Goal: Task Accomplishment & Management: Use online tool/utility

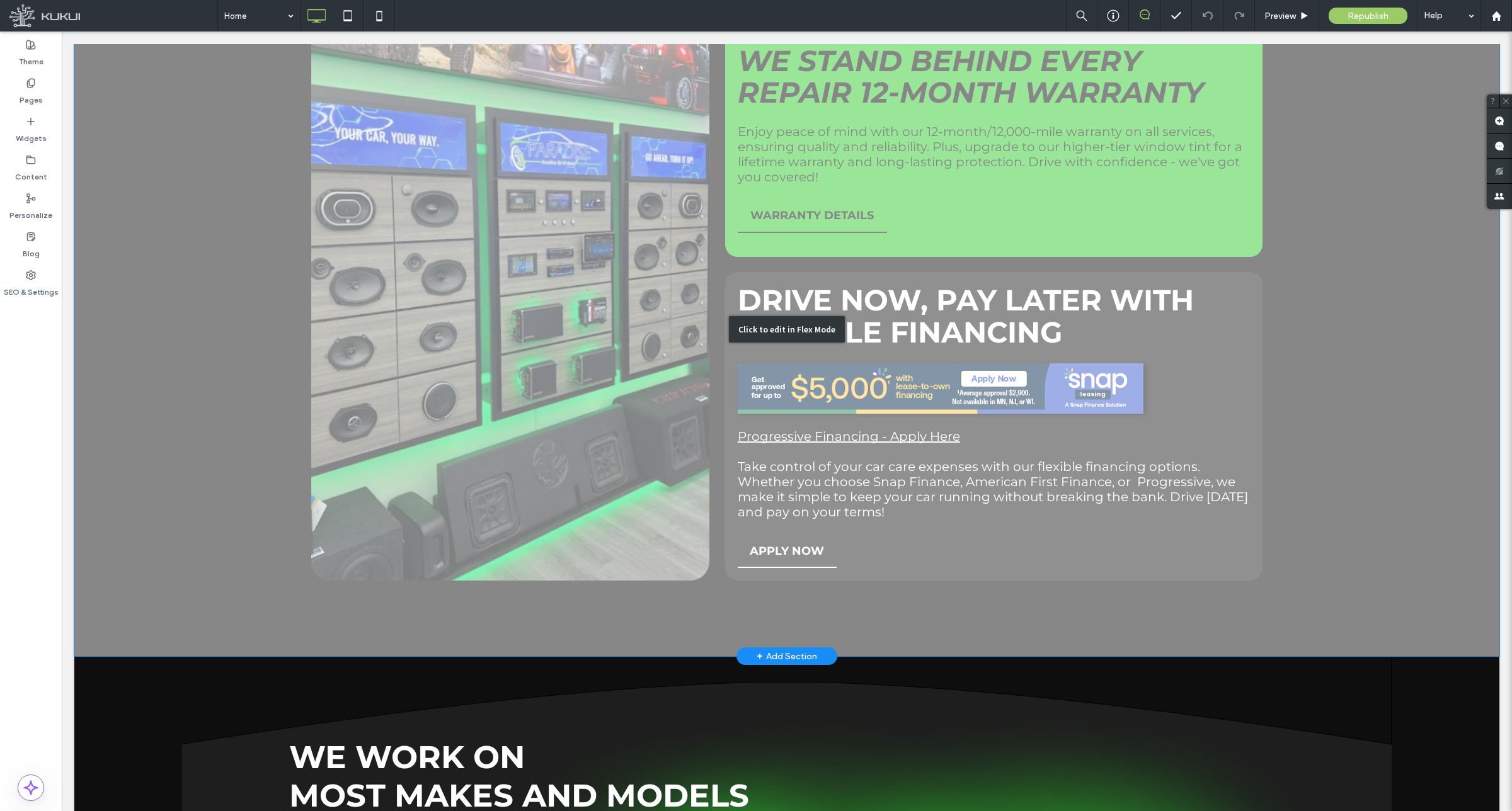
click at [886, 362] on div "Click to edit in Flex Mode" at bounding box center [788, 329] width 1425 height 655
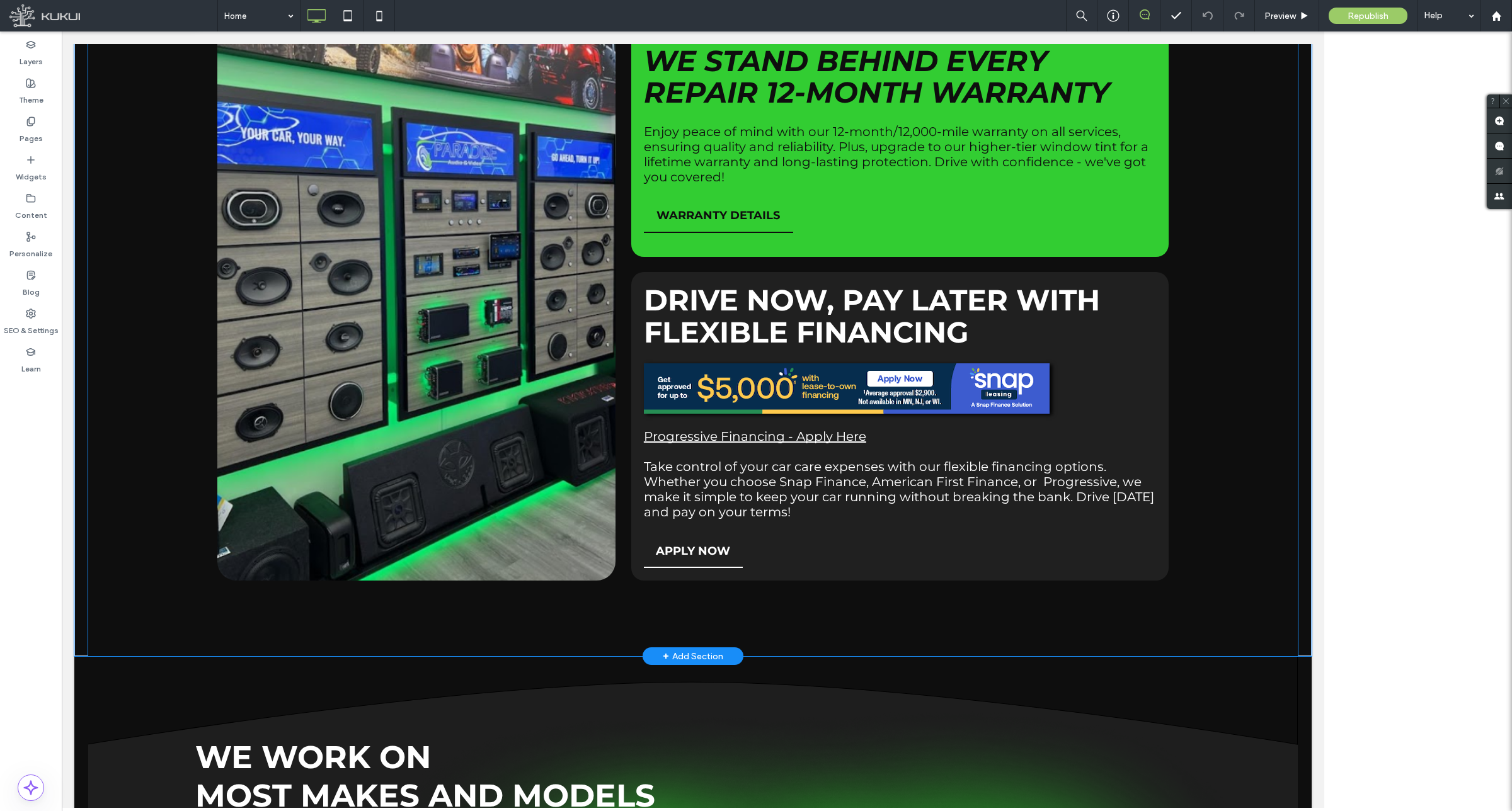
scroll to position [2070, 0]
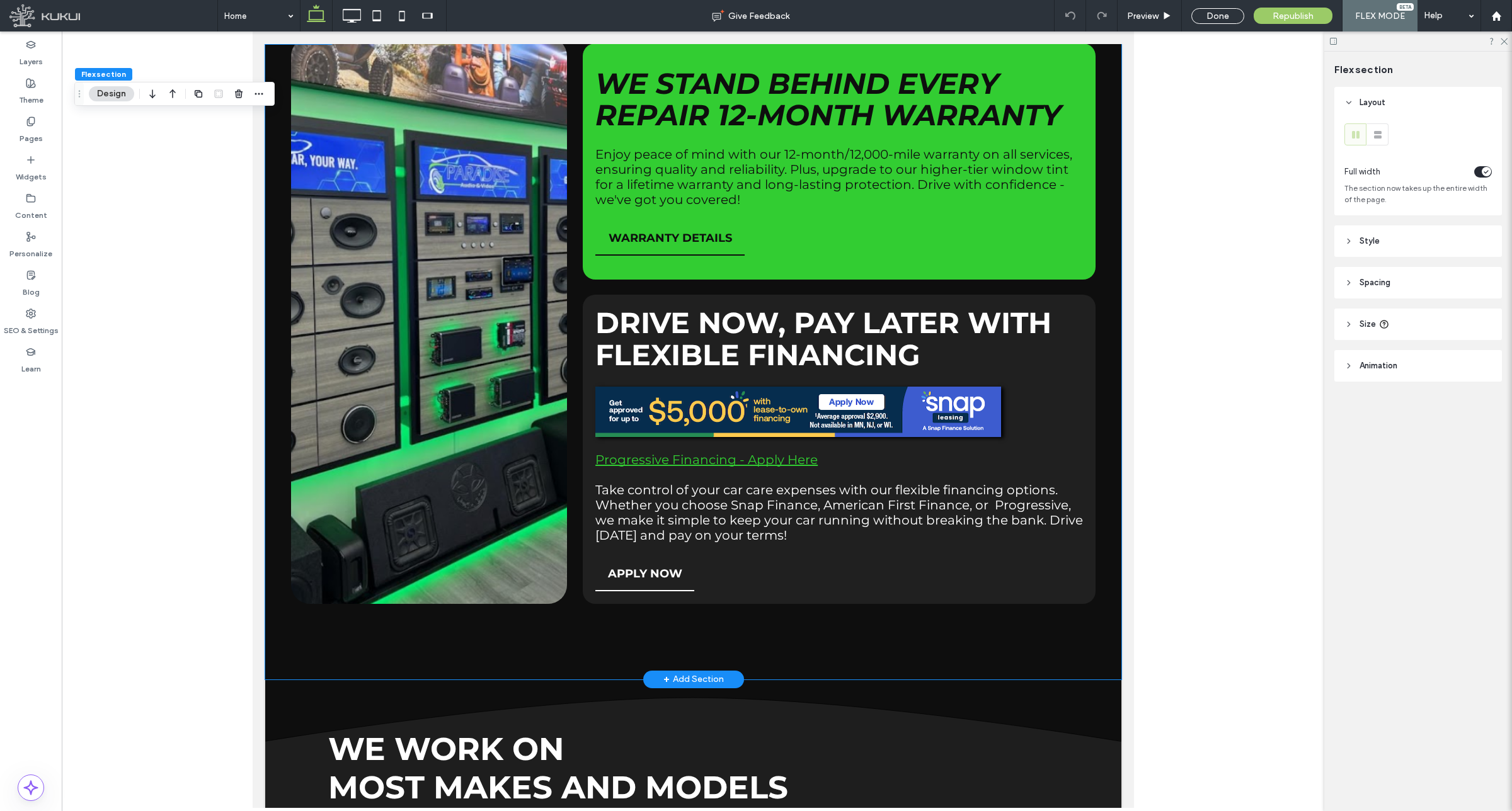
click at [755, 452] on link "Progressive Financing - Apply Here" at bounding box center [706, 459] width 222 height 15
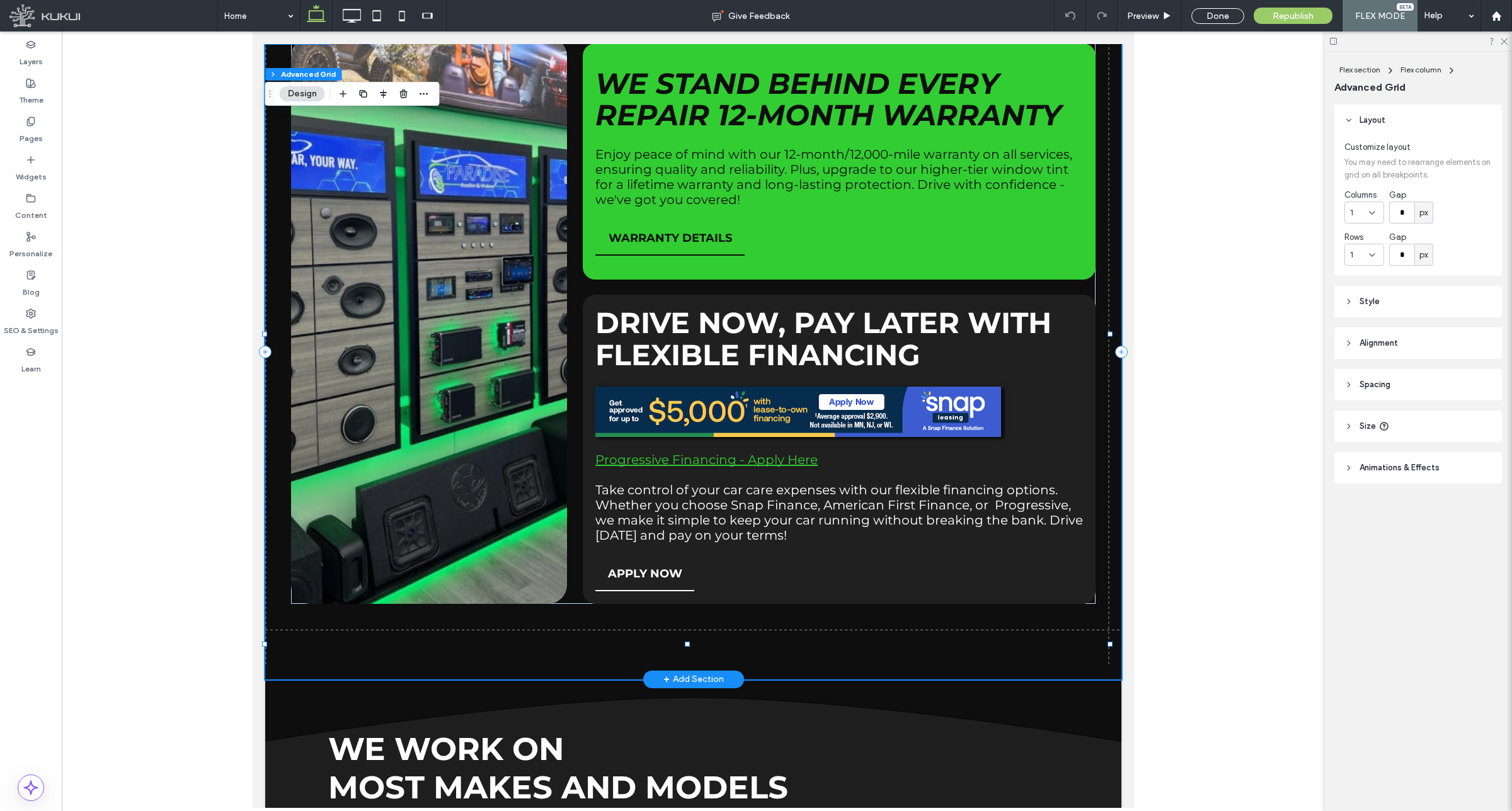
click at [681, 452] on link "Progressive Financing - Apply Here" at bounding box center [706, 459] width 222 height 15
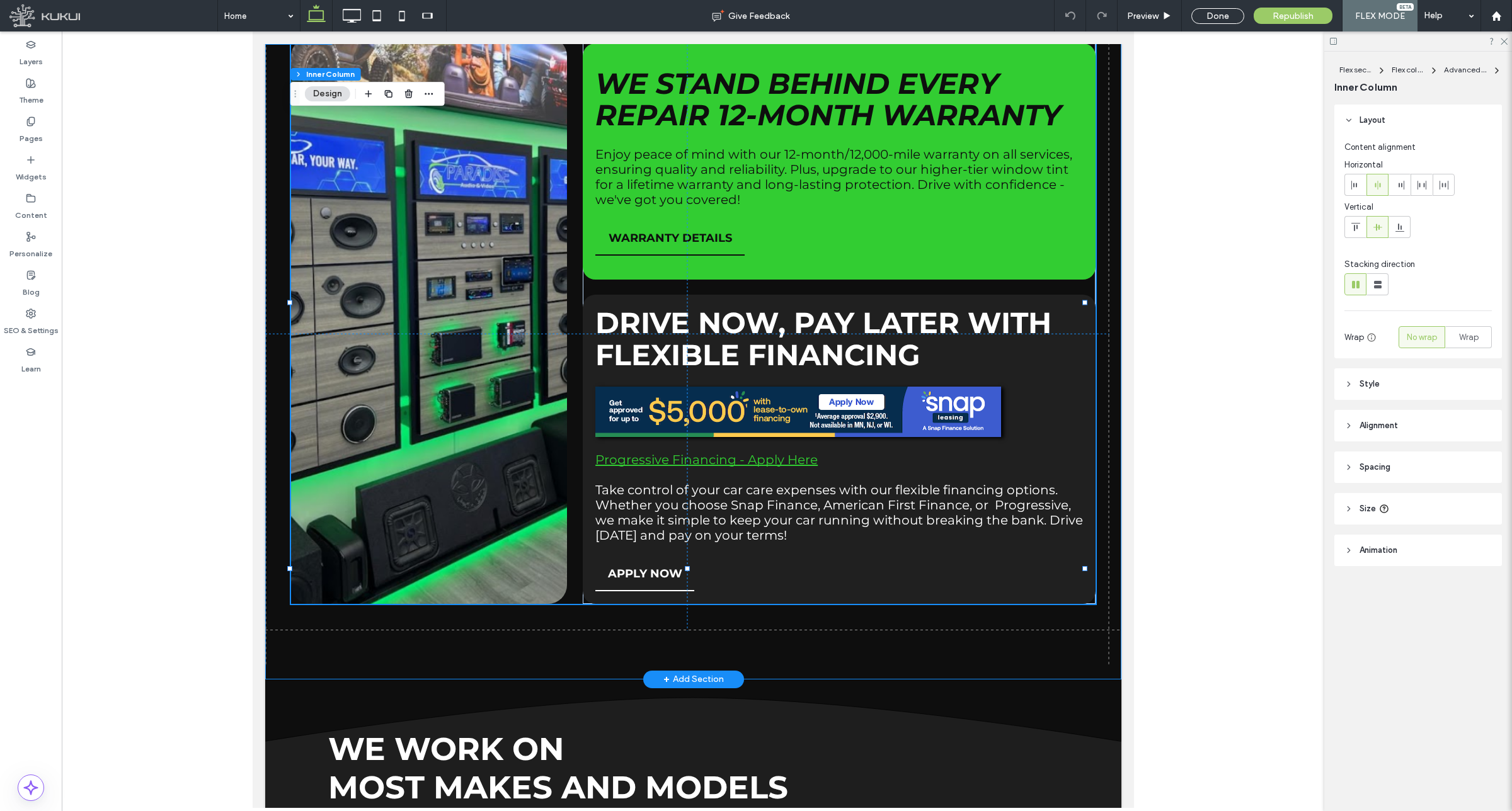
click at [722, 452] on link "Progressive Financing - Apply Here" at bounding box center [706, 459] width 222 height 15
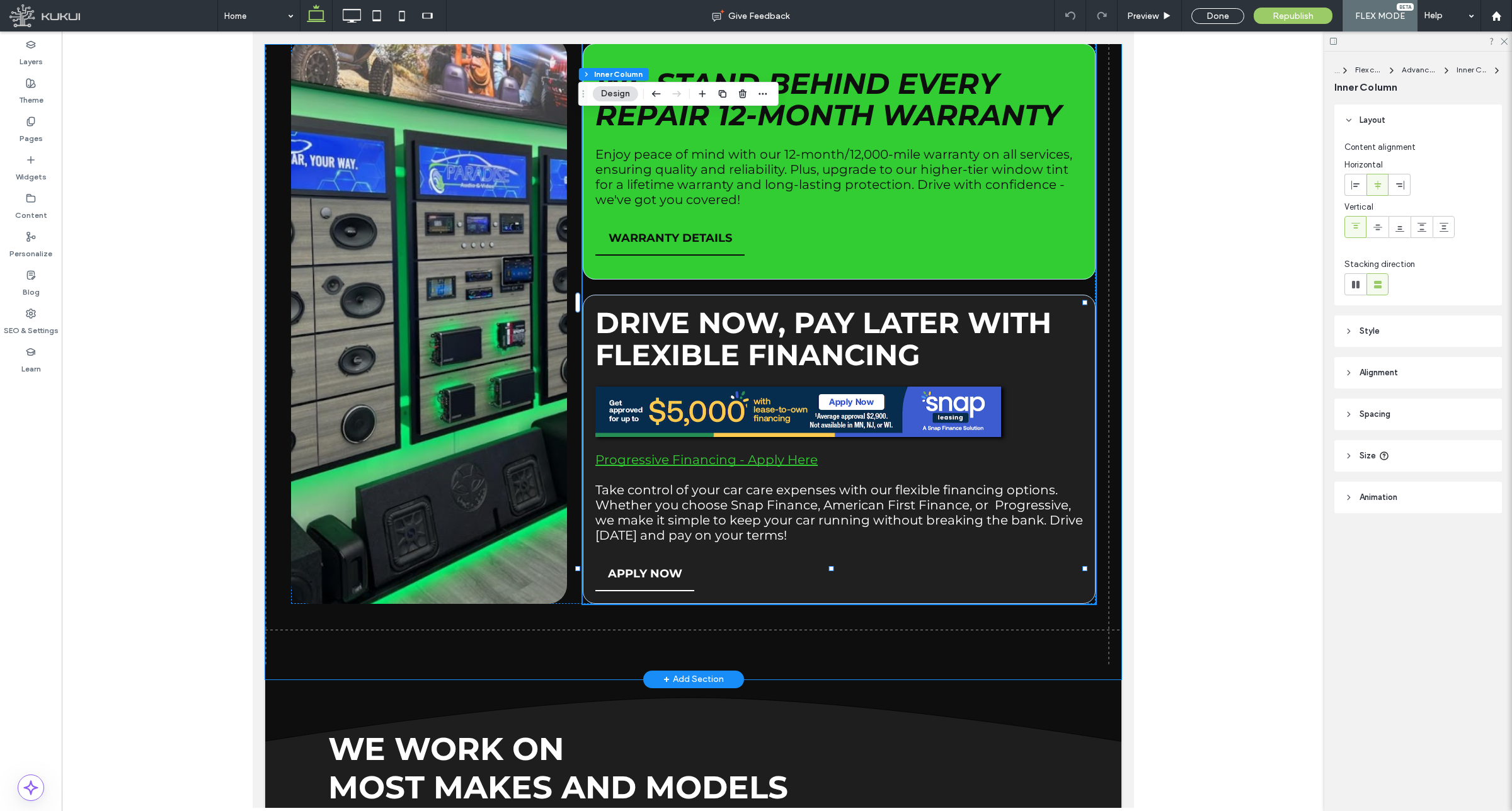
click at [695, 452] on link "Progressive Financing - Apply Here" at bounding box center [706, 459] width 222 height 15
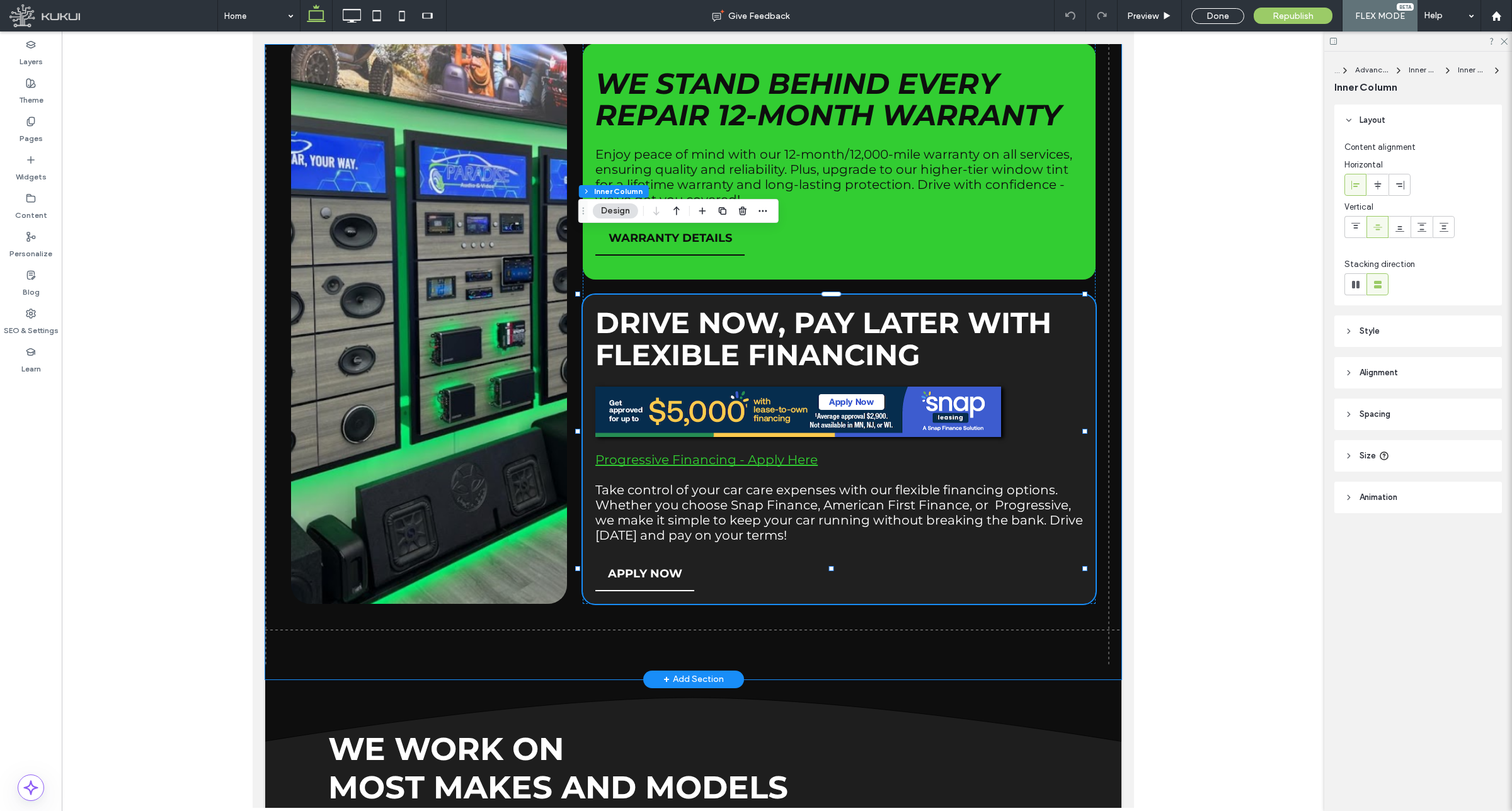
click at [728, 452] on link "Progressive Financing - Apply Here" at bounding box center [706, 459] width 222 height 15
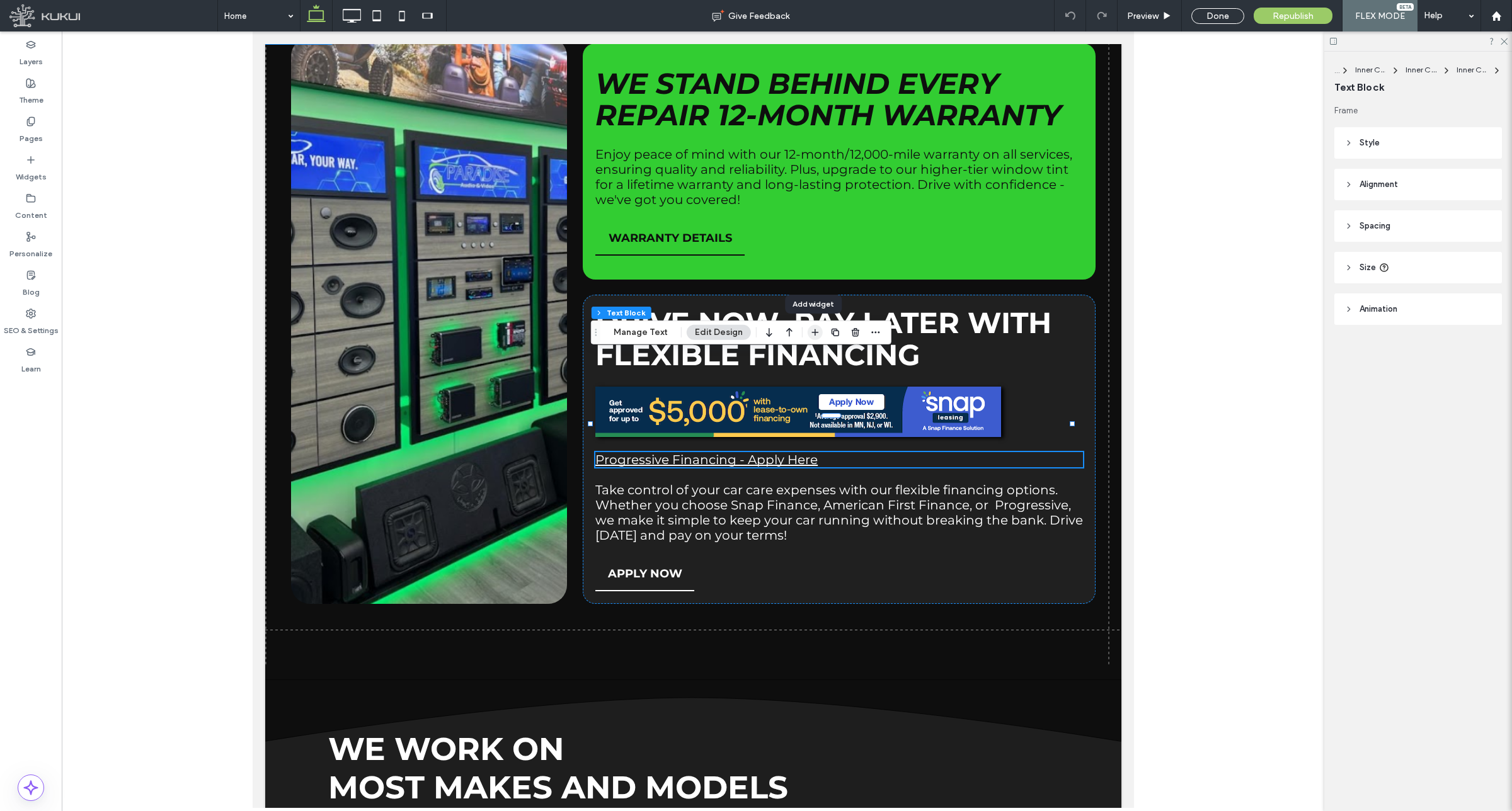
click at [819, 330] on span "button" at bounding box center [814, 332] width 15 height 15
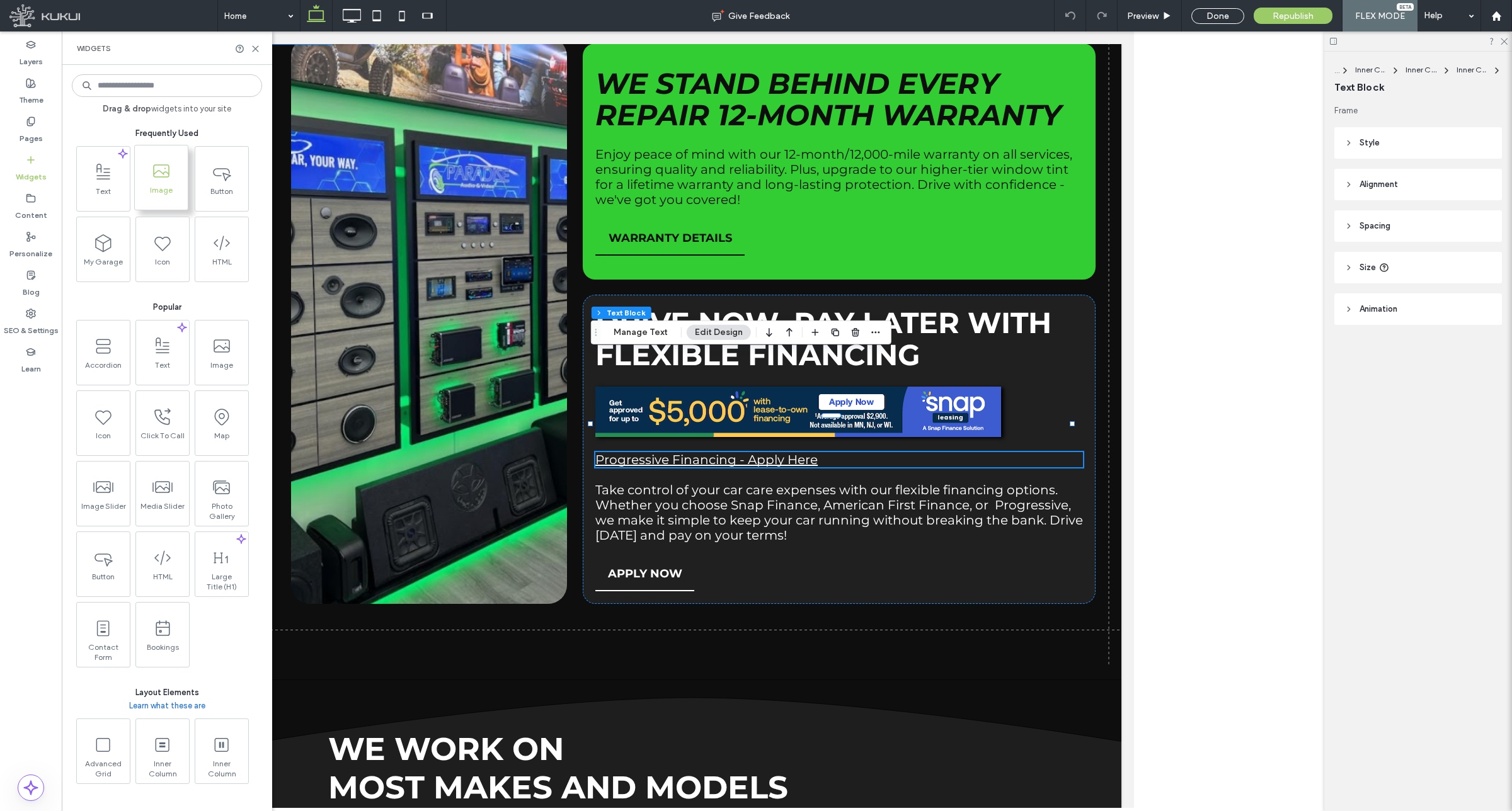
click at [153, 170] on icon at bounding box center [161, 171] width 20 height 20
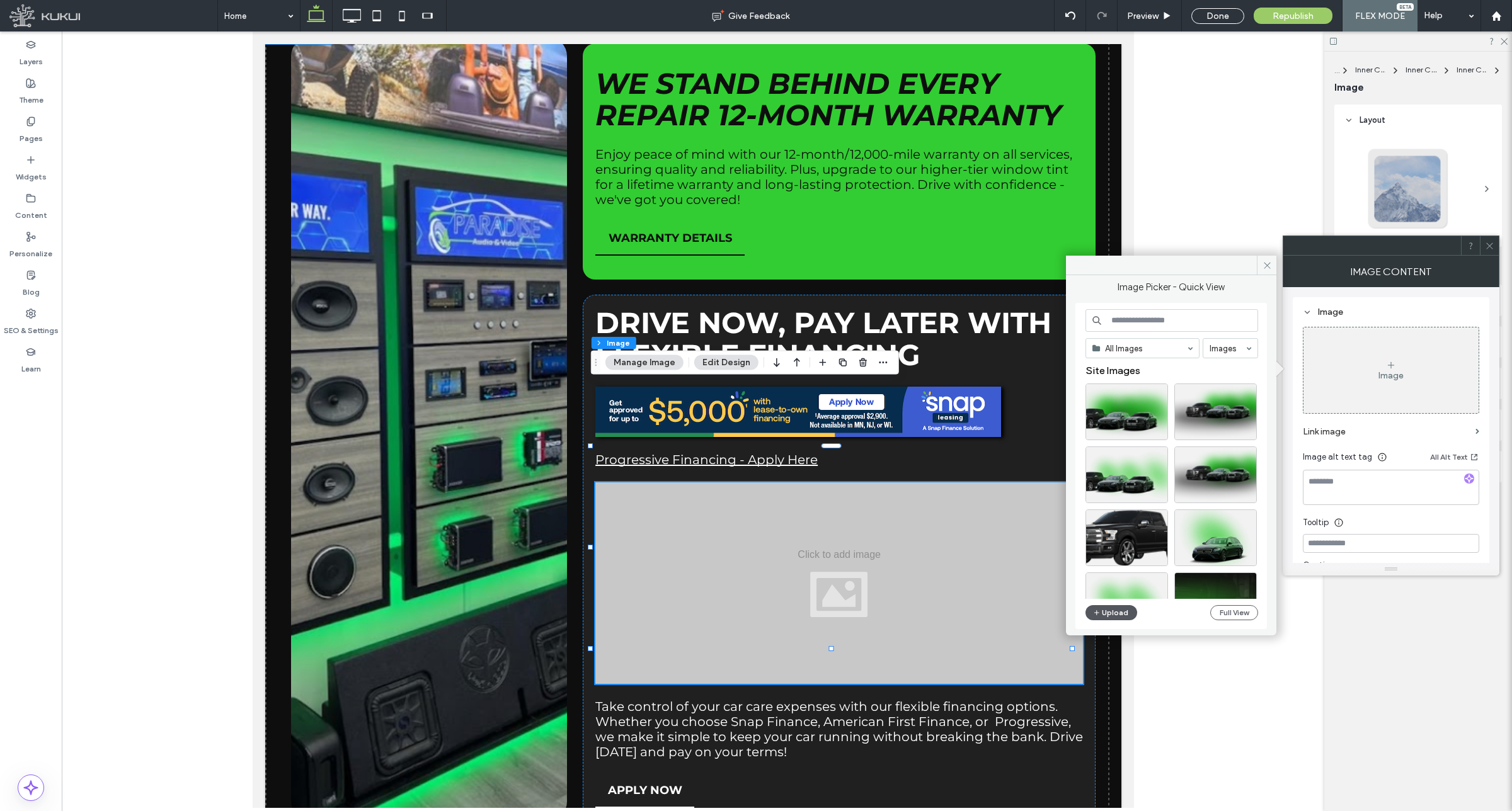
click at [1116, 618] on button "Upload" at bounding box center [1111, 612] width 51 height 15
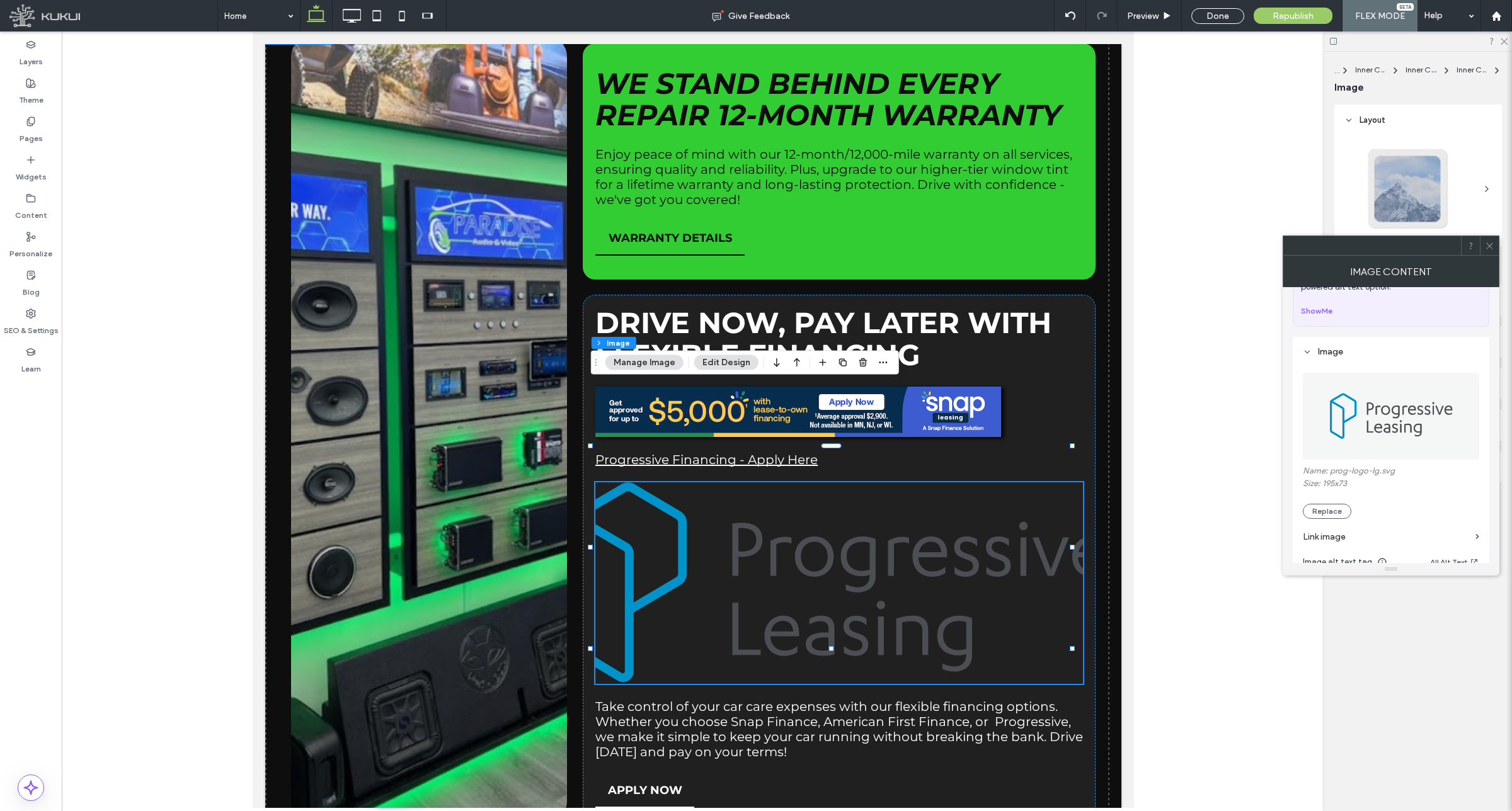
scroll to position [157, 0]
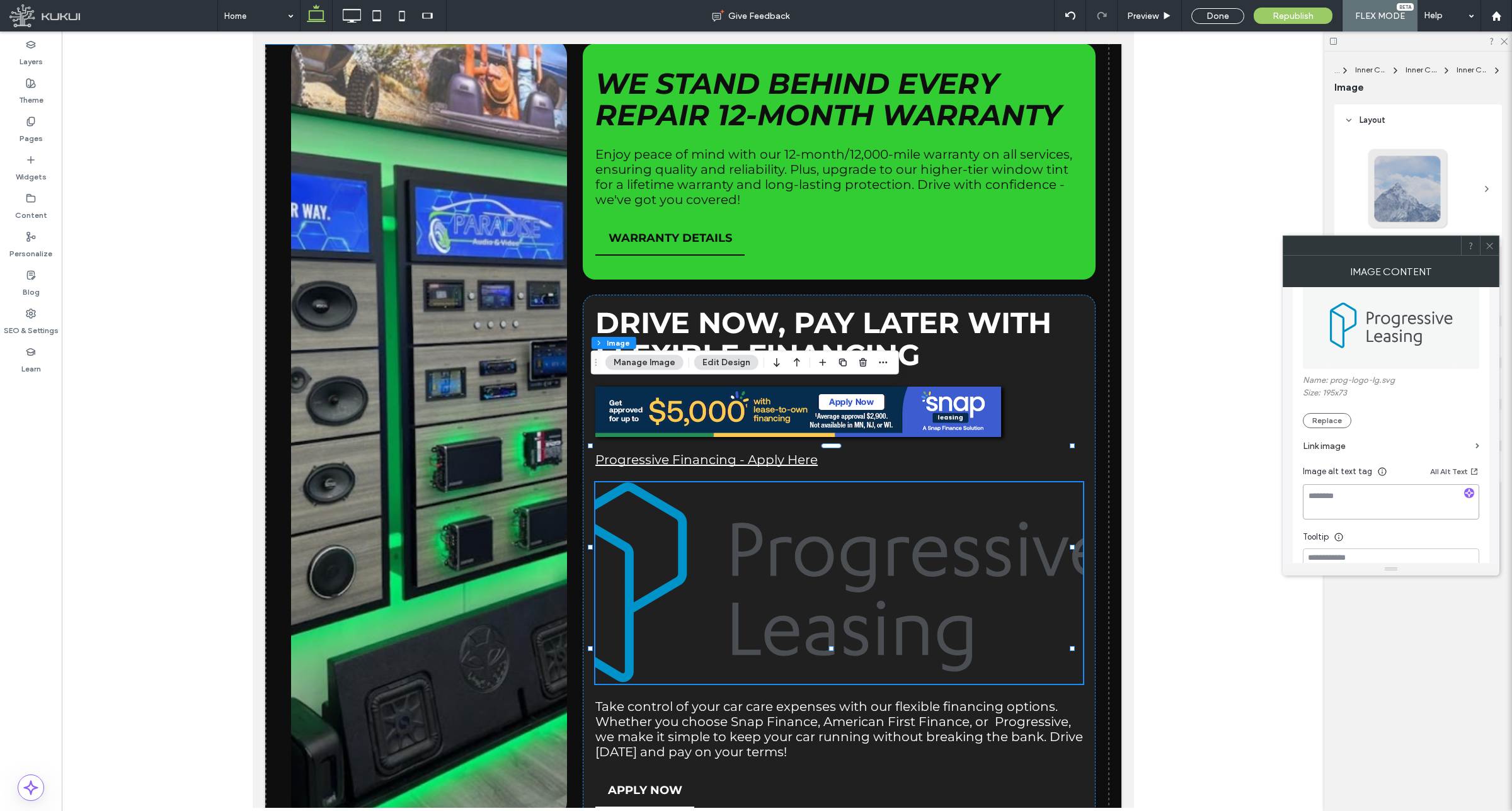
click at [1342, 498] on textarea at bounding box center [1390, 502] width 176 height 35
paste textarea "**********"
type textarea "**********"
click at [1488, 253] on span at bounding box center [1489, 245] width 10 height 19
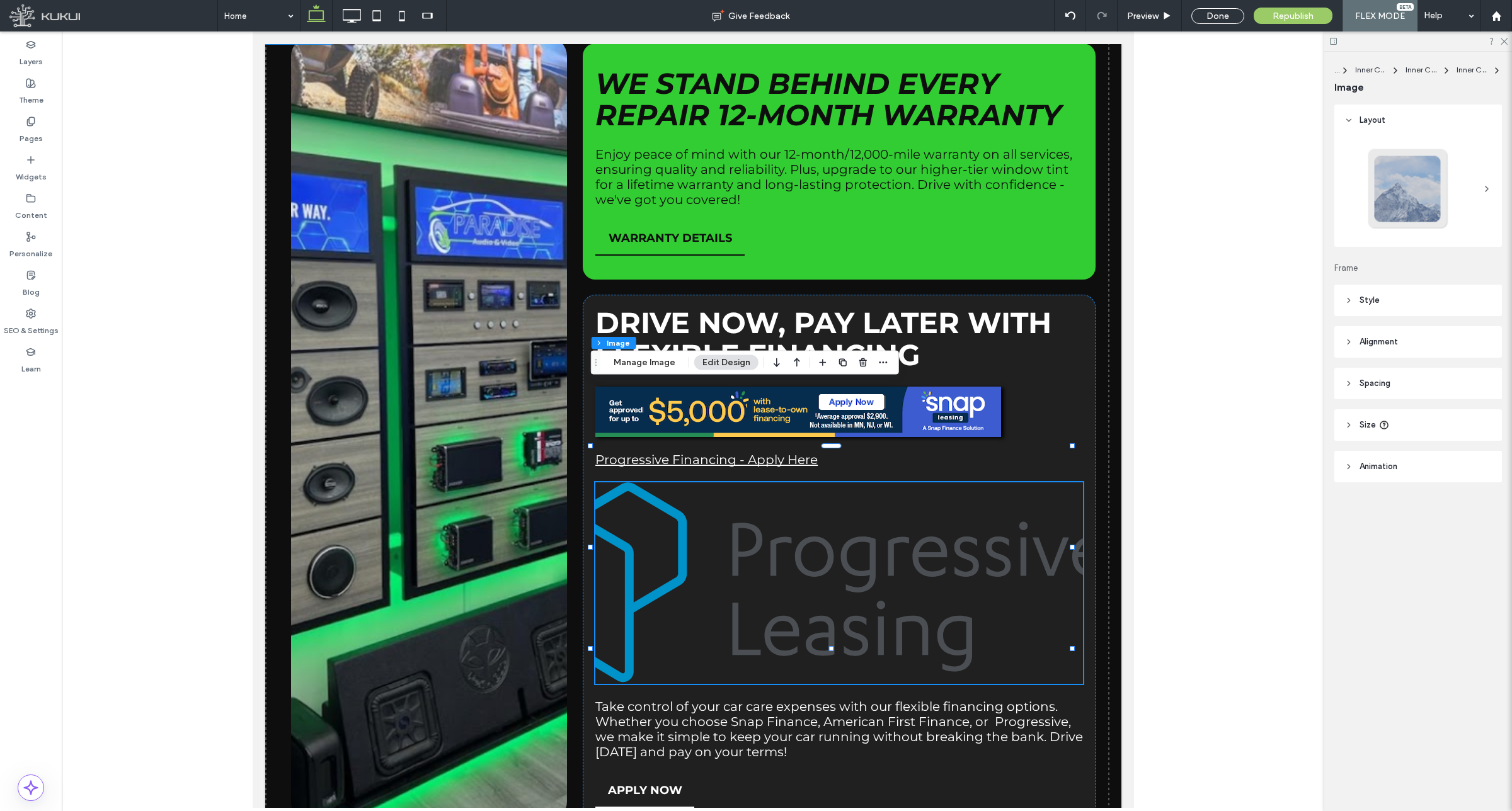
click at [1347, 300] on icon at bounding box center [1349, 300] width 9 height 9
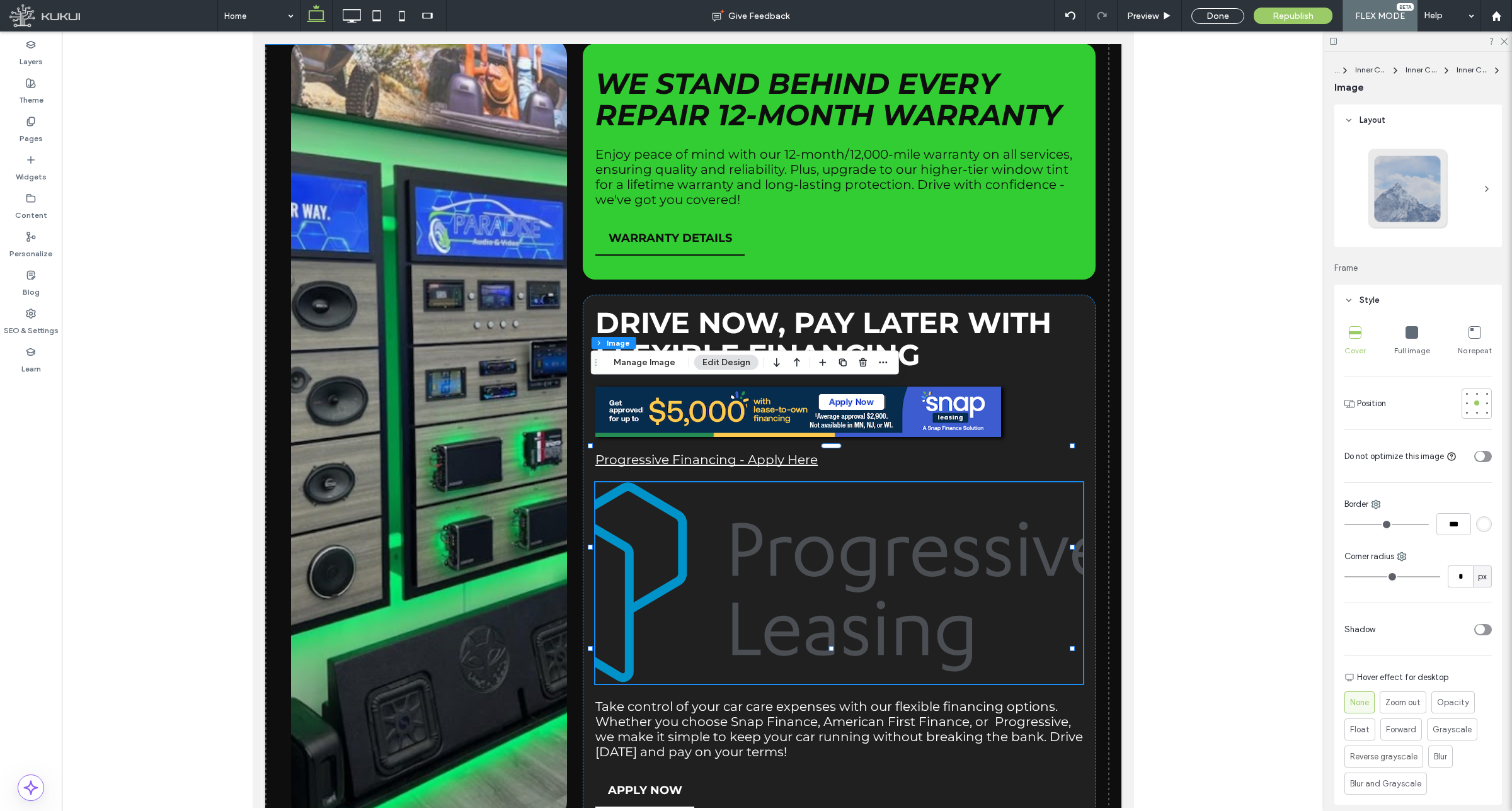
click at [1337, 278] on div "Layout Frame Style Cover Full image No repeat Position Do not optimize this ima…" at bounding box center [1421, 455] width 176 height 702
click at [1350, 303] on icon at bounding box center [1349, 300] width 9 height 9
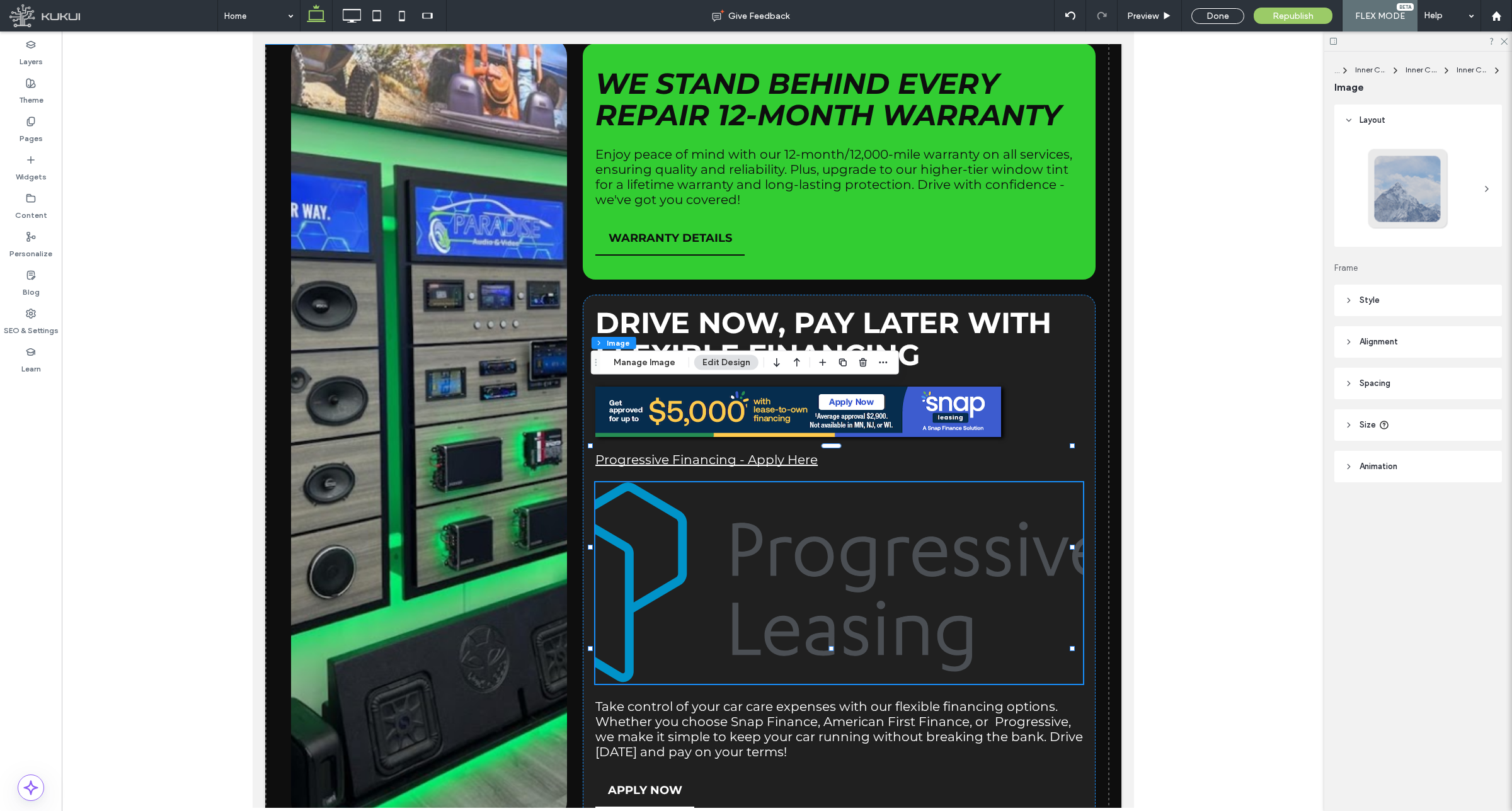
click at [1412, 422] on header "Size" at bounding box center [1418, 425] width 167 height 31
click at [1484, 457] on div "toggle" at bounding box center [1482, 458] width 18 height 12
type input "*"
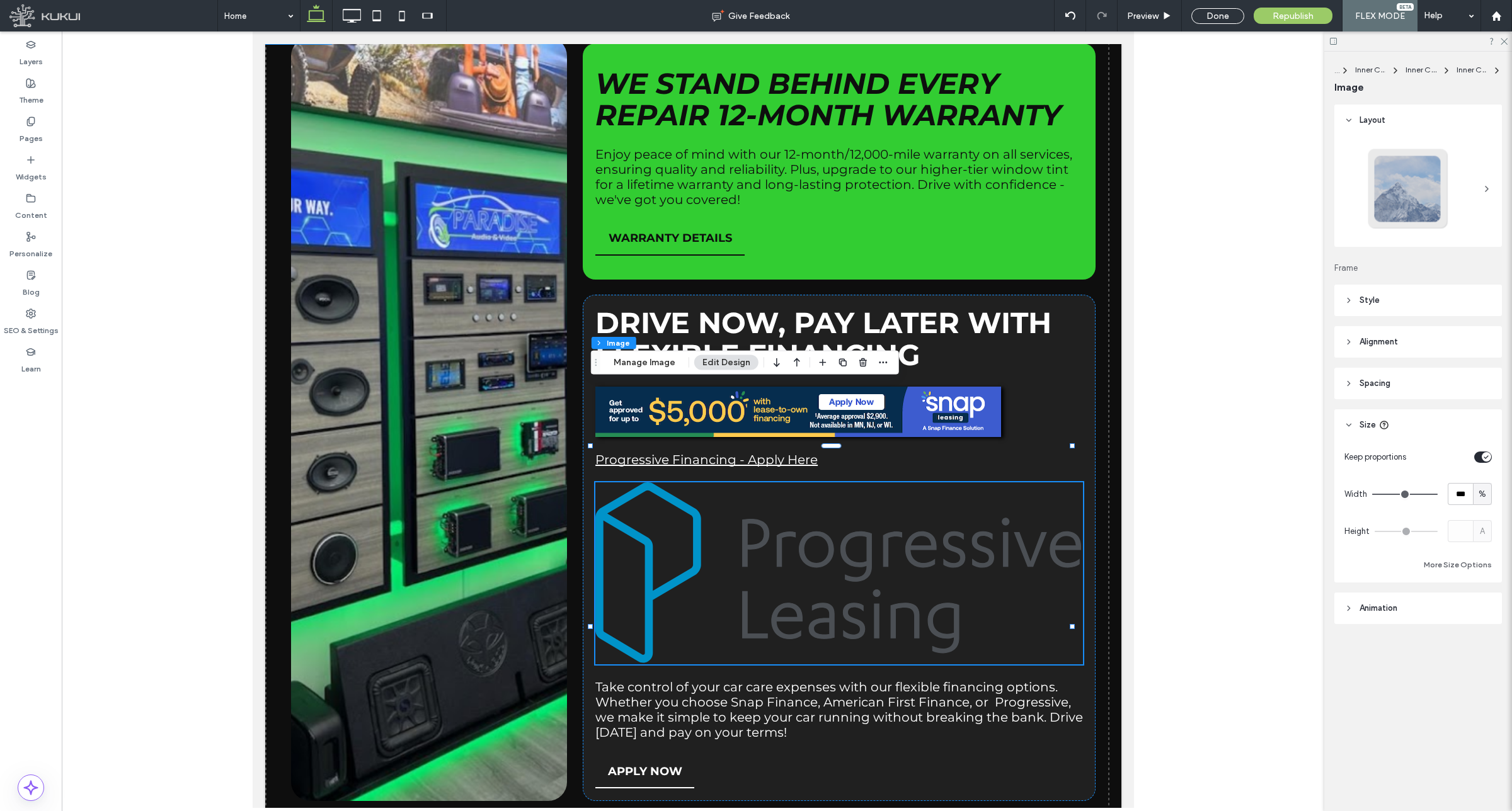
click at [1480, 485] on div "%" at bounding box center [1481, 494] width 19 height 22
click at [1478, 514] on span "px" at bounding box center [1481, 516] width 9 height 13
type input "***"
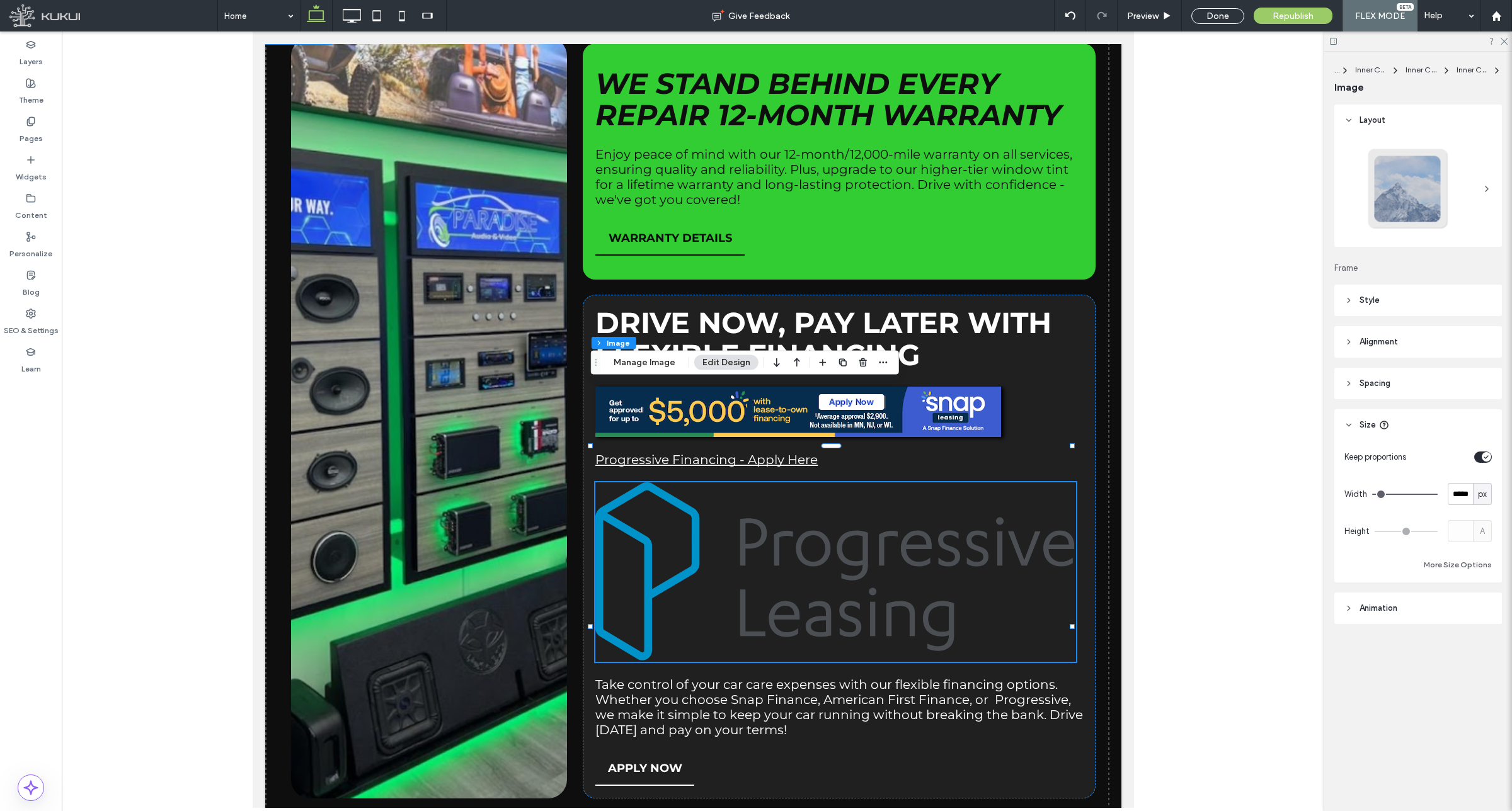
click at [803, 482] on img at bounding box center [835, 572] width 480 height 179
click at [1466, 492] on input "*****" at bounding box center [1461, 494] width 26 height 22
type input "***"
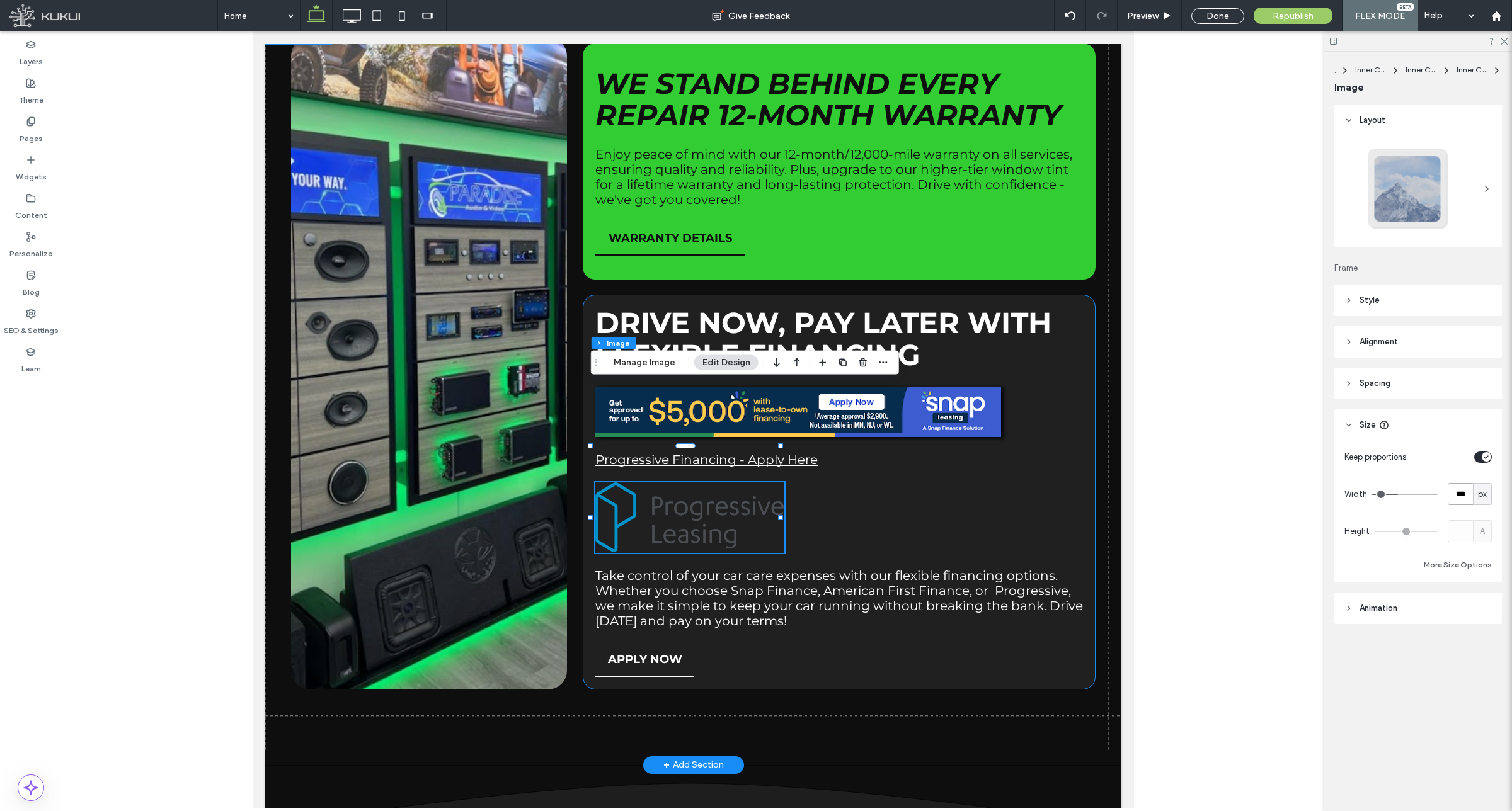
click at [973, 381] on div "Drive now, pay later with Flexible Financing Progressive Financing - Apply Here…" at bounding box center [838, 491] width 513 height 395
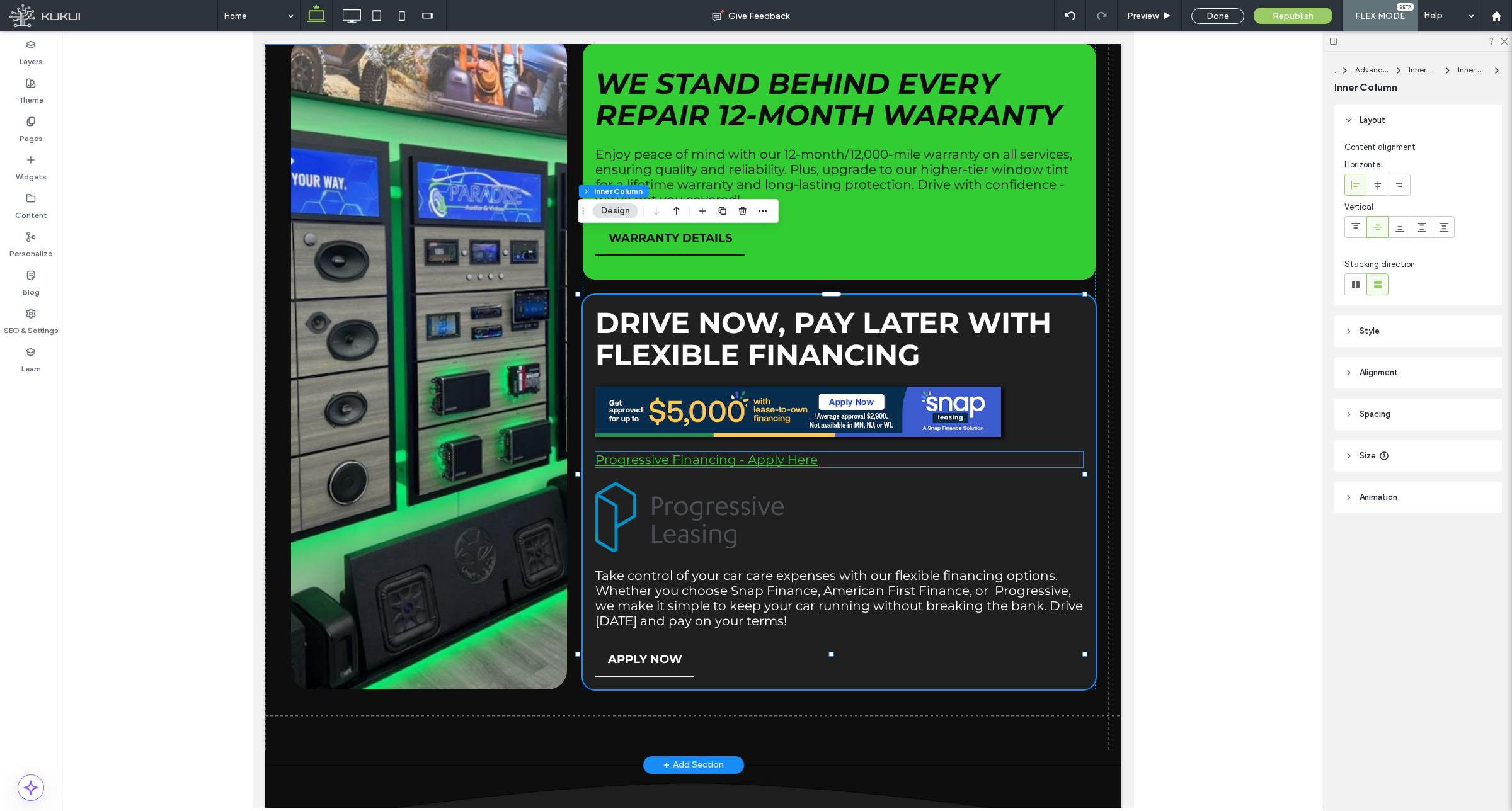
click at [783, 452] on link "Progressive Financing - Apply Here" at bounding box center [706, 459] width 222 height 15
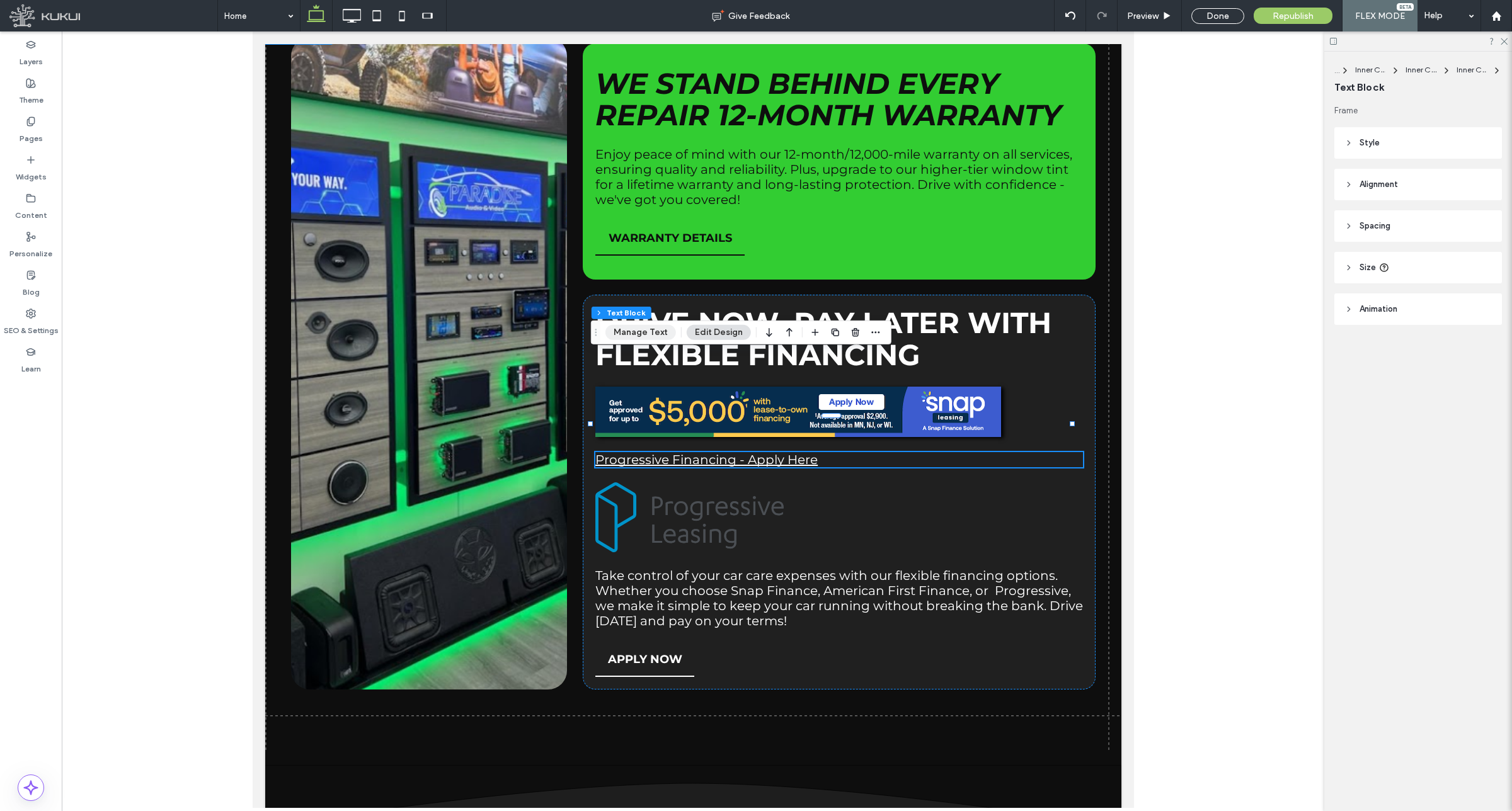
click at [656, 332] on button "Manage Text" at bounding box center [641, 332] width 71 height 15
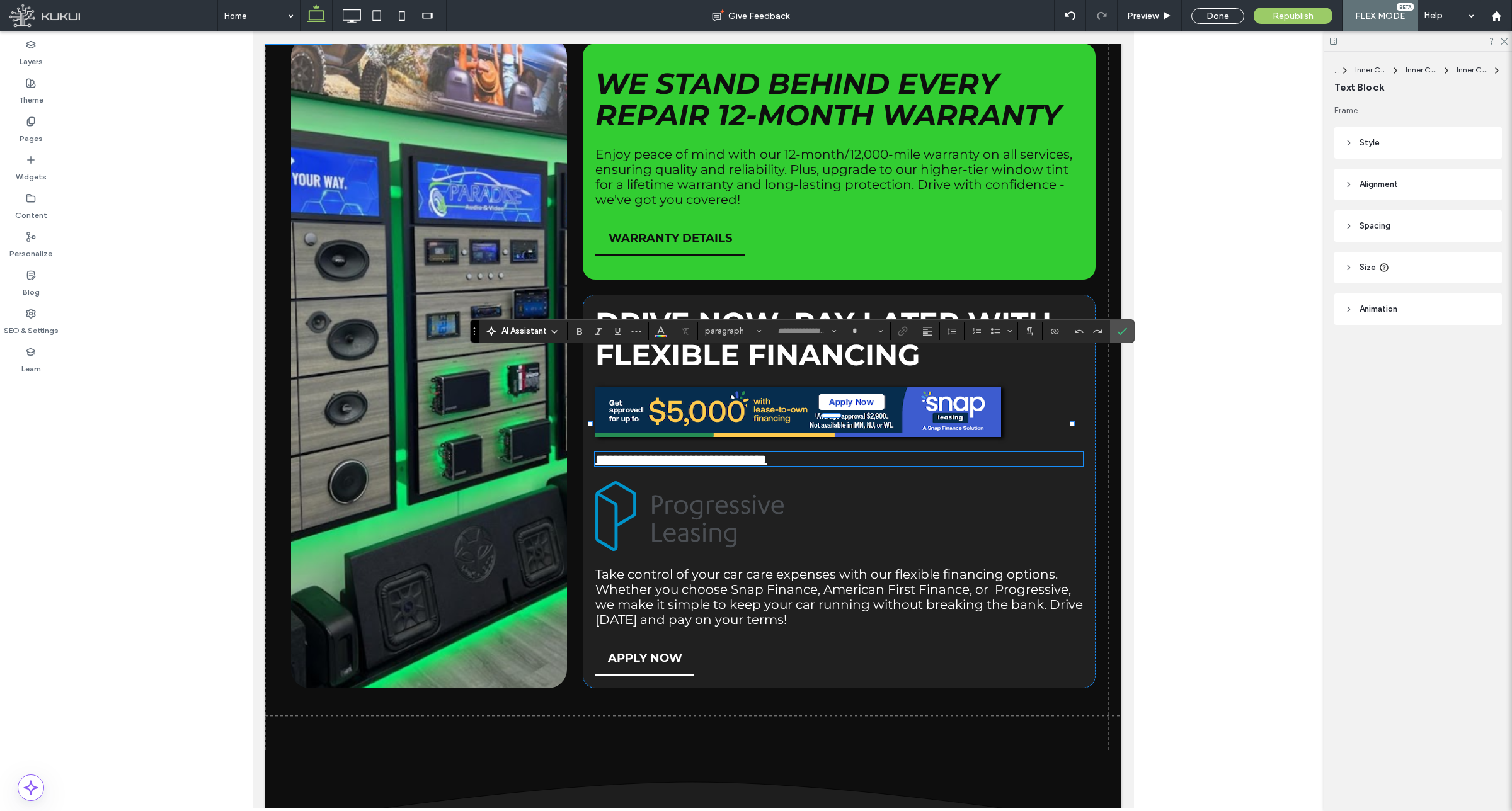
type input "**********"
type input "**"
click at [901, 332] on icon "Link" at bounding box center [903, 331] width 10 height 10
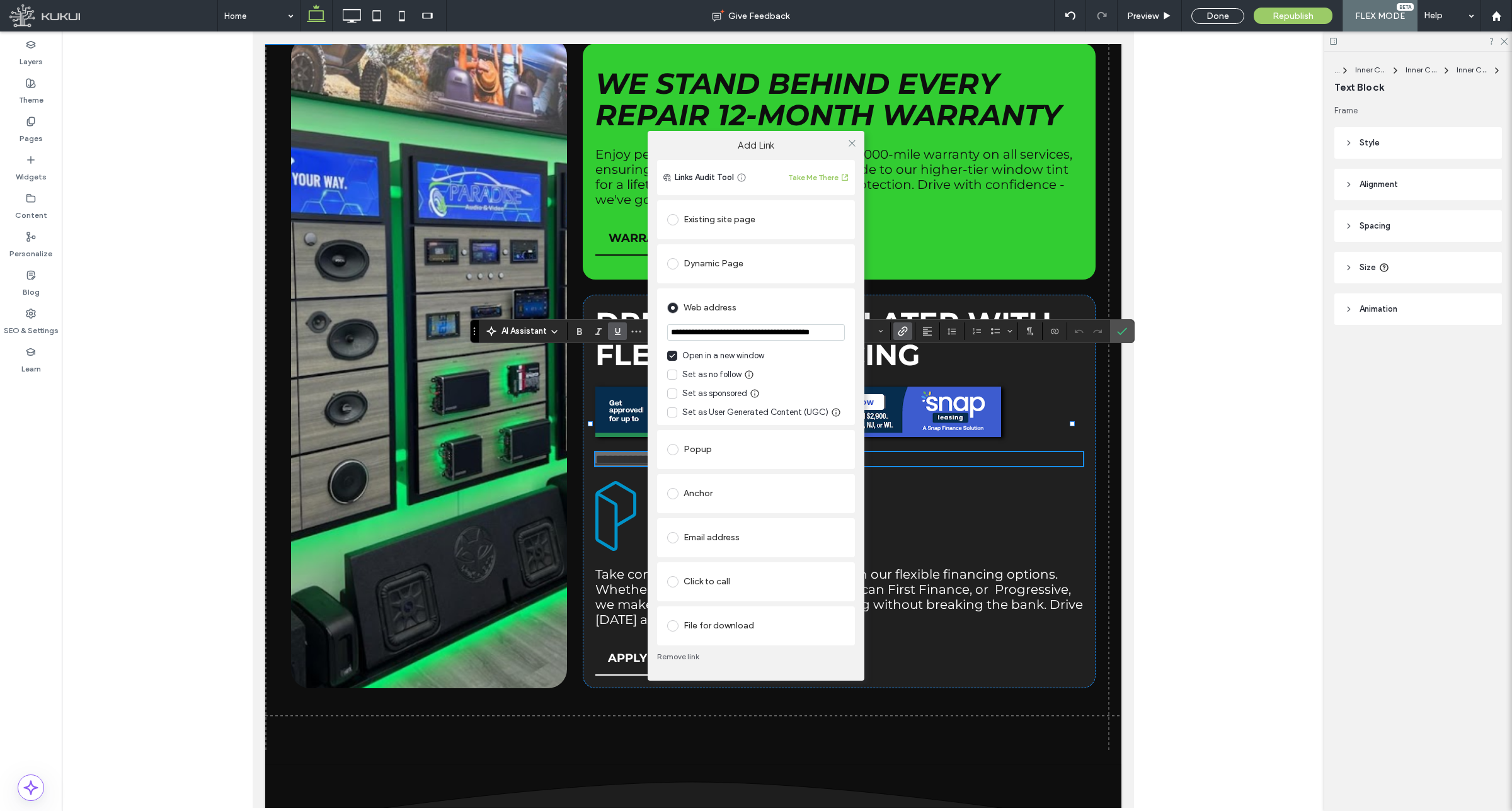
click at [751, 330] on input "**********" at bounding box center [756, 333] width 177 height 17
click at [851, 139] on icon at bounding box center [852, 144] width 10 height 10
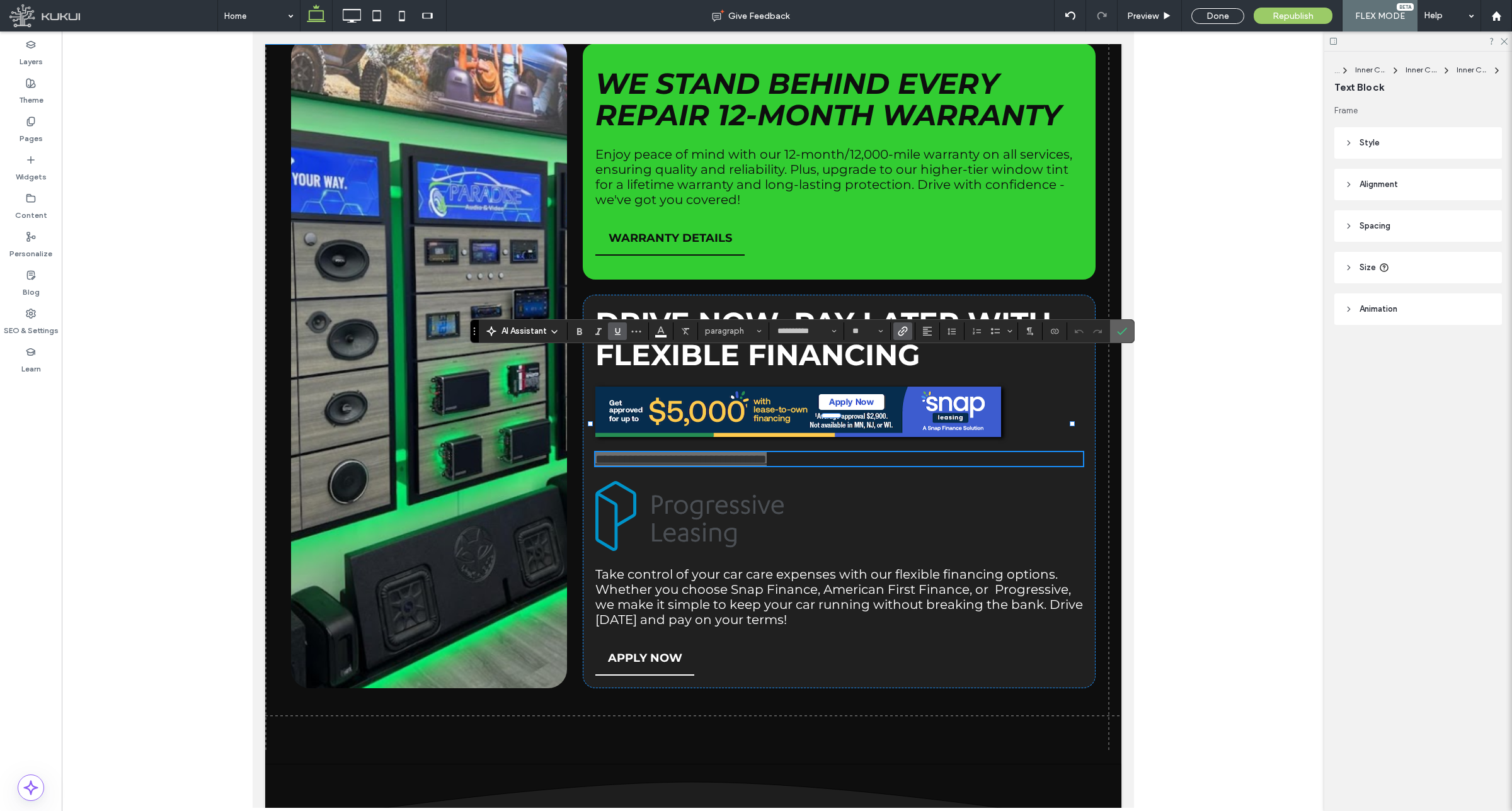
drag, startPoint x: 1133, startPoint y: 325, endPoint x: 566, endPoint y: 402, distance: 572.2
click at [1131, 325] on div at bounding box center [1121, 331] width 19 height 23
click at [706, 481] on img at bounding box center [689, 517] width 189 height 71
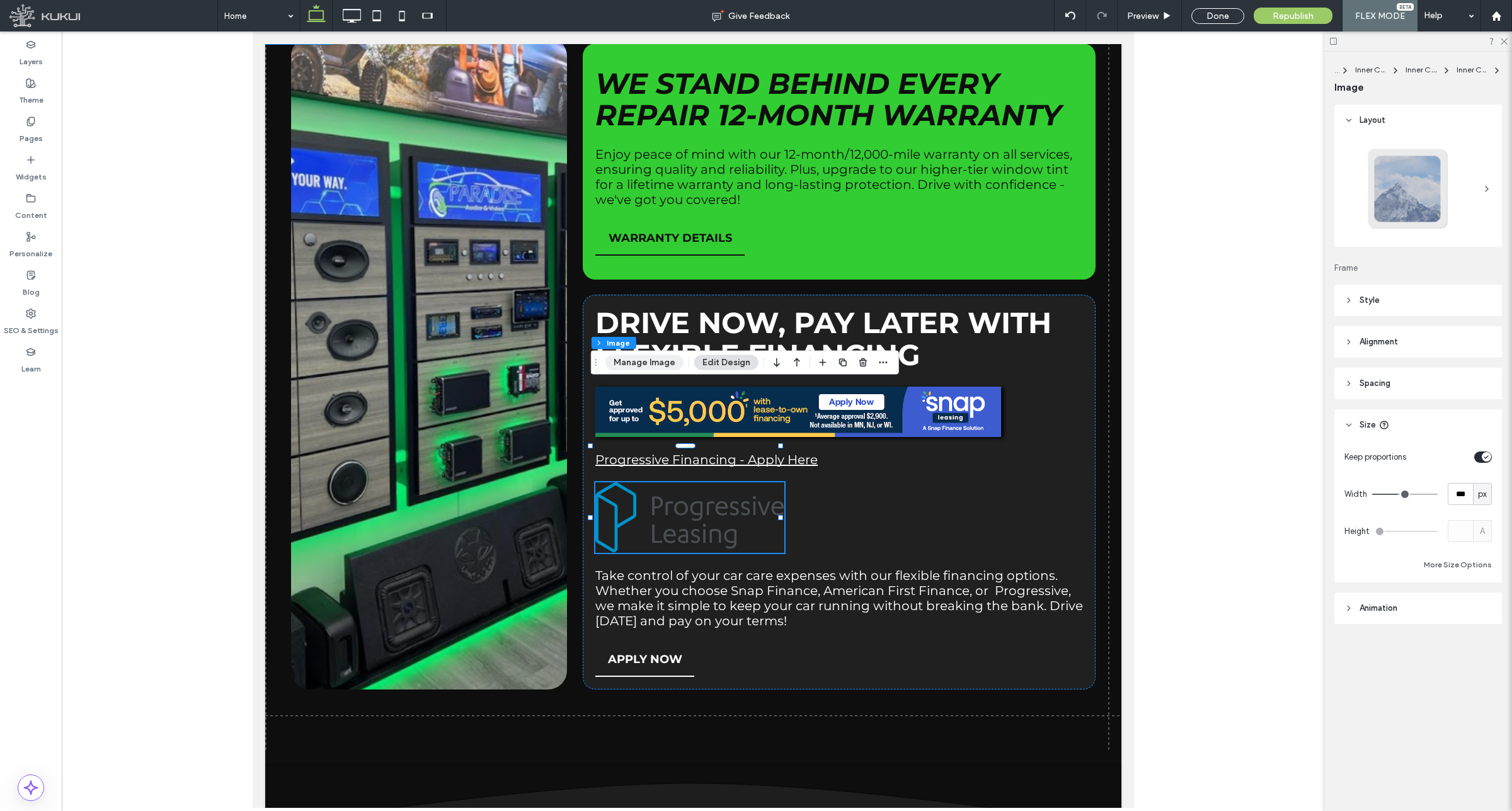
drag, startPoint x: 651, startPoint y: 354, endPoint x: 672, endPoint y: 357, distance: 21.2
click at [650, 356] on button "Manage Image" at bounding box center [644, 362] width 78 height 15
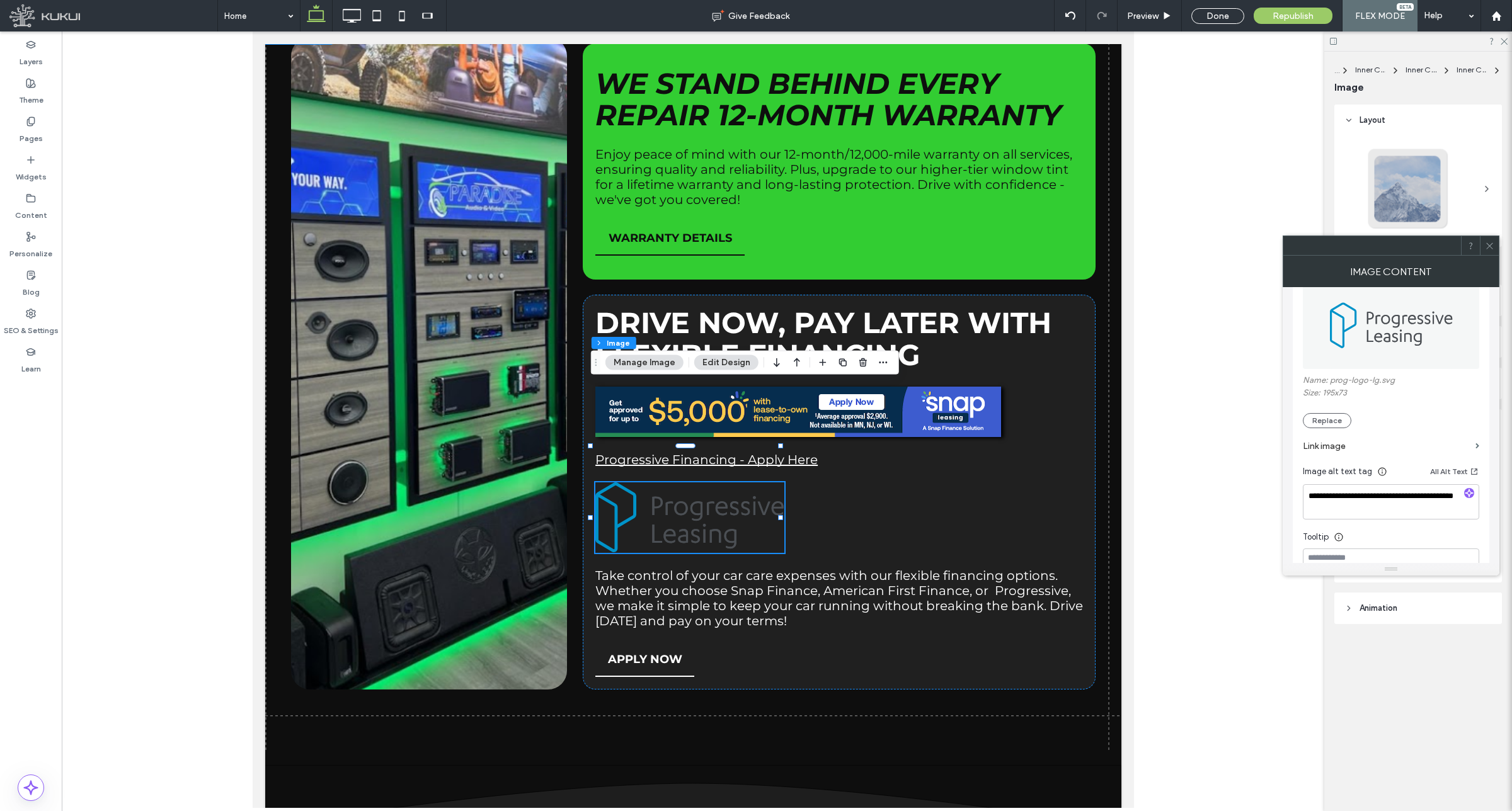
click at [1339, 445] on label "Link image" at bounding box center [1386, 447] width 167 height 24
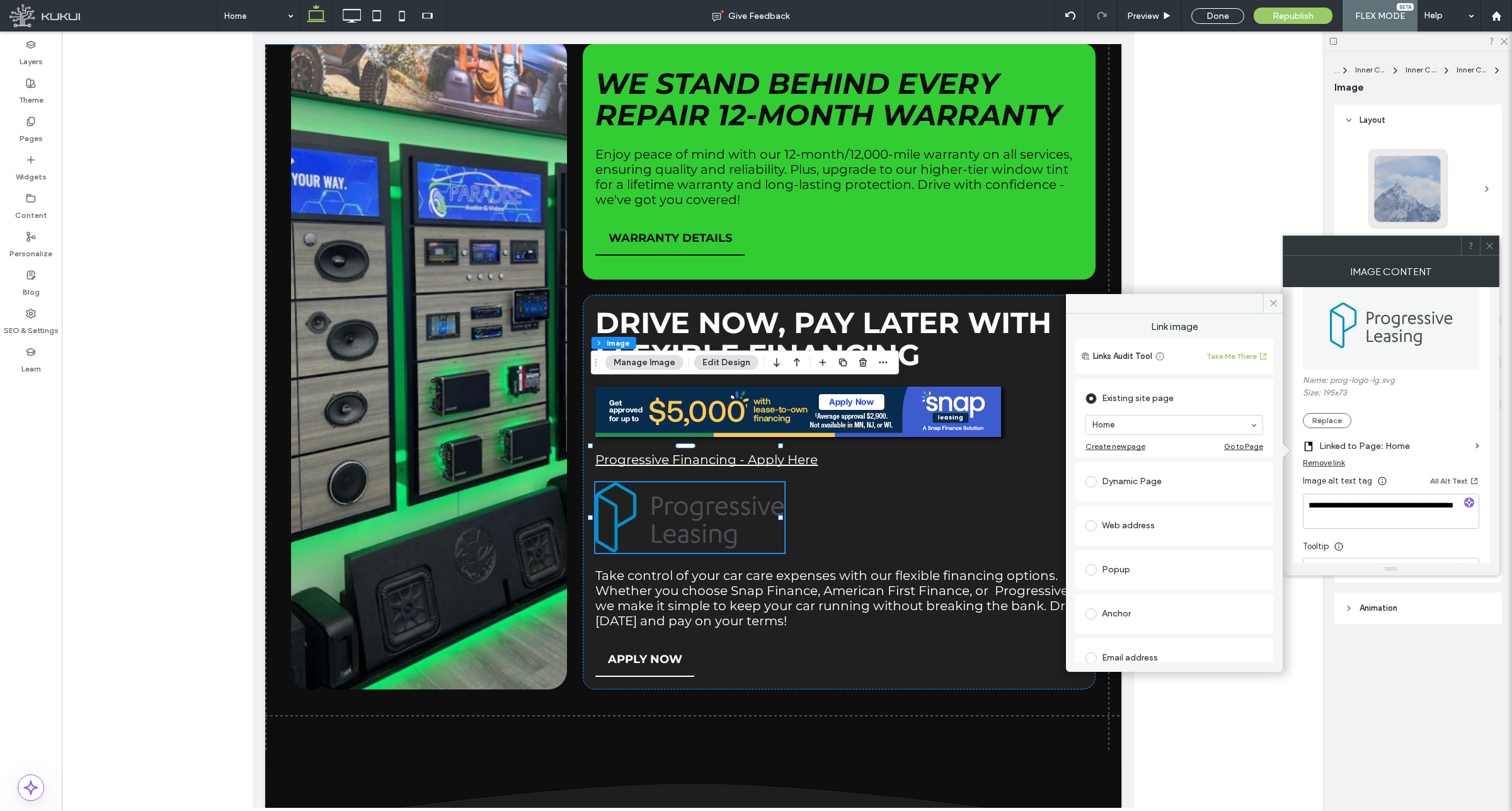
click at [1136, 527] on div "Web address" at bounding box center [1174, 526] width 177 height 20
click at [1161, 511] on input "url" at bounding box center [1174, 511] width 177 height 17
paste input "**********"
type input "**********"
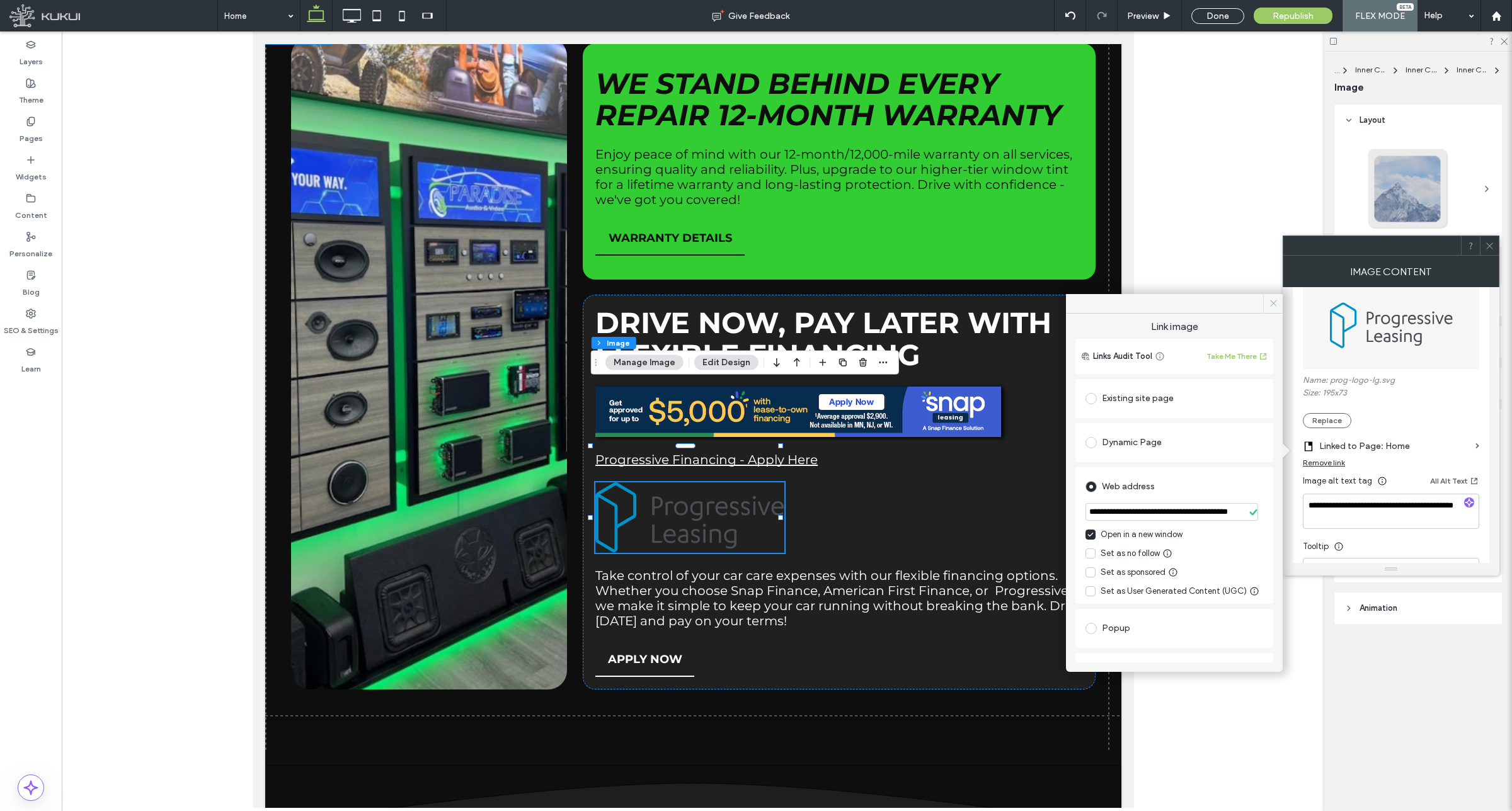
scroll to position [0, 0]
click at [1274, 302] on icon at bounding box center [1274, 303] width 10 height 10
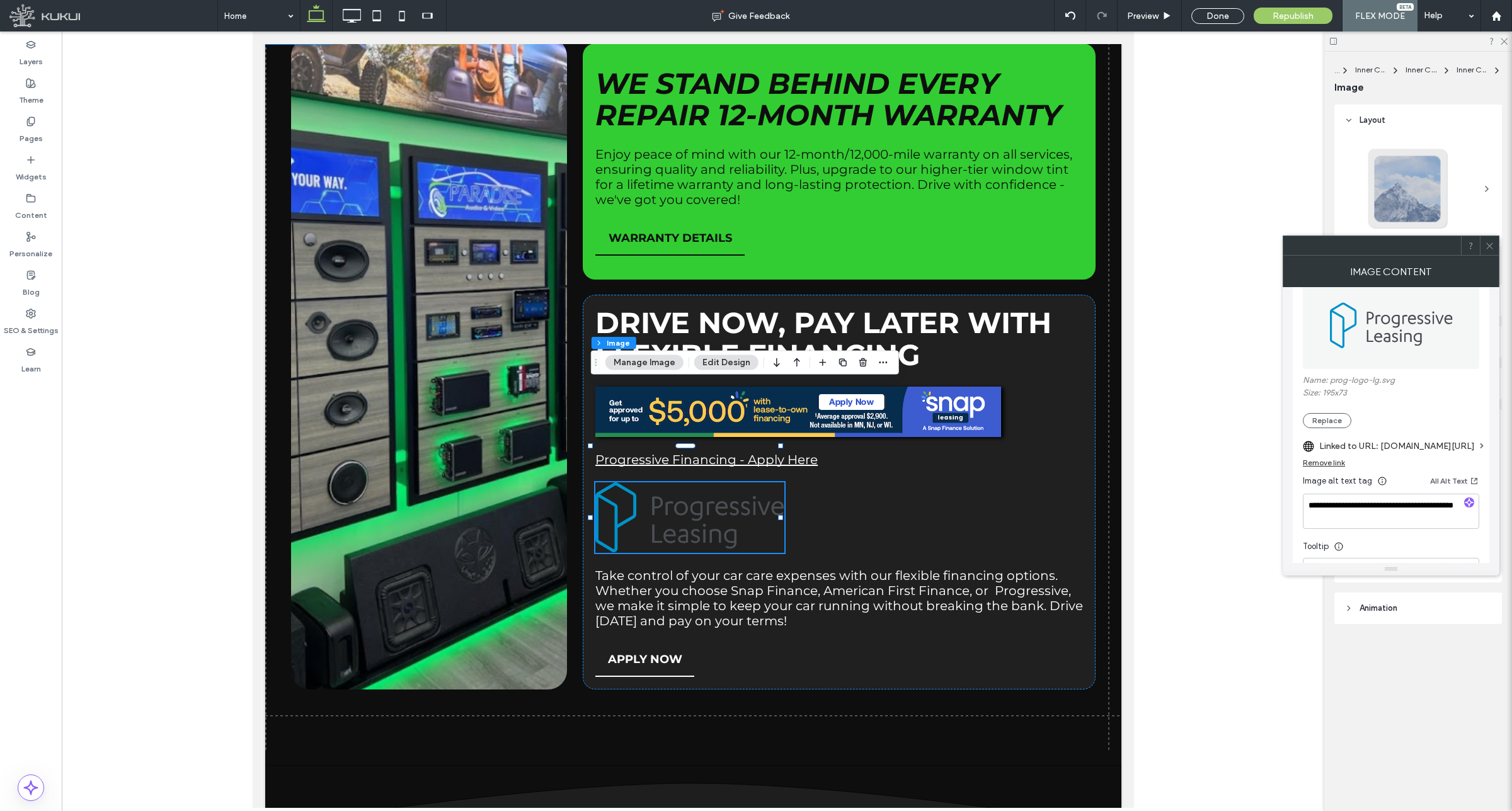
click at [1493, 247] on icon at bounding box center [1489, 246] width 10 height 10
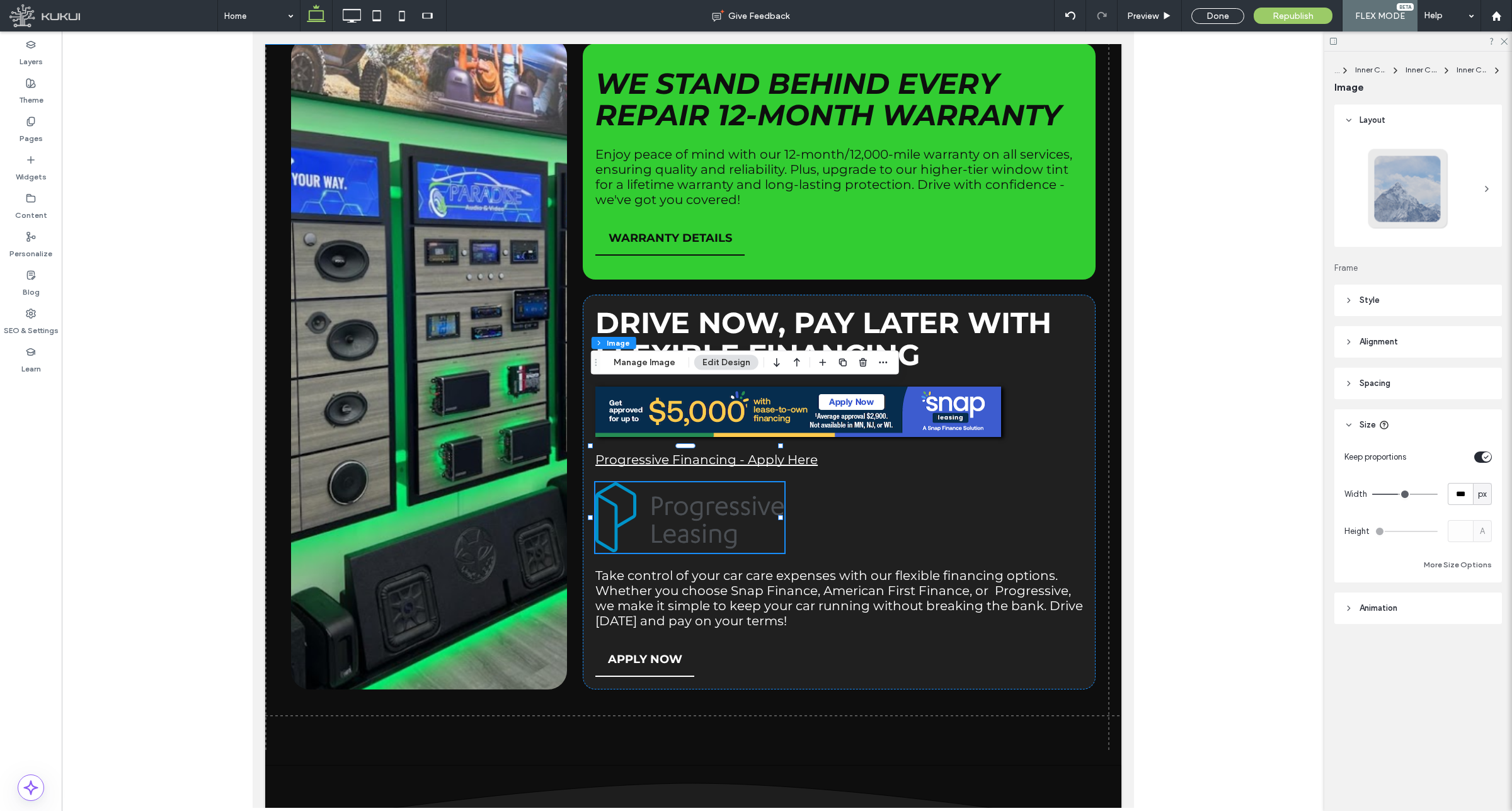
click at [1425, 294] on header "Style" at bounding box center [1418, 300] width 167 height 31
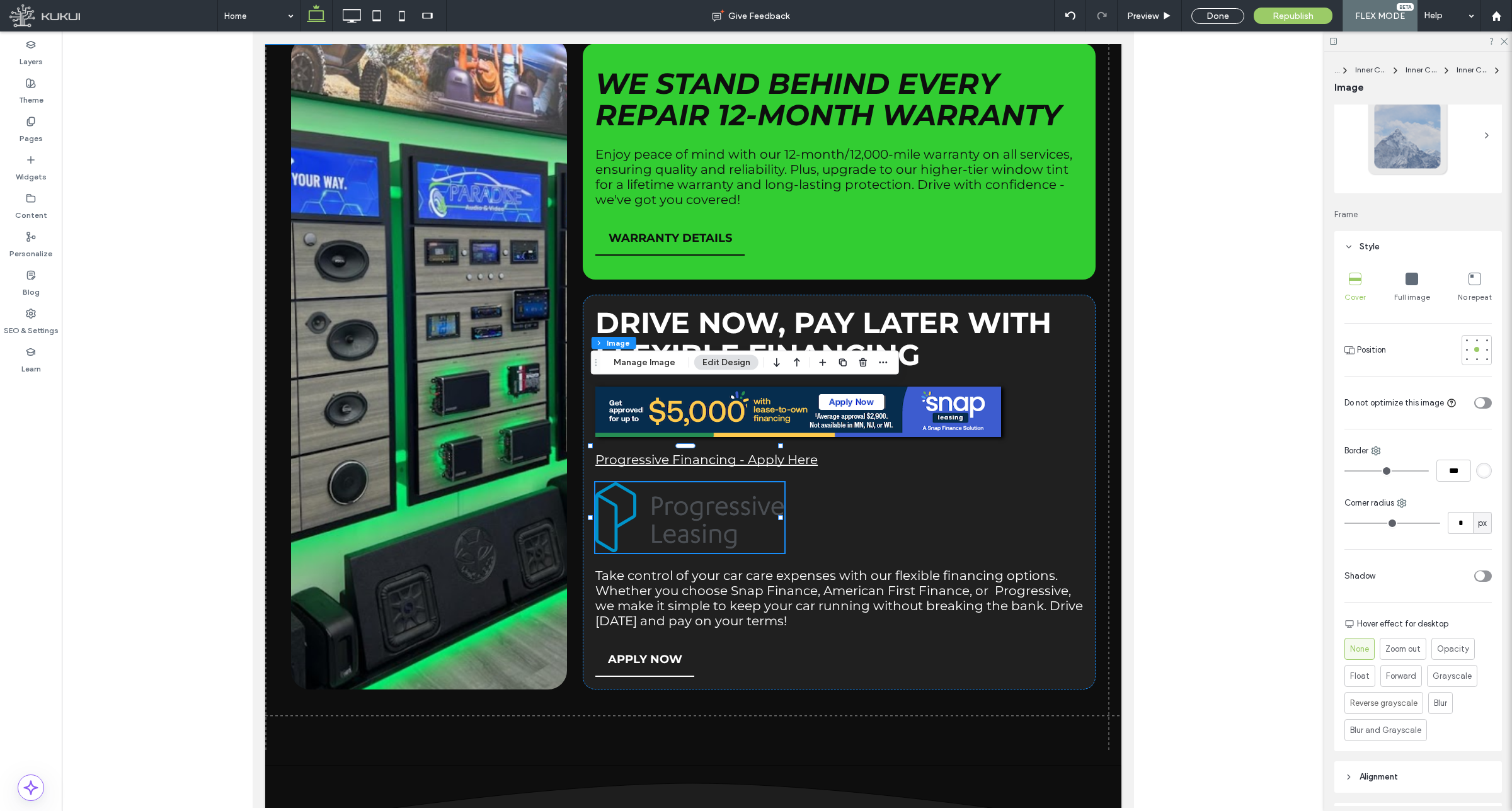
scroll to position [79, 0]
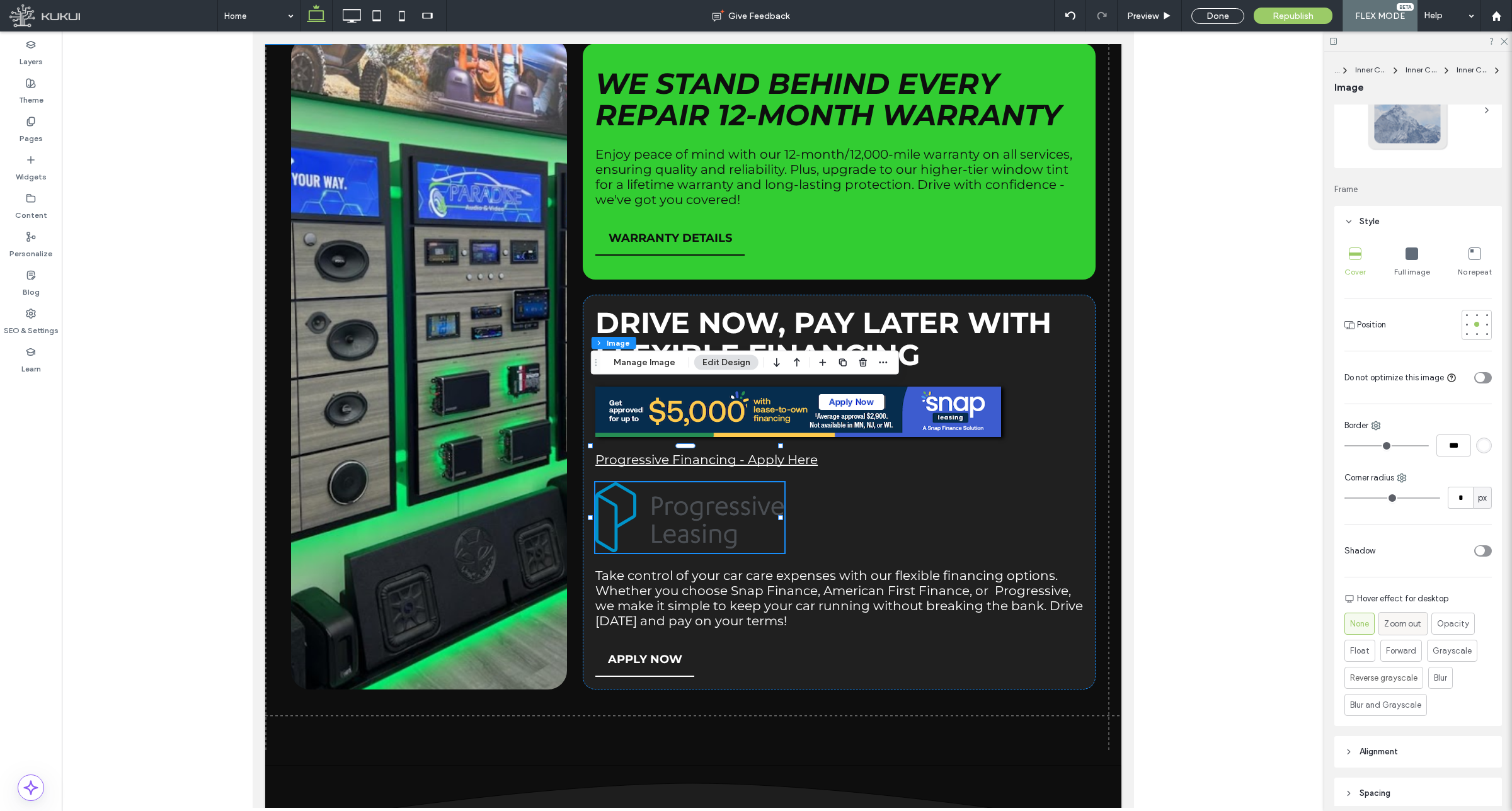
click at [1403, 619] on span "Zoom out" at bounding box center [1403, 623] width 37 height 13
click at [1367, 655] on div "Float" at bounding box center [1359, 646] width 20 height 21
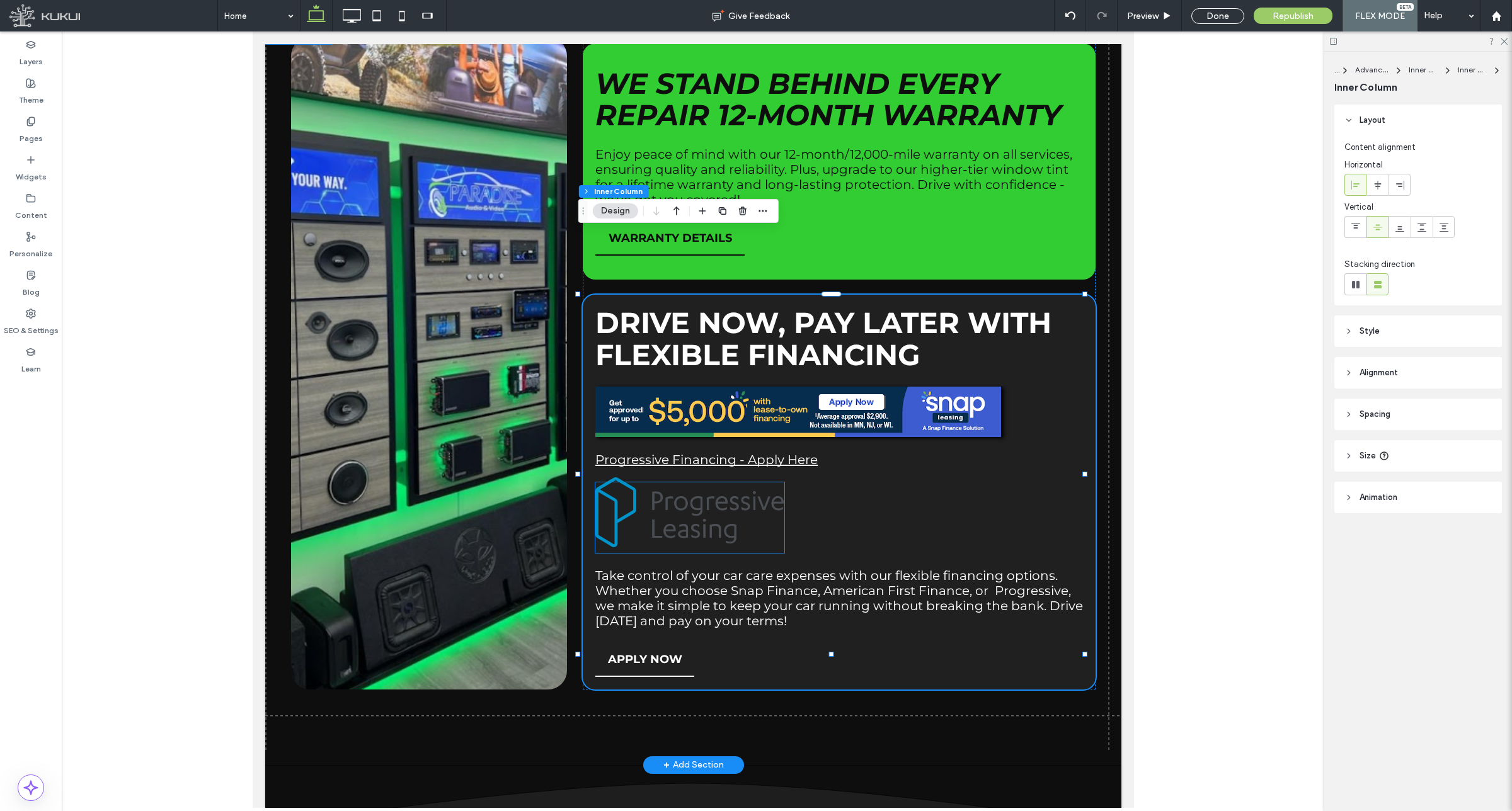
click at [669, 477] on img at bounding box center [689, 513] width 189 height 71
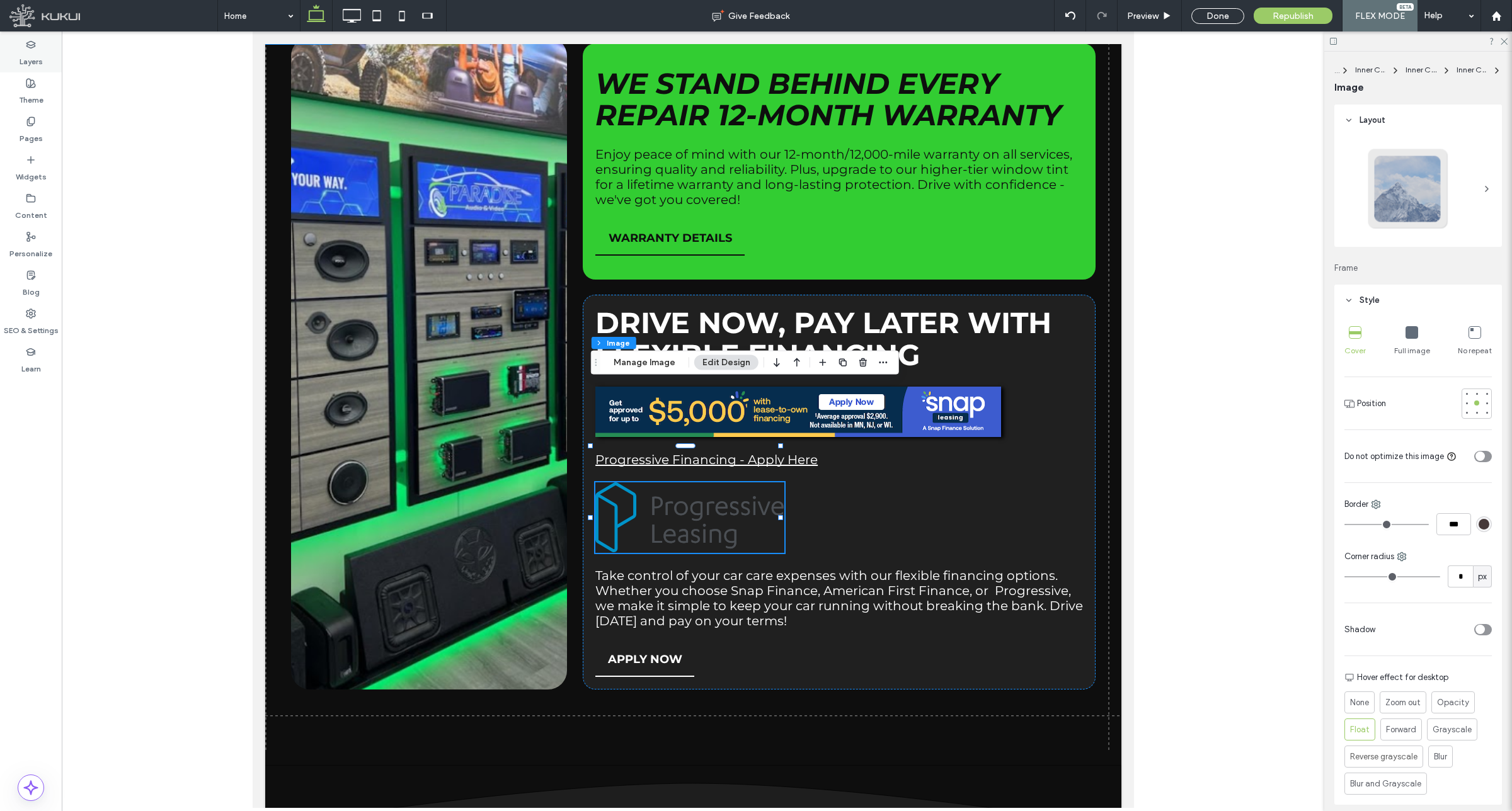
click at [36, 50] on label "Layers" at bounding box center [32, 59] width 24 height 18
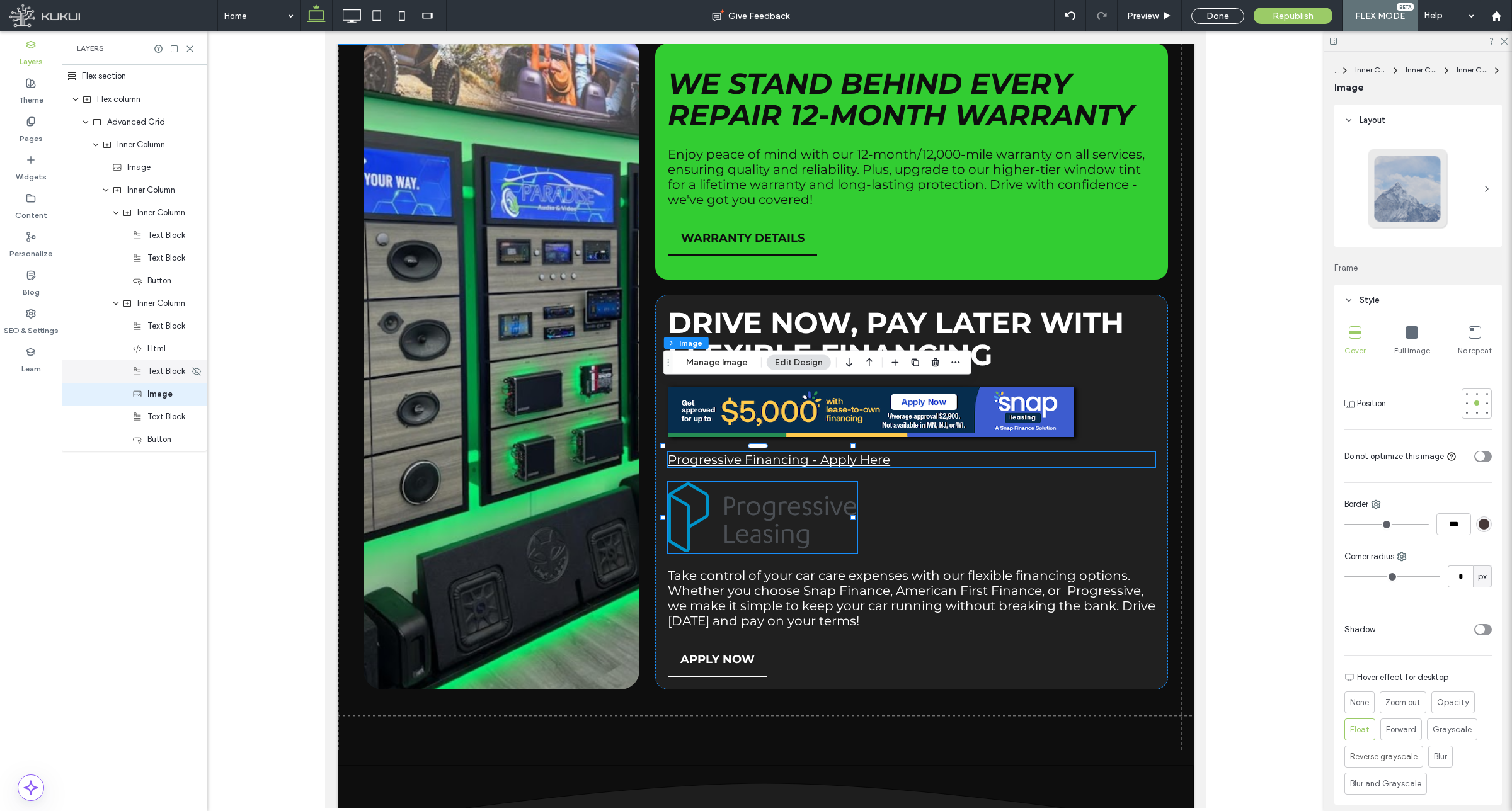
click at [165, 375] on span "Text Block" at bounding box center [166, 371] width 37 height 13
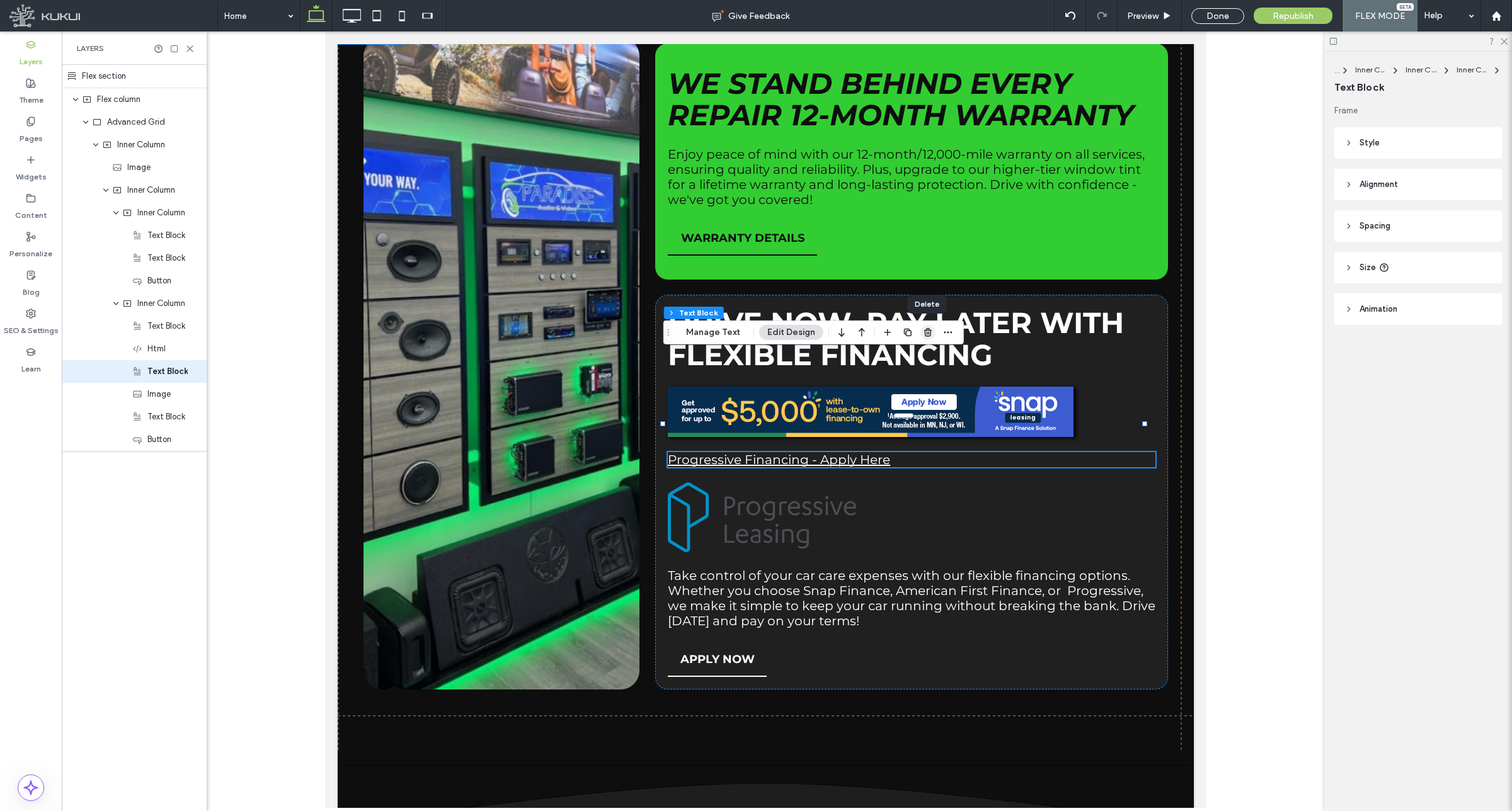
click at [923, 333] on icon "button" at bounding box center [928, 333] width 10 height 10
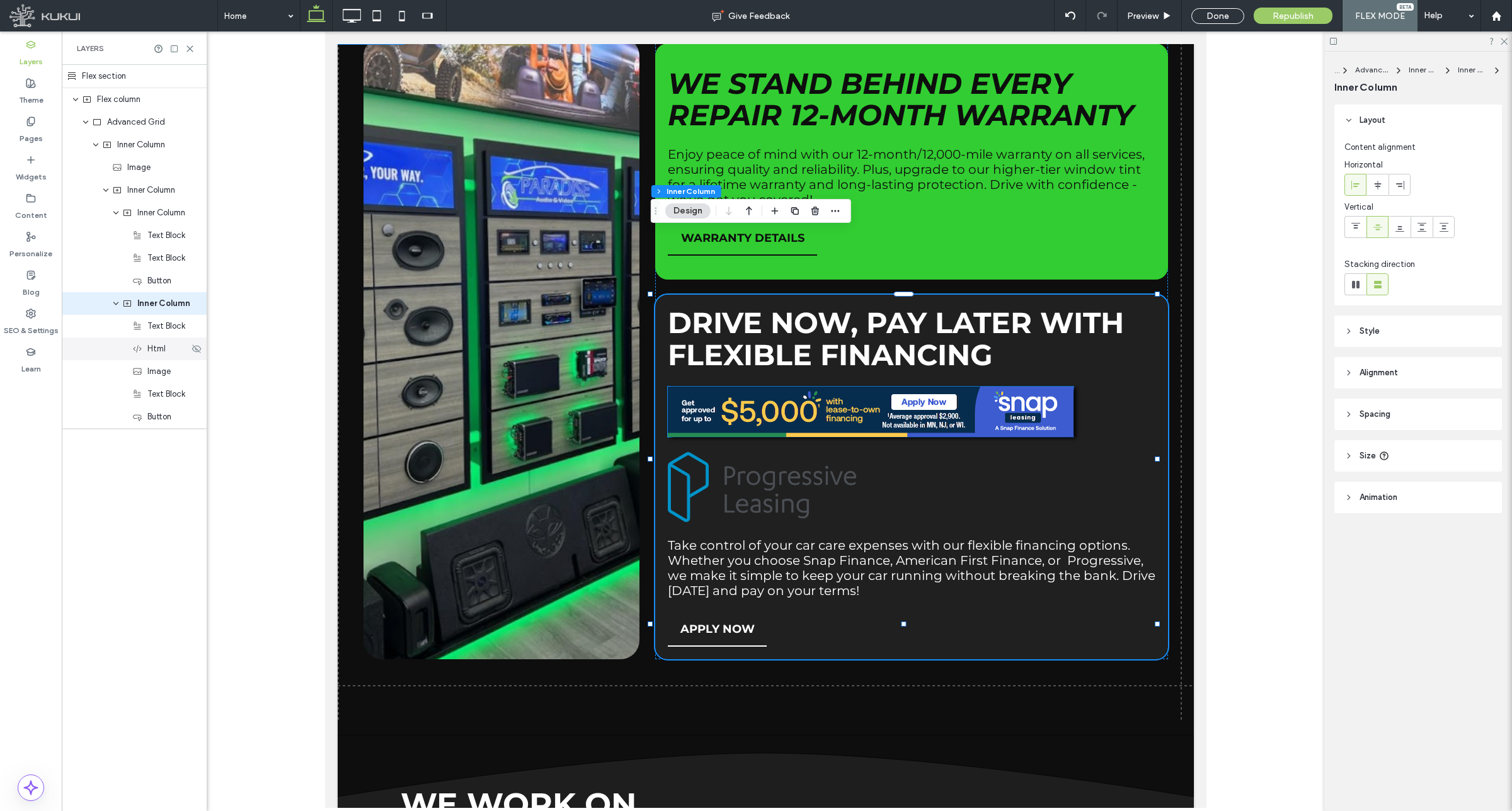
click at [152, 350] on span "Html" at bounding box center [157, 348] width 19 height 13
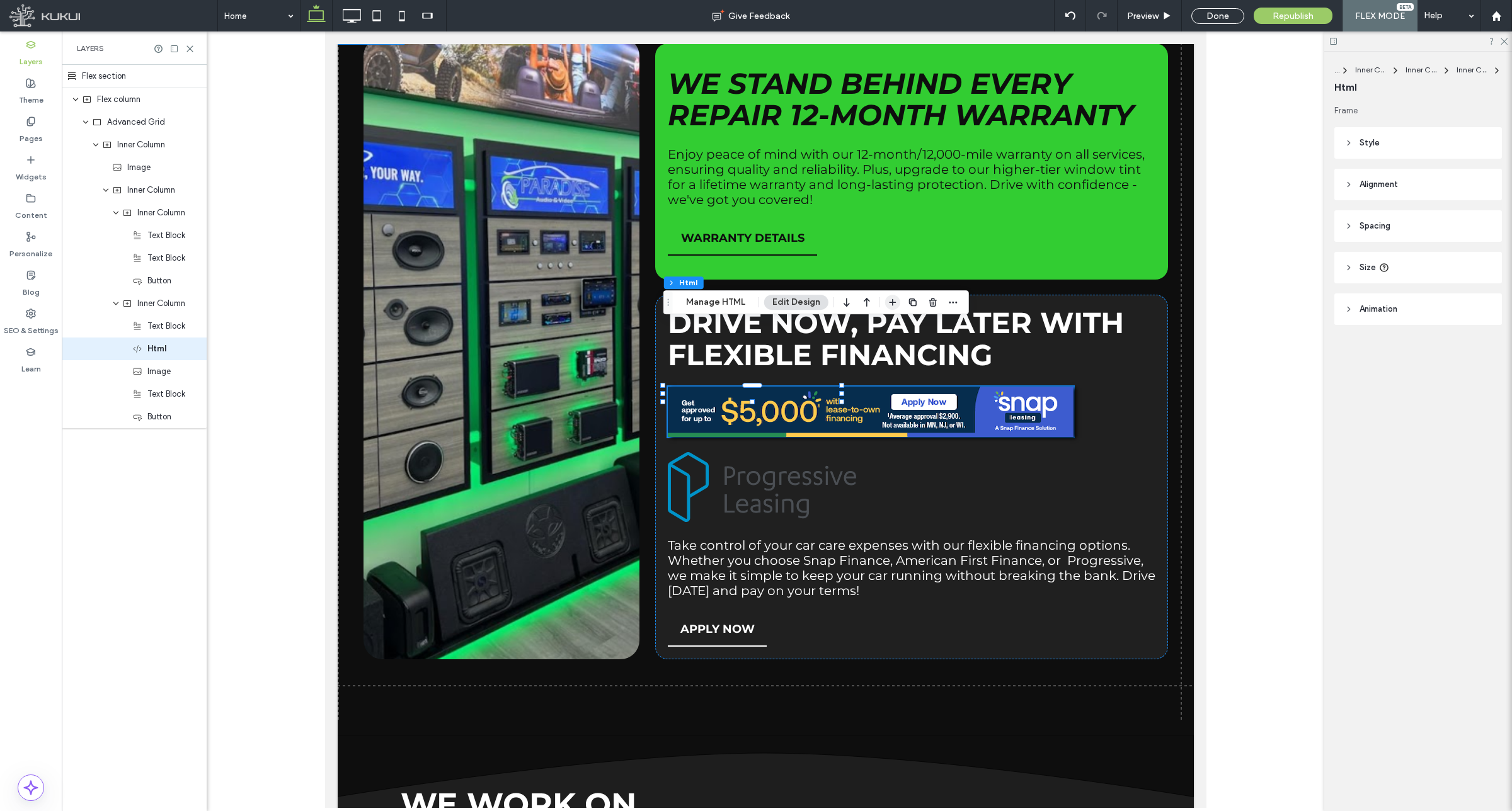
click at [893, 300] on icon "button" at bounding box center [893, 302] width 10 height 10
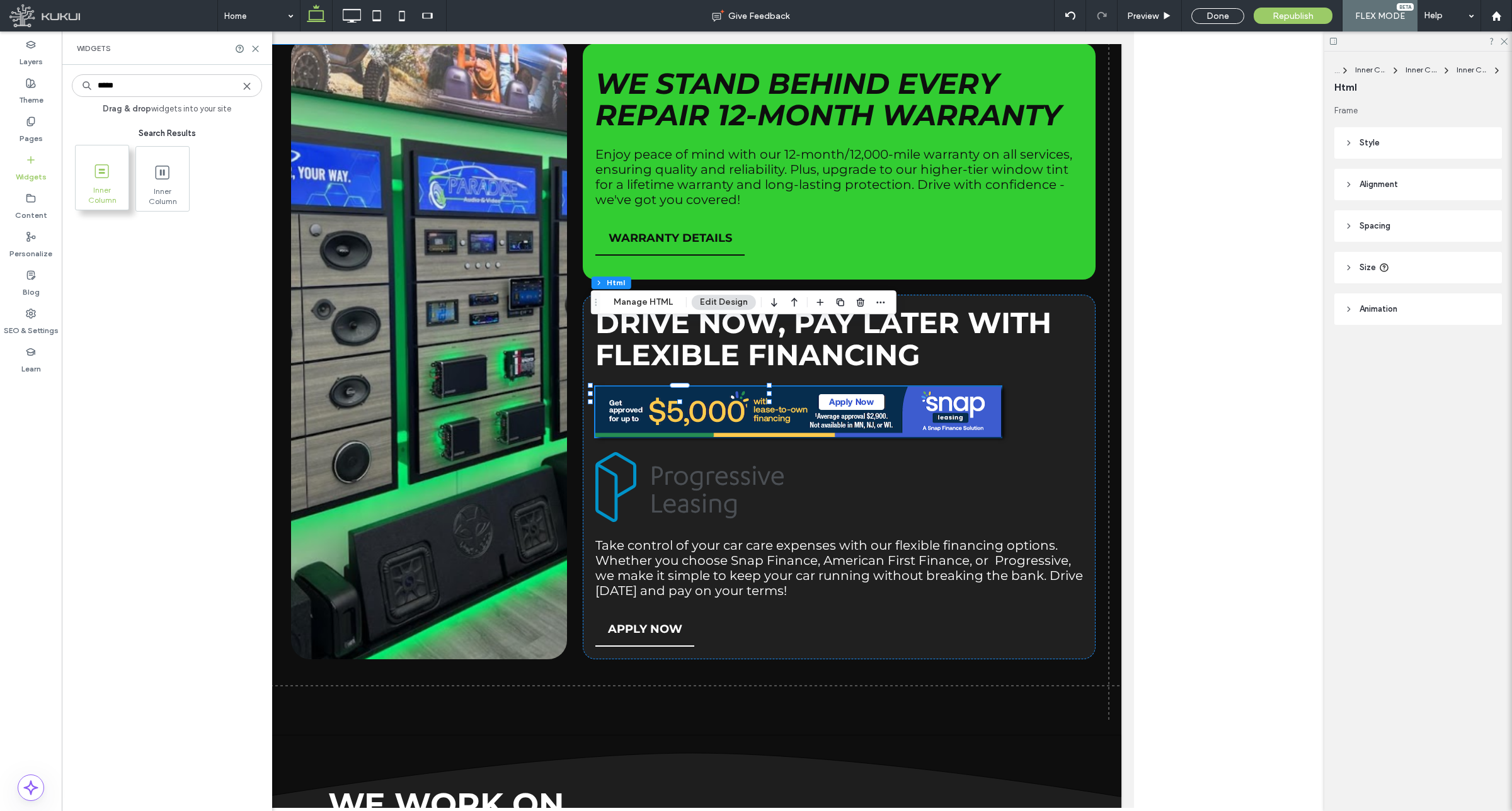
type input "*****"
click at [107, 169] on use at bounding box center [102, 170] width 14 height 14
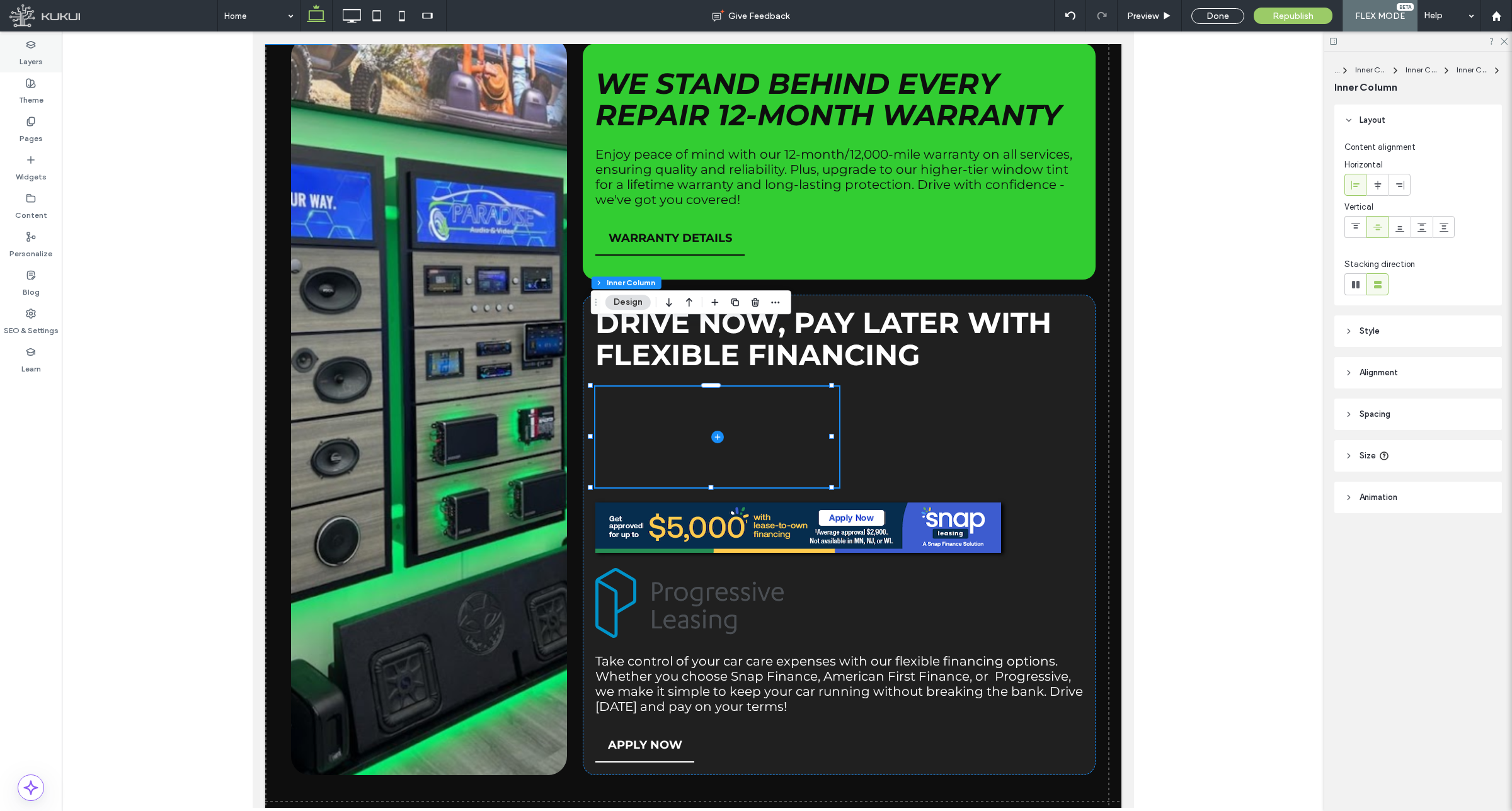
click at [14, 46] on div "Layers" at bounding box center [31, 53] width 62 height 38
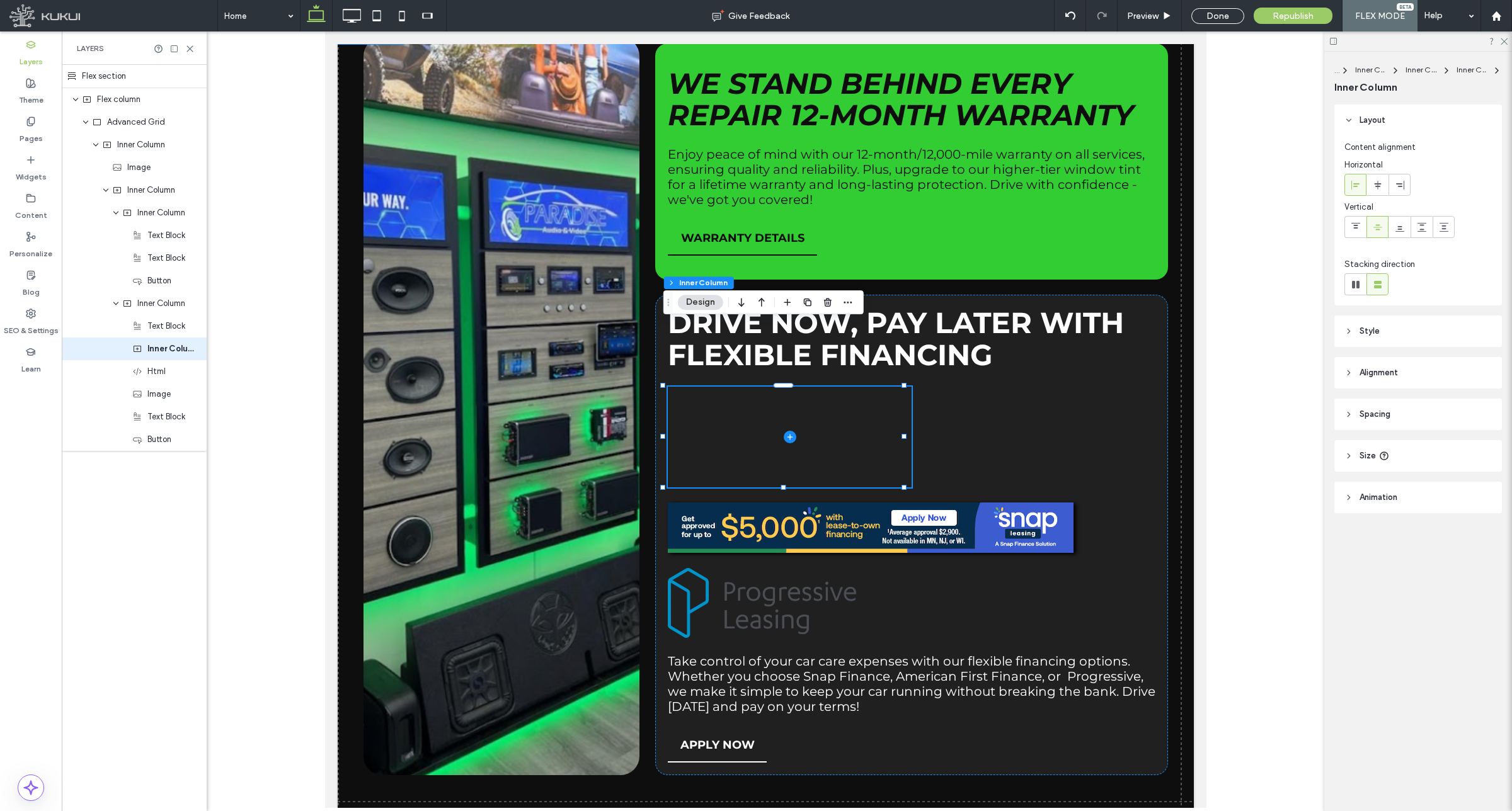
click at [1410, 332] on header "Style" at bounding box center [1418, 332] width 167 height 31
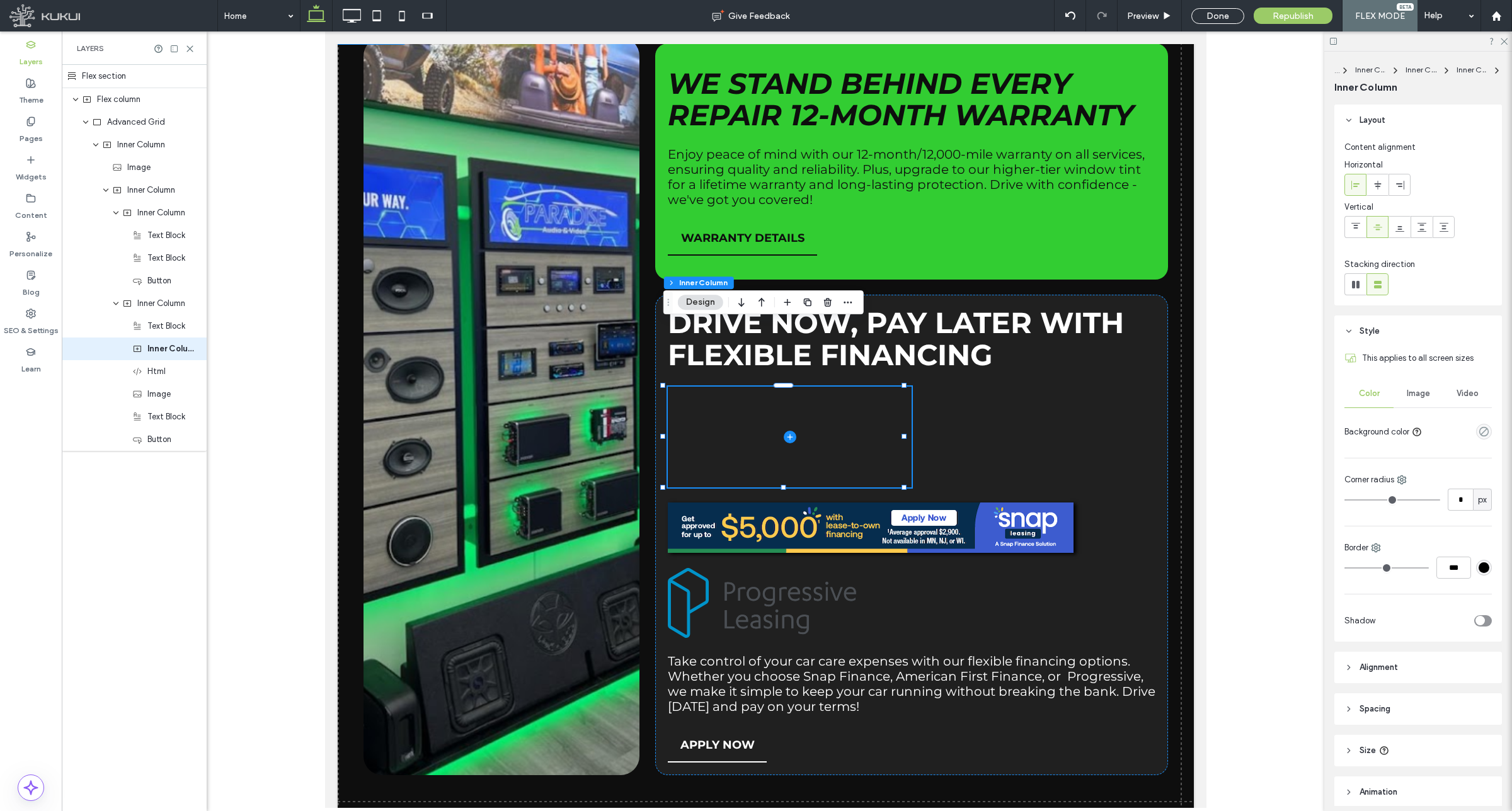
click at [1476, 435] on div at bounding box center [1483, 432] width 16 height 16
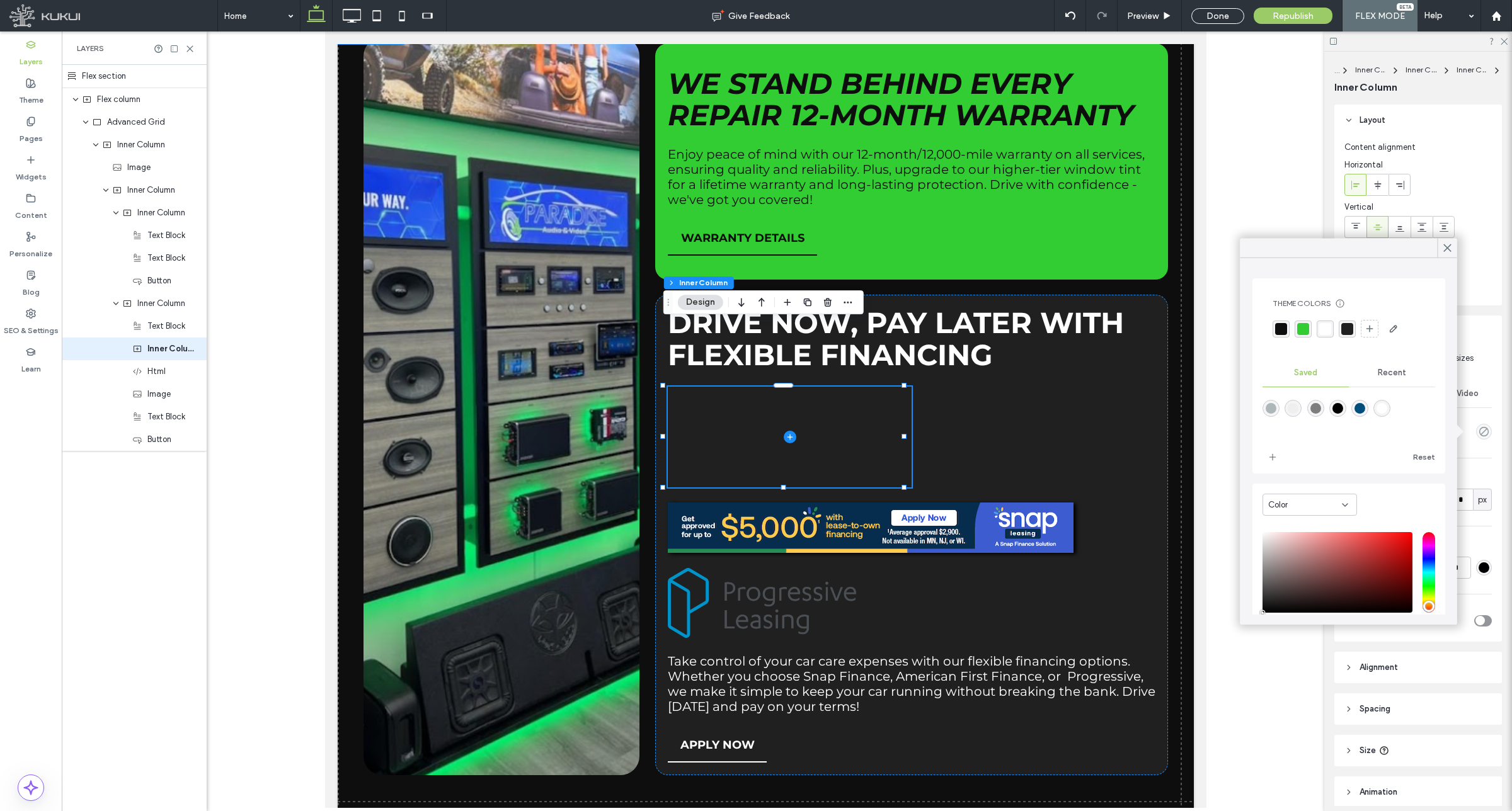
click at [1322, 333] on div "rgba(255, 255, 255, 1)" at bounding box center [1325, 329] width 12 height 12
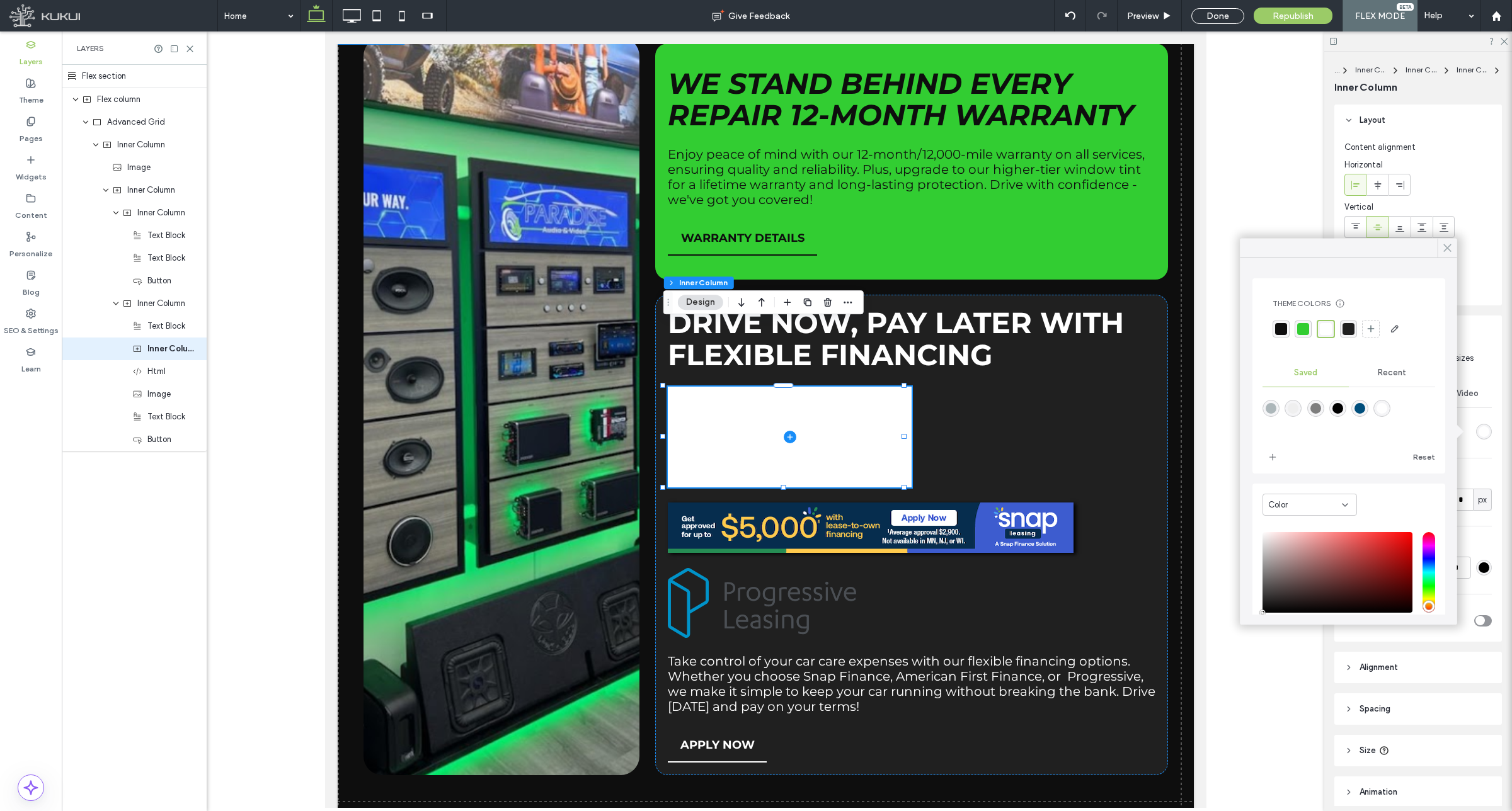
click at [1443, 247] on icon at bounding box center [1448, 248] width 12 height 12
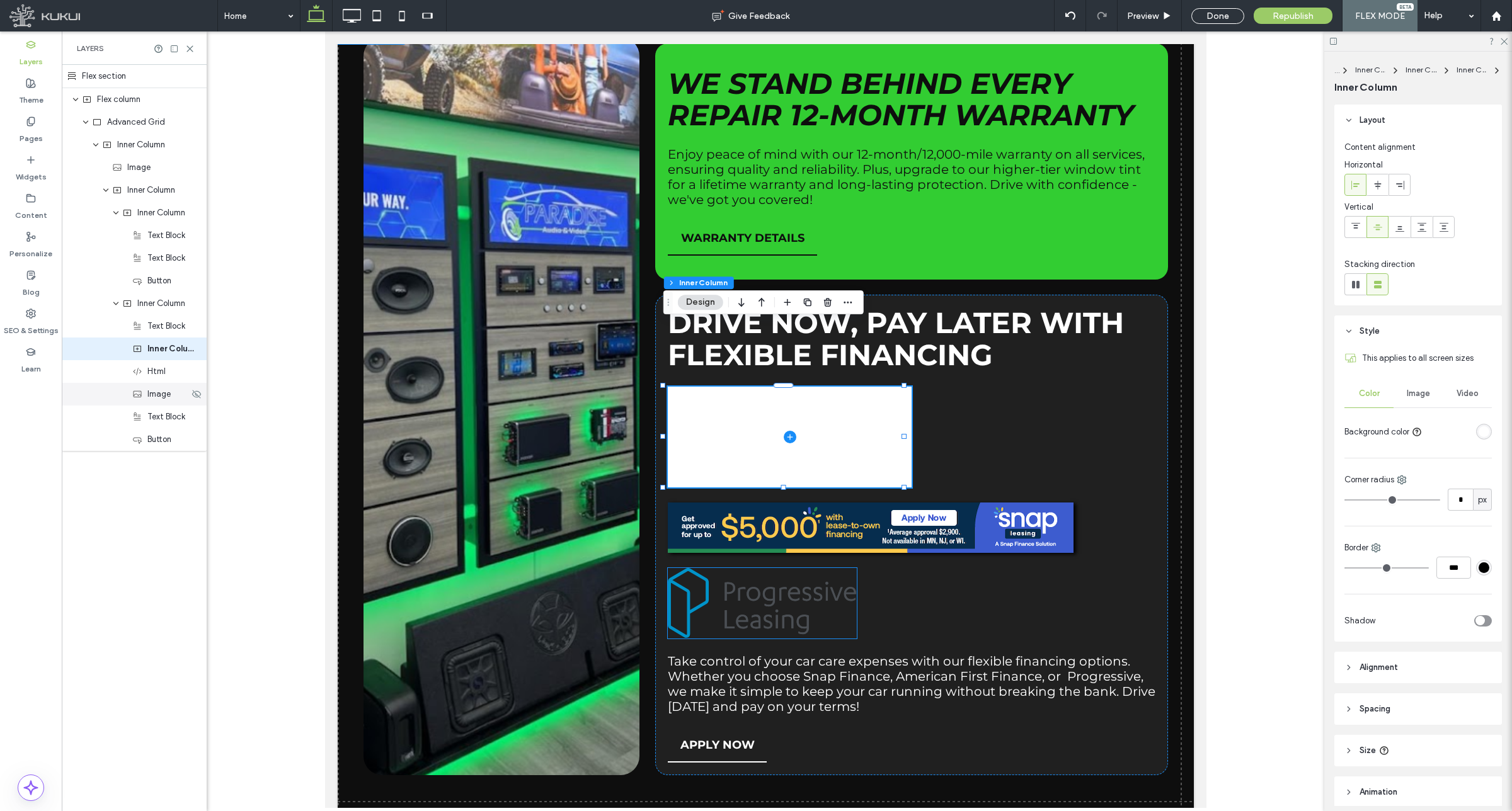
click at [158, 393] on span "Image" at bounding box center [159, 394] width 24 height 13
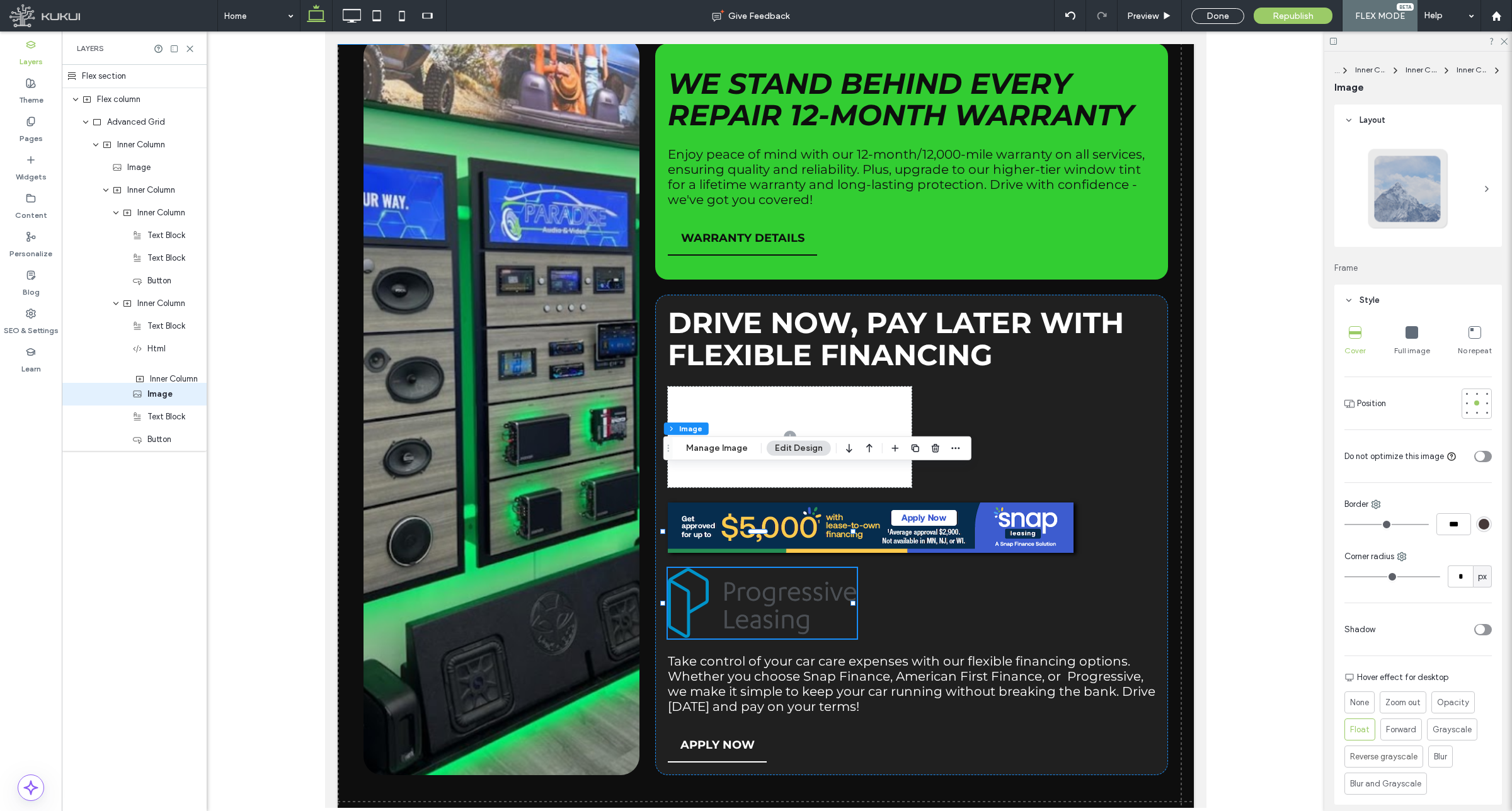
drag, startPoint x: 169, startPoint y: 345, endPoint x: 171, endPoint y: 364, distance: 19.1
click at [171, 364] on div "Flex section Flex column Advanced Grid Inner Column Image Inner Column Inner Co…" at bounding box center [134, 258] width 145 height 386
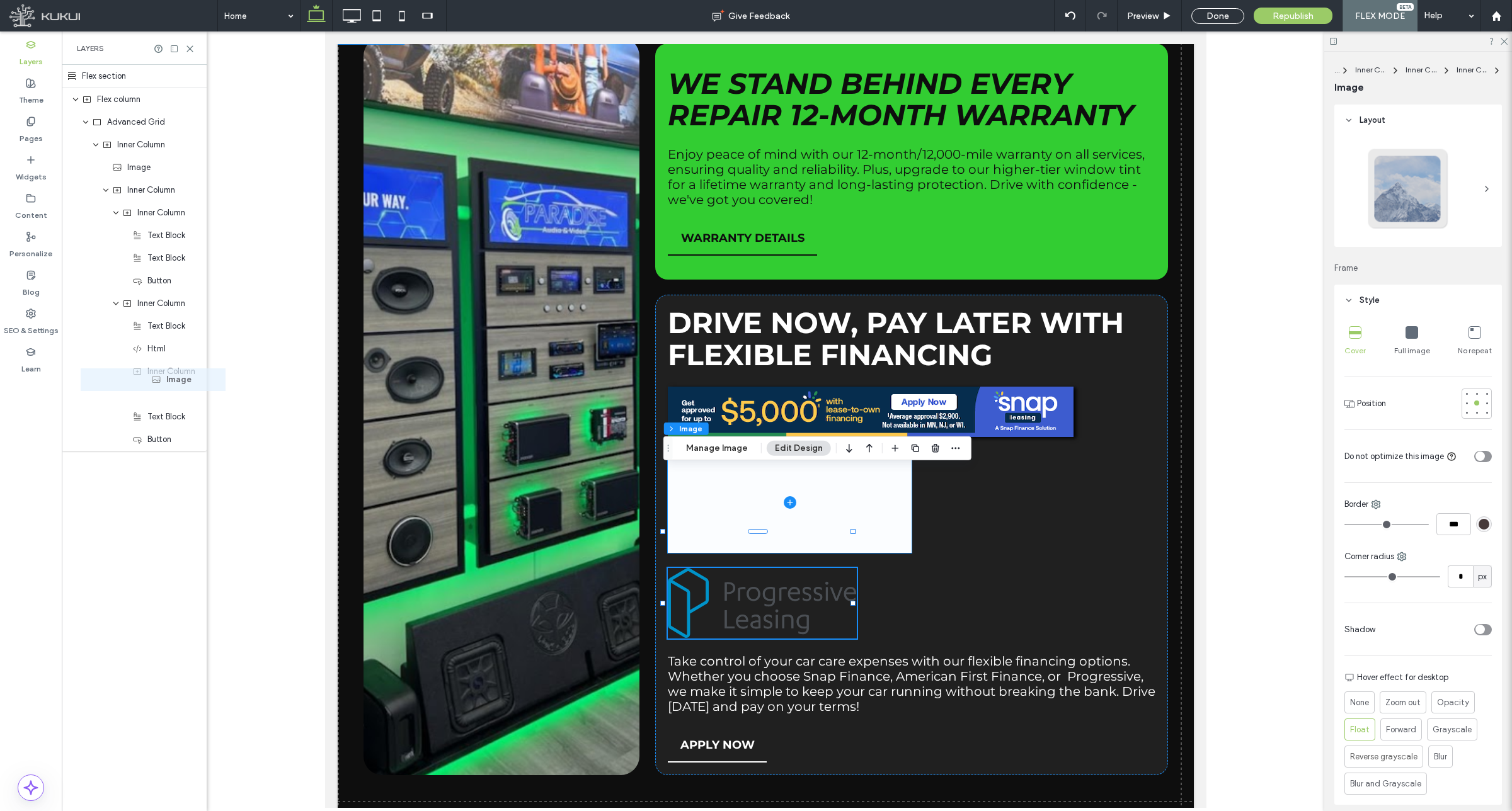
drag, startPoint x: 157, startPoint y: 389, endPoint x: 175, endPoint y: 375, distance: 22.8
click at [175, 375] on div "Flex section Flex column Advanced Grid Inner Column Image Inner Column Inner Co…" at bounding box center [134, 258] width 145 height 386
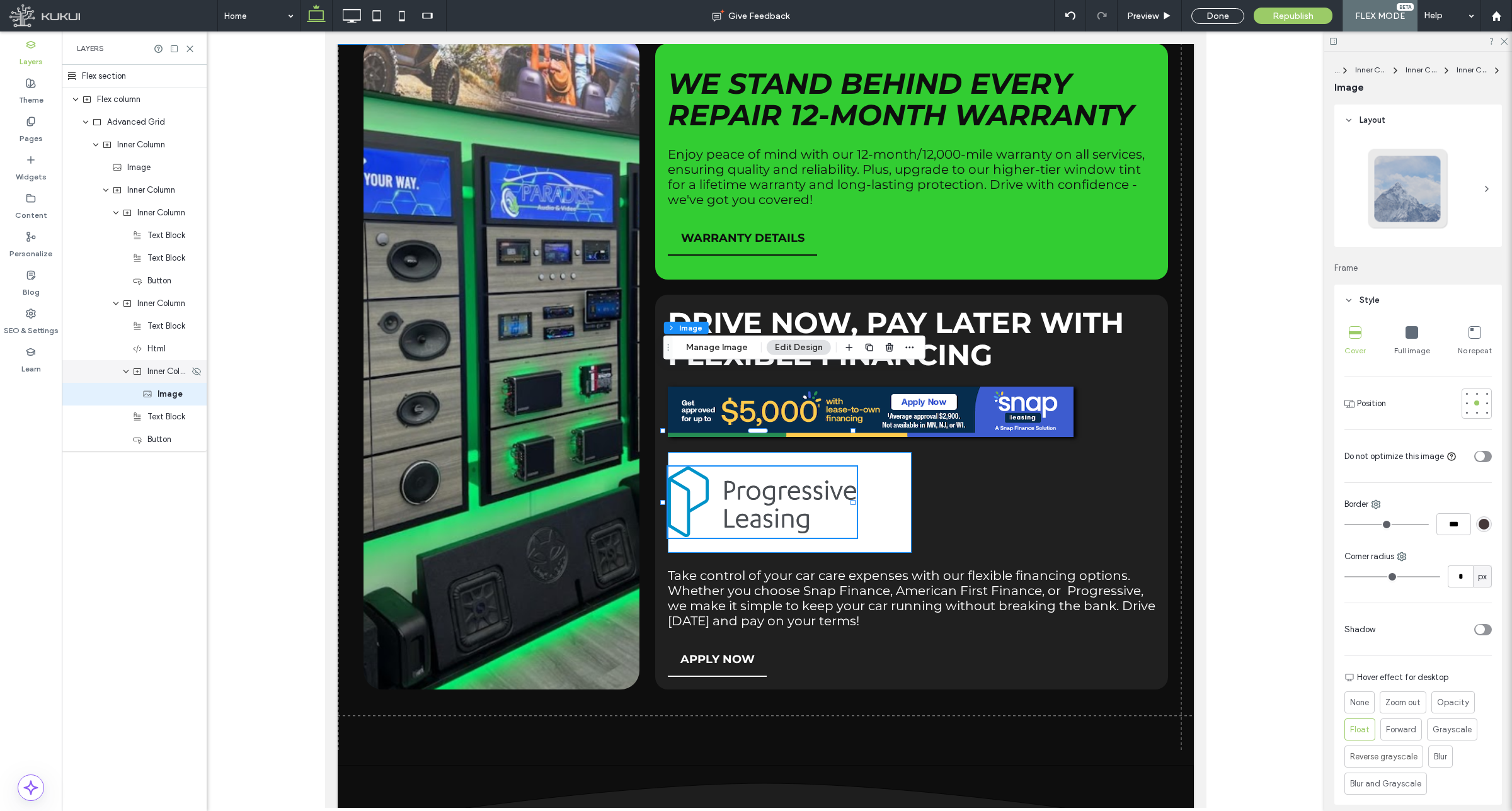
click at [161, 370] on span "Inner Column" at bounding box center [168, 371] width 41 height 13
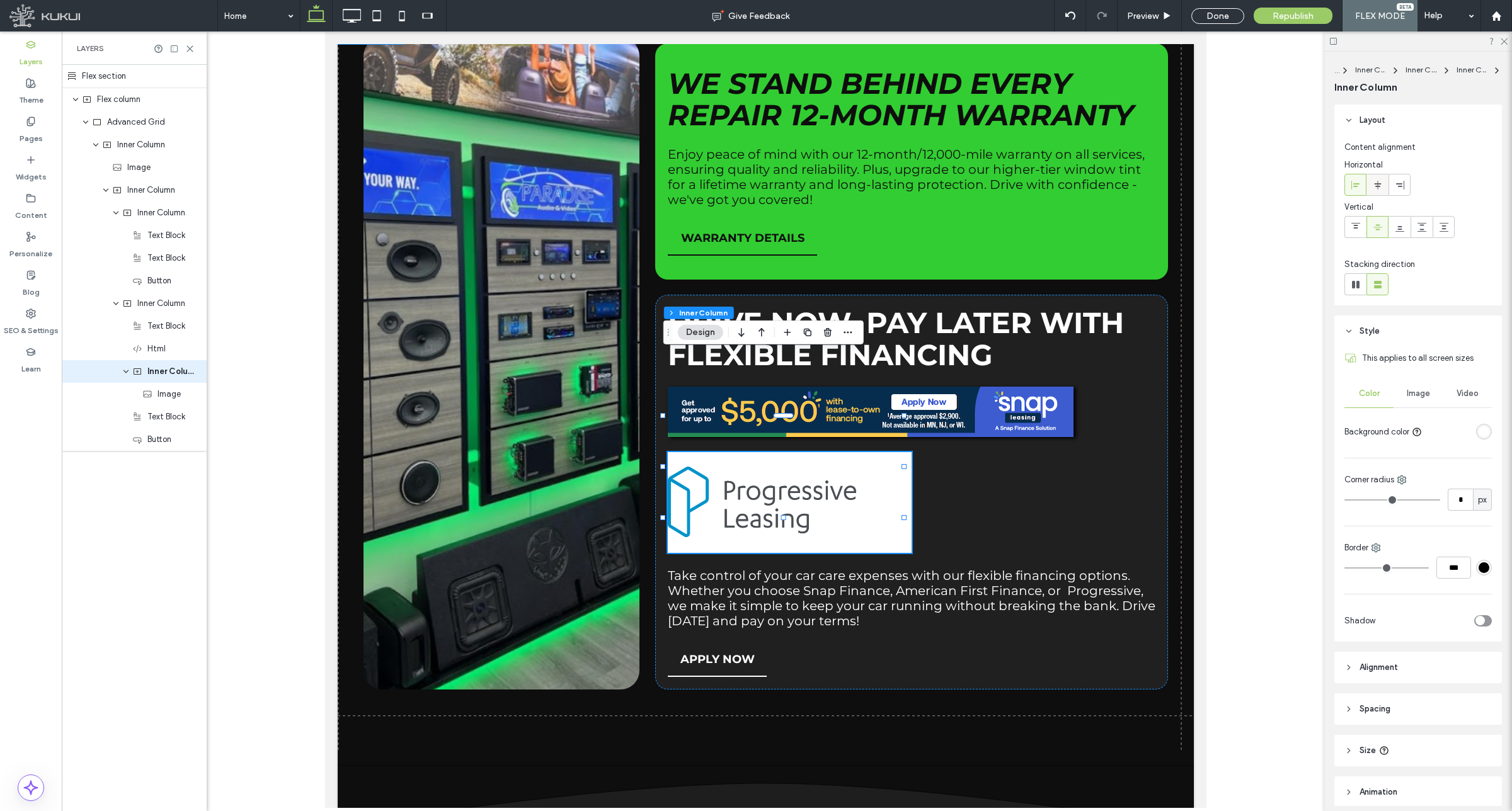
click at [1380, 187] on icon at bounding box center [1377, 185] width 10 height 10
click at [167, 391] on span "Image" at bounding box center [169, 394] width 24 height 13
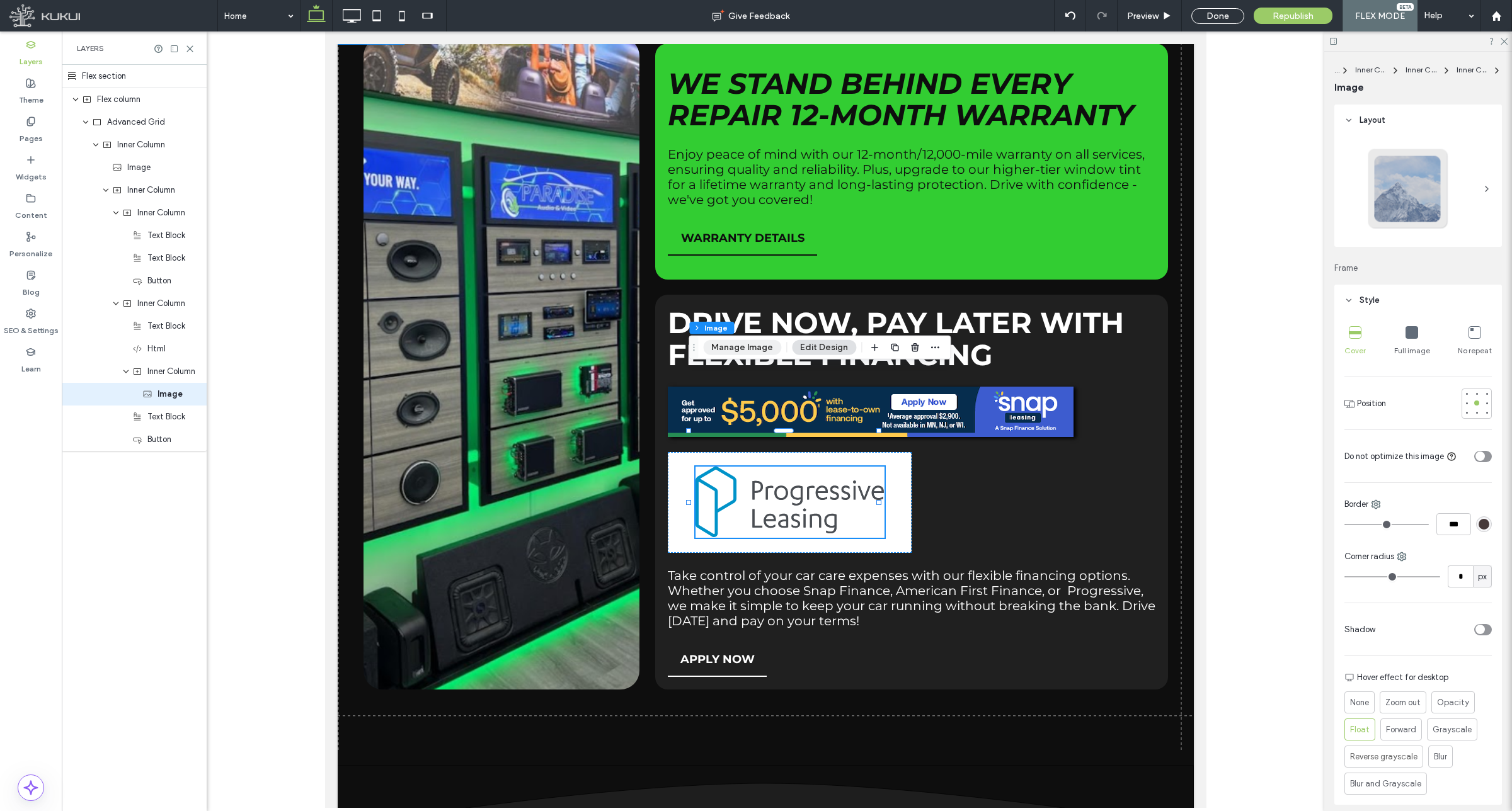
click at [753, 342] on button "Manage Image" at bounding box center [741, 347] width 78 height 15
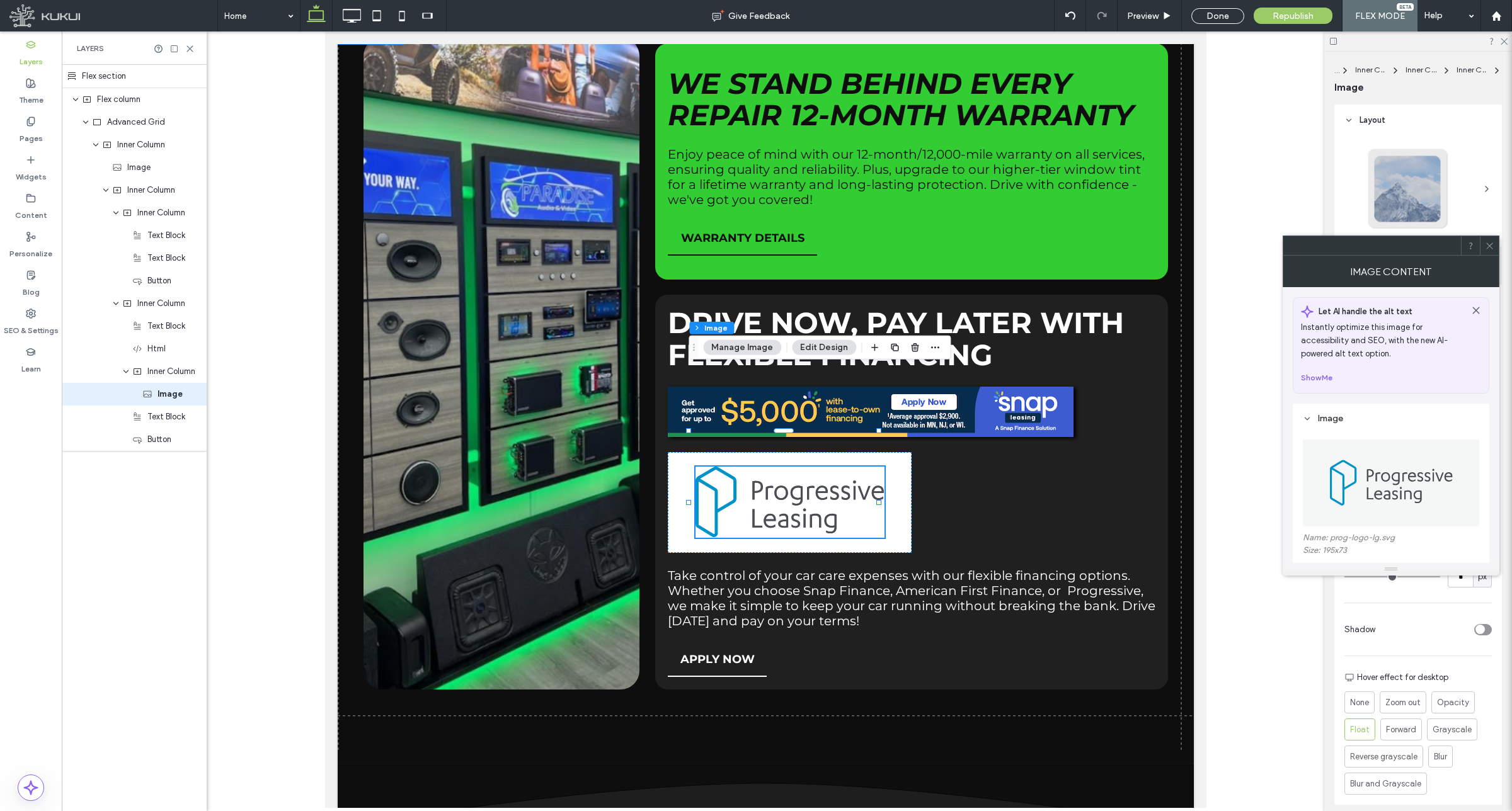
scroll to position [236, 0]
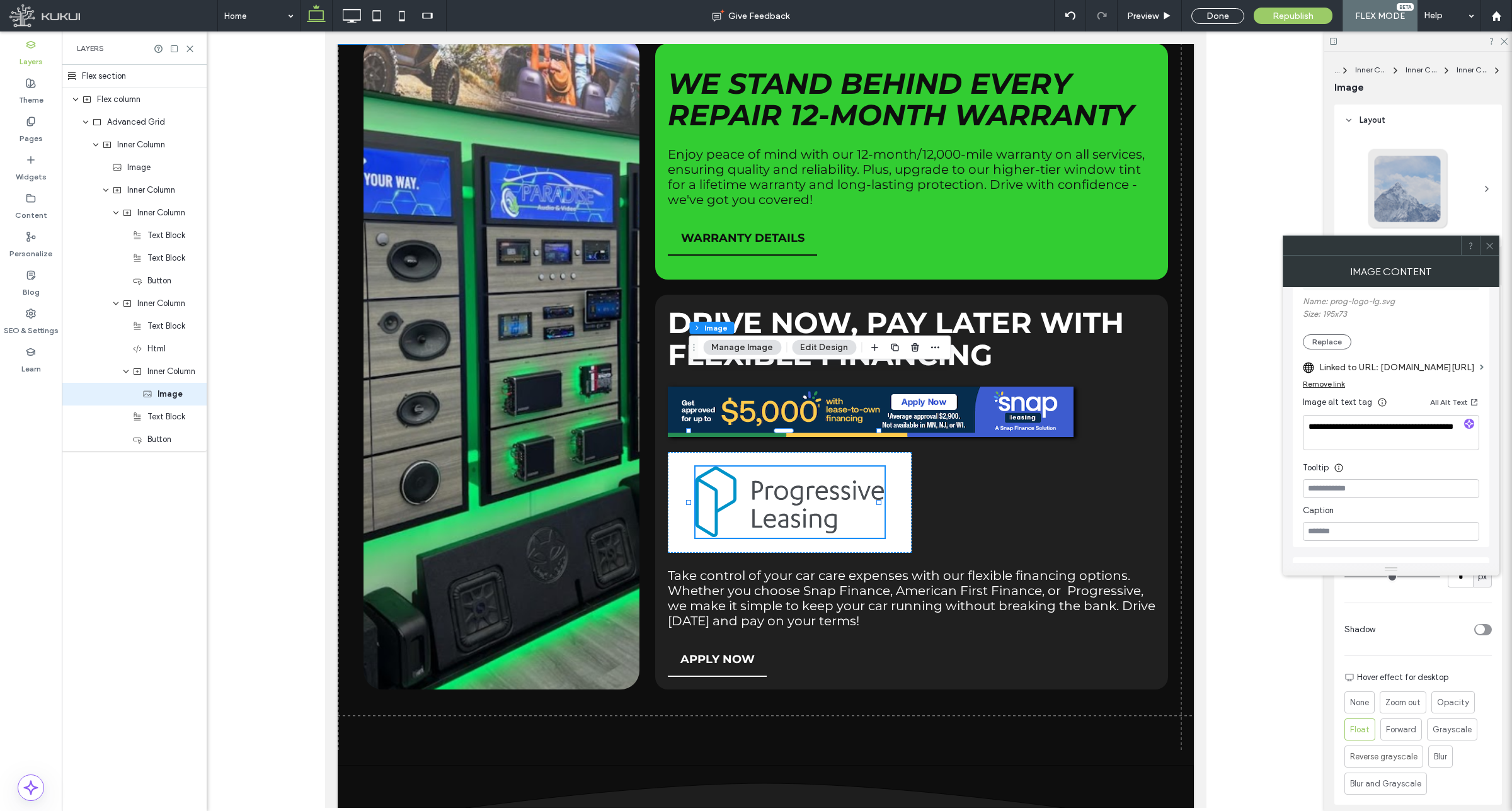
drag, startPoint x: 1490, startPoint y: 254, endPoint x: 792, endPoint y: 287, distance: 698.8
click at [1490, 254] on span at bounding box center [1489, 245] width 10 height 19
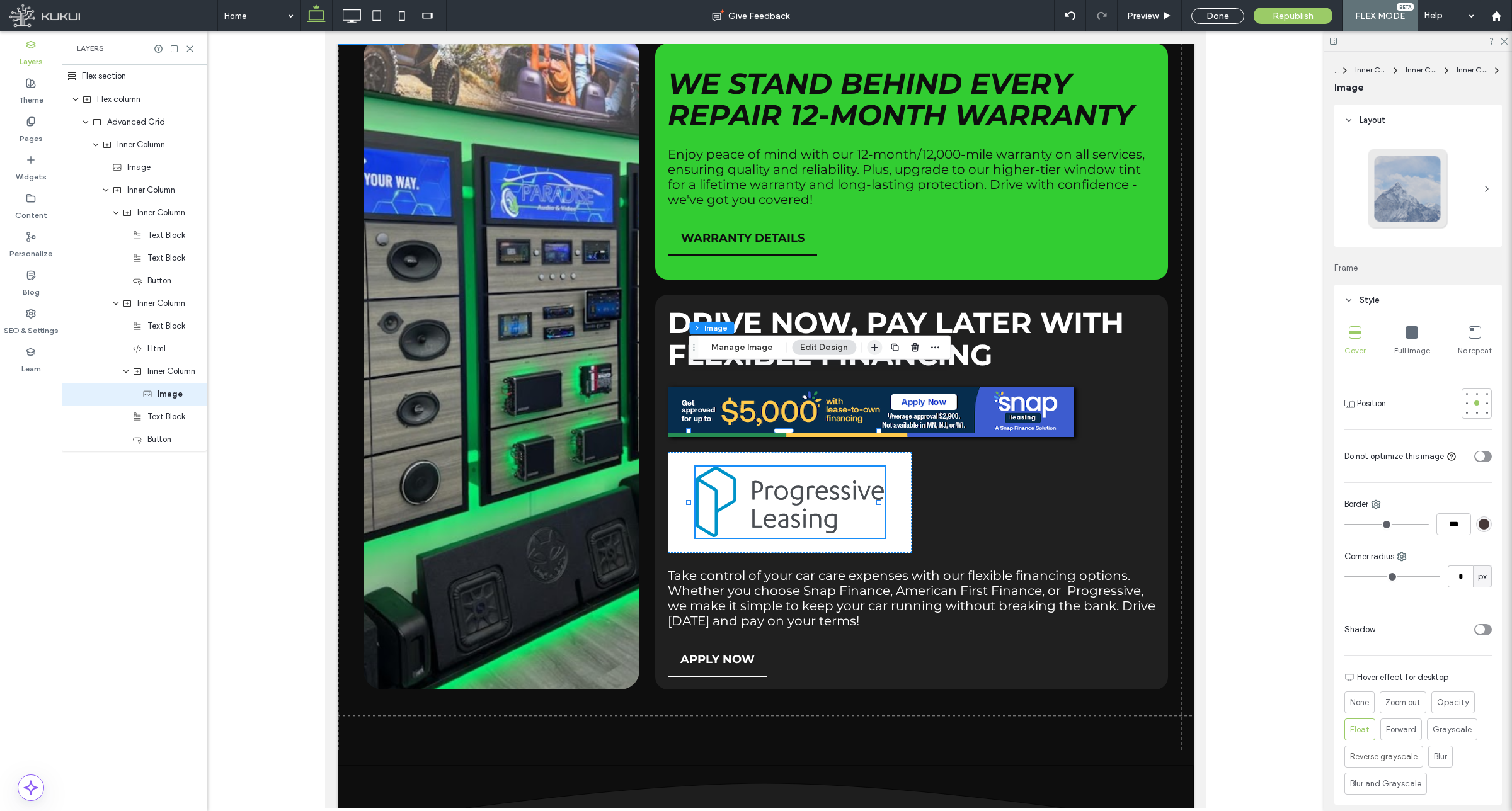
click at [871, 347] on use "button" at bounding box center [874, 346] width 7 height 7
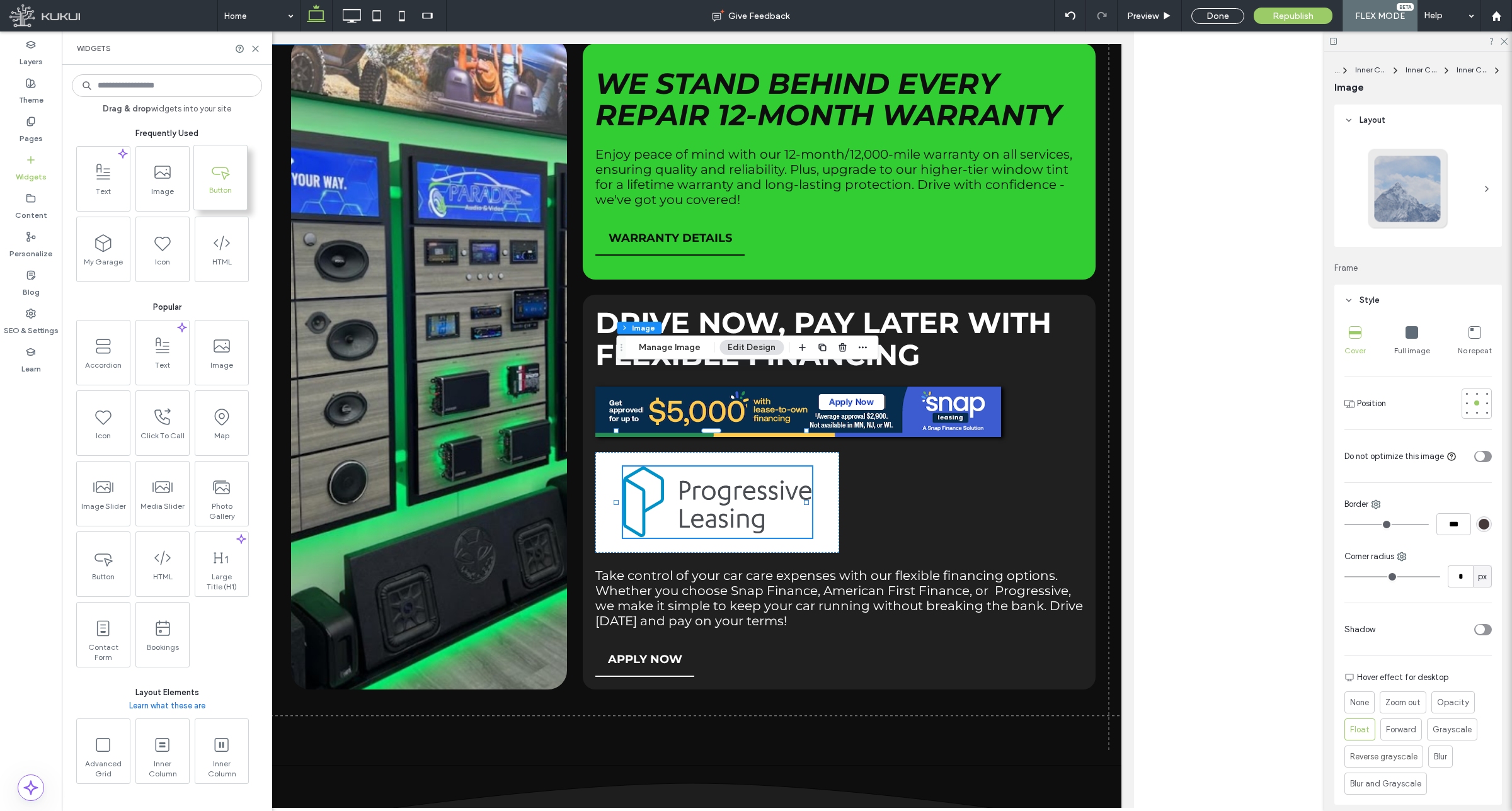
click at [215, 170] on icon at bounding box center [220, 171] width 20 height 20
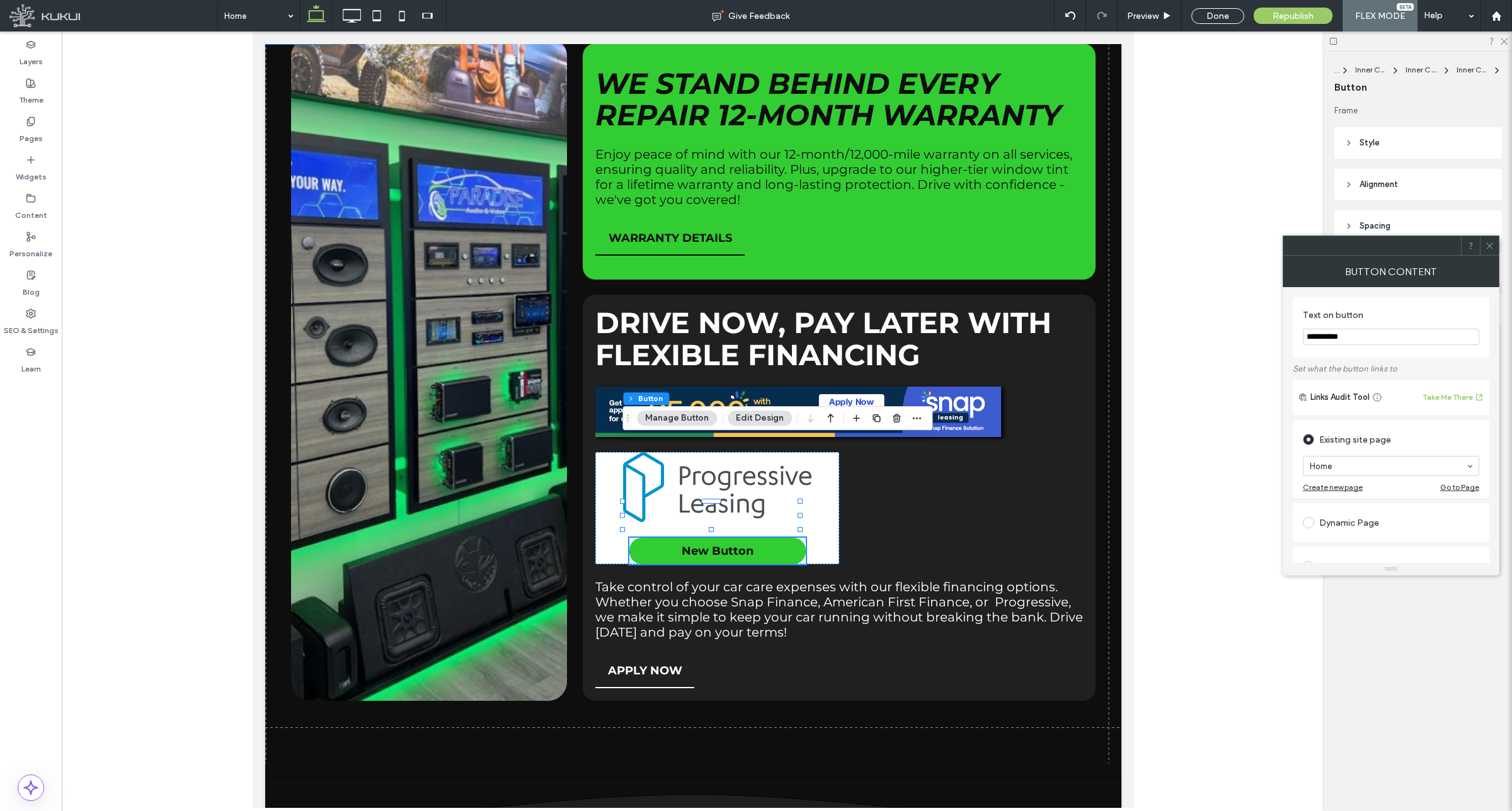
drag, startPoint x: 1372, startPoint y: 332, endPoint x: 1292, endPoint y: 336, distance: 80.1
click at [1292, 336] on div "**********" at bounding box center [1391, 425] width 217 height 276
type input "*********"
click at [1356, 493] on div "Web address" at bounding box center [1390, 488] width 176 height 20
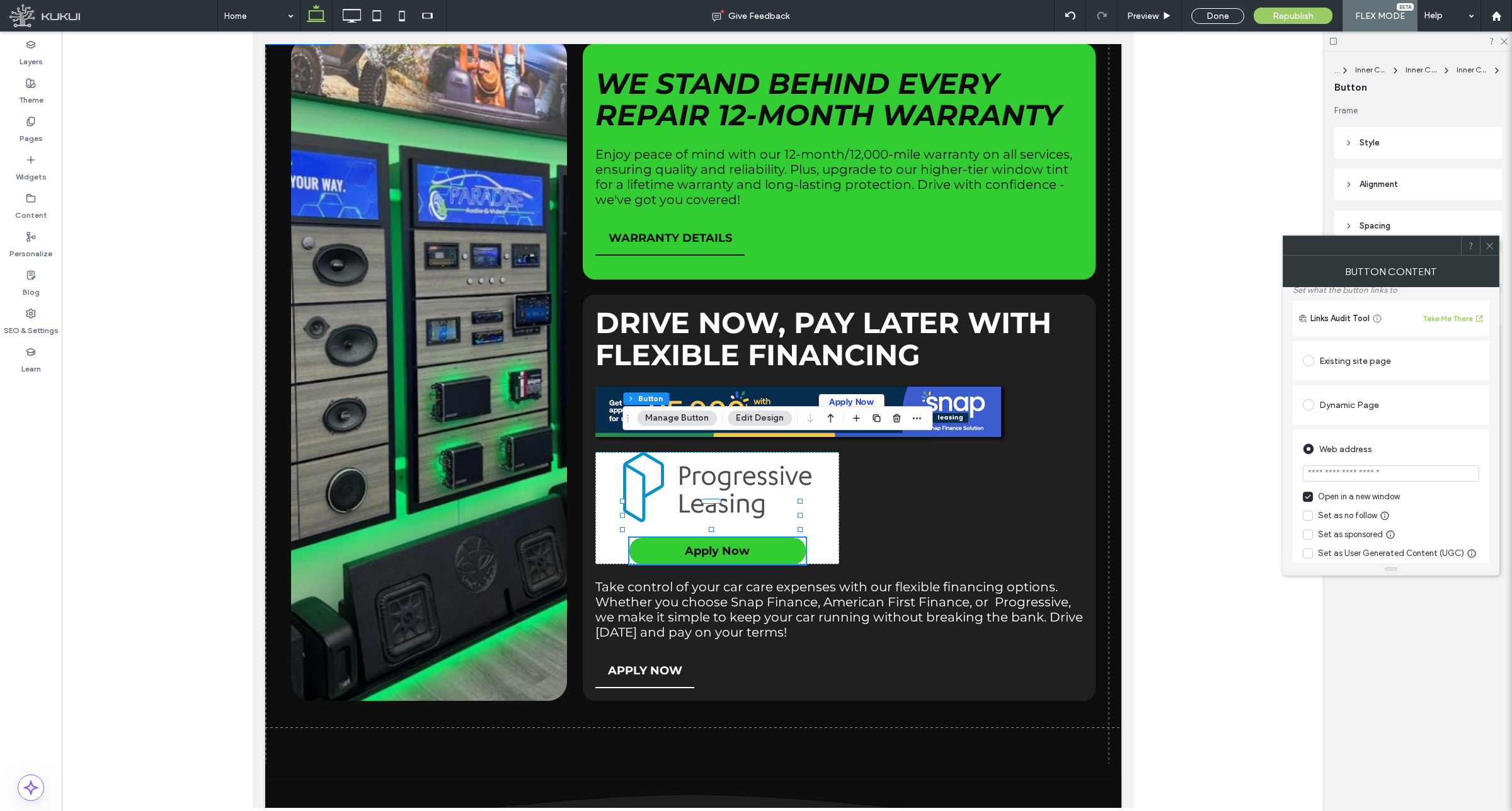
click at [1379, 470] on input "url" at bounding box center [1390, 473] width 176 height 17
paste input "**********"
type input "**********"
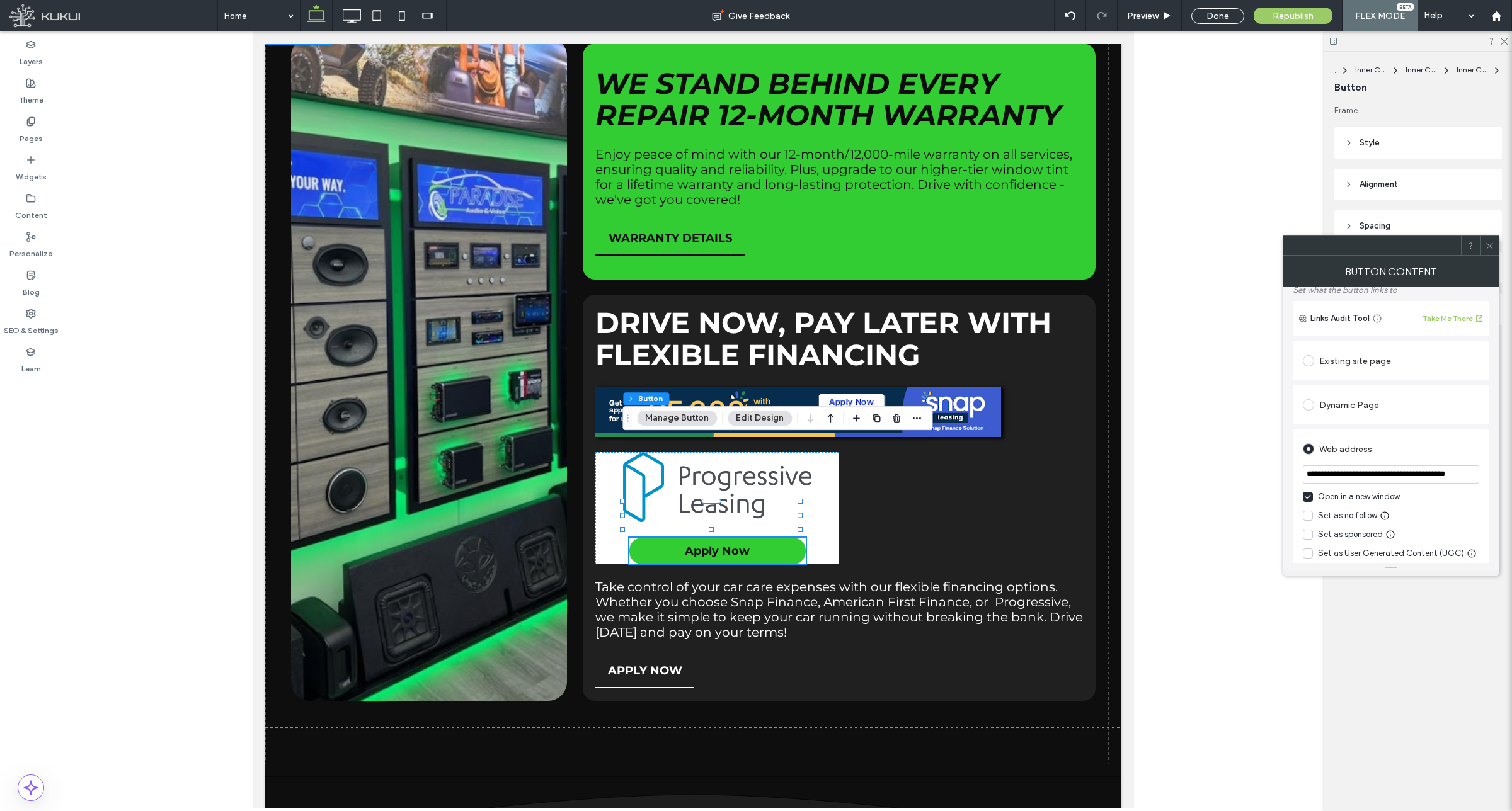
click at [1489, 246] on use at bounding box center [1489, 245] width 6 height 6
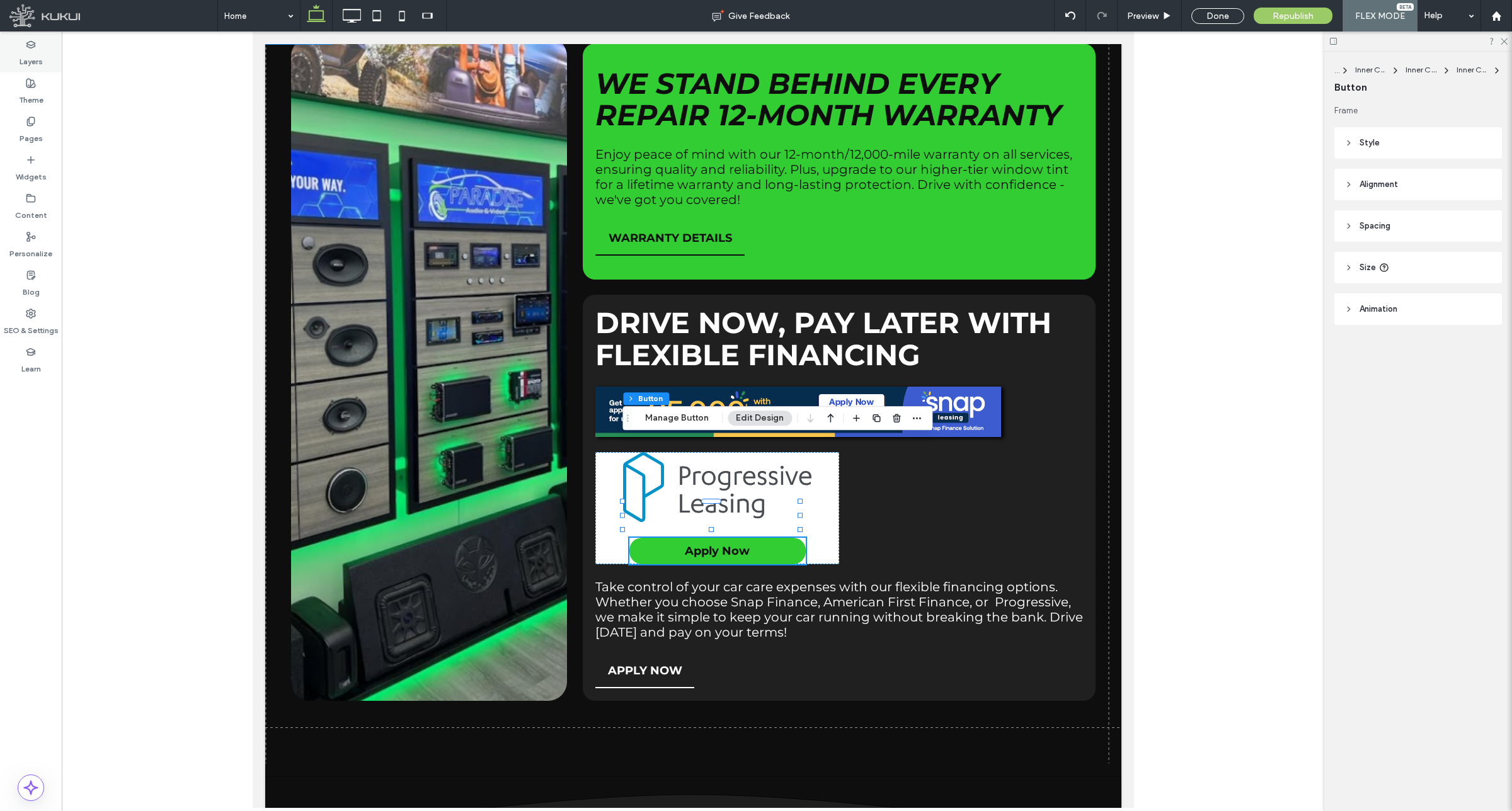
click at [32, 57] on label "Layers" at bounding box center [32, 59] width 24 height 18
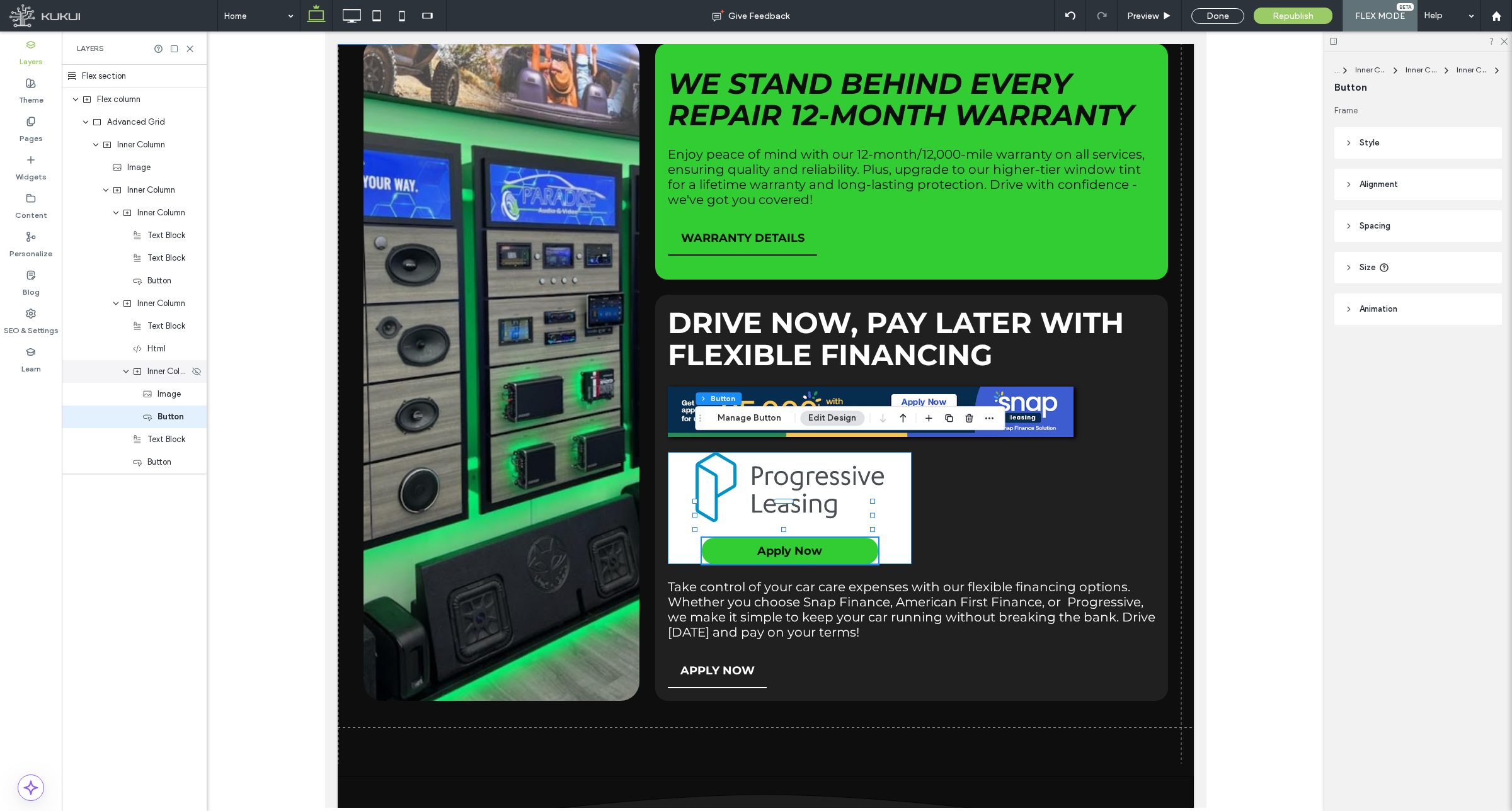
click at [162, 375] on span "Inner Column" at bounding box center [168, 371] width 41 height 13
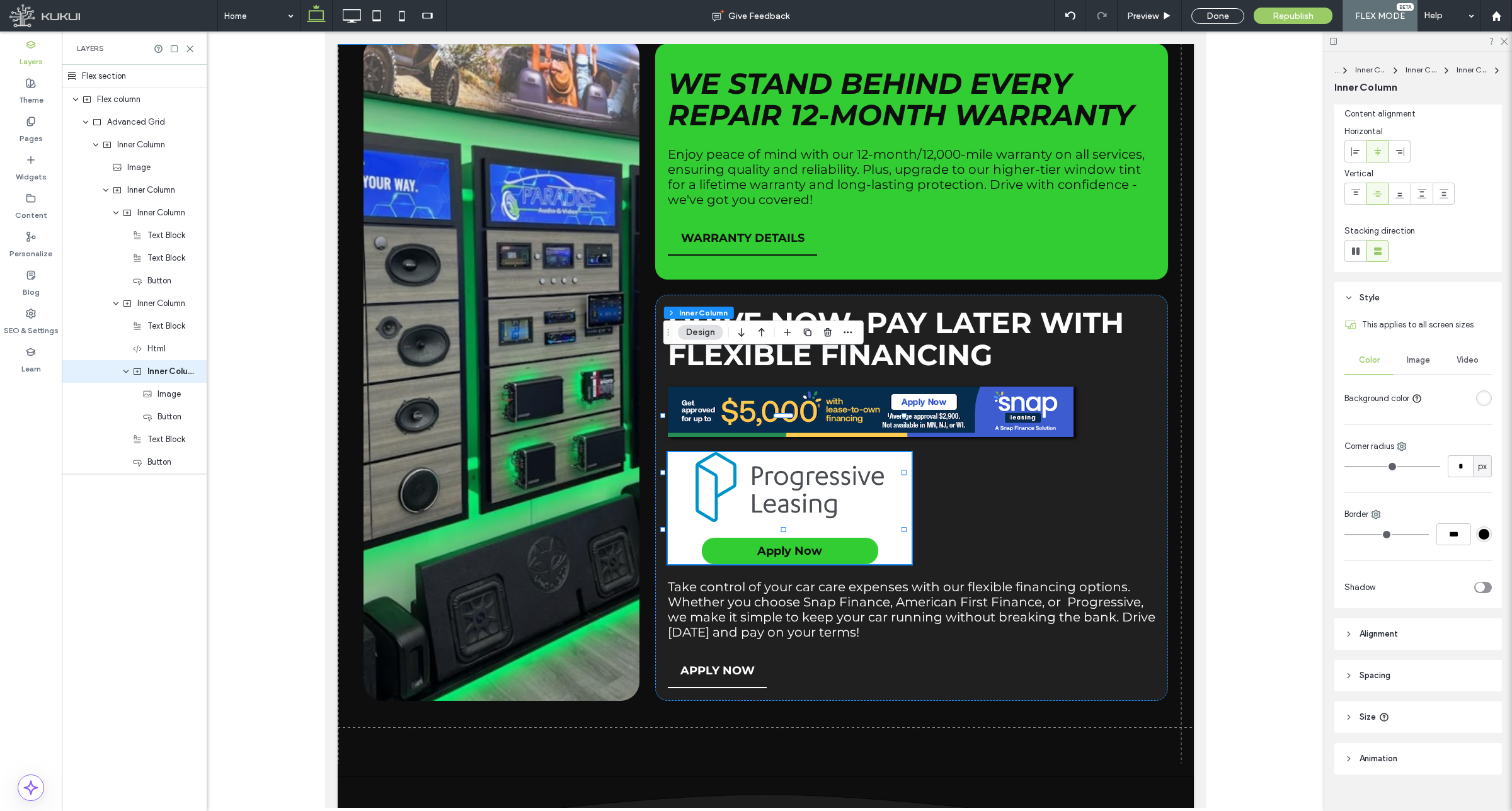
scroll to position [51, 0]
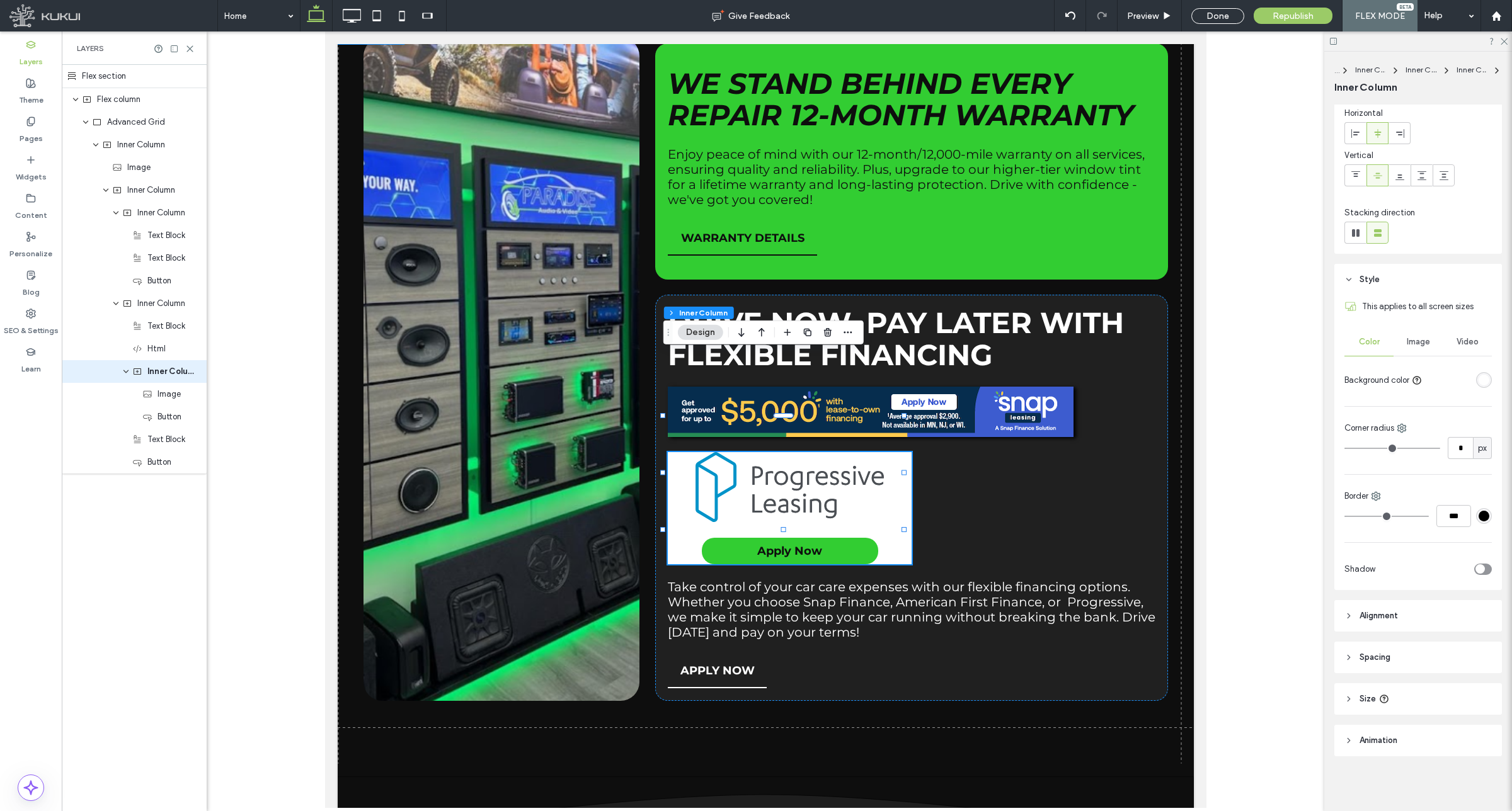
click at [1403, 660] on header "Spacing" at bounding box center [1418, 657] width 167 height 31
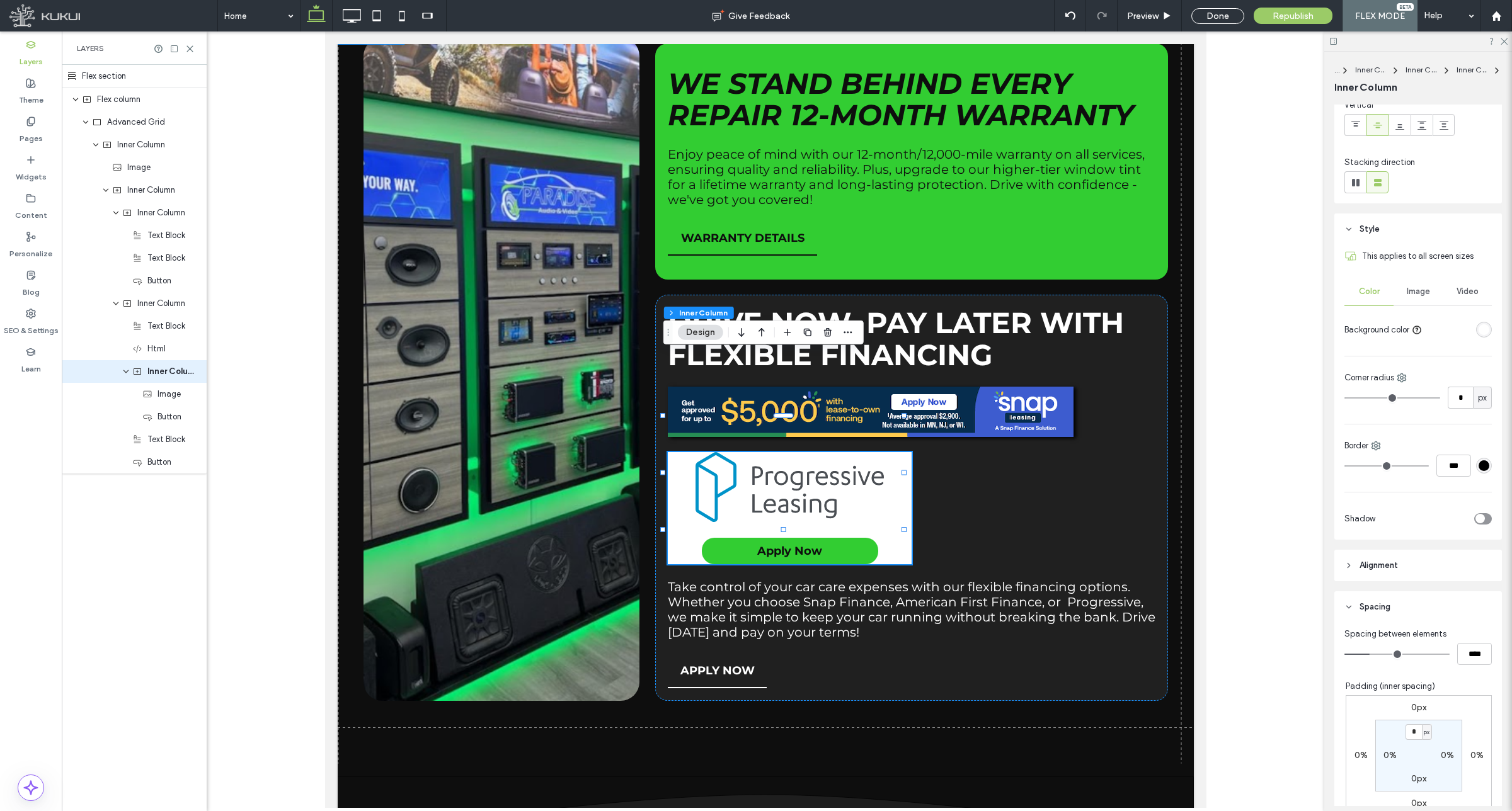
scroll to position [130, 0]
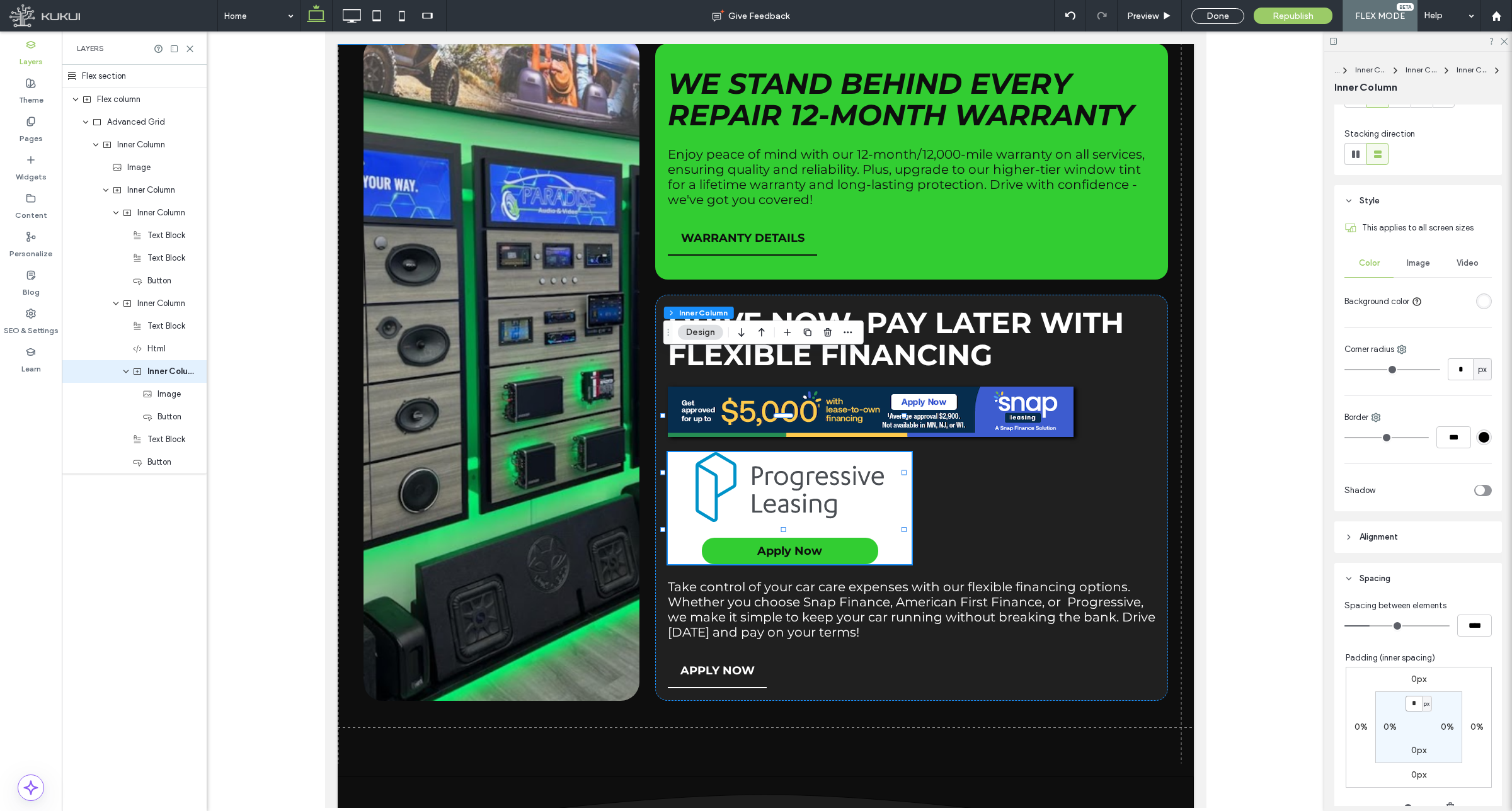
click at [1406, 703] on input "*" at bounding box center [1414, 704] width 17 height 16
type input "**"
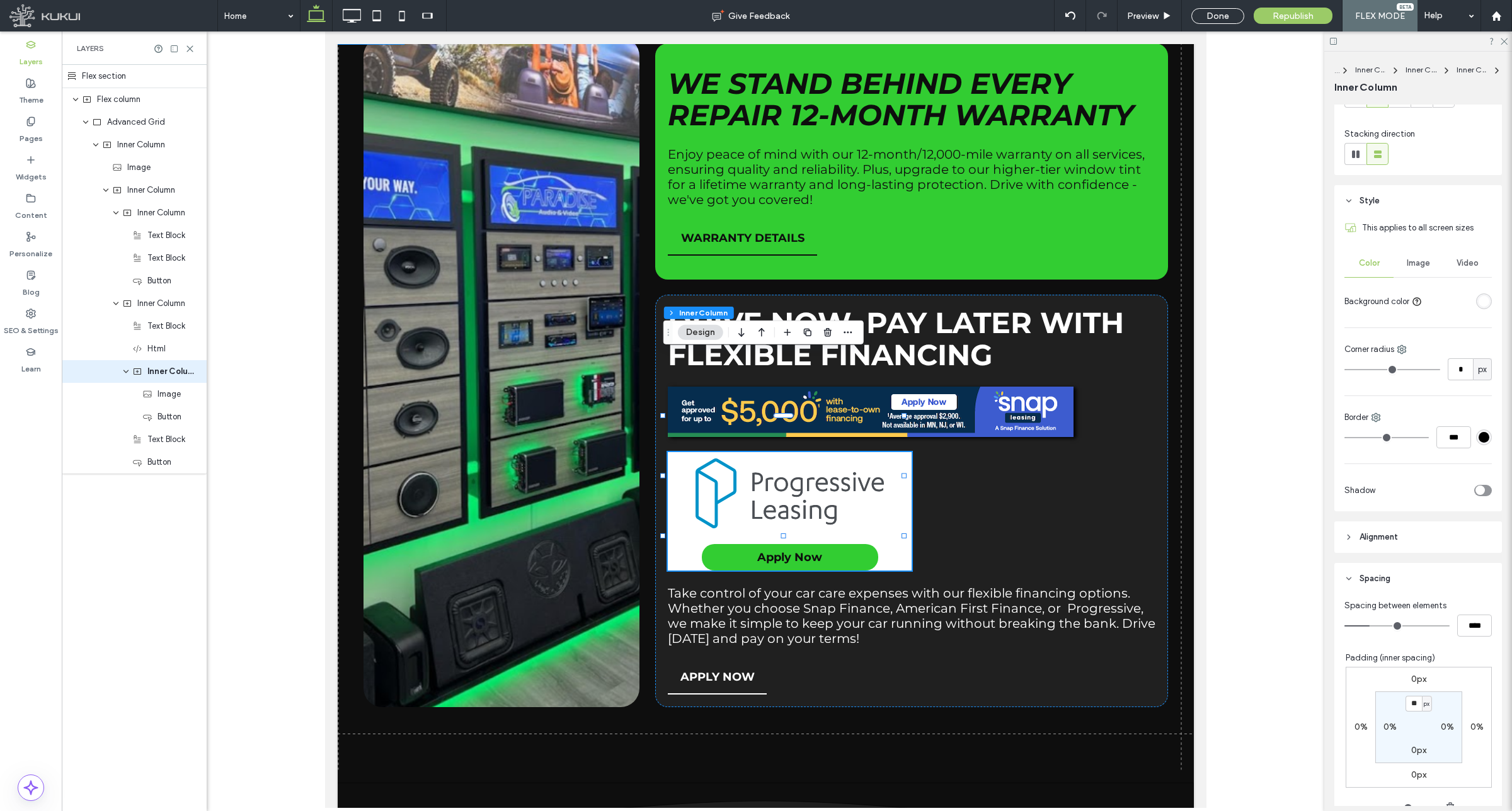
click at [1411, 748] on label "0px" at bounding box center [1418, 750] width 15 height 11
type input "*"
type input "**"
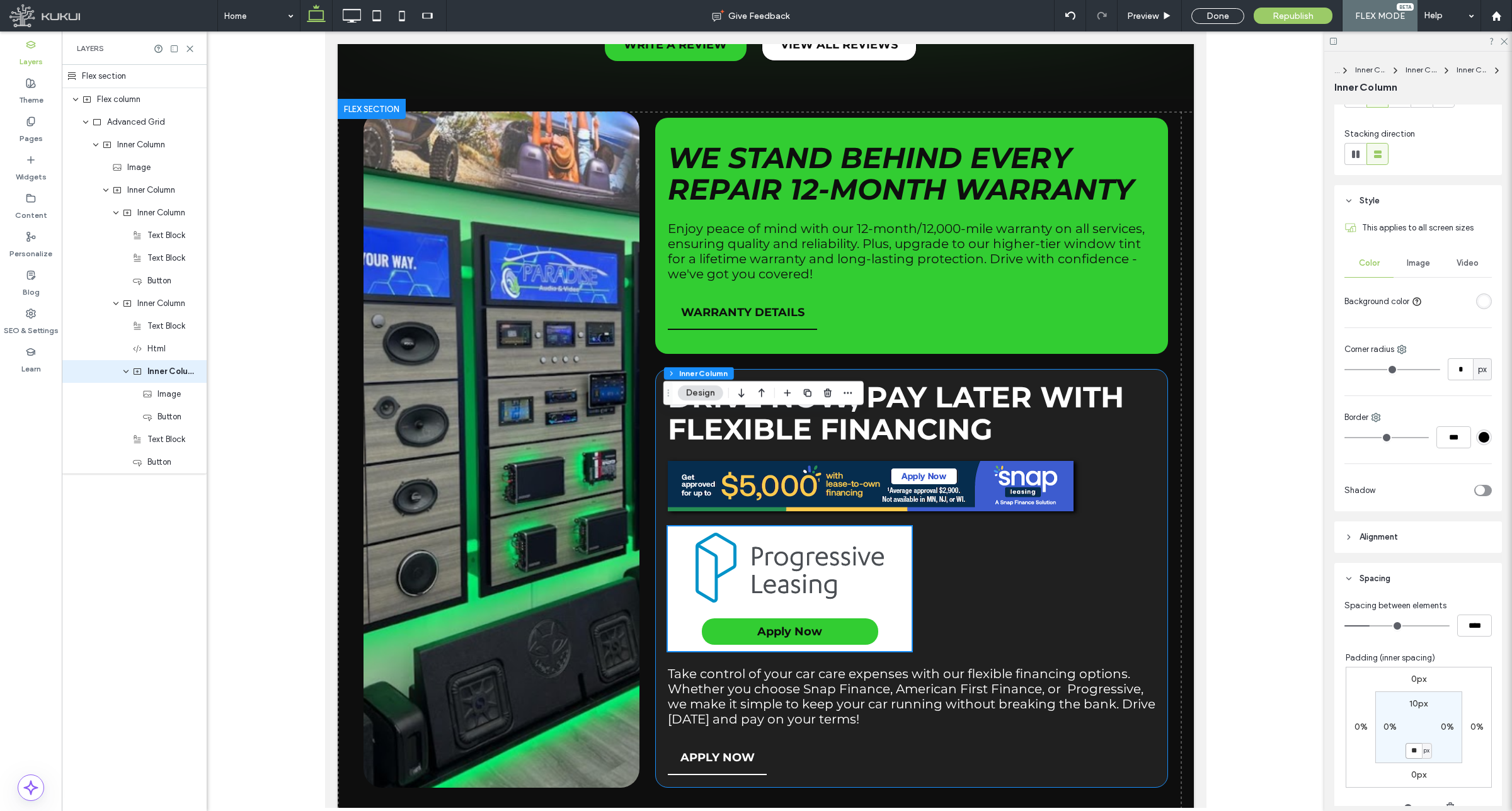
scroll to position [1991, 0]
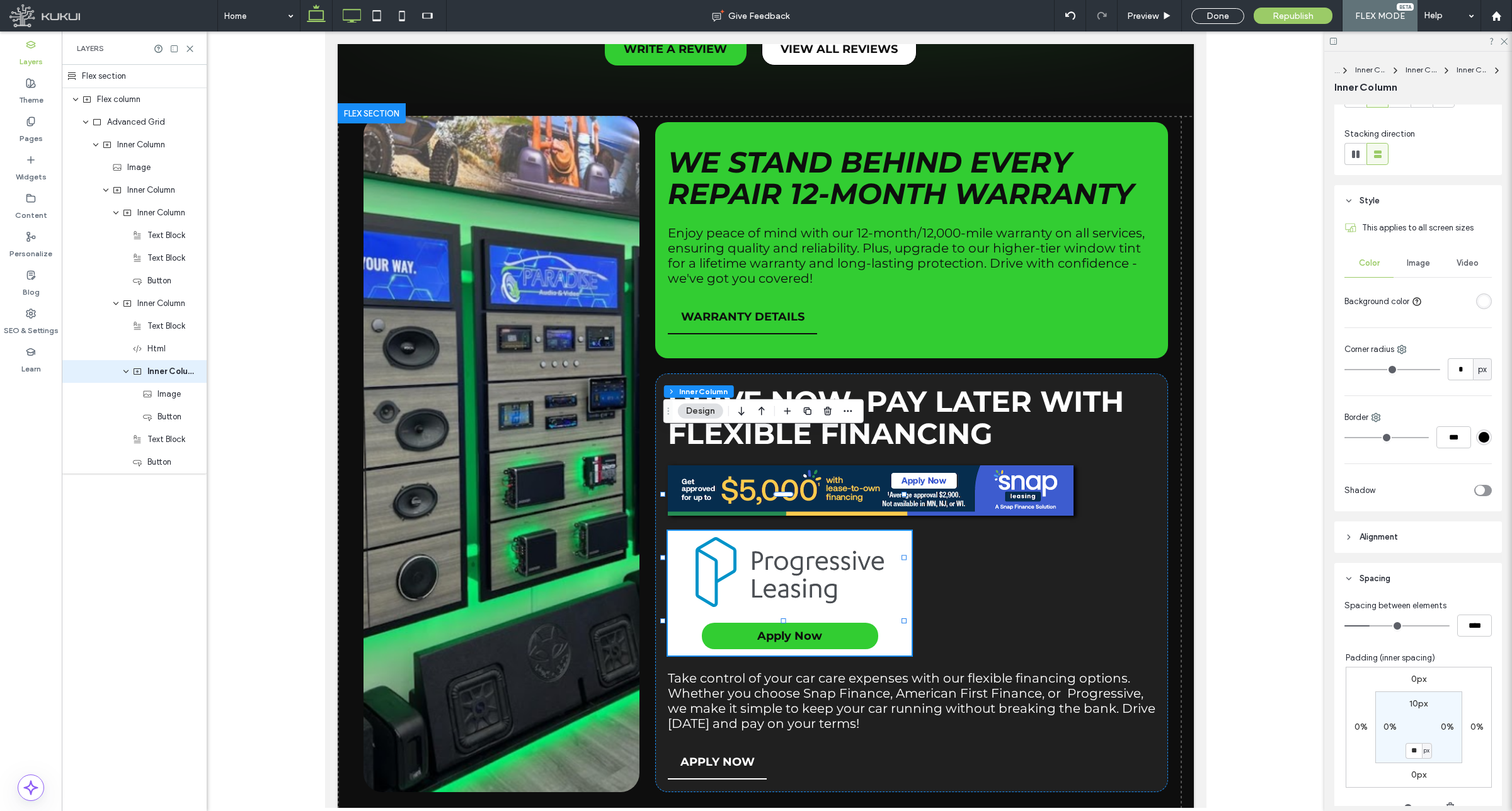
click at [354, 17] on icon at bounding box center [351, 16] width 26 height 26
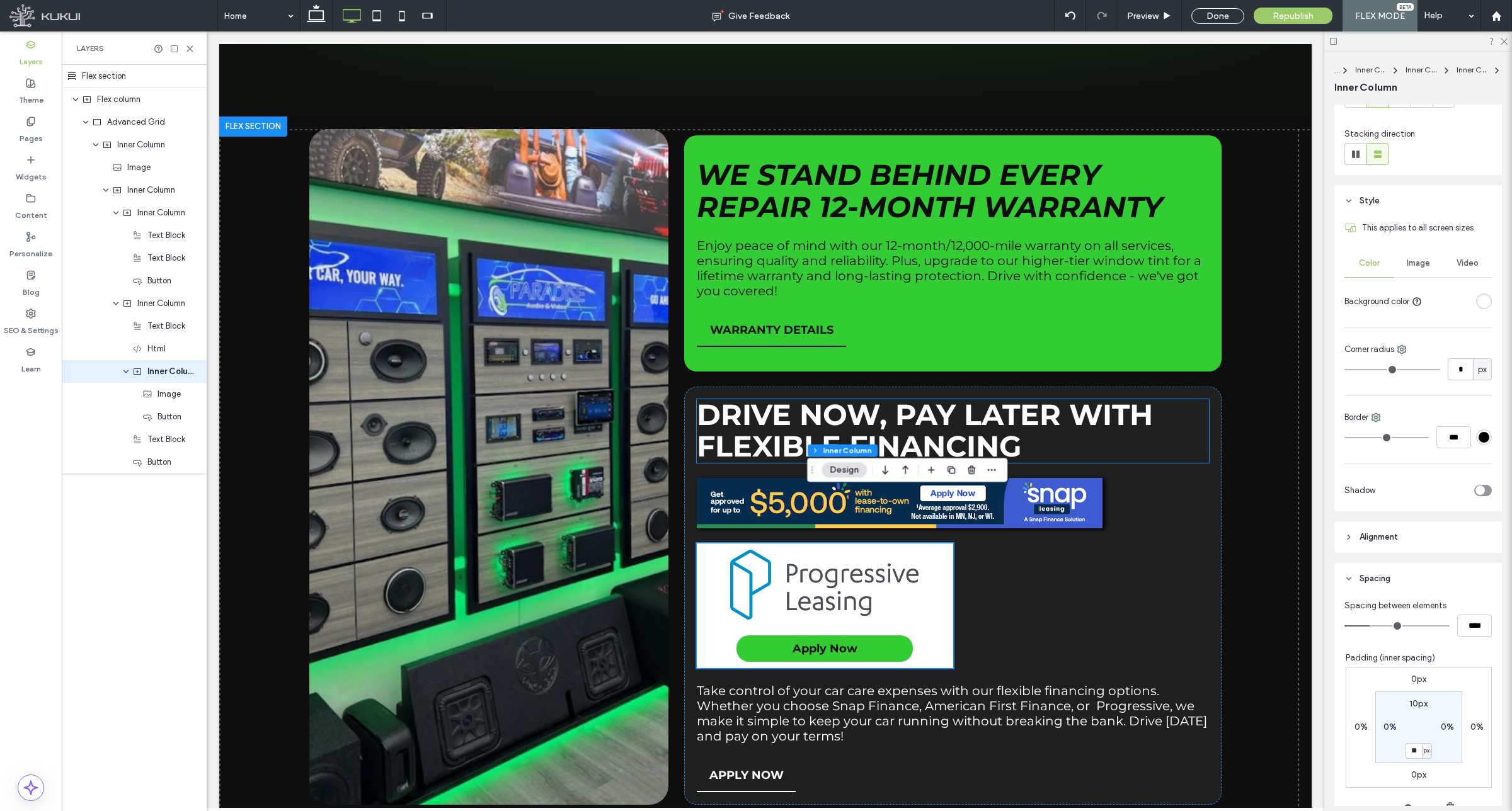
scroll to position [2103, 0]
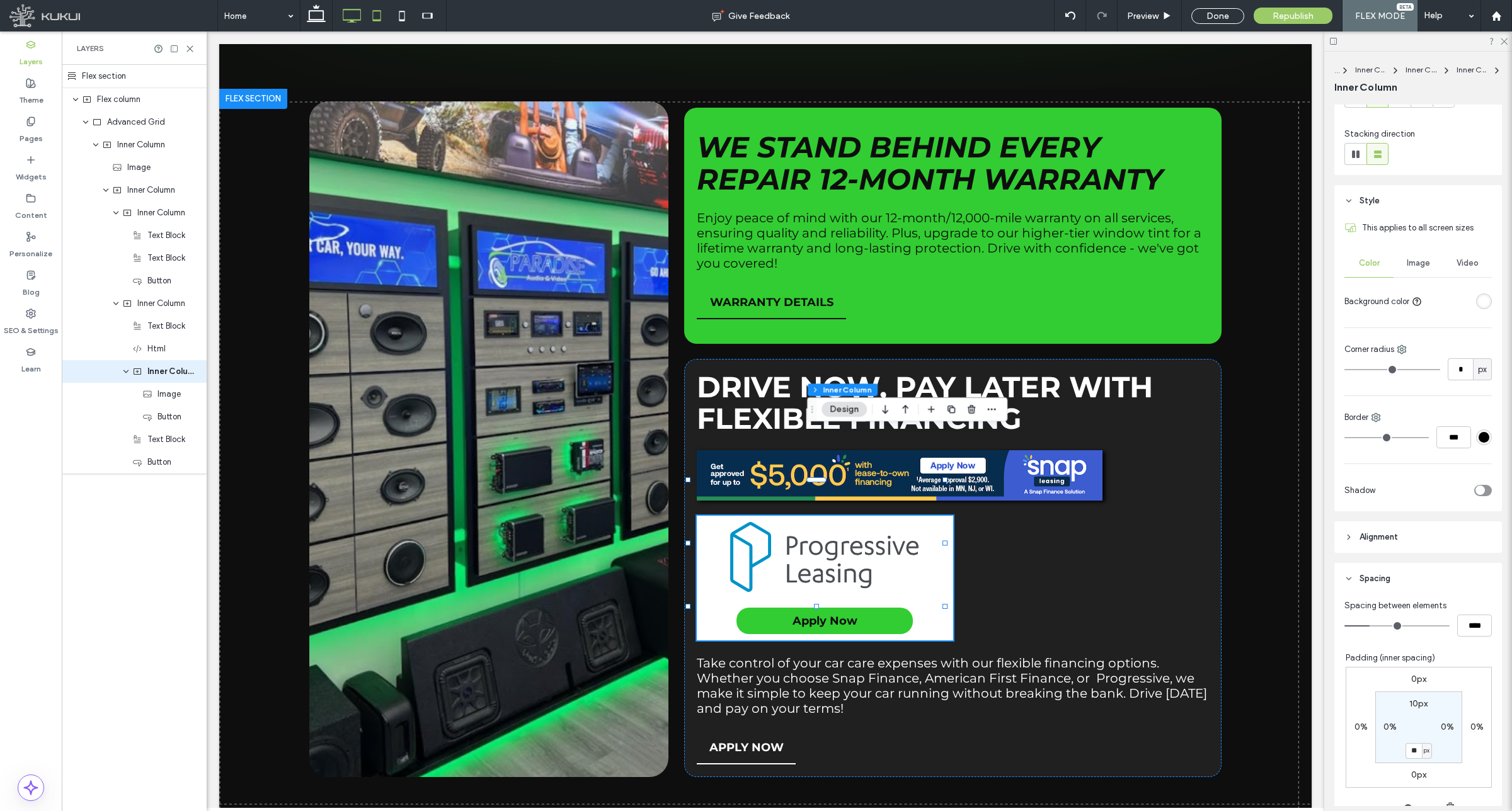
click at [373, 19] on icon at bounding box center [377, 16] width 26 height 26
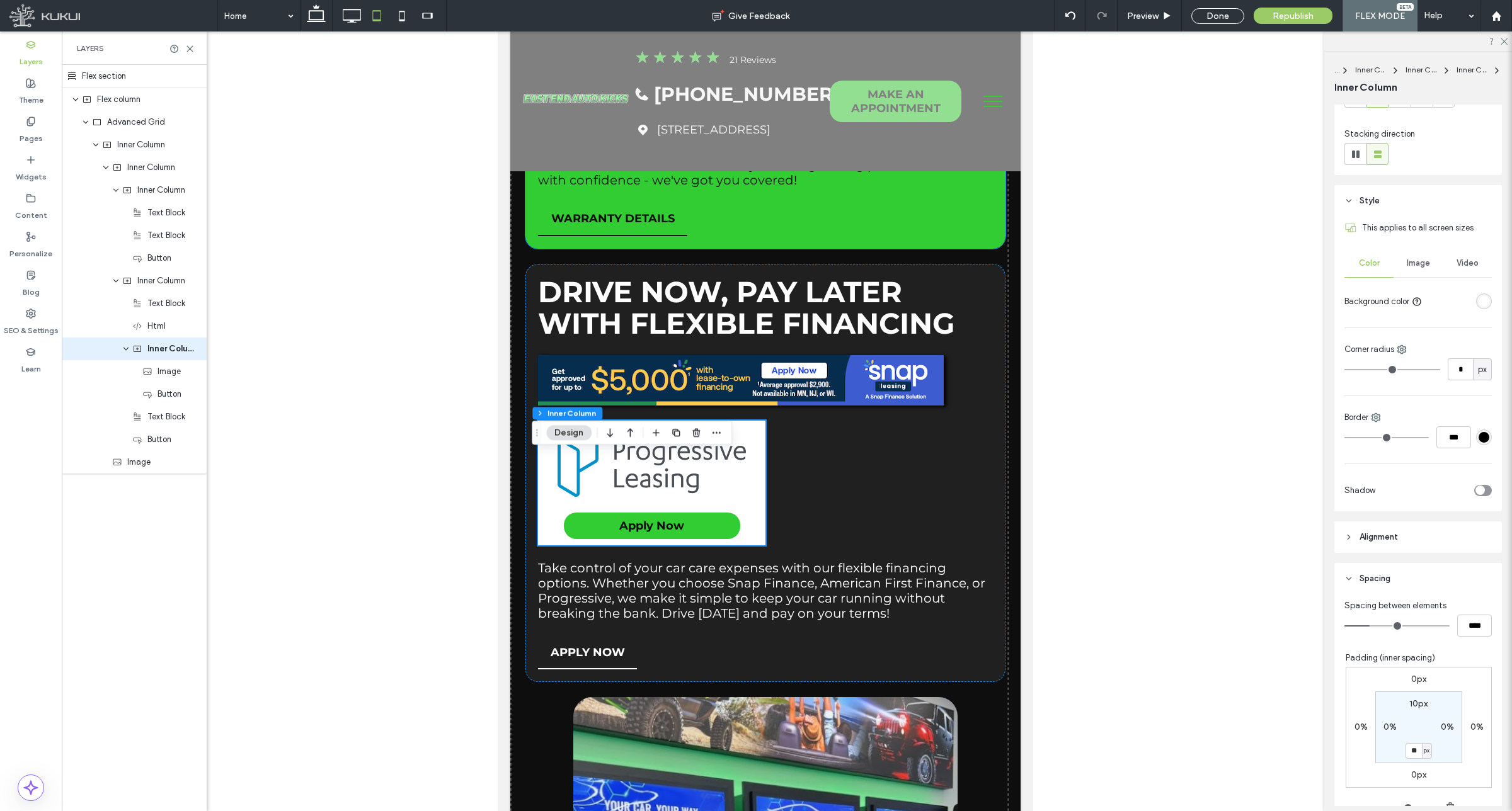
scroll to position [2891, 0]
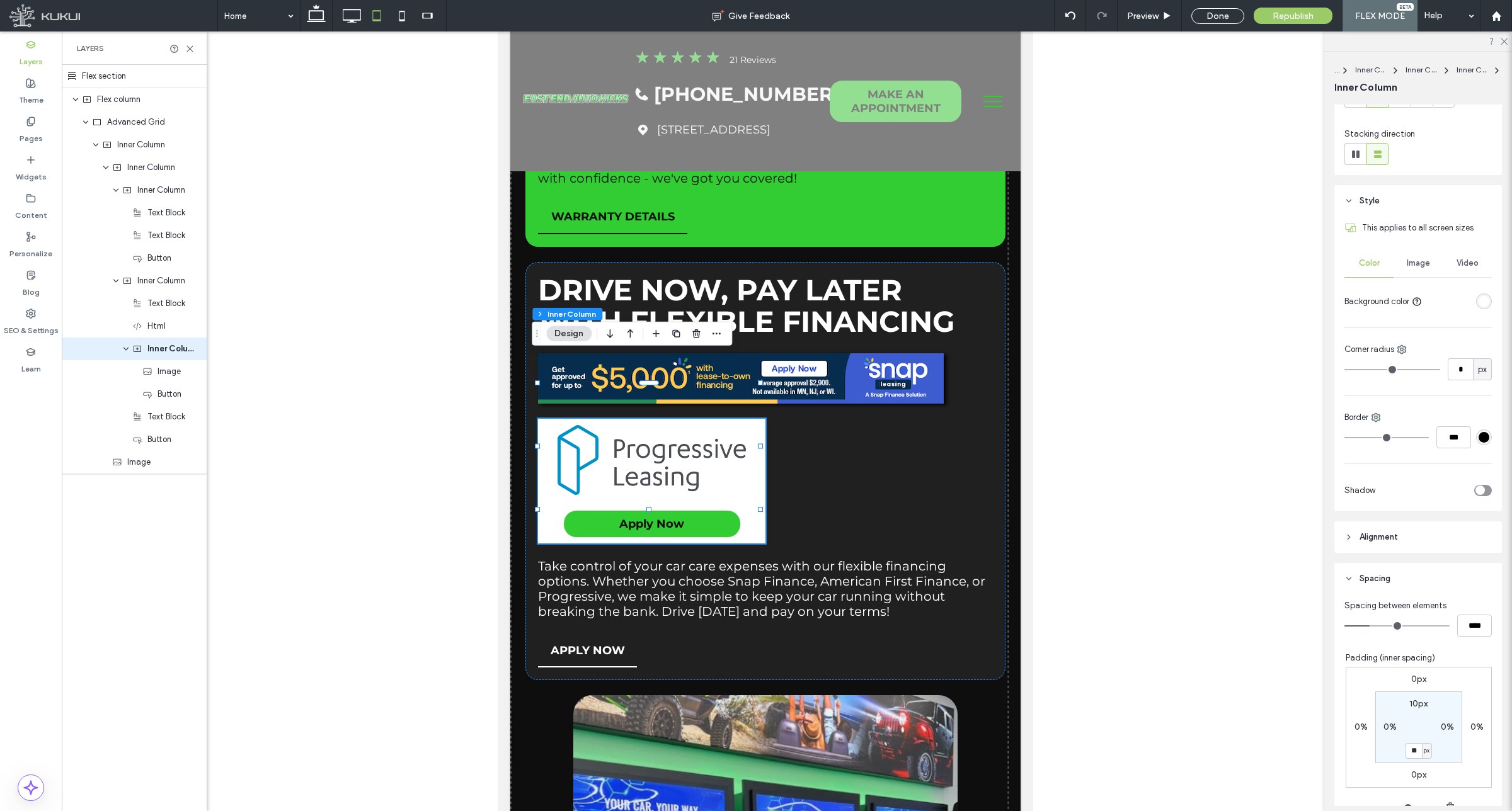
click at [1412, 674] on label "0px" at bounding box center [1418, 679] width 15 height 11
type input "*"
click at [307, 16] on icon at bounding box center [316, 16] width 26 height 26
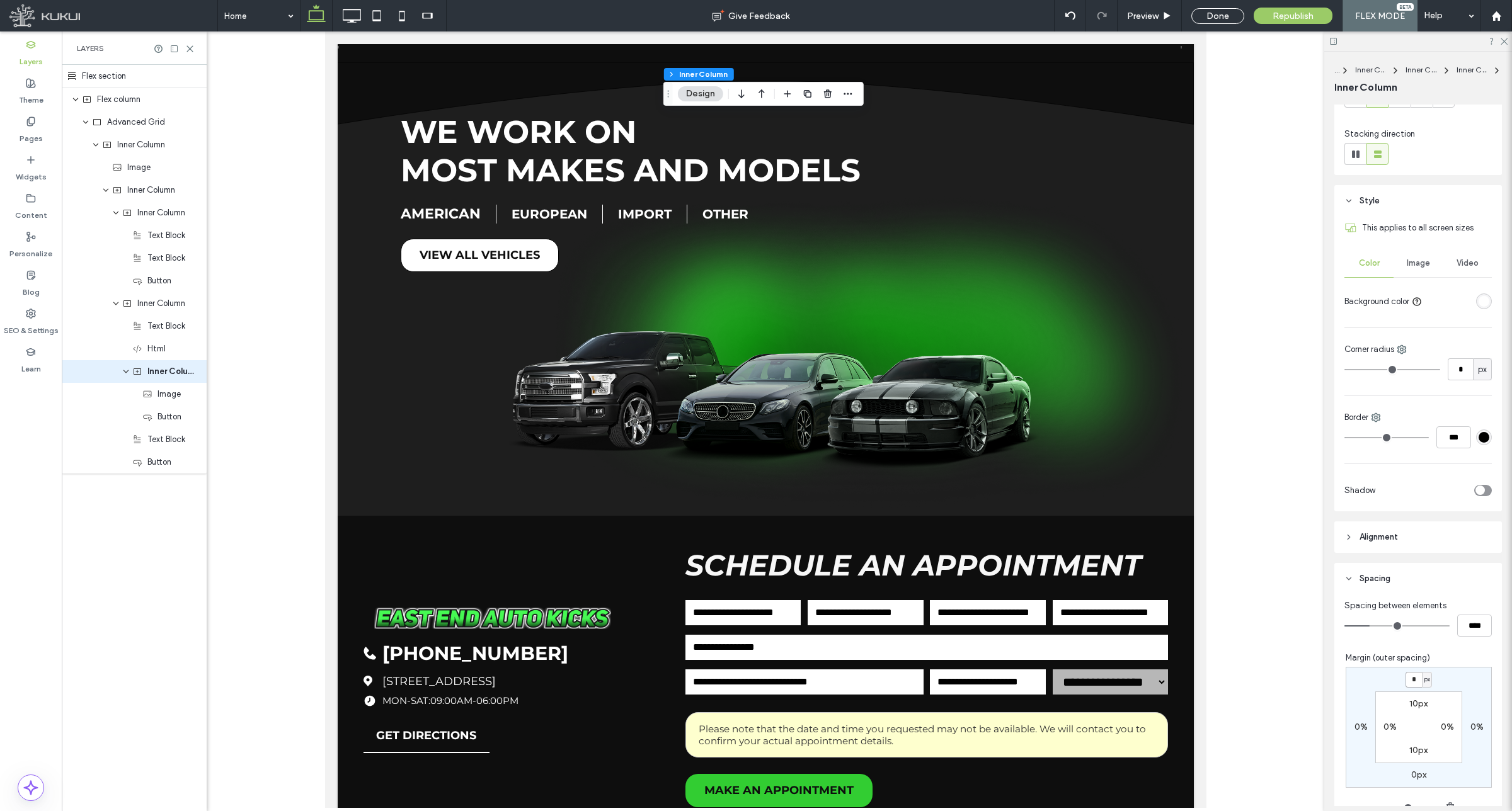
click at [1406, 675] on input "*" at bounding box center [1414, 680] width 17 height 16
type input "**"
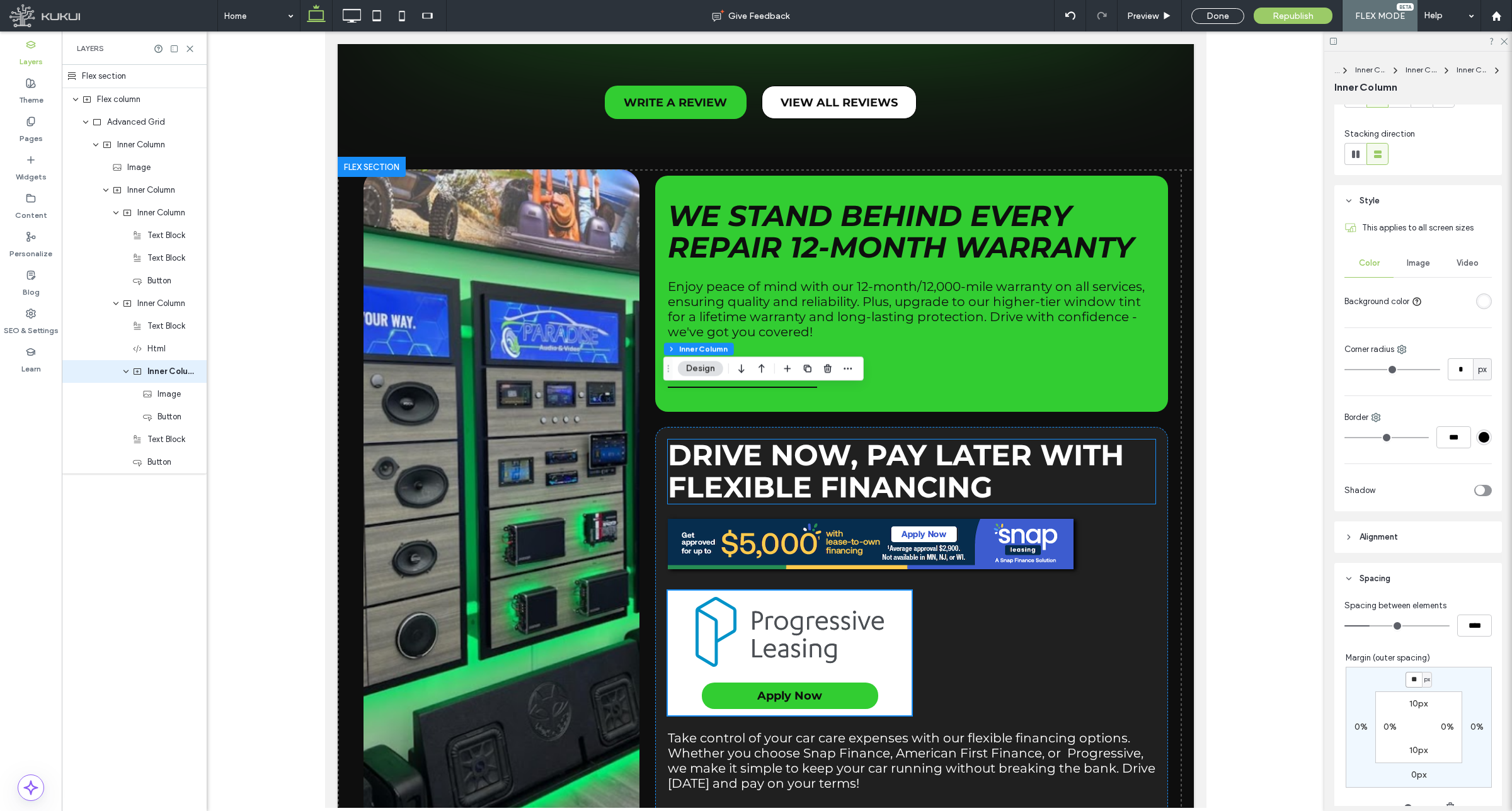
scroll to position [1937, 0]
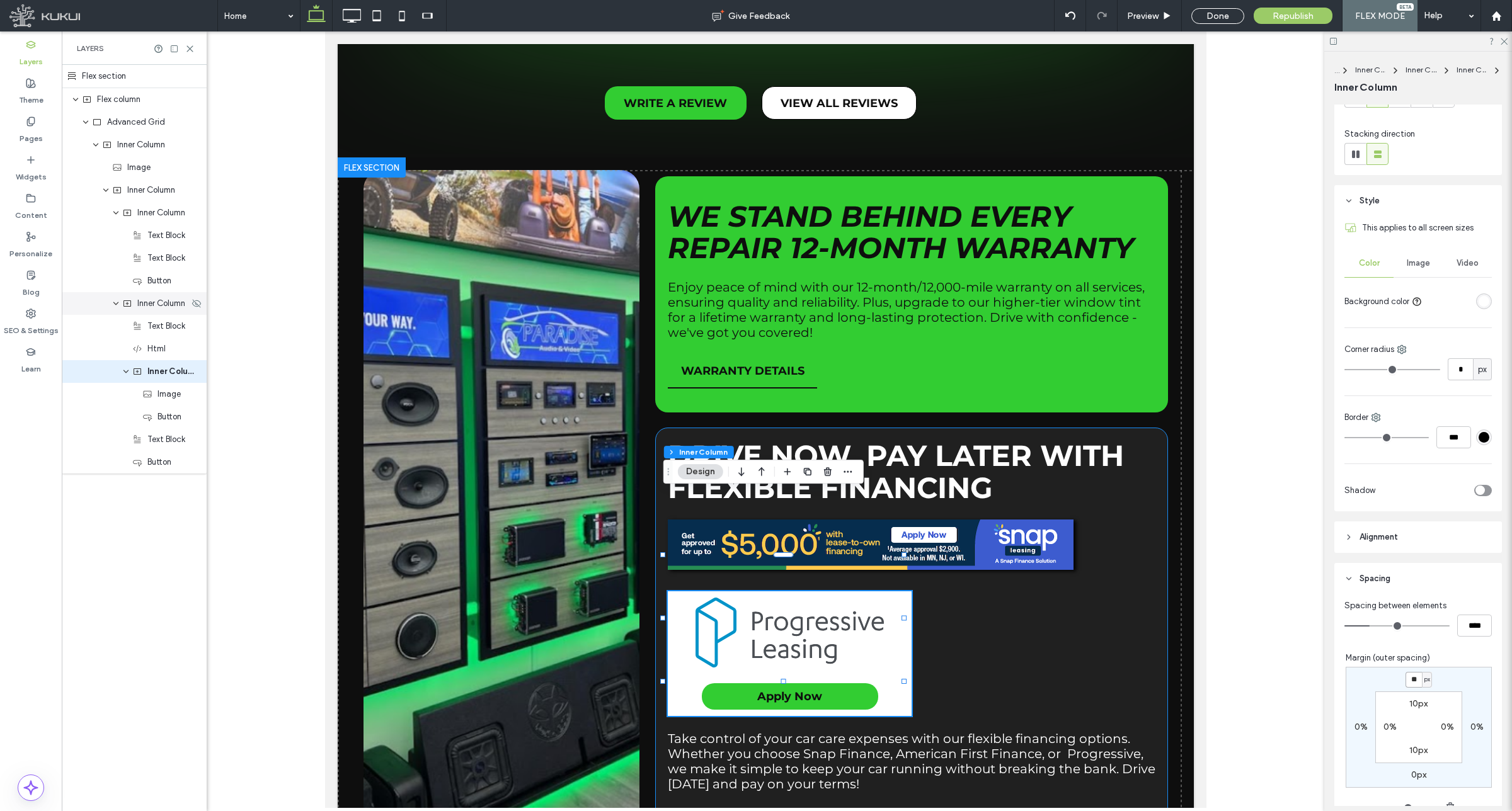
drag, startPoint x: 149, startPoint y: 305, endPoint x: 237, endPoint y: 426, distance: 149.6
click at [149, 305] on span "Inner Column" at bounding box center [161, 303] width 48 height 13
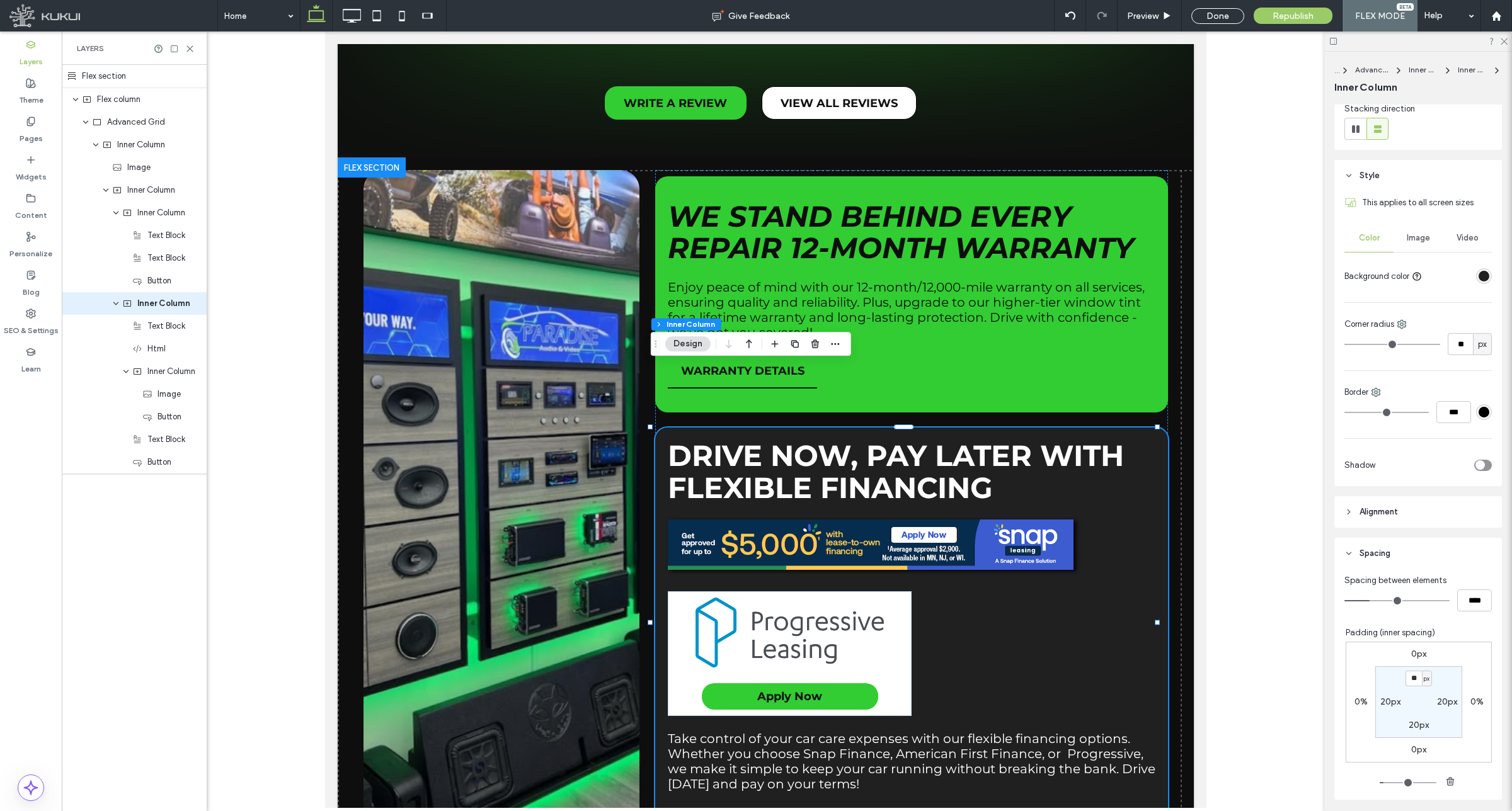
scroll to position [157, 0]
click at [176, 375] on span "Inner Column" at bounding box center [168, 371] width 41 height 13
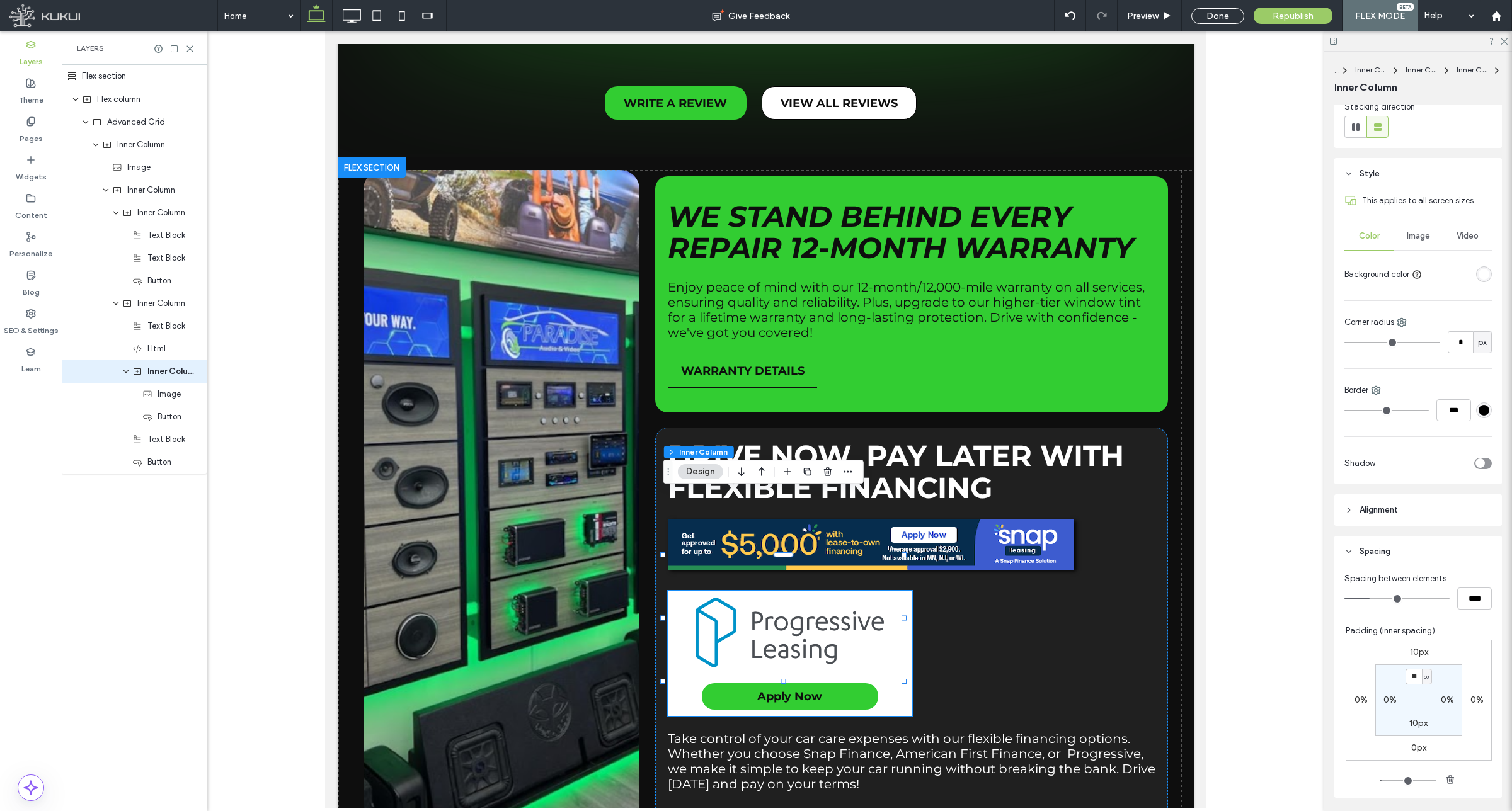
click at [1410, 655] on label "10px" at bounding box center [1418, 652] width 19 height 11
type input "*"
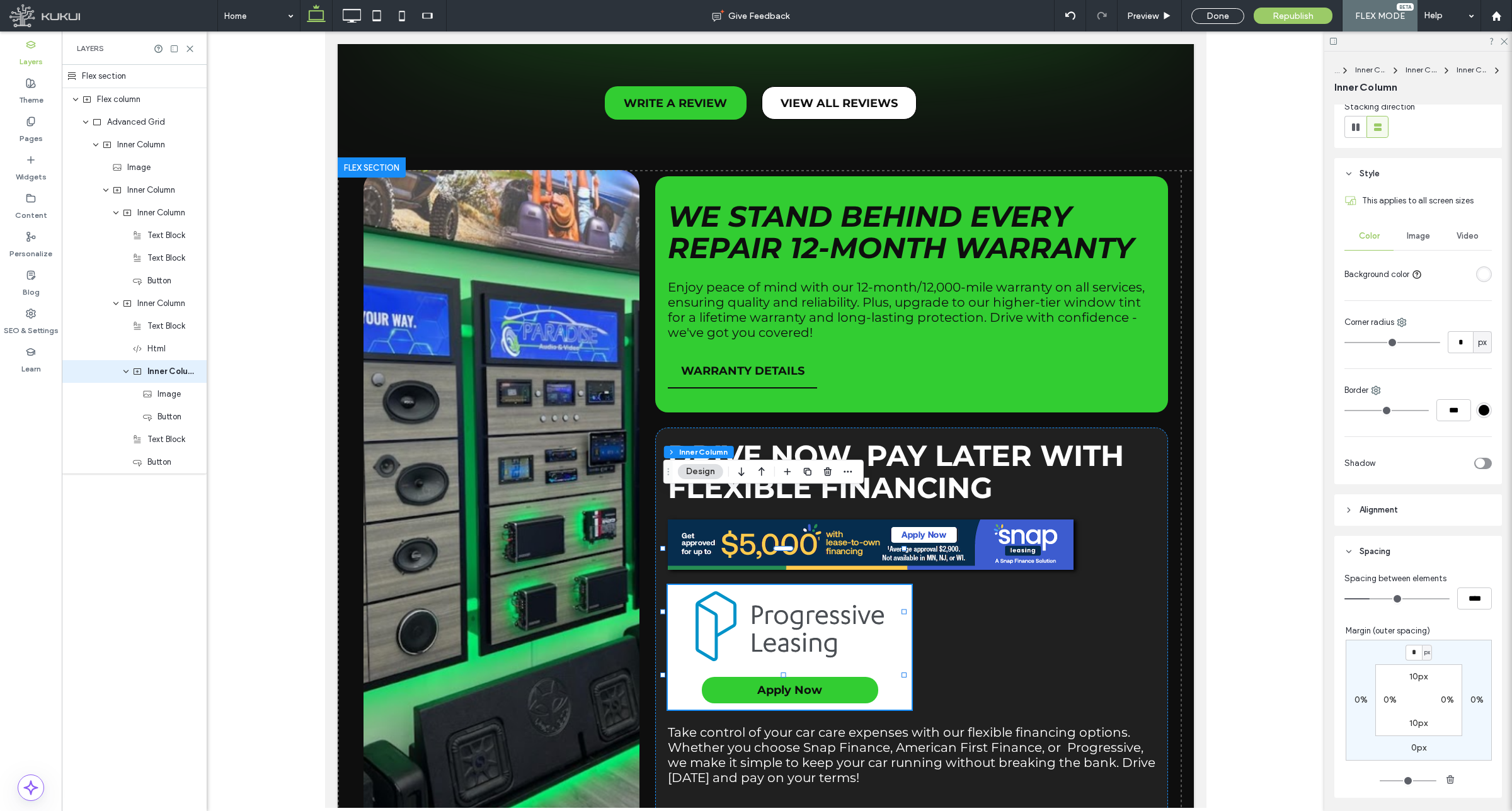
click at [1446, 652] on div "* px 0% 0px 0% 10px 0% 10px 0%" at bounding box center [1418, 700] width 146 height 121
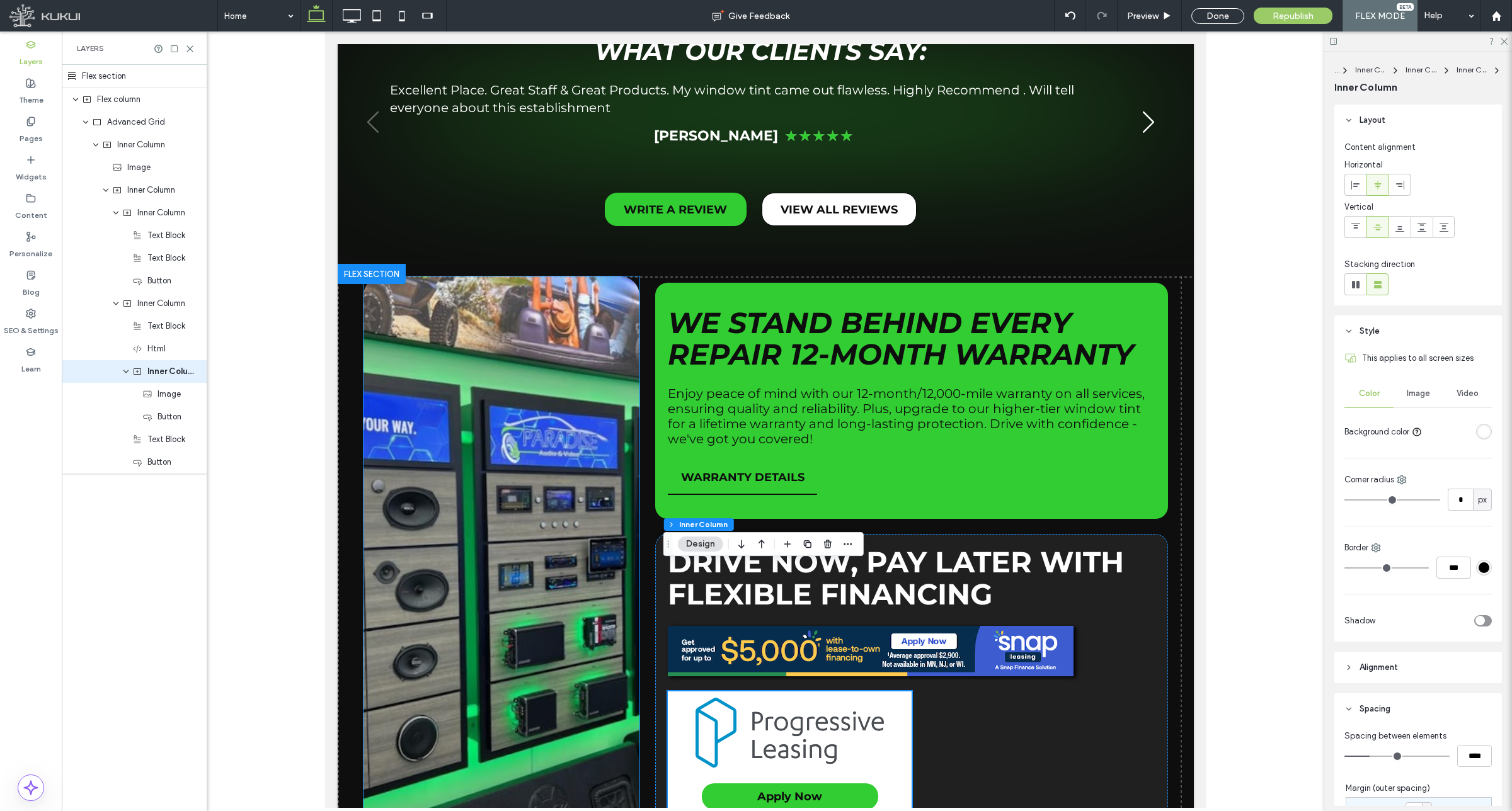
scroll to position [1858, 0]
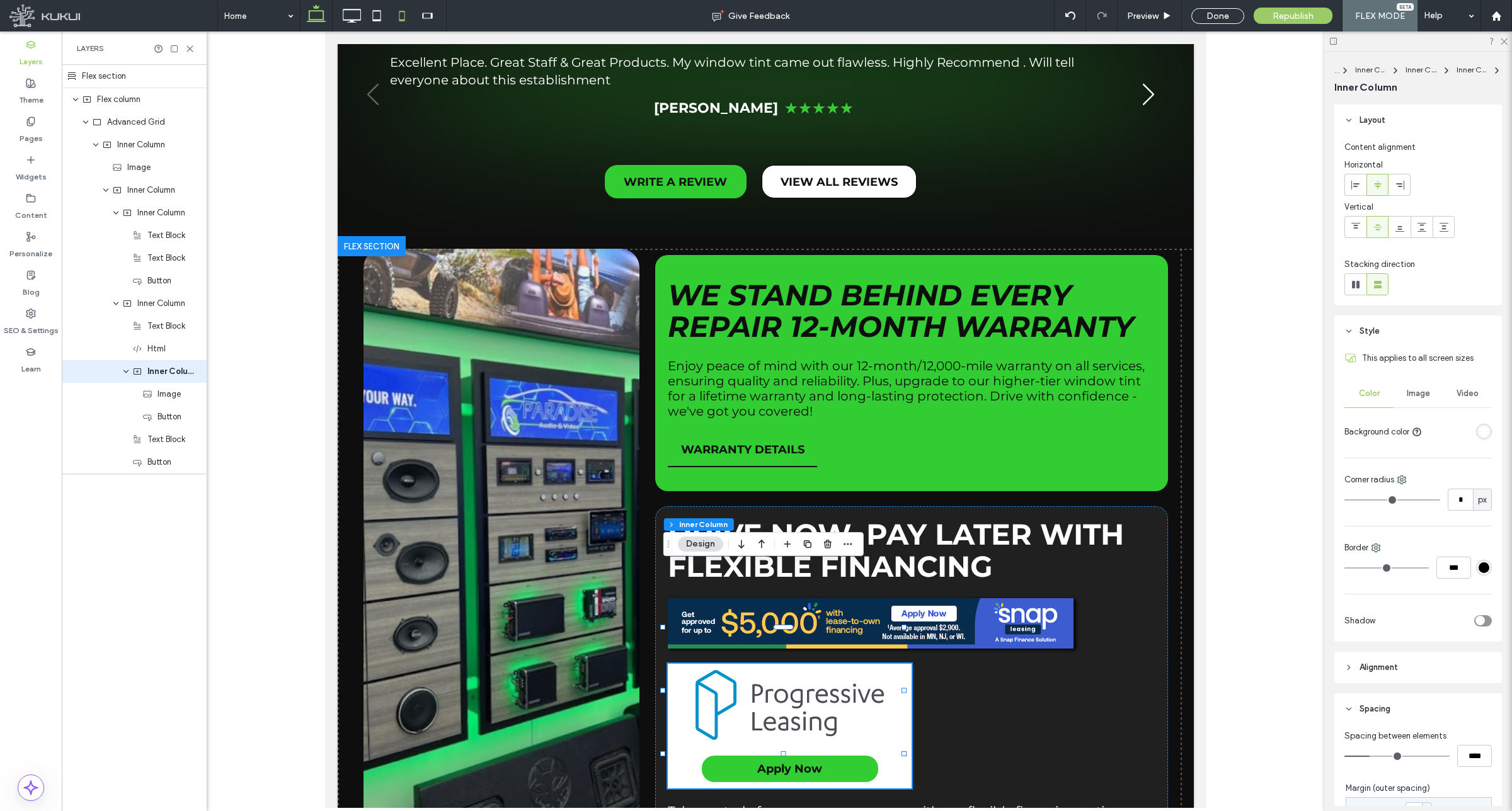
click at [402, 12] on use at bounding box center [402, 16] width 6 height 10
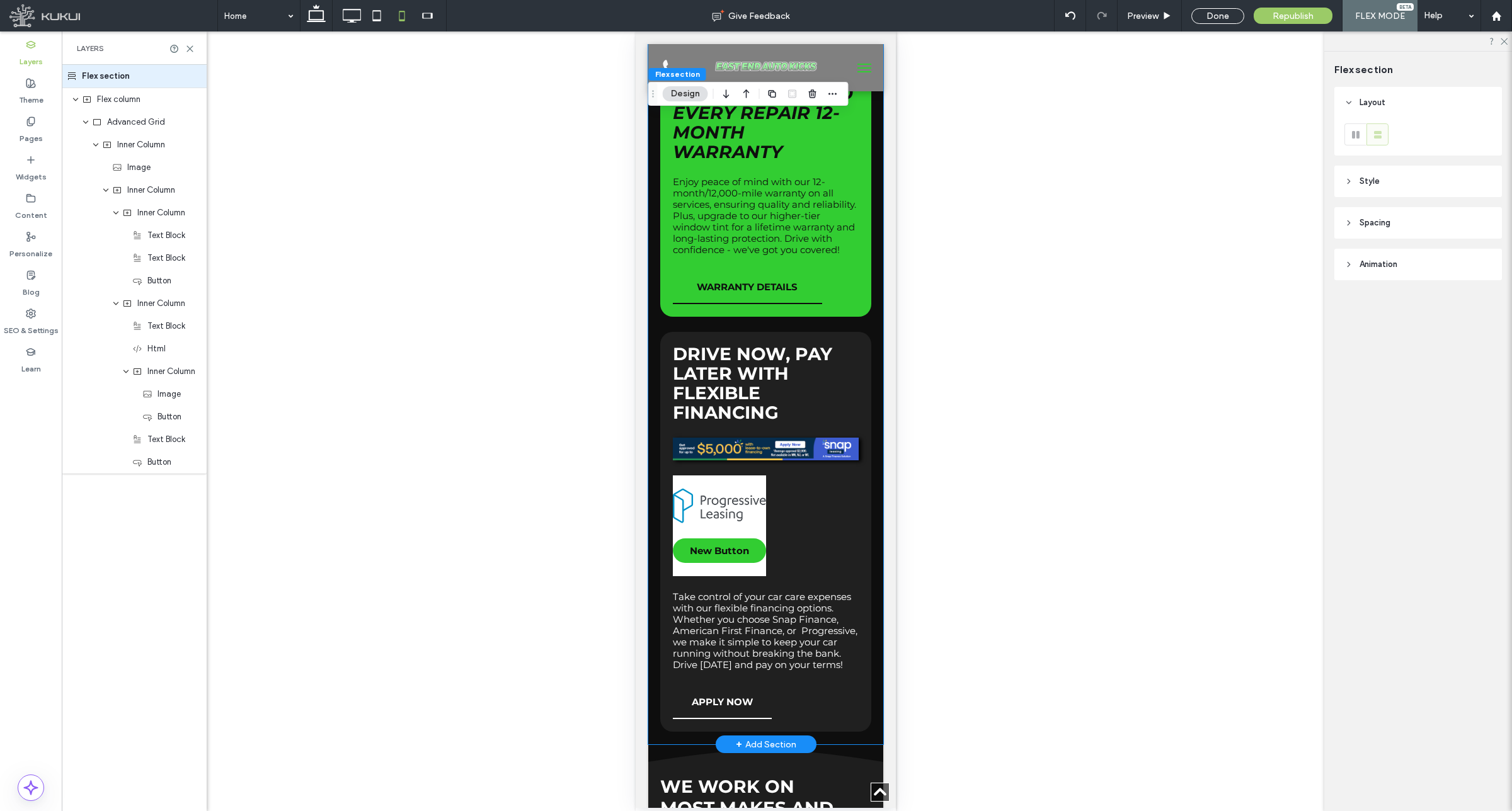
scroll to position [2742, 0]
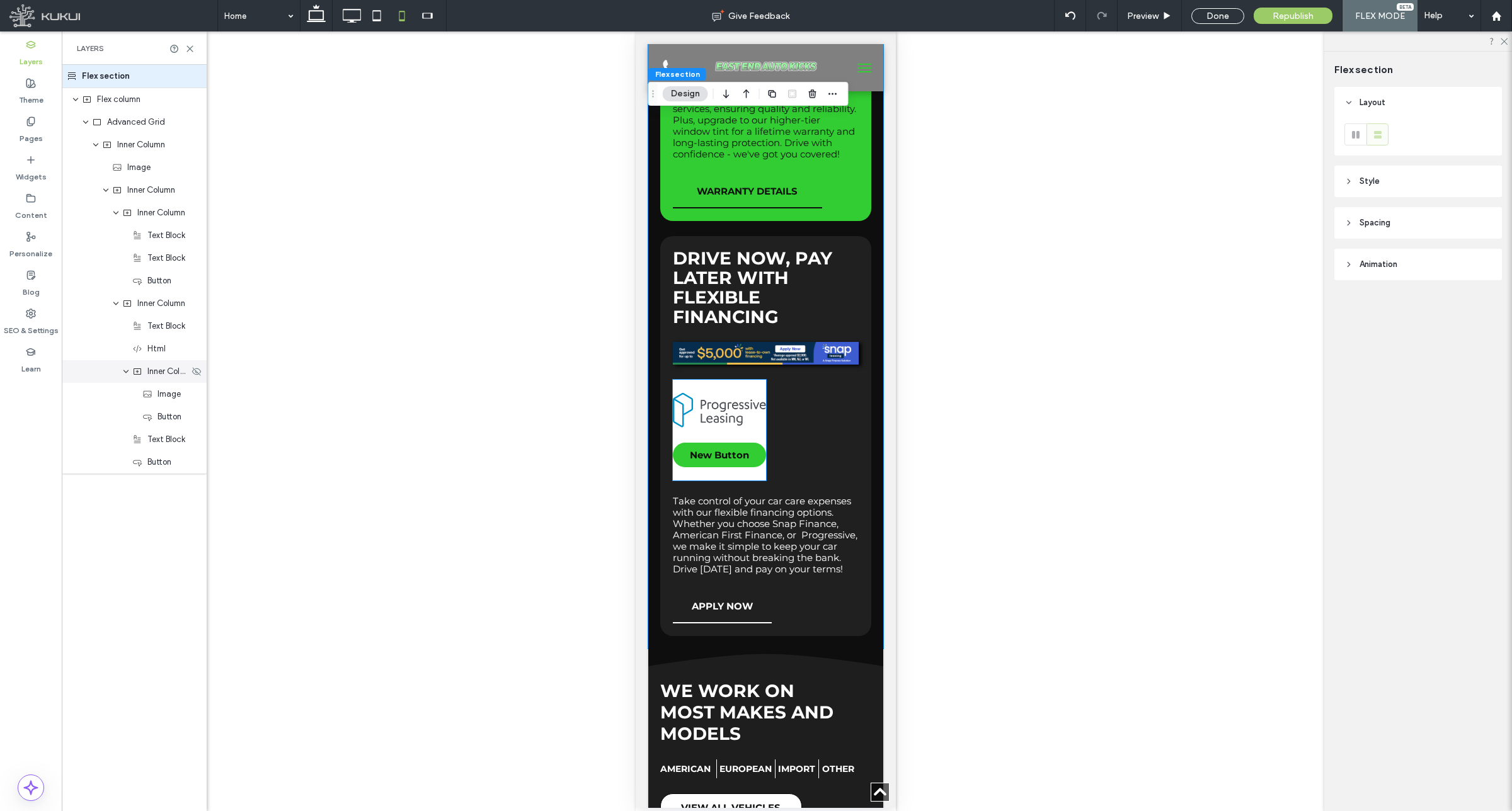
click at [153, 379] on div "Inner Column" at bounding box center [134, 371] width 145 height 23
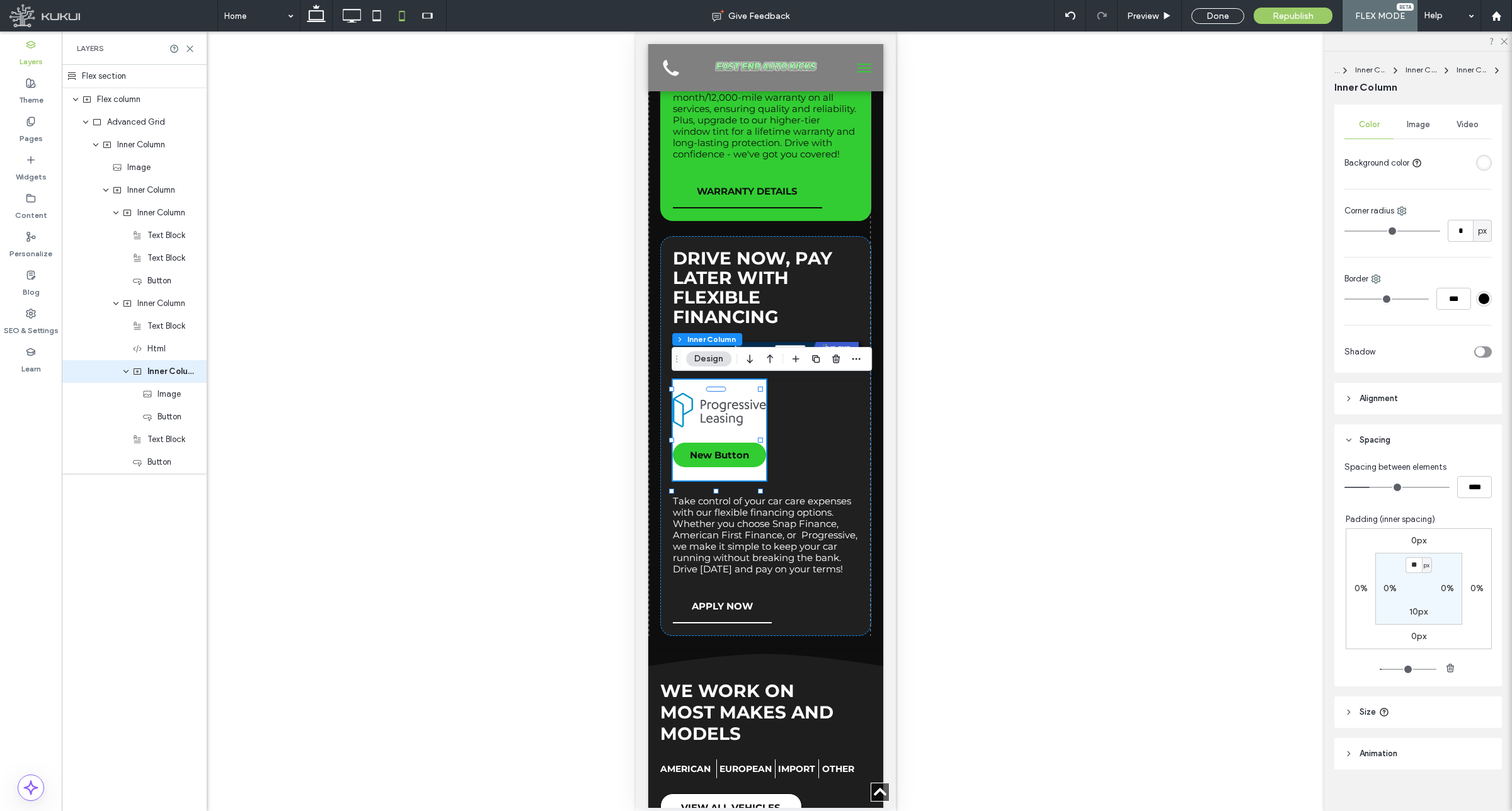
scroll to position [282, 0]
drag, startPoint x: 1361, startPoint y: 697, endPoint x: 1410, endPoint y: 699, distance: 49.0
click at [1360, 697] on span "Size" at bounding box center [1367, 699] width 17 height 13
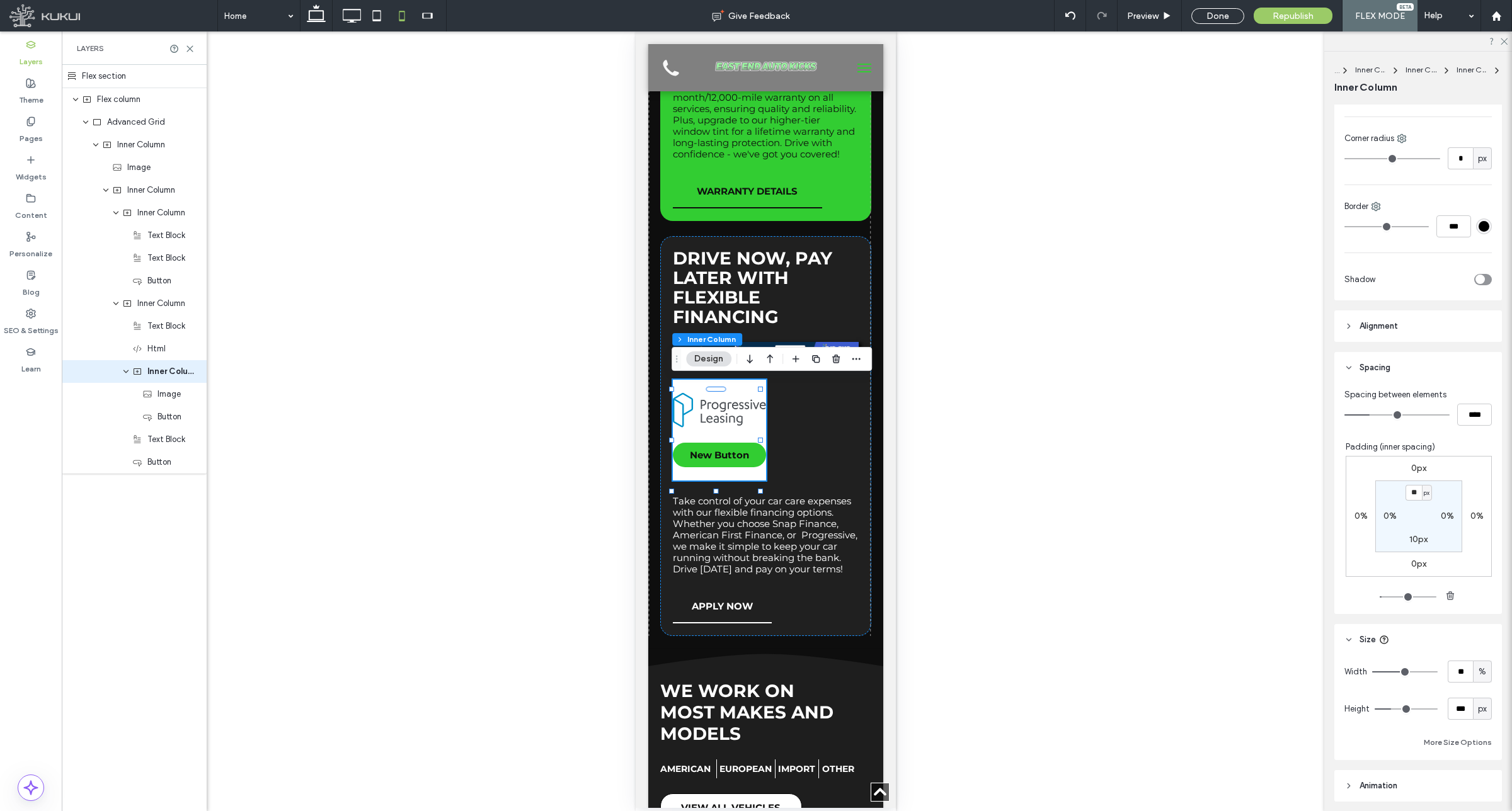
scroll to position [344, 0]
click at [1457, 653] on div "Width ** % Height *** px More Size Options" at bounding box center [1418, 705] width 167 height 104
click at [1455, 664] on input "**" at bounding box center [1461, 668] width 26 height 22
type input "***"
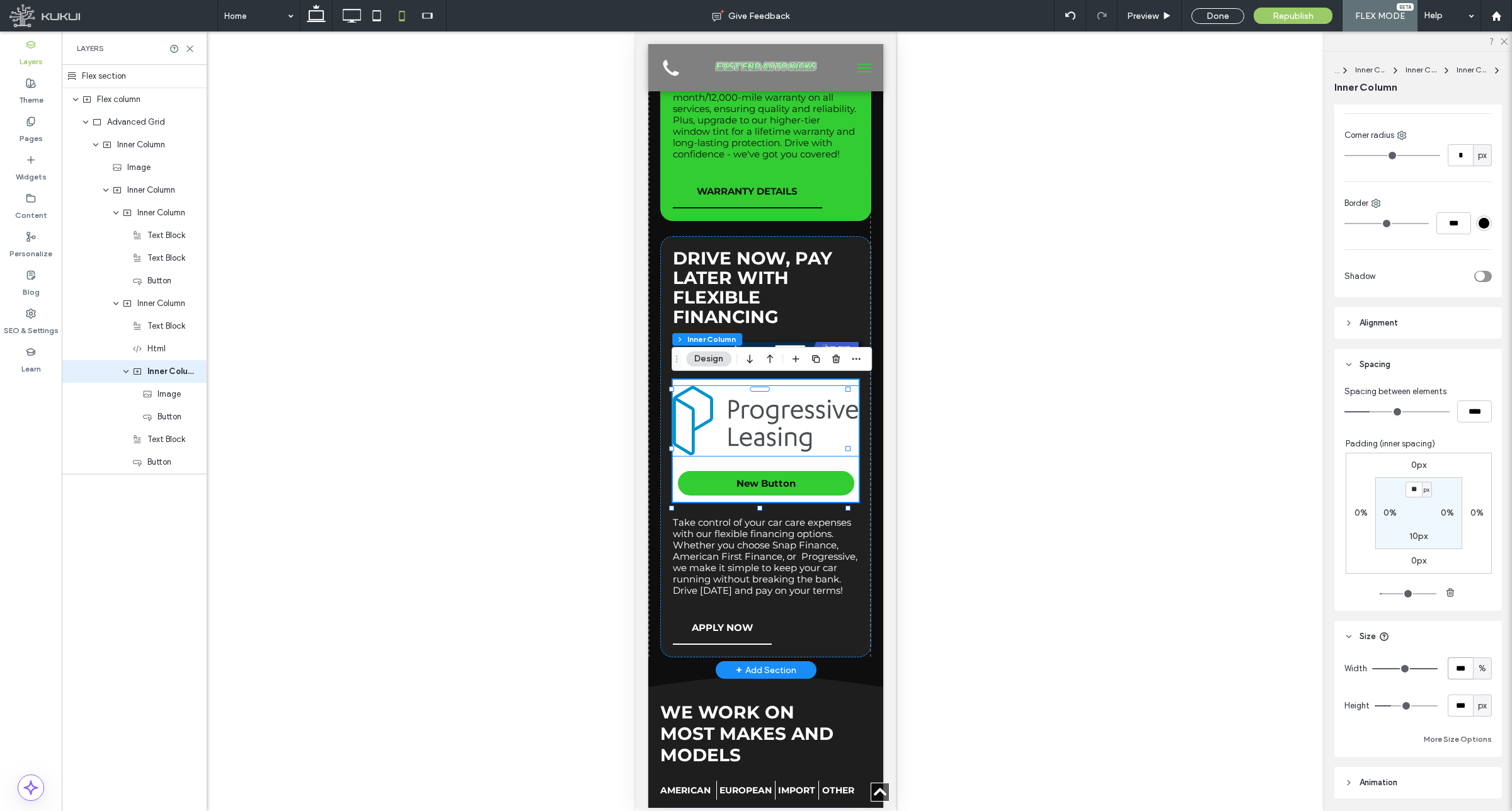
click at [724, 426] on img at bounding box center [765, 420] width 186 height 70
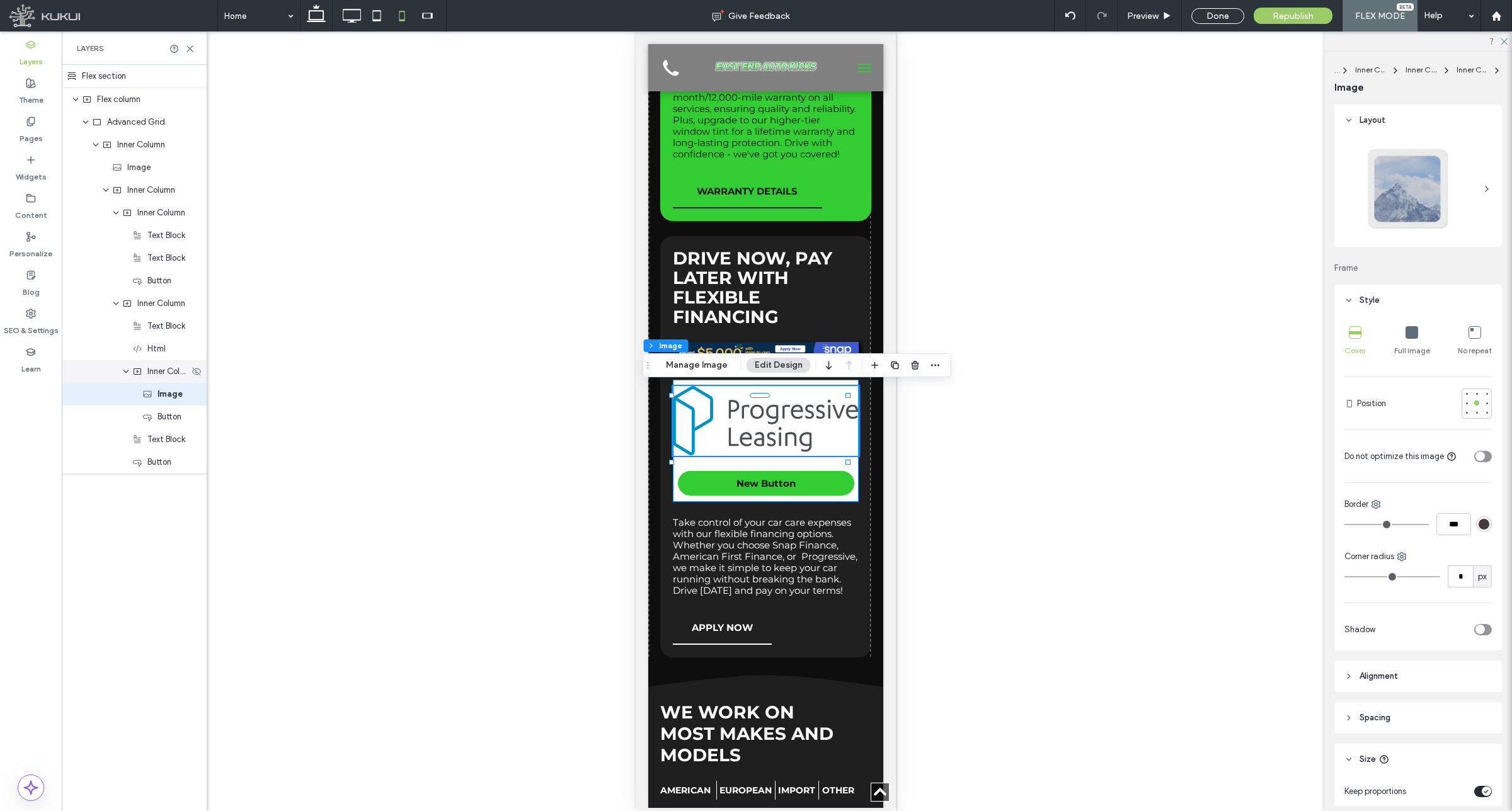
click at [125, 376] on icon "expand Inner Column" at bounding box center [126, 371] width 8 height 10
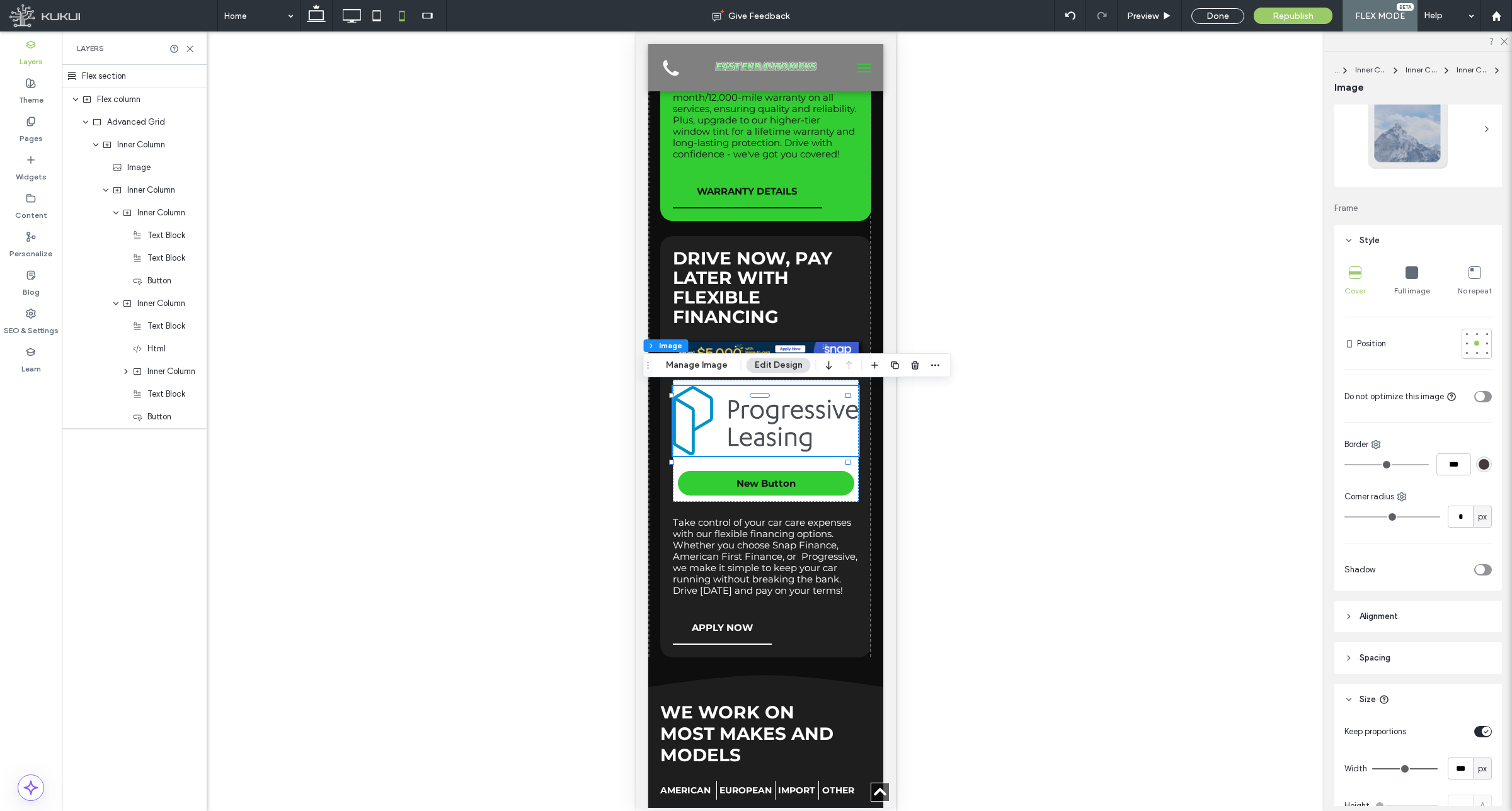
scroll to position [202, 0]
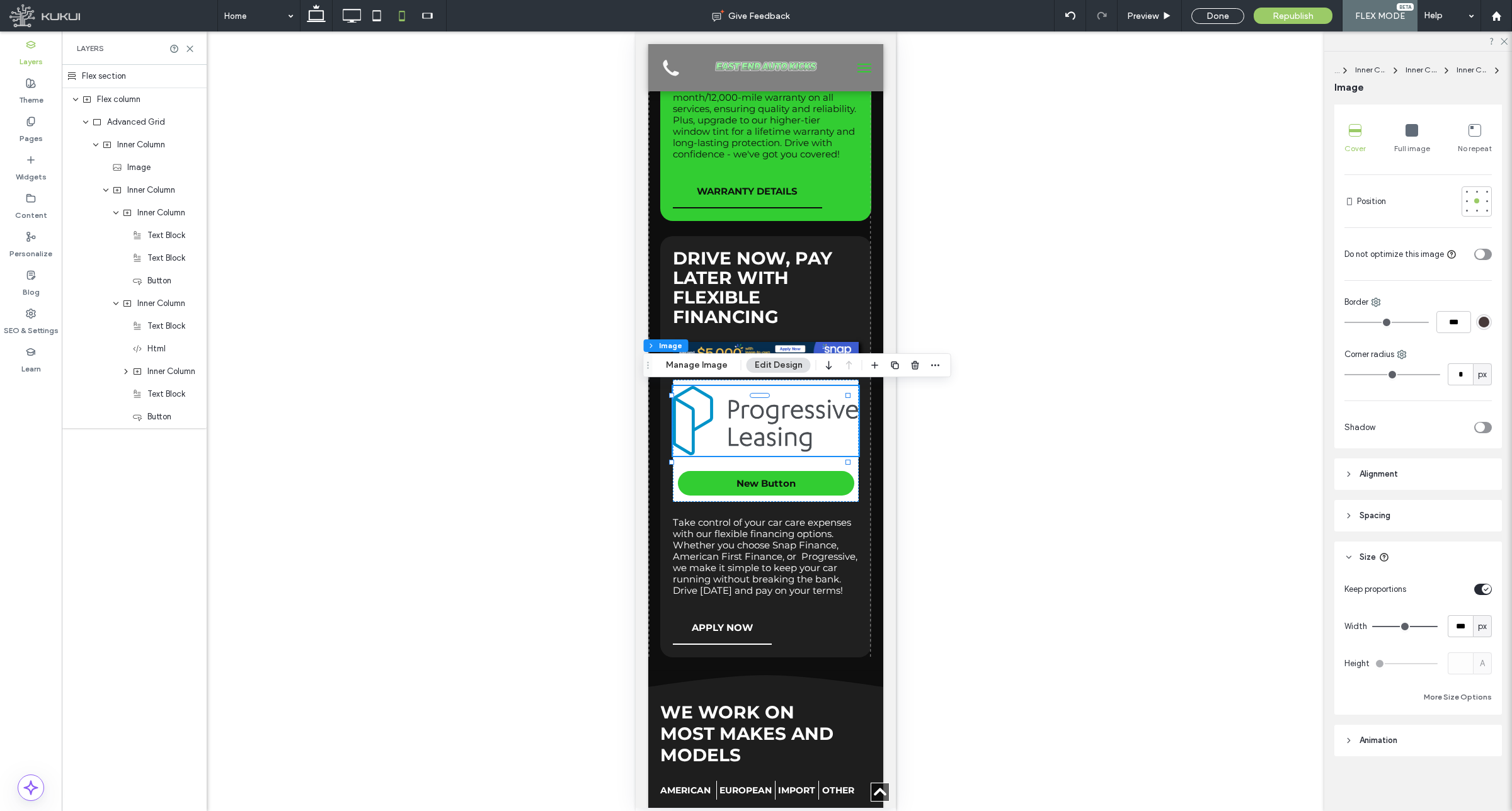
click at [1381, 511] on span "Spacing" at bounding box center [1374, 516] width 31 height 13
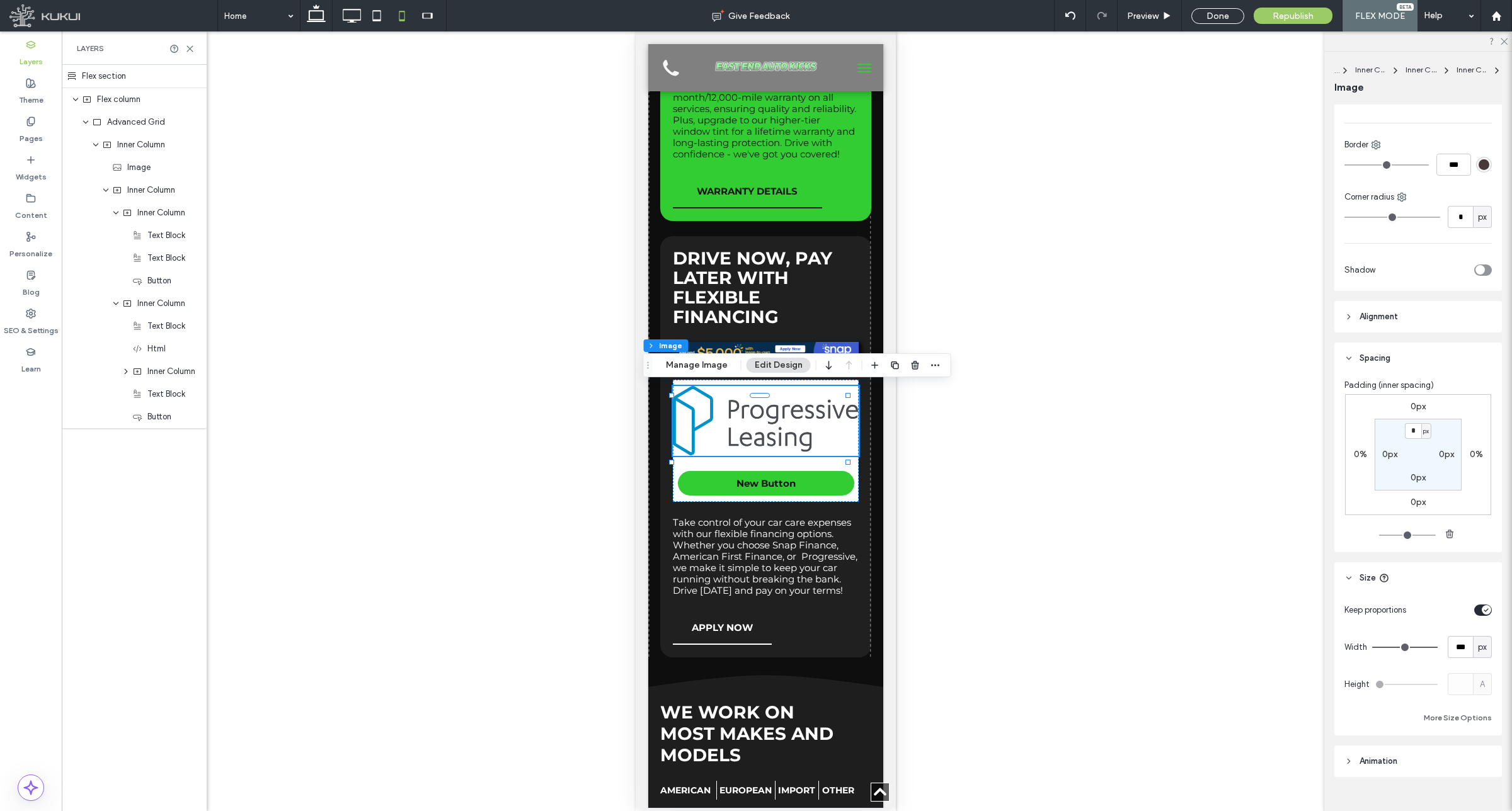
click at [1390, 457] on label "0px" at bounding box center [1389, 454] width 15 height 11
type input "**"
click at [1439, 455] on label "0px" at bounding box center [1446, 454] width 15 height 11
type input "*"
type input "**"
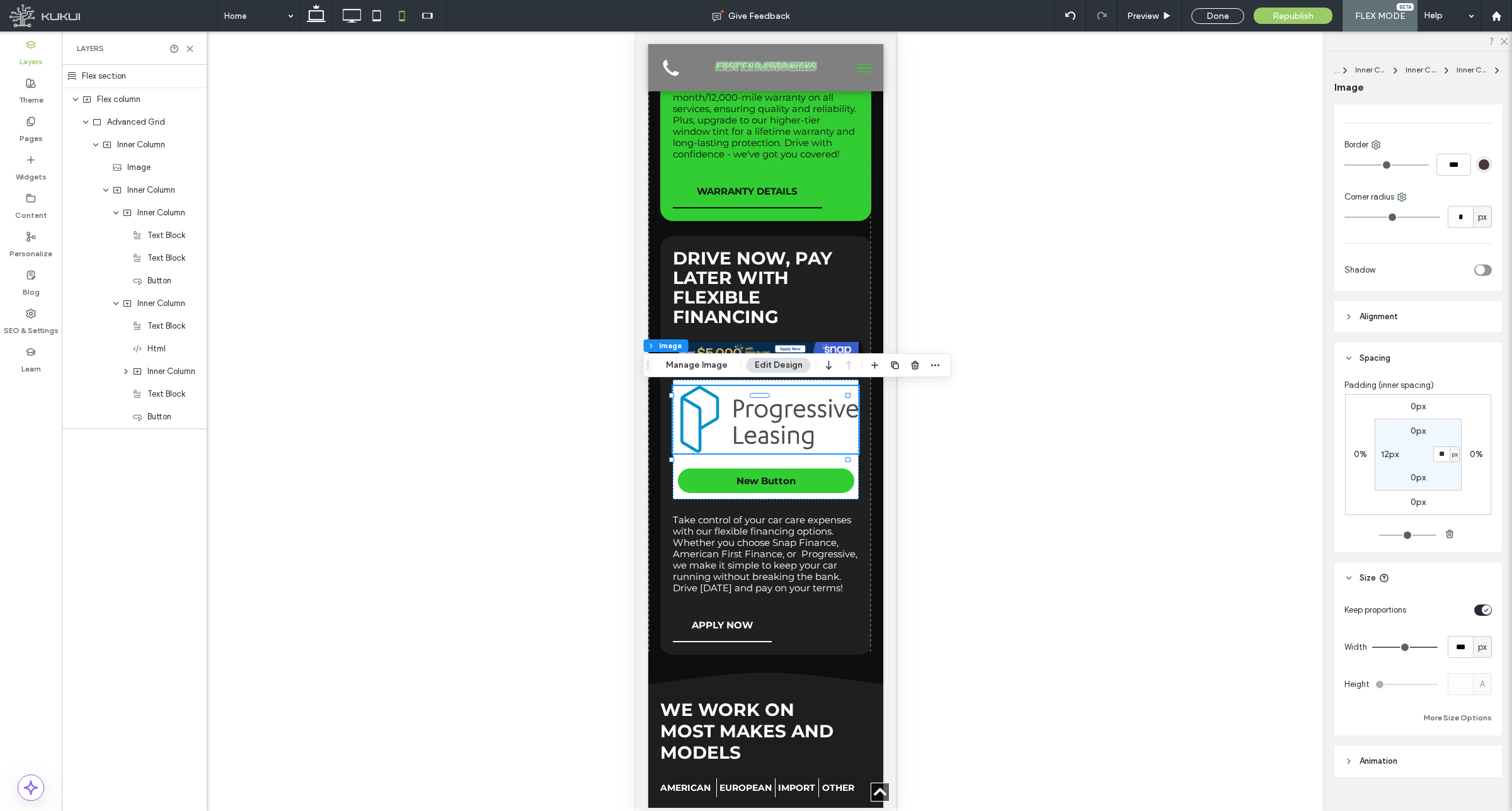
click at [1441, 428] on section "0px ** px 0px 12px" at bounding box center [1418, 455] width 87 height 72
drag, startPoint x: 1413, startPoint y: 430, endPoint x: 1428, endPoint y: 445, distance: 21.2
click at [1413, 432] on label "0px" at bounding box center [1418, 431] width 15 height 11
type input "*"
type input "**"
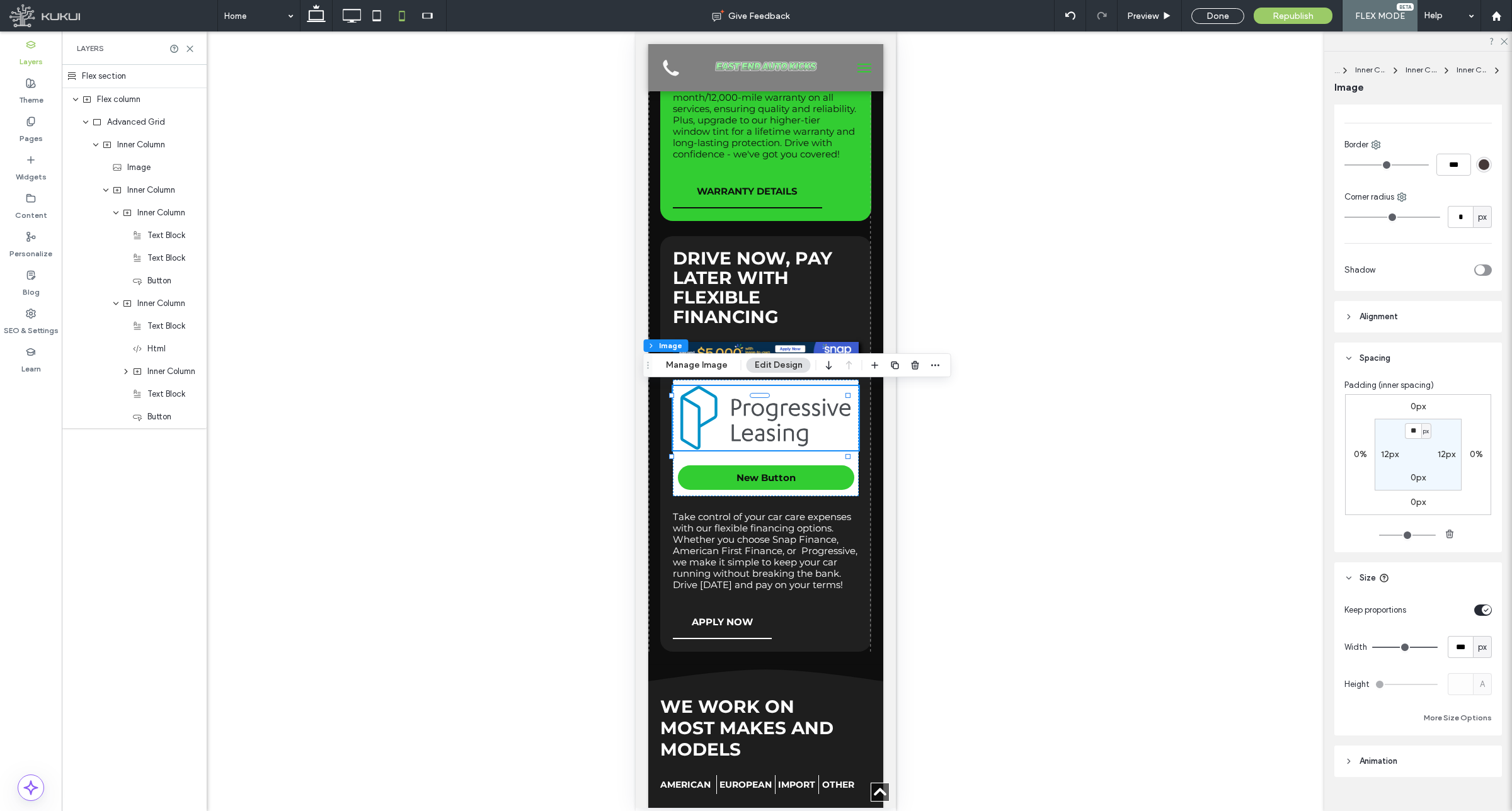
drag, startPoint x: 1410, startPoint y: 482, endPoint x: 1428, endPoint y: 483, distance: 18.0
click at [1411, 482] on label "0px" at bounding box center [1418, 477] width 15 height 11
type input "*"
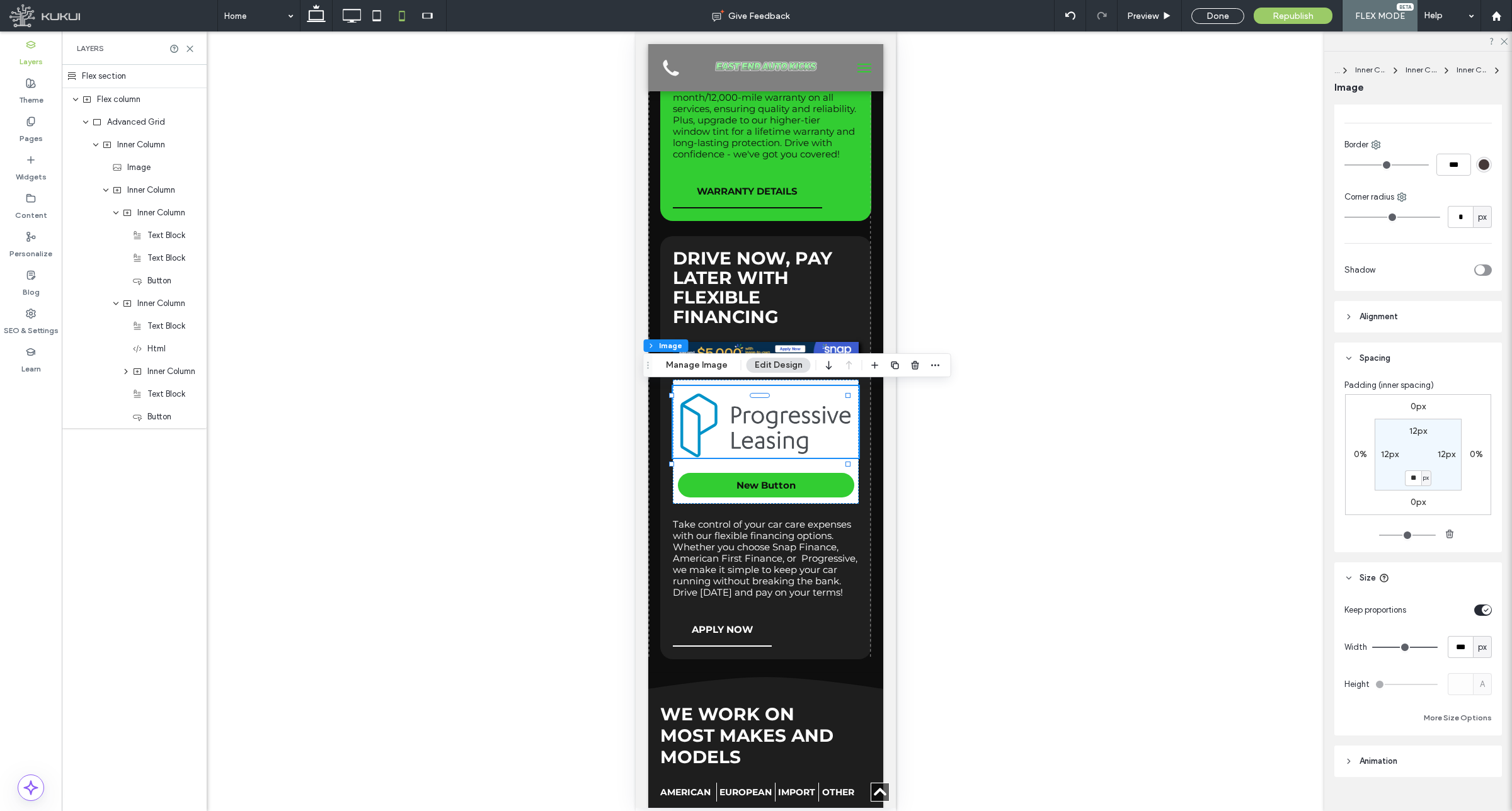
type input "**"
click at [1446, 473] on section "12px 12px ** px 12px" at bounding box center [1418, 455] width 87 height 72
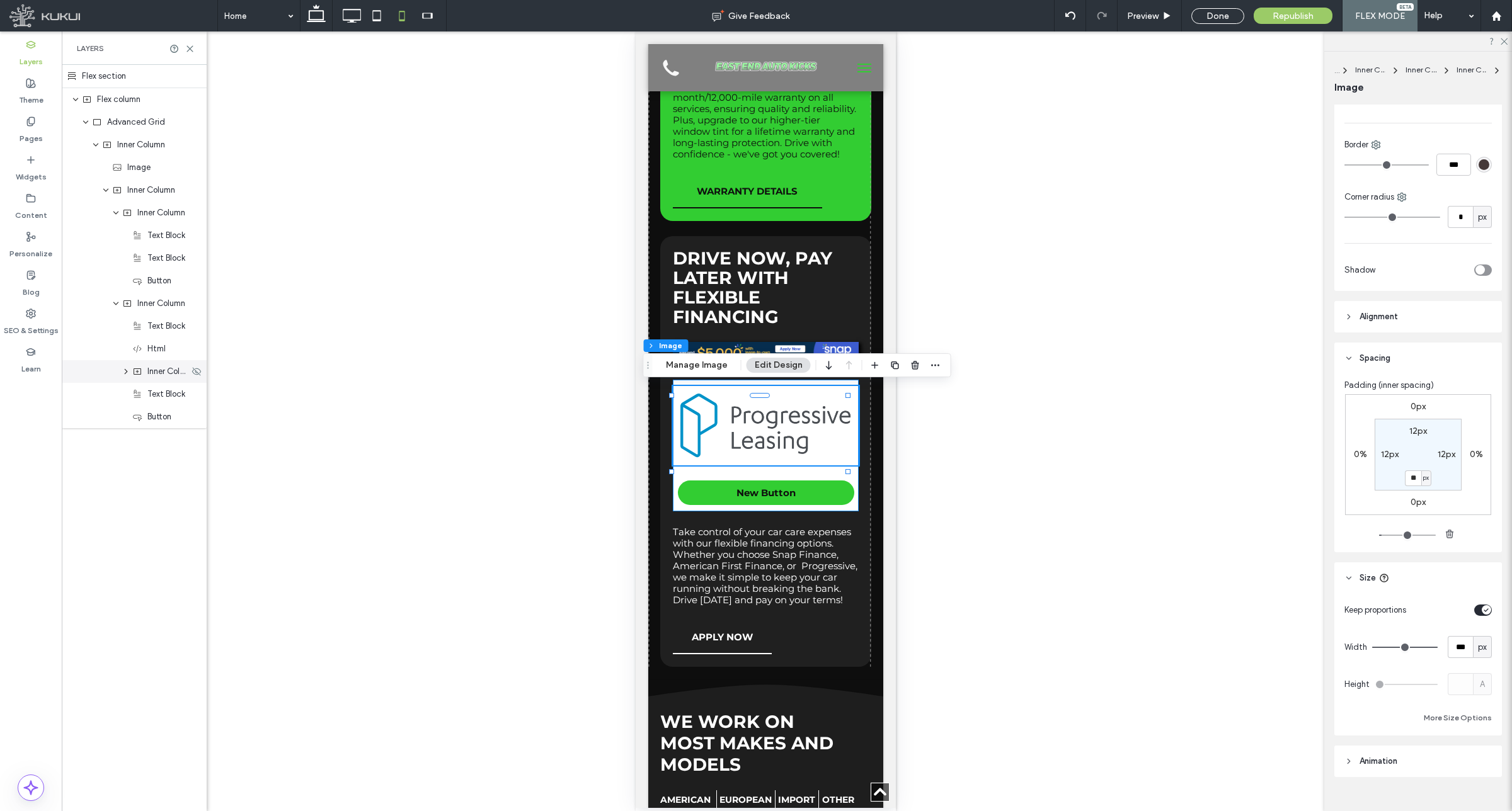
click at [169, 372] on span "Inner Column" at bounding box center [168, 371] width 41 height 13
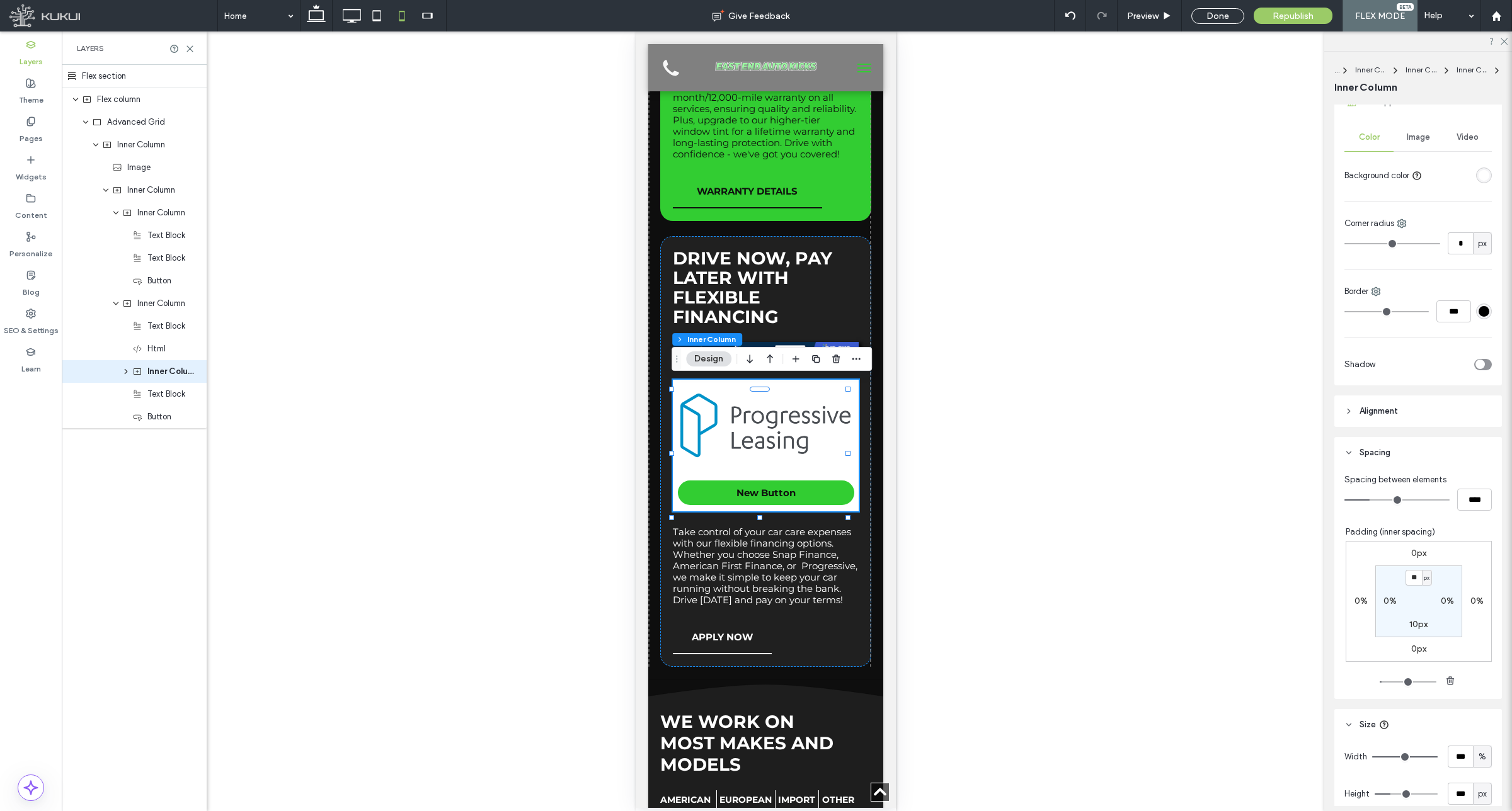
scroll to position [315, 0]
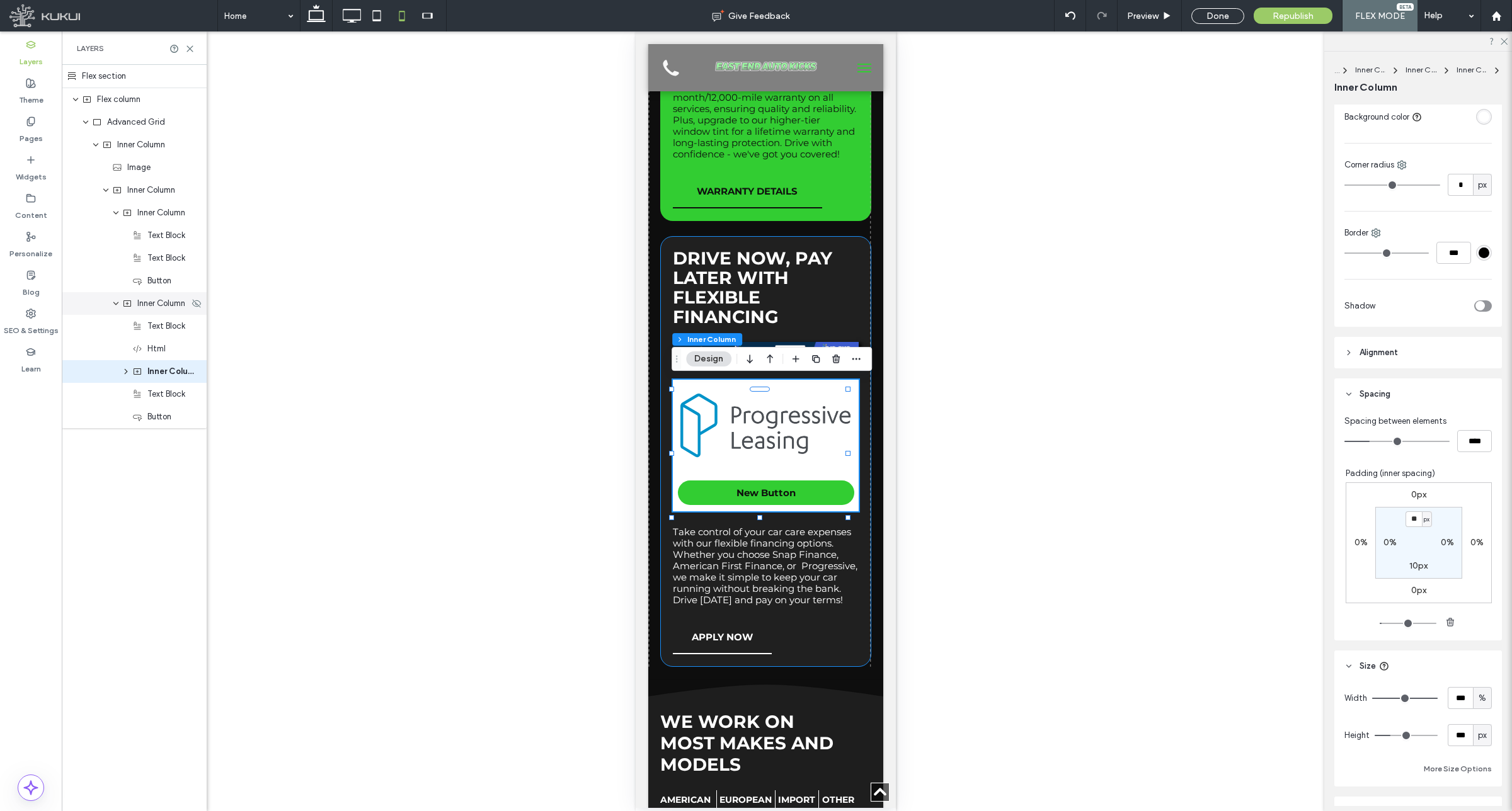
click at [156, 310] on div "Inner Column" at bounding box center [134, 303] width 145 height 23
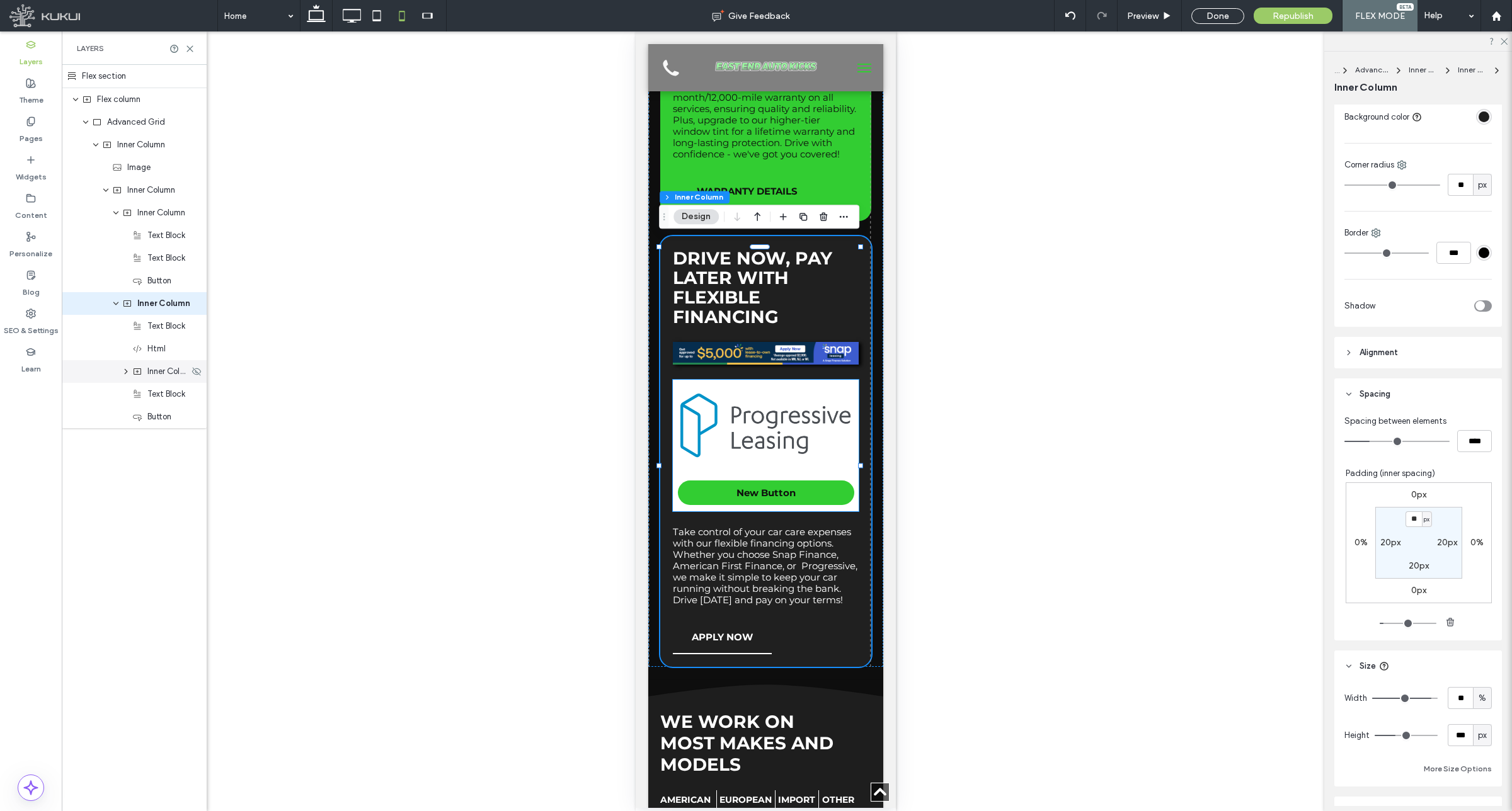
click at [155, 375] on span "Inner Column" at bounding box center [168, 371] width 41 height 13
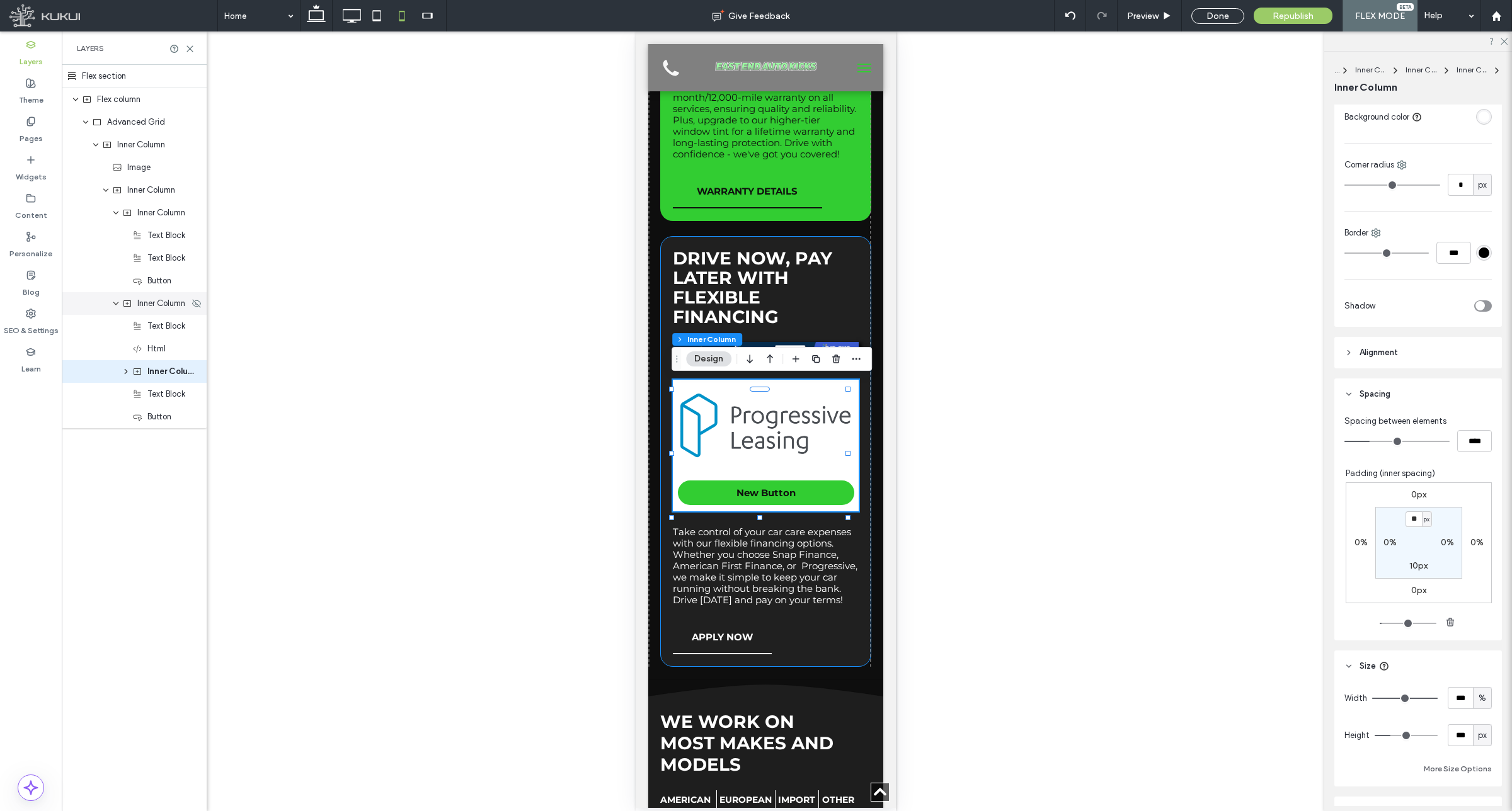
click at [154, 310] on div "Inner Column" at bounding box center [134, 303] width 145 height 23
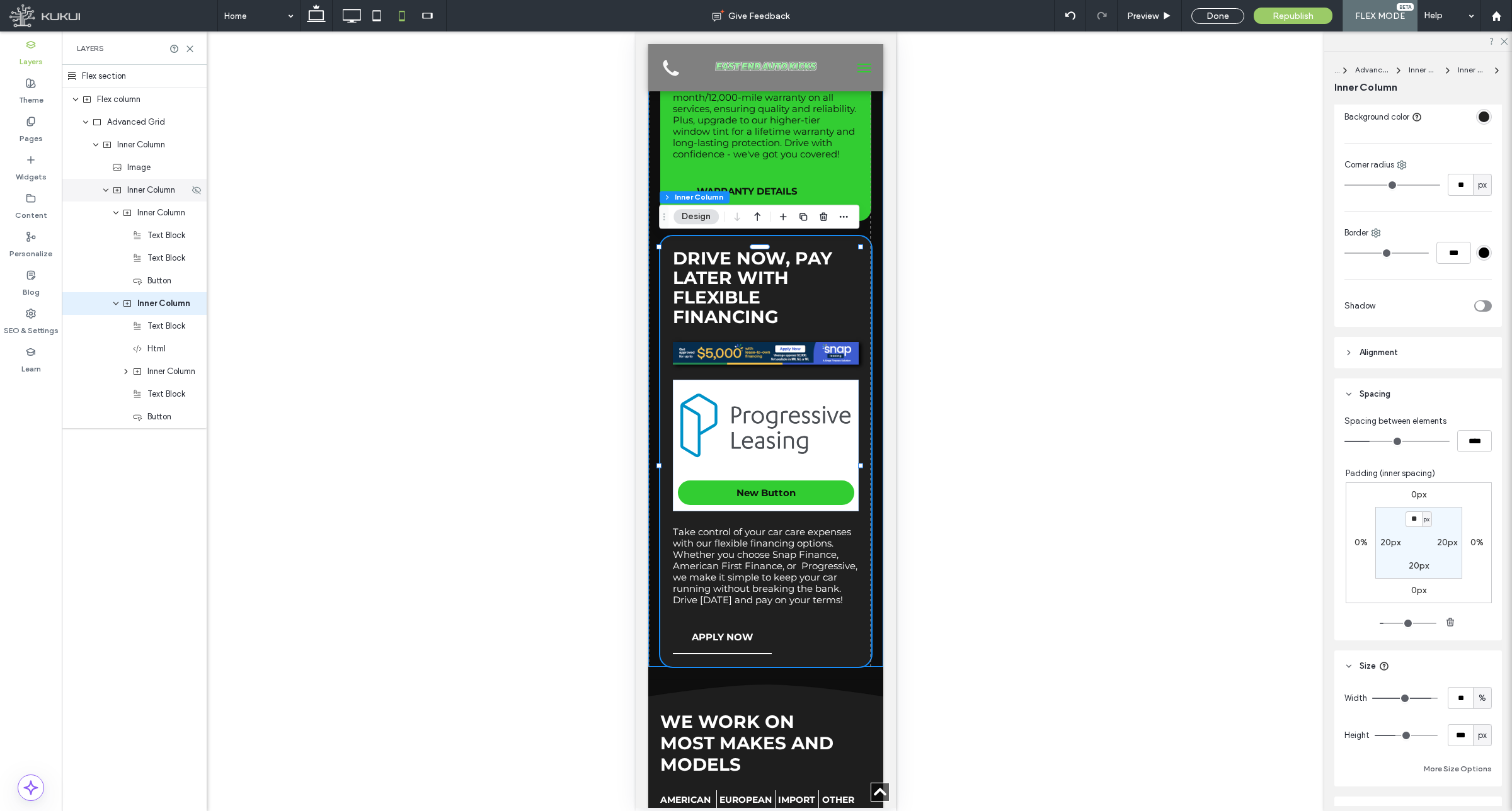
click at [152, 194] on span "Inner Column" at bounding box center [151, 190] width 48 height 13
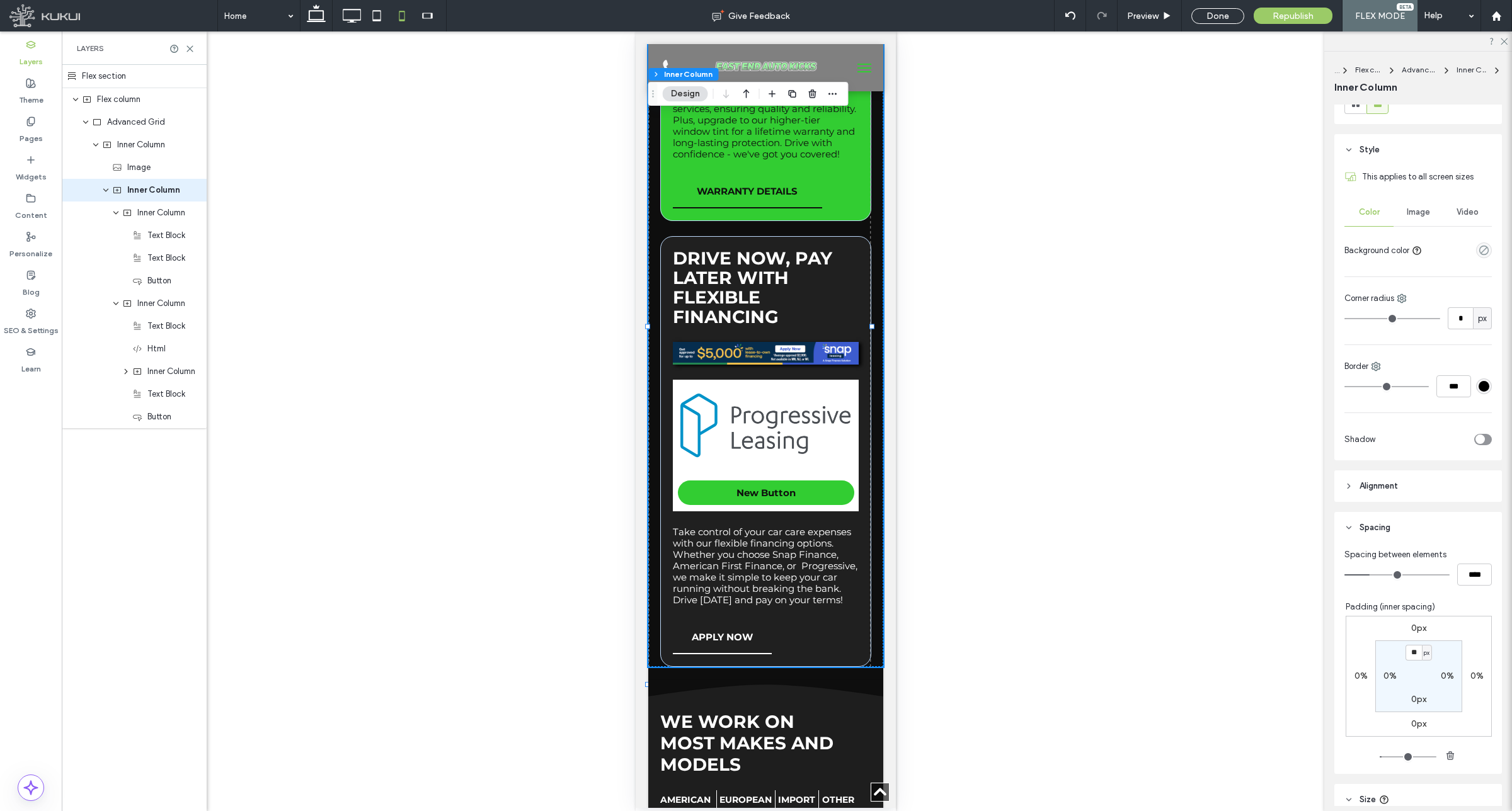
scroll to position [236, 0]
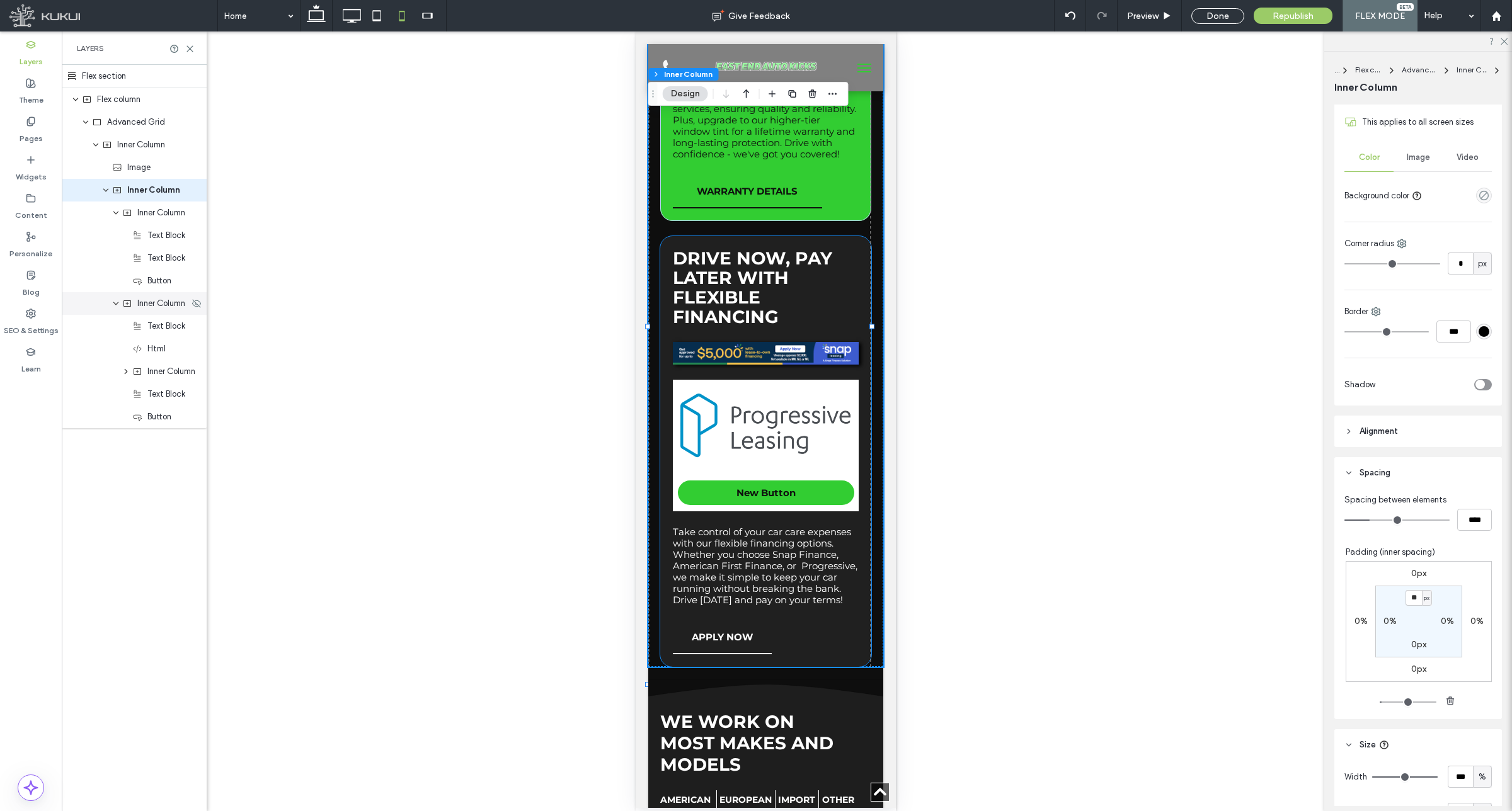
click at [161, 307] on span "Inner Column" at bounding box center [161, 303] width 48 height 13
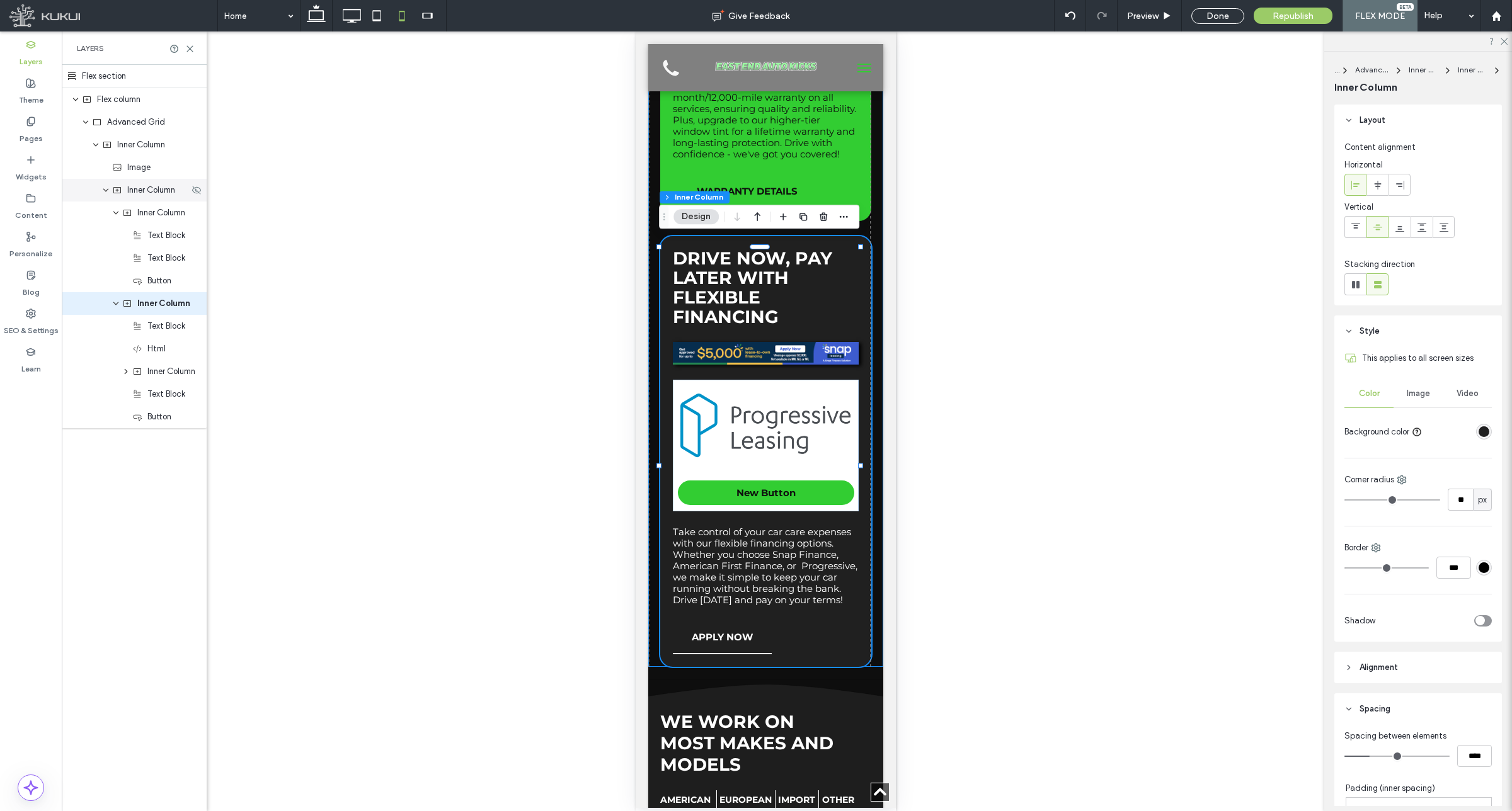
click at [145, 188] on span "Inner Column" at bounding box center [151, 190] width 48 height 13
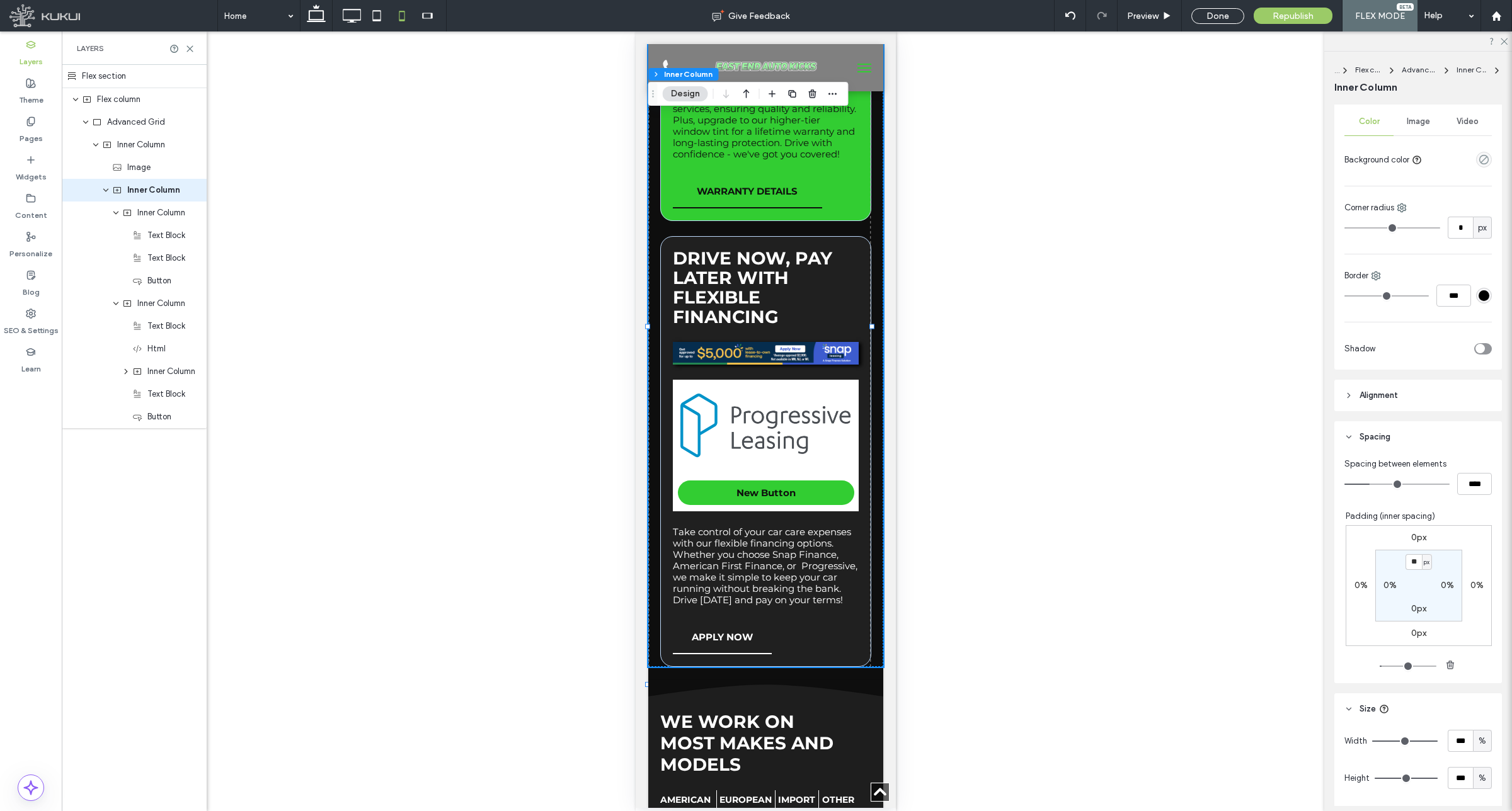
scroll to position [315, 0]
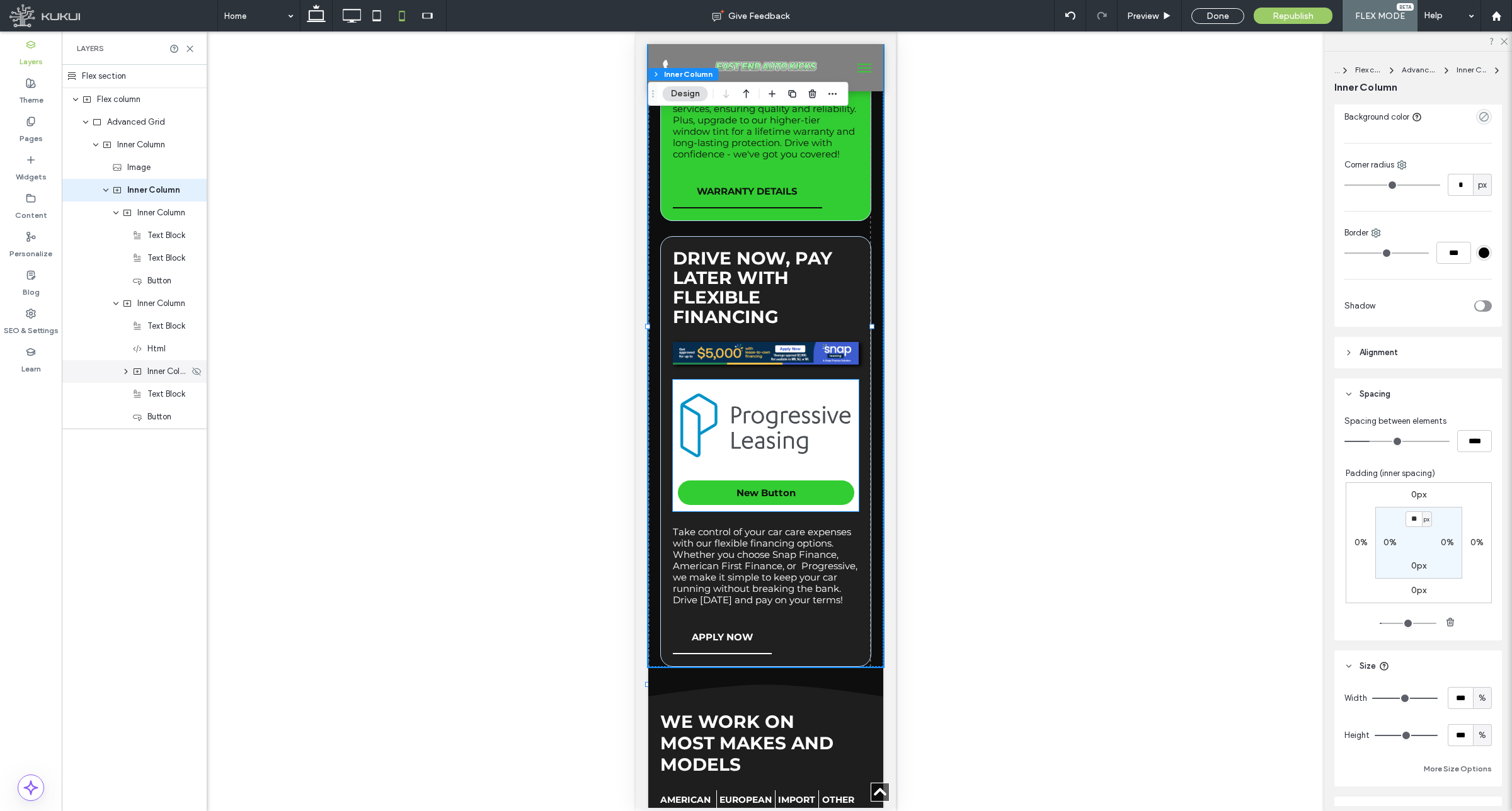
click at [162, 372] on span "Inner Column" at bounding box center [168, 371] width 41 height 13
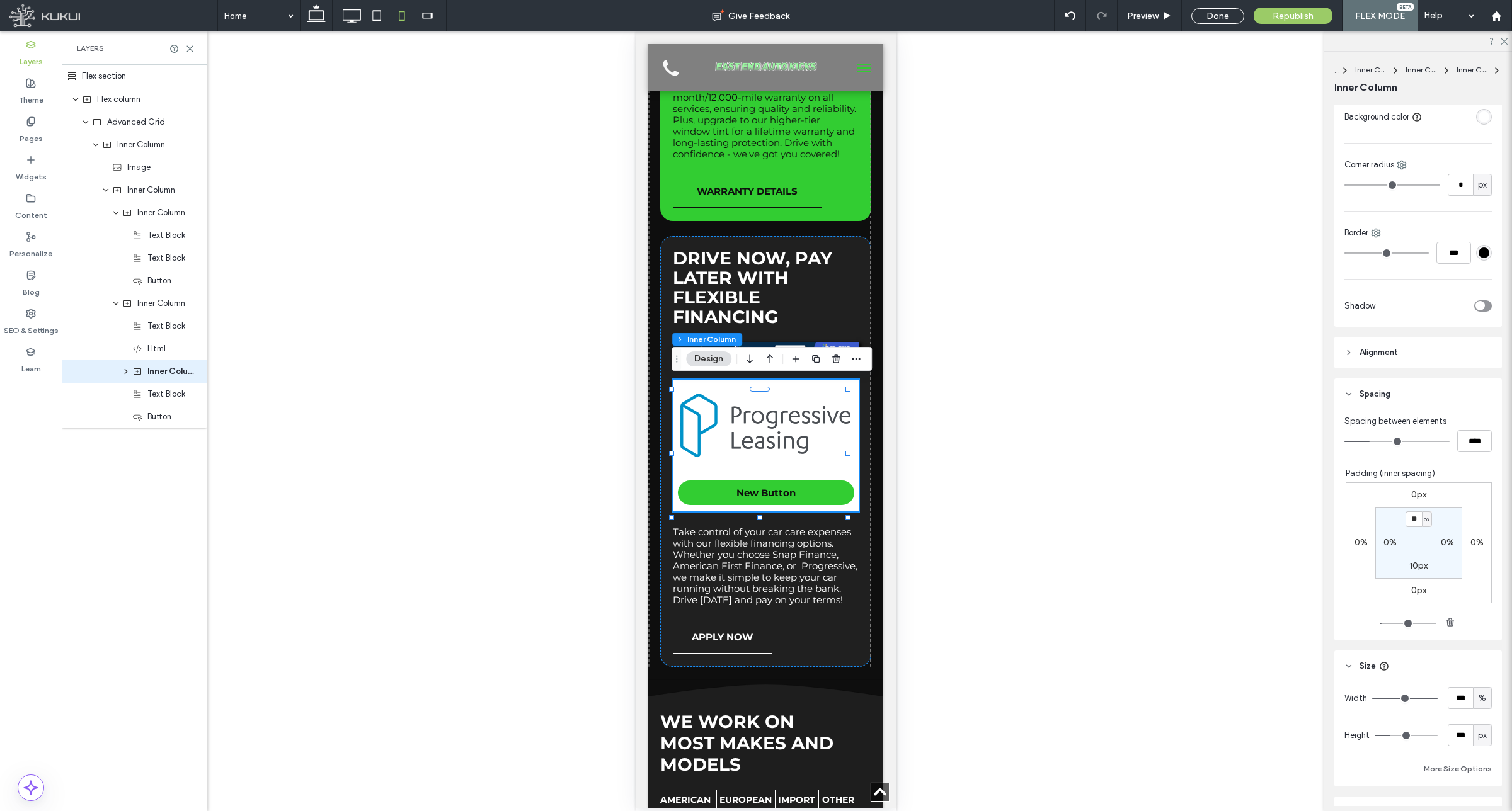
click at [1376, 545] on div "0%" at bounding box center [1390, 543] width 29 height 12
click at [1383, 548] on label "0%" at bounding box center [1389, 542] width 13 height 11
type input "*"
click at [1392, 554] on section "10px 0% 10px * %" at bounding box center [1418, 542] width 87 height 72
click at [1396, 543] on span "%" at bounding box center [1398, 542] width 4 height 13
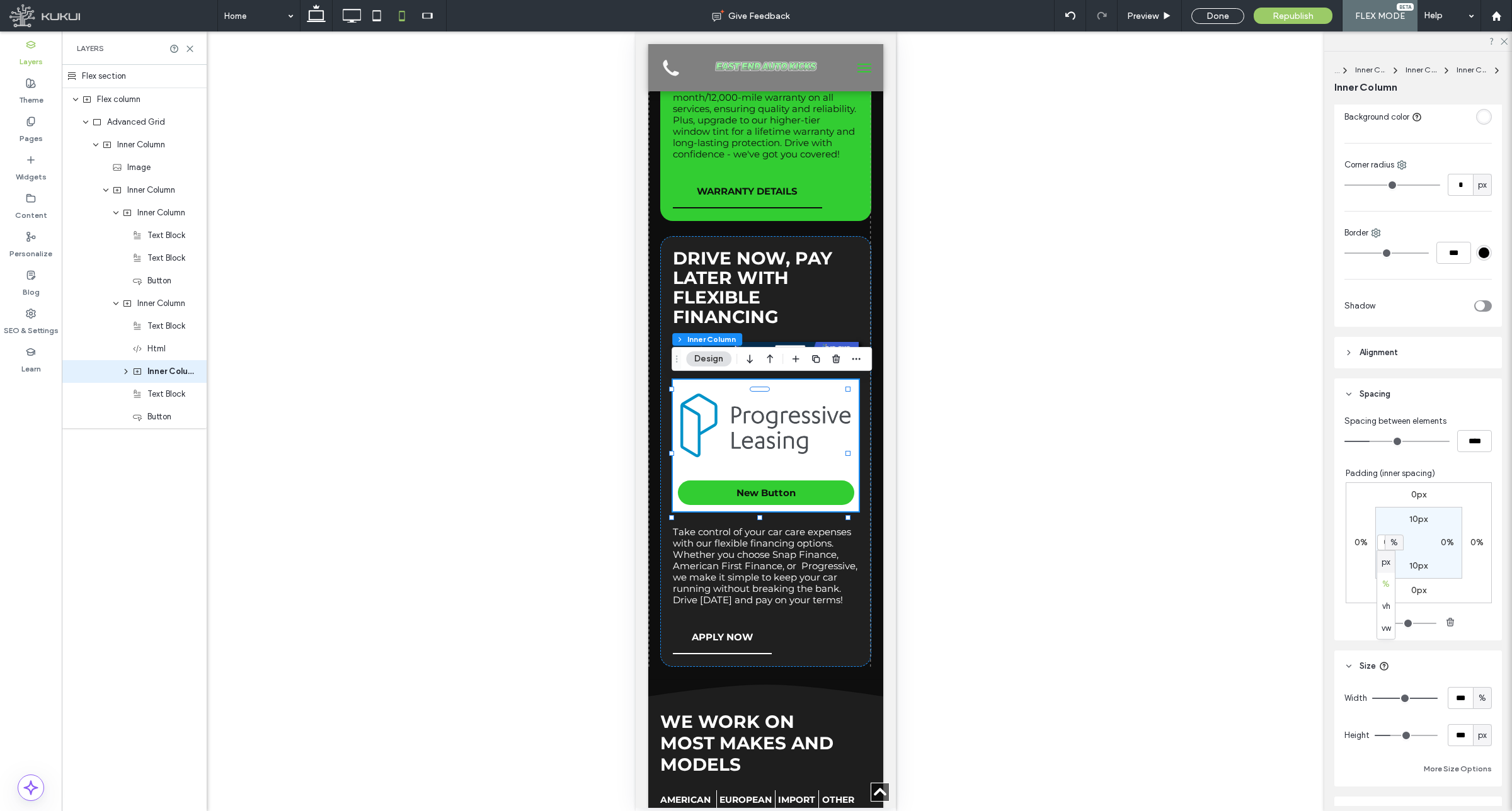
click at [1390, 555] on span "px" at bounding box center [1385, 561] width 9 height 13
click at [1384, 546] on input "*" at bounding box center [1385, 542] width 17 height 16
type input "**"
click at [1395, 545] on div "px" at bounding box center [1399, 542] width 10 height 16
click at [1441, 542] on label "0%" at bounding box center [1447, 542] width 13 height 11
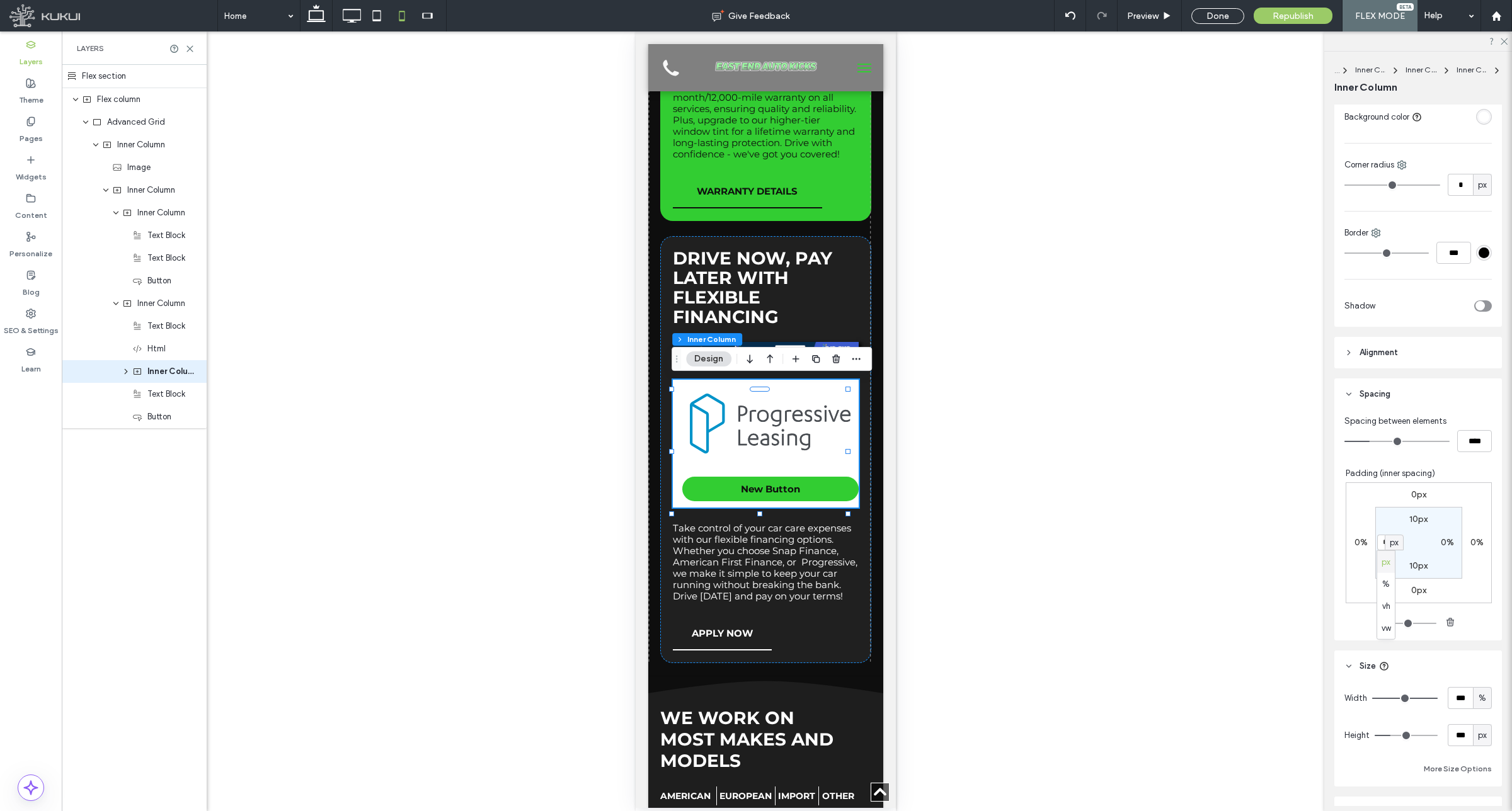
type input "*"
click at [1453, 546] on span "%" at bounding box center [1455, 542] width 4 height 13
click at [1446, 567] on span "px" at bounding box center [1442, 561] width 9 height 13
click at [1439, 543] on input "*" at bounding box center [1442, 542] width 17 height 16
type input "**"
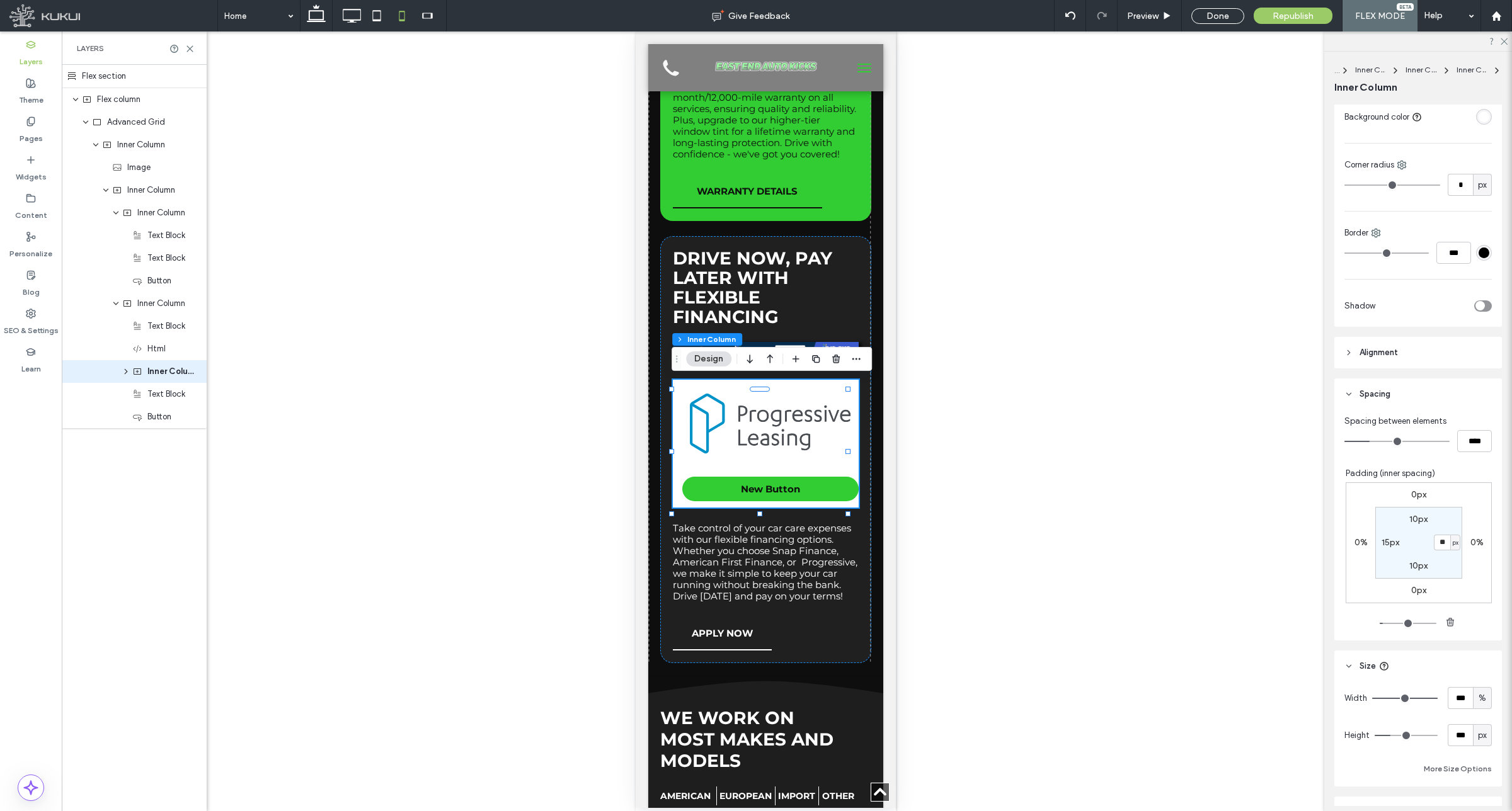
click at [1442, 523] on section "10px ** px 10px 15px" at bounding box center [1418, 542] width 87 height 72
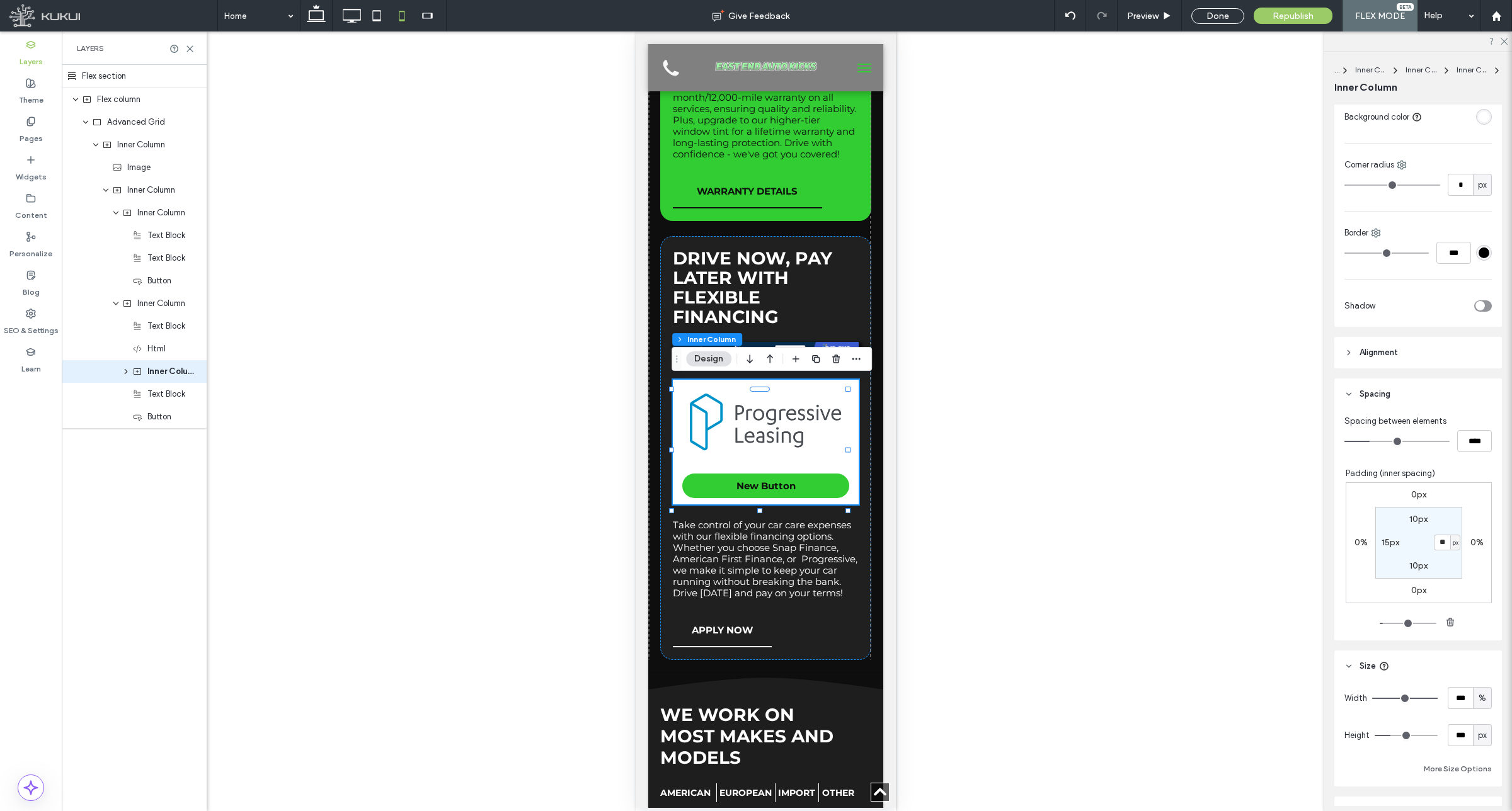
click at [1417, 518] on label "10px" at bounding box center [1418, 519] width 19 height 11
type input "**"
click at [1410, 564] on label "10px" at bounding box center [1418, 566] width 19 height 11
type input "**"
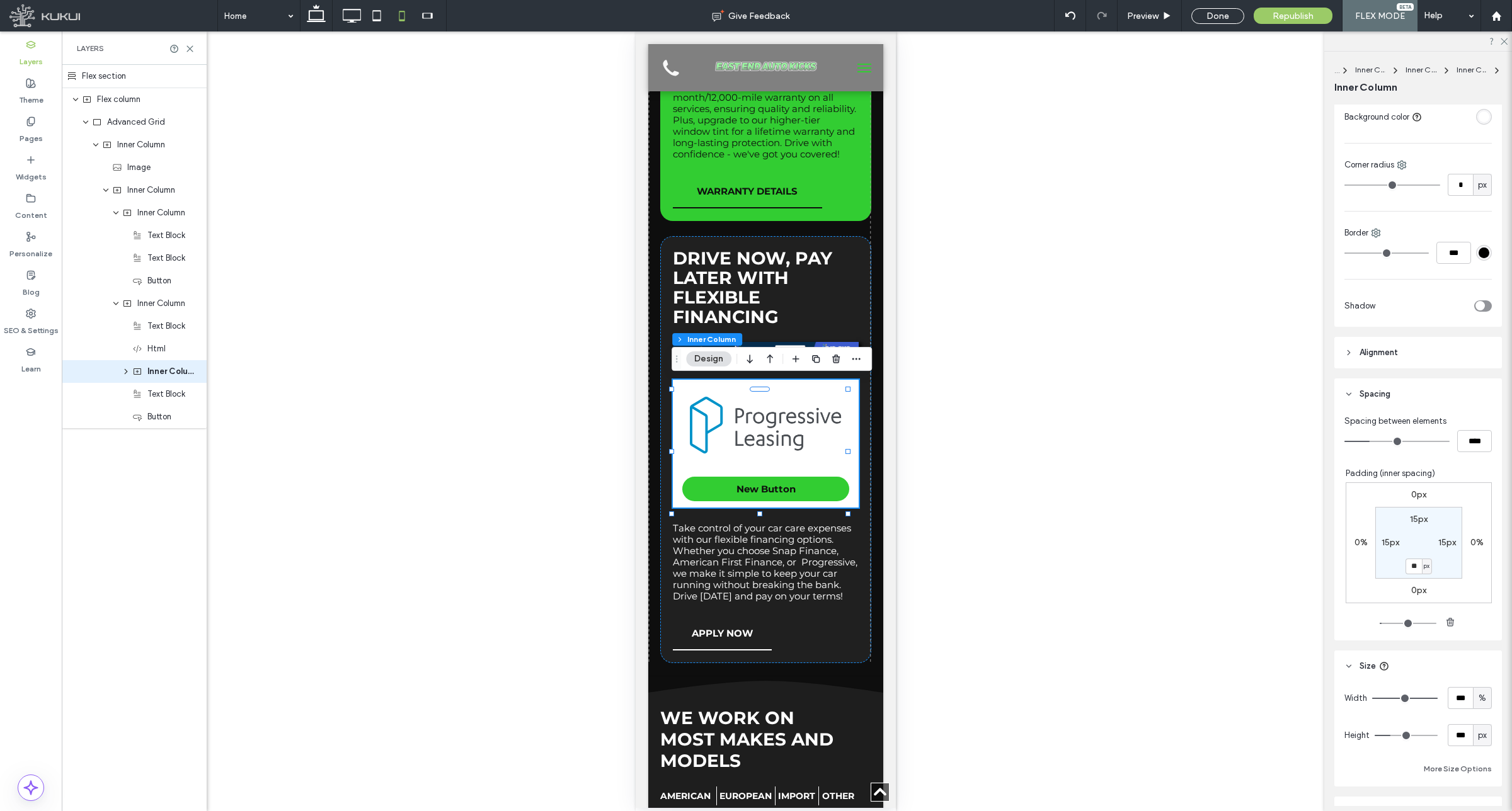
type input "**"
click at [1434, 562] on section "15px 15px ** px 15px" at bounding box center [1418, 542] width 87 height 72
click at [750, 302] on span "Drive now, pay later with Flexible Financing" at bounding box center [752, 286] width 159 height 80
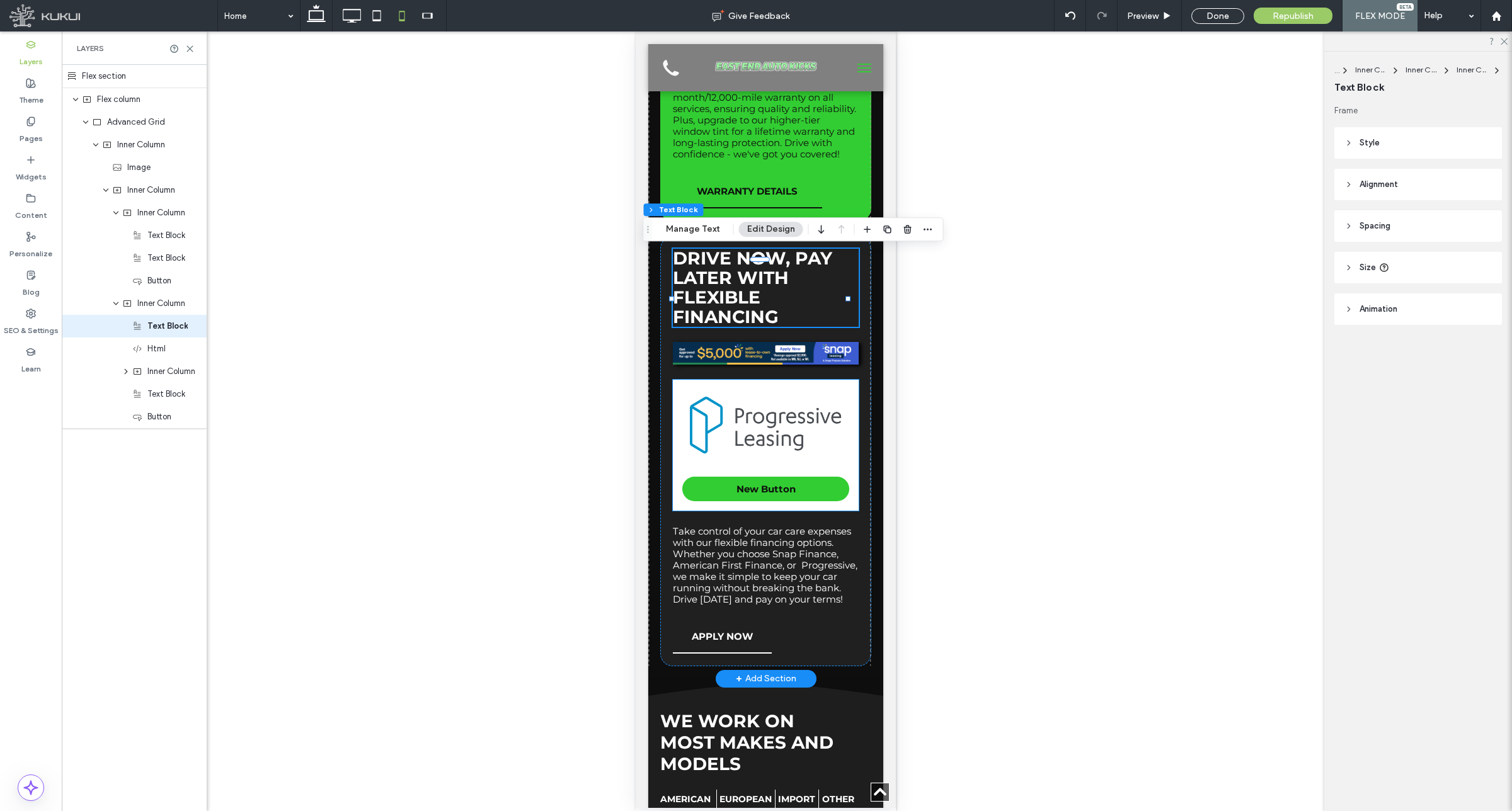
click at [783, 424] on img at bounding box center [765, 425] width 153 height 57
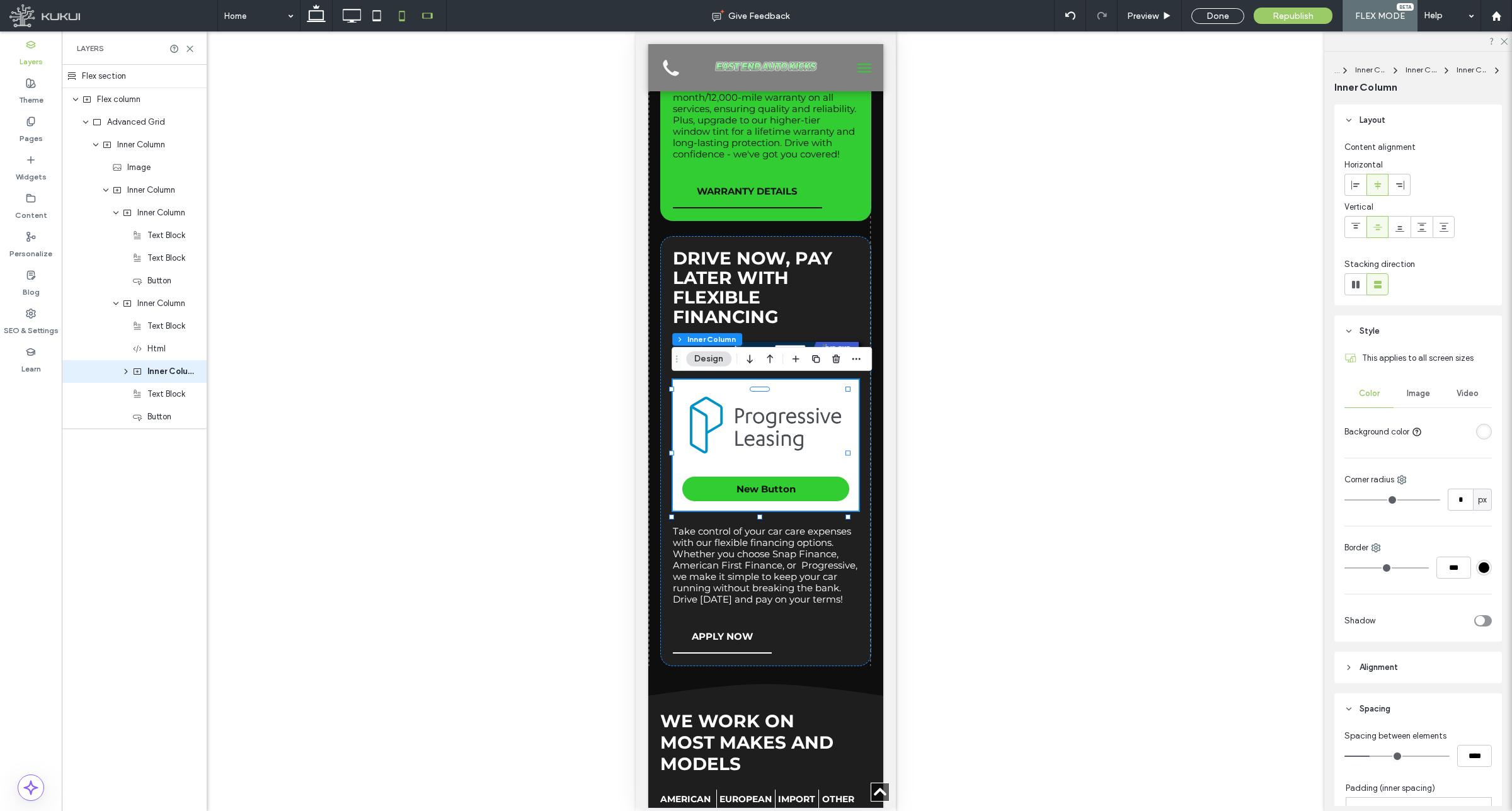
click at [426, 20] on icon at bounding box center [427, 16] width 26 height 26
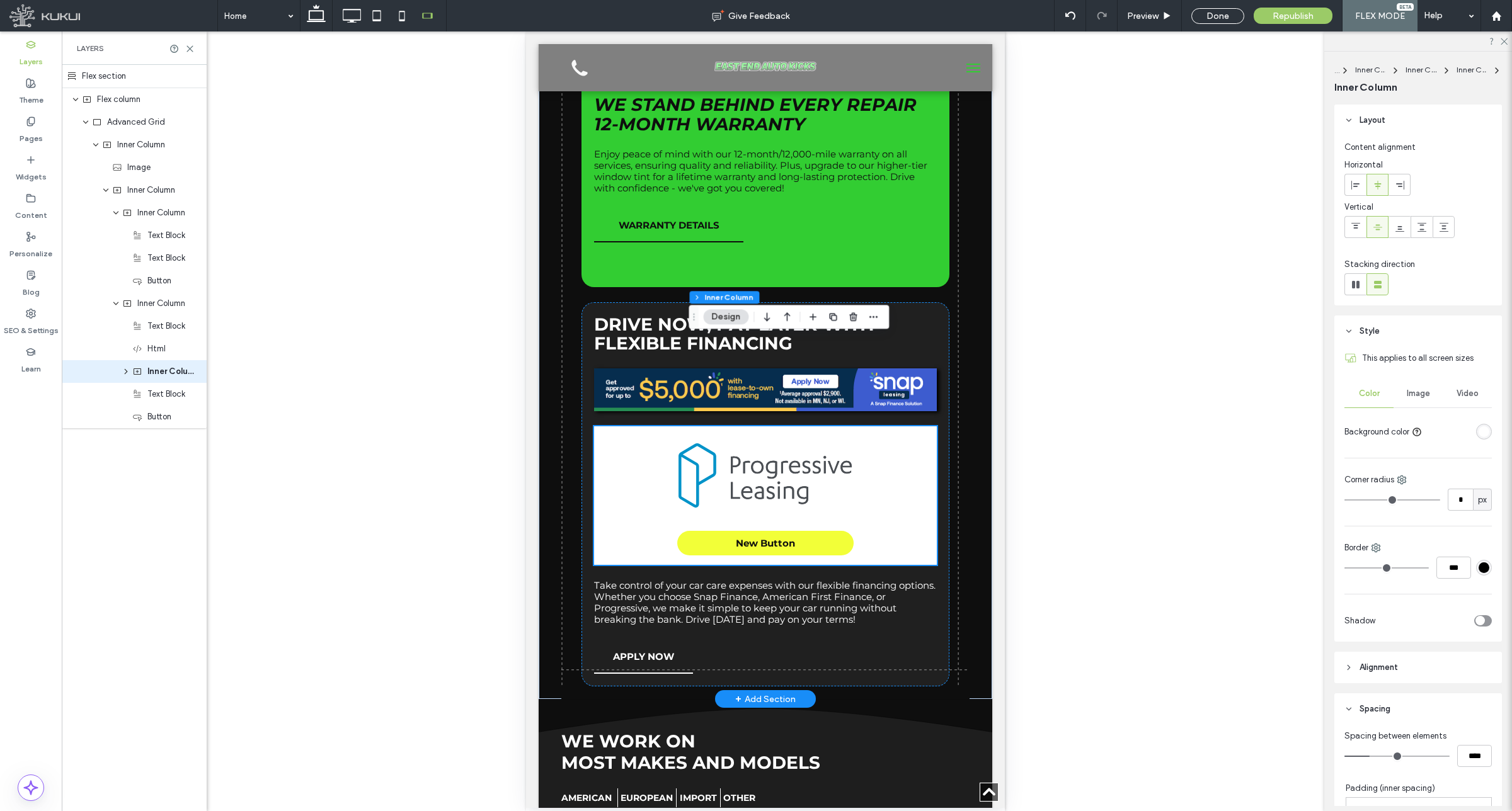
scroll to position [3279, 0]
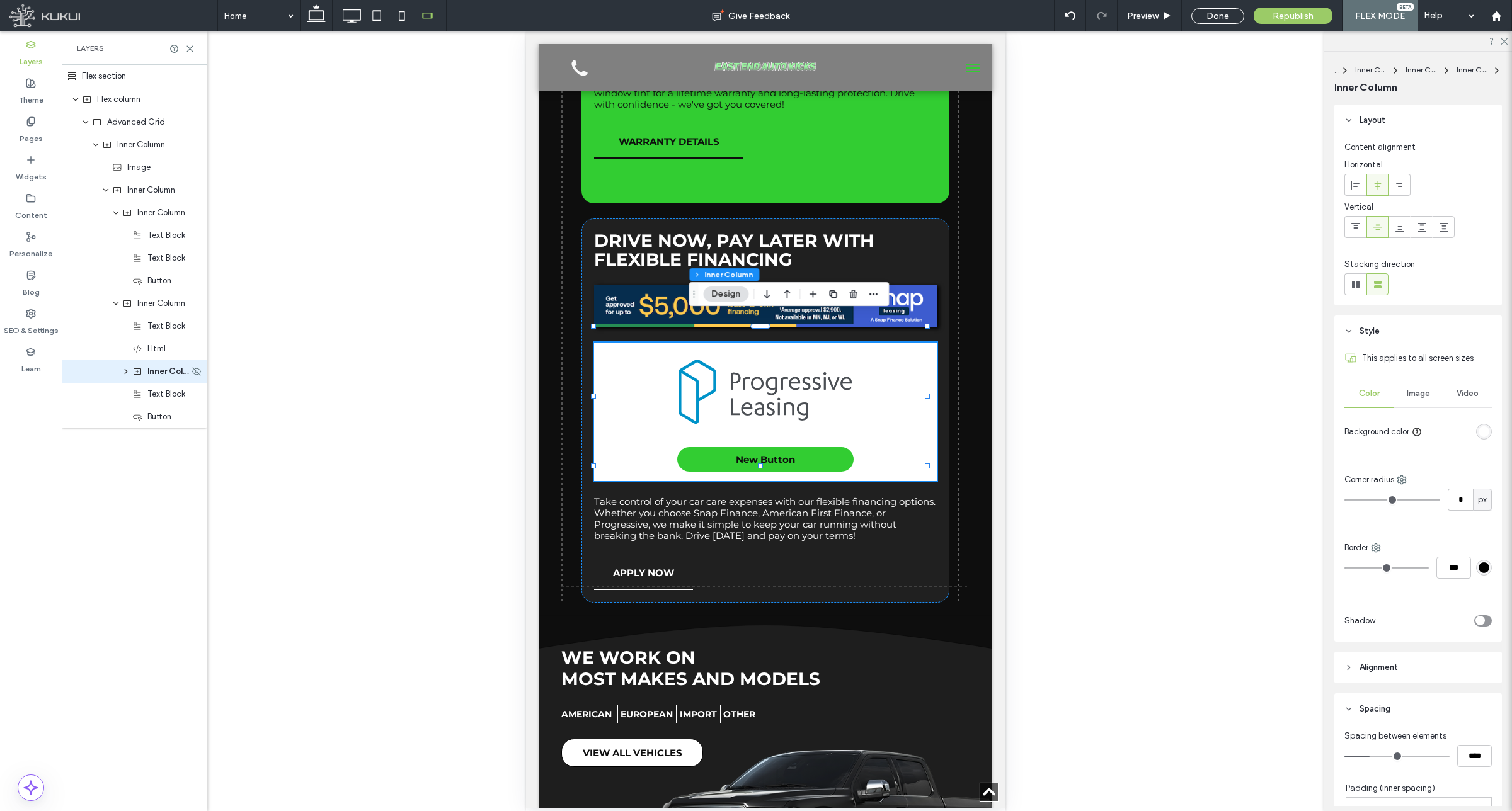
click at [156, 376] on span "Inner Column" at bounding box center [168, 371] width 41 height 13
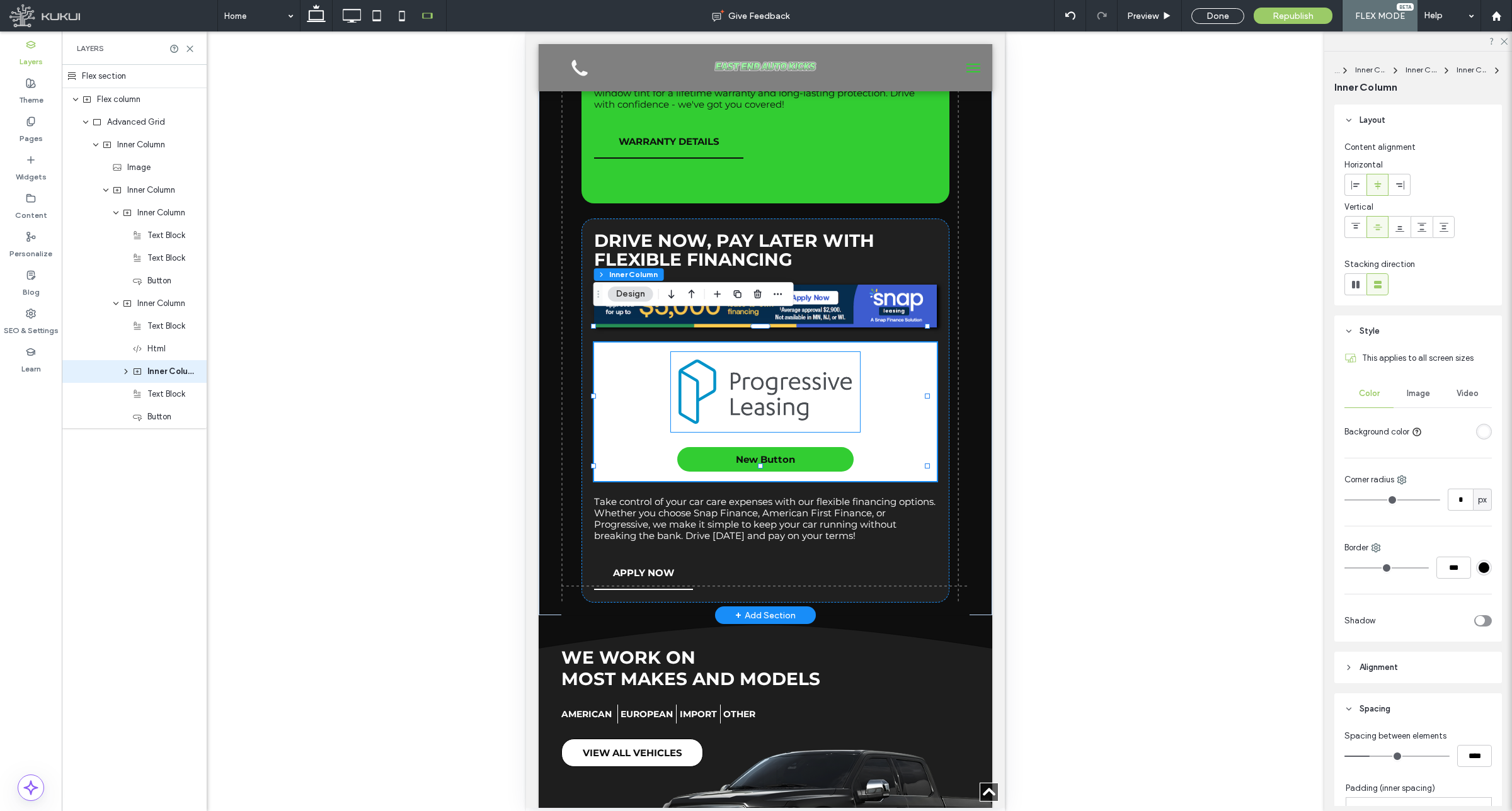
click at [719, 370] on img at bounding box center [765, 392] width 174 height 65
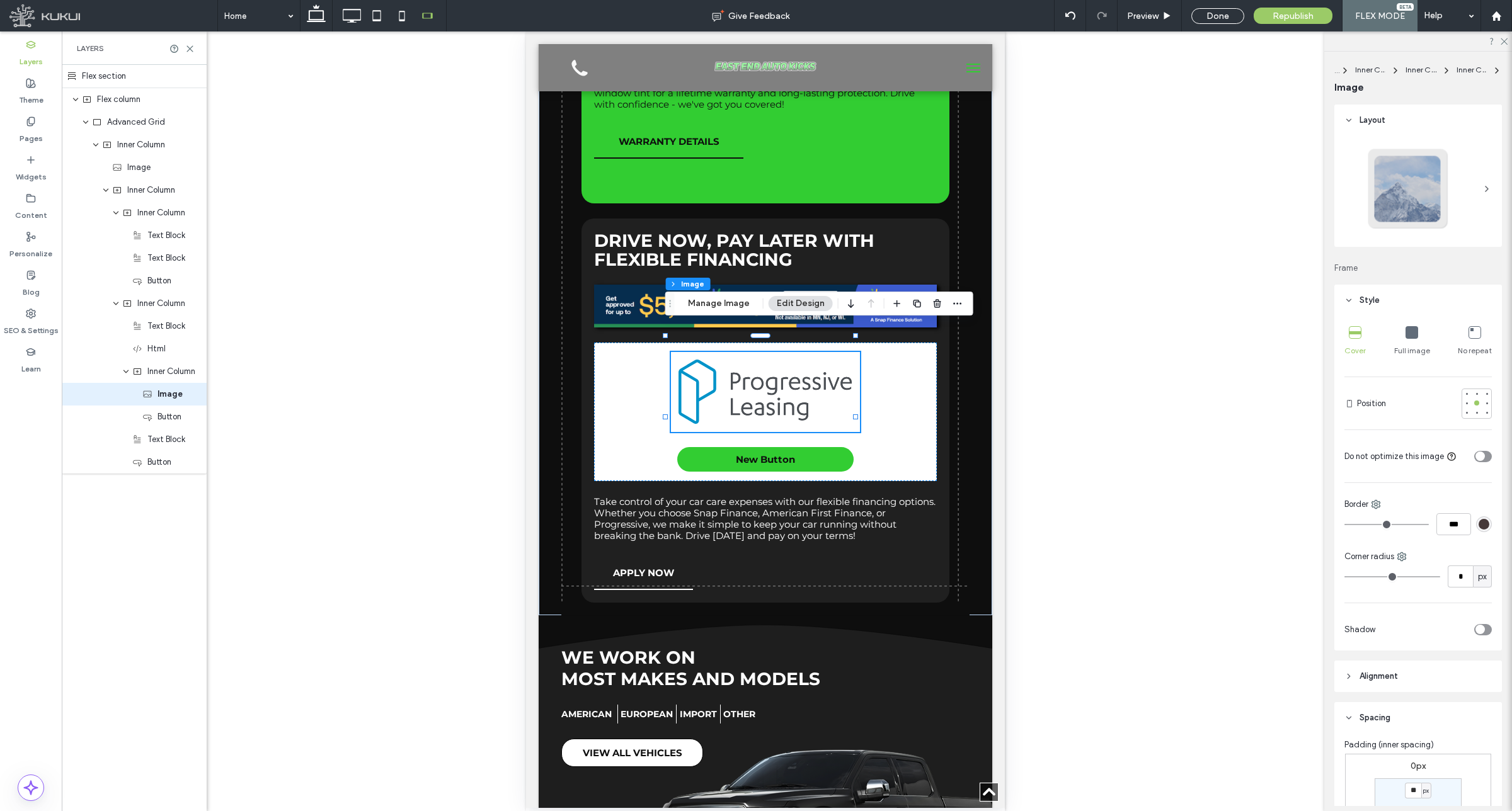
scroll to position [2609, 0]
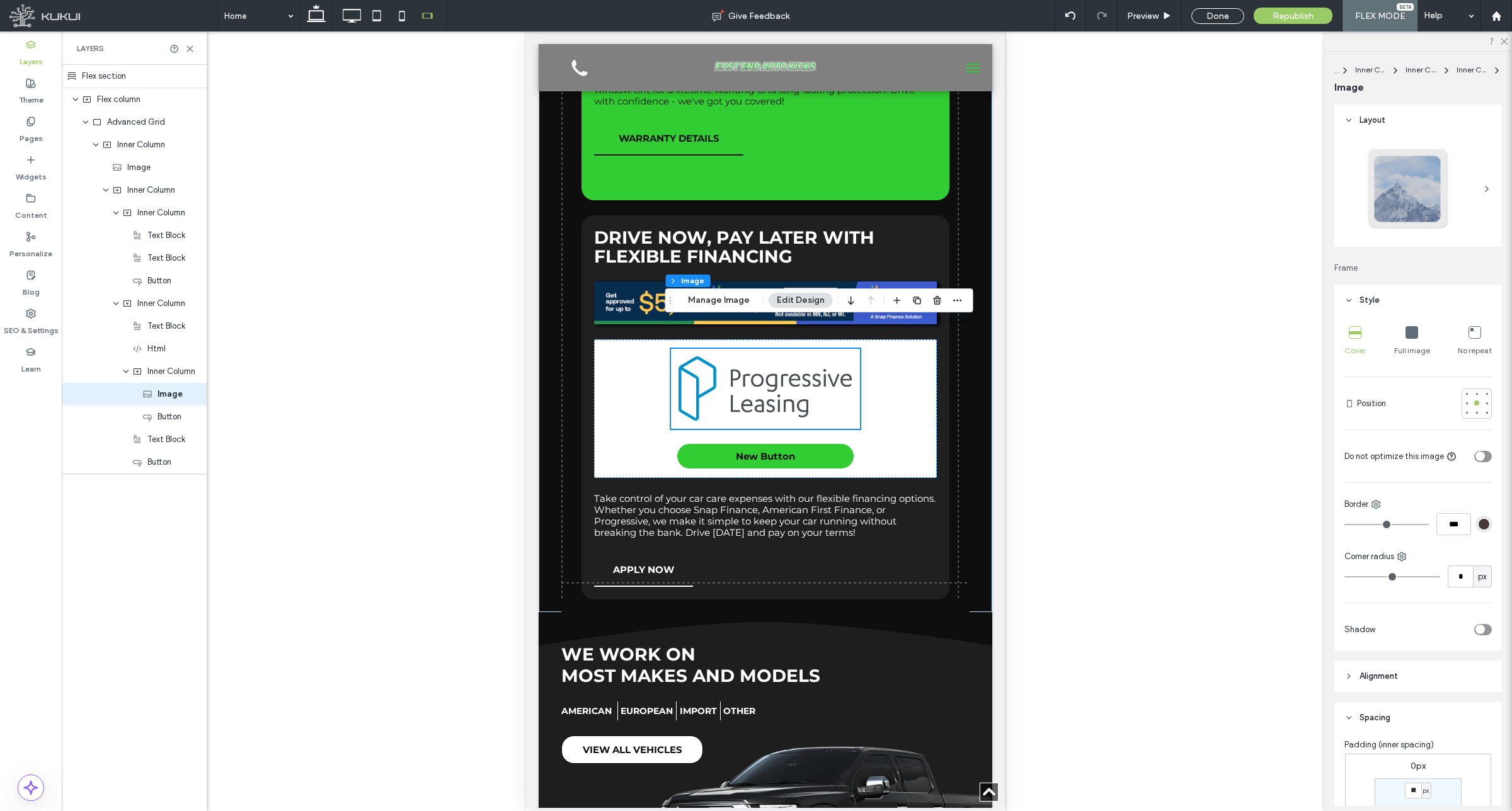
drag, startPoint x: 995, startPoint y: 473, endPoint x: 1531, endPoint y: 595, distance: 549.7
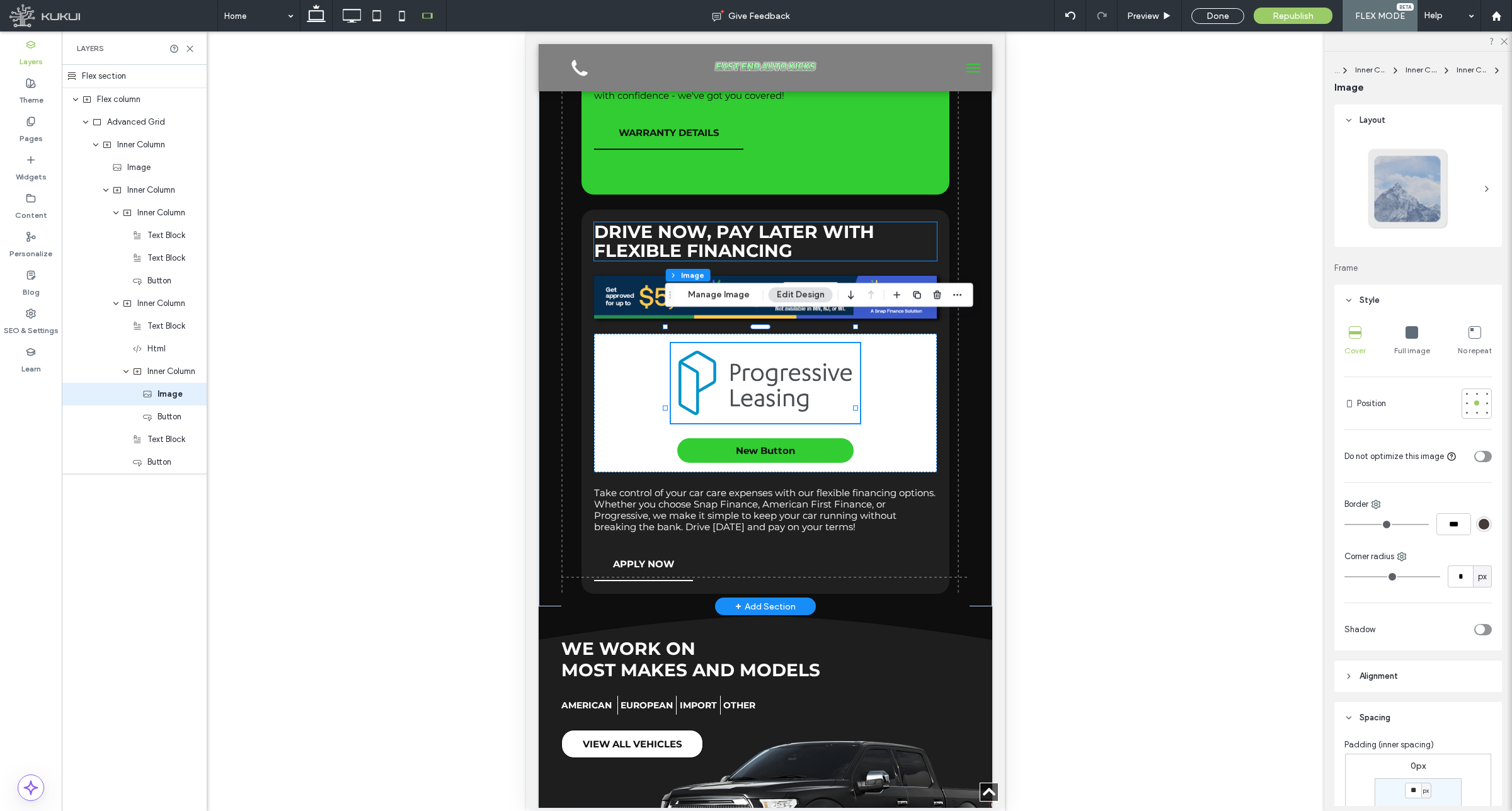
click at [893, 222] on h2 "Drive now, pay later with Flexible Financing" at bounding box center [764, 242] width 342 height 39
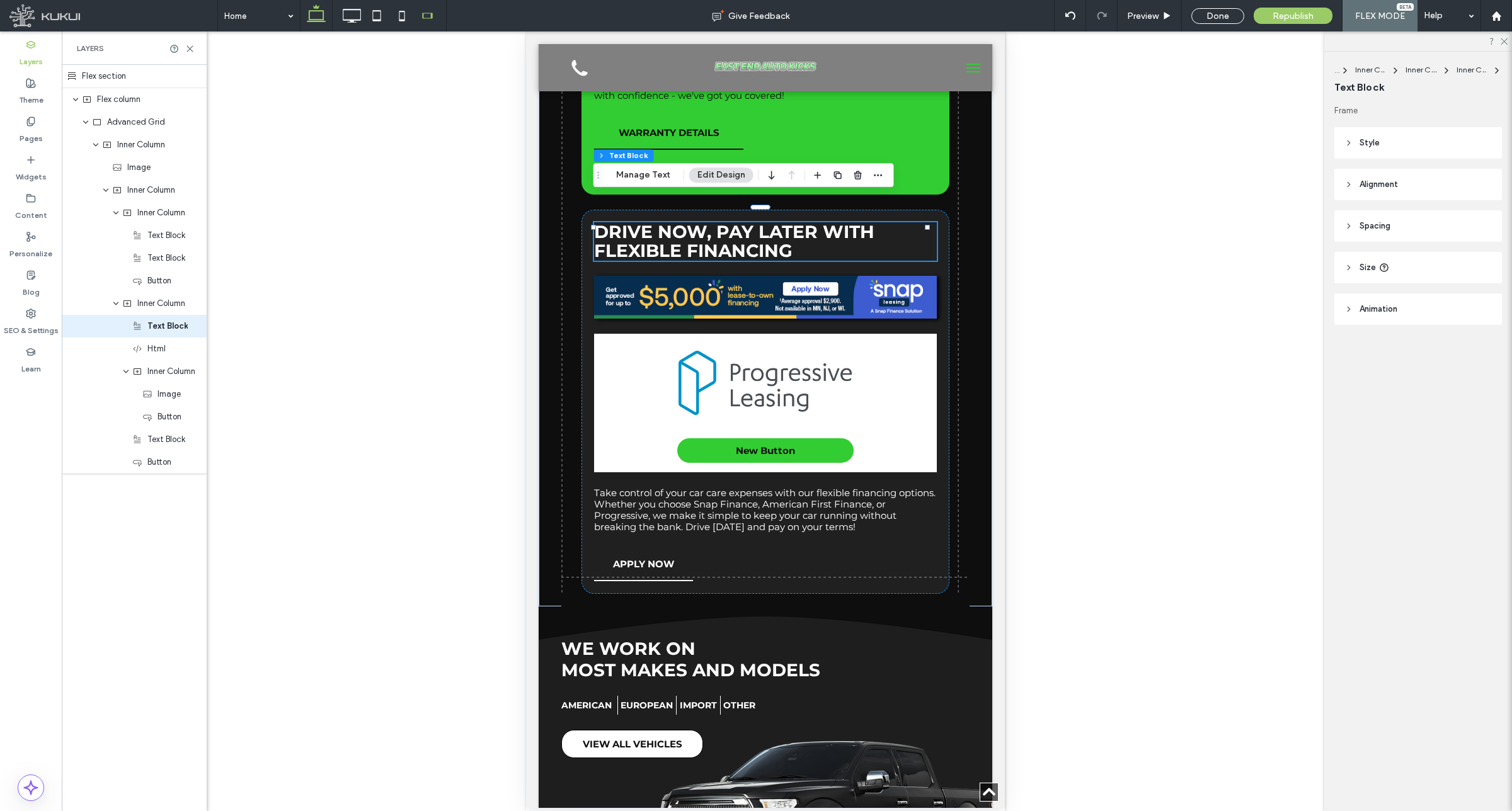
click at [307, 18] on icon at bounding box center [316, 16] width 26 height 26
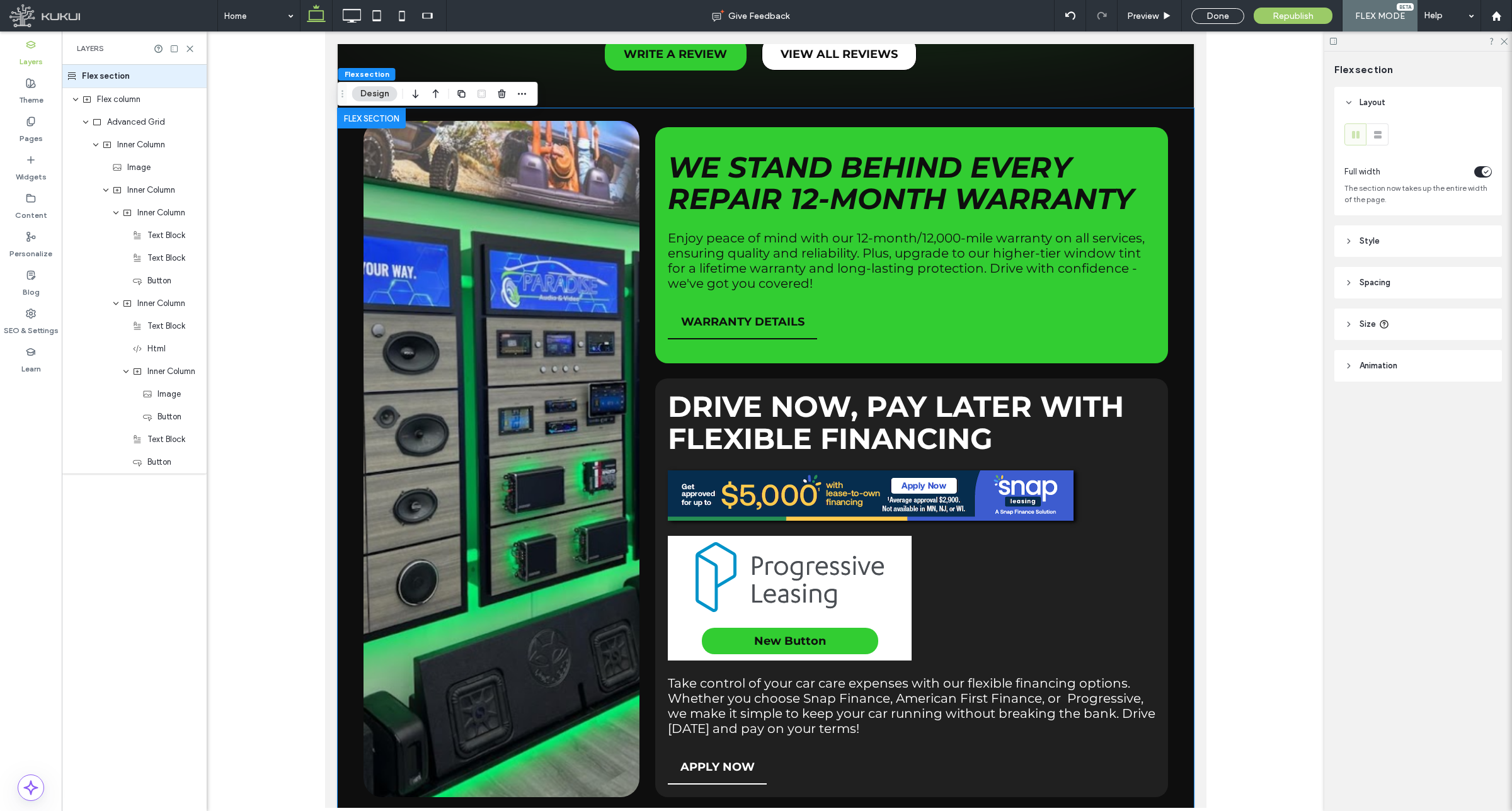
scroll to position [1992, 0]
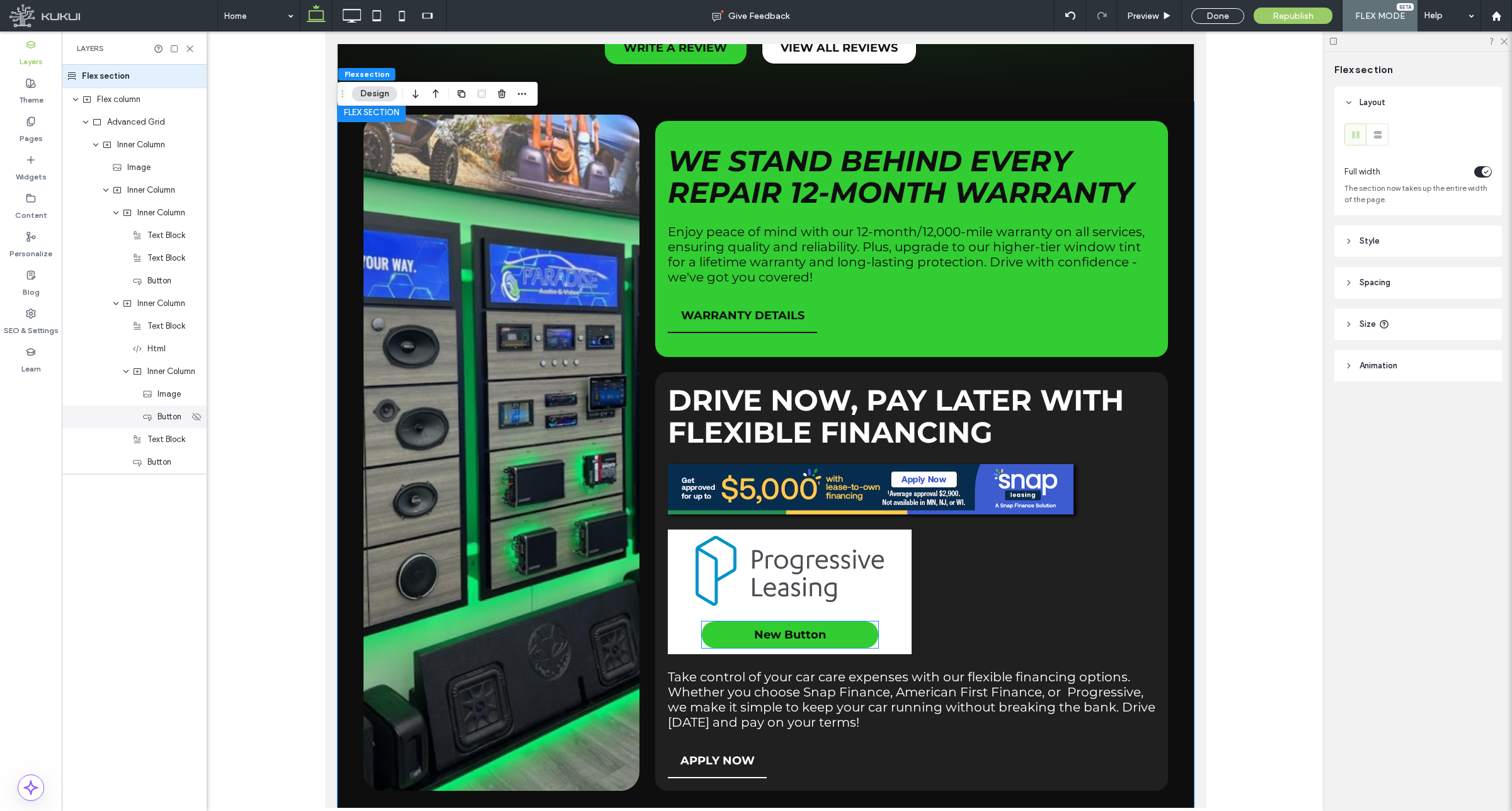
click at [169, 417] on span "Button" at bounding box center [169, 416] width 24 height 13
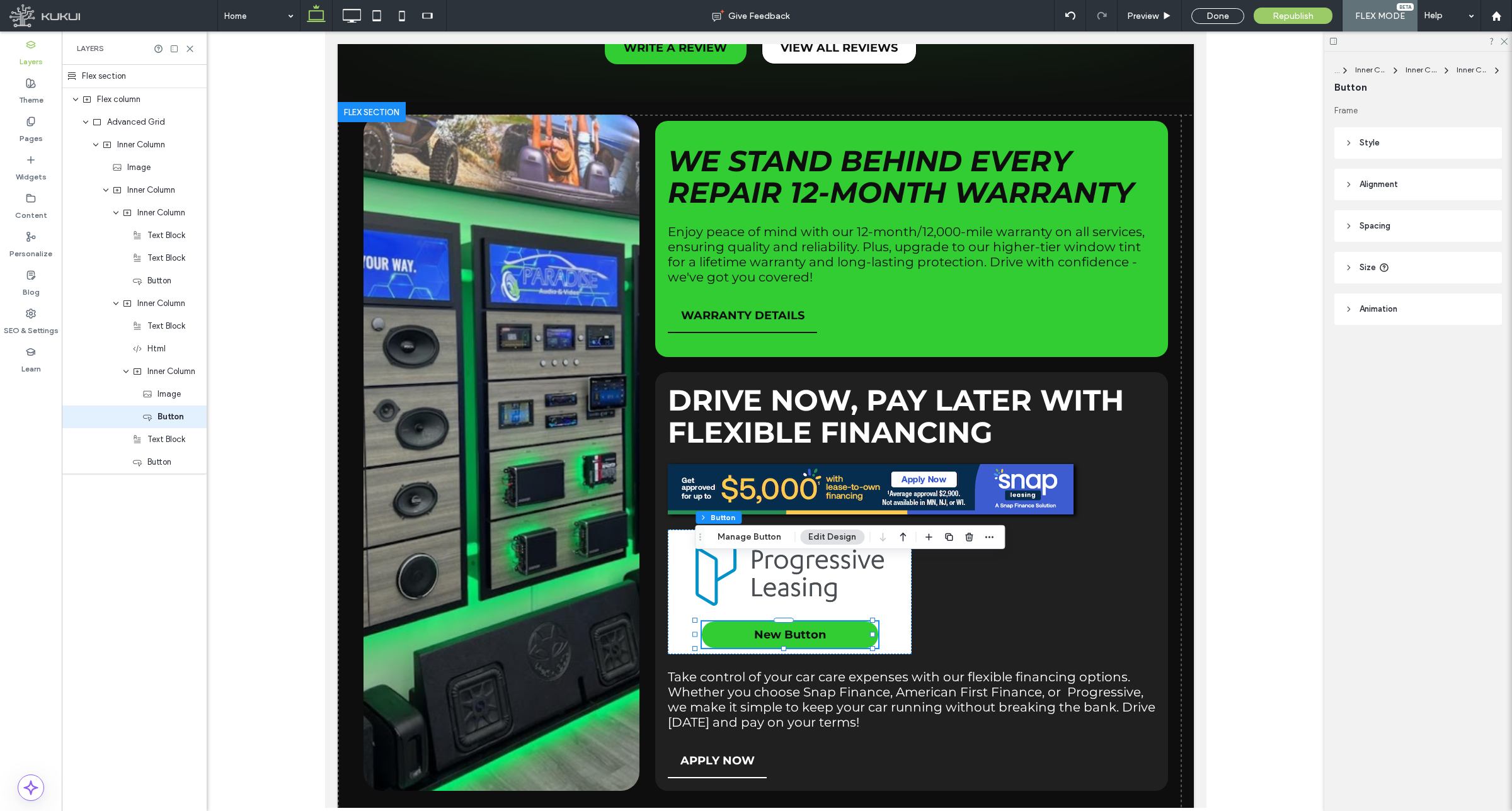
click at [754, 526] on div "Flex section Flex column Advanced Grid Inner Column Inner Column Inner Column I…" at bounding box center [850, 537] width 310 height 24
click at [755, 532] on button "Manage Button" at bounding box center [749, 536] width 80 height 15
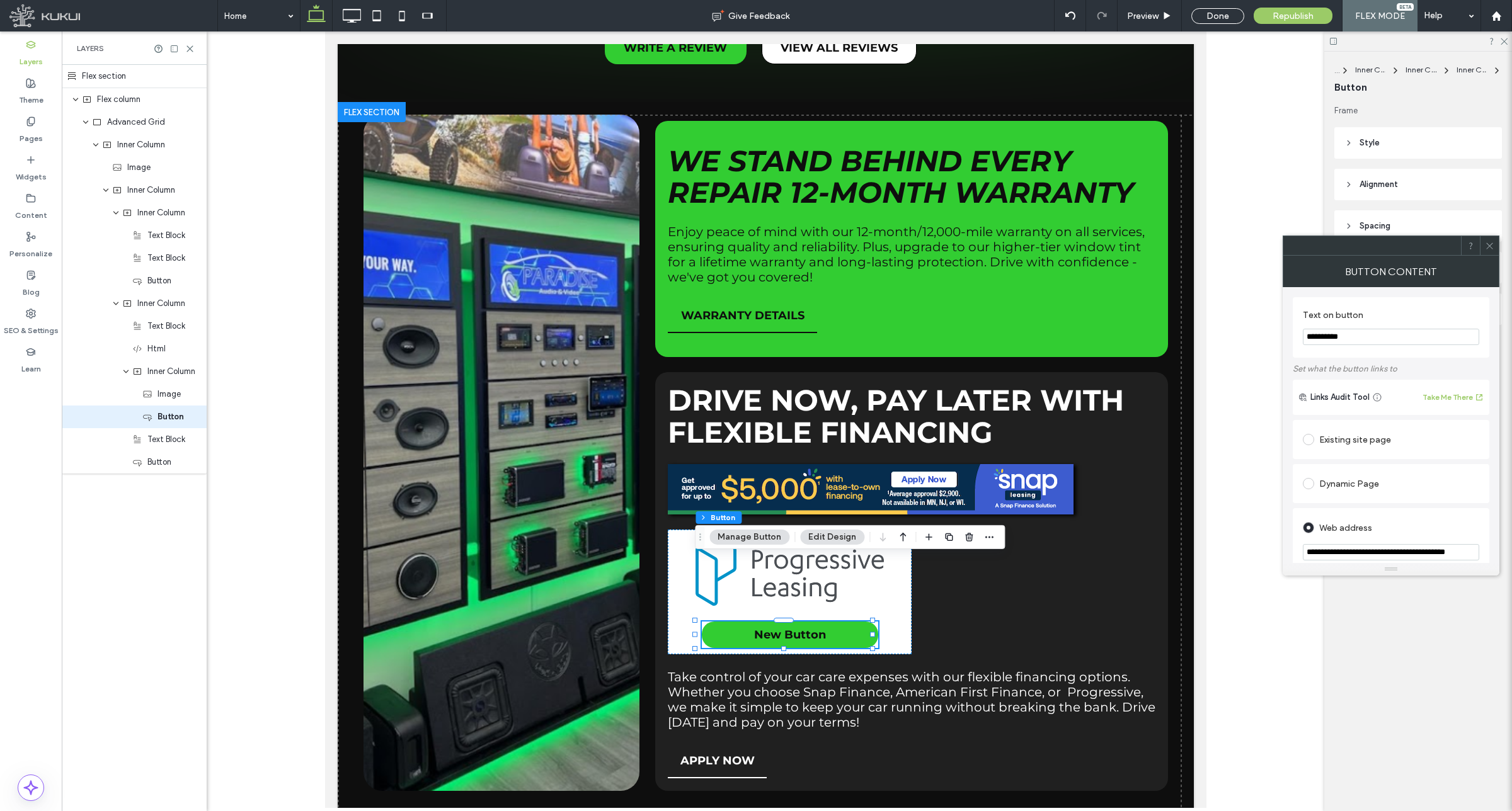
drag, startPoint x: 1371, startPoint y: 336, endPoint x: 1207, endPoint y: 328, distance: 164.2
click at [1207, 328] on body ".wqwq-1{fill:#231f20;} .cls-1q, .cls-2q { fill-rule: evenodd; } .cls-2q { fill:…" at bounding box center [756, 406] width 1512 height 811
drag, startPoint x: 1300, startPoint y: 330, endPoint x: 1276, endPoint y: 326, distance: 24.3
click at [1276, 326] on body ".wqwq-1{fill:#231f20;} .cls-1q, .cls-2q { fill-rule: evenodd; } .cls-2q { fill:…" at bounding box center [756, 406] width 1512 height 811
click at [1333, 338] on input "**********" at bounding box center [1390, 337] width 176 height 17
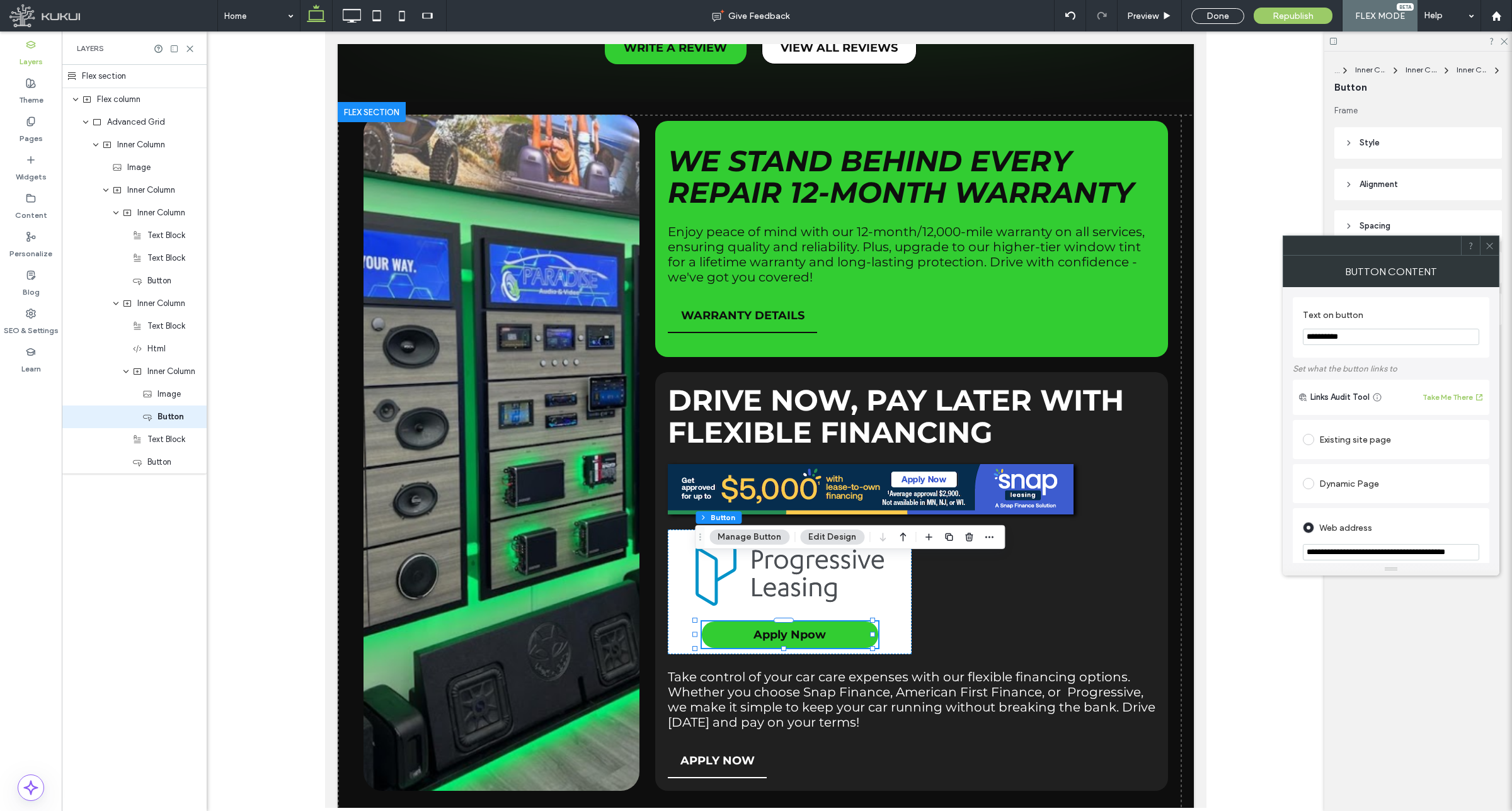
click at [1340, 339] on input "**********" at bounding box center [1390, 337] width 176 height 17
click at [1367, 335] on input "**********" at bounding box center [1390, 337] width 176 height 17
click at [1345, 333] on input "**********" at bounding box center [1390, 337] width 176 height 17
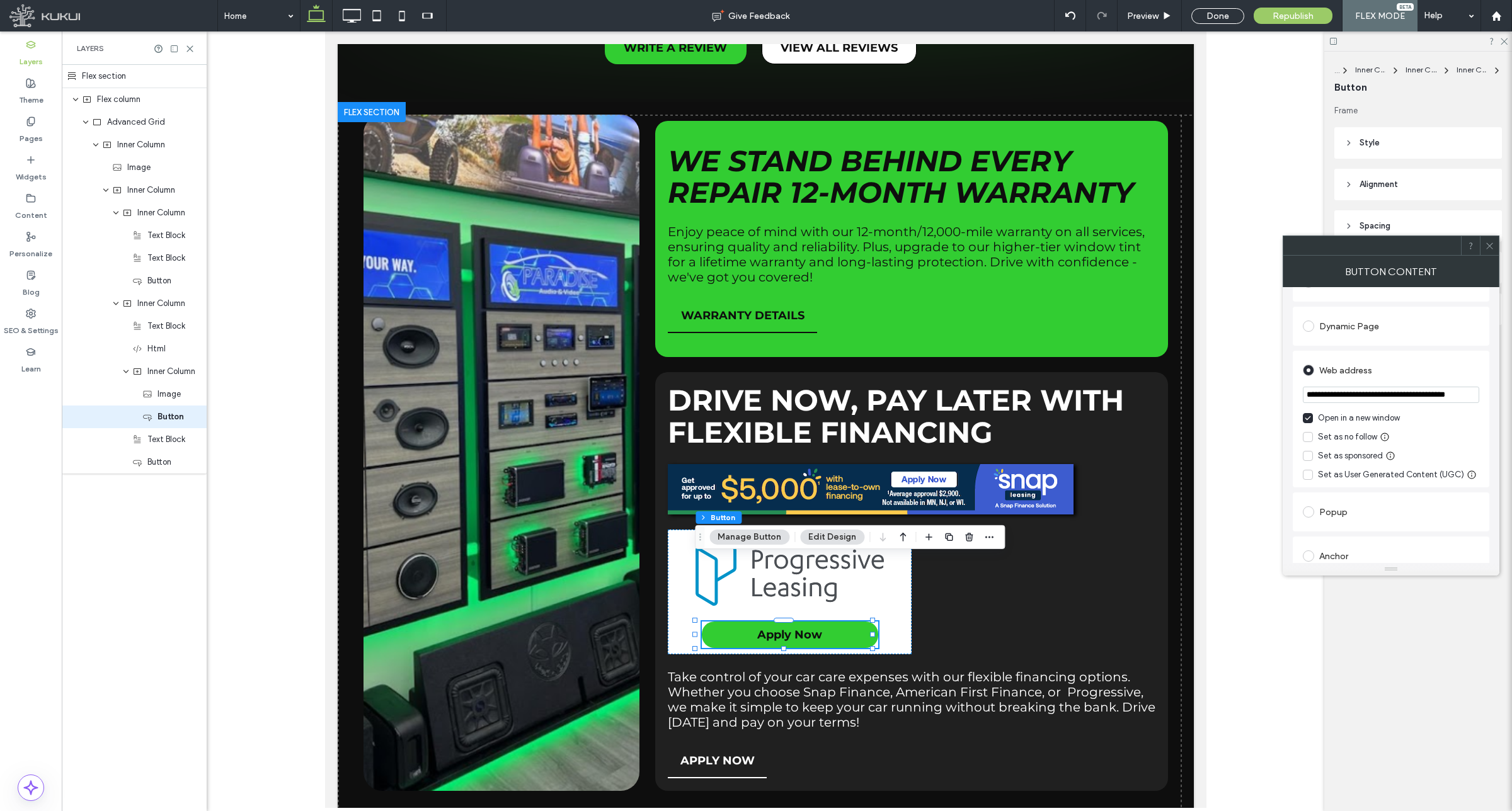
type input "*********"
click at [1488, 251] on span at bounding box center [1489, 245] width 10 height 19
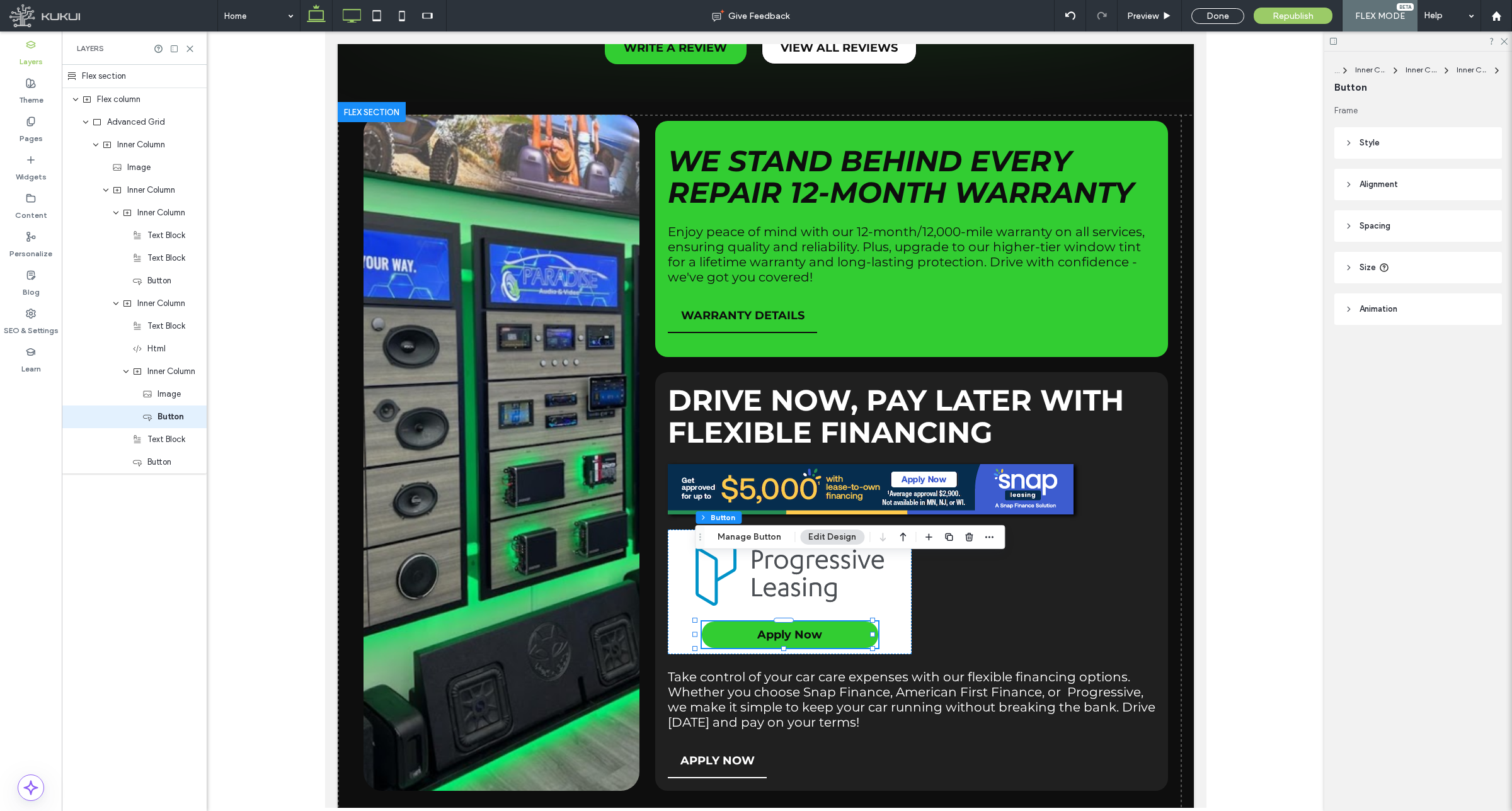
drag, startPoint x: 360, startPoint y: 12, endPoint x: 379, endPoint y: 15, distance: 19.2
click at [359, 12] on icon at bounding box center [351, 16] width 26 height 26
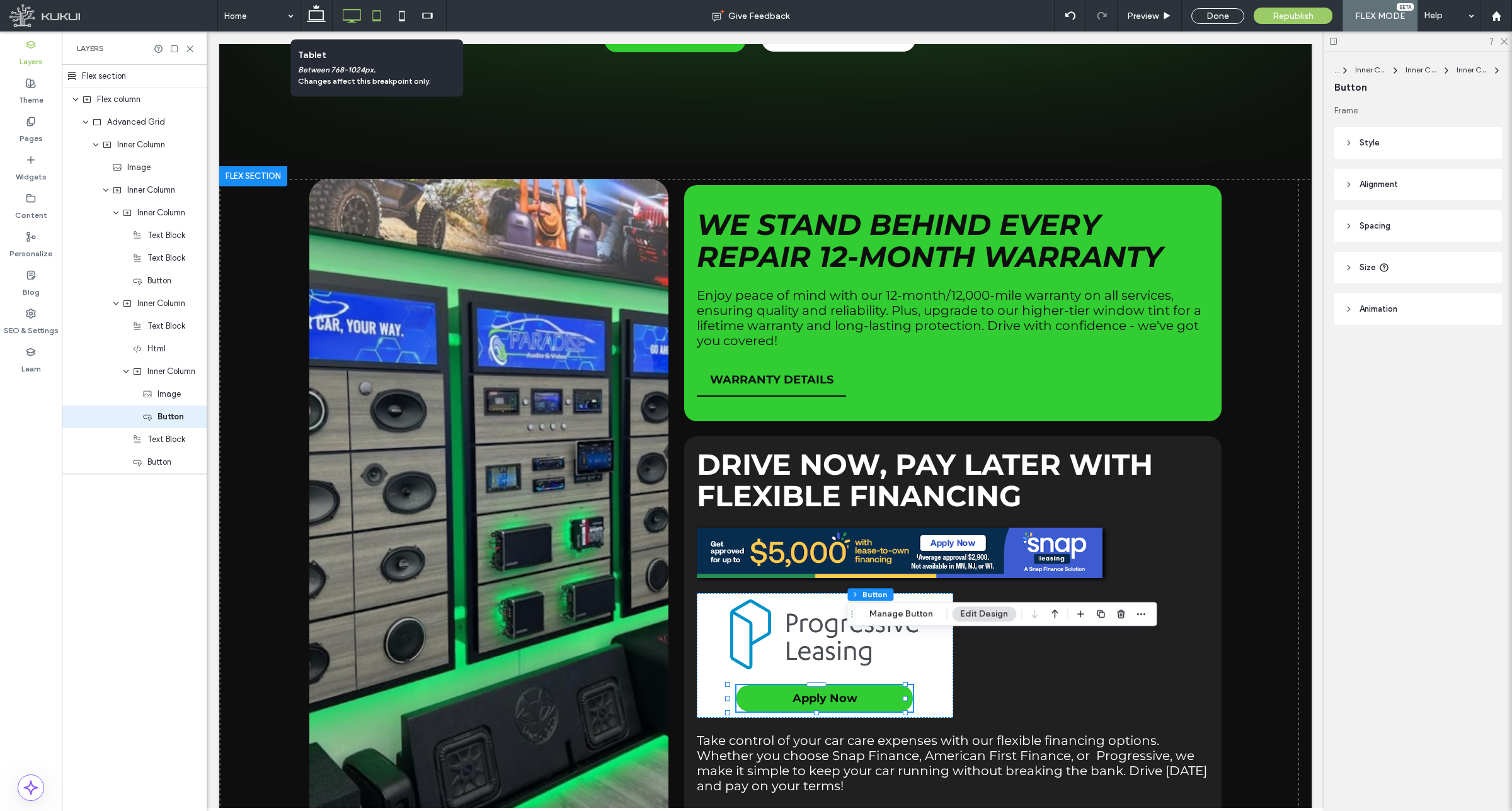
click at [381, 16] on use at bounding box center [376, 15] width 8 height 11
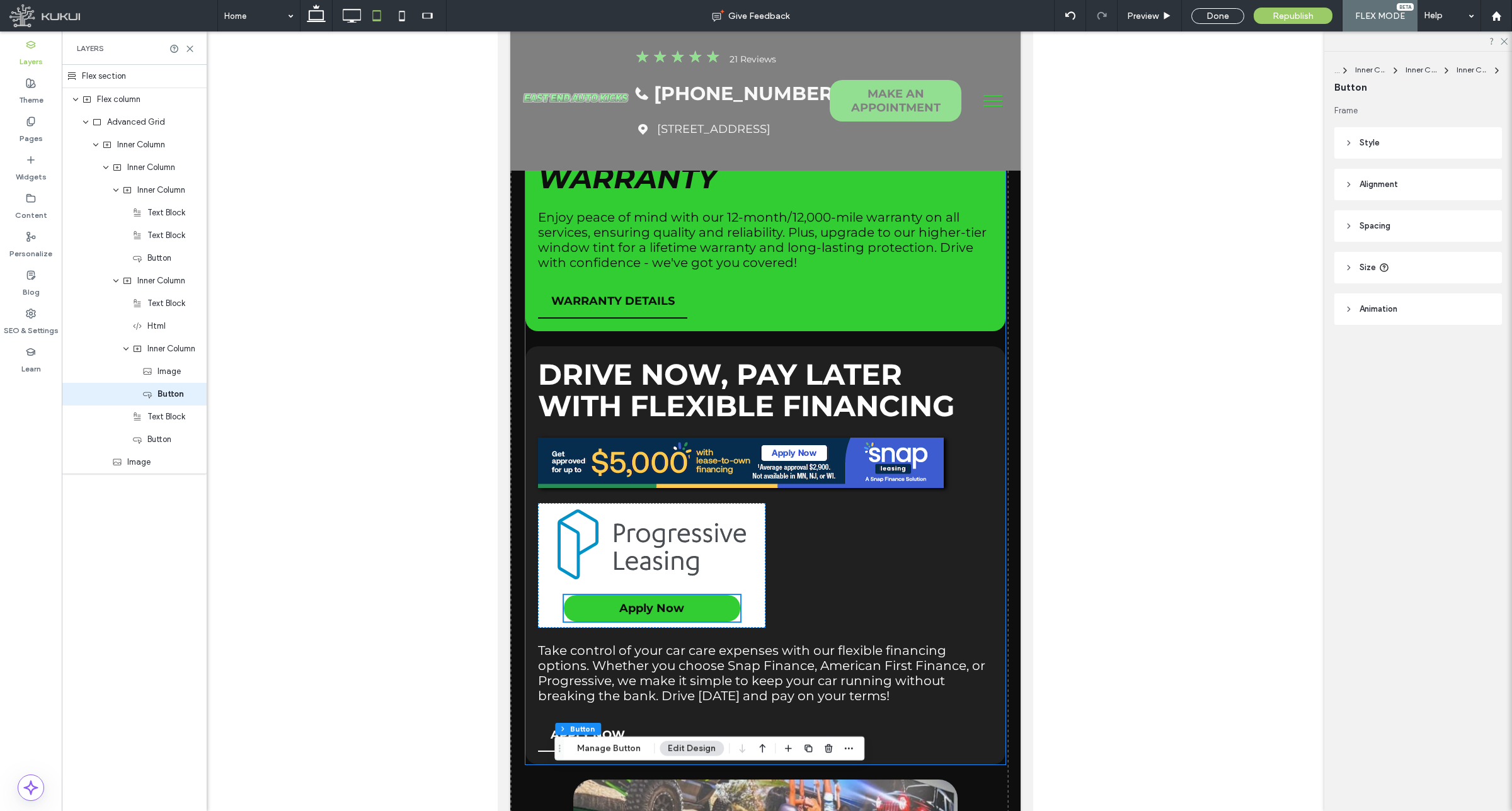
scroll to position [2814, 0]
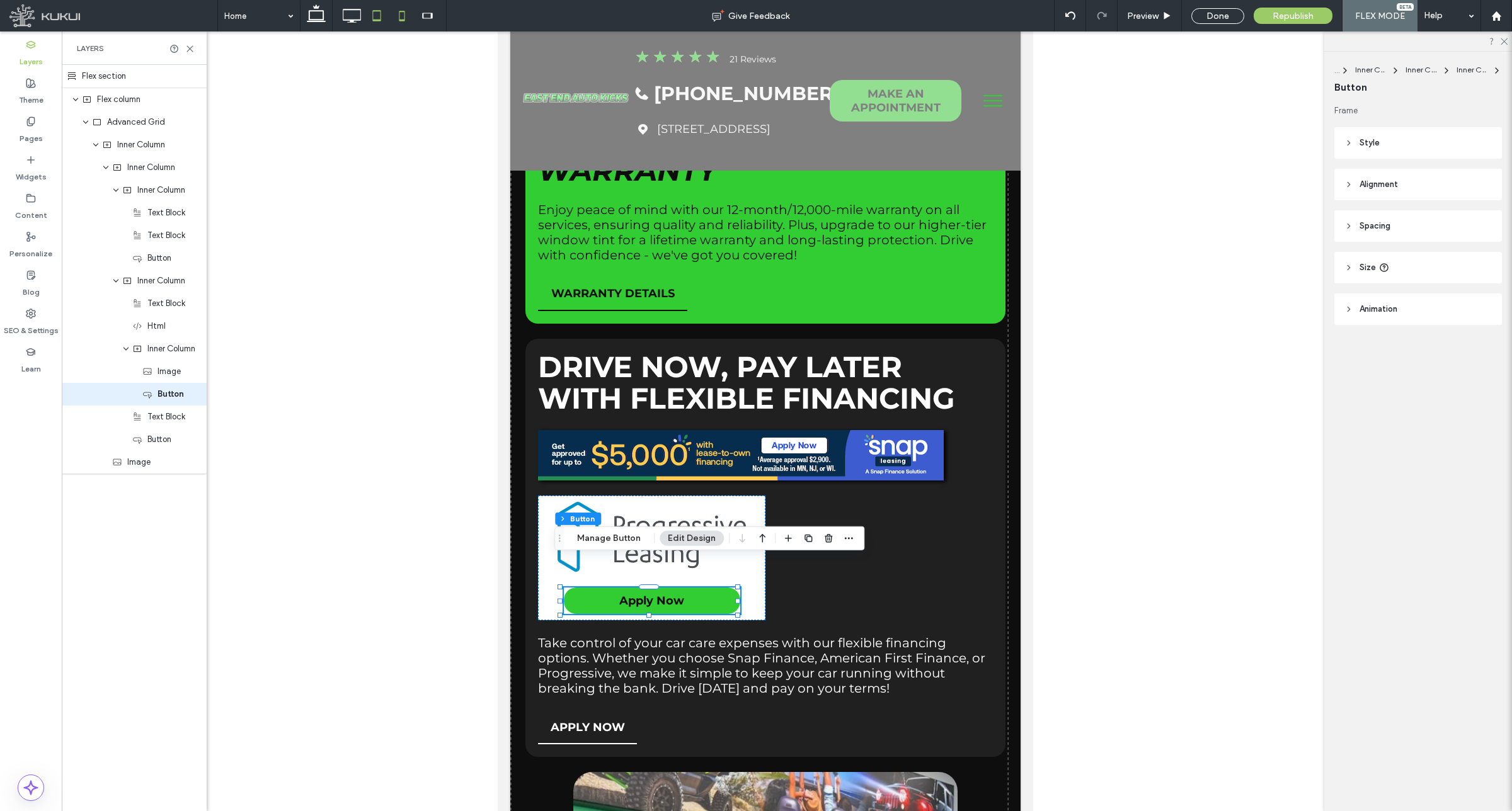
click at [404, 20] on use at bounding box center [402, 16] width 6 height 10
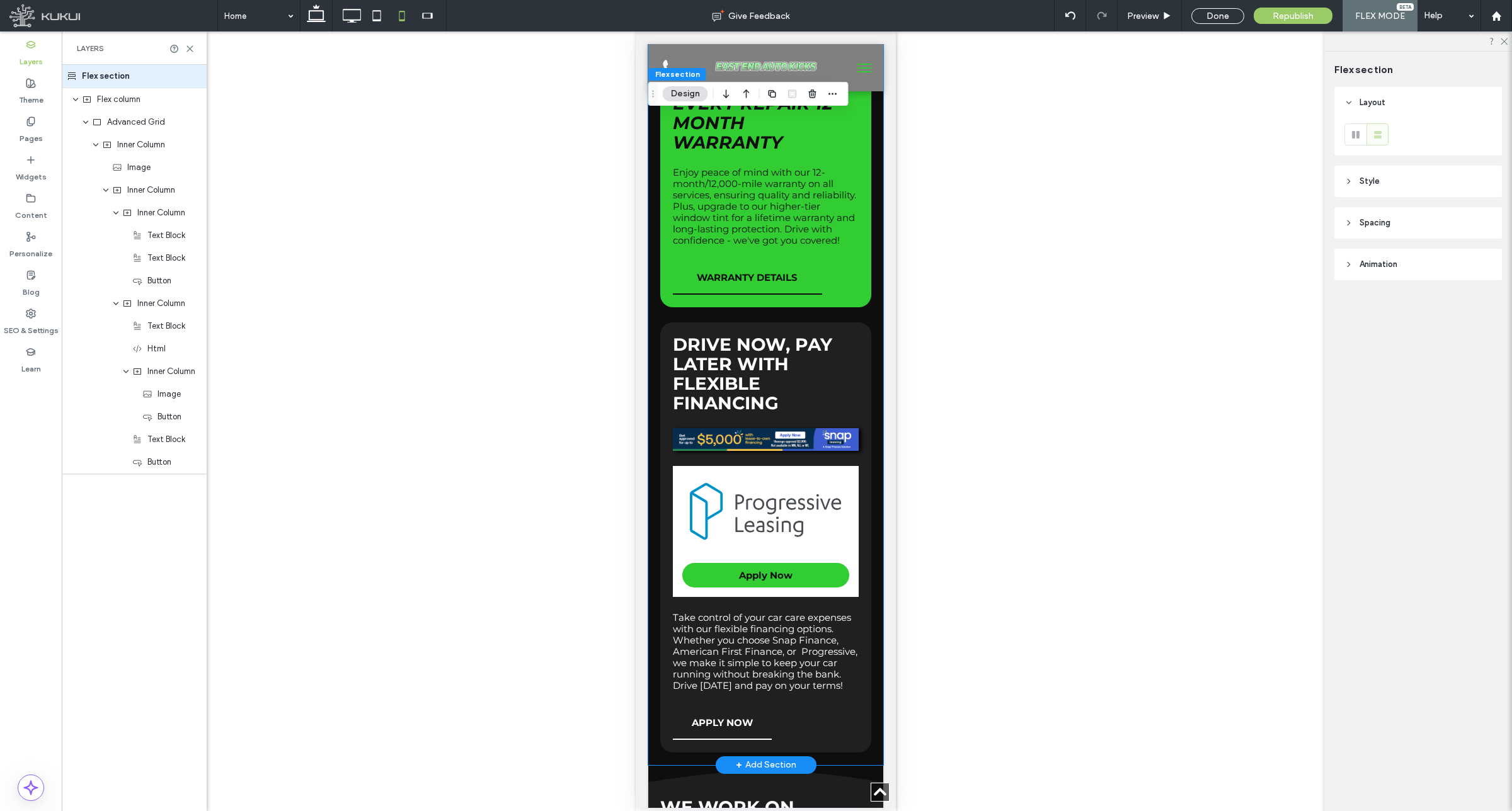
scroll to position [2675, 0]
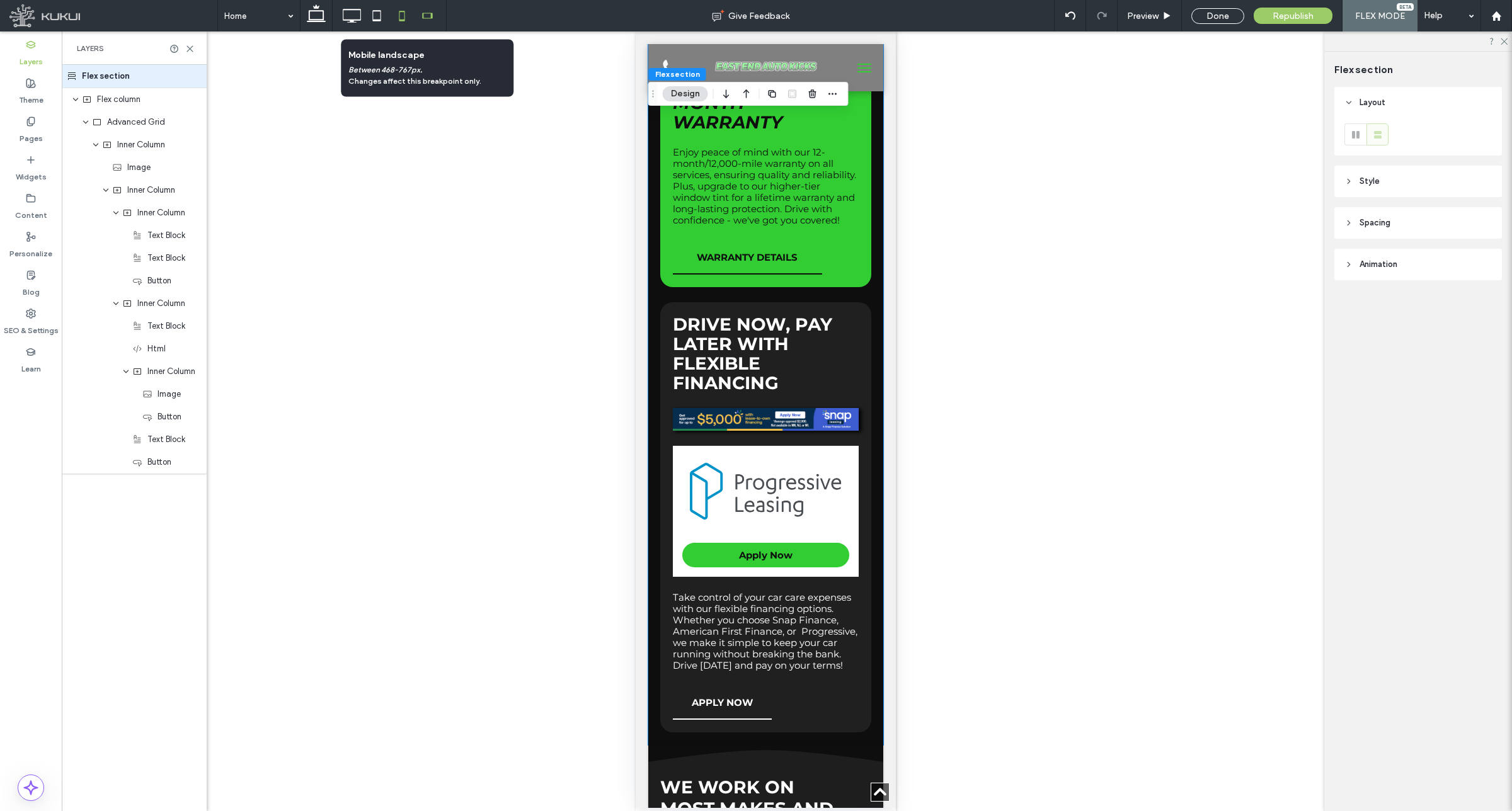
click at [433, 10] on icon at bounding box center [427, 16] width 26 height 26
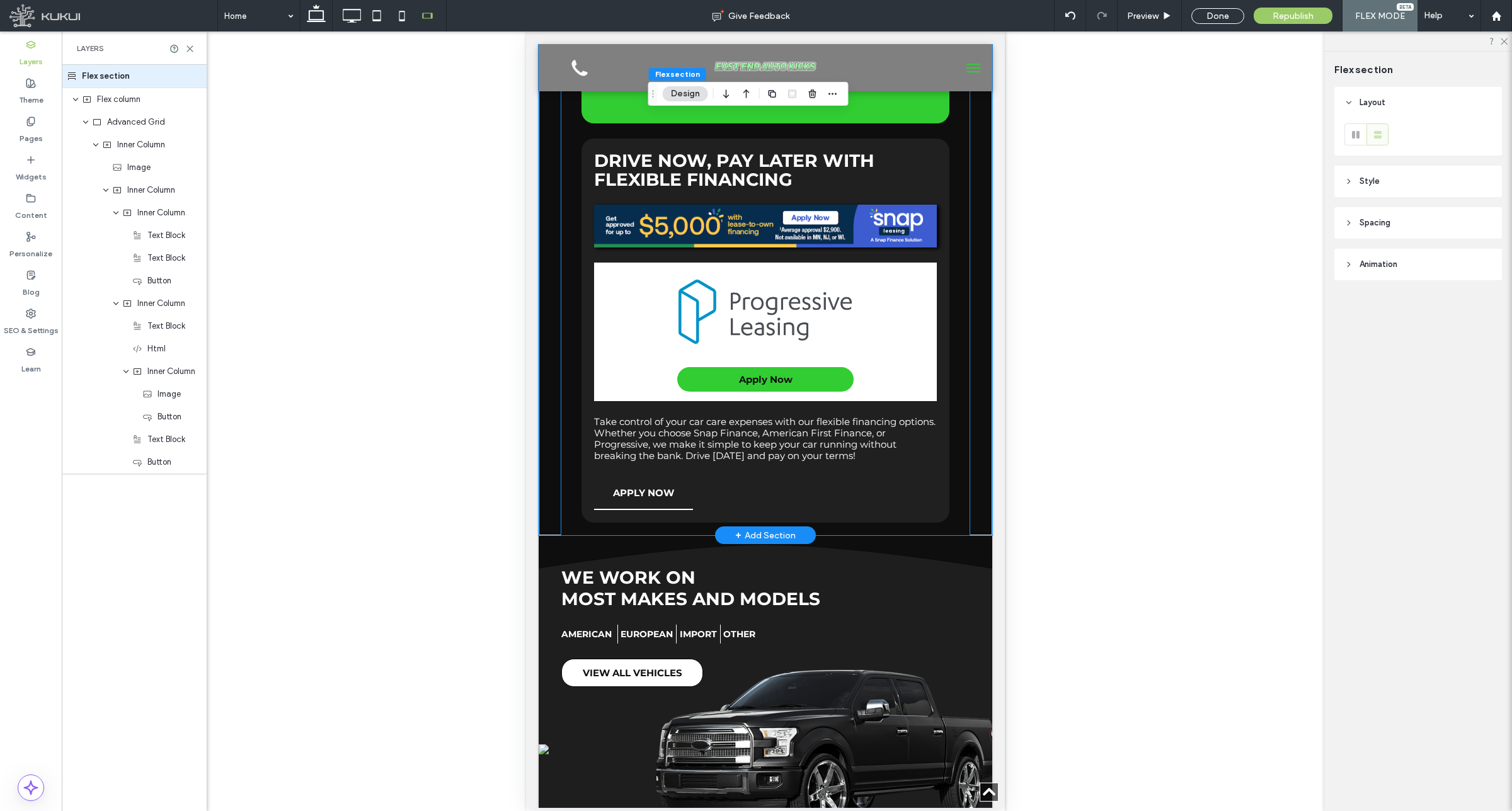
scroll to position [3370, 0]
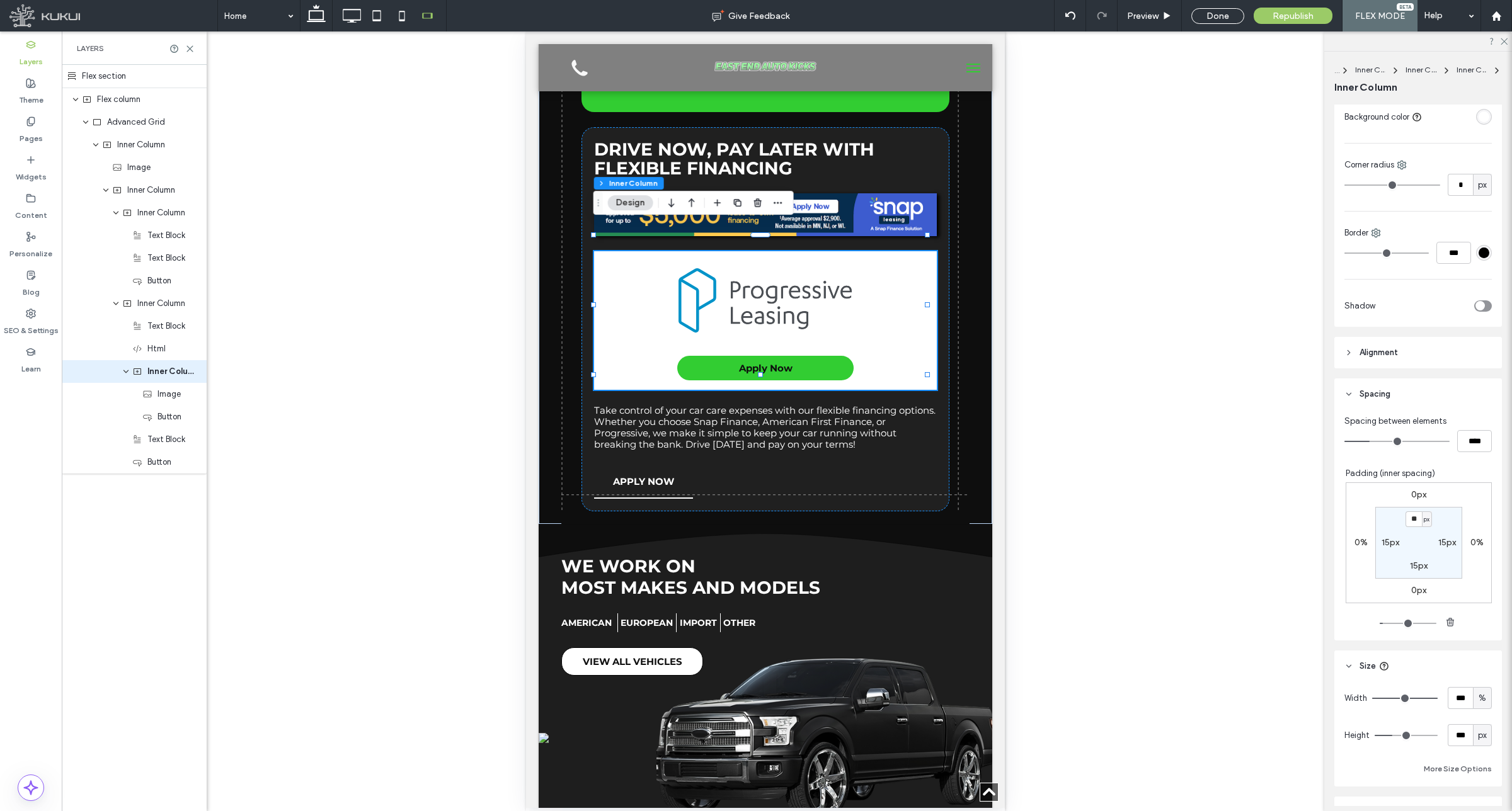
scroll to position [230, 0]
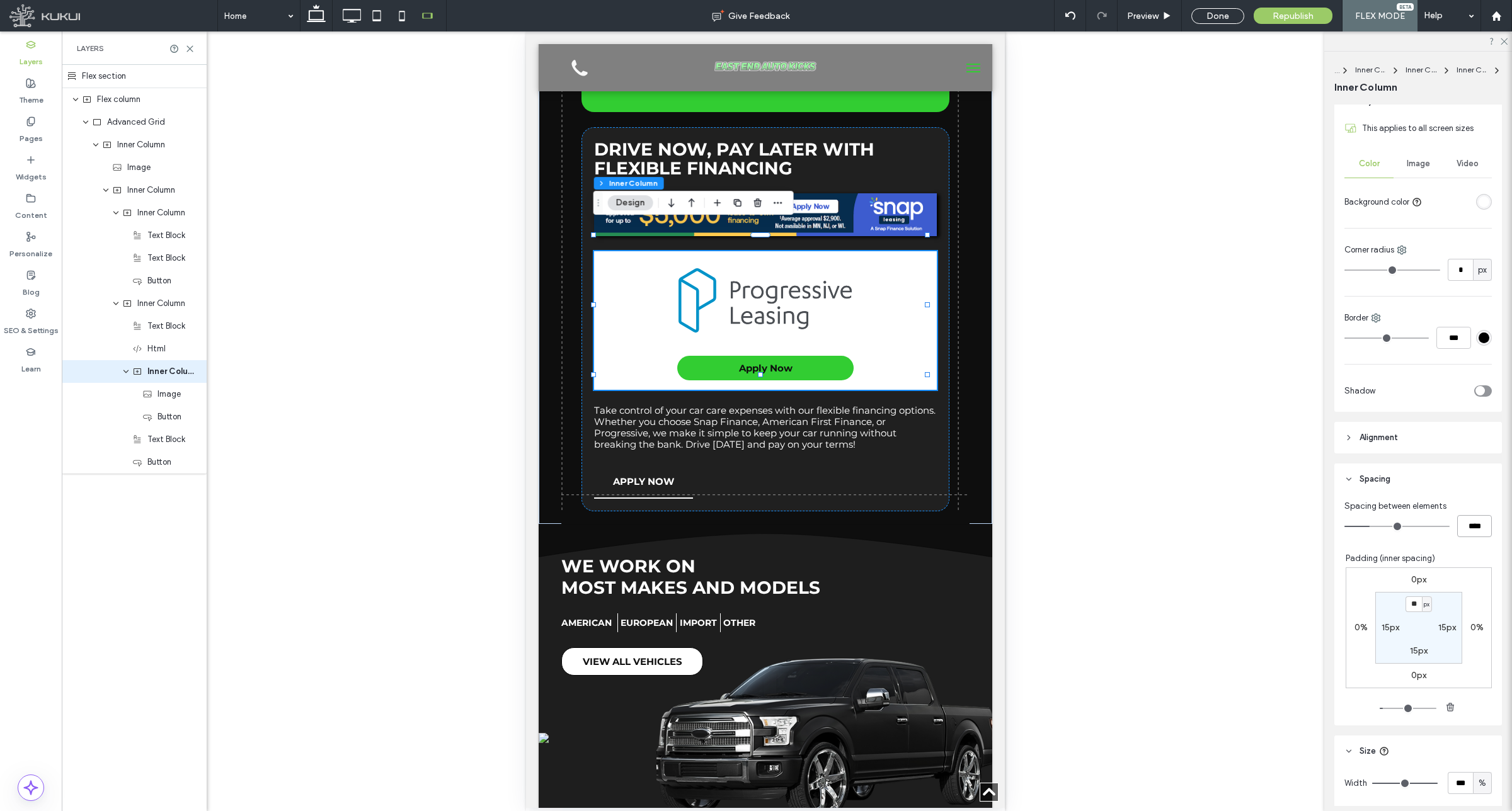
click at [1476, 532] on input "****" at bounding box center [1474, 526] width 34 height 22
type input "**"
type input "****"
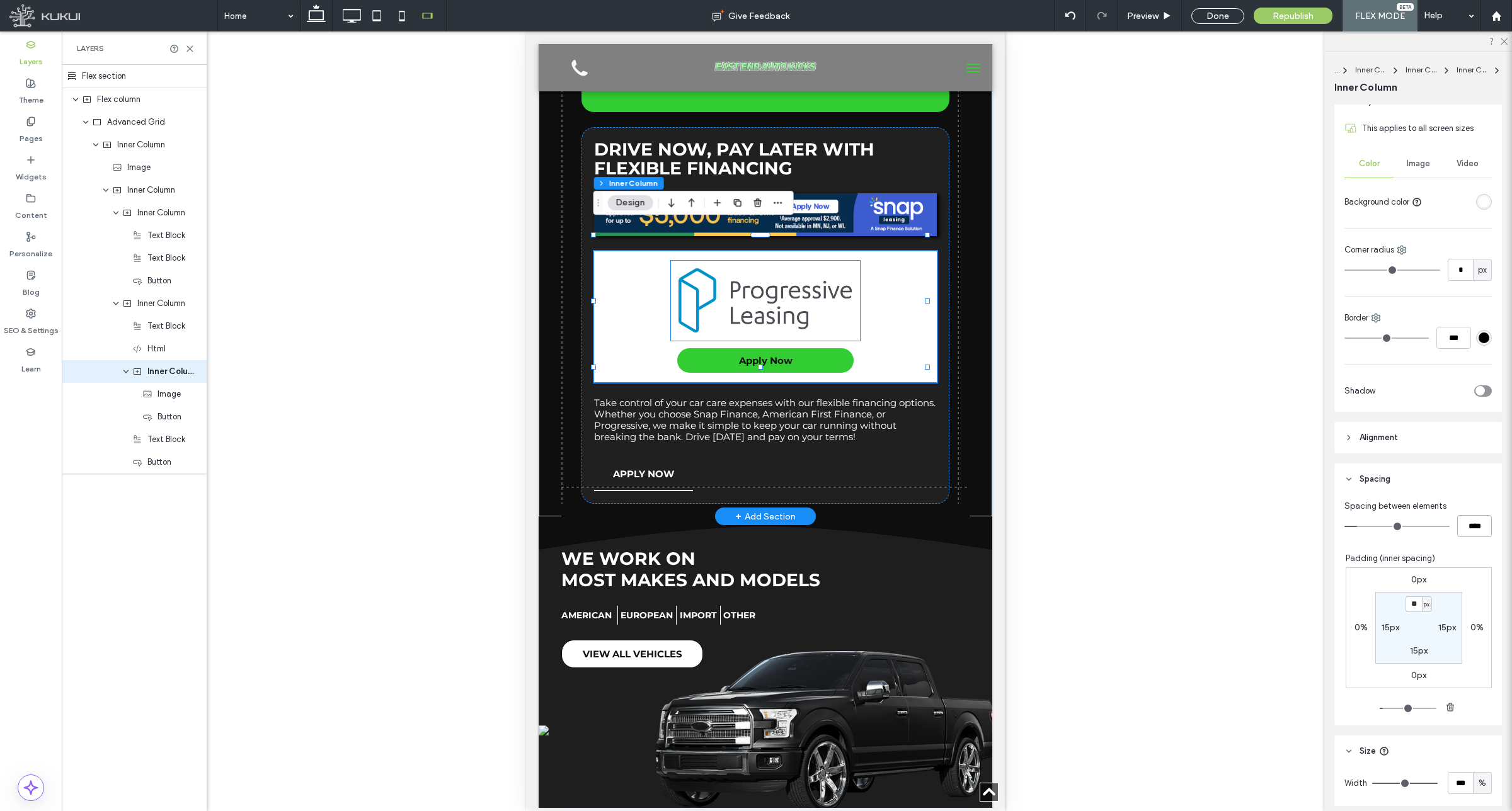
click at [779, 286] on img at bounding box center [765, 301] width 174 height 65
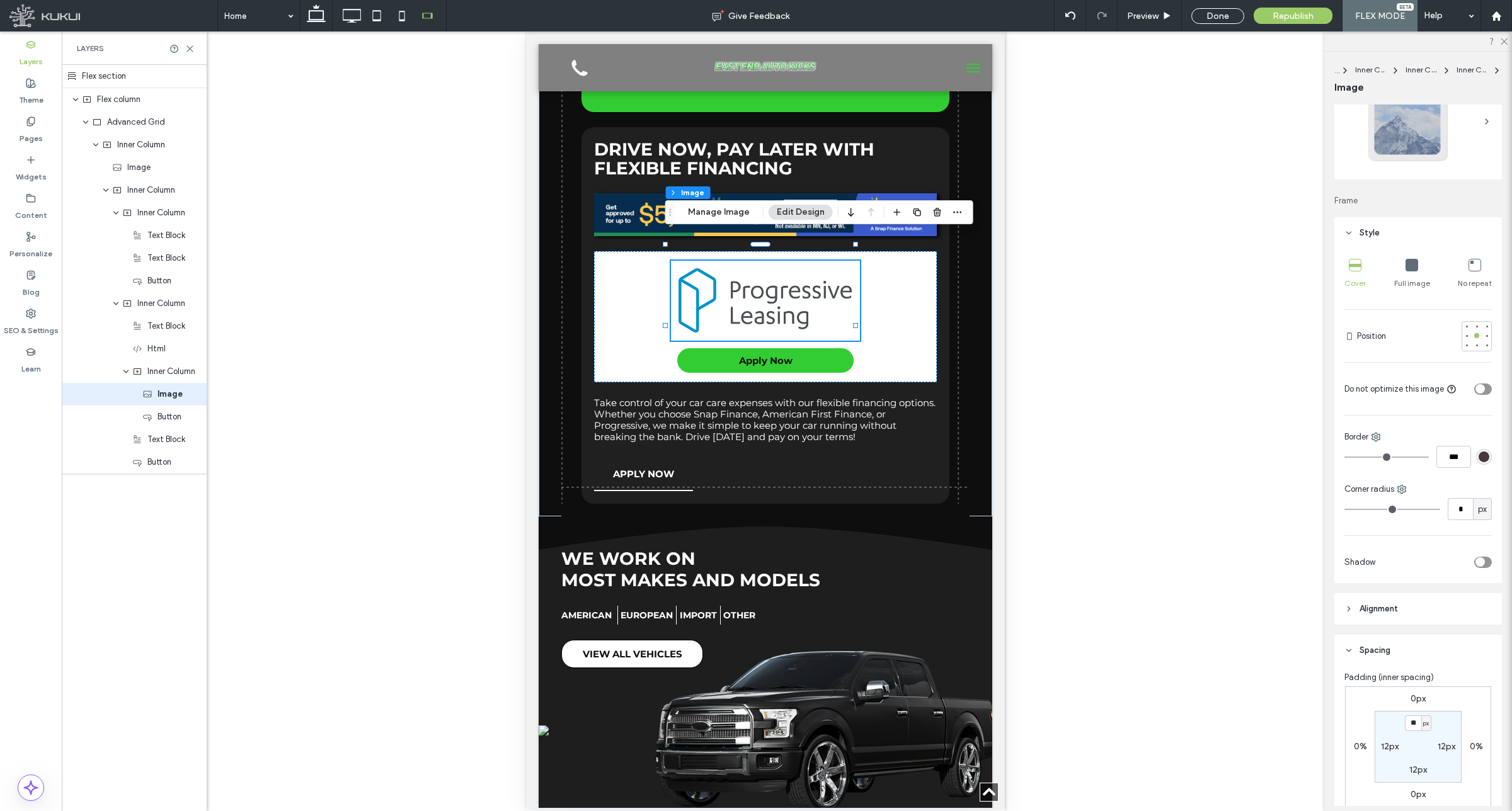
scroll to position [236, 0]
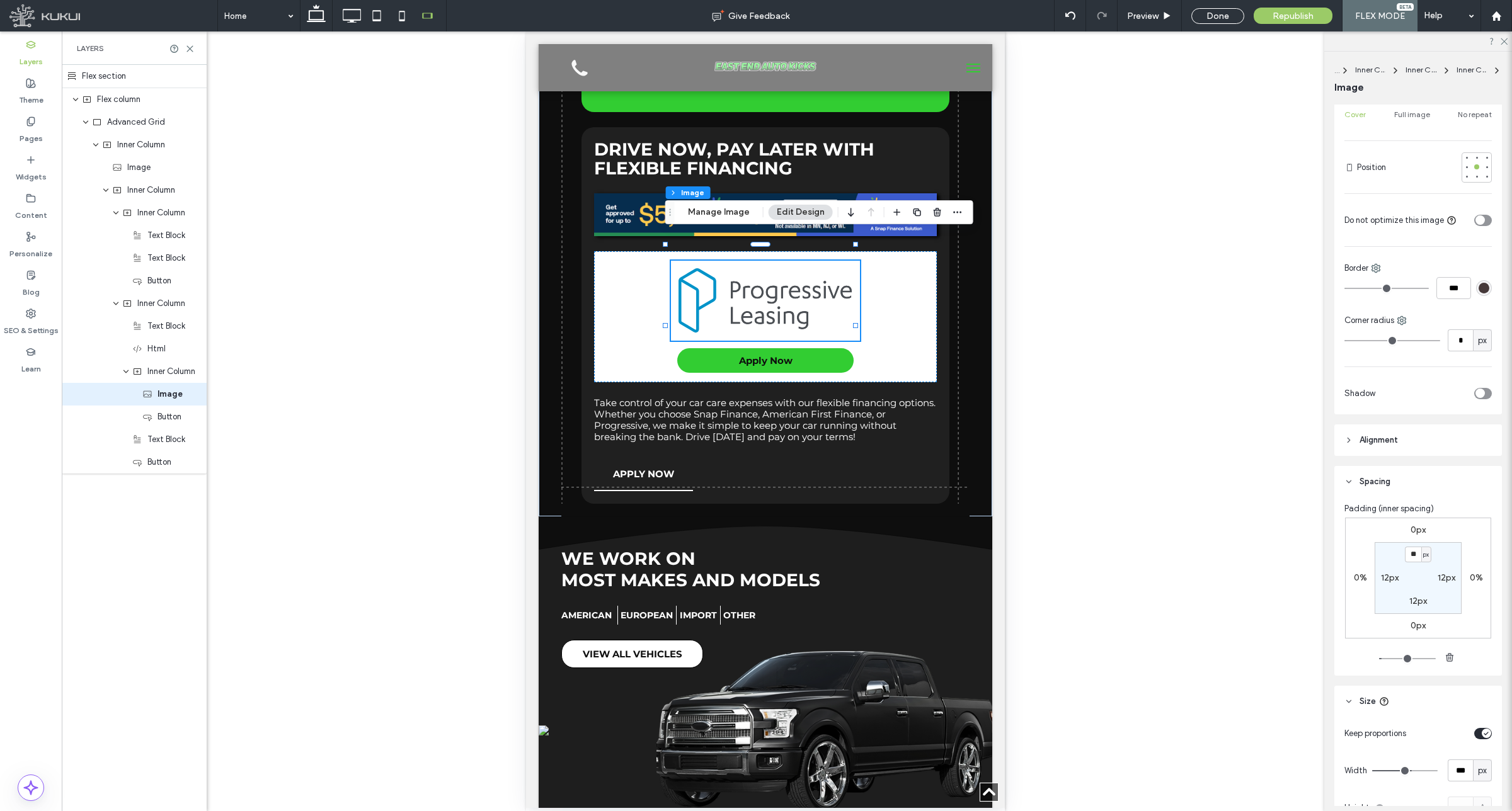
click at [1388, 577] on label "12px" at bounding box center [1390, 578] width 18 height 11
type input "*"
click at [1413, 556] on label "12px" at bounding box center [1418, 554] width 18 height 11
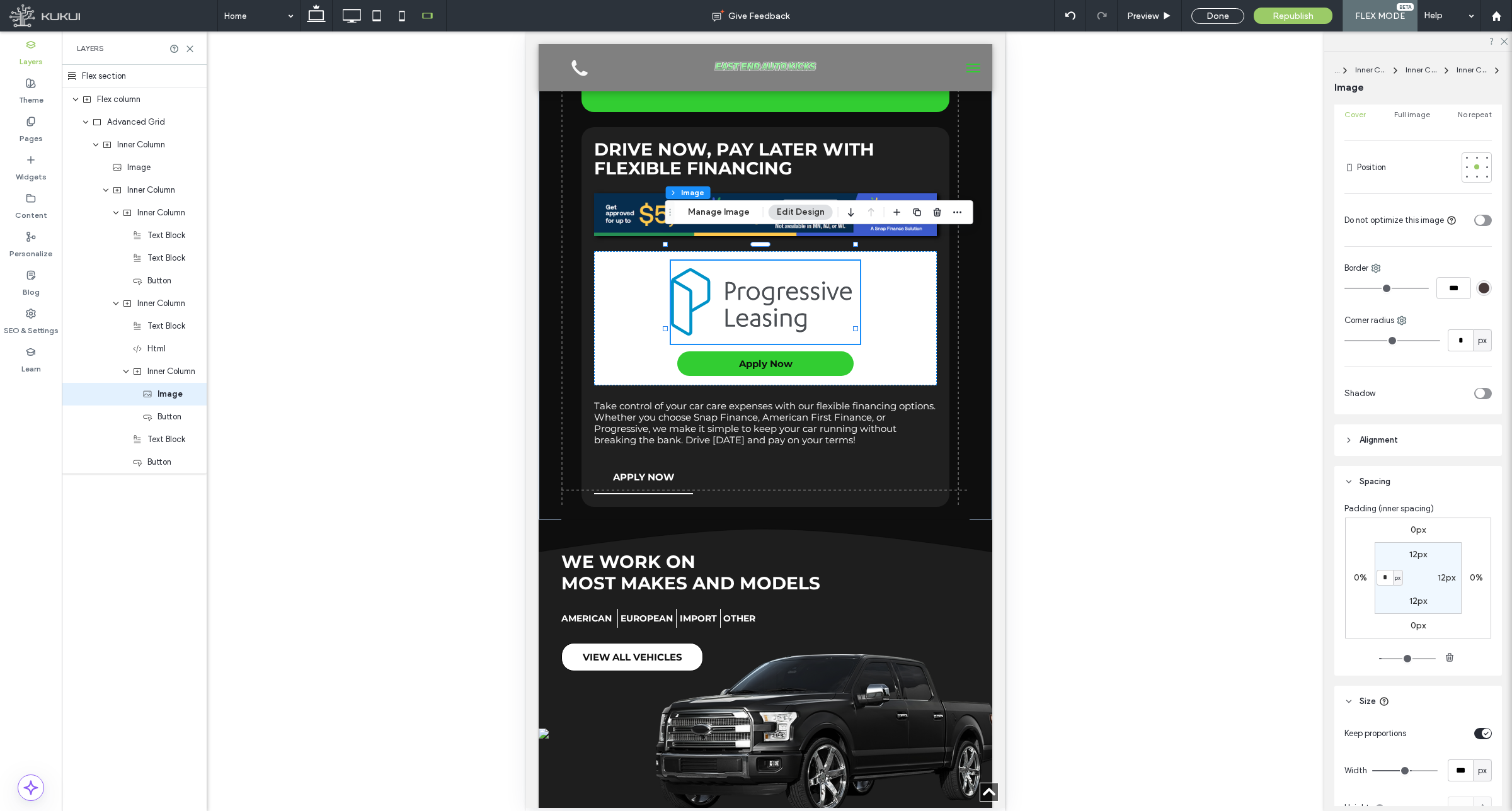
type input "**"
type input "*"
click at [1440, 578] on label "12px" at bounding box center [1446, 578] width 18 height 11
type input "**"
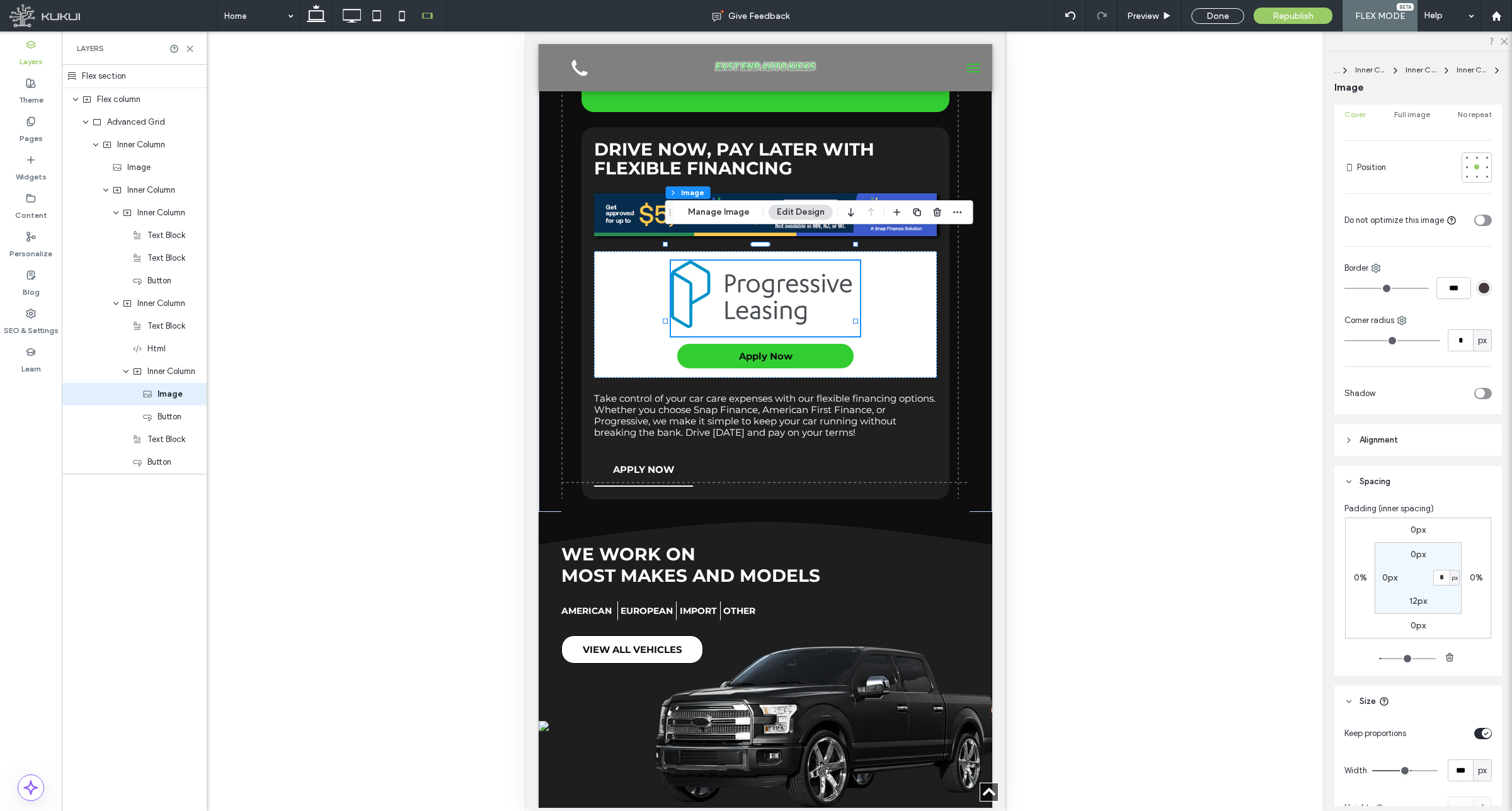
type input "*"
click at [1415, 598] on label "12px" at bounding box center [1418, 600] width 18 height 11
type input "**"
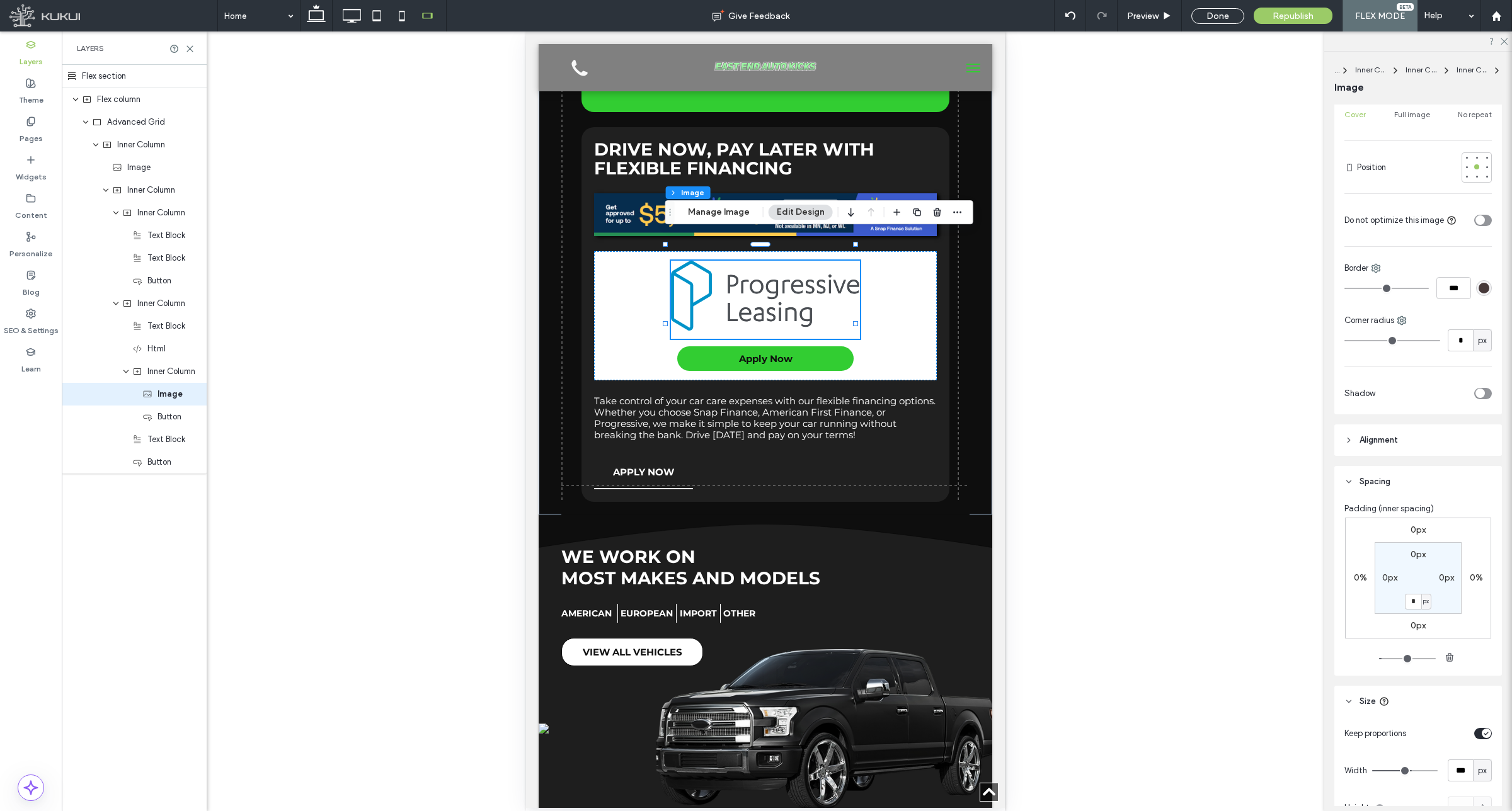
type input "*"
click at [1433, 534] on div "0px 0% 0px 0% 0px 0px * px 0px" at bounding box center [1418, 578] width 146 height 121
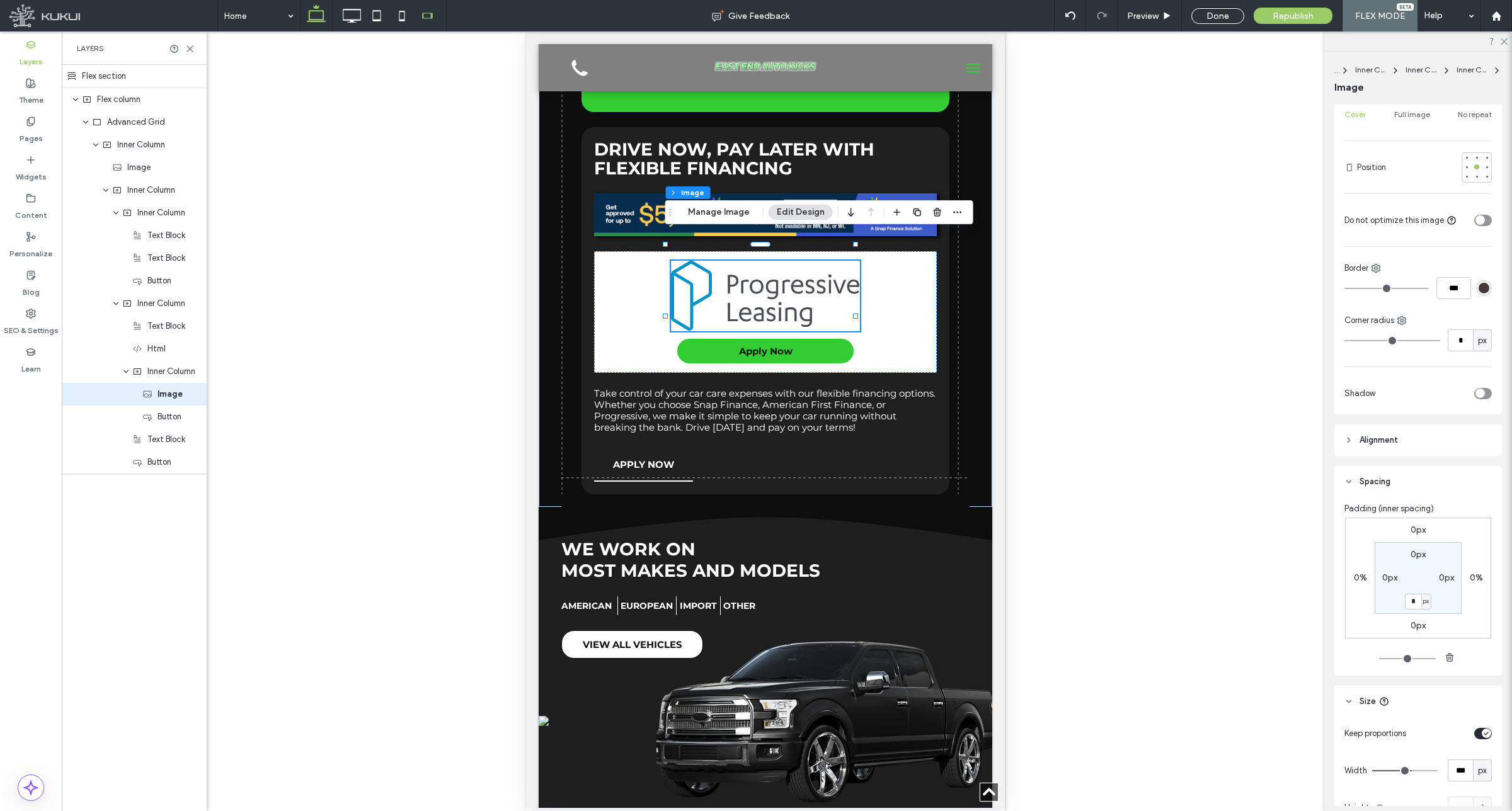
click at [322, 18] on icon at bounding box center [316, 16] width 26 height 26
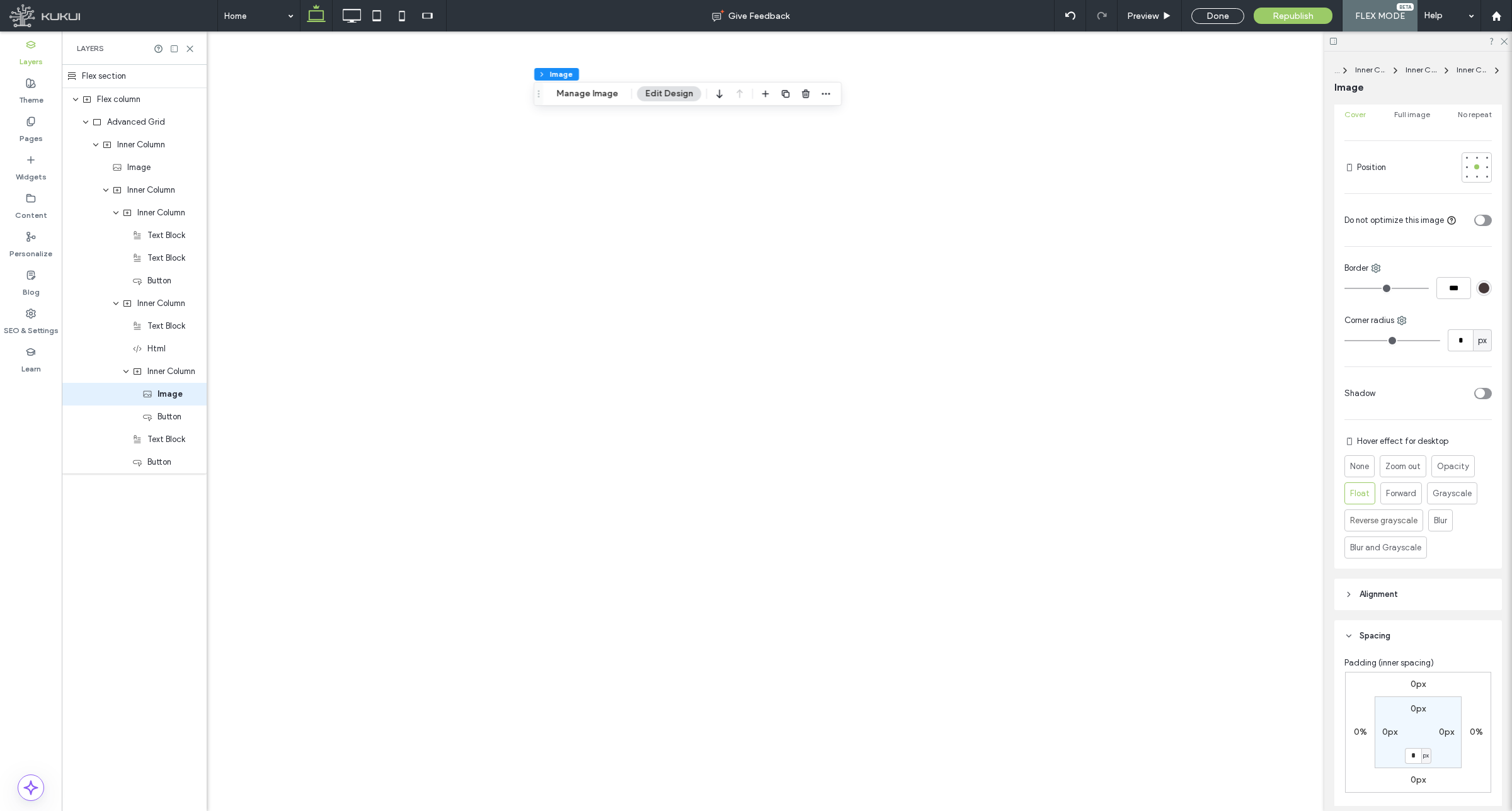
scroll to position [0, 0]
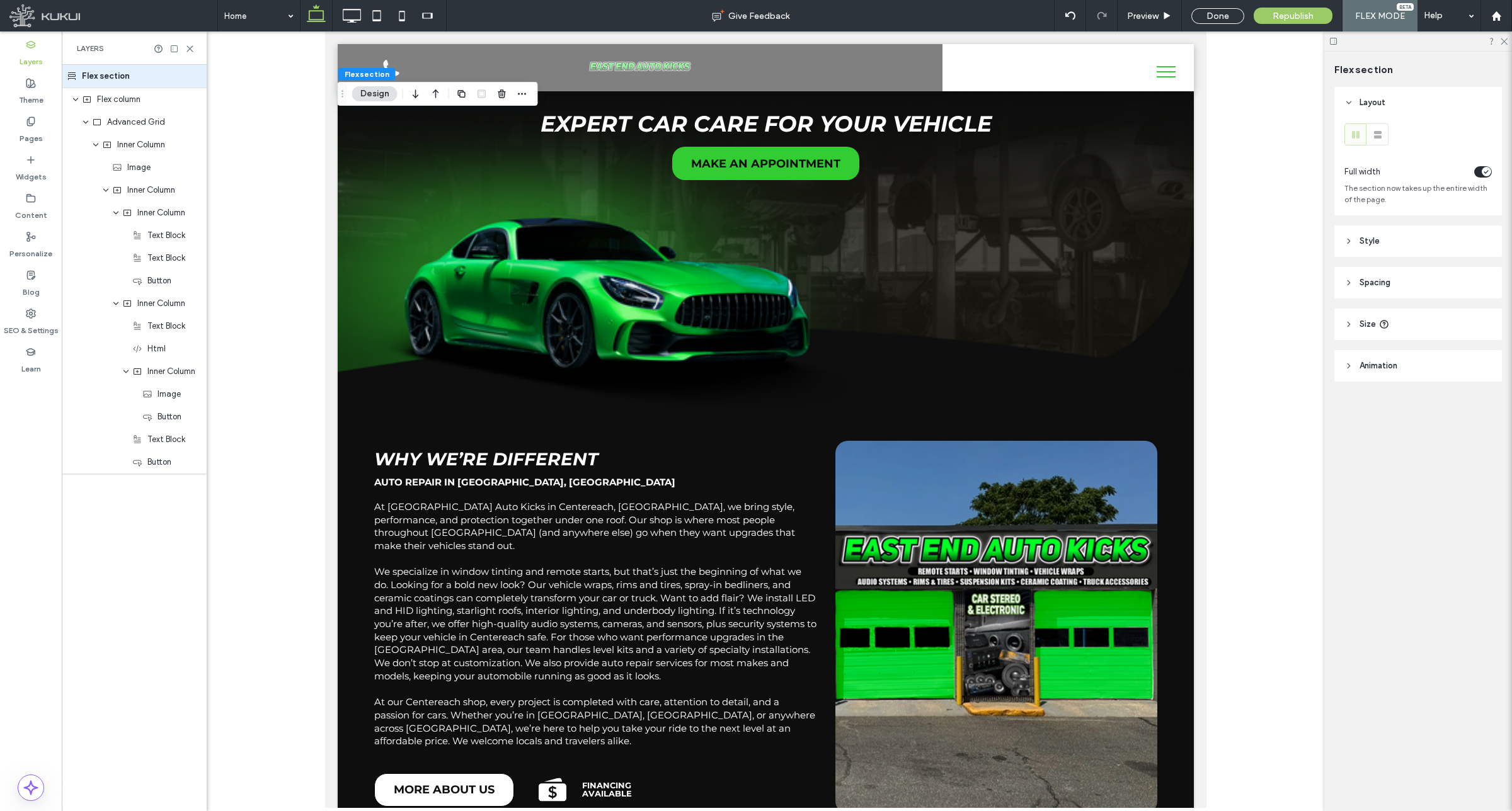
click at [1413, 288] on header "Spacing" at bounding box center [1418, 282] width 167 height 31
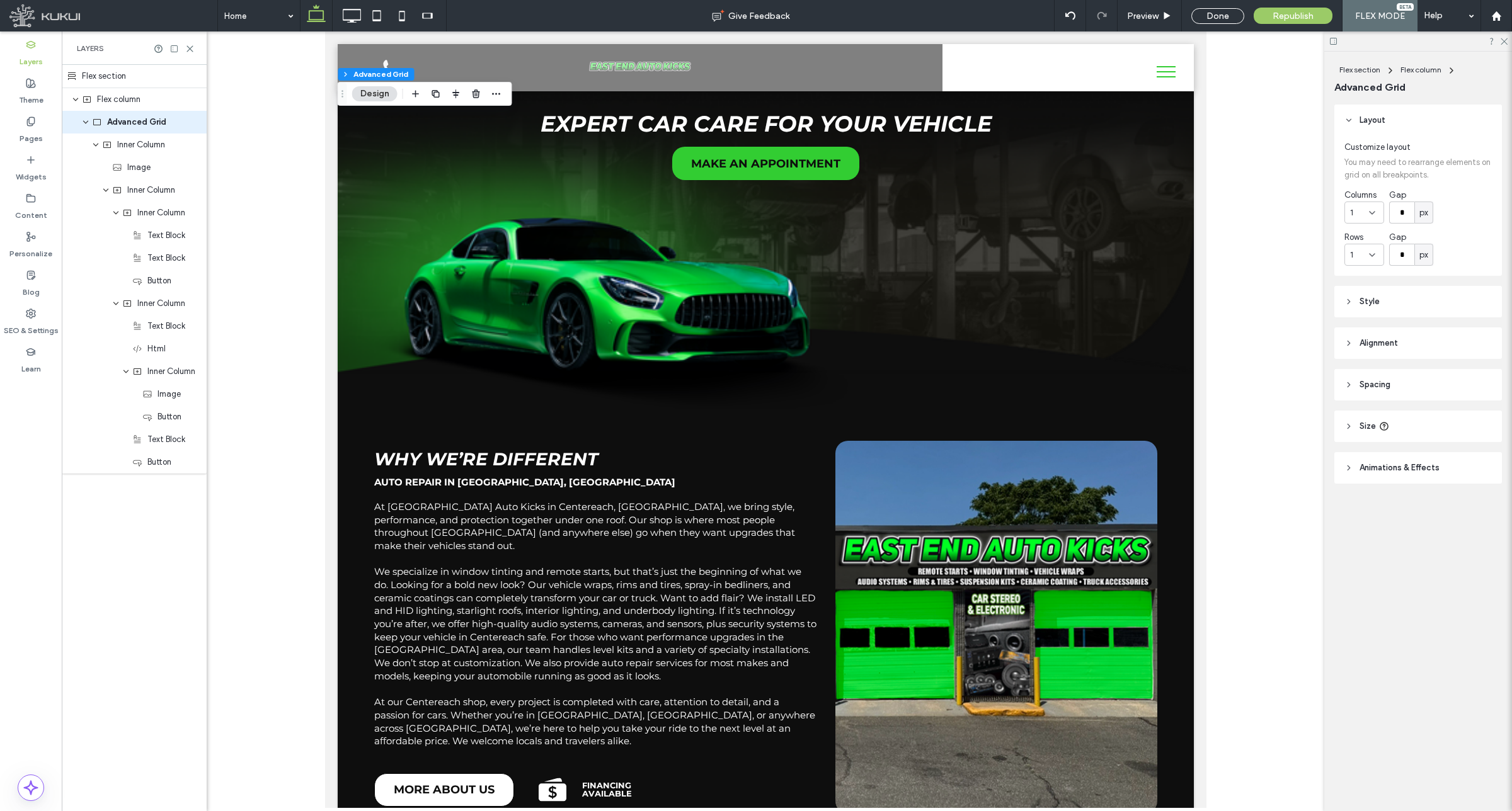
drag, startPoint x: 137, startPoint y: 399, endPoint x: 254, endPoint y: 413, distance: 117.8
click at [139, 400] on div "Image" at bounding box center [134, 394] width 145 height 23
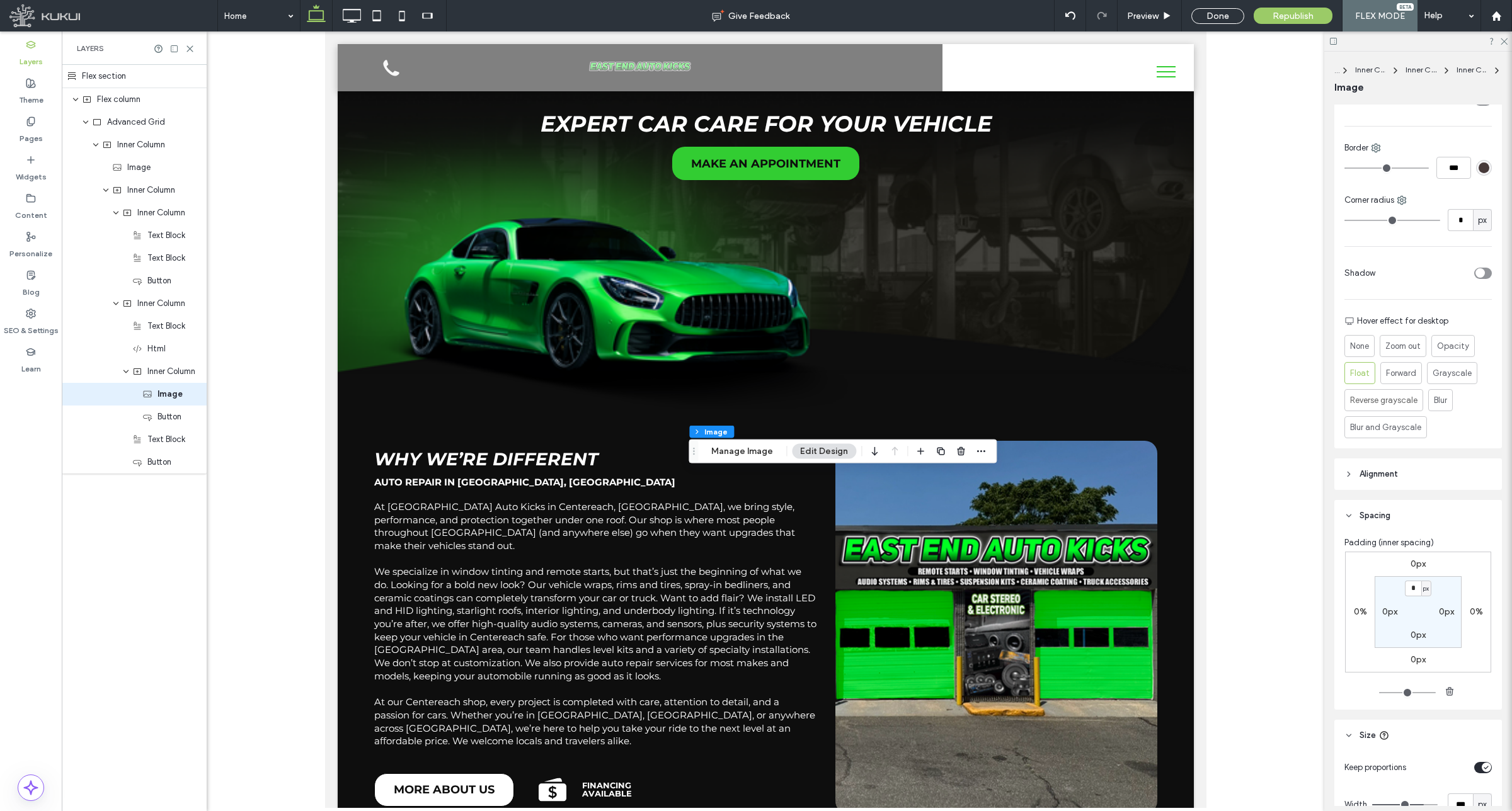
scroll to position [394, 0]
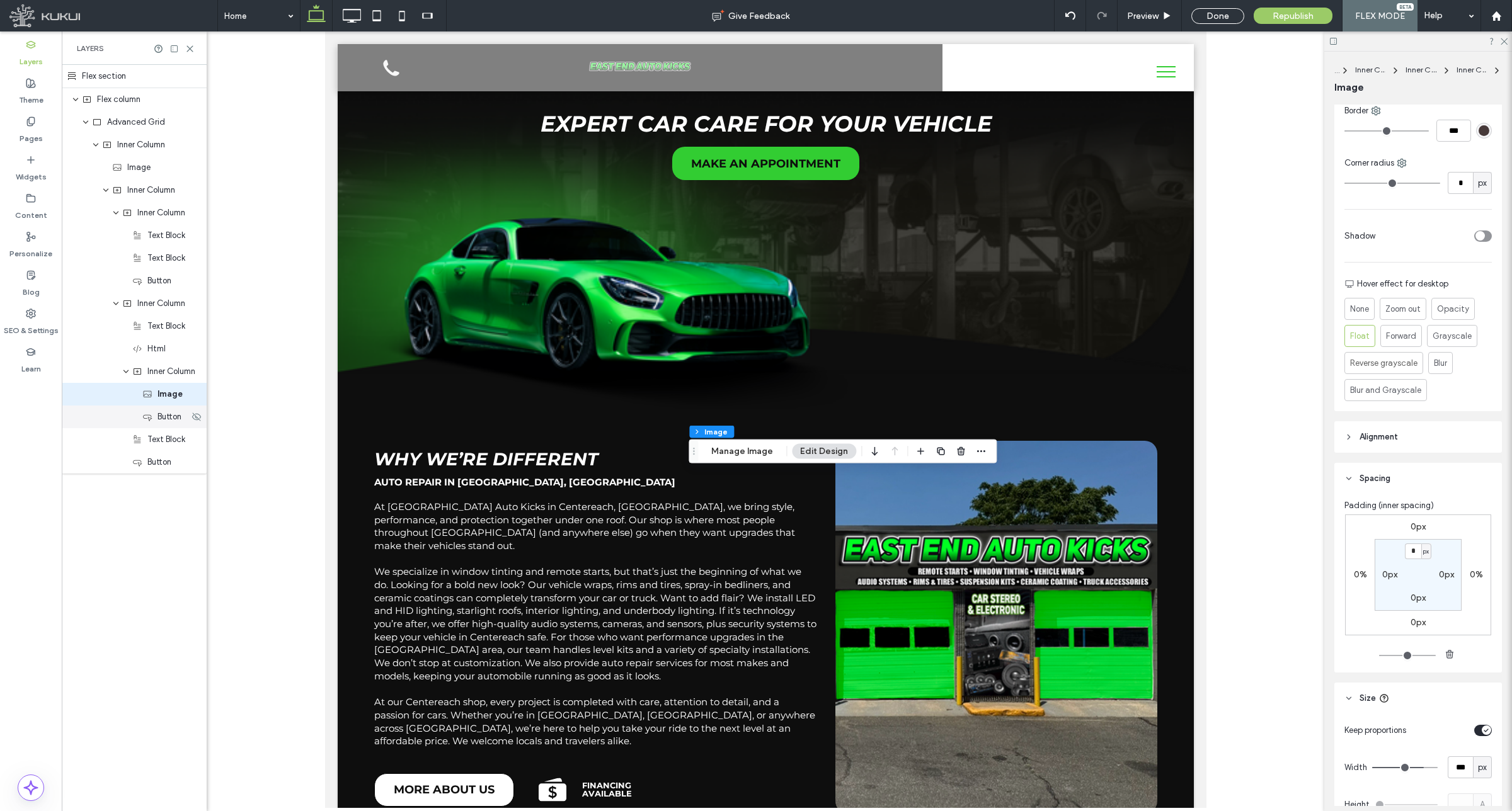
click at [176, 413] on span "Button" at bounding box center [169, 416] width 24 height 13
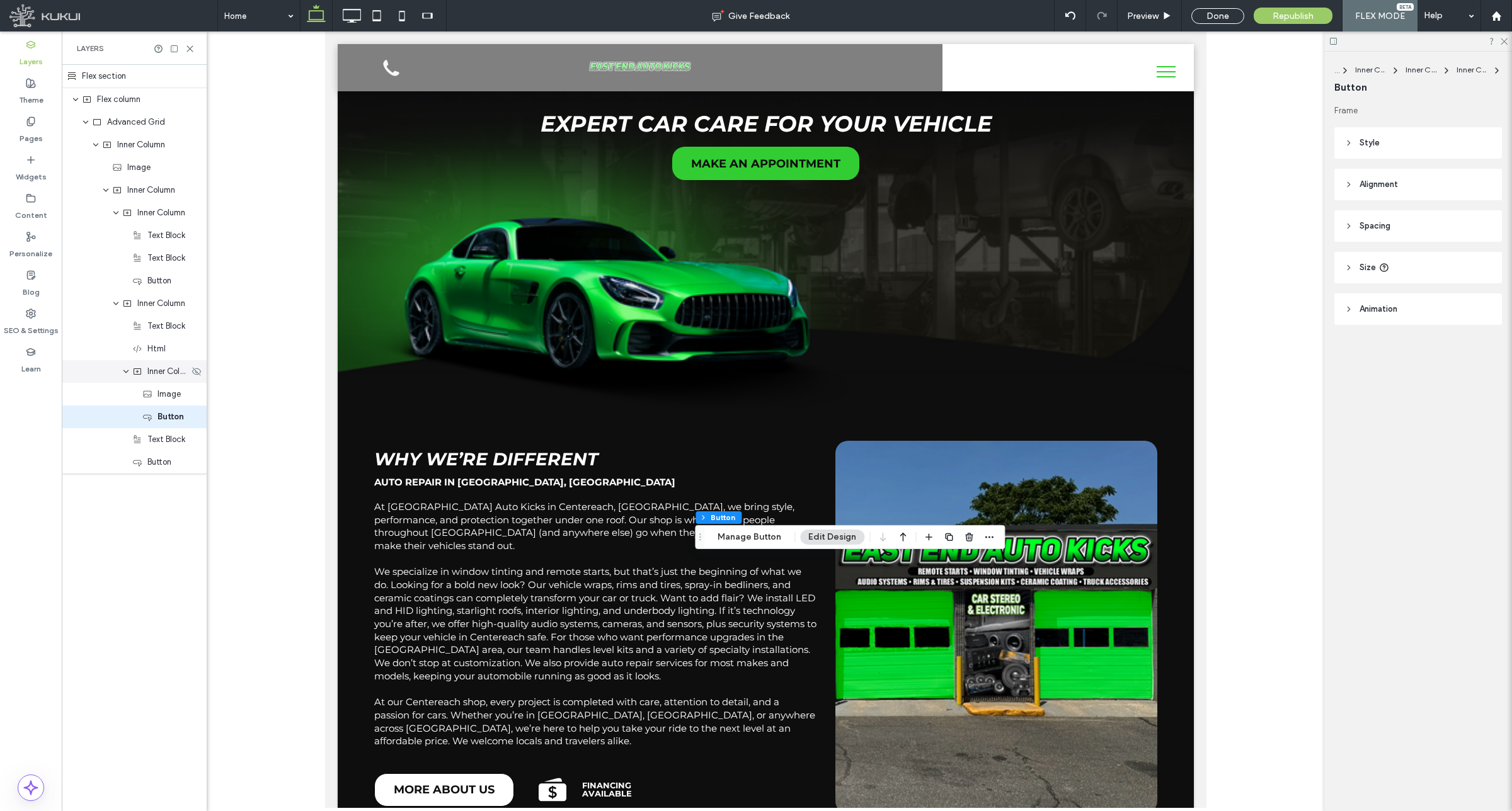
click at [161, 376] on span "Inner Column" at bounding box center [168, 371] width 41 height 13
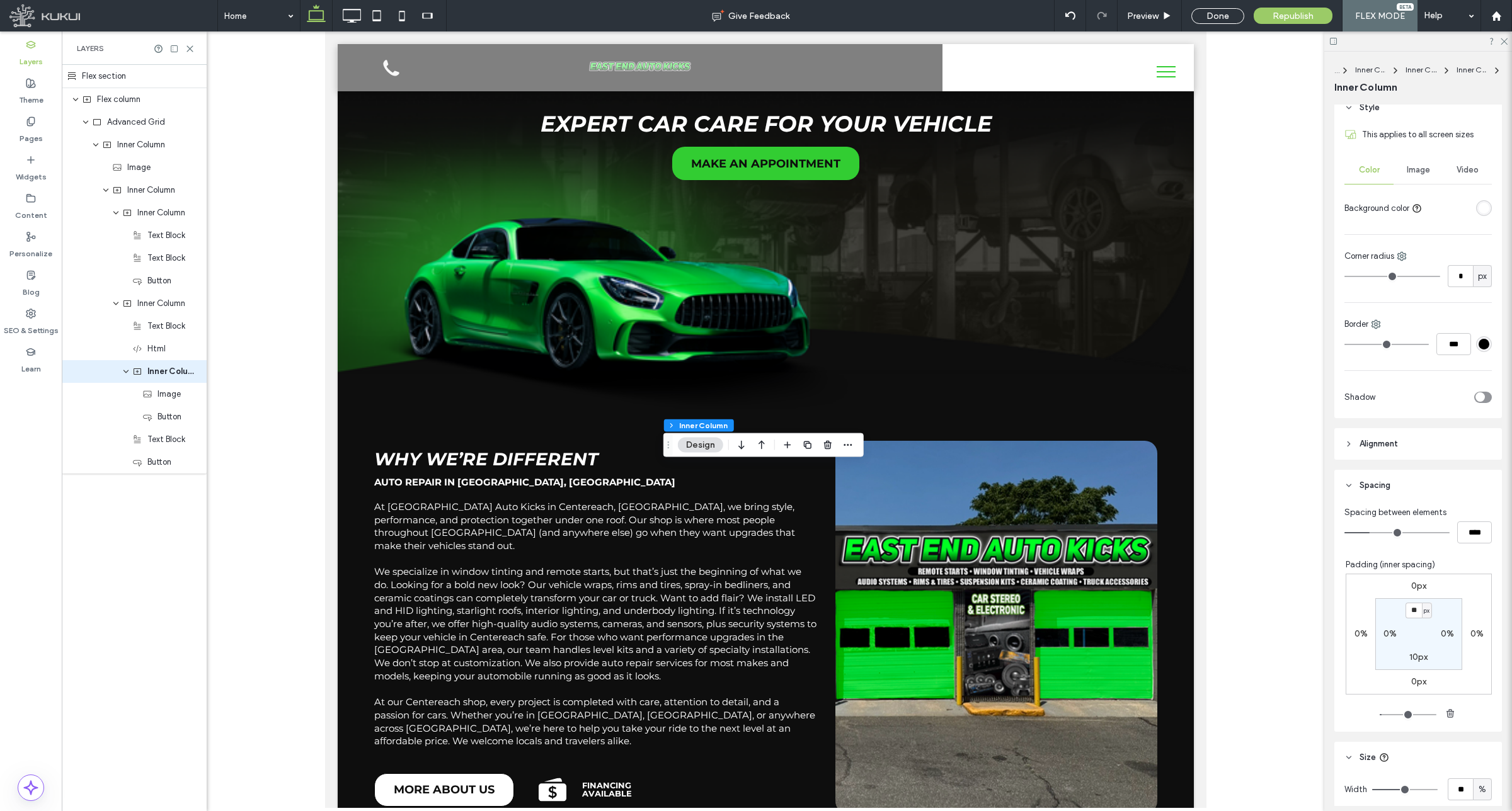
scroll to position [315, 0]
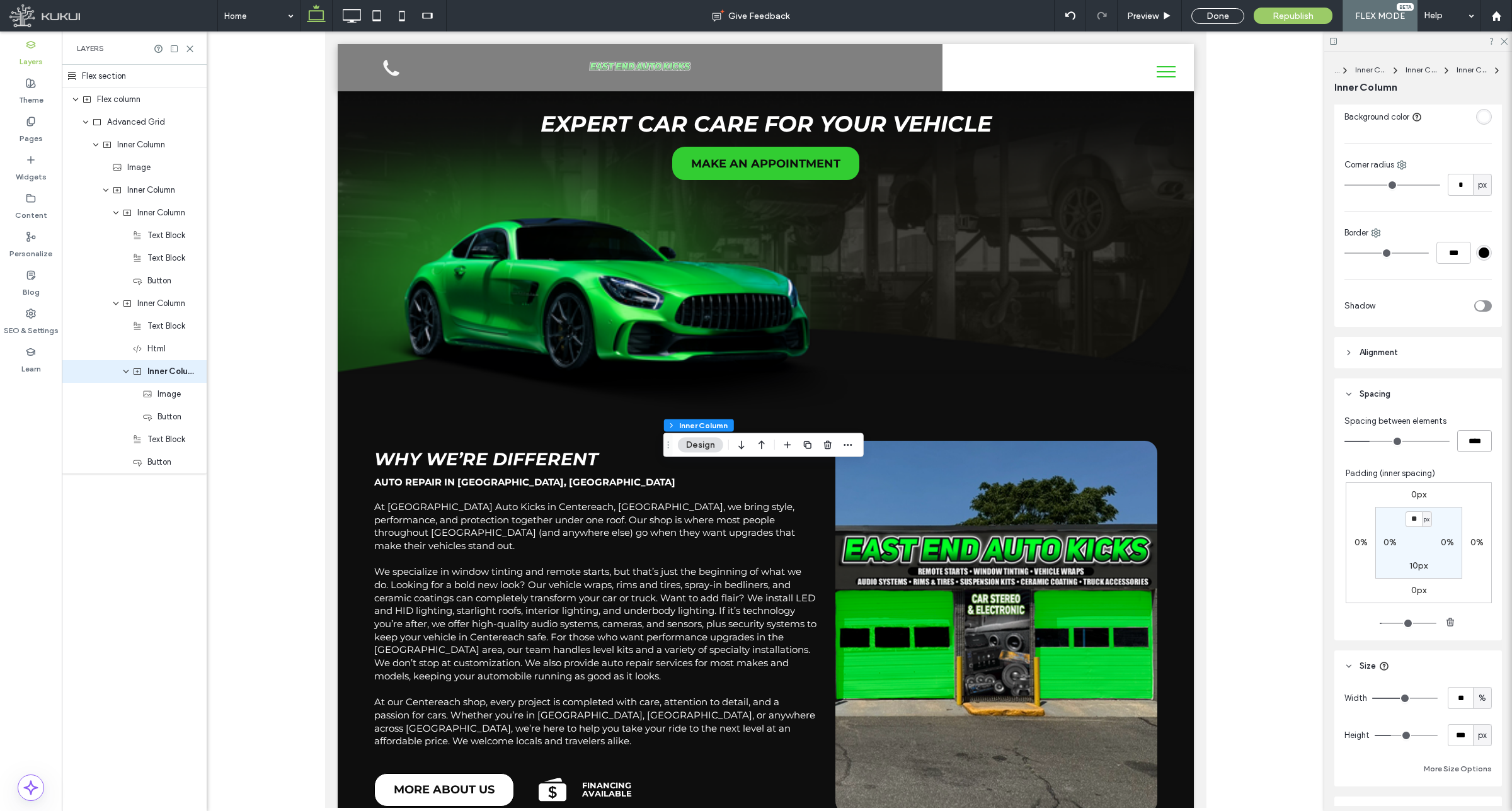
click at [1460, 442] on input "****" at bounding box center [1474, 441] width 34 height 22
type input "**"
type input "****"
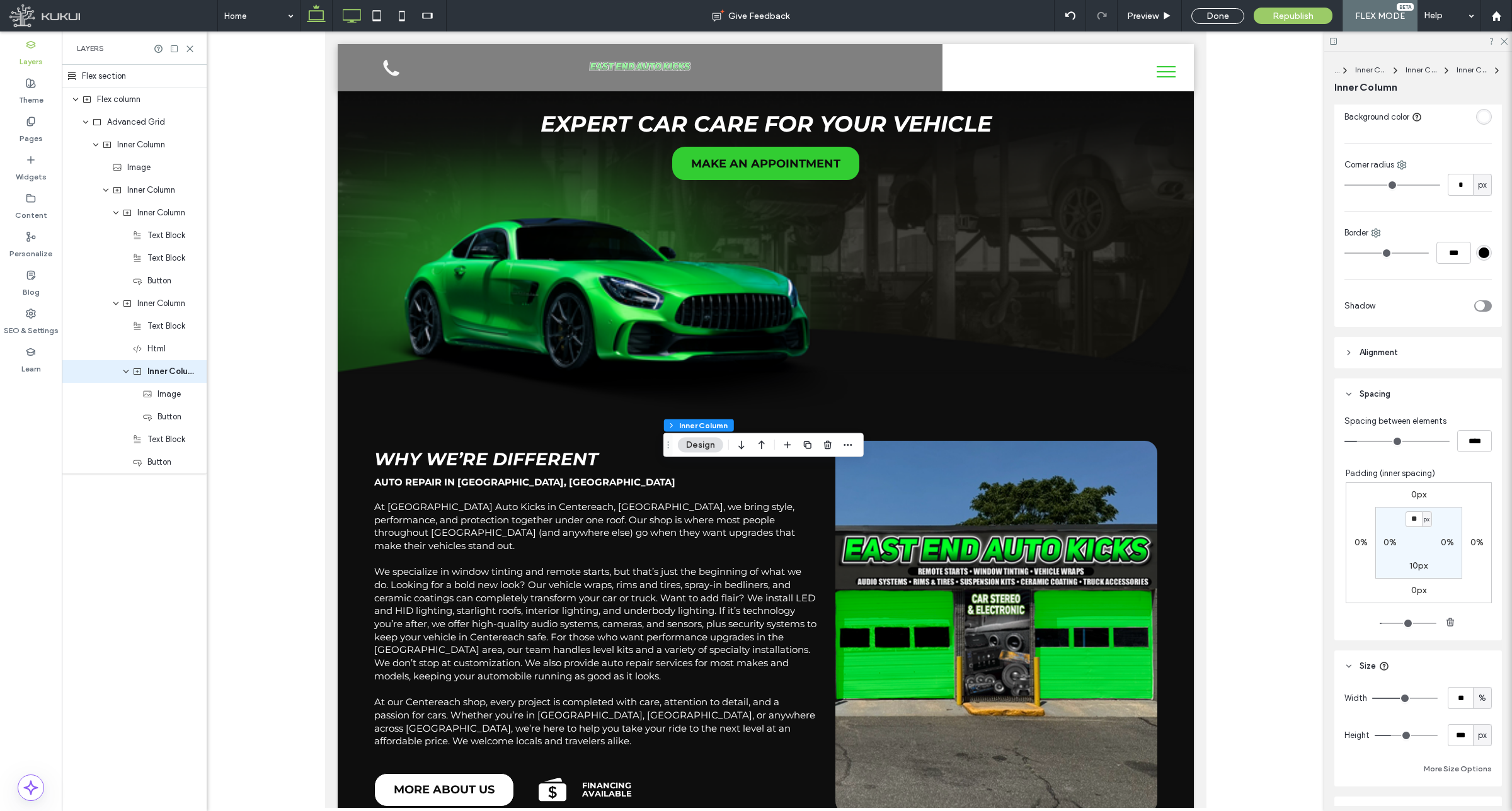
click at [353, 23] on icon at bounding box center [351, 16] width 26 height 26
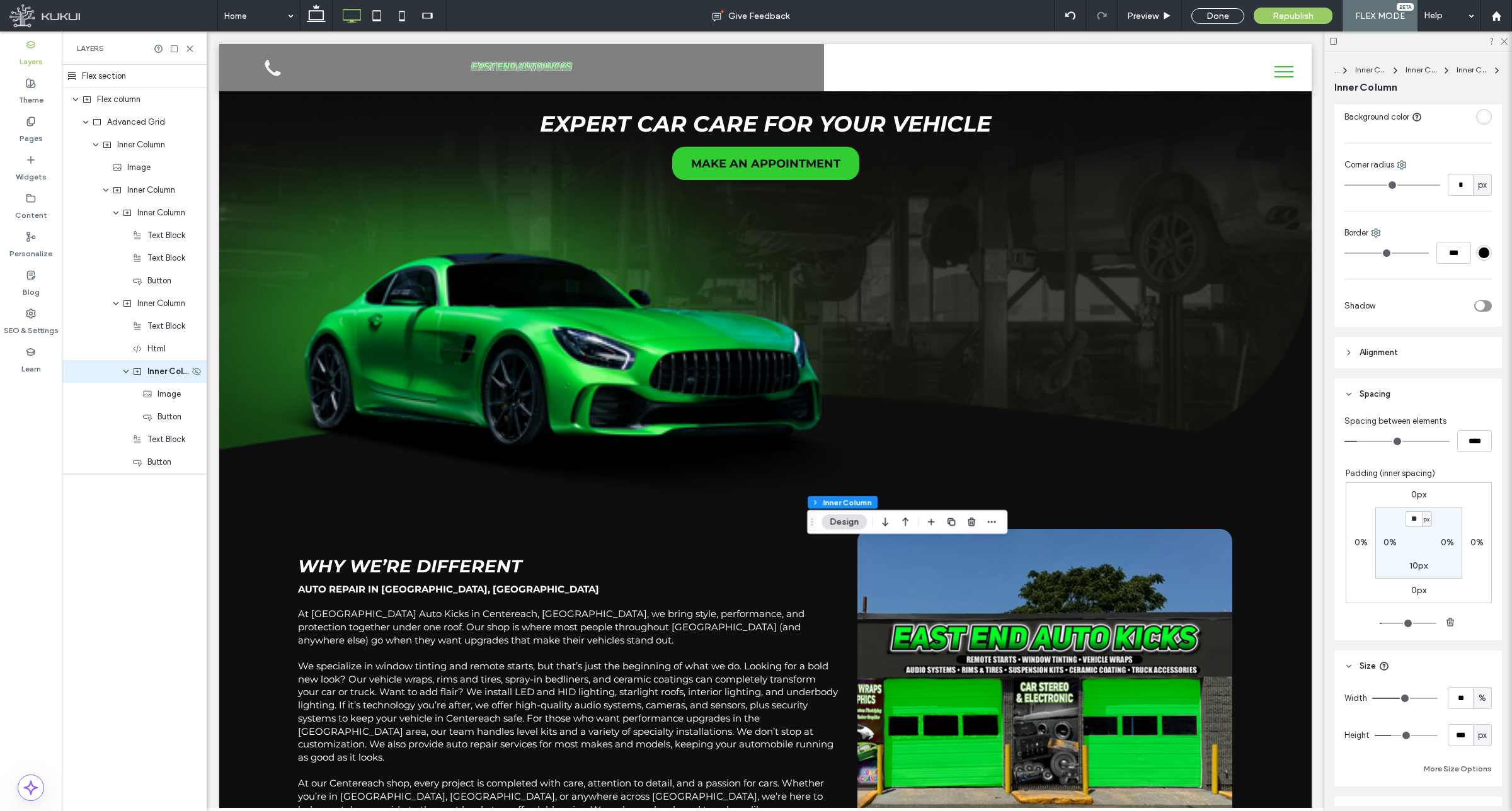
click at [155, 373] on span "Inner Column" at bounding box center [168, 371] width 41 height 13
click at [382, 12] on icon at bounding box center [377, 16] width 26 height 26
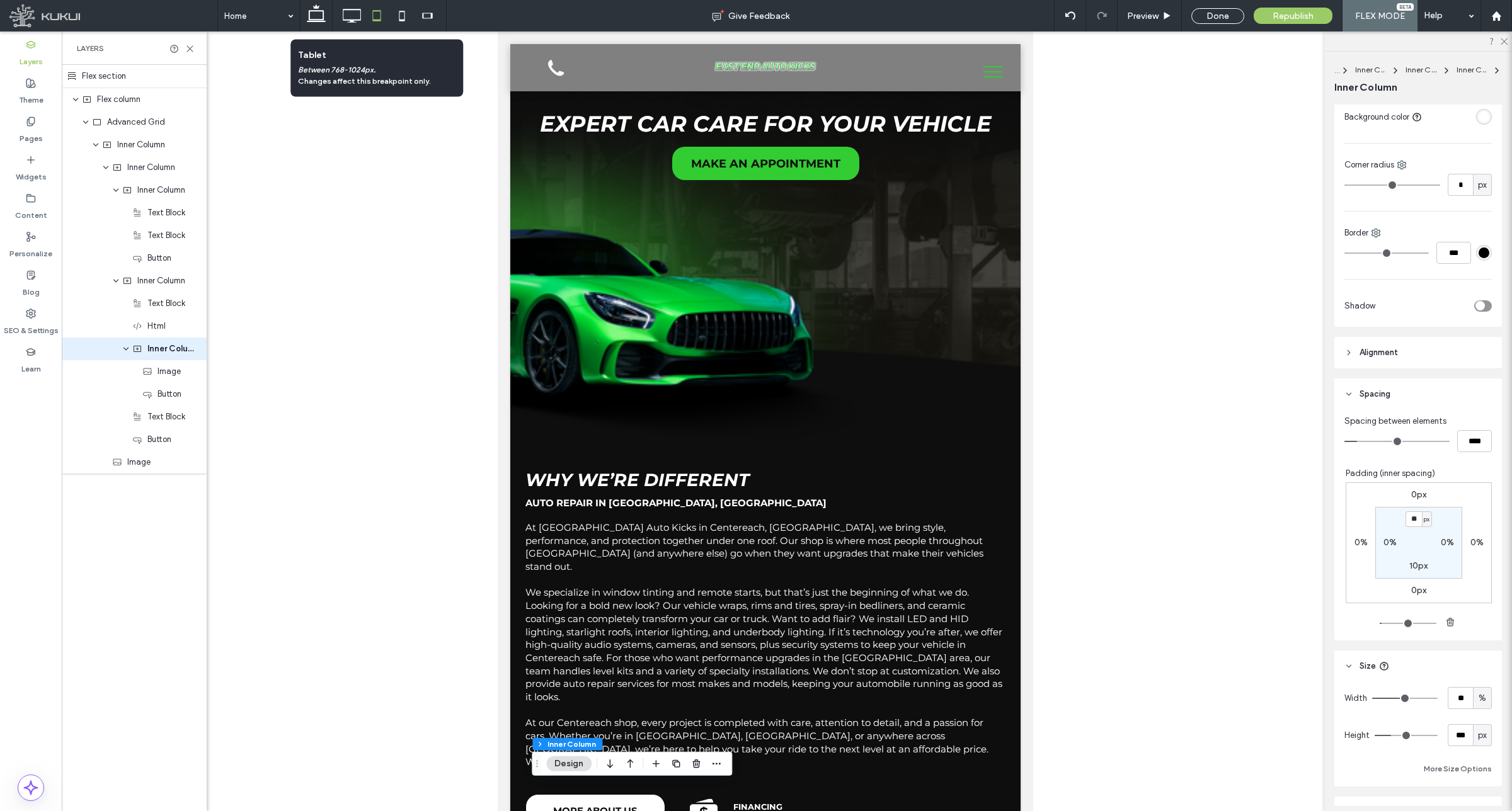
scroll to position [13, 0]
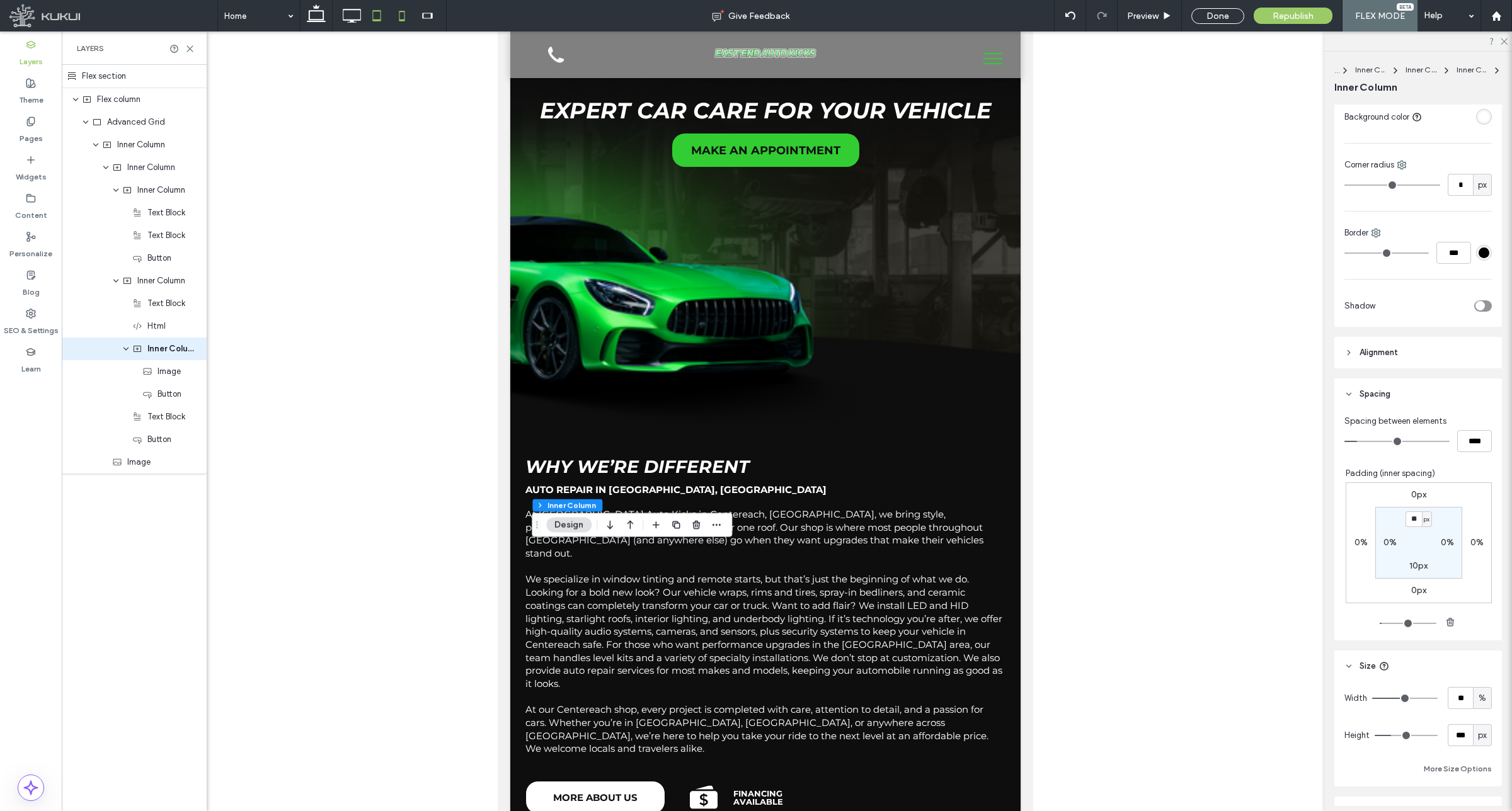
click at [401, 15] on icon at bounding box center [402, 16] width 26 height 26
type input "**"
type input "***"
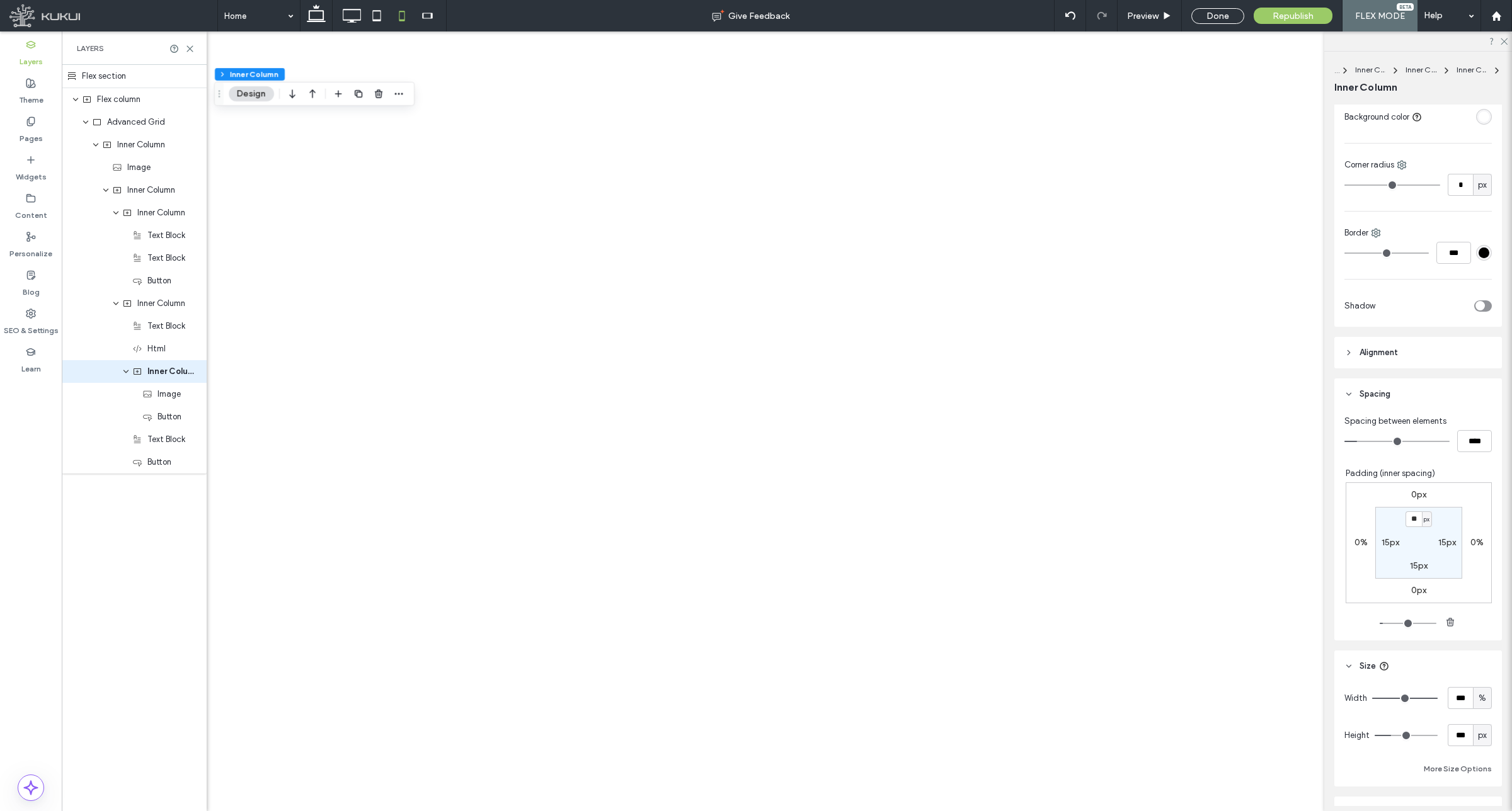
scroll to position [0, 0]
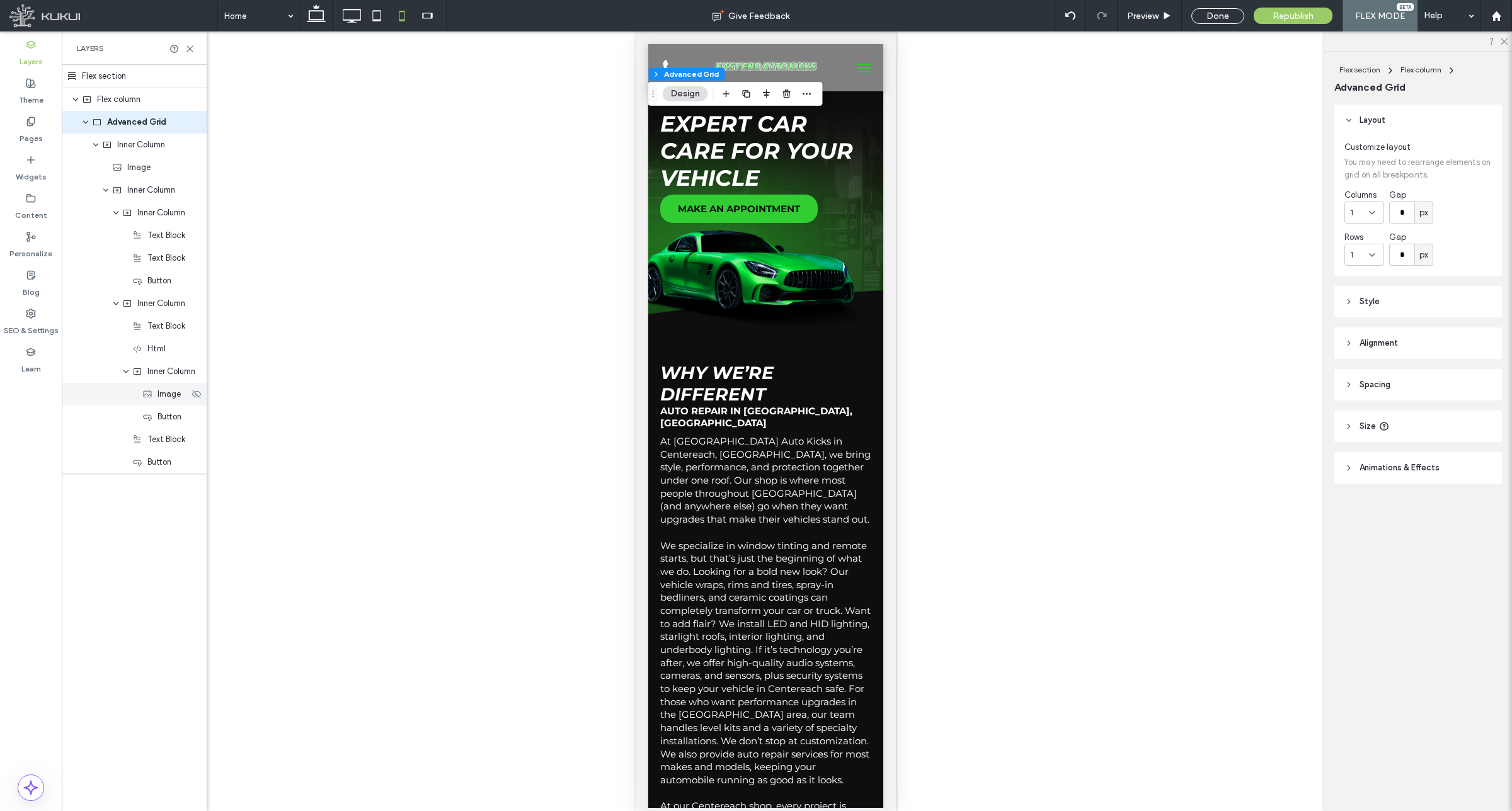
click at [159, 401] on span "Image" at bounding box center [169, 394] width 24 height 13
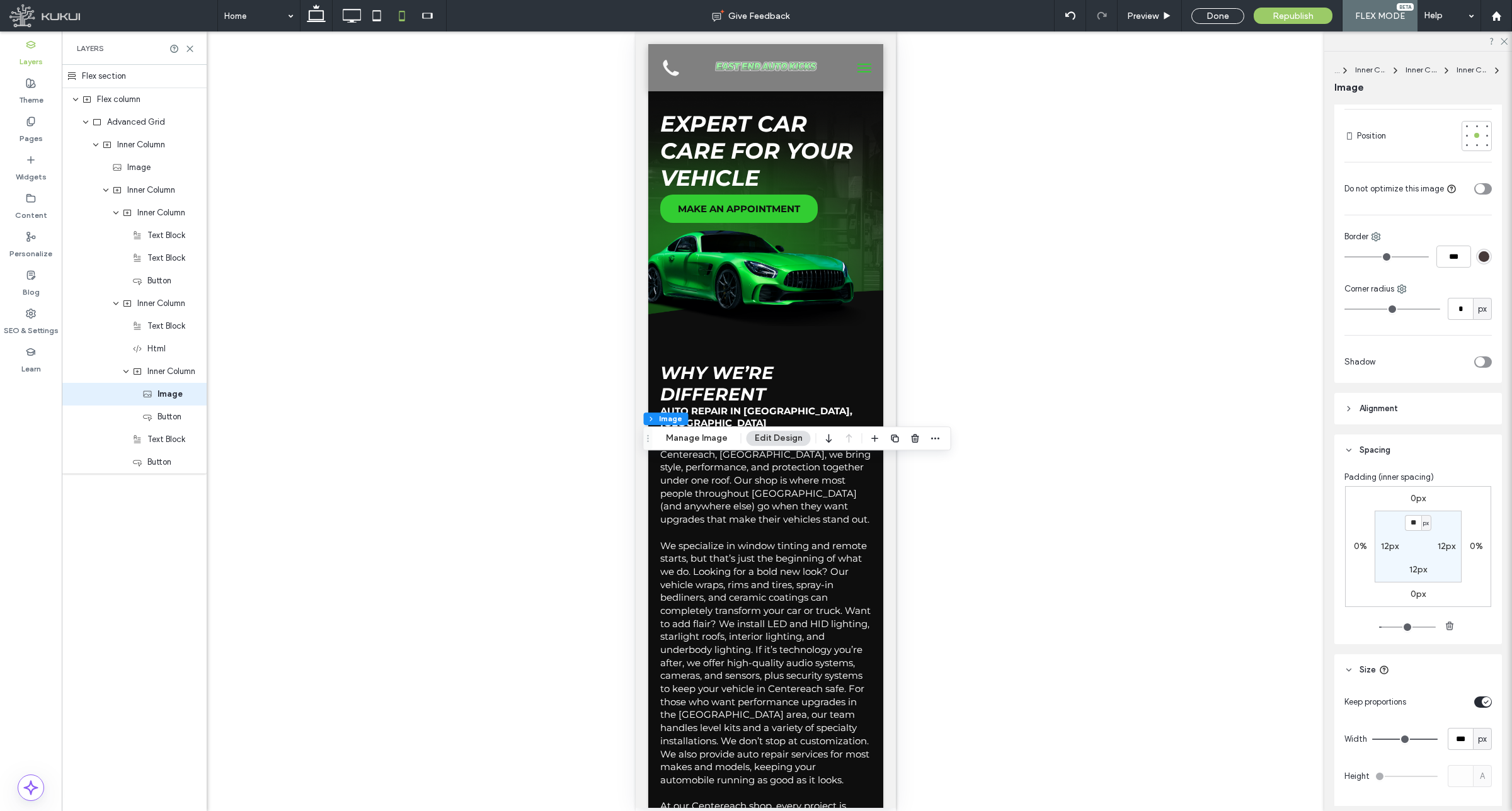
scroll to position [315, 0]
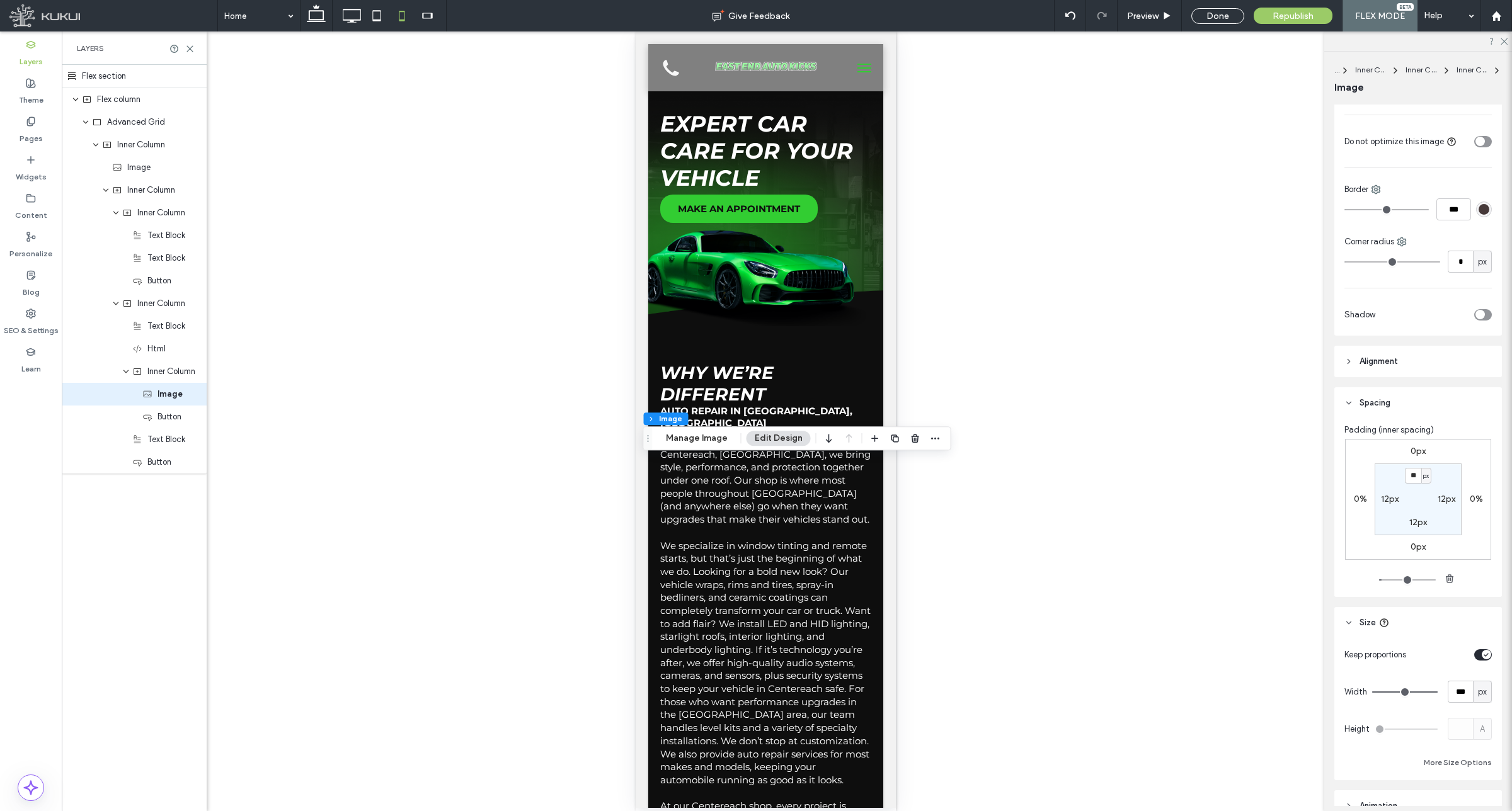
click at [1383, 498] on label "12px" at bounding box center [1390, 499] width 18 height 11
type input "*"
click at [1412, 473] on label "12px" at bounding box center [1418, 475] width 18 height 11
type input "**"
type input "*"
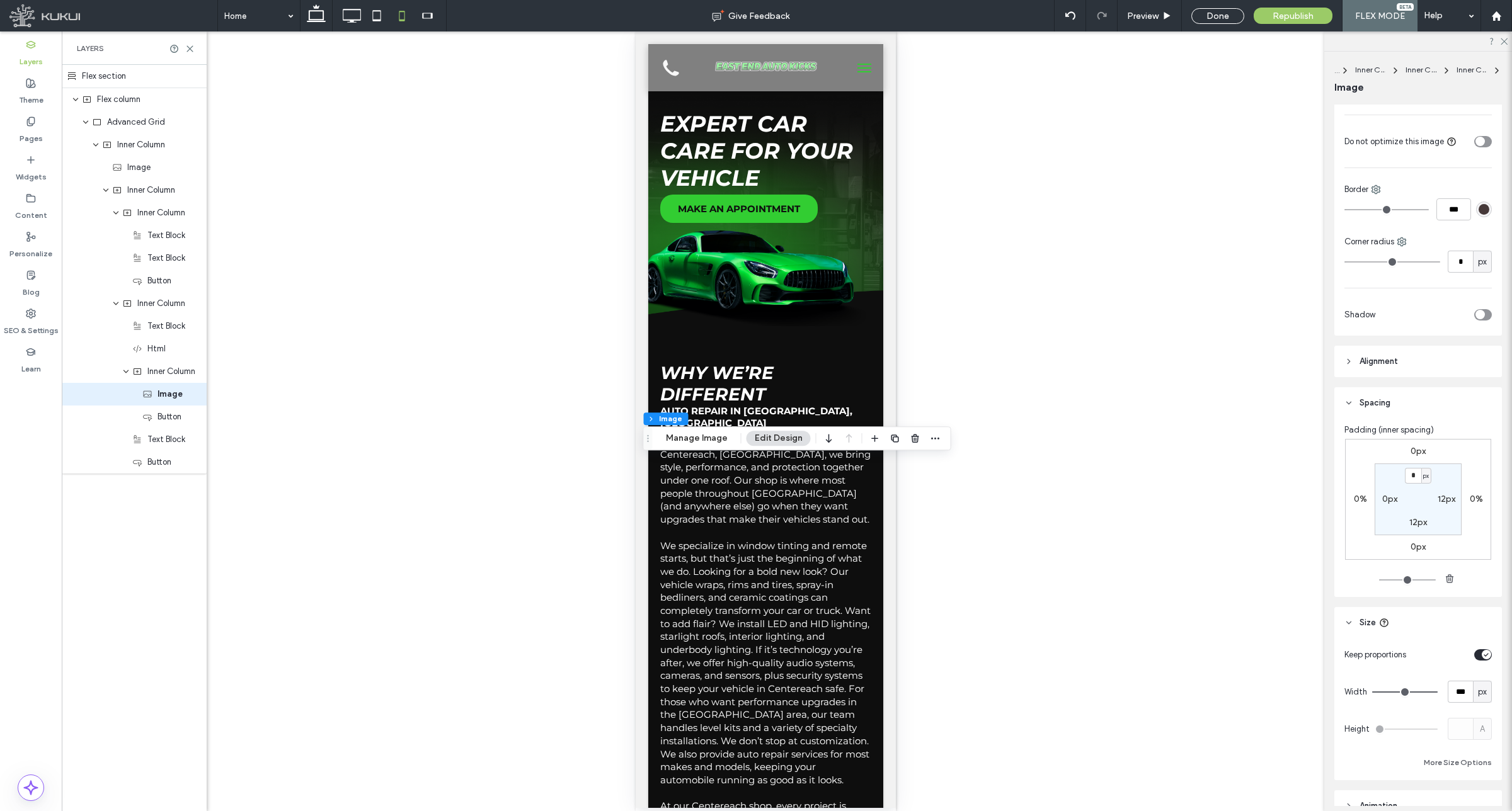
click at [1444, 502] on label "12px" at bounding box center [1446, 499] width 18 height 11
type input "**"
type input "*"
click at [1418, 522] on label "12px" at bounding box center [1418, 522] width 18 height 11
type input "**"
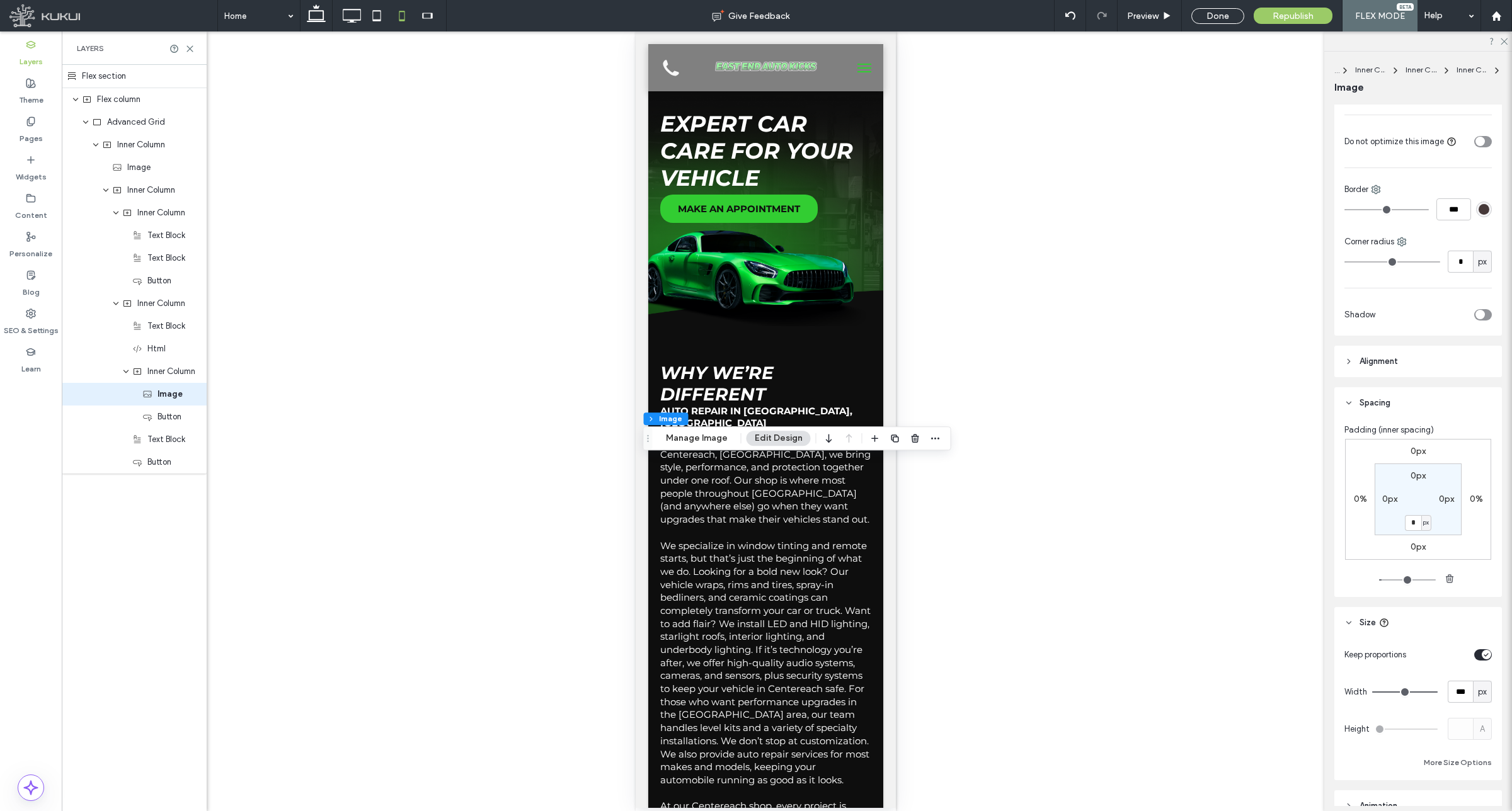
type input "*"
click at [1437, 475] on section "0px 0px * px 0px" at bounding box center [1418, 499] width 87 height 72
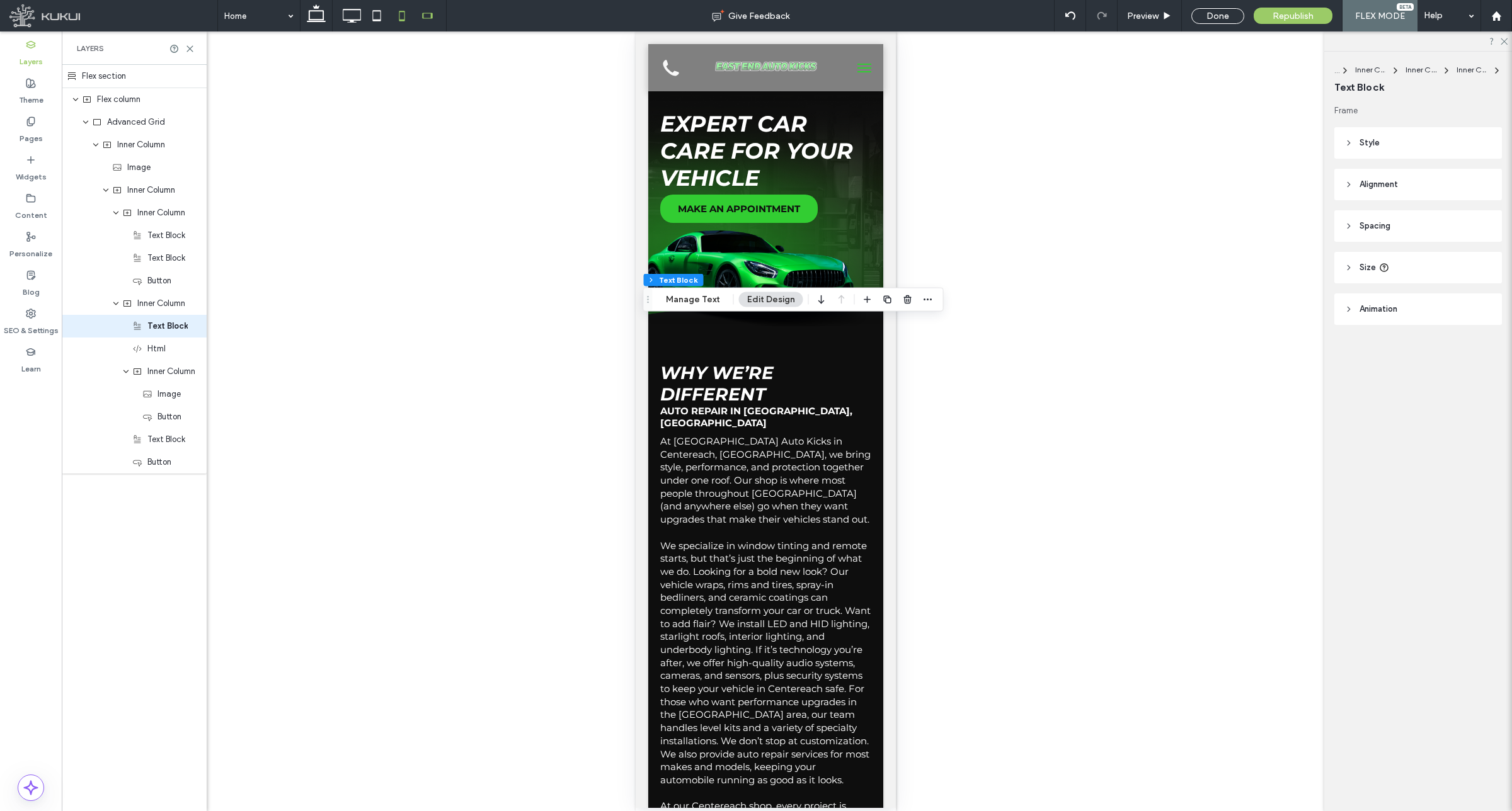
click at [422, 17] on icon at bounding box center [427, 16] width 26 height 26
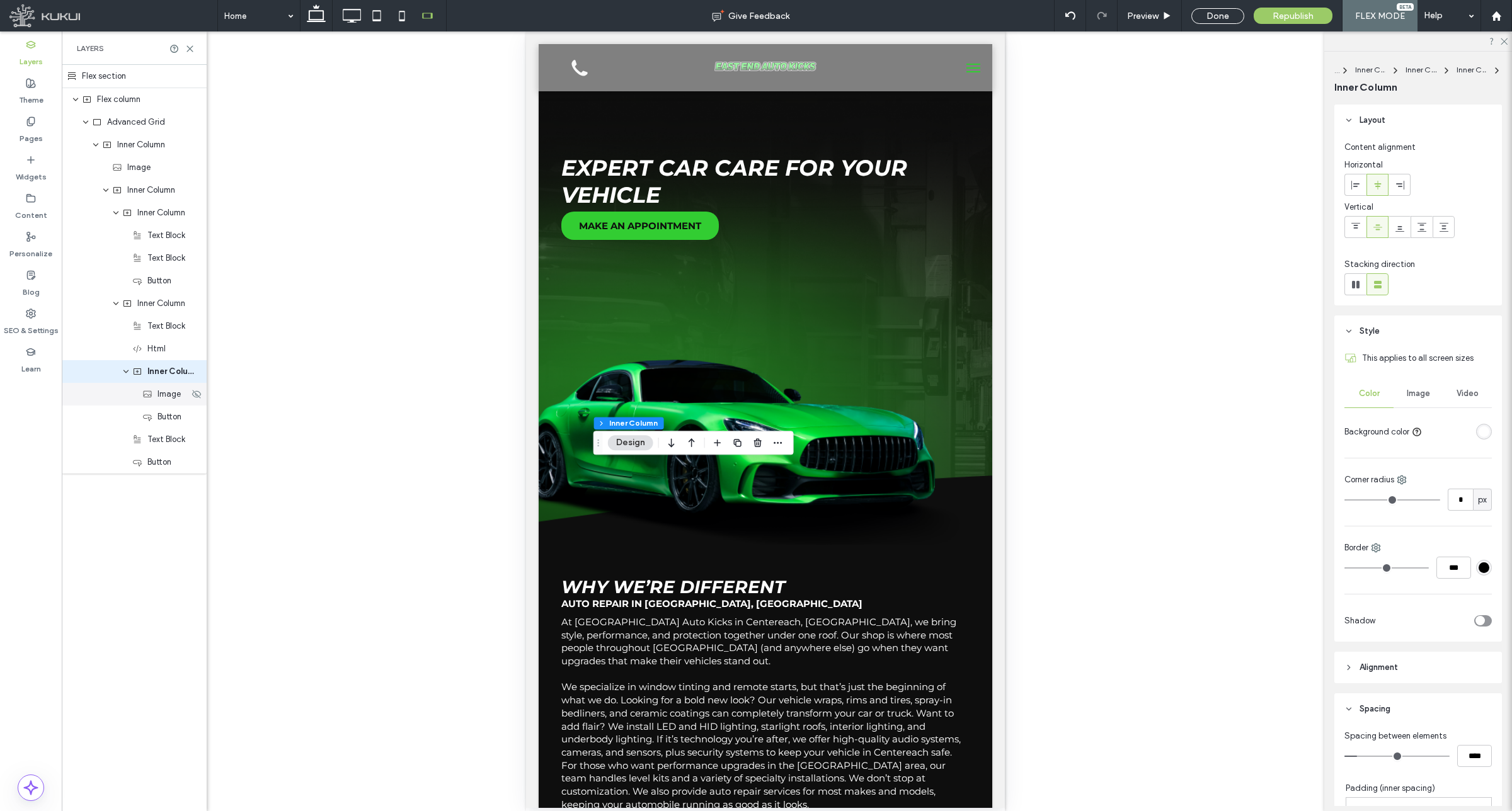
click at [158, 393] on span "Image" at bounding box center [169, 394] width 24 height 13
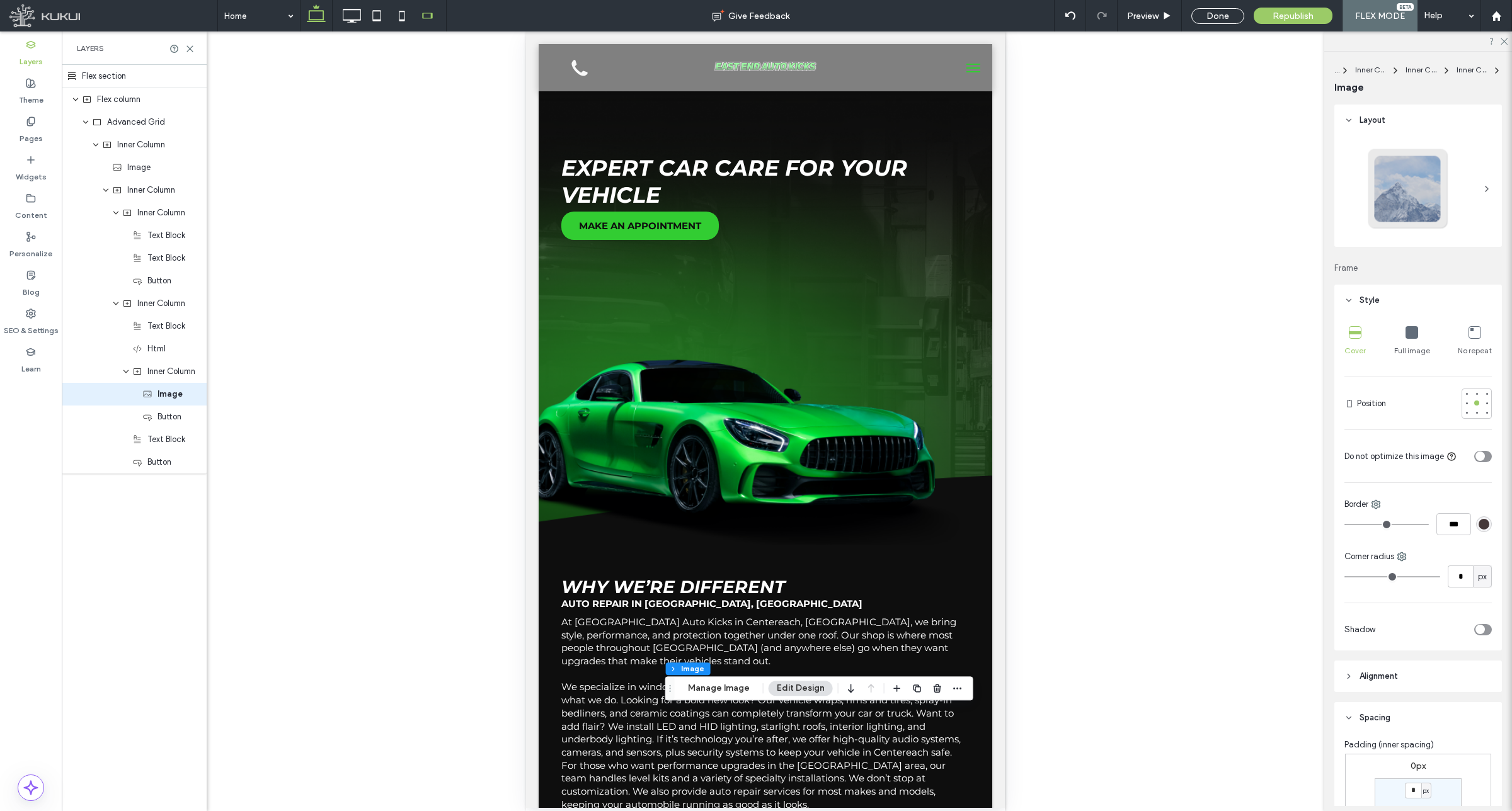
click at [307, 16] on icon at bounding box center [316, 16] width 26 height 26
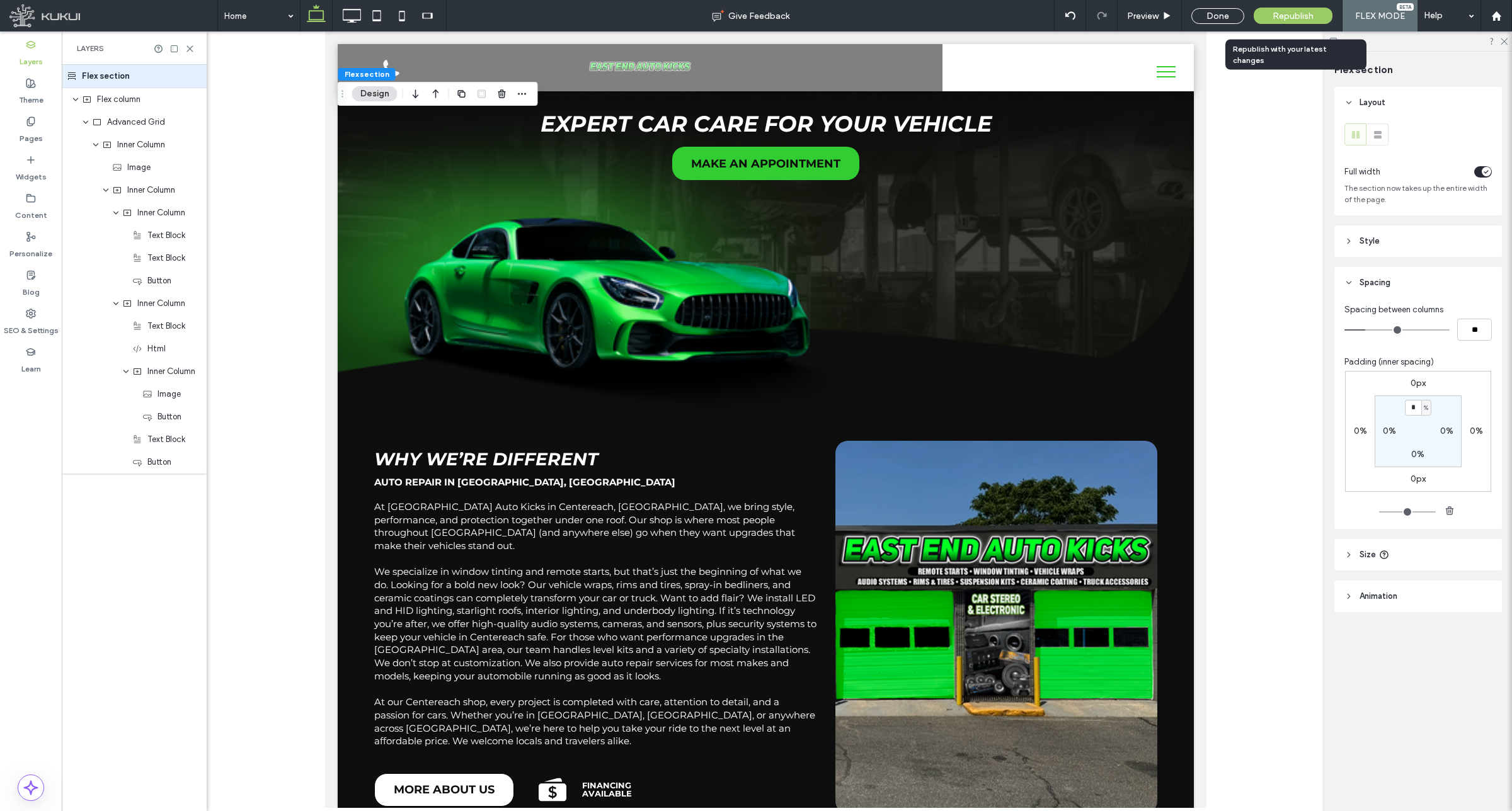
click at [1276, 13] on span "Republish" at bounding box center [1293, 16] width 41 height 11
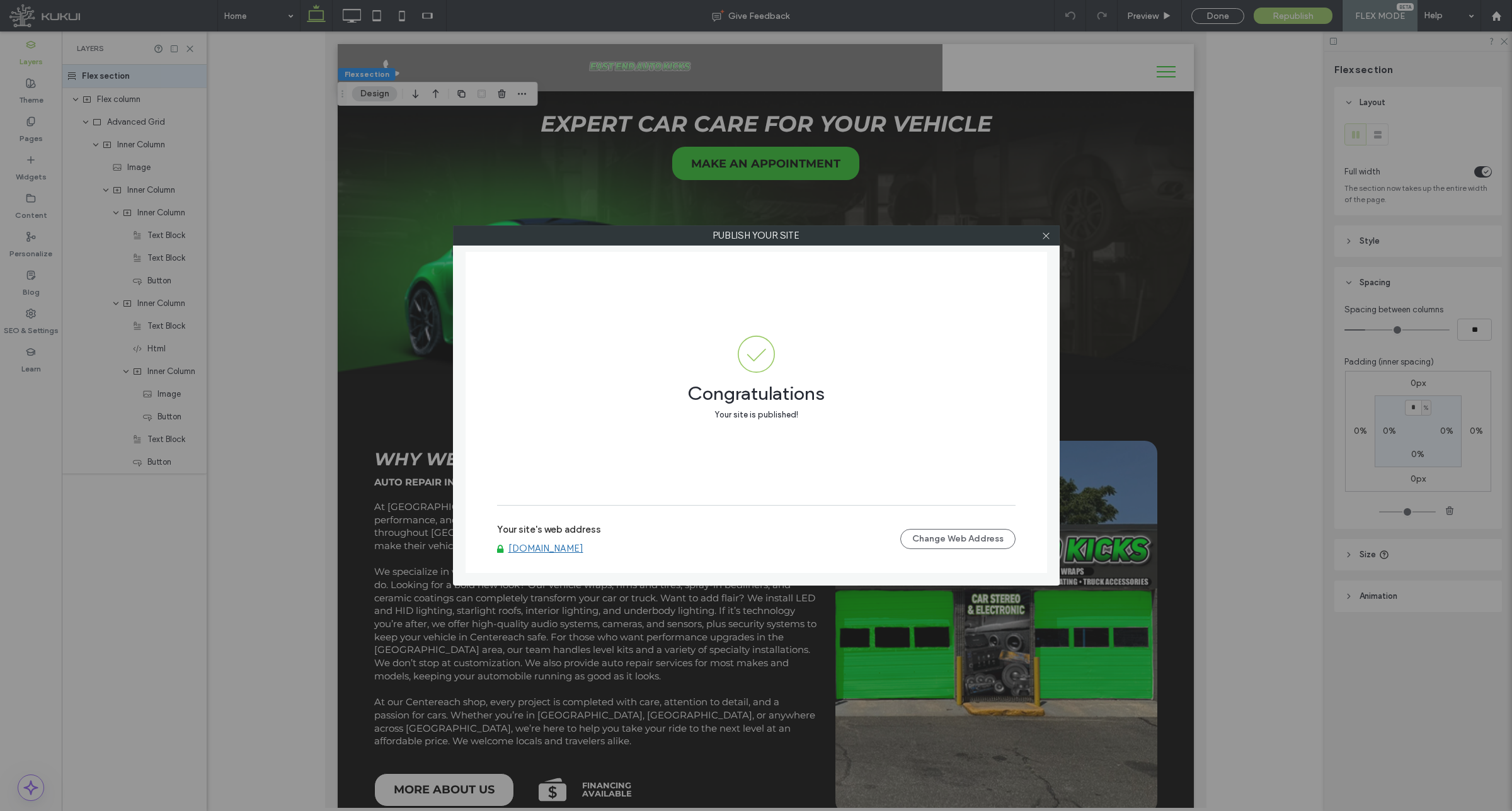
click at [1050, 233] on div at bounding box center [1045, 235] width 19 height 19
click at [1043, 226] on span at bounding box center [1046, 235] width 10 height 19
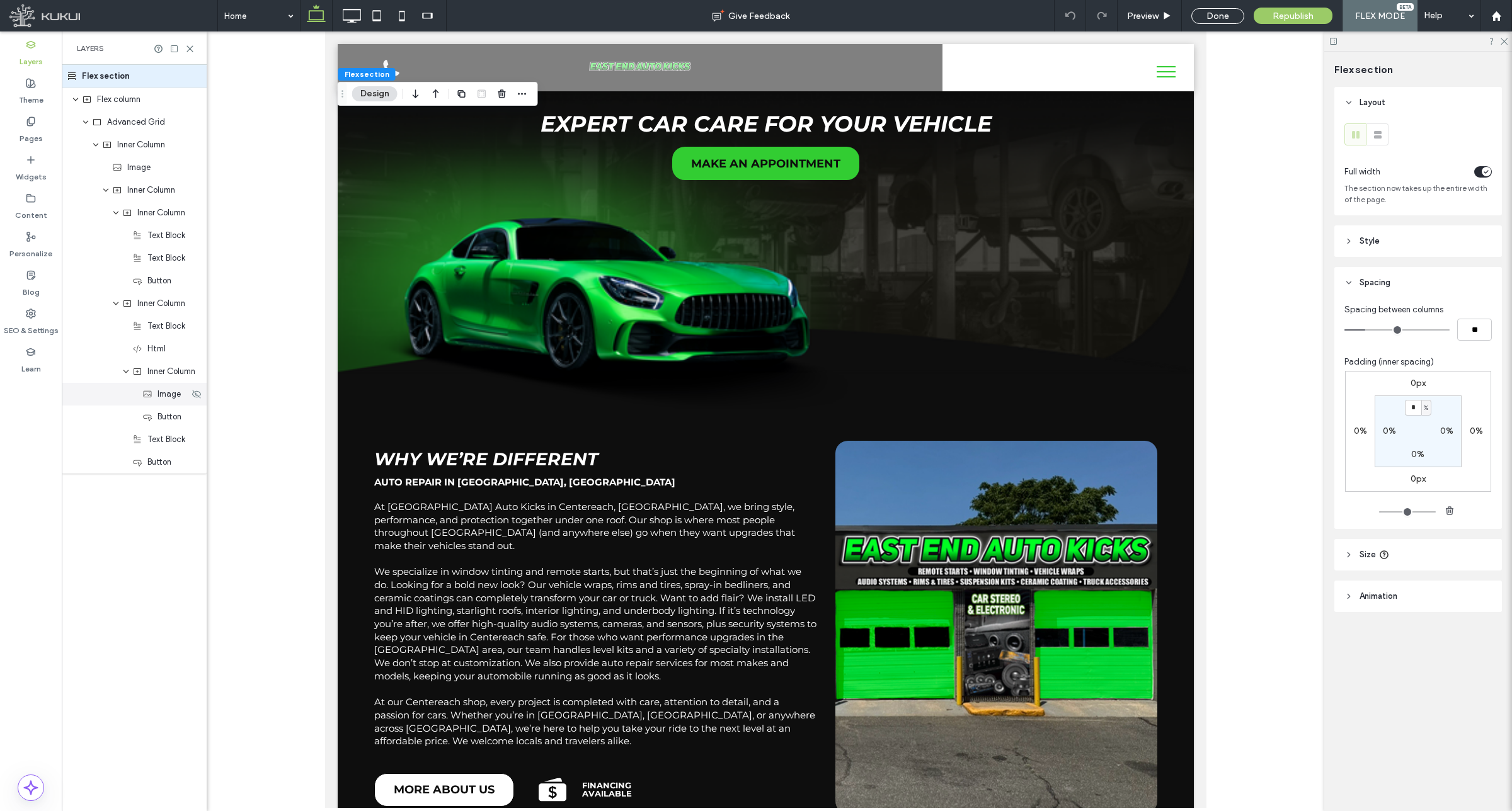
click at [154, 402] on div "Image" at bounding box center [134, 394] width 145 height 23
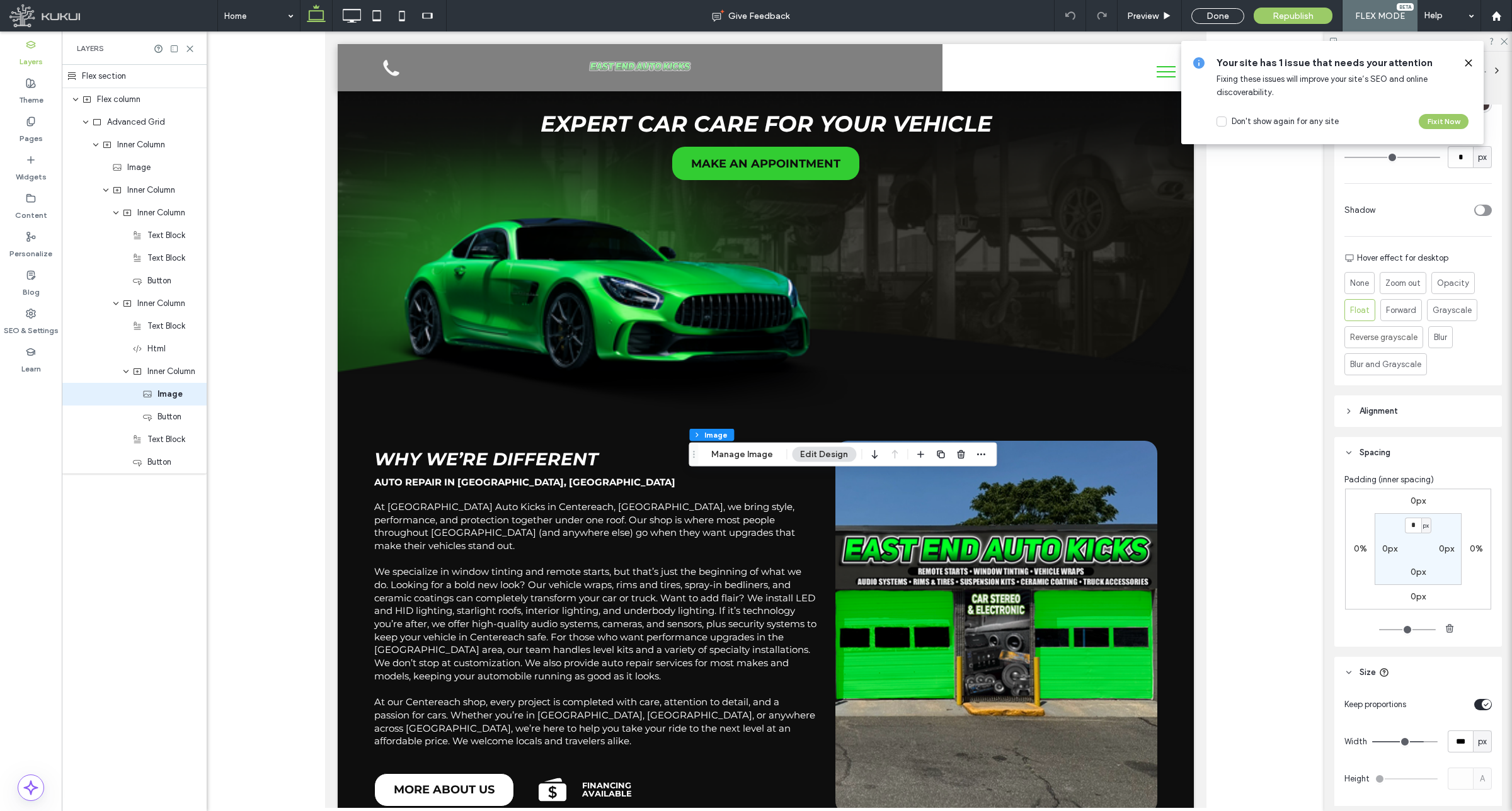
scroll to position [535, 0]
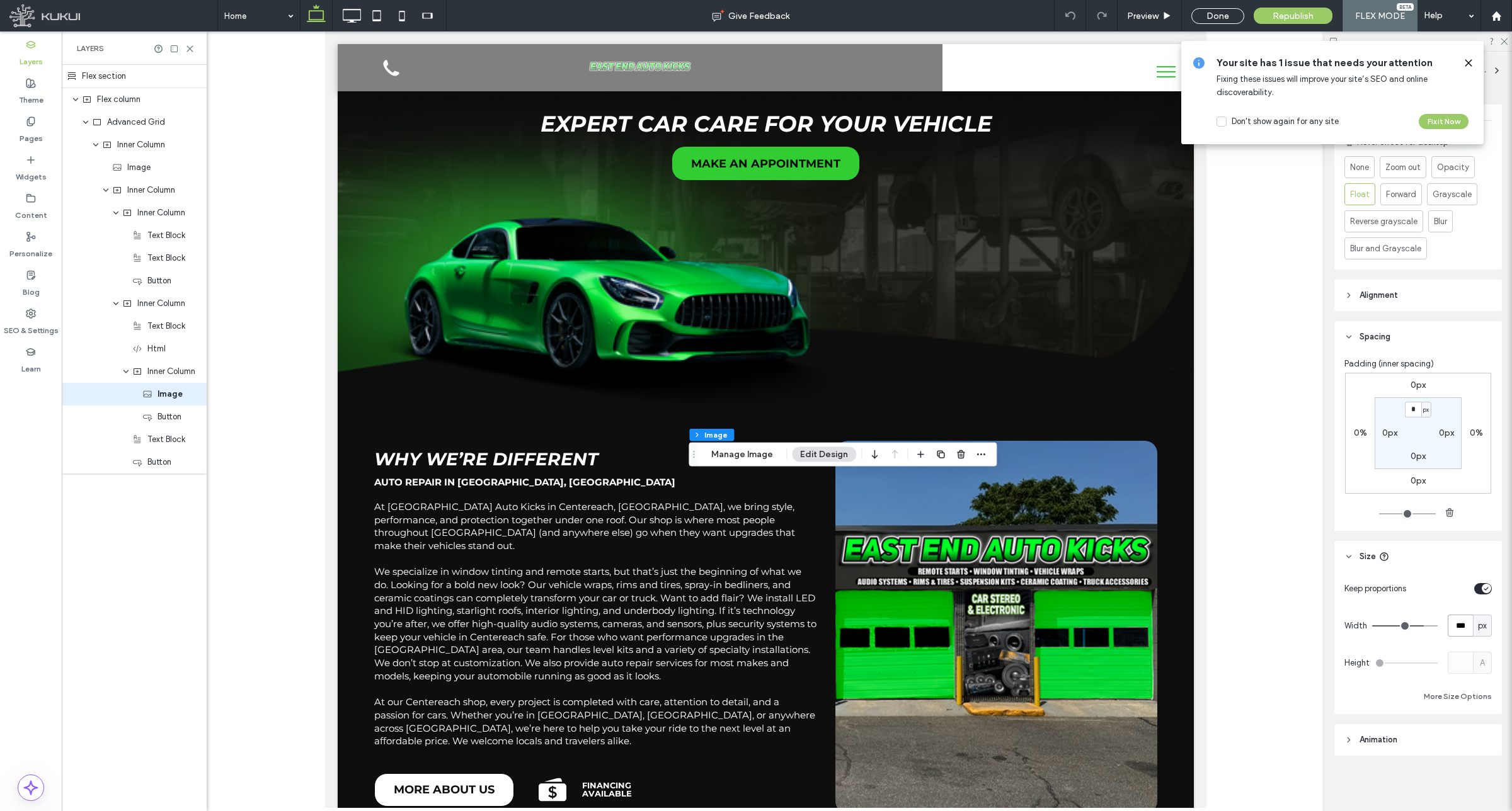
click at [1456, 622] on input "***" at bounding box center [1461, 626] width 26 height 22
type input "***"
click at [1456, 622] on input "***" at bounding box center [1461, 626] width 26 height 22
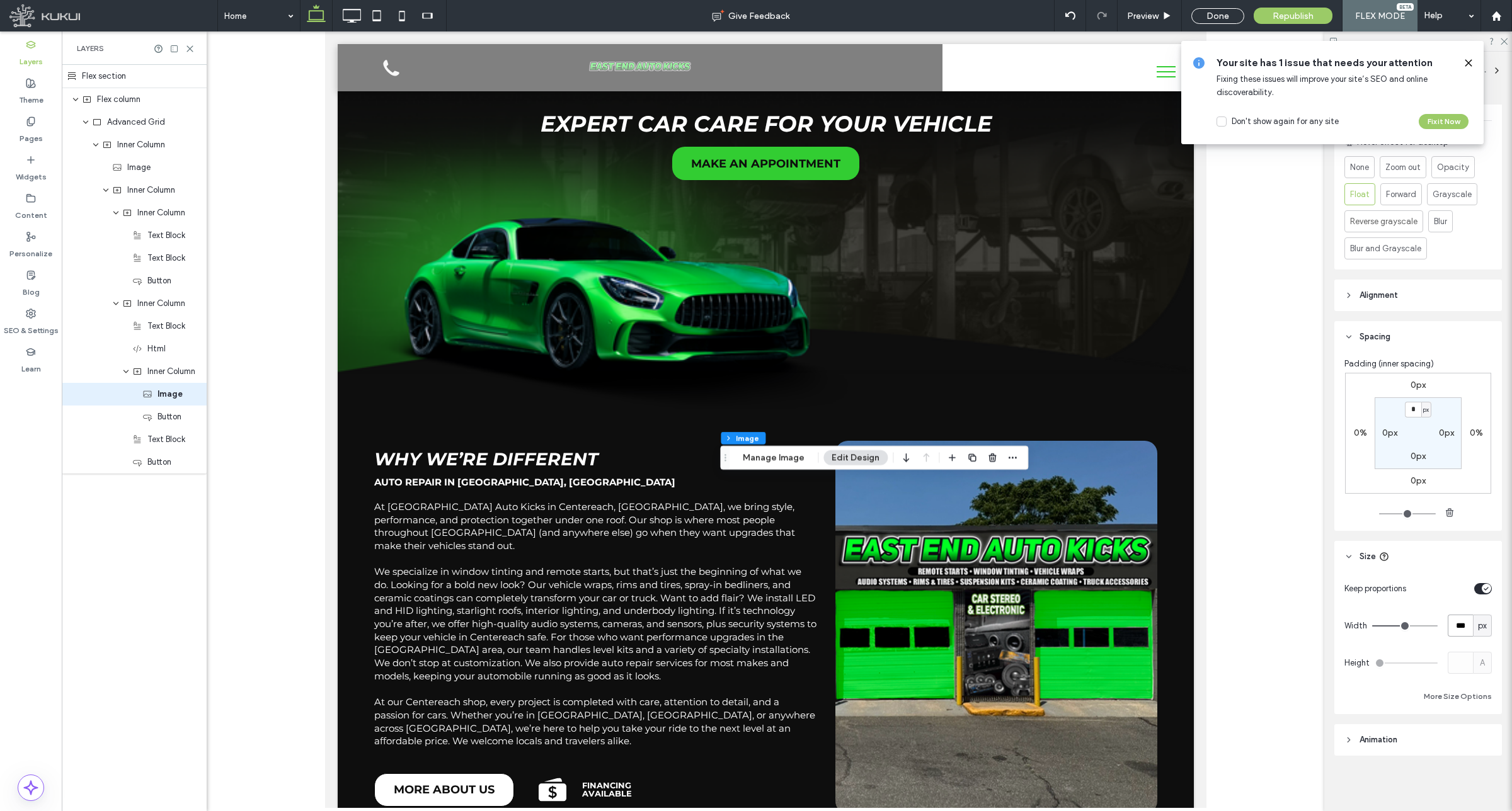
type input "***"
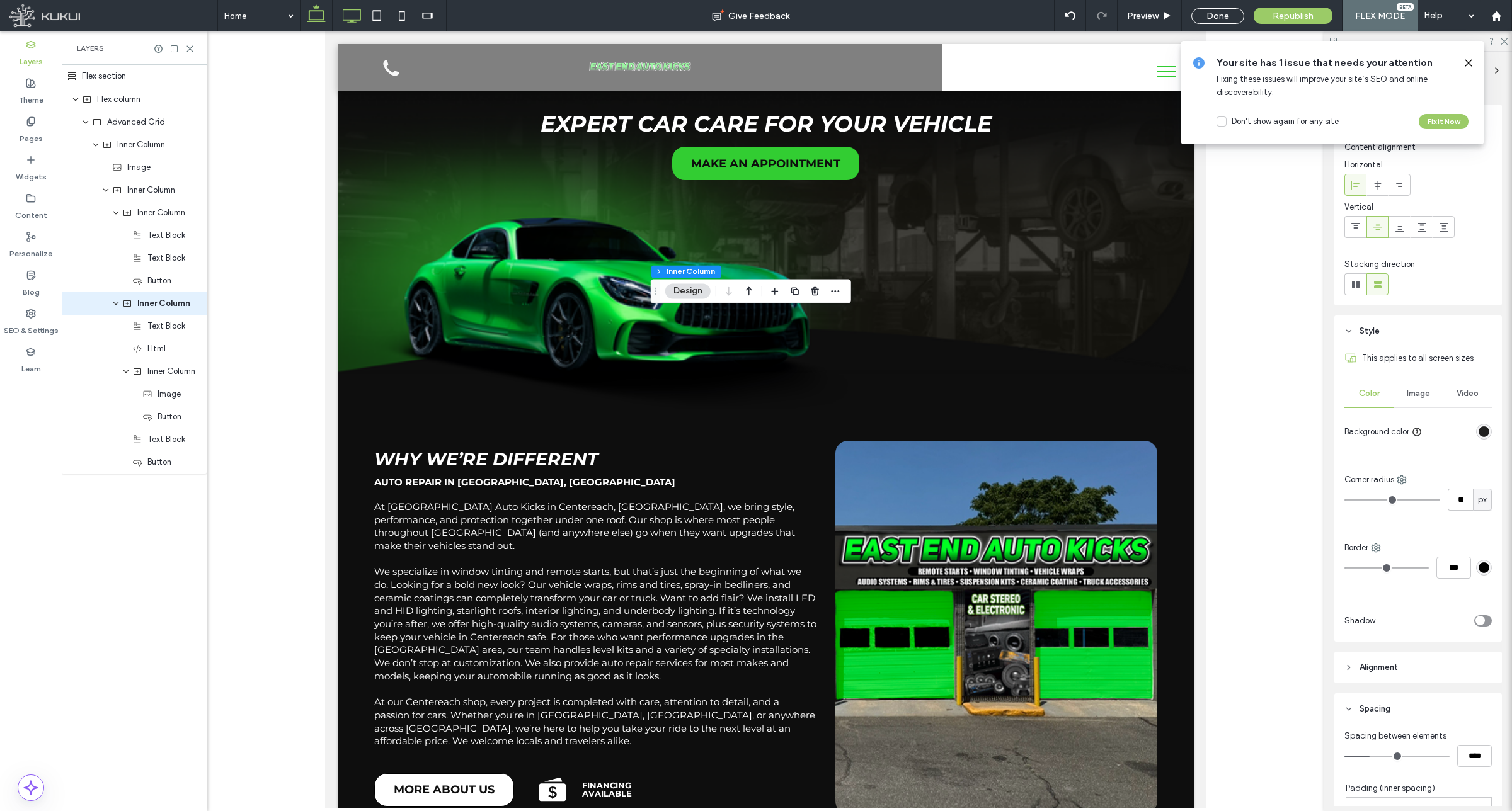
drag, startPoint x: 348, startPoint y: 15, endPoint x: 362, endPoint y: 17, distance: 14.1
click at [348, 15] on icon at bounding box center [351, 16] width 26 height 26
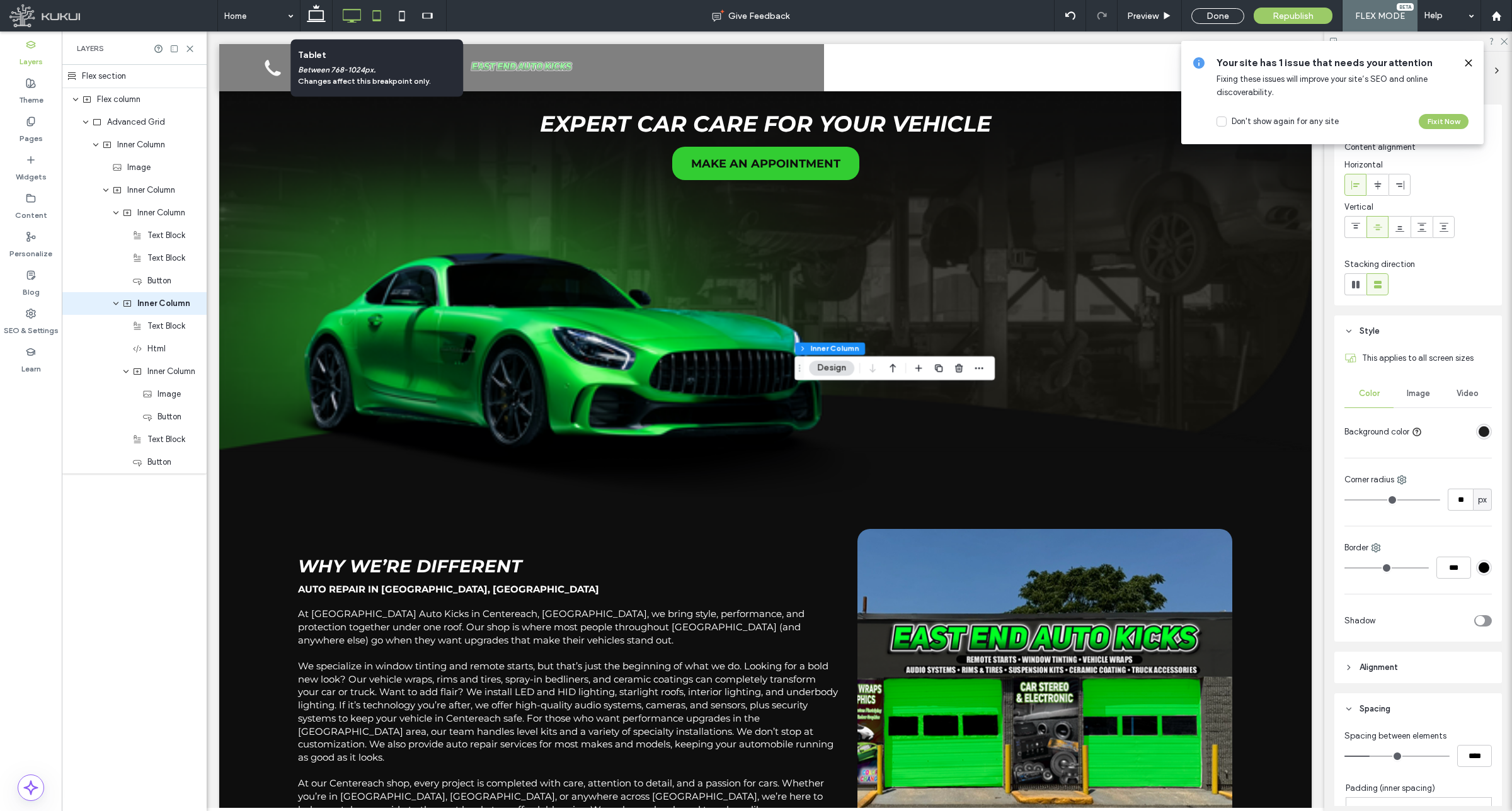
click at [375, 20] on use at bounding box center [376, 15] width 8 height 11
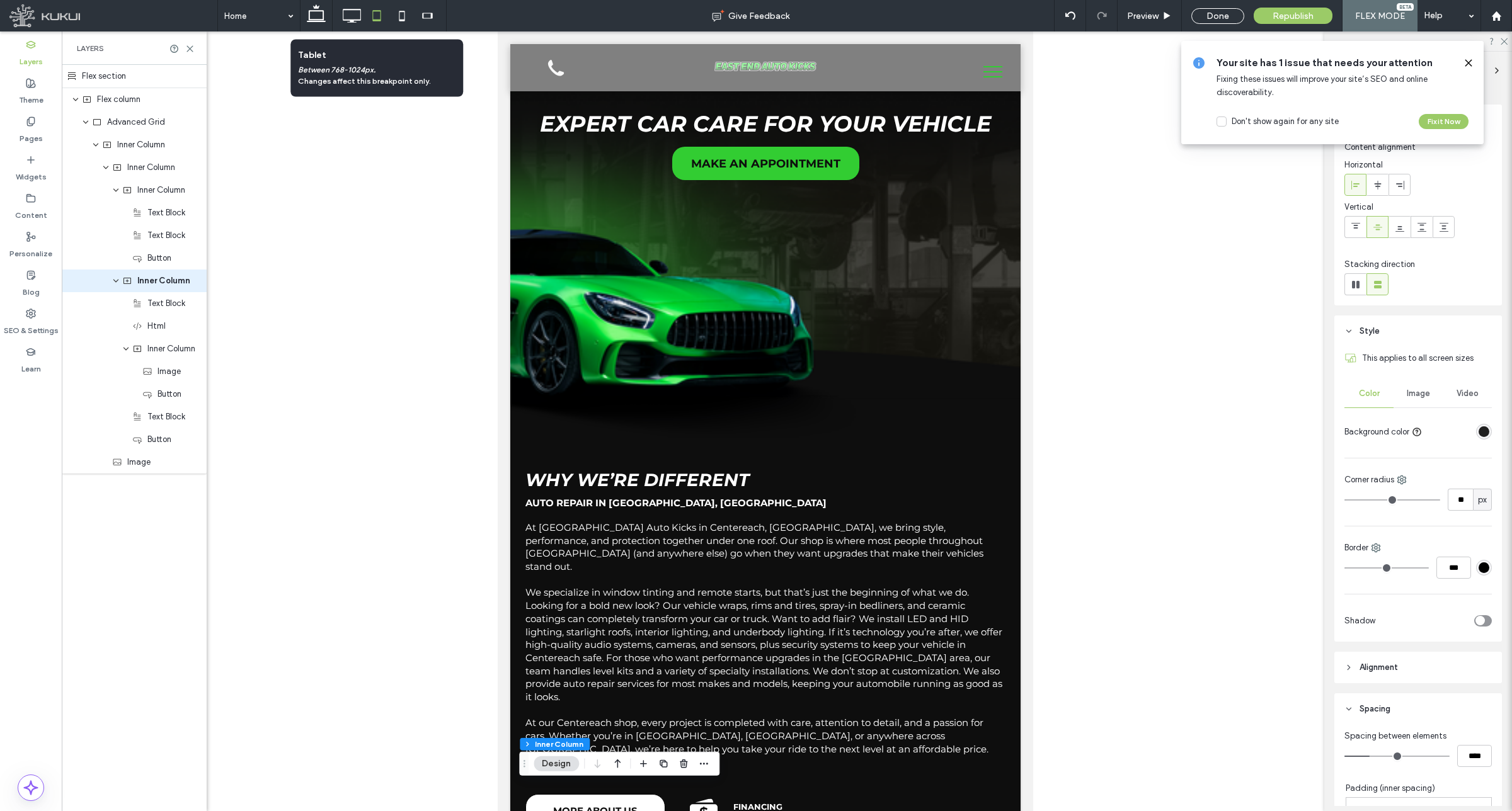
scroll to position [13, 0]
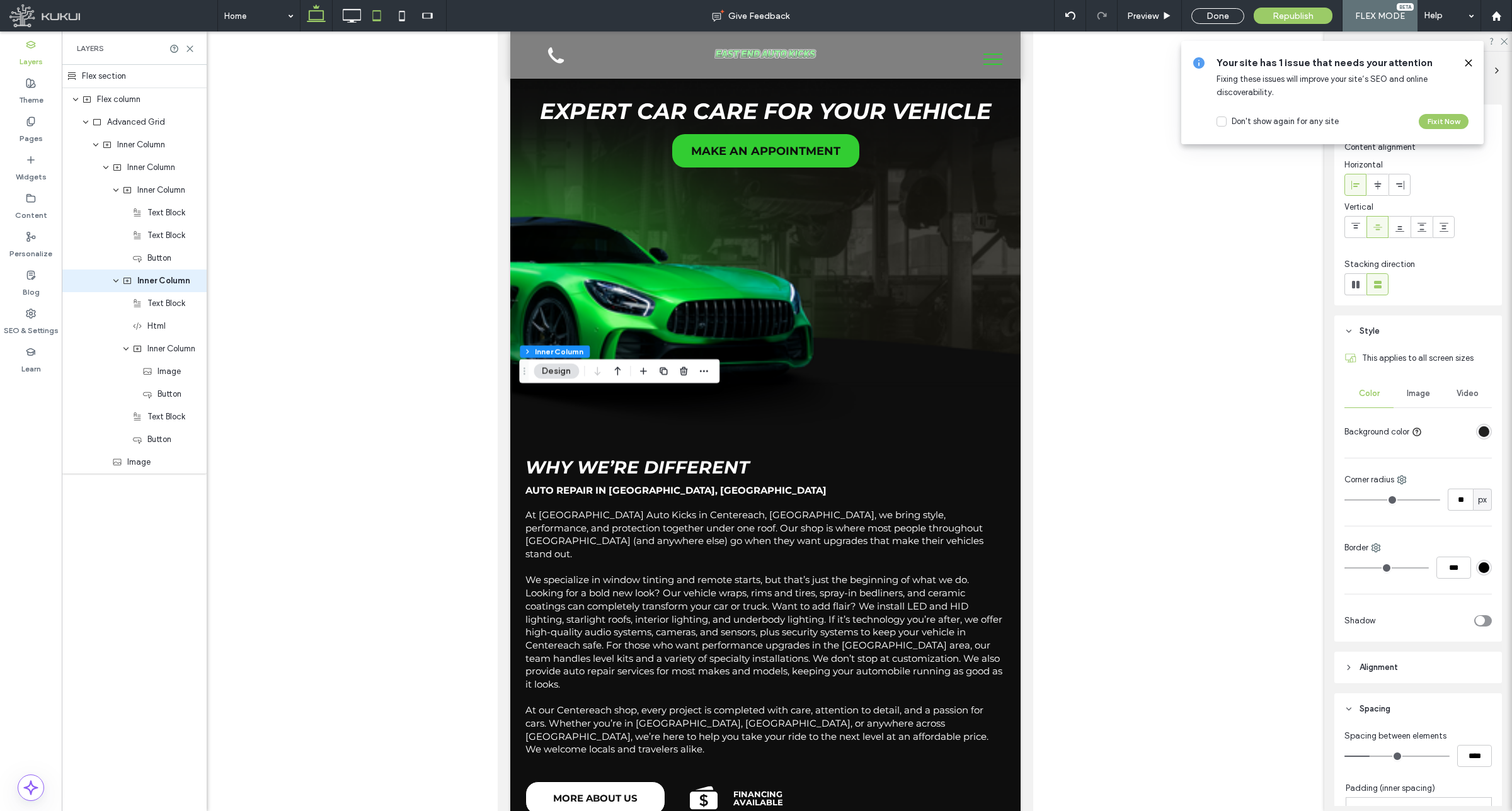
click at [312, 17] on icon at bounding box center [316, 16] width 26 height 26
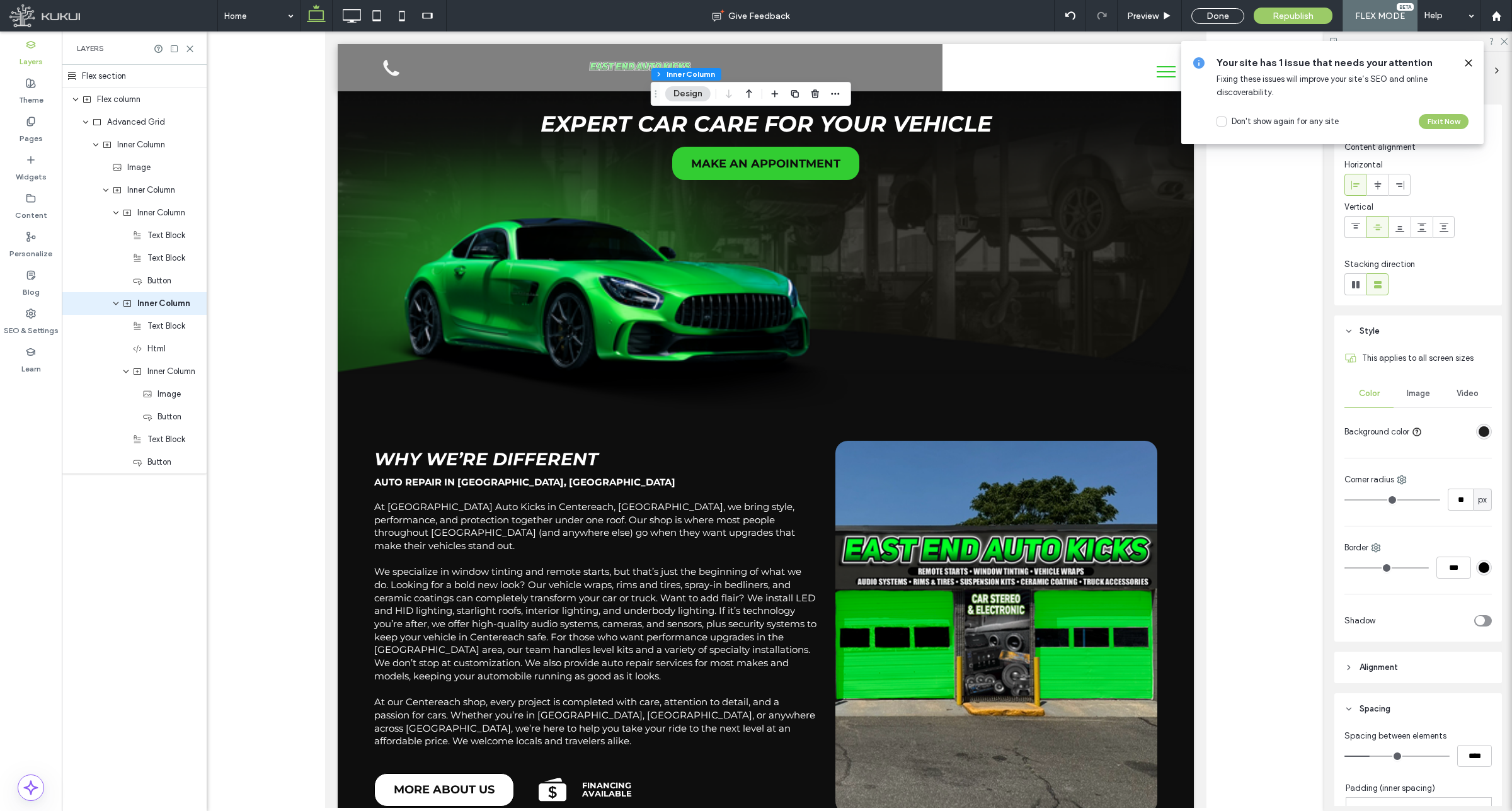
scroll to position [0, 0]
click at [1273, 24] on div "Republish" at bounding box center [1292, 16] width 79 height 31
click at [1273, 14] on span "Republish" at bounding box center [1293, 16] width 41 height 11
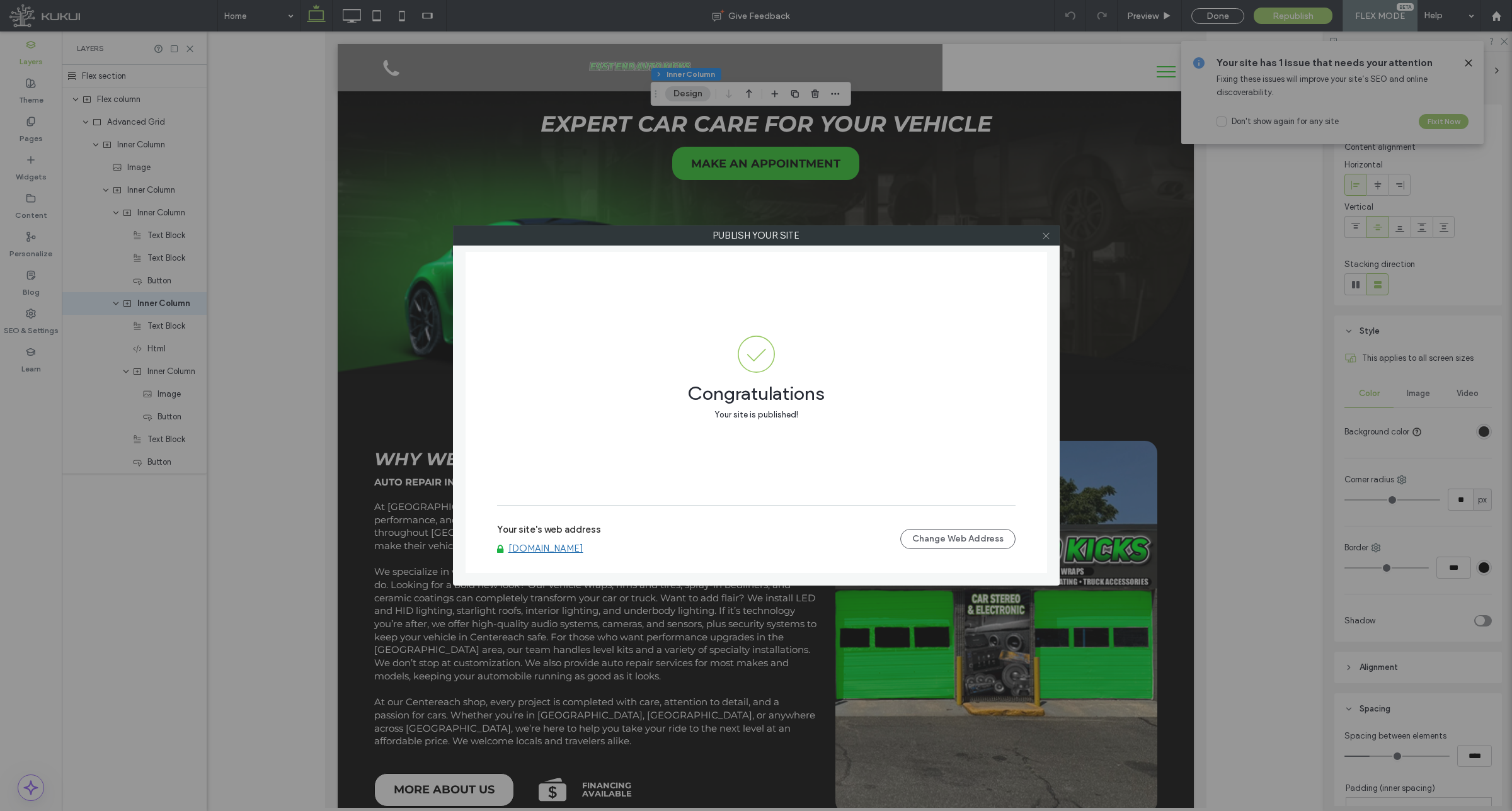
click at [1045, 234] on icon at bounding box center [1046, 236] width 10 height 10
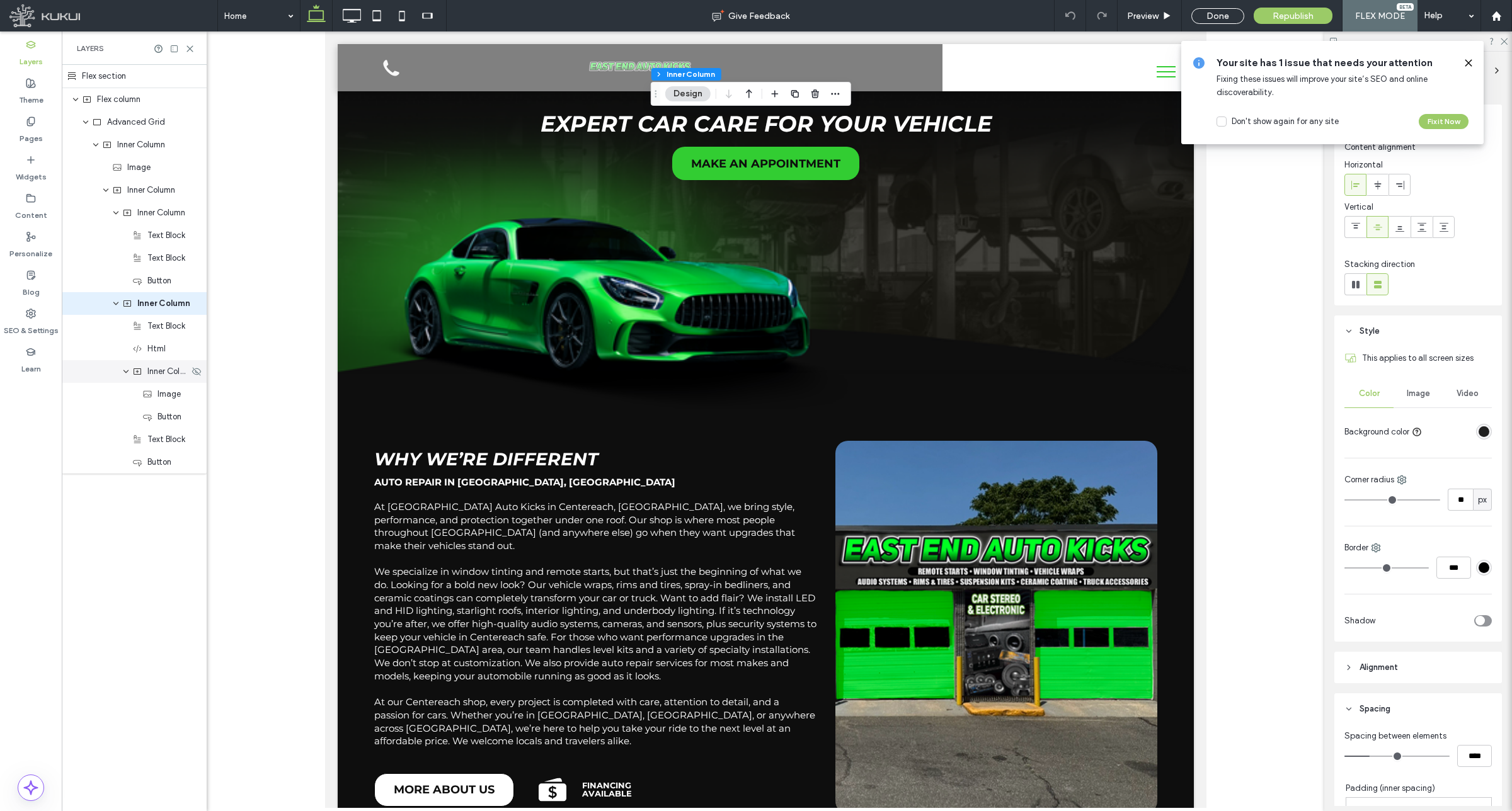
click at [155, 373] on span "Inner Column" at bounding box center [168, 371] width 41 height 13
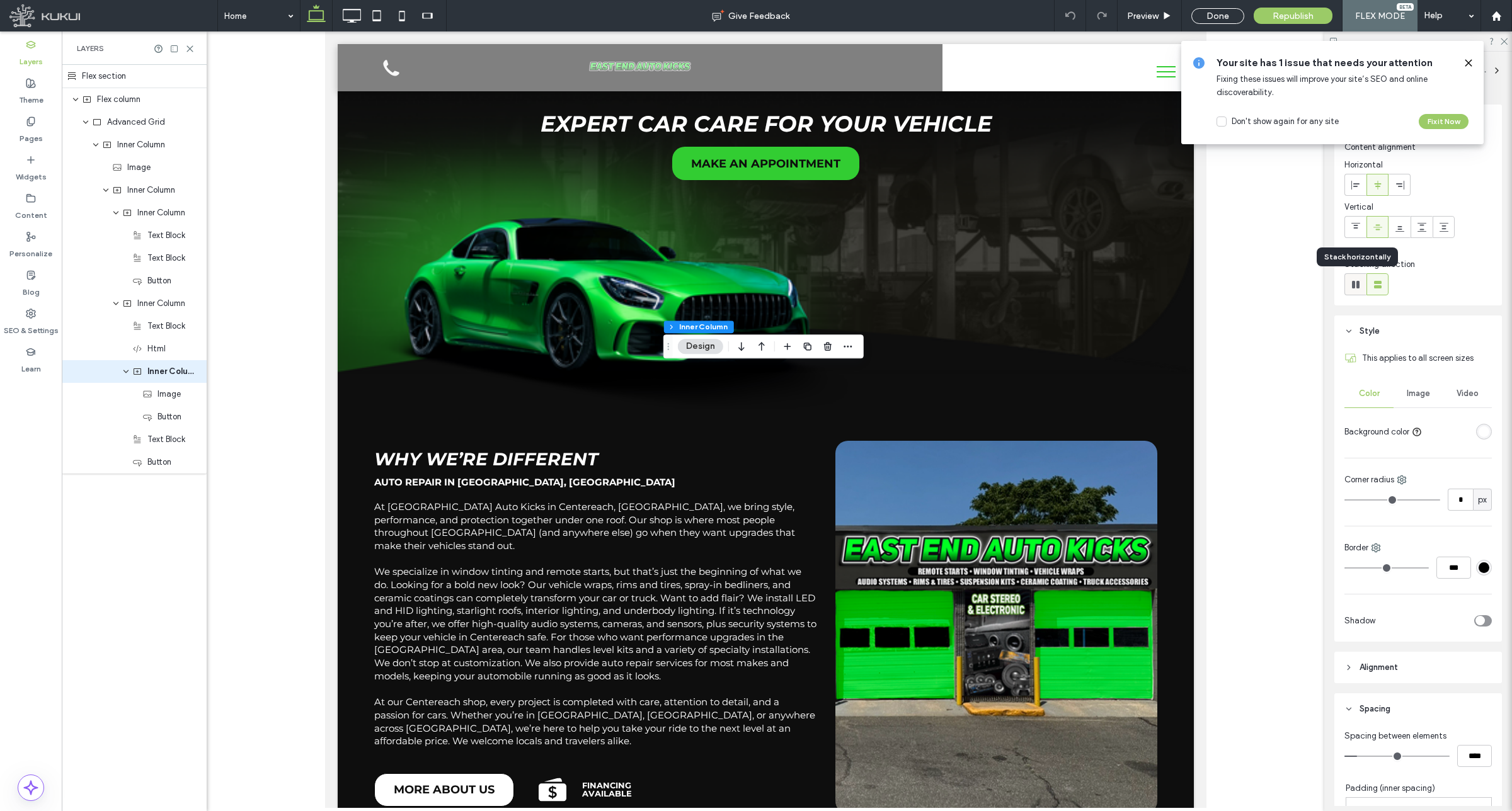
click at [1359, 281] on icon at bounding box center [1355, 284] width 13 height 13
type input "**"
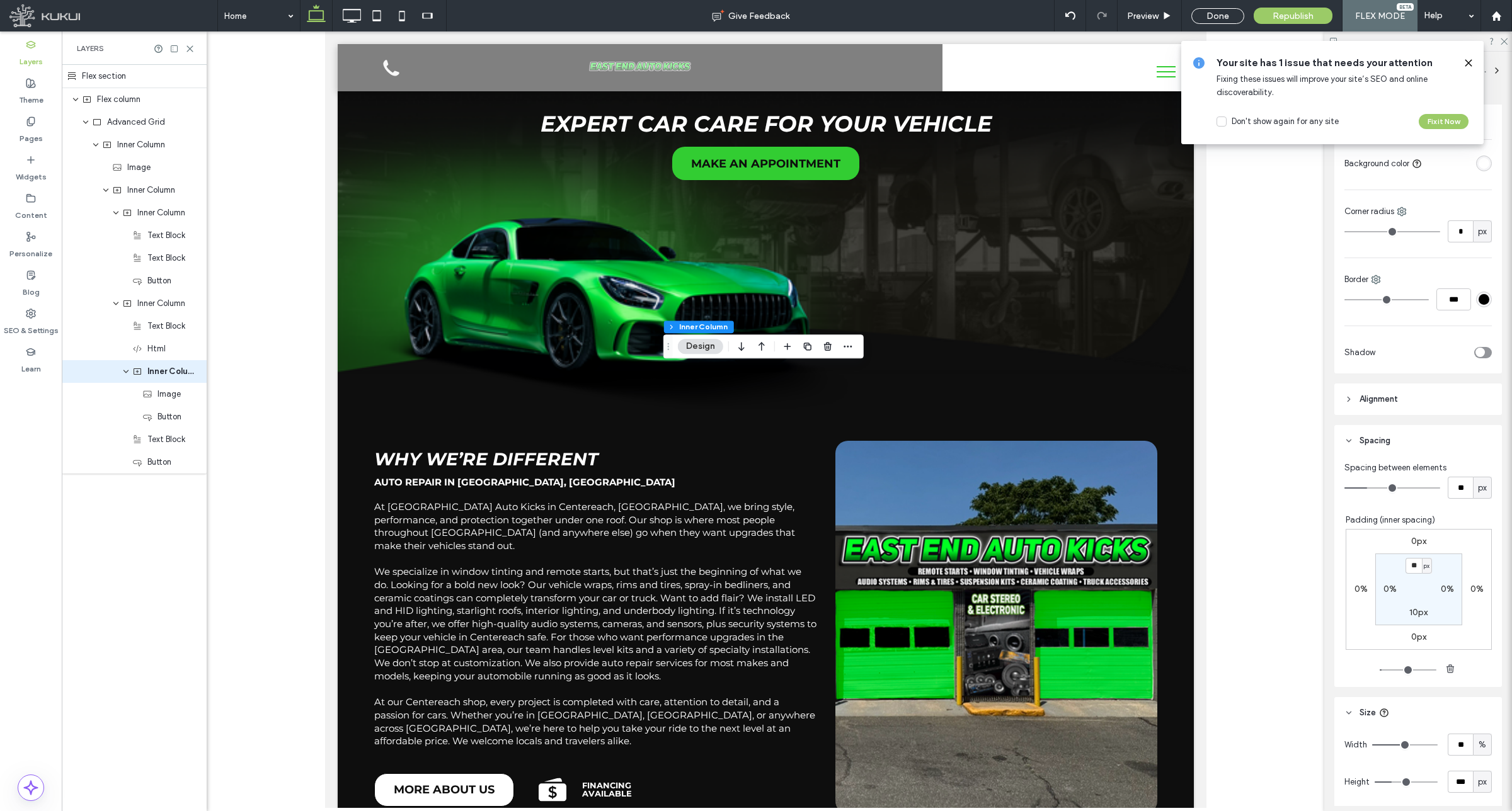
scroll to position [440, 0]
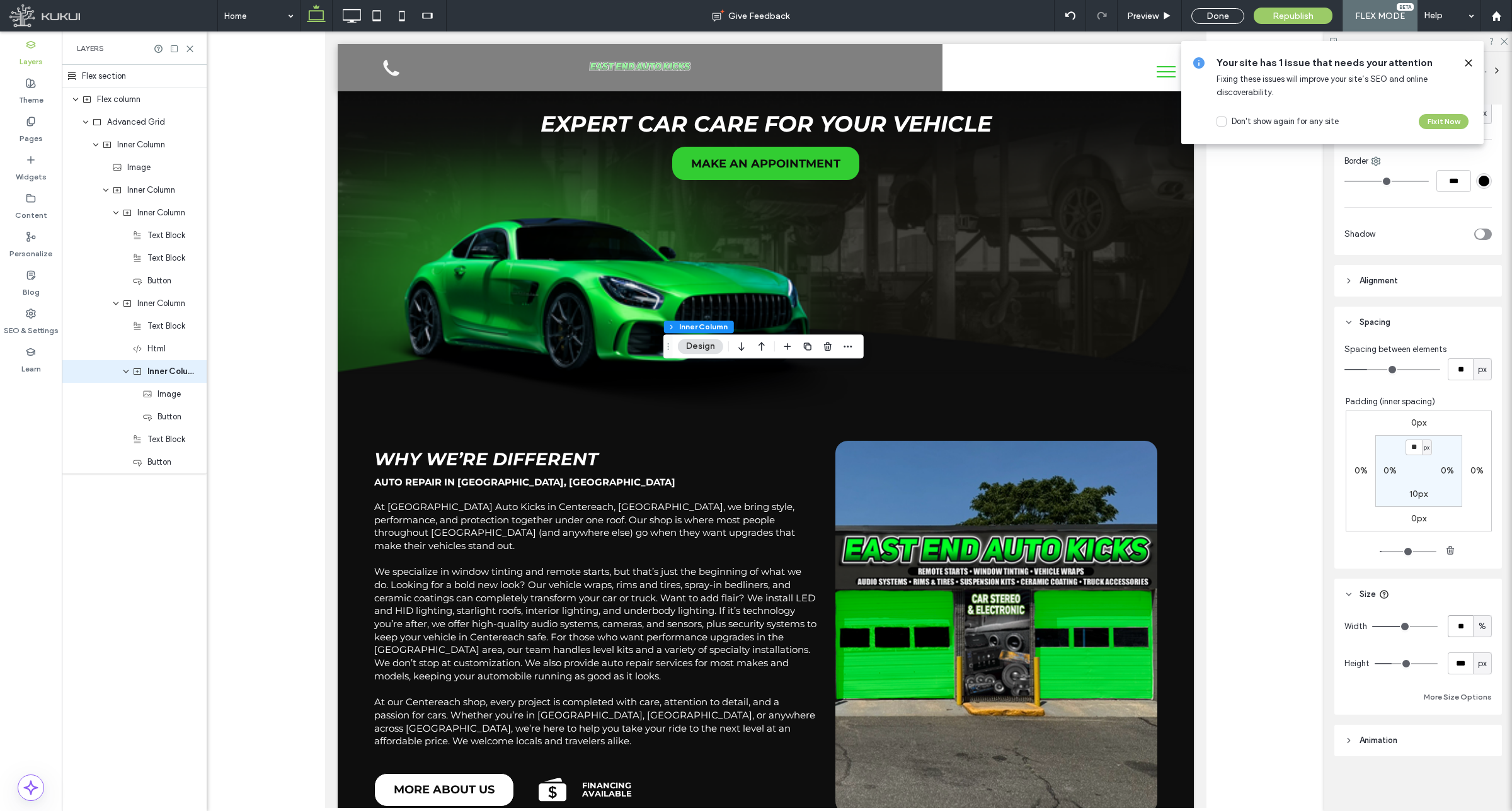
click at [1460, 624] on input "**" at bounding box center [1461, 626] width 26 height 22
type input "***"
click at [1478, 657] on span "px" at bounding box center [1481, 663] width 9 height 13
drag, startPoint x: 1473, startPoint y: 782, endPoint x: 1481, endPoint y: 745, distance: 37.9
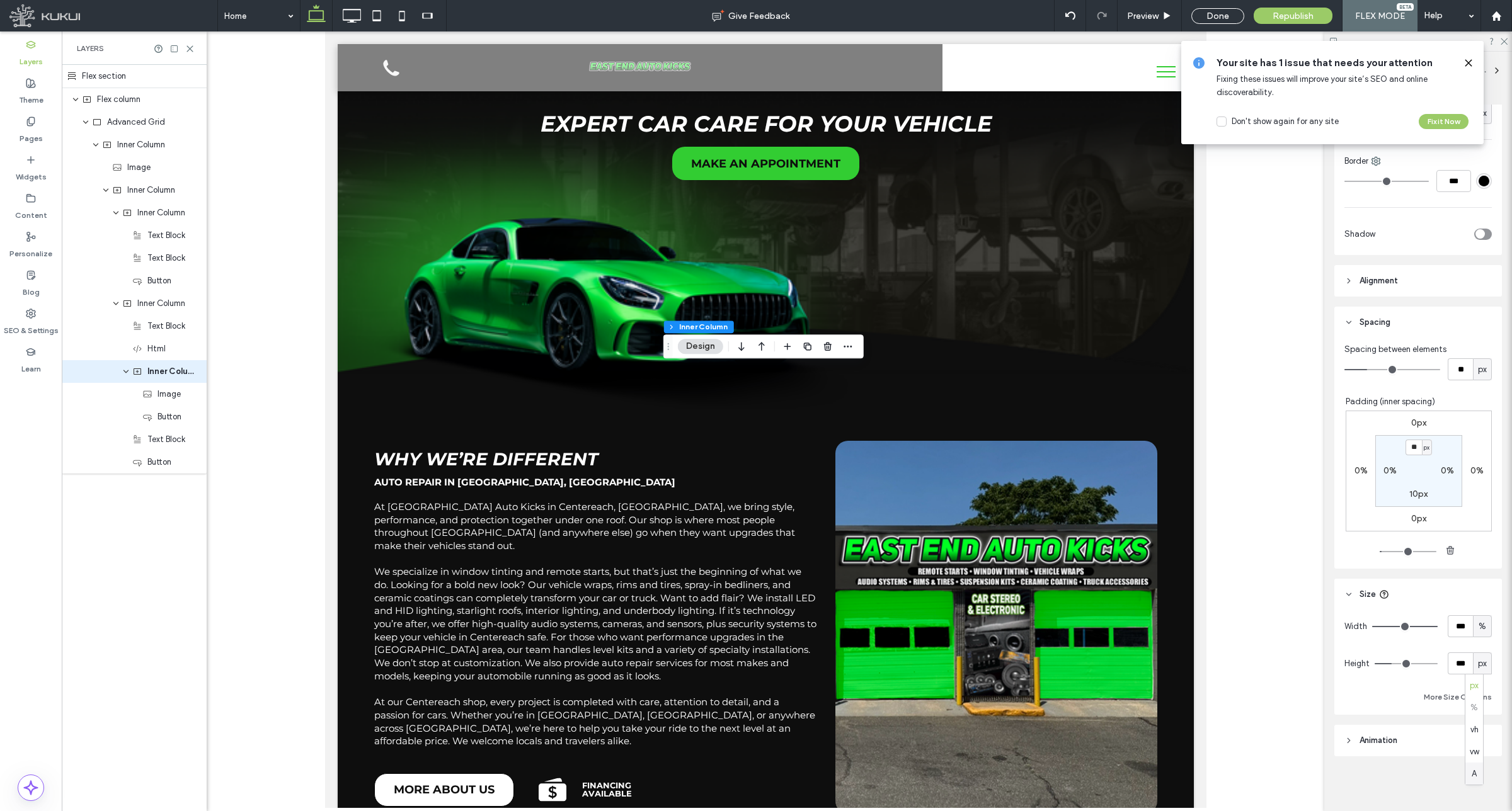
click at [1473, 782] on div "A" at bounding box center [1475, 774] width 18 height 22
type input "*"
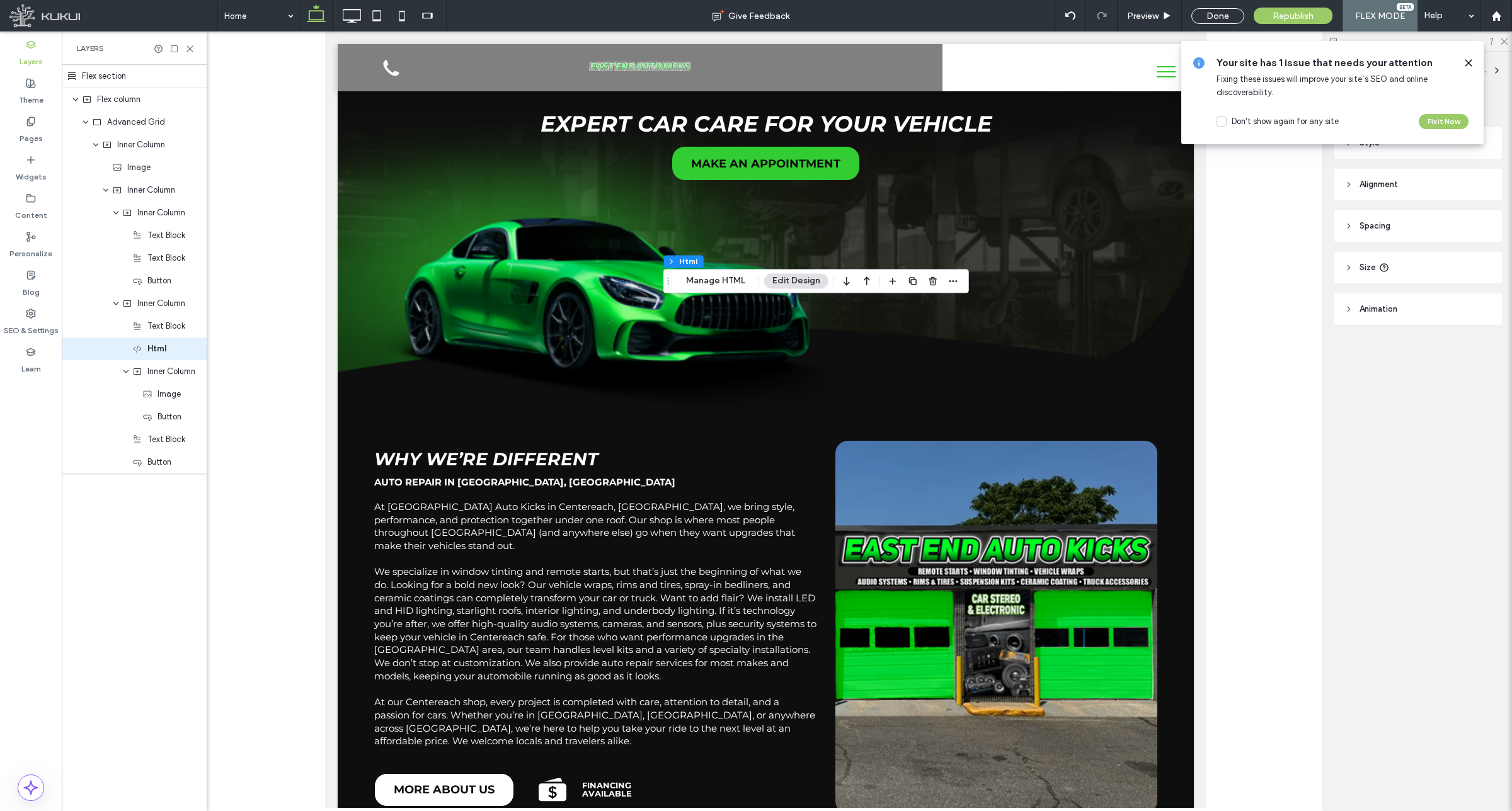
click at [1352, 269] on icon at bounding box center [1349, 267] width 9 height 9
click at [1484, 297] on div "A" at bounding box center [1481, 299] width 13 height 13
click at [1486, 323] on div "px" at bounding box center [1482, 322] width 18 height 22
type input "***"
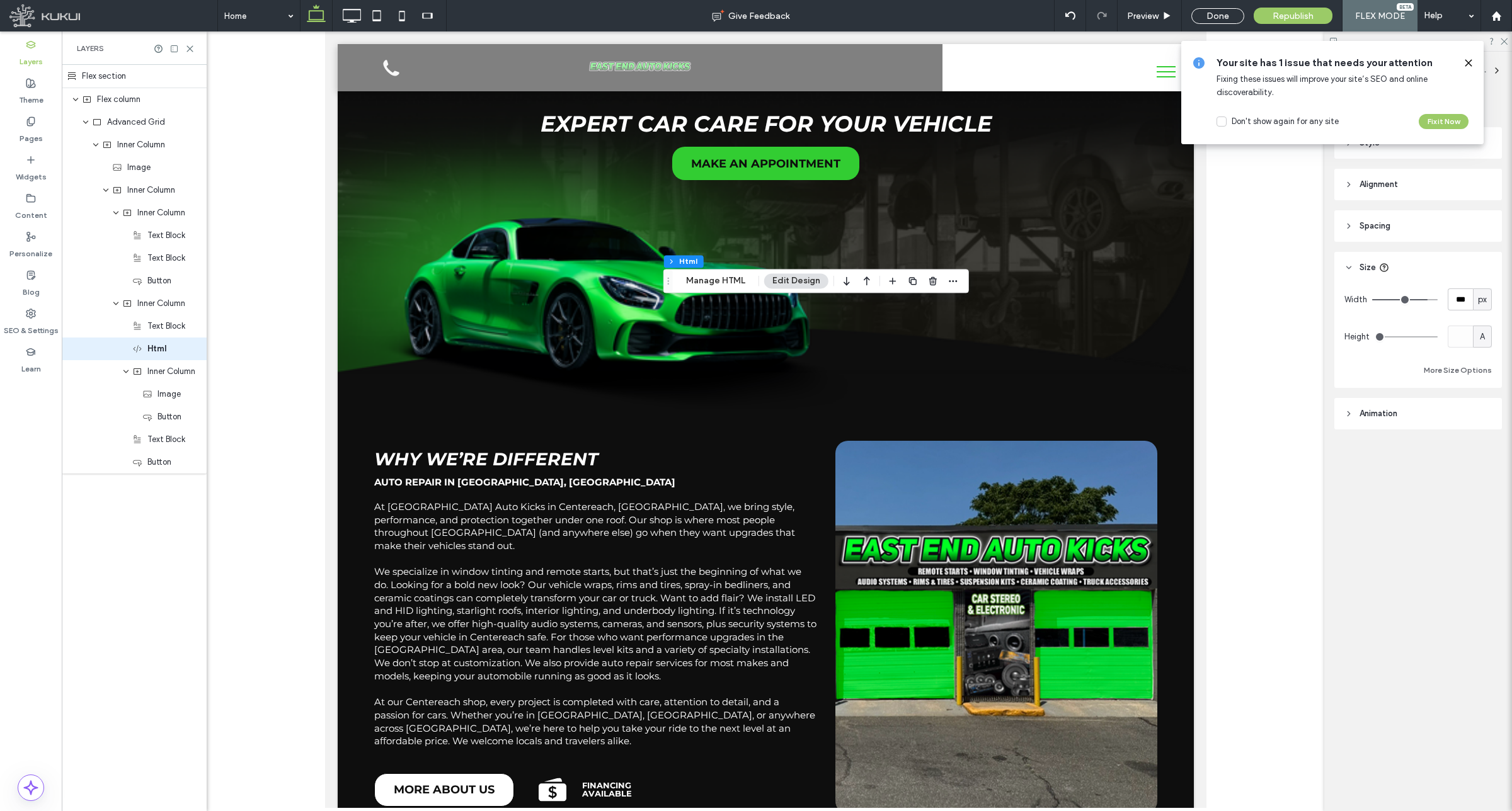
click at [1485, 293] on span "px" at bounding box center [1481, 299] width 9 height 13
drag, startPoint x: 1480, startPoint y: 411, endPoint x: 1481, endPoint y: 333, distance: 78.0
click at [1482, 412] on span "A" at bounding box center [1481, 409] width 5 height 13
type input "*"
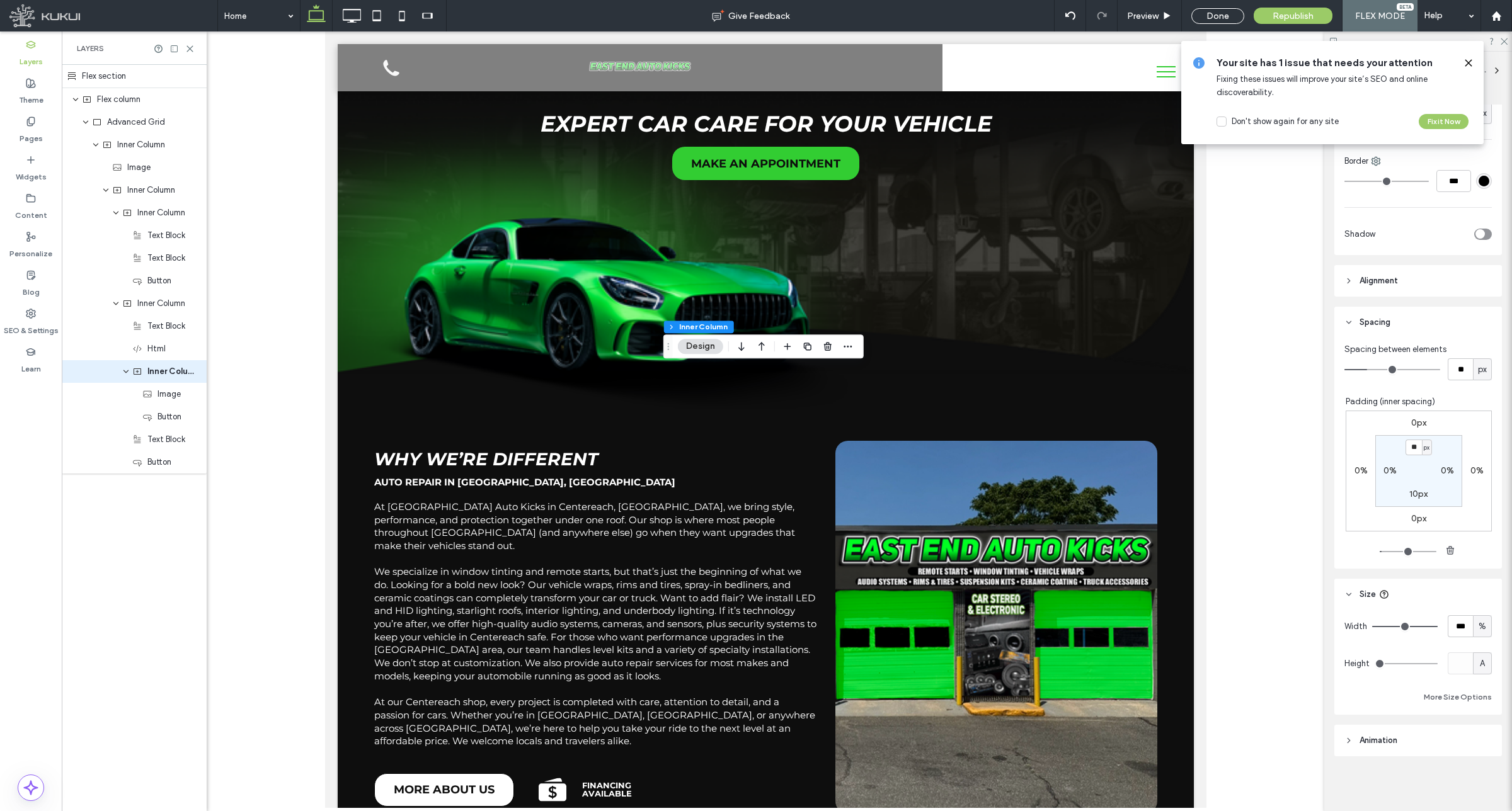
click at [1481, 631] on div "%" at bounding box center [1481, 626] width 19 height 22
click at [1480, 637] on div "px % vh vw A" at bounding box center [1474, 692] width 19 height 111
click at [1476, 641] on div "px" at bounding box center [1475, 649] width 18 height 22
type input "***"
click at [1473, 617] on div "px" at bounding box center [1481, 626] width 19 height 22
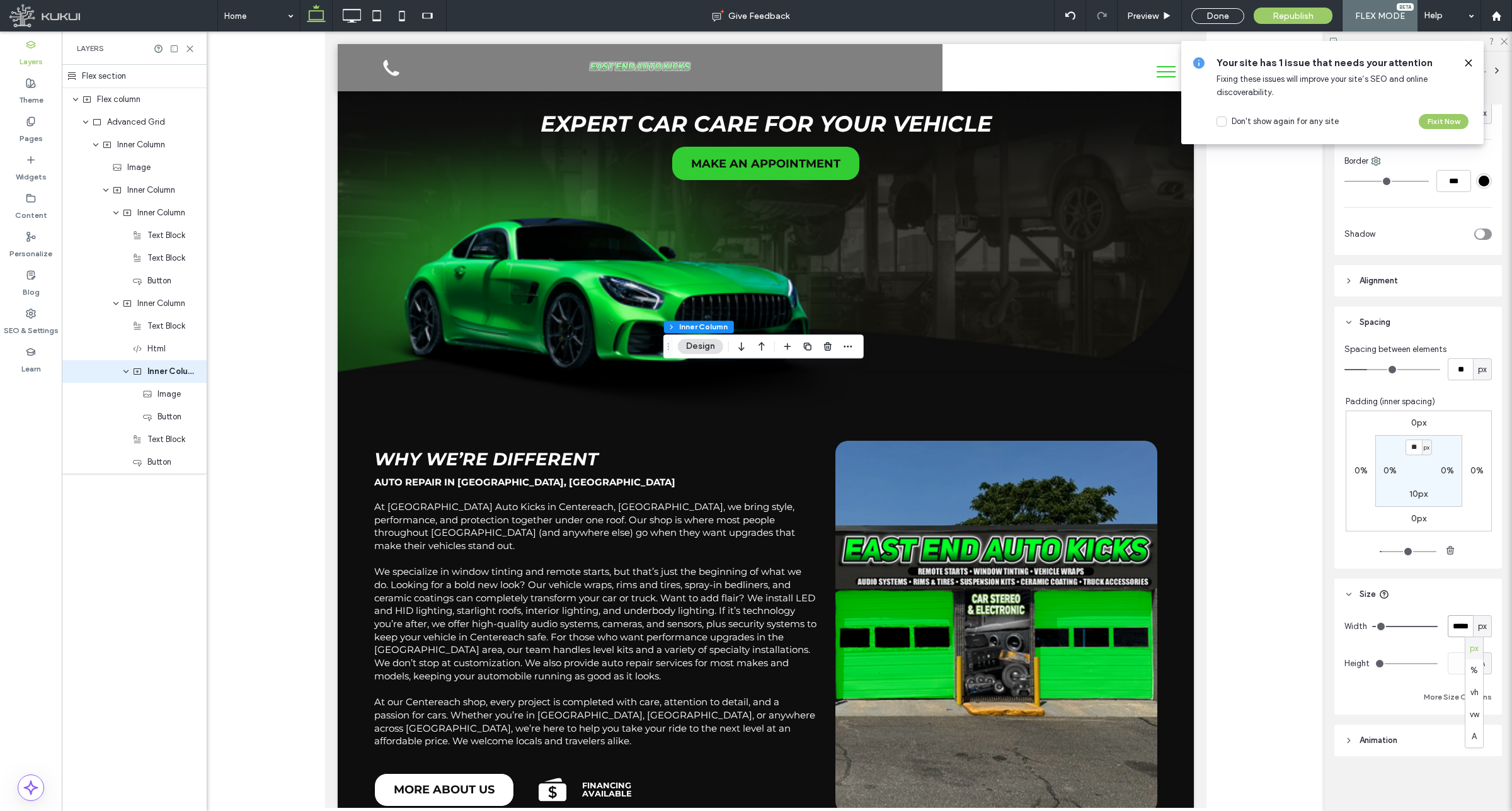
click at [1456, 619] on input "*****" at bounding box center [1461, 626] width 26 height 22
type input "***"
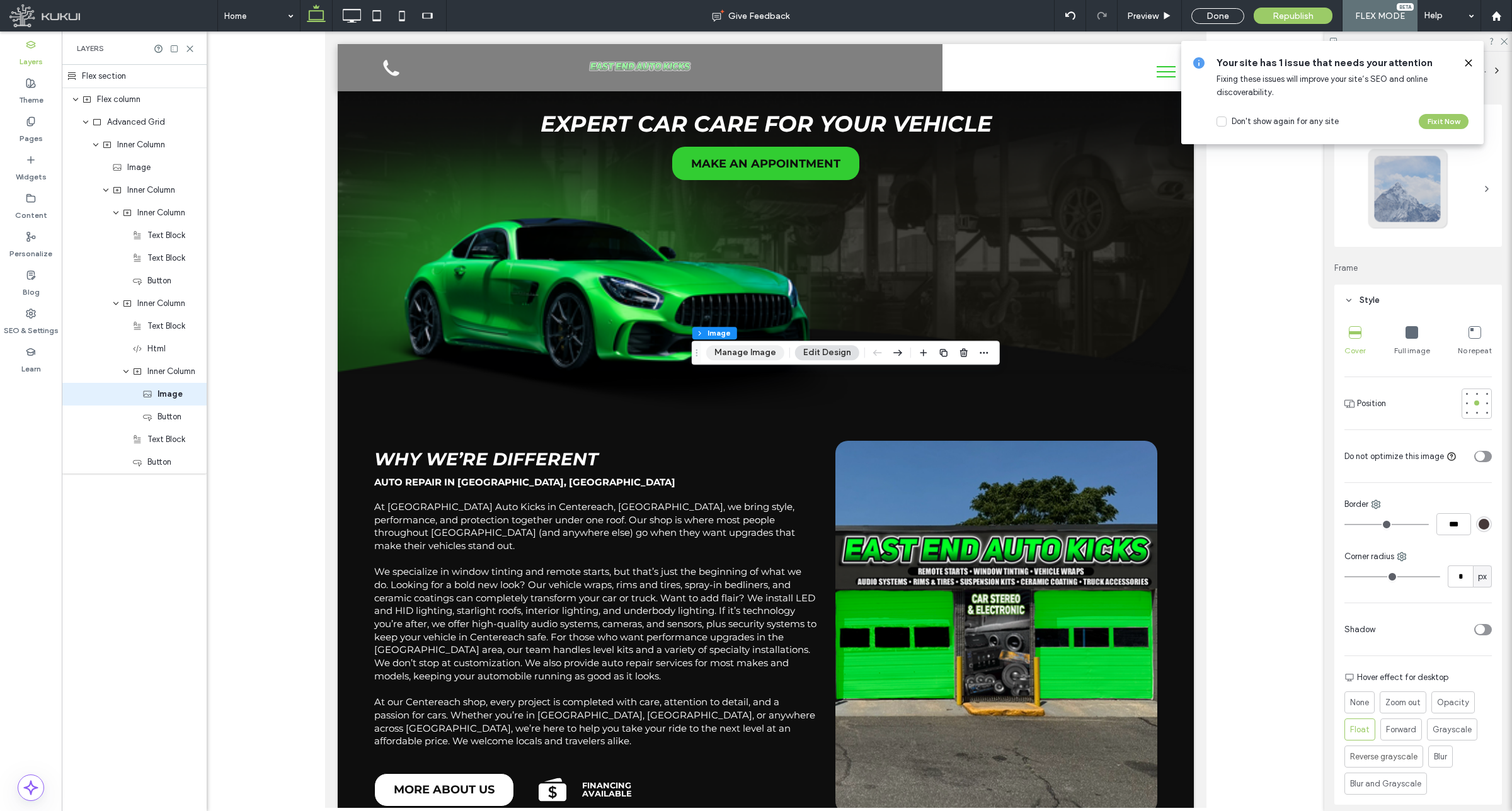
click at [760, 347] on button "Manage Image" at bounding box center [744, 352] width 78 height 15
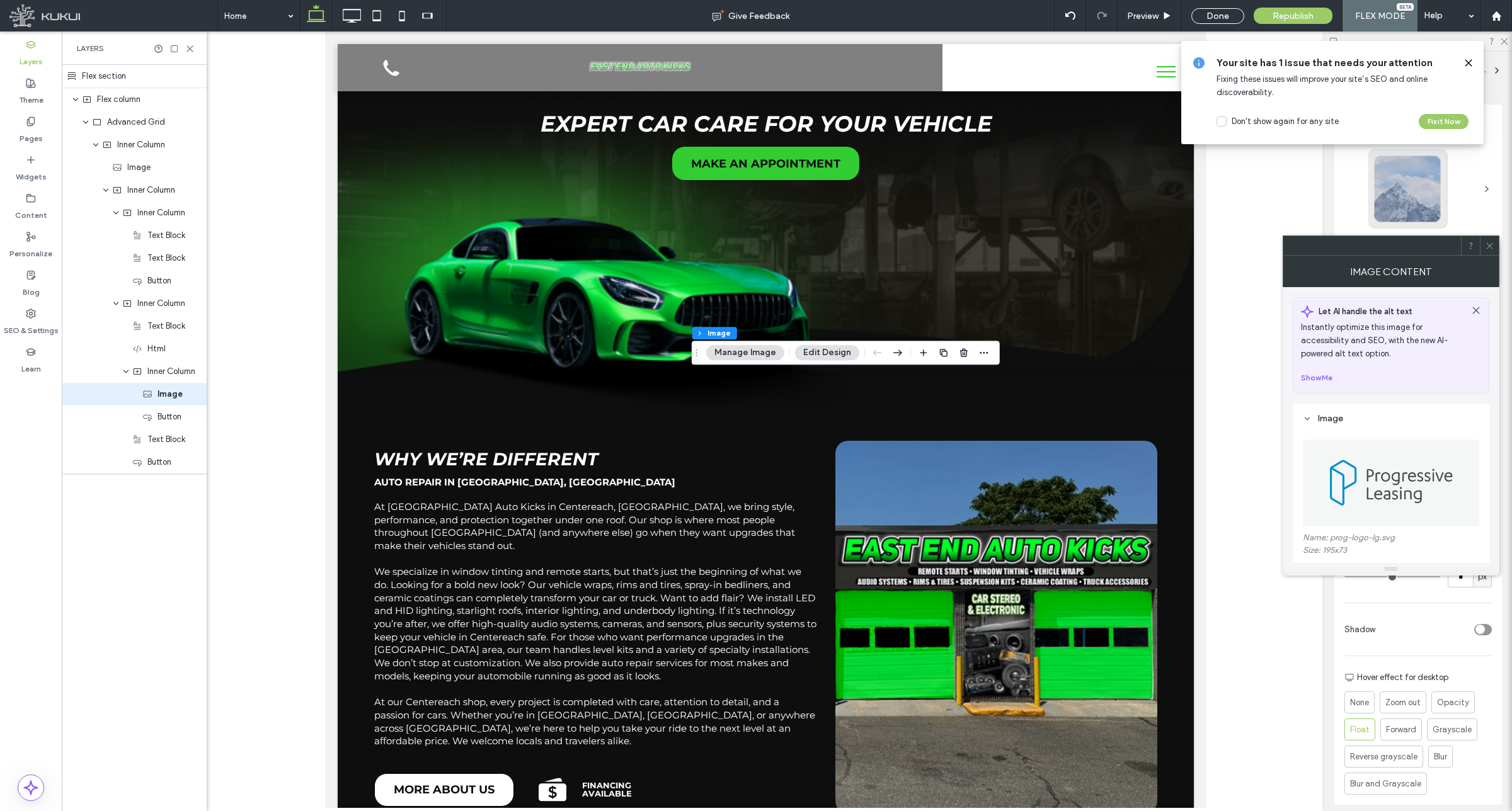
drag, startPoint x: 1490, startPoint y: 255, endPoint x: 1474, endPoint y: 495, distance: 240.5
click at [1490, 259] on div "**********" at bounding box center [1391, 406] width 217 height 341
click at [1488, 238] on span at bounding box center [1489, 245] width 10 height 19
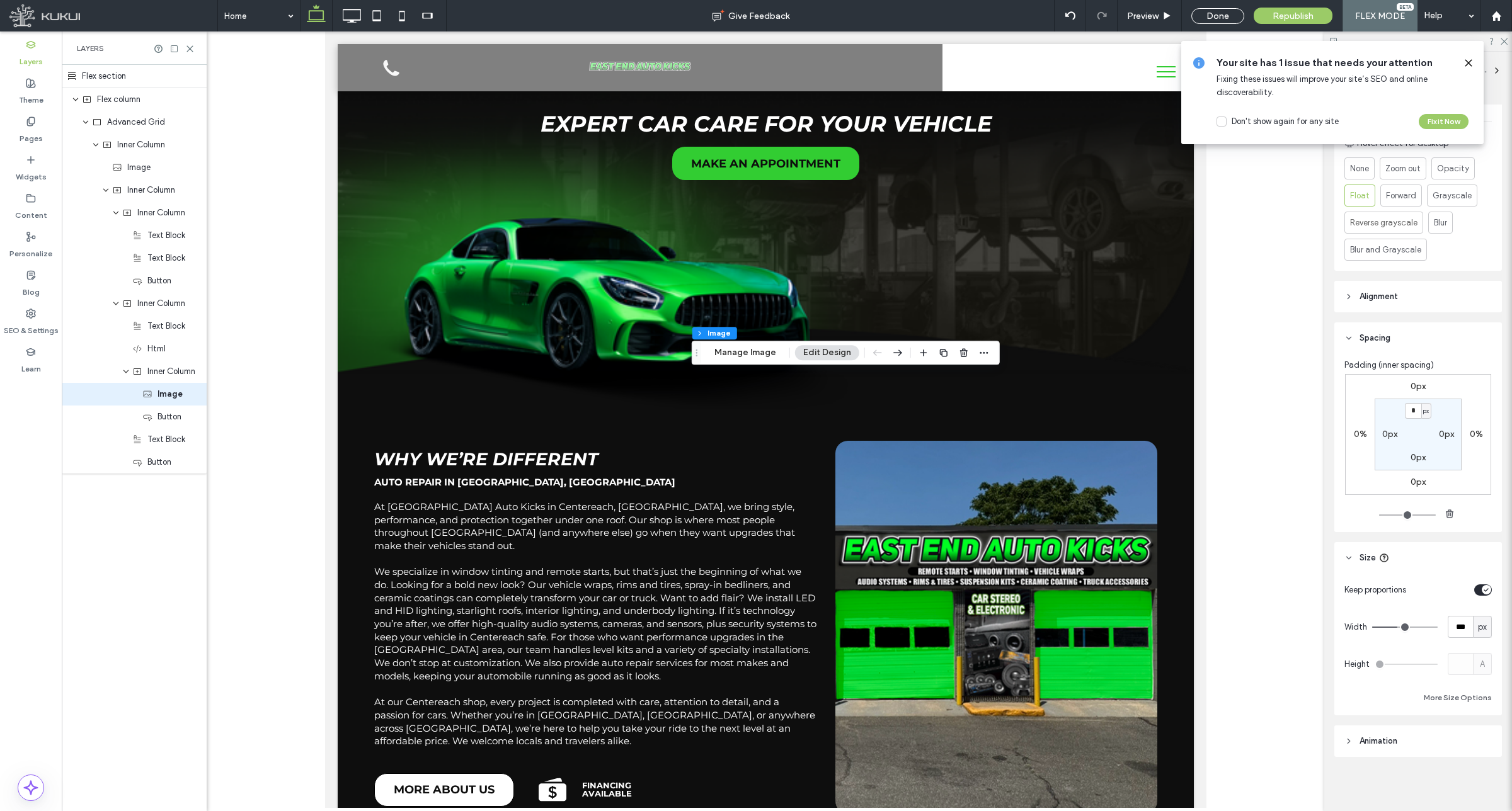
scroll to position [535, 0]
click at [1448, 621] on input "***" at bounding box center [1461, 626] width 26 height 22
type input "***"
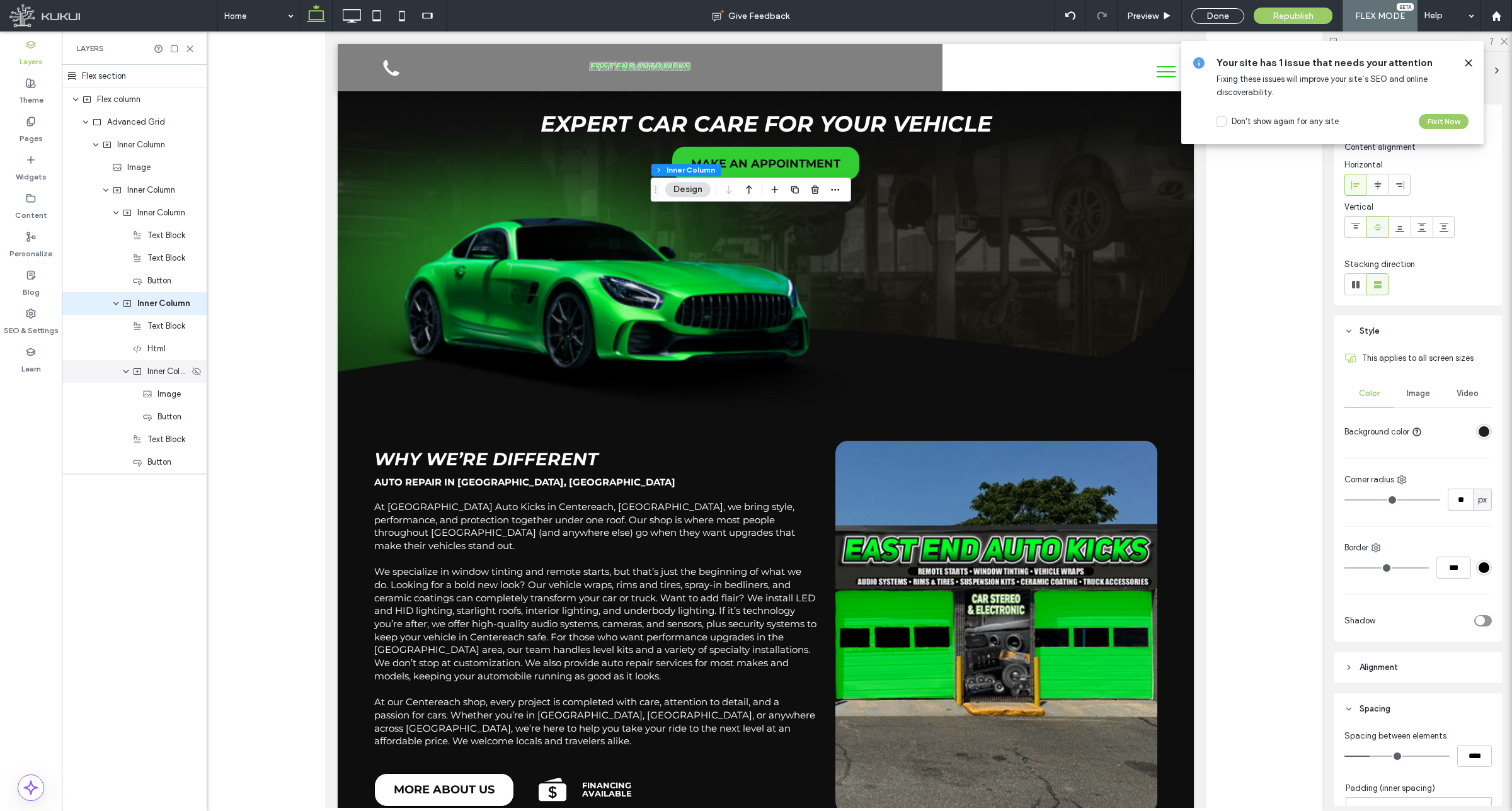
click at [152, 369] on span "Inner Column" at bounding box center [168, 371] width 41 height 13
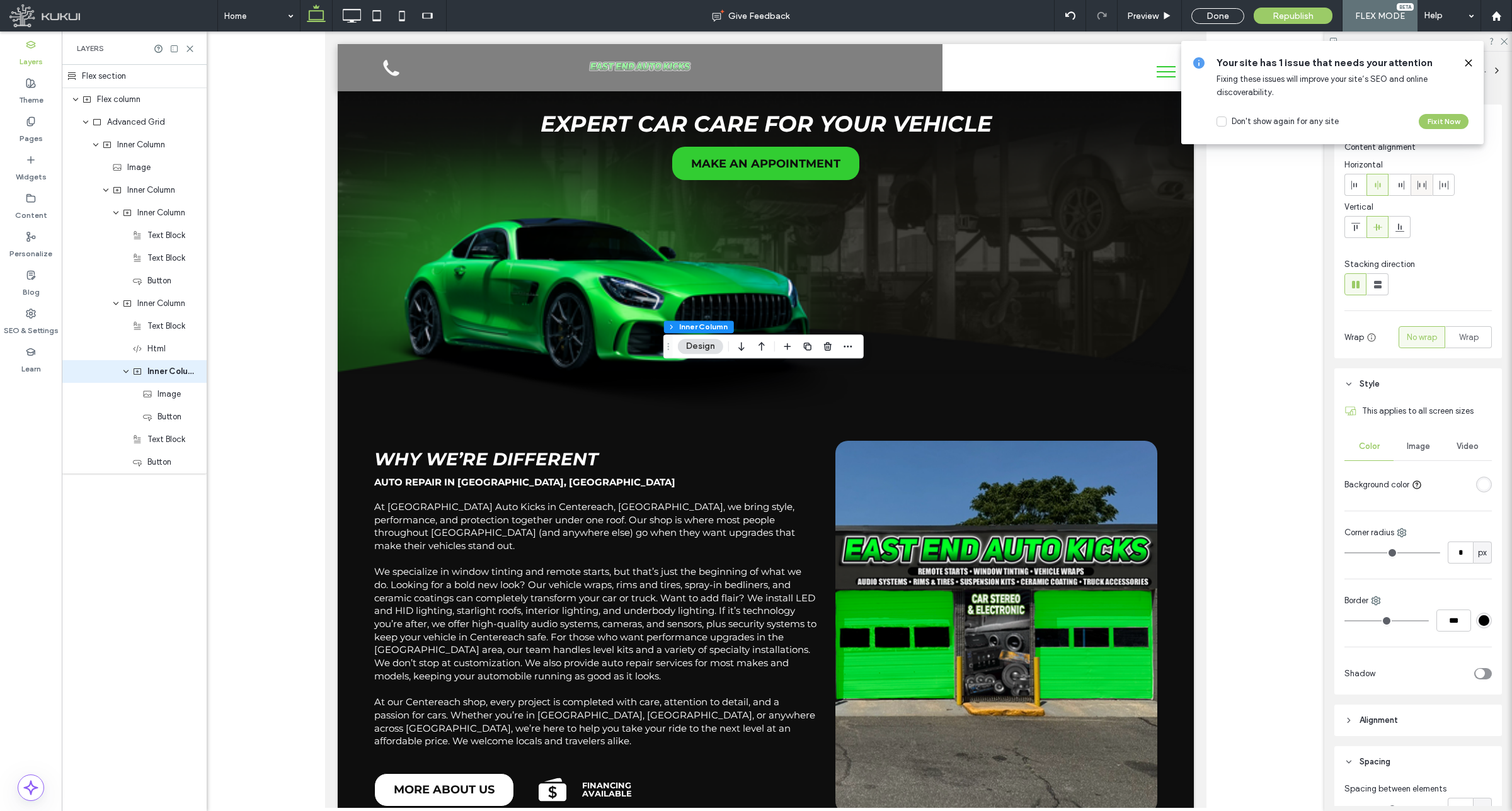
click at [1418, 186] on use at bounding box center [1421, 185] width 9 height 9
click at [1439, 191] on span at bounding box center [1444, 184] width 10 height 21
click at [1383, 187] on div at bounding box center [1377, 184] width 21 height 21
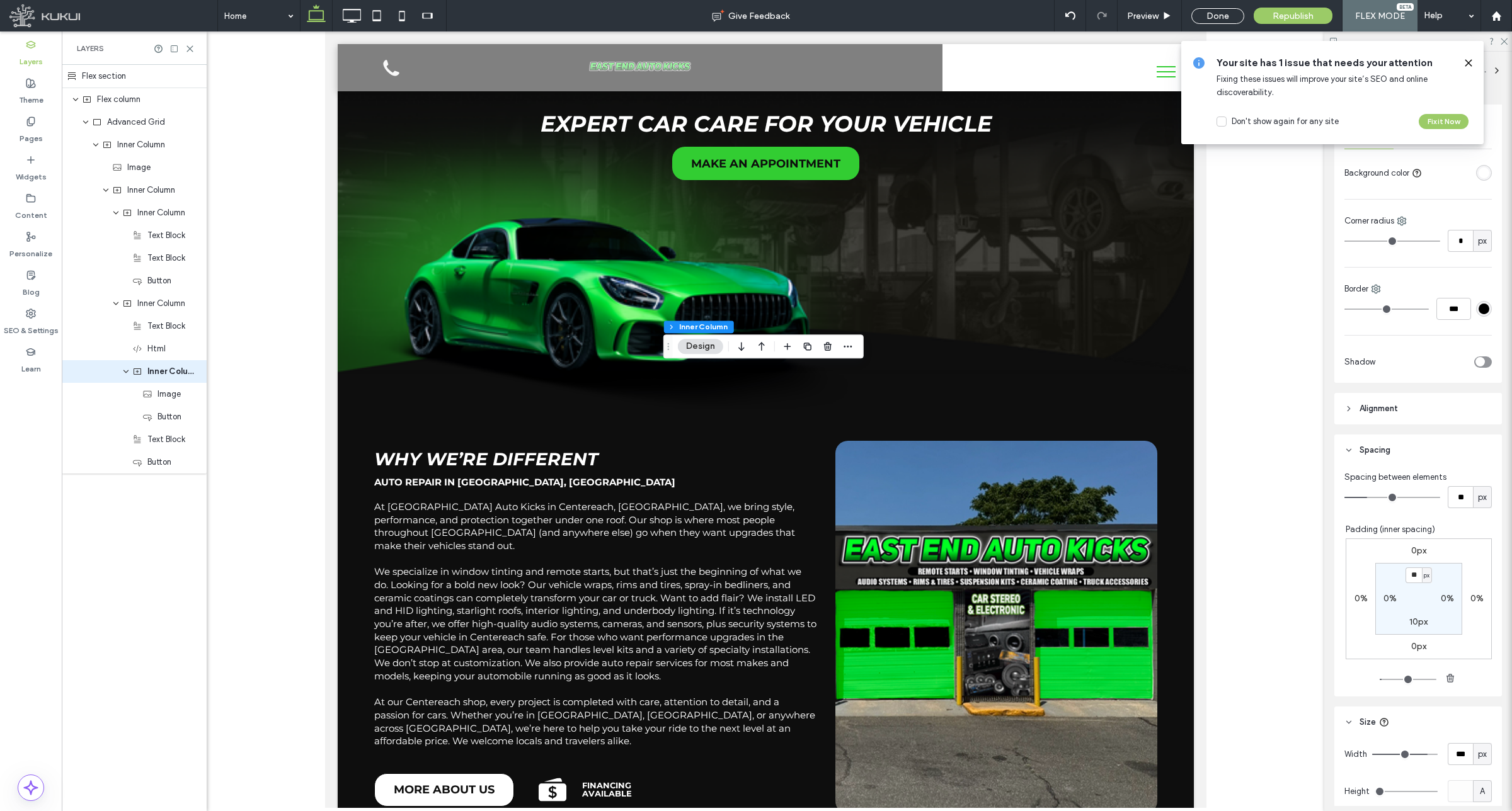
scroll to position [315, 0]
click at [350, 16] on icon at bounding box center [351, 16] width 26 height 26
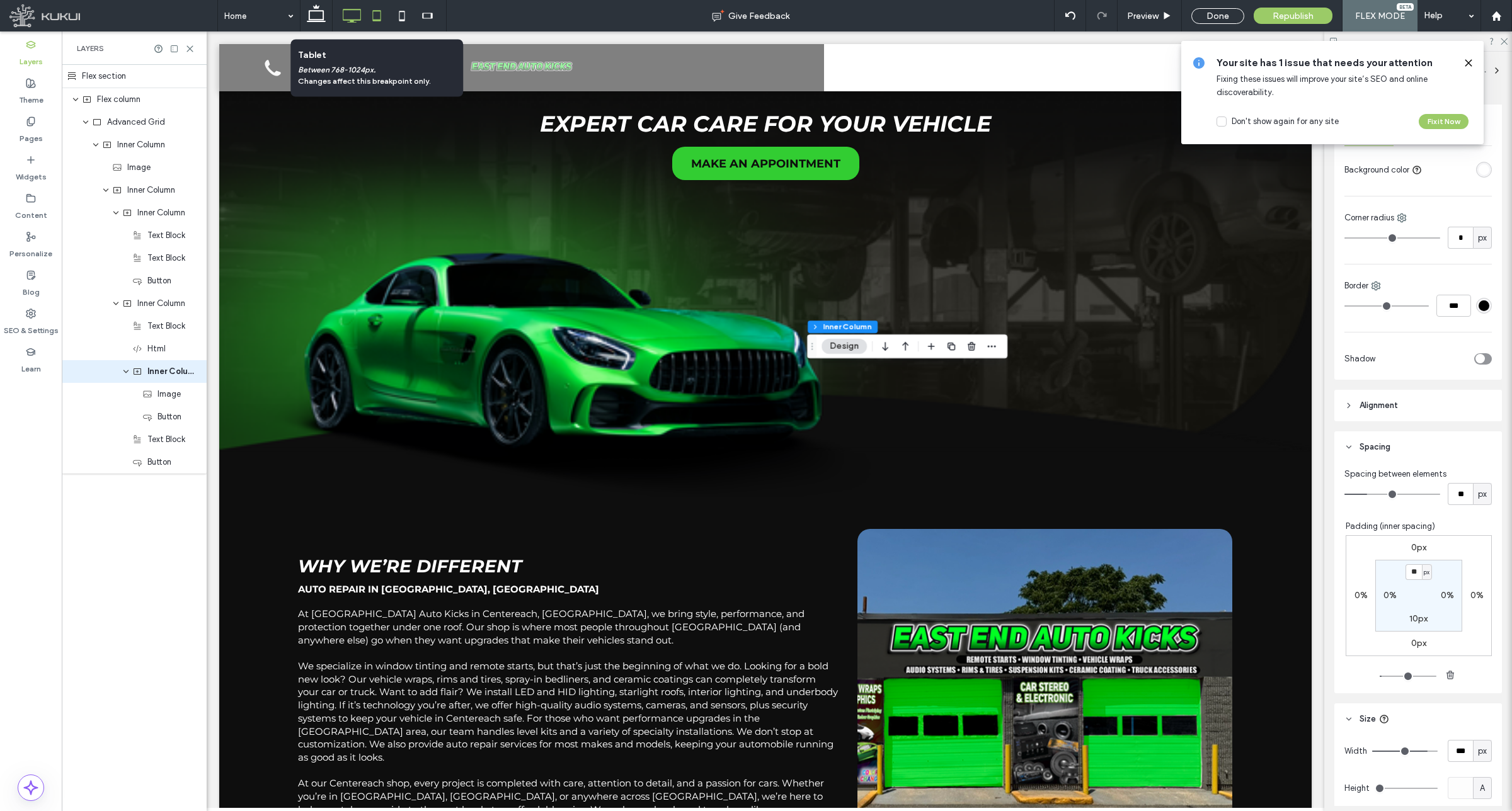
click at [380, 15] on icon at bounding box center [377, 16] width 26 height 26
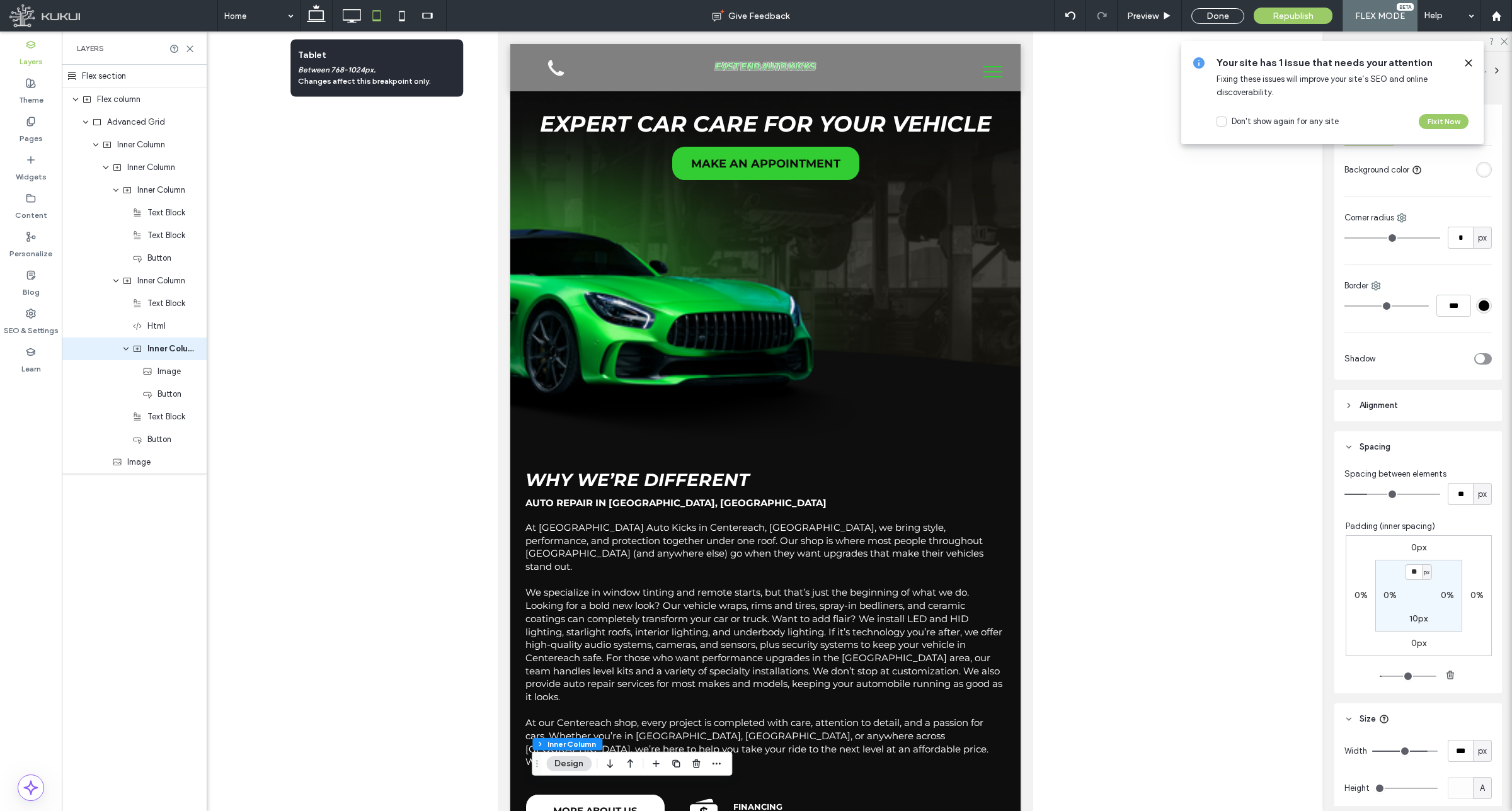
scroll to position [13, 0]
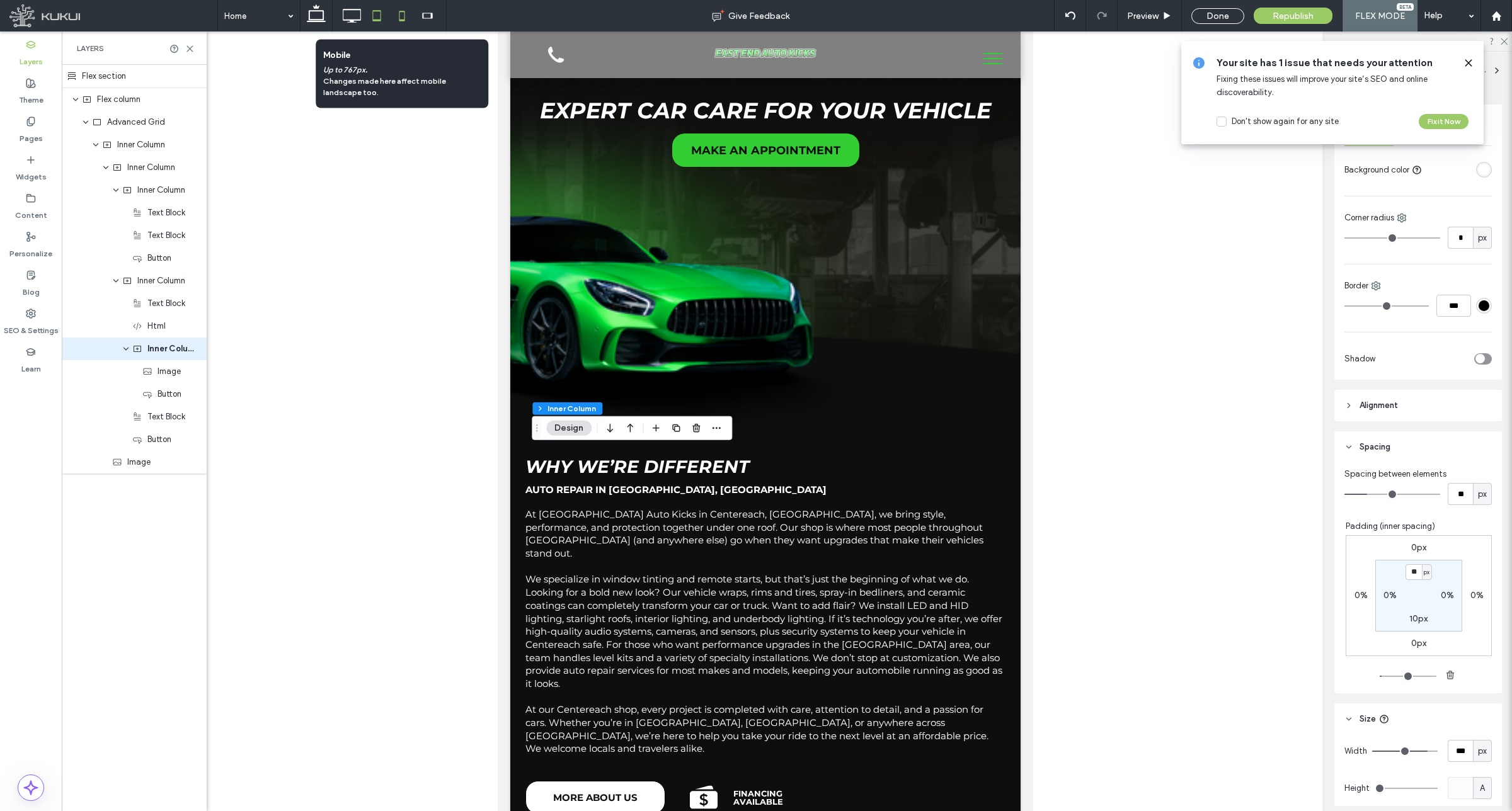
click at [404, 15] on icon at bounding box center [402, 16] width 26 height 26
type input "**"
type input "***"
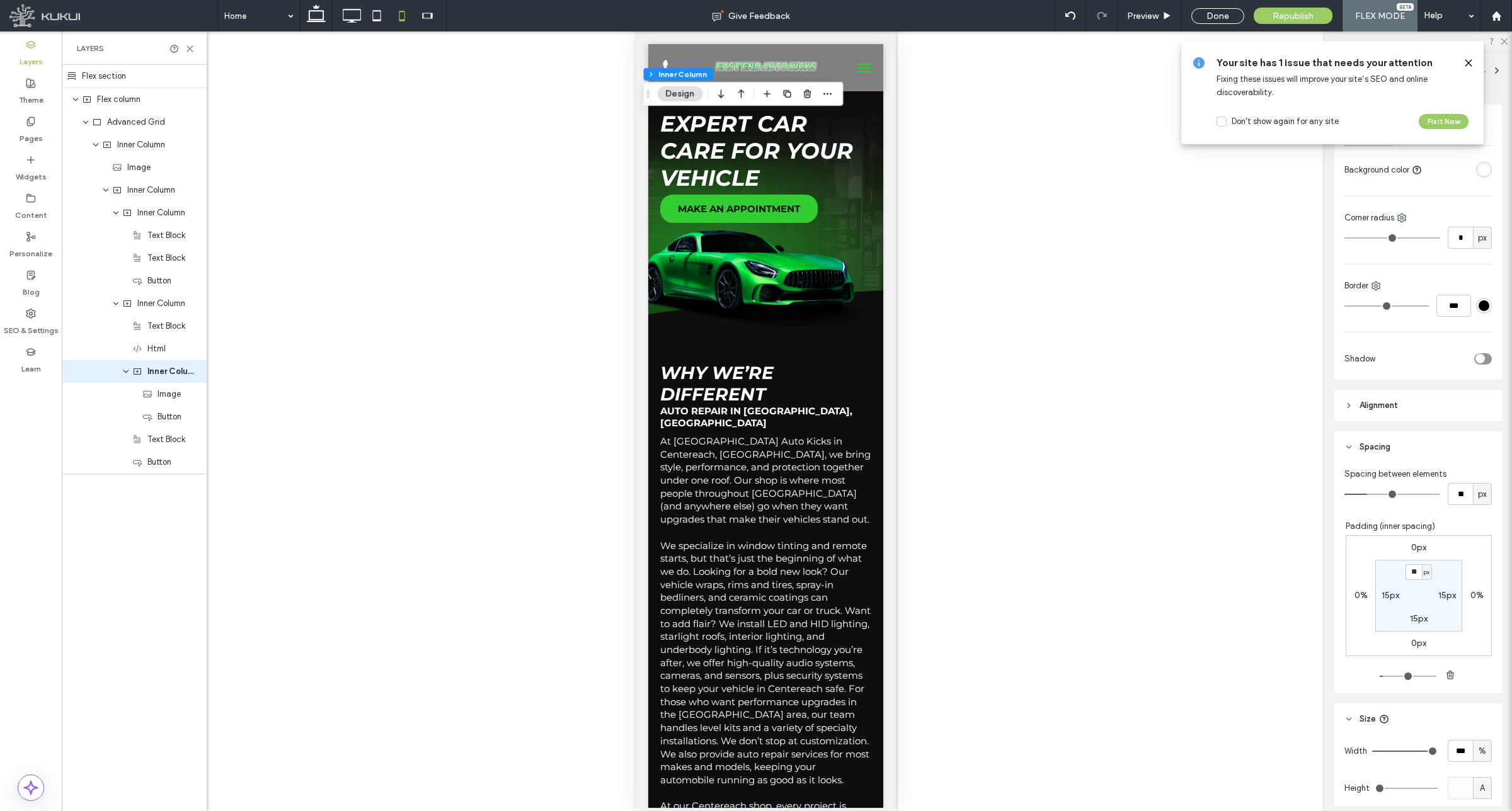
scroll to position [0, 0]
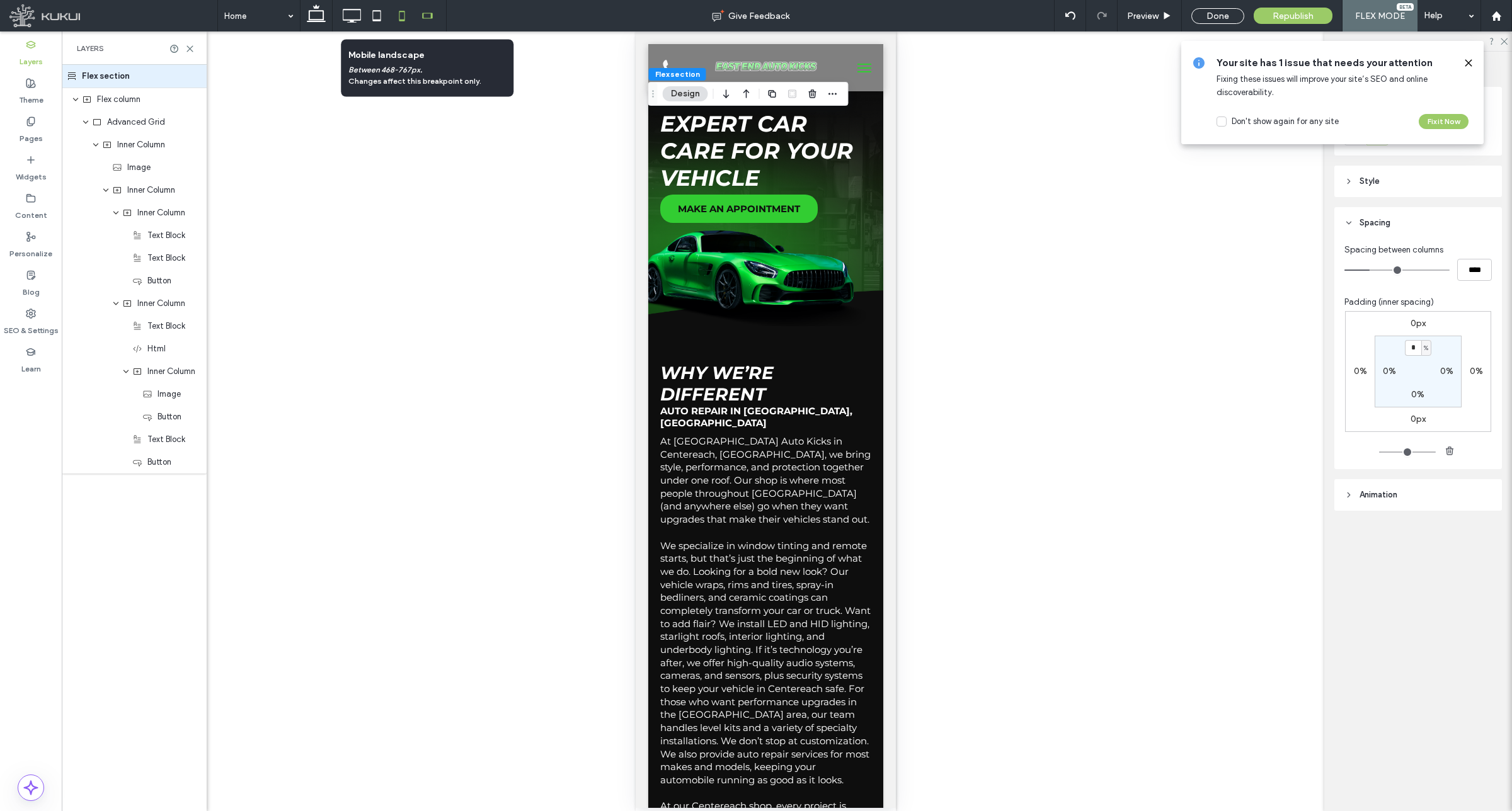
click at [431, 17] on use at bounding box center [427, 16] width 10 height 6
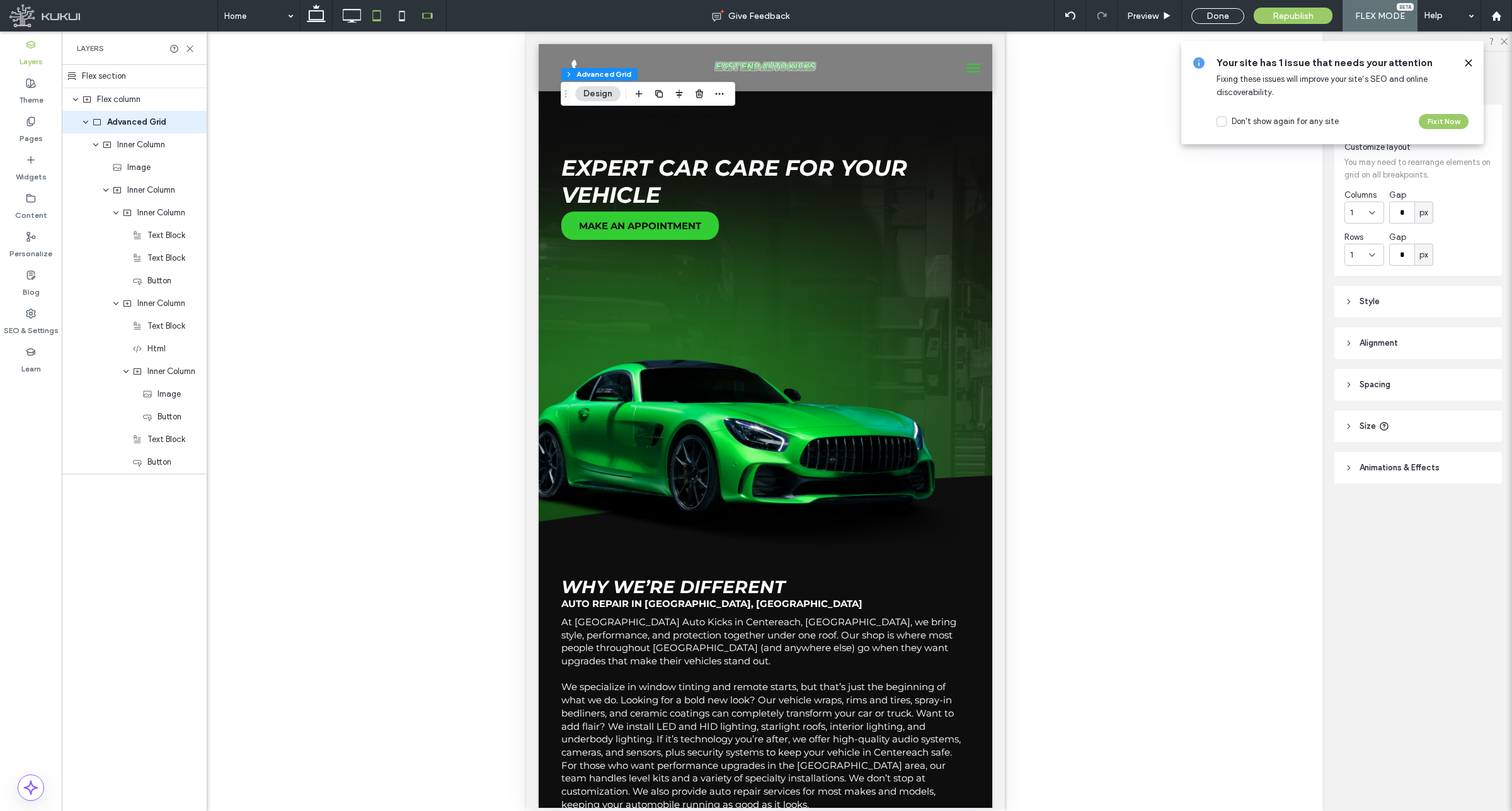
click at [378, 8] on icon at bounding box center [377, 16] width 26 height 26
type input "***"
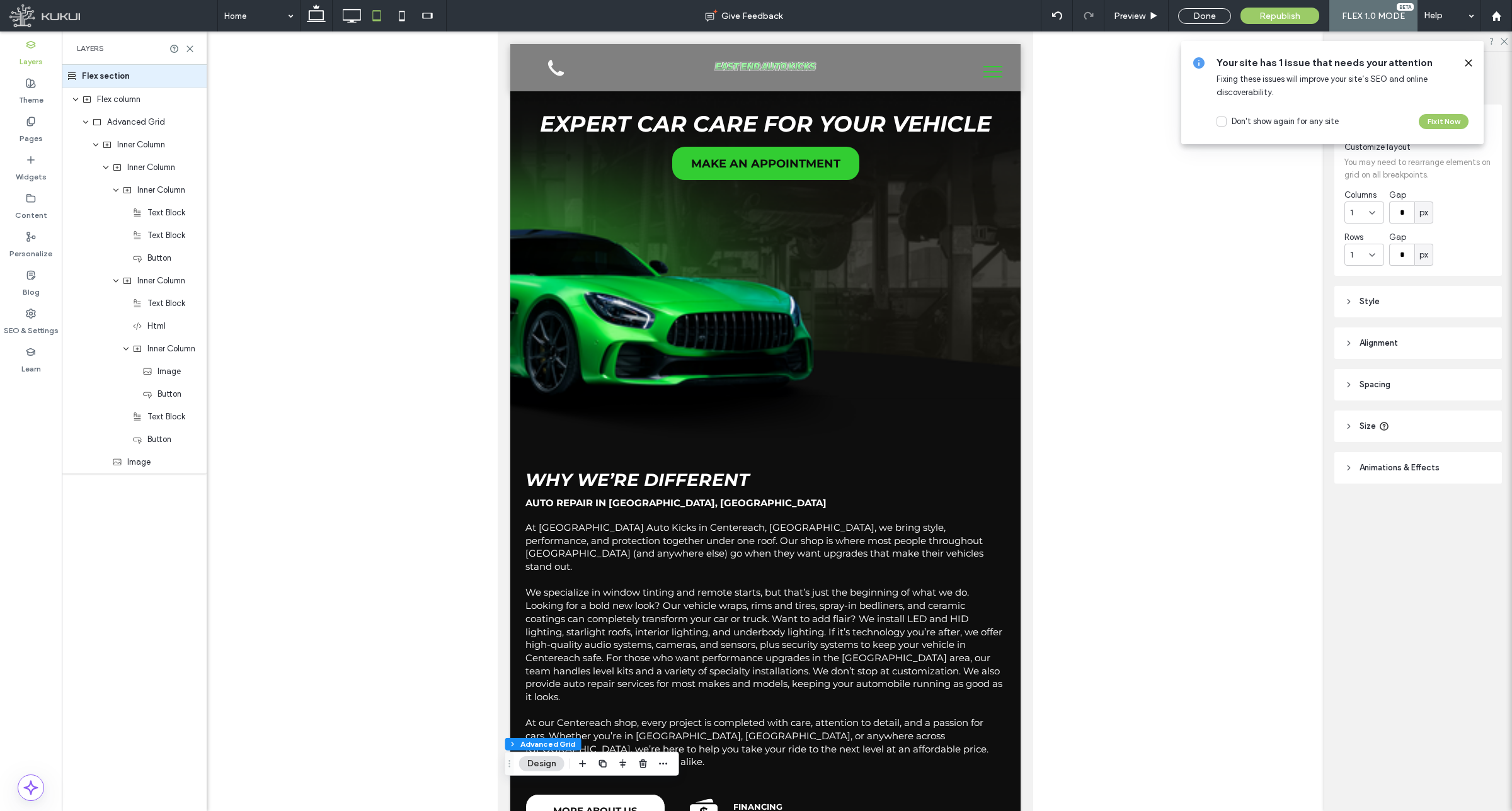
scroll to position [13, 0]
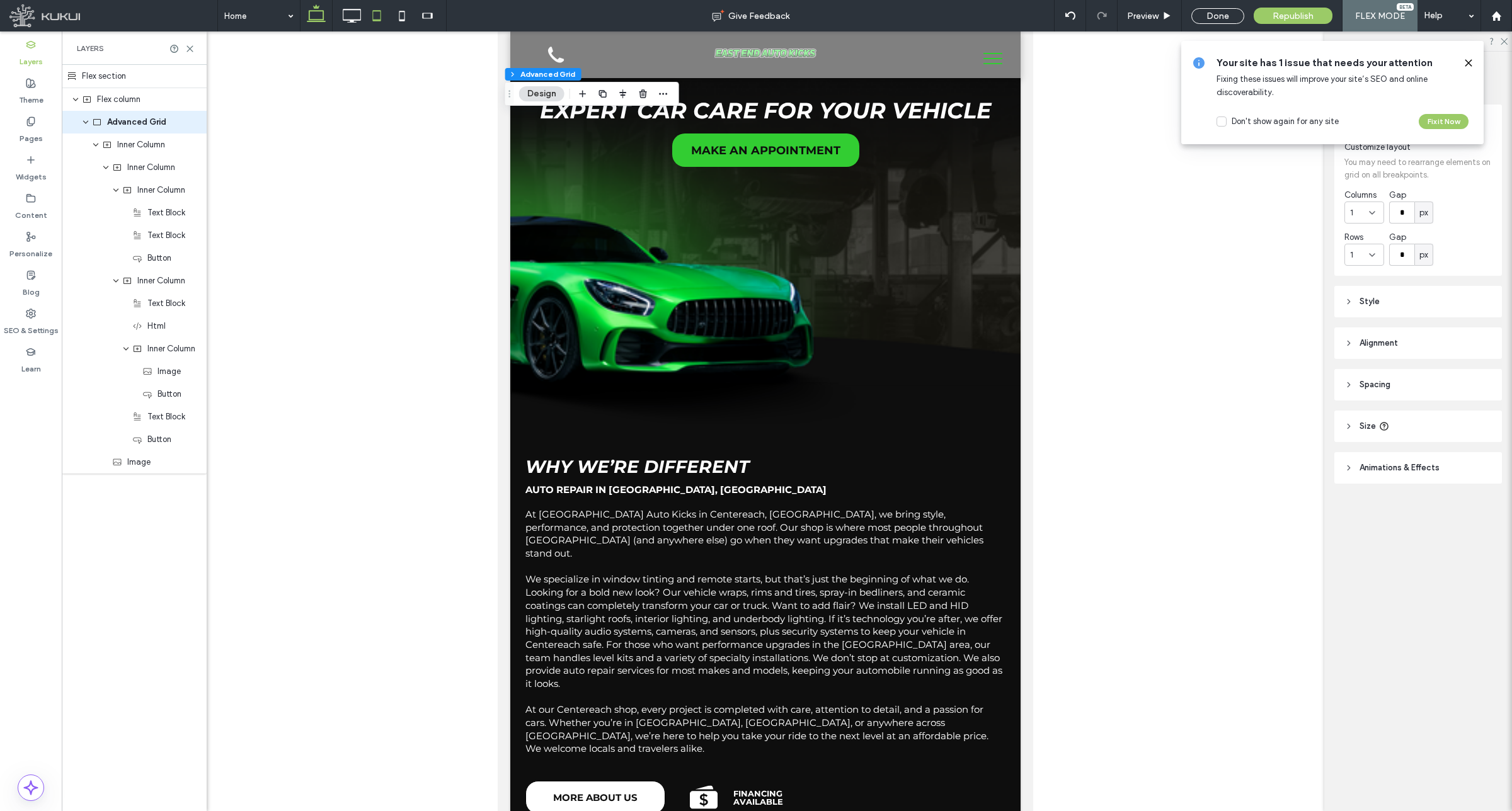
click at [320, 7] on icon at bounding box center [316, 16] width 26 height 26
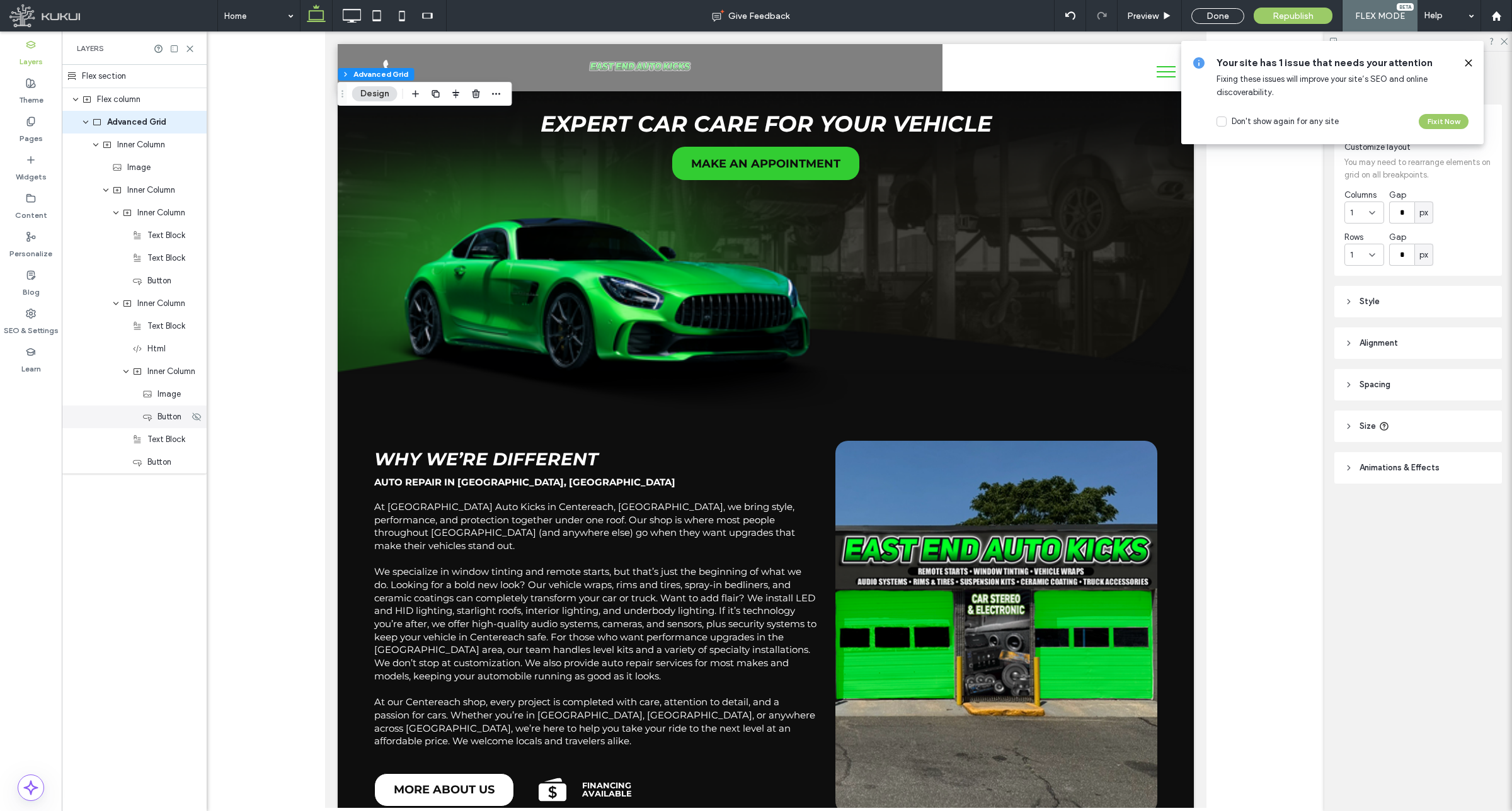
click at [159, 424] on div "Button" at bounding box center [134, 416] width 145 height 23
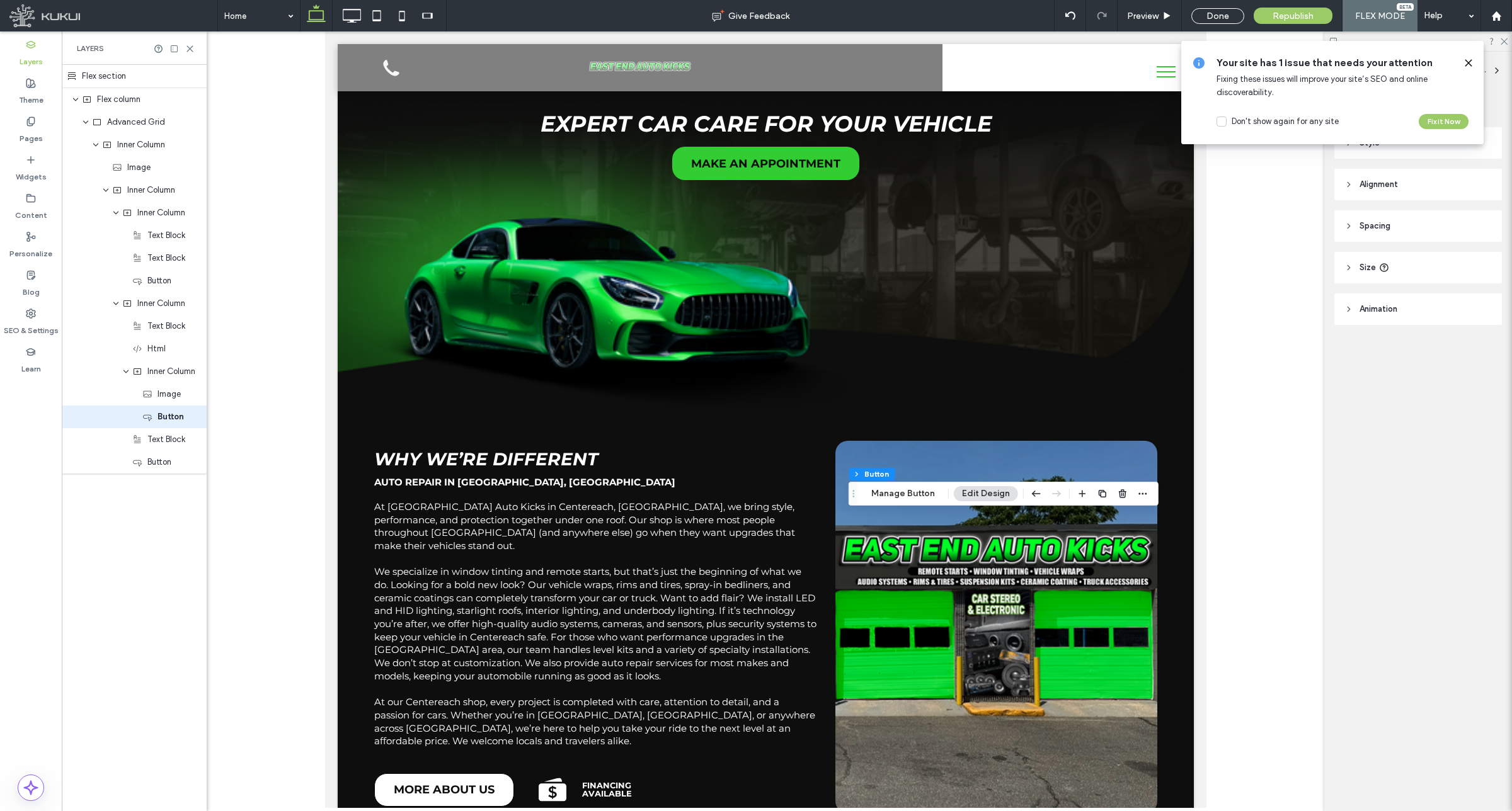
click at [1365, 265] on span "Size" at bounding box center [1367, 268] width 17 height 13
click at [1460, 296] on input "***" at bounding box center [1461, 299] width 26 height 22
type input "***"
click at [1466, 299] on input "***" at bounding box center [1461, 299] width 26 height 22
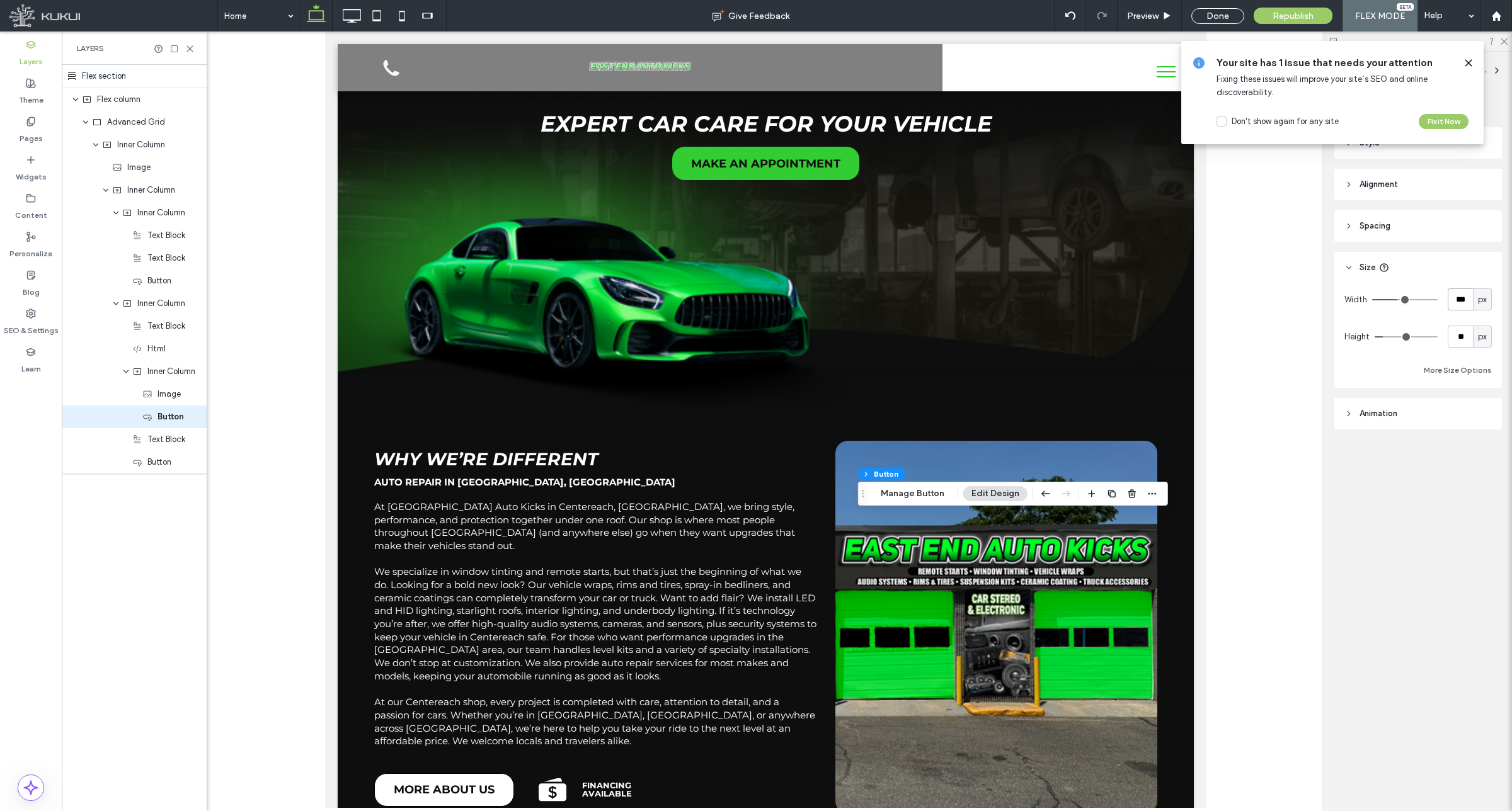
click at [1466, 299] on input "***" at bounding box center [1461, 299] width 26 height 22
type input "***"
click at [349, 10] on use at bounding box center [351, 16] width 19 height 14
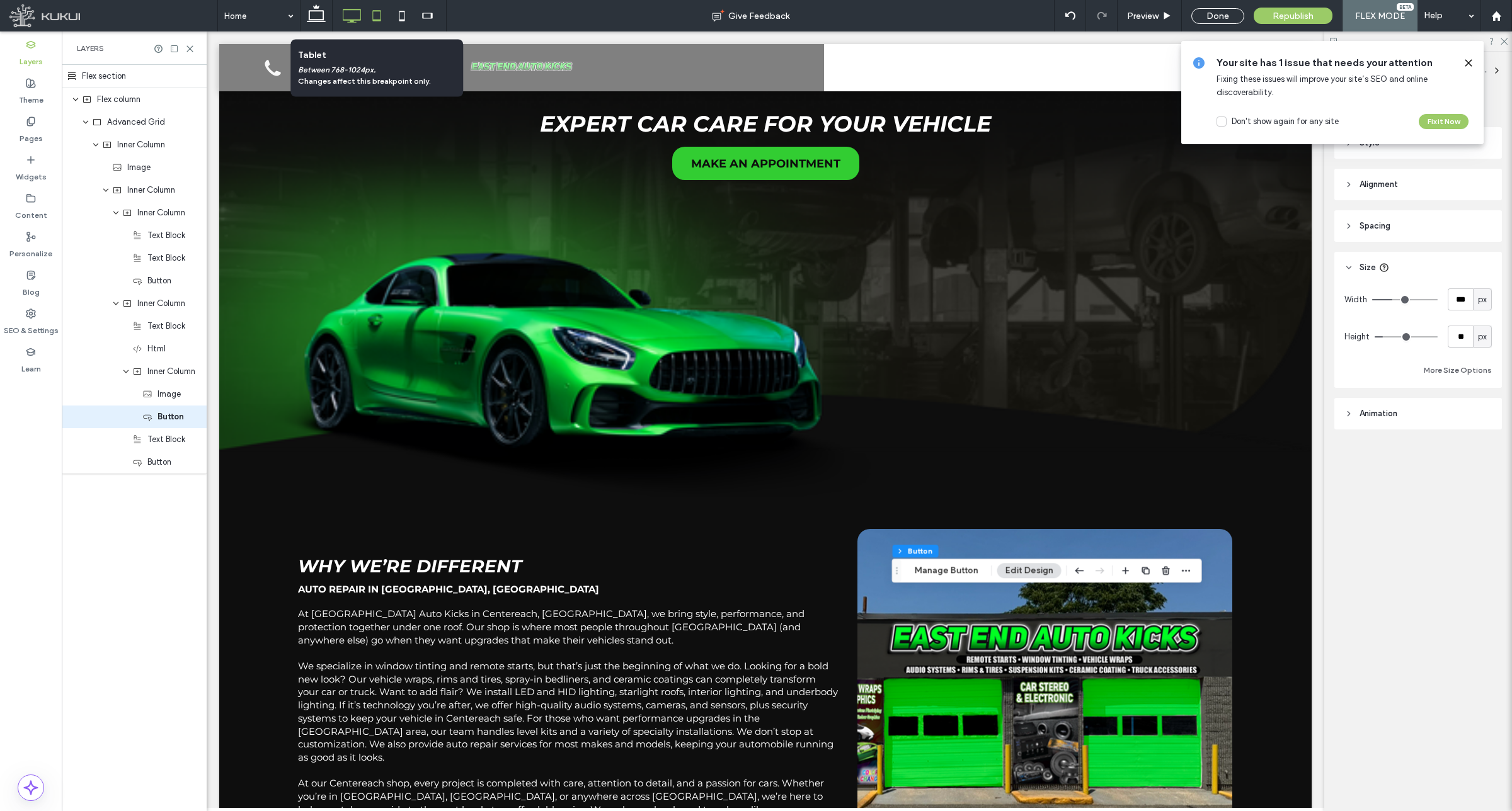
click at [376, 20] on use at bounding box center [376, 15] width 8 height 11
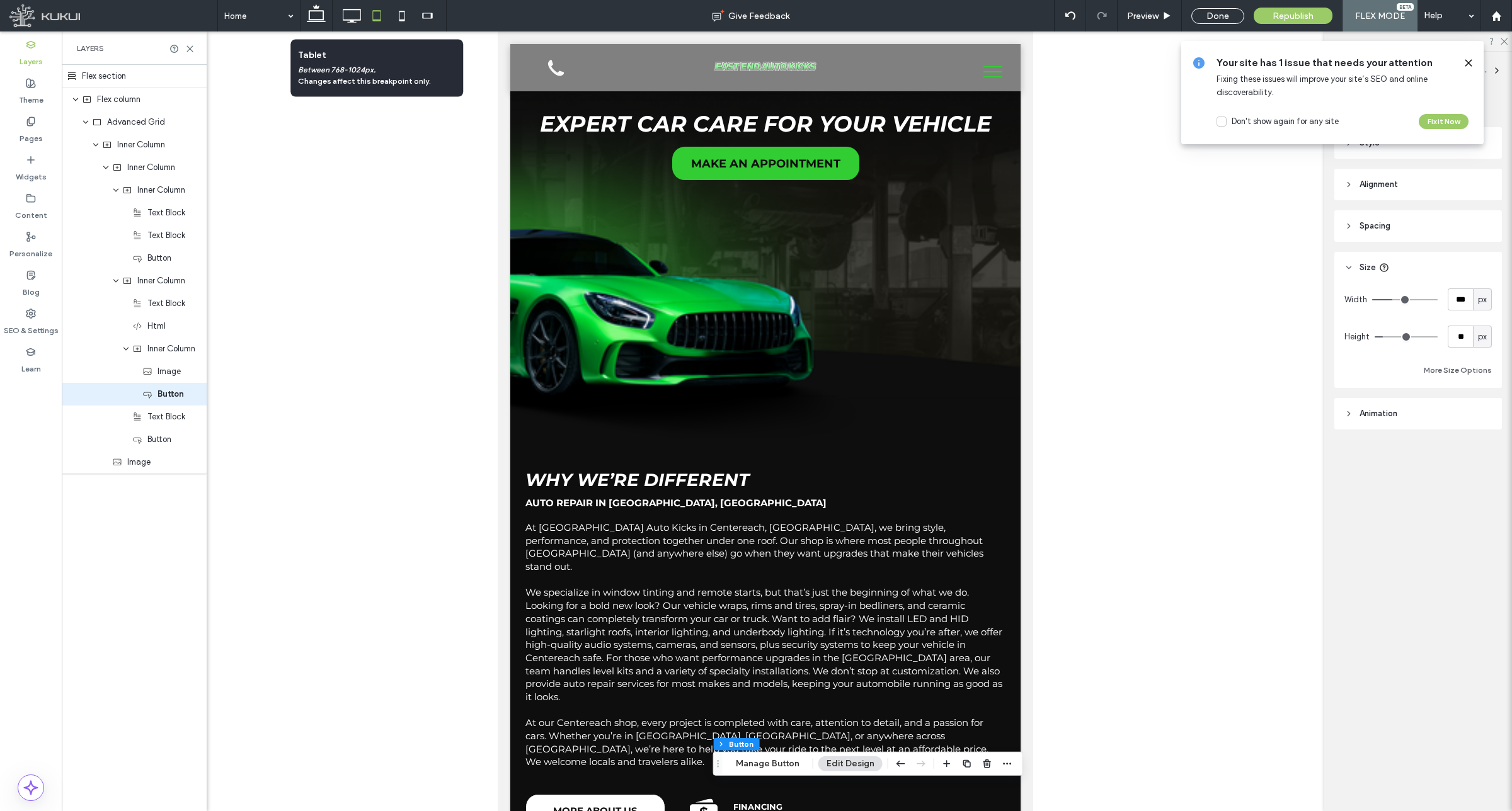
scroll to position [13, 0]
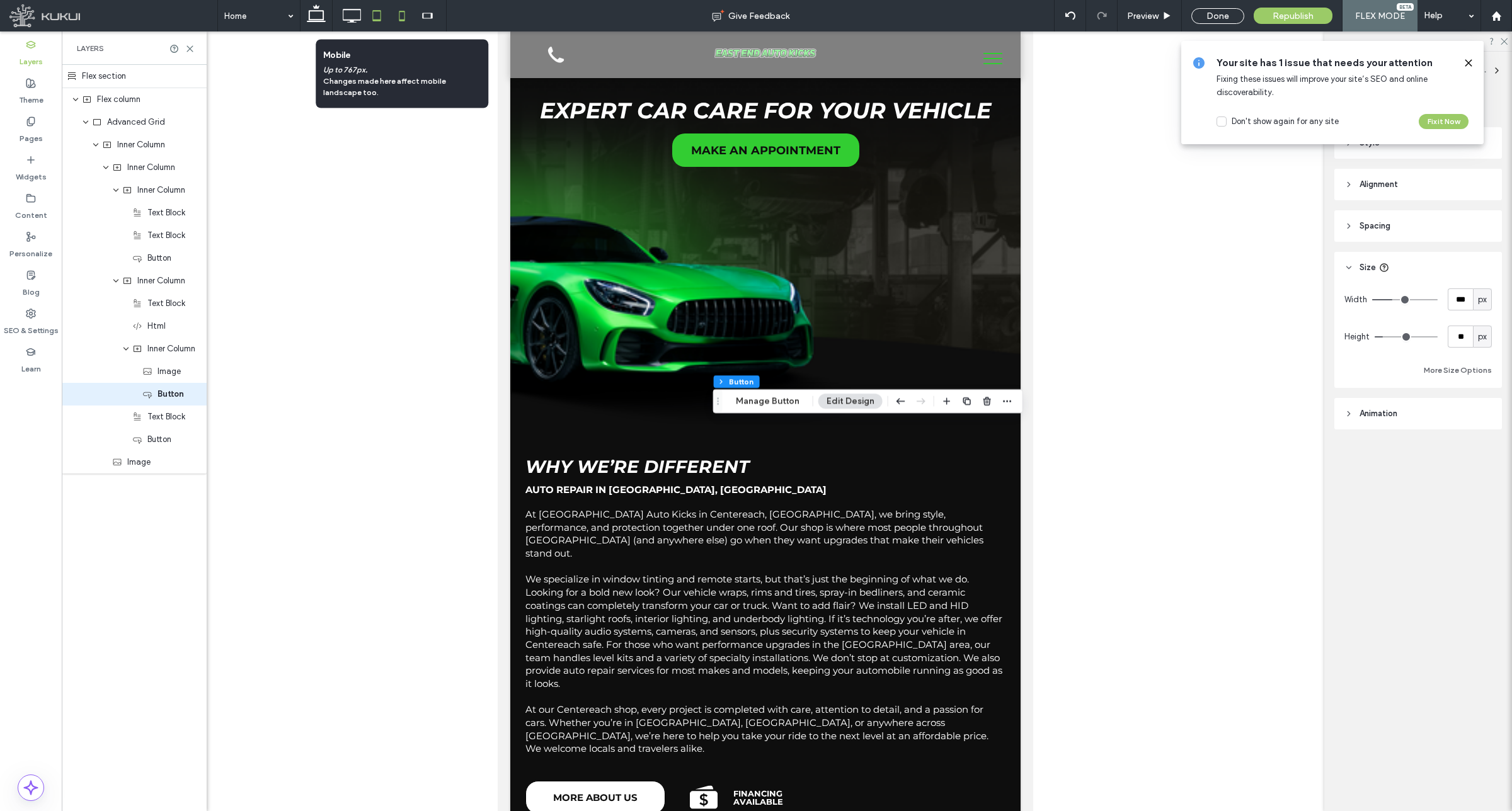
click at [398, 18] on icon at bounding box center [402, 16] width 26 height 26
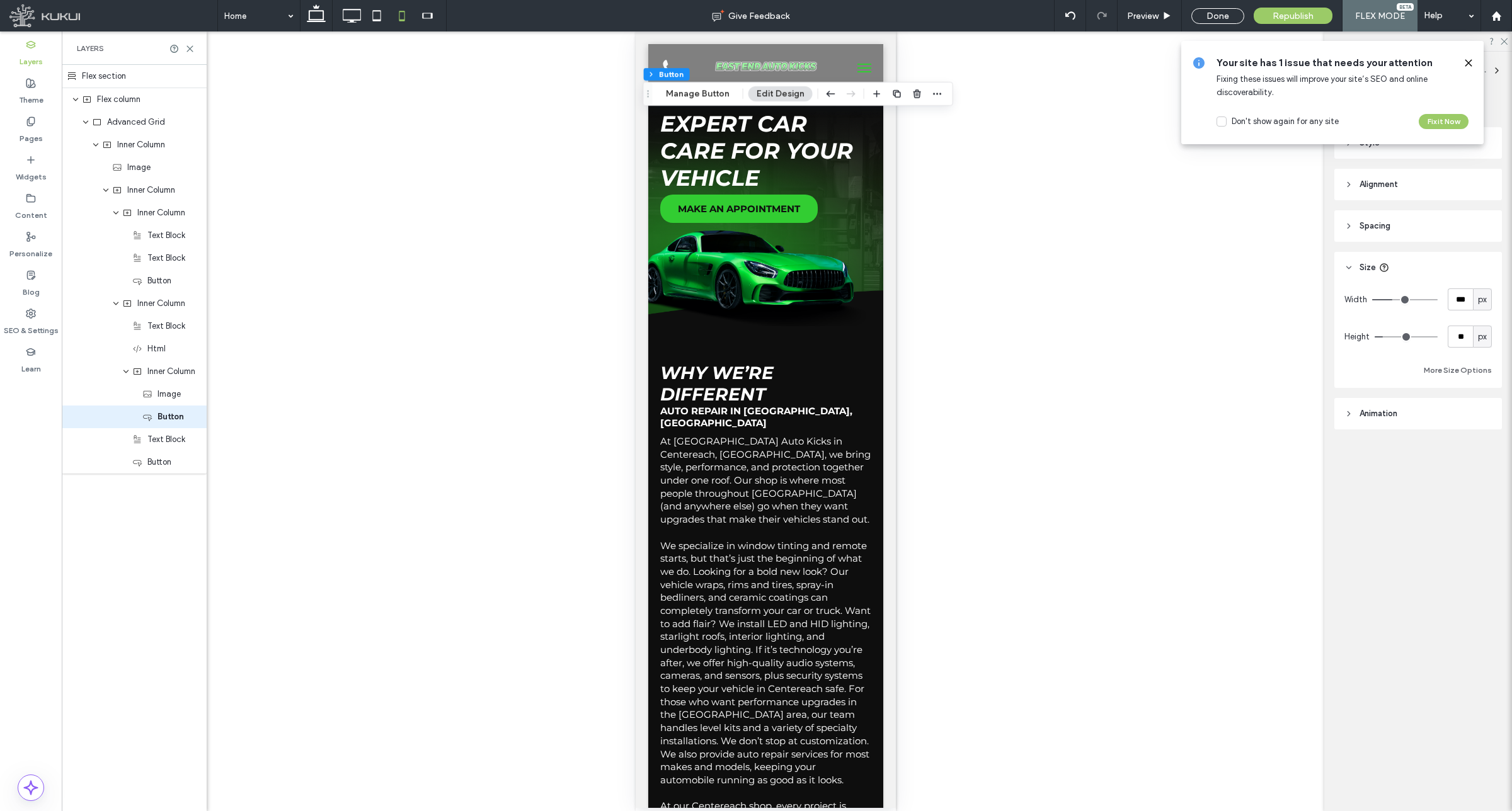
scroll to position [0, 0]
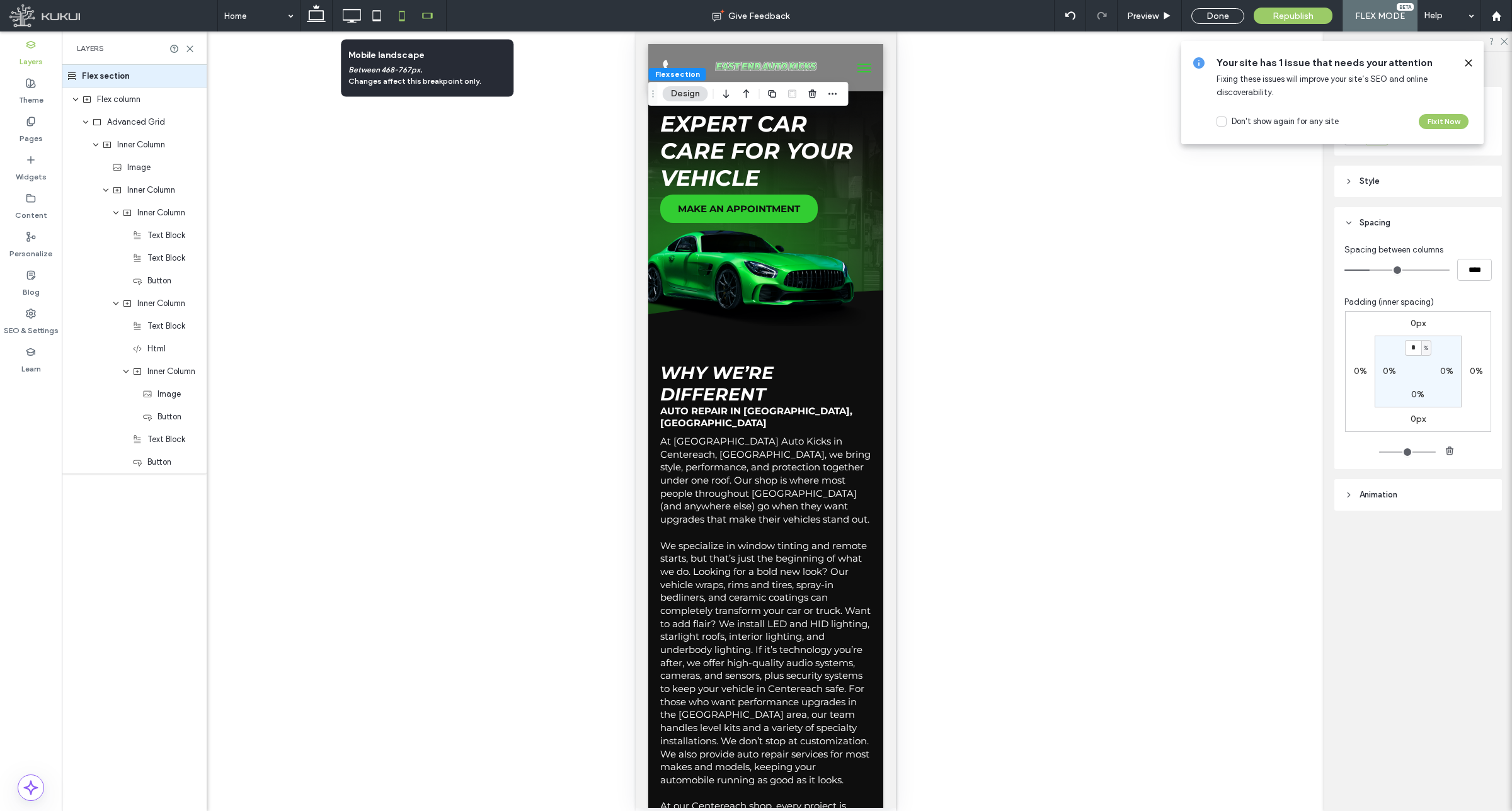
click at [429, 14] on icon at bounding box center [427, 16] width 26 height 26
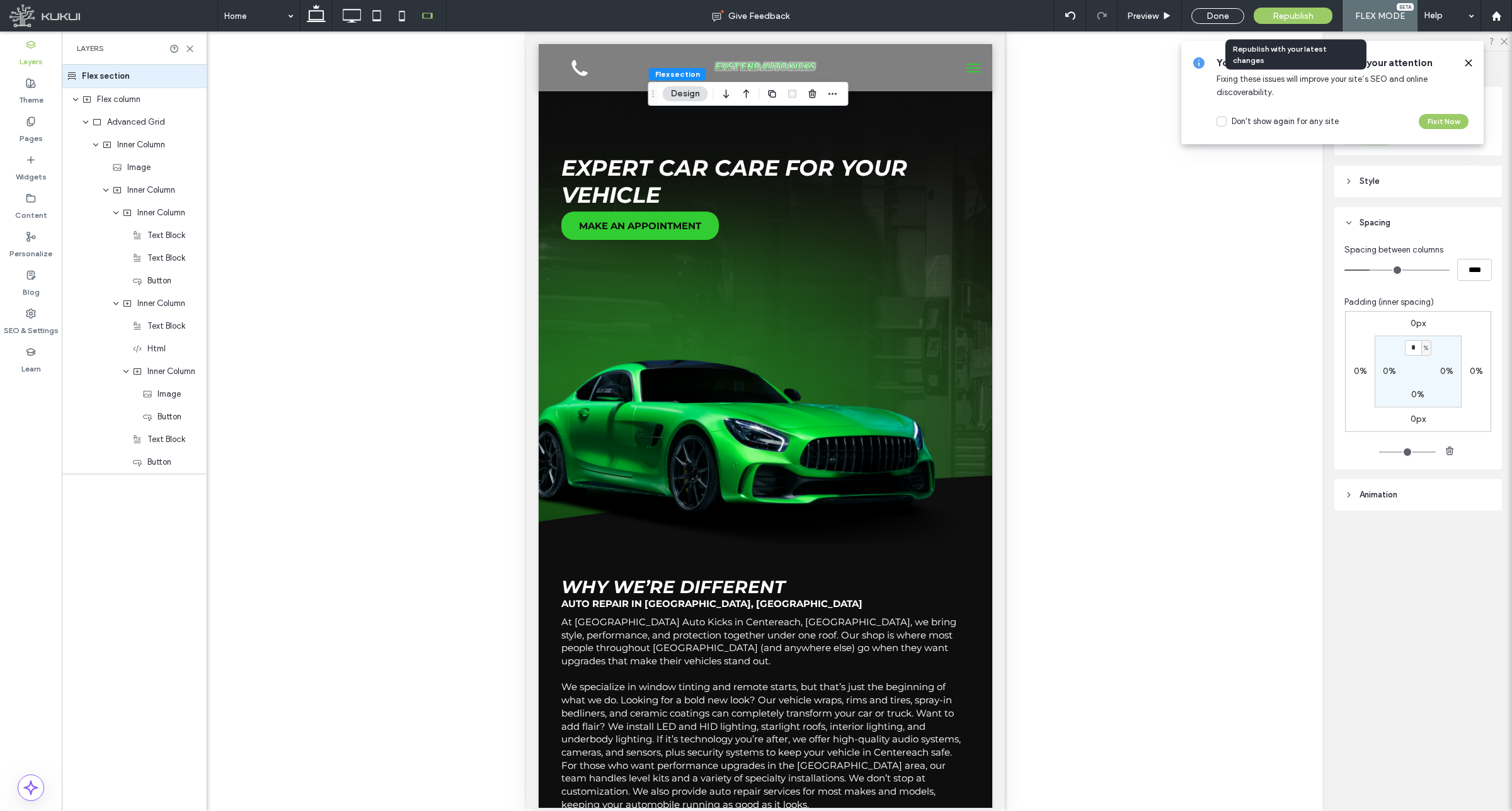
click at [1268, 18] on div "Republish" at bounding box center [1292, 16] width 79 height 17
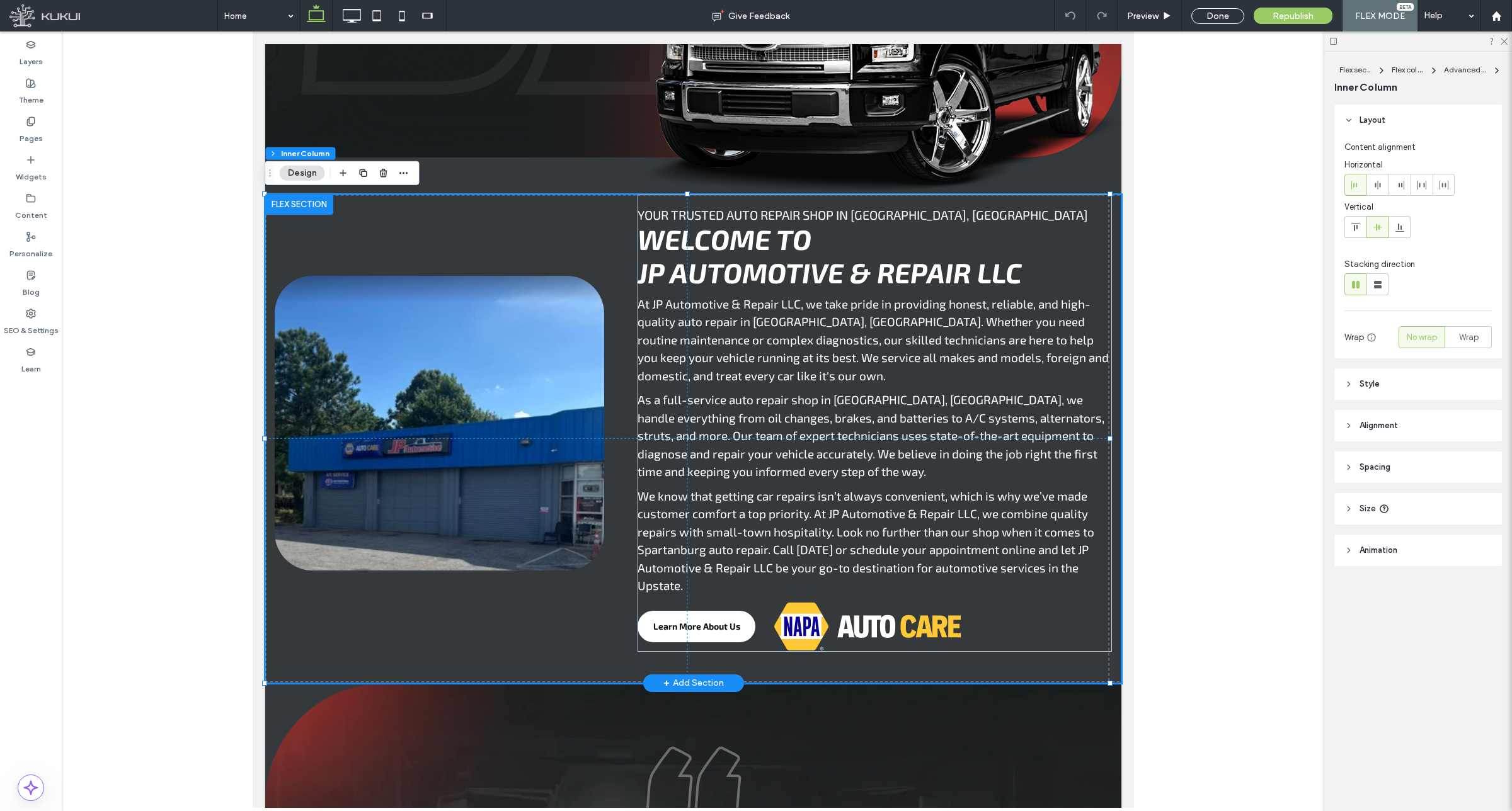
click at [400, 413] on img at bounding box center [438, 422] width 330 height 294
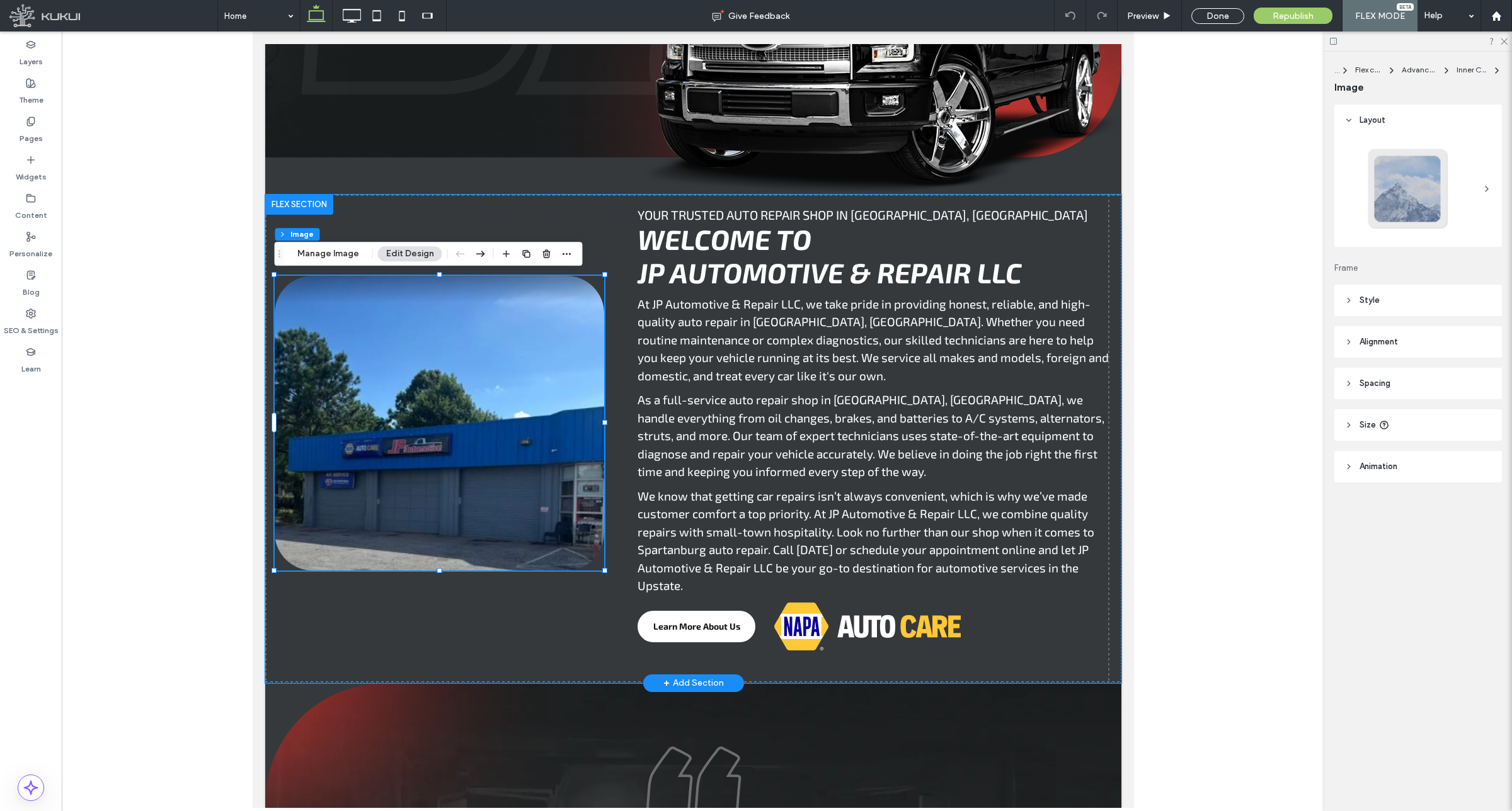
type input "**"
click at [400, 413] on img at bounding box center [438, 422] width 330 height 294
drag, startPoint x: 341, startPoint y: 253, endPoint x: 186, endPoint y: 242, distance: 155.4
click at [341, 253] on button "Manage Image" at bounding box center [328, 253] width 78 height 15
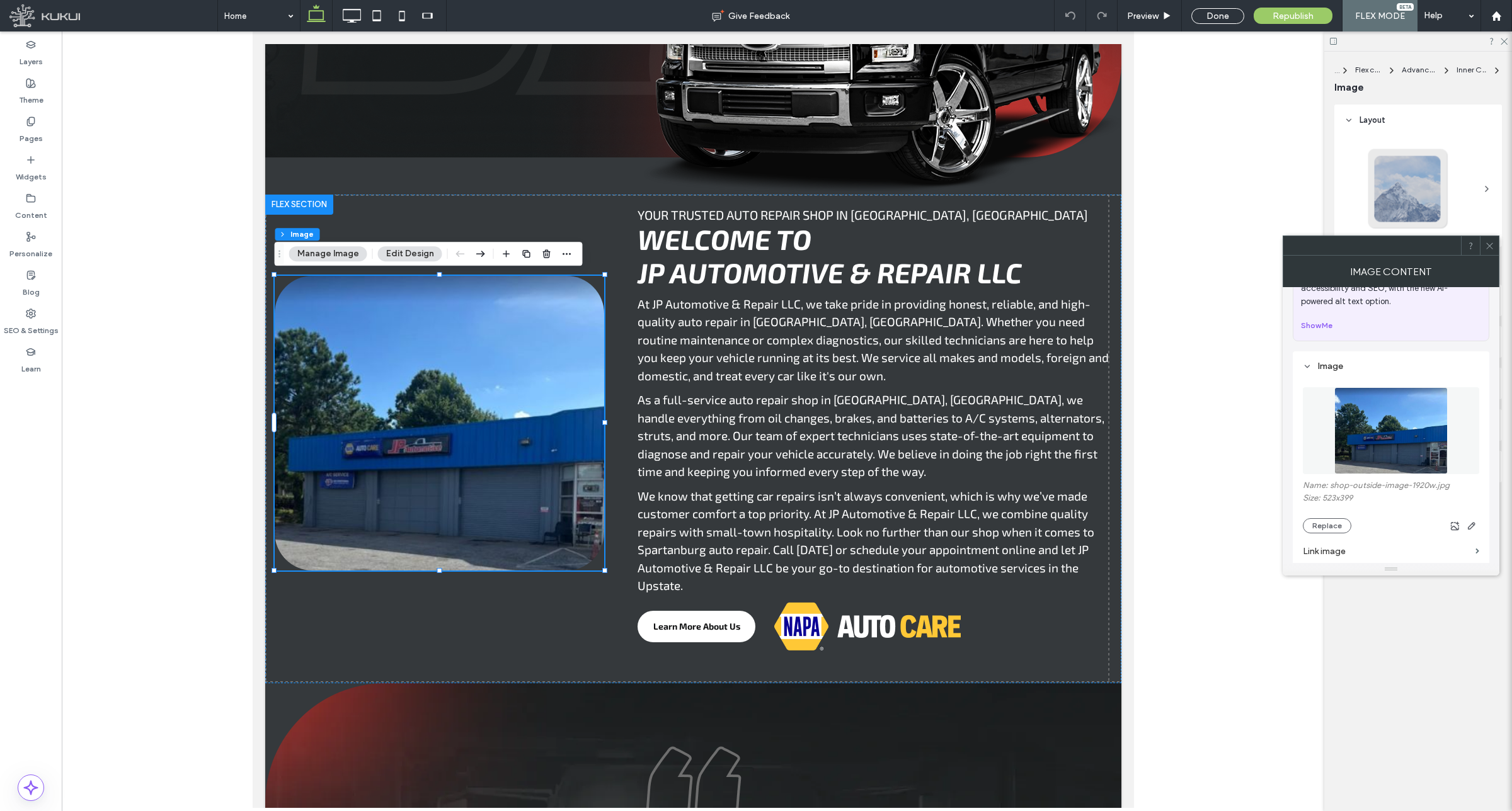
scroll to position [79, 0]
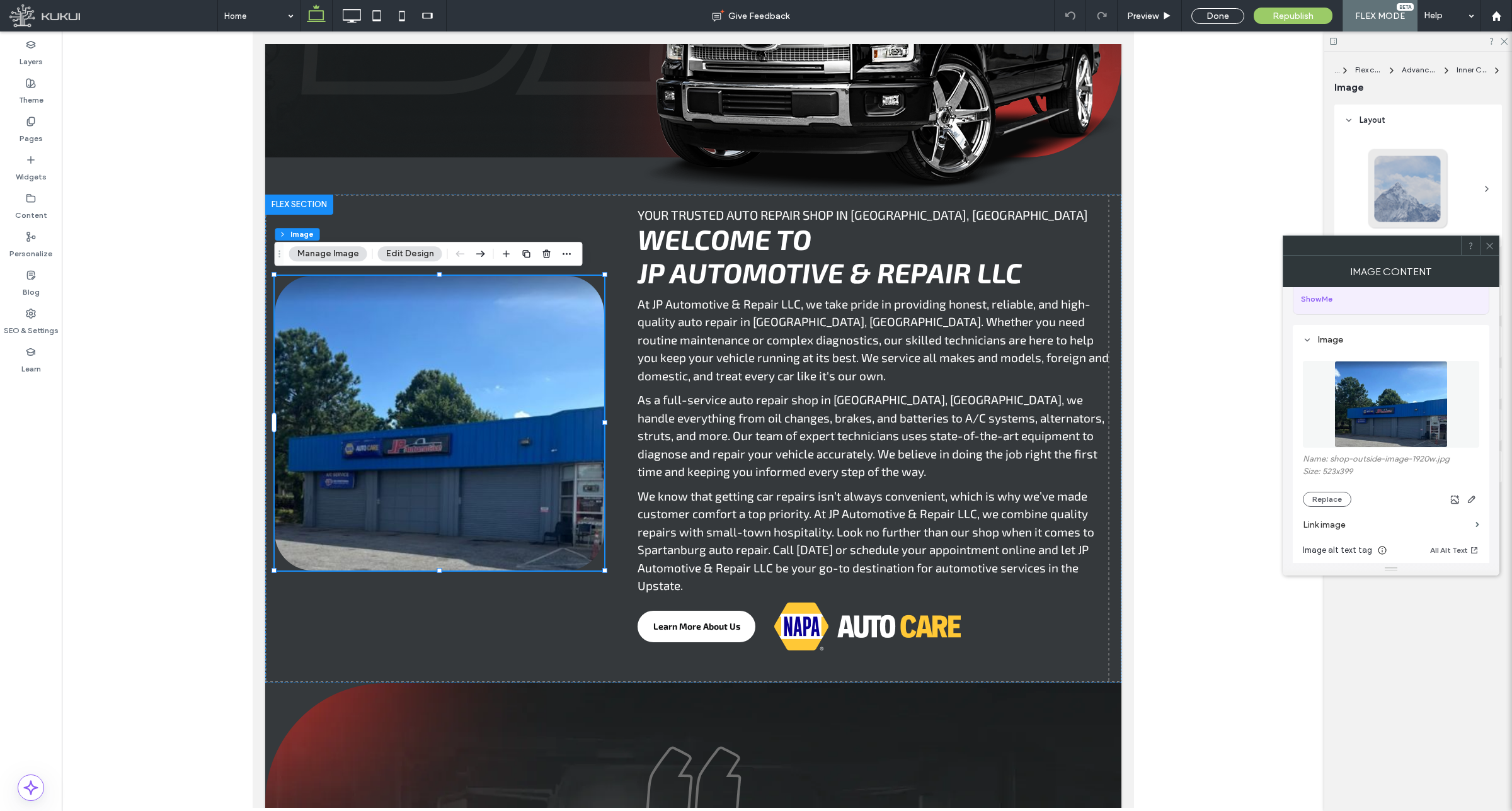
click at [1397, 408] on img at bounding box center [1390, 405] width 113 height 87
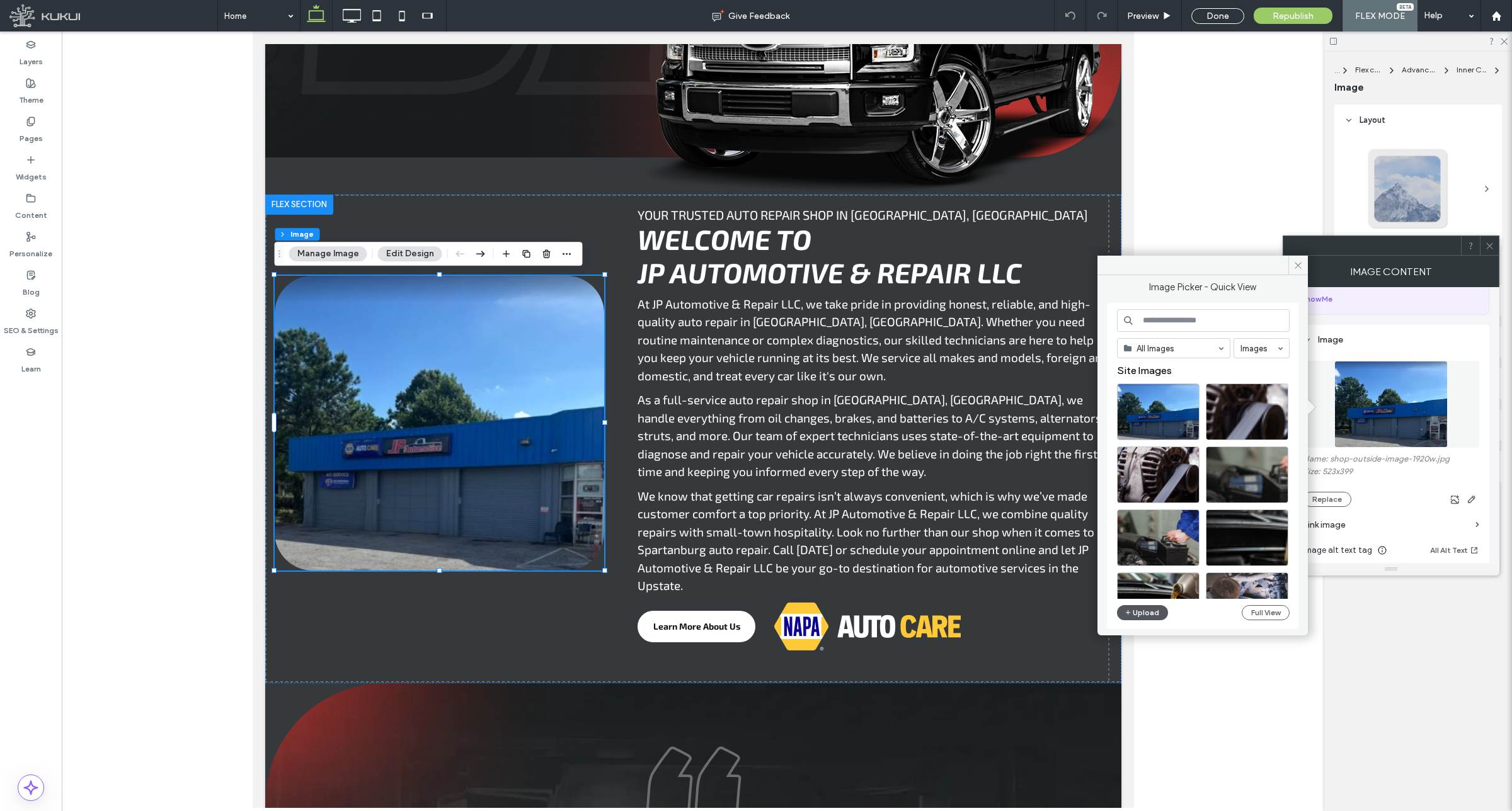
click at [1145, 611] on button "Upload" at bounding box center [1143, 612] width 51 height 15
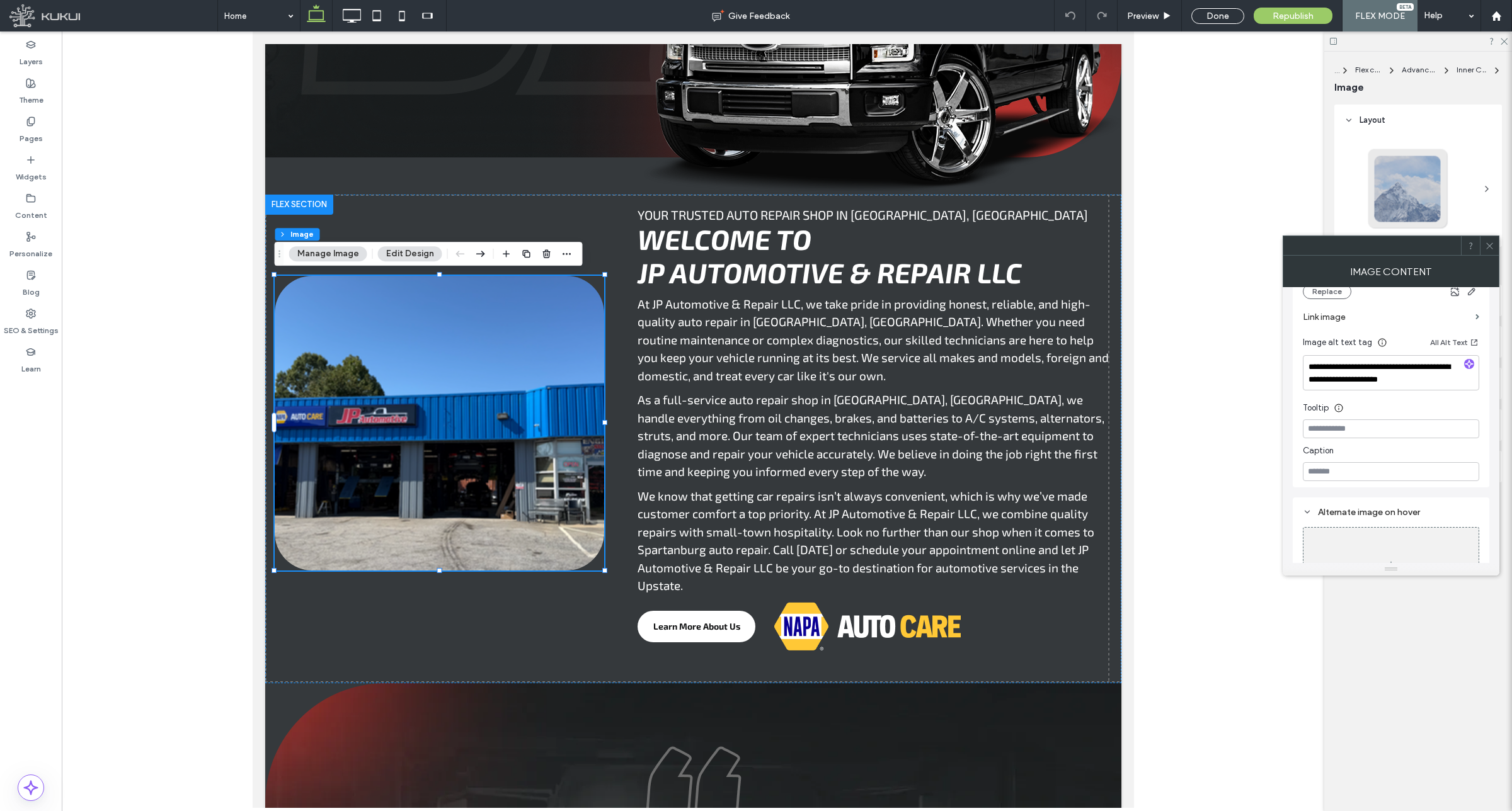
scroll to position [347, 0]
click at [1494, 246] on div at bounding box center [1488, 245] width 19 height 19
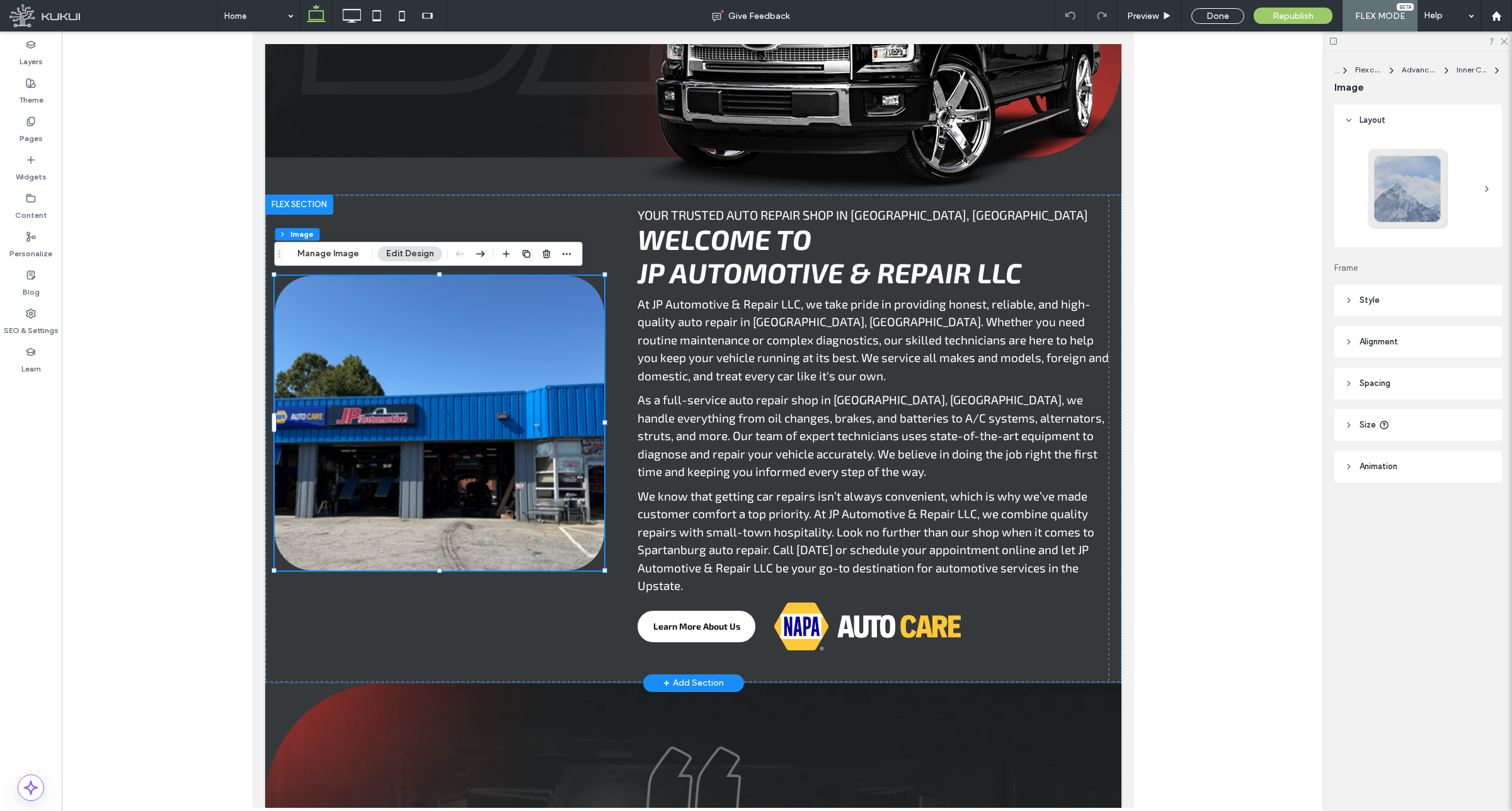
click at [421, 429] on img at bounding box center [438, 422] width 330 height 294
click at [1387, 377] on span "Spacing" at bounding box center [1374, 383] width 31 height 13
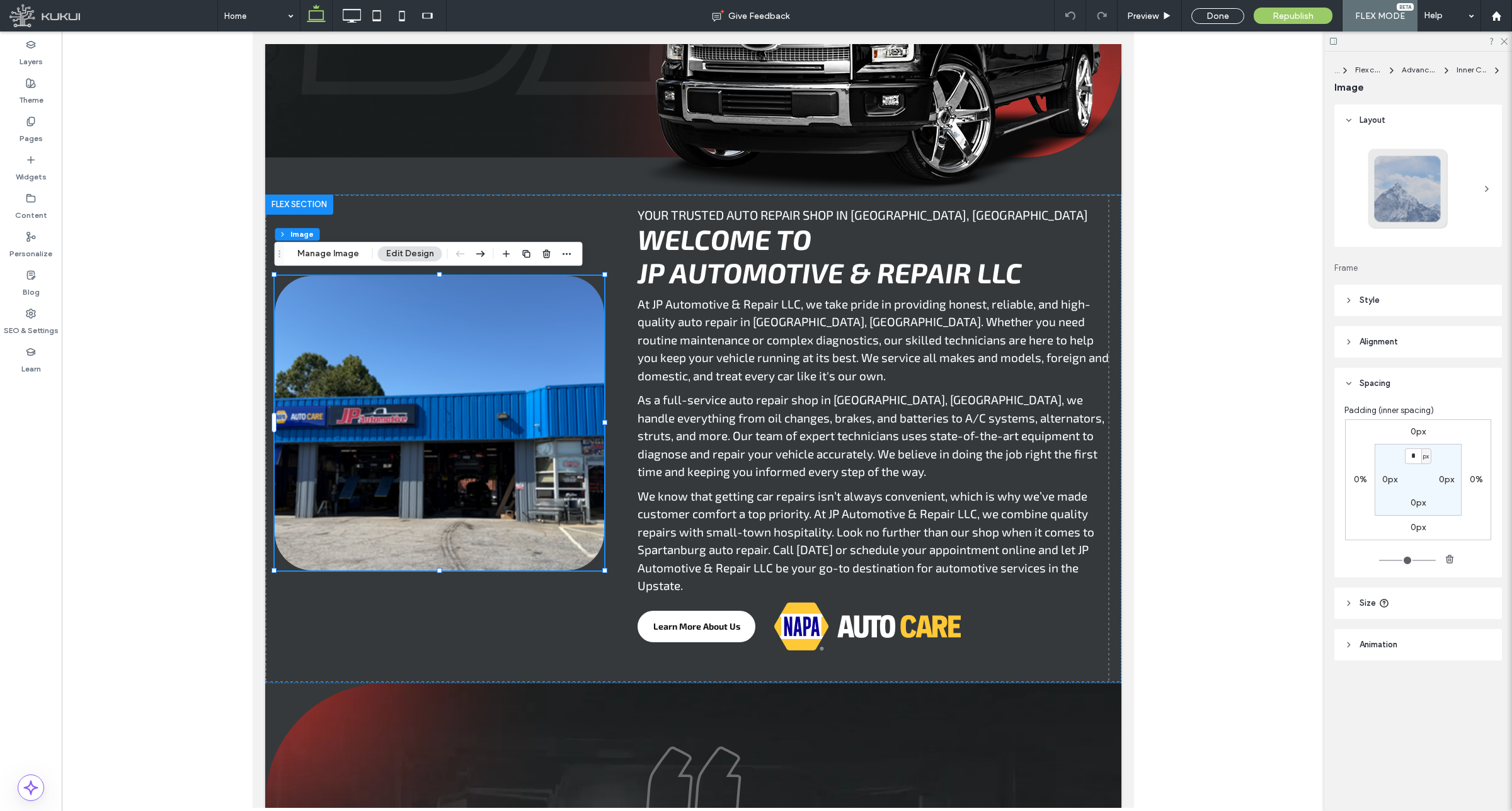
click at [1406, 603] on header "Size" at bounding box center [1418, 603] width 167 height 31
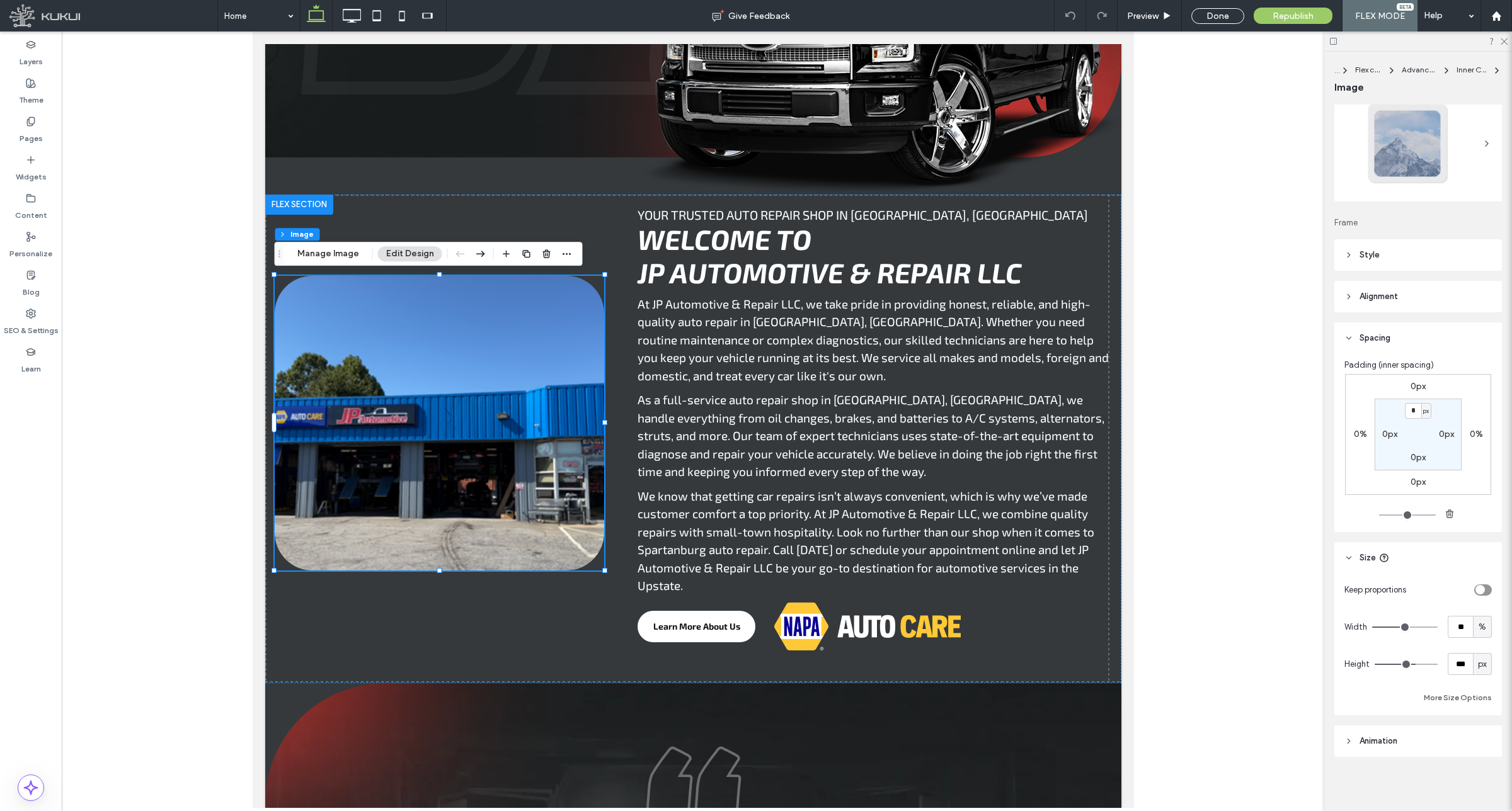
click at [1390, 301] on span "Alignment" at bounding box center [1378, 296] width 38 height 13
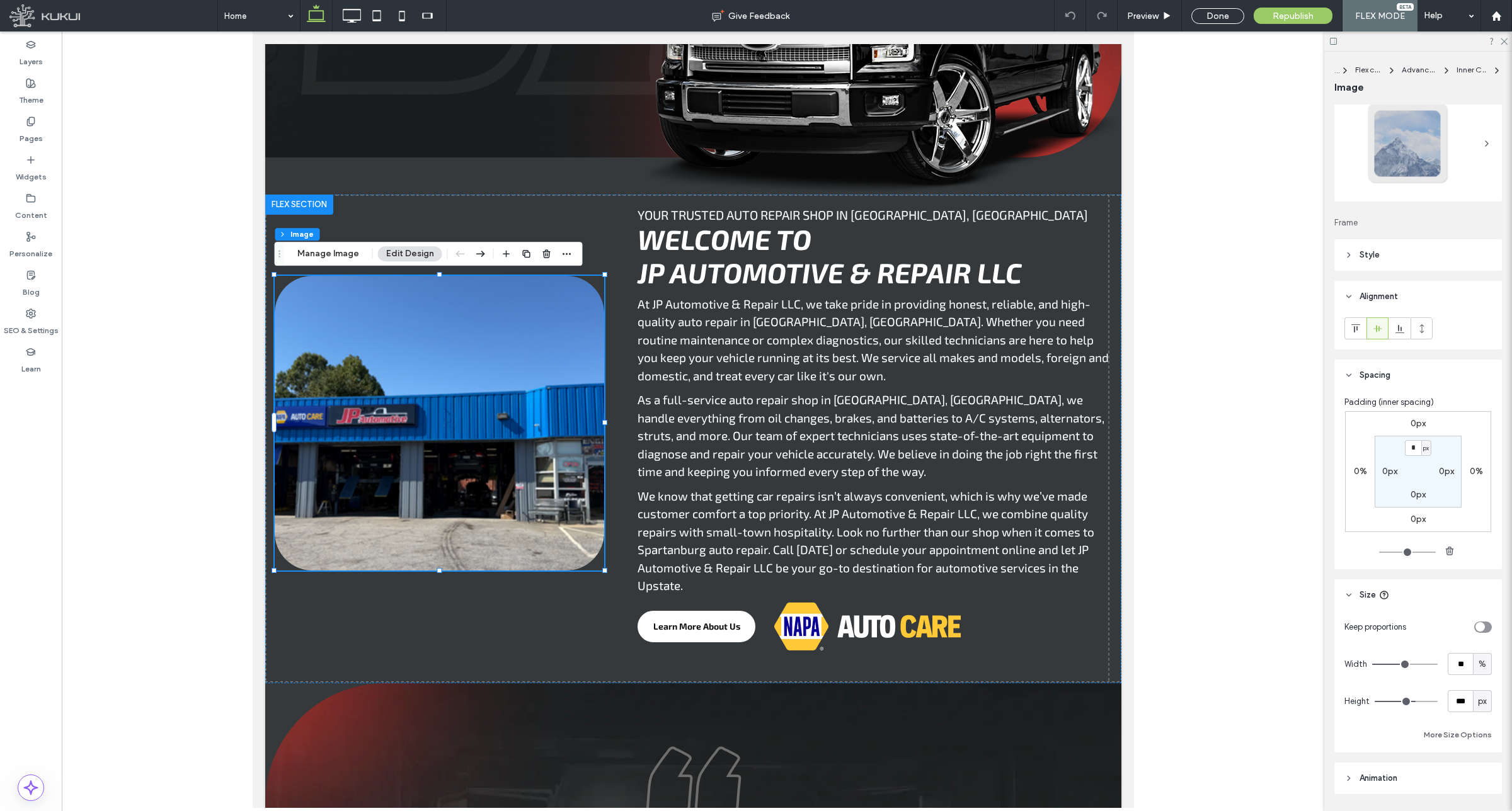
click at [1388, 256] on header "Style" at bounding box center [1418, 255] width 167 height 31
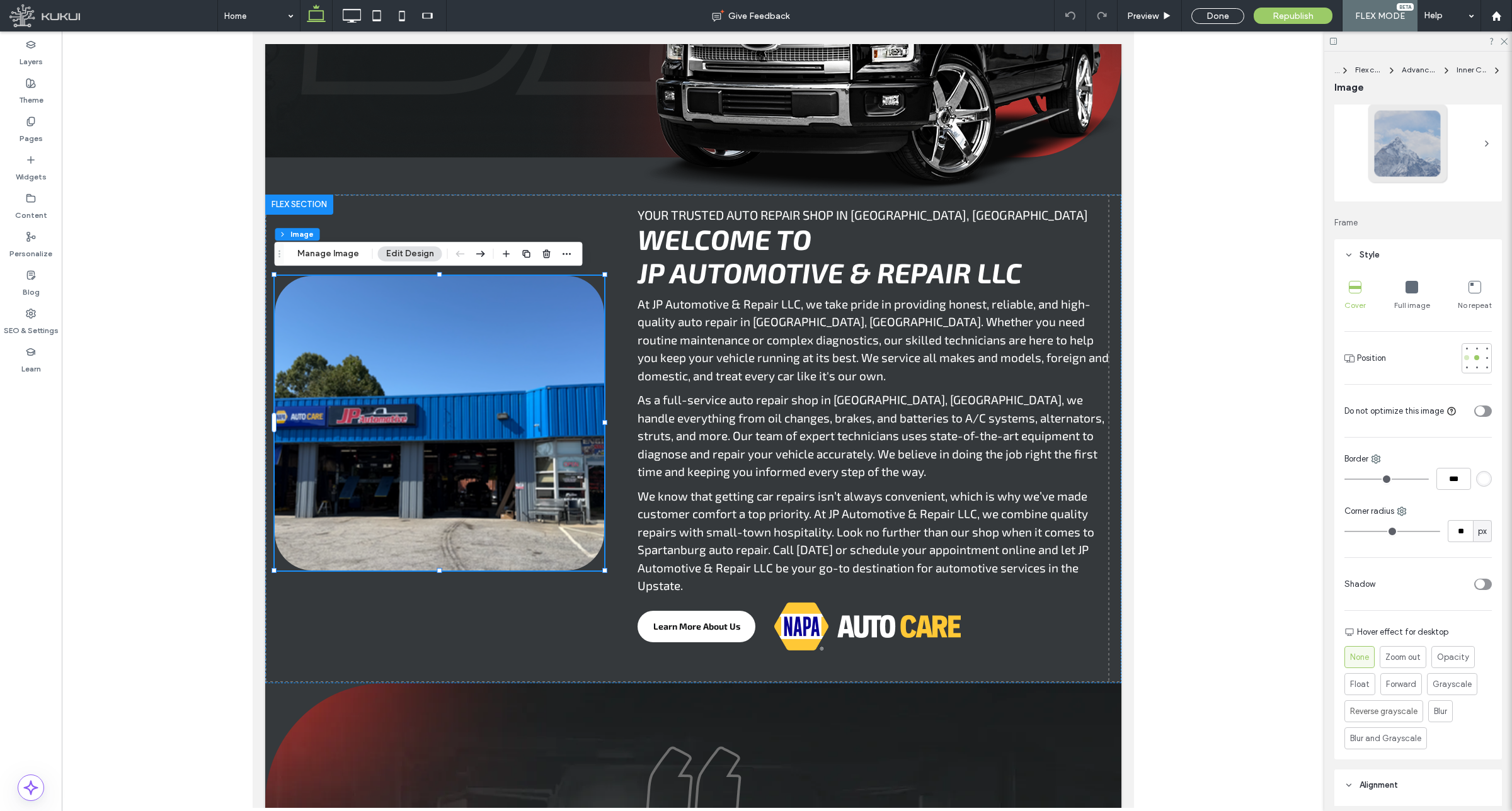
click at [1462, 356] on div at bounding box center [1466, 357] width 9 height 9
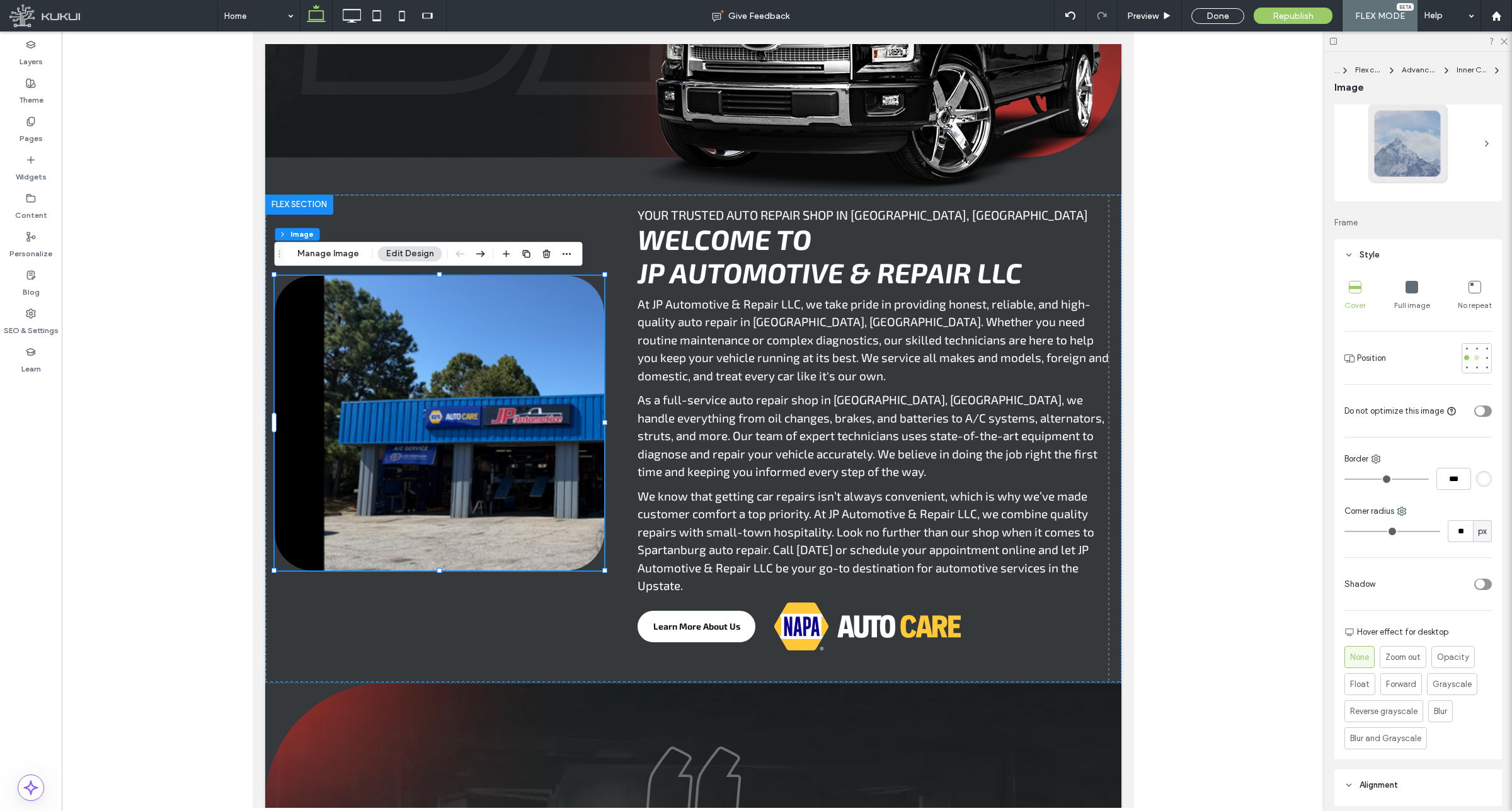
click at [1474, 357] on div at bounding box center [1476, 357] width 5 height 5
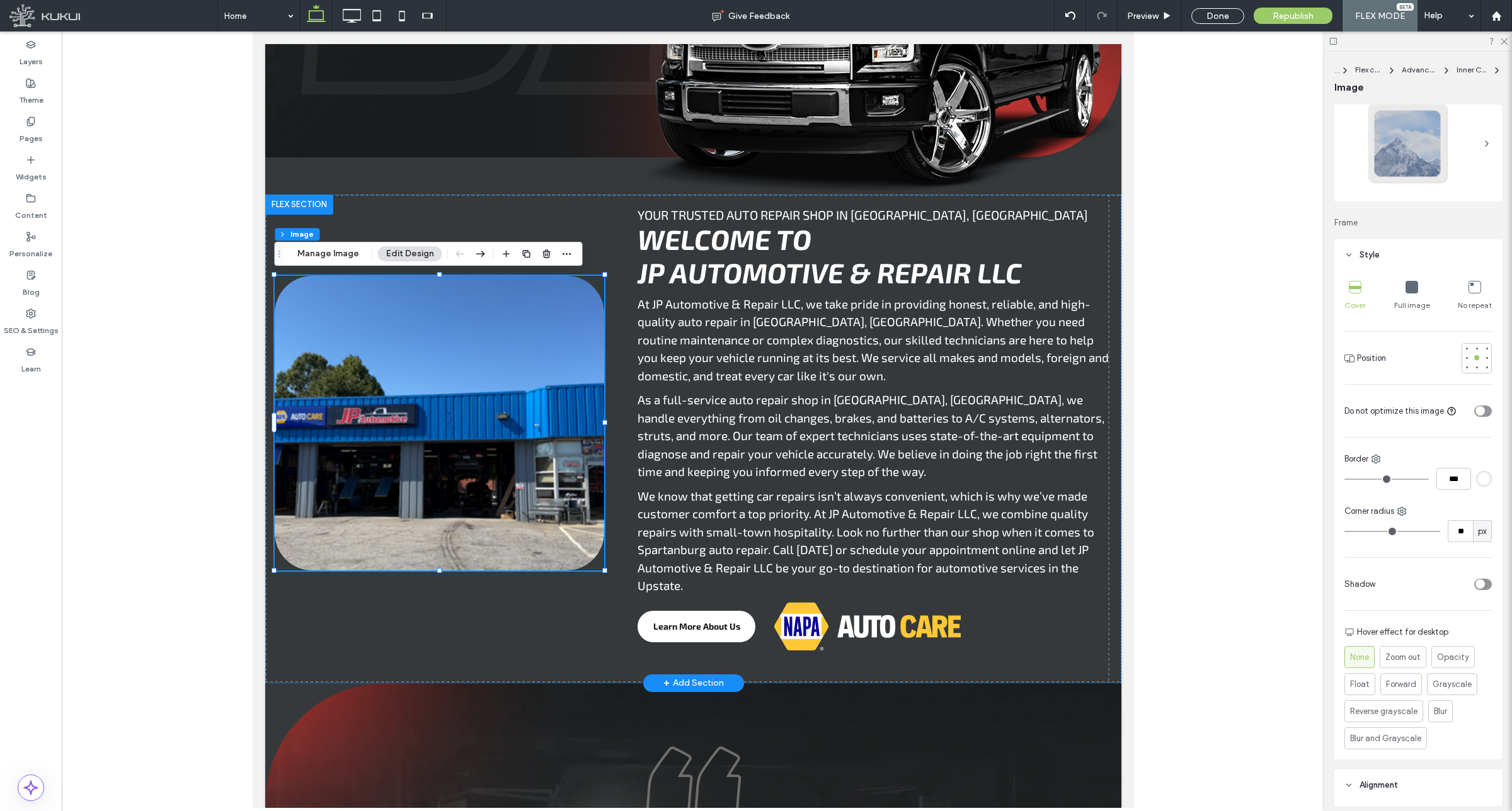
drag, startPoint x: 322, startPoint y: 263, endPoint x: 118, endPoint y: 249, distance: 204.5
click at [322, 263] on div "Flex section Flex column Advanced Grid Inner Column Image Manage Image Edit Des…" at bounding box center [428, 254] width 308 height 24
click at [347, 252] on button "Manage Image" at bounding box center [328, 253] width 78 height 15
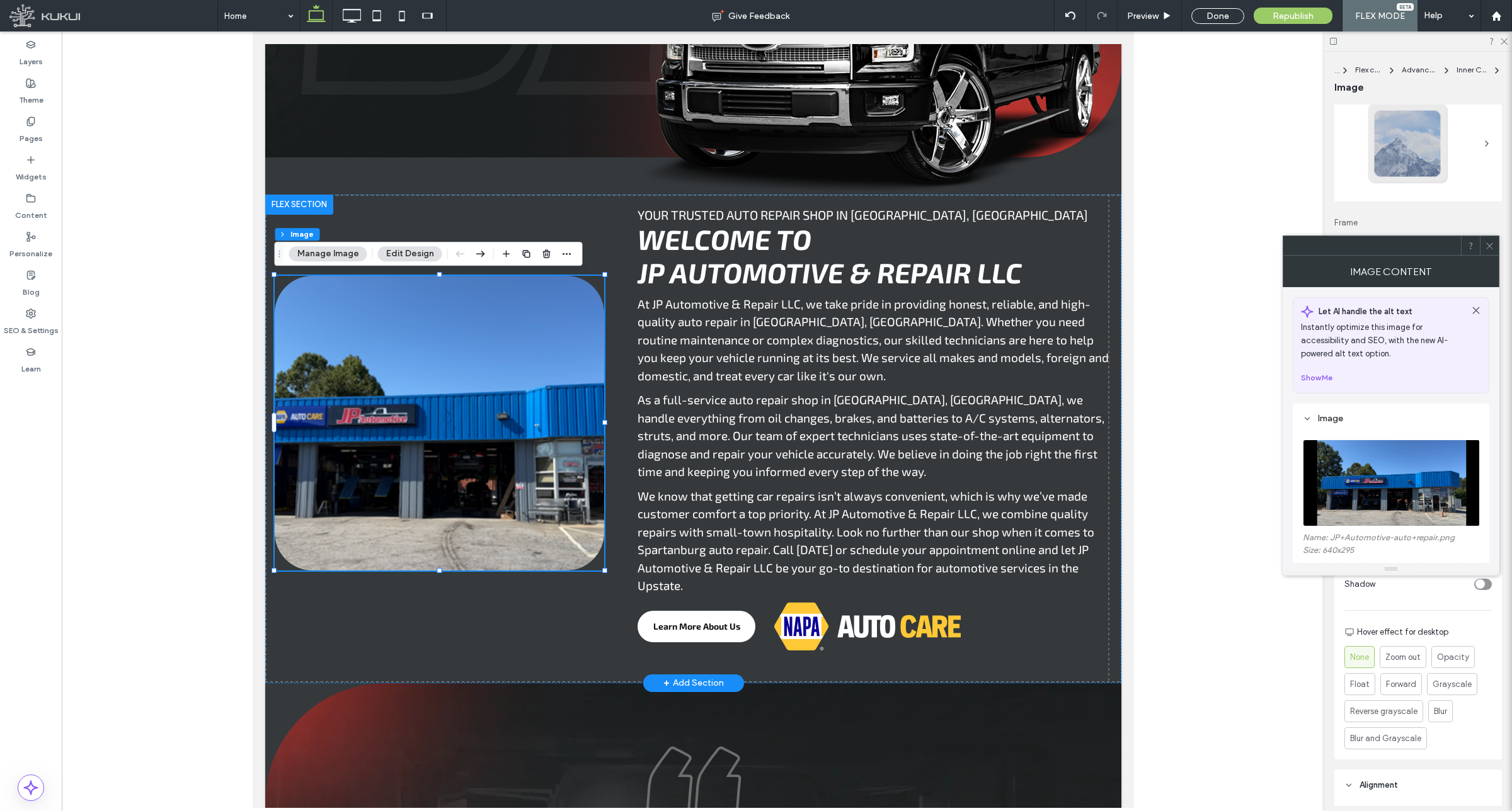
click at [1389, 460] on img at bounding box center [1391, 483] width 177 height 87
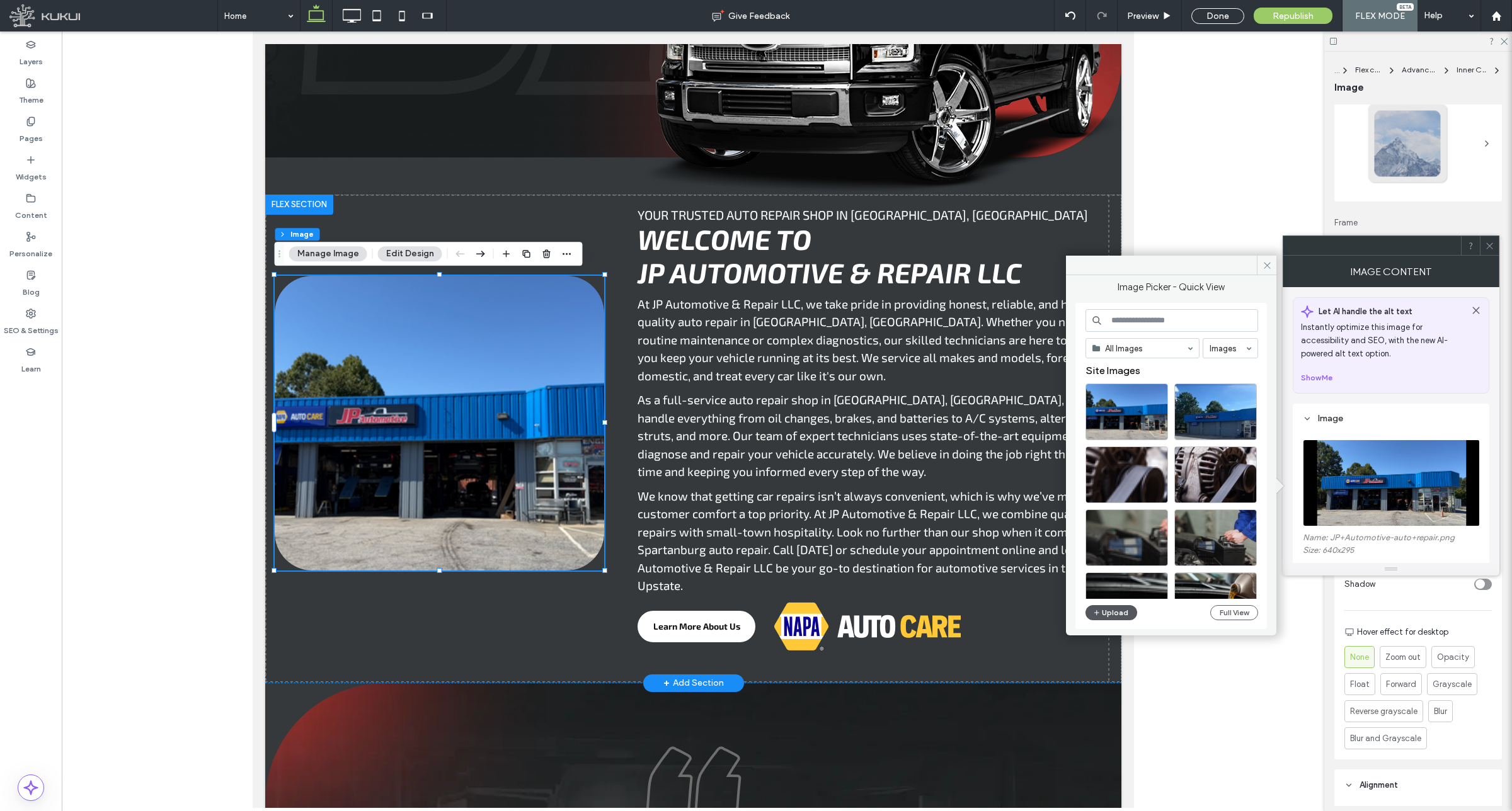
click at [1112, 609] on button "Upload" at bounding box center [1111, 612] width 51 height 15
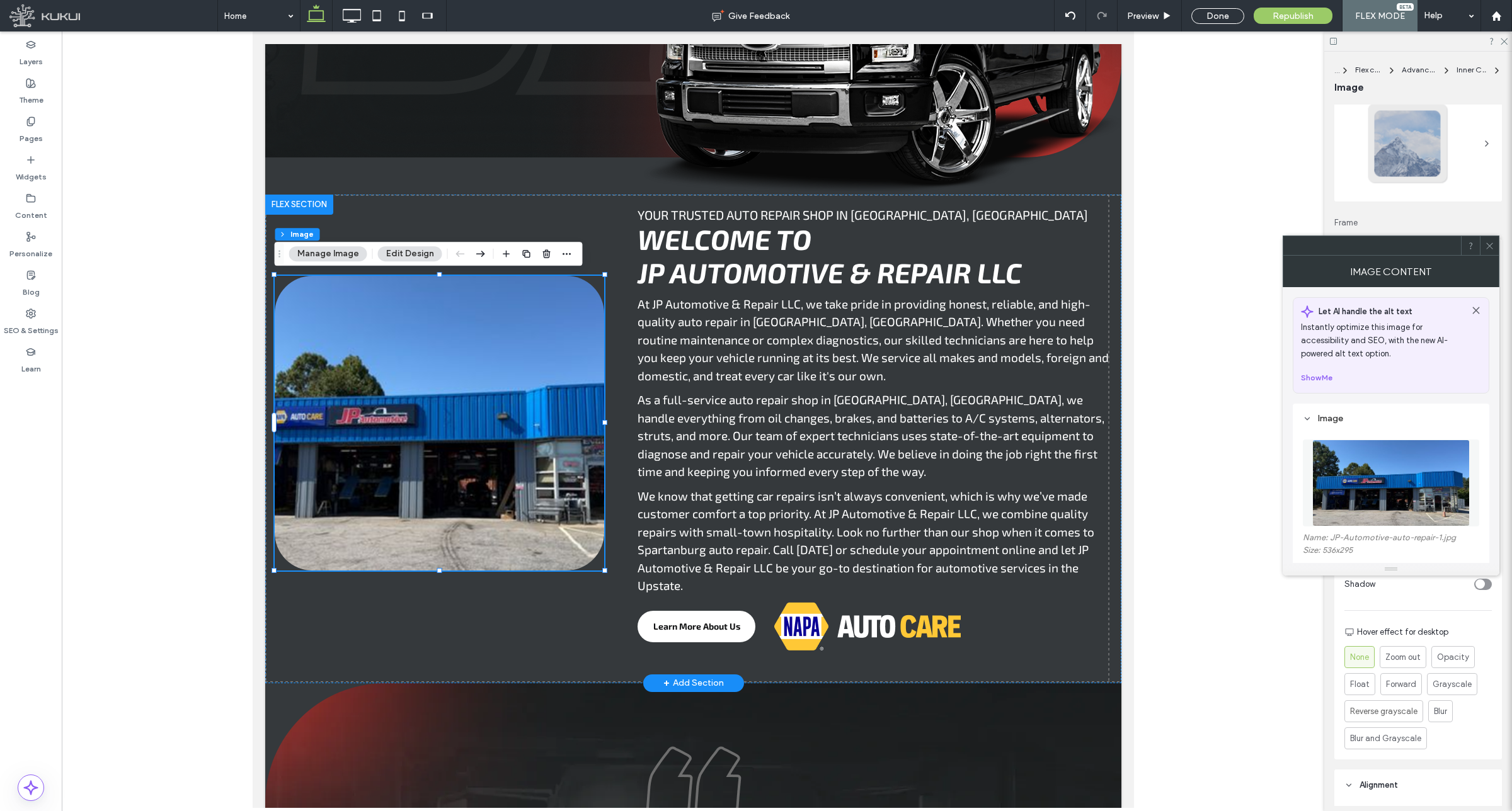
click at [1489, 252] on span at bounding box center [1489, 245] width 10 height 19
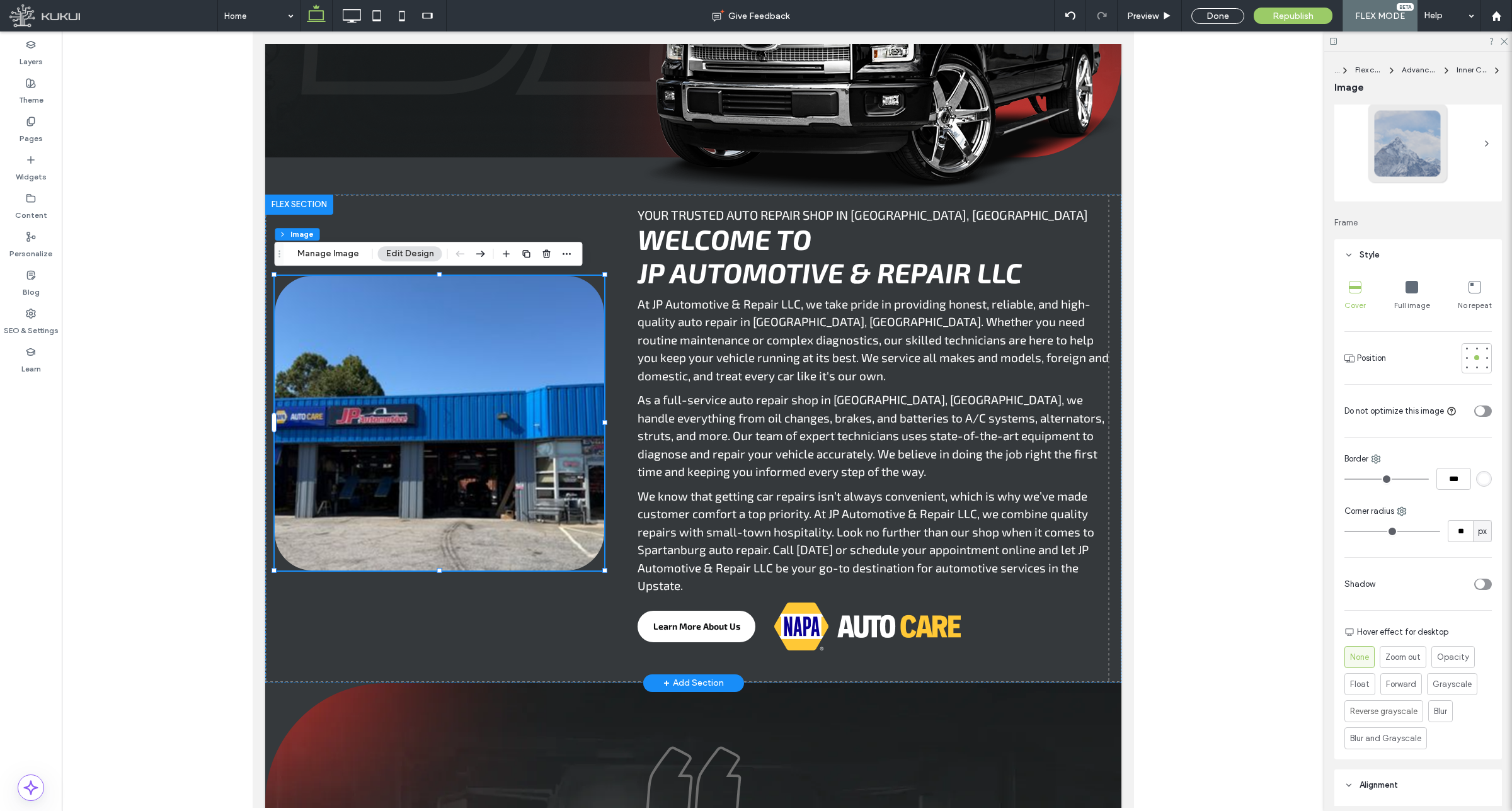
scroll to position [124, 0]
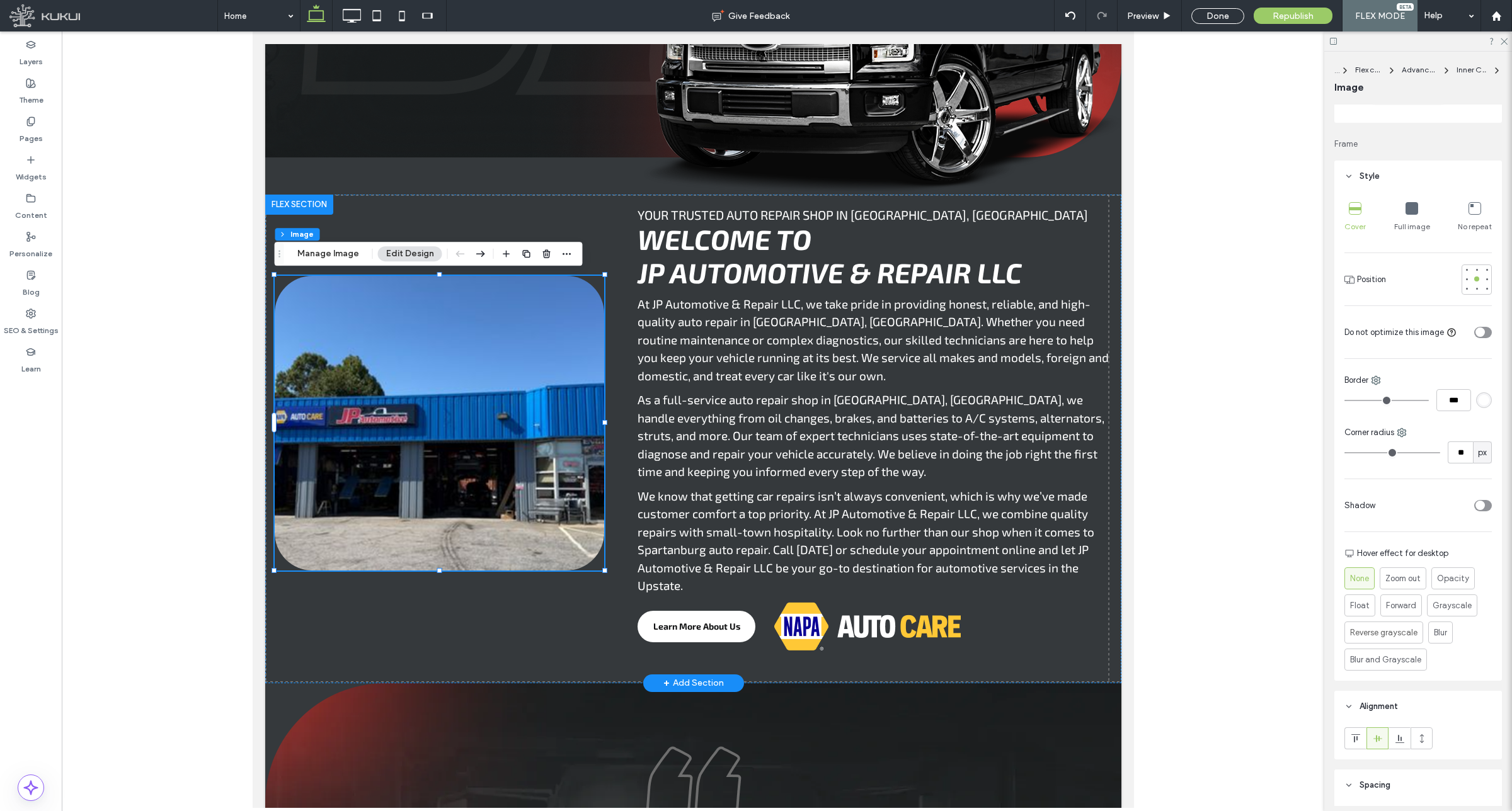
click at [1410, 218] on div "Full image" at bounding box center [1412, 217] width 35 height 40
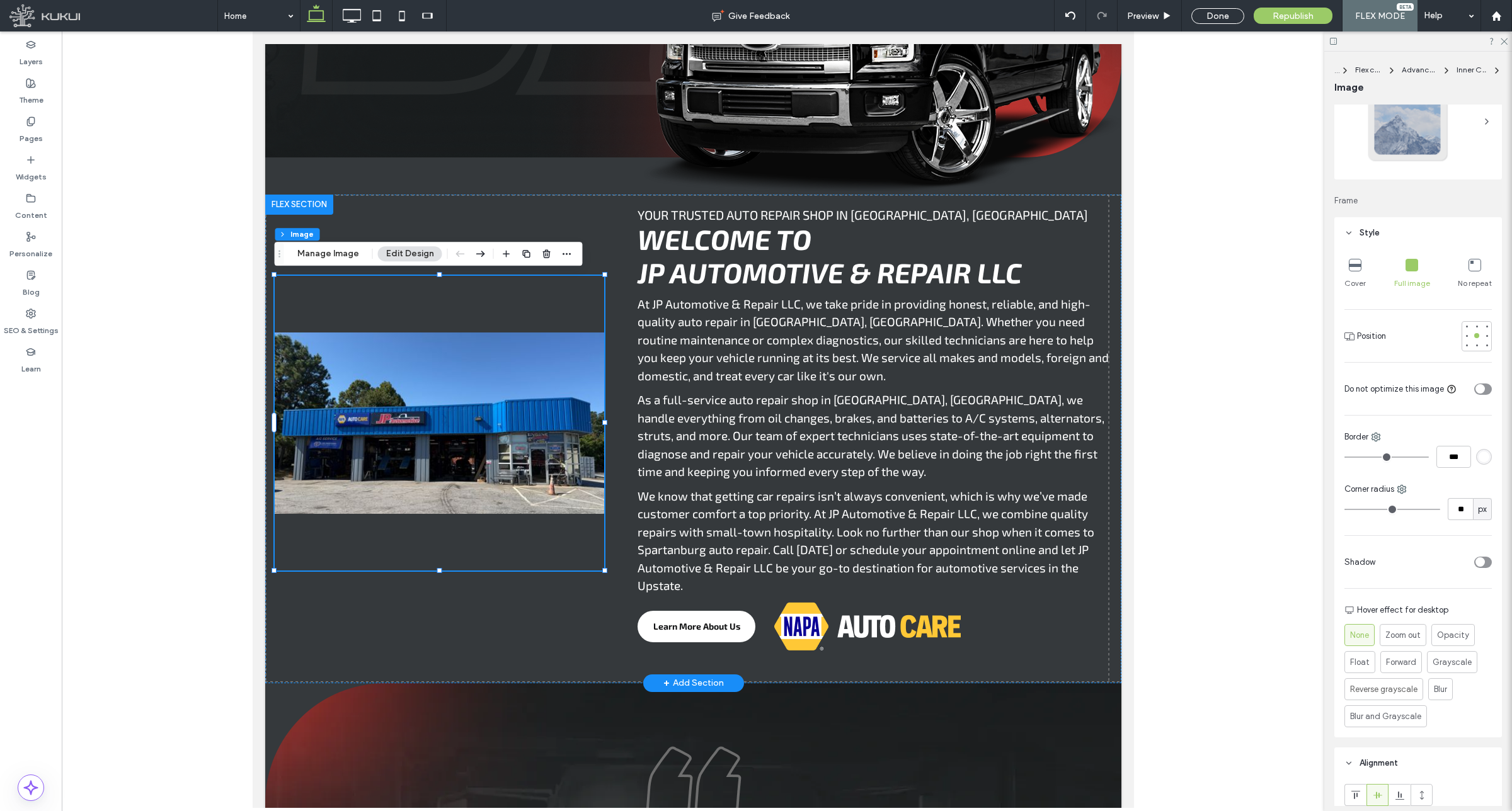
scroll to position [45, 0]
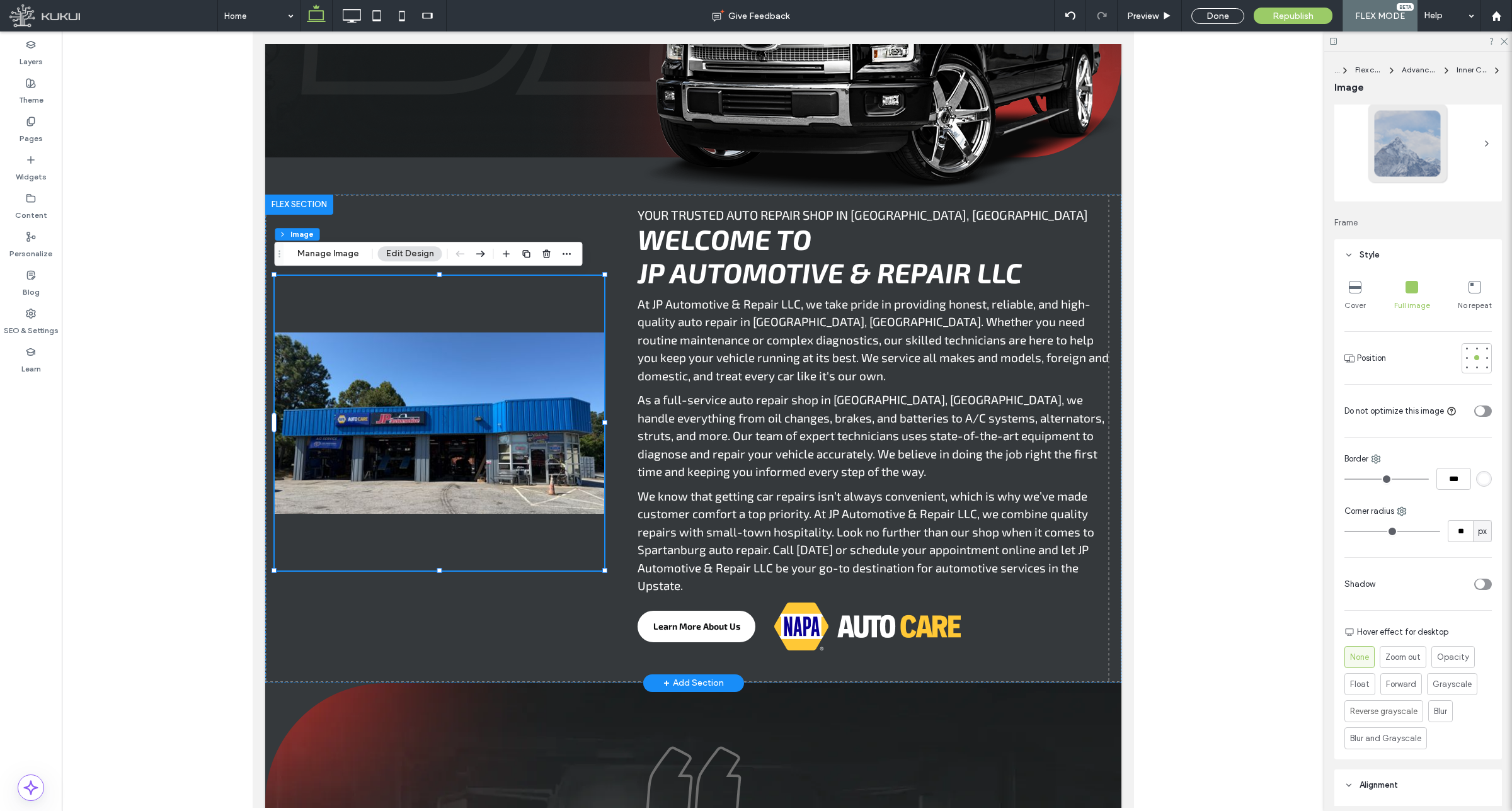
click at [1473, 287] on icon at bounding box center [1475, 286] width 13 height 13
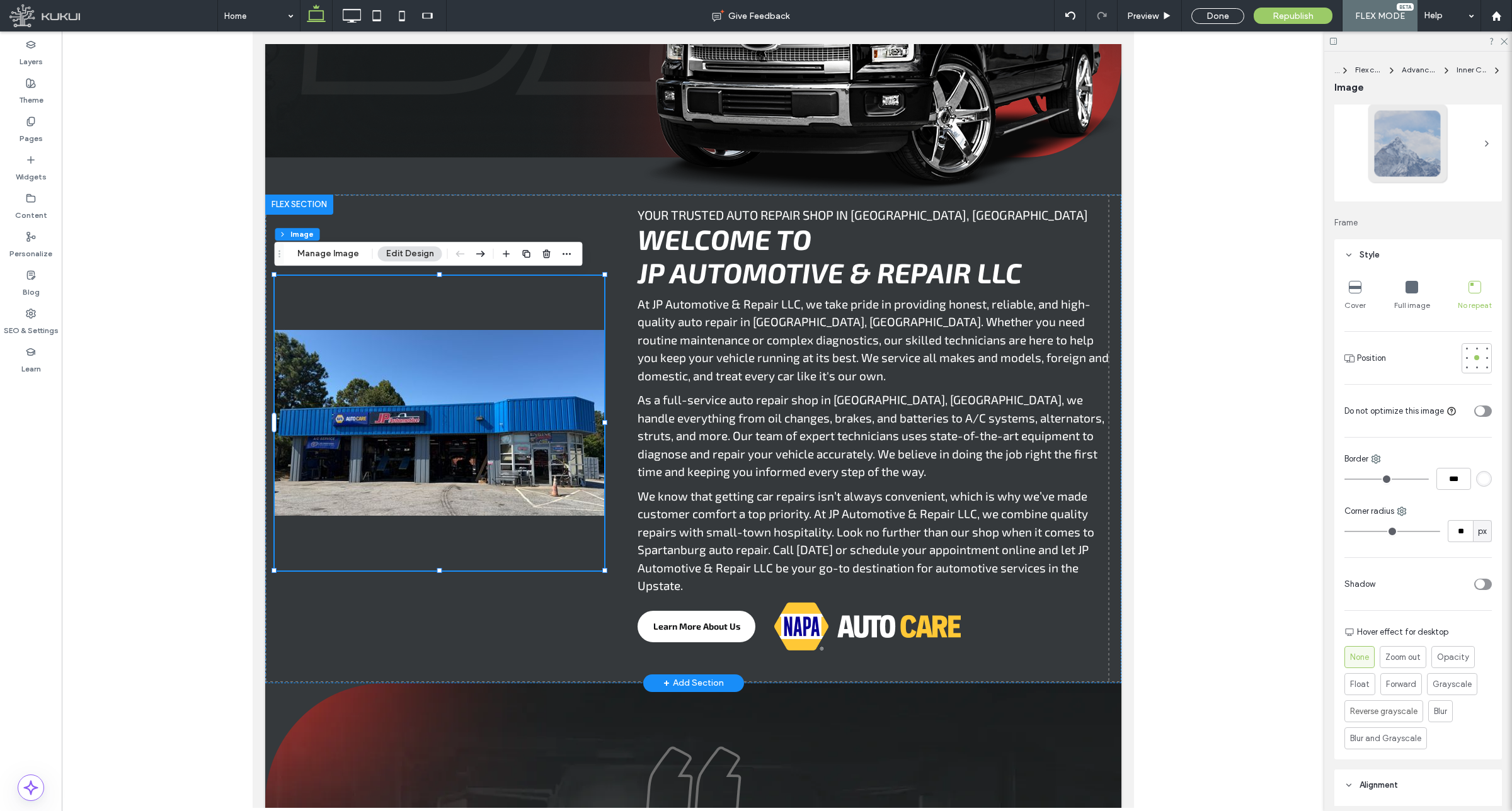
click at [1354, 286] on icon at bounding box center [1354, 286] width 13 height 13
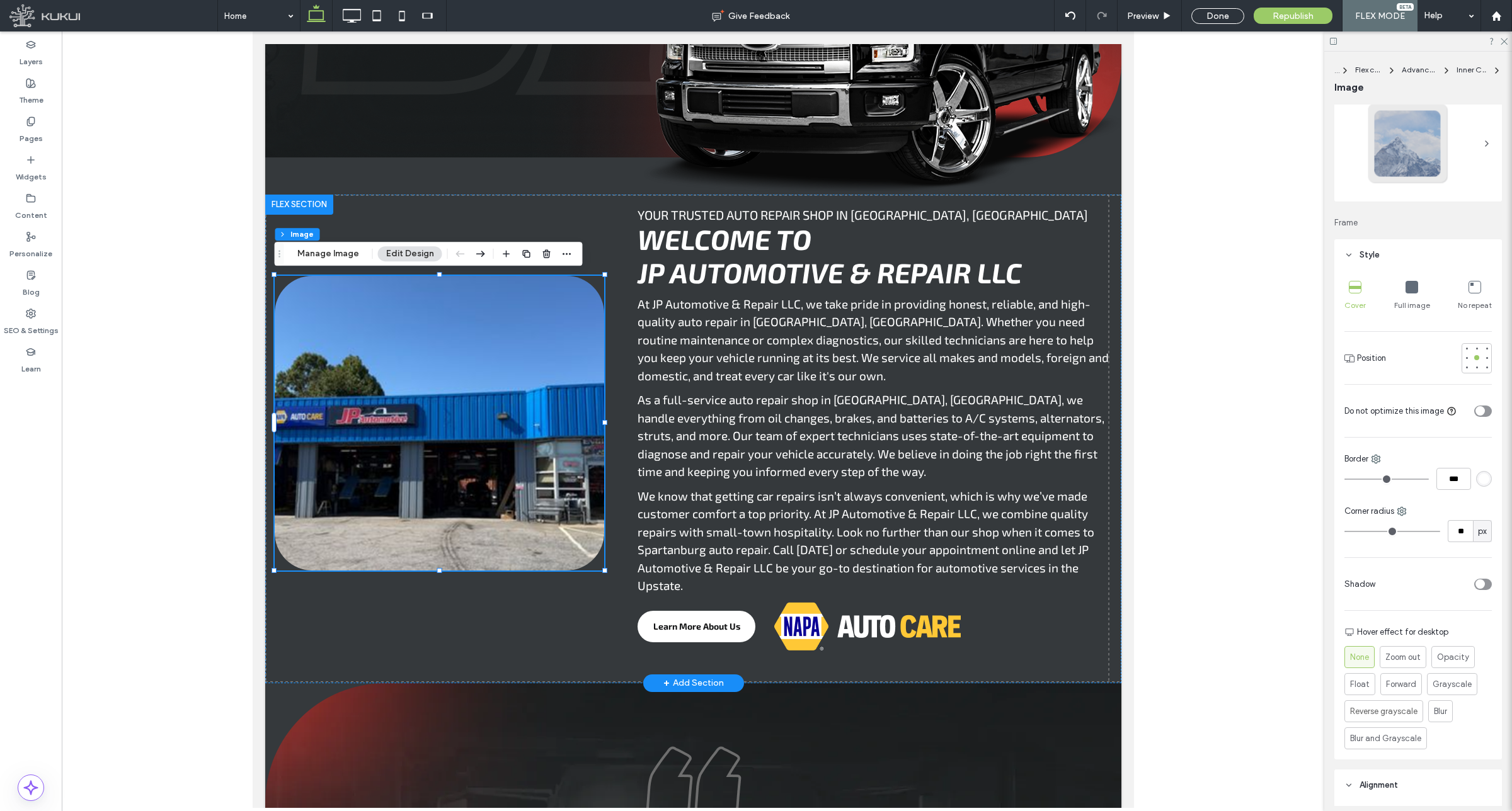
click at [1354, 288] on icon at bounding box center [1354, 286] width 13 height 13
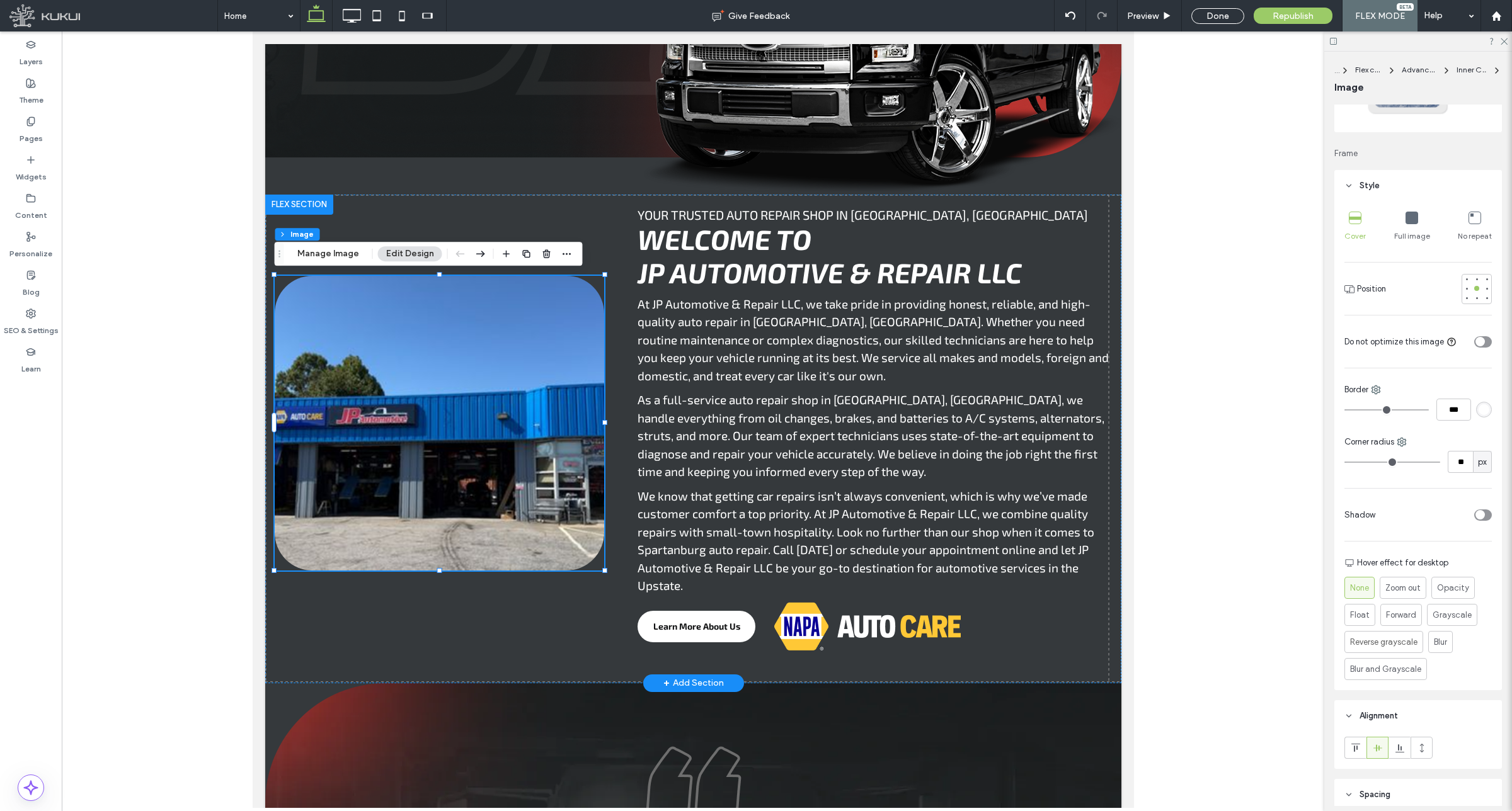
scroll to position [0, 0]
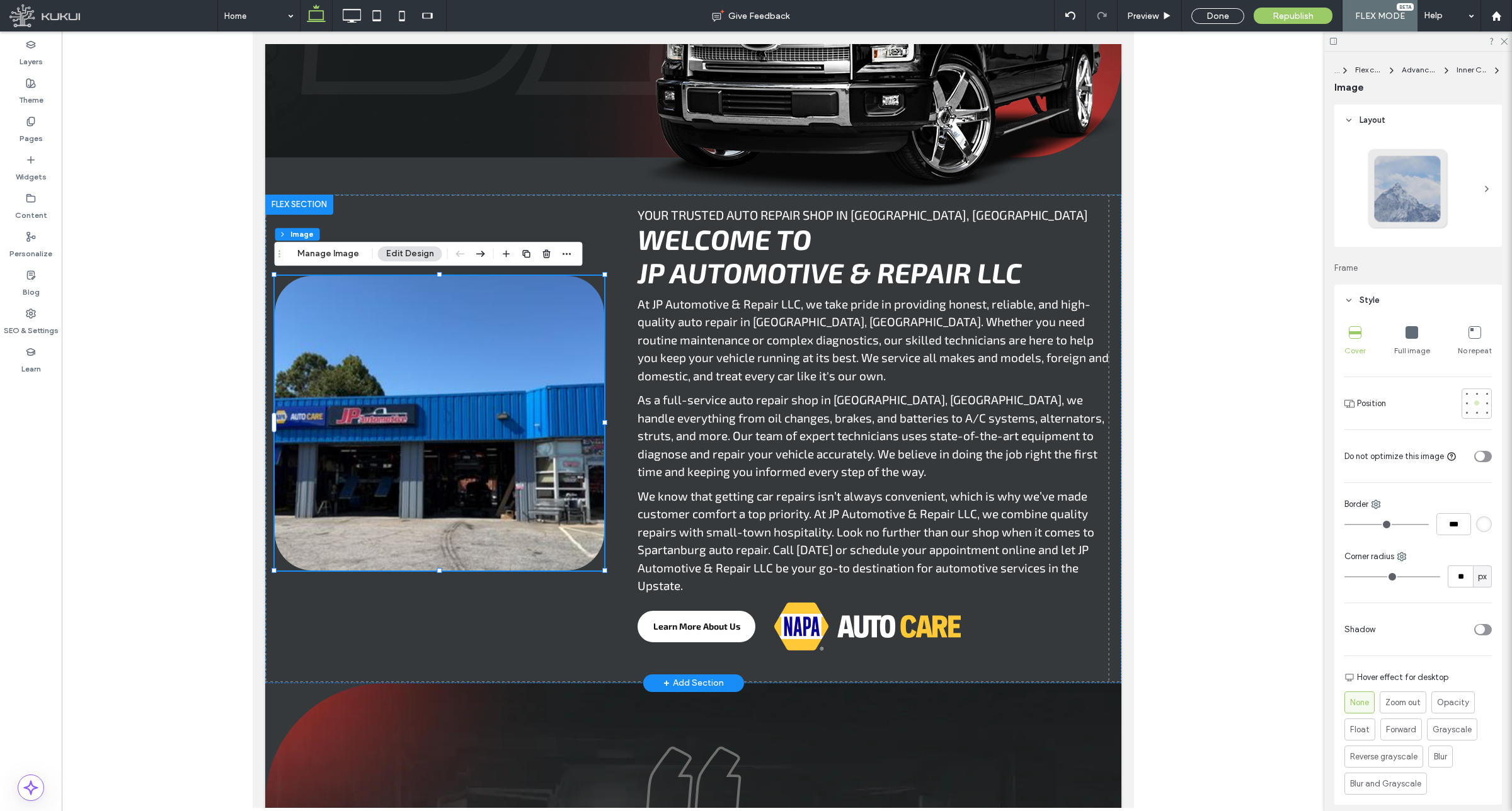
click at [1473, 399] on div at bounding box center [1477, 403] width 9 height 9
click at [1464, 402] on div at bounding box center [1466, 403] width 5 height 5
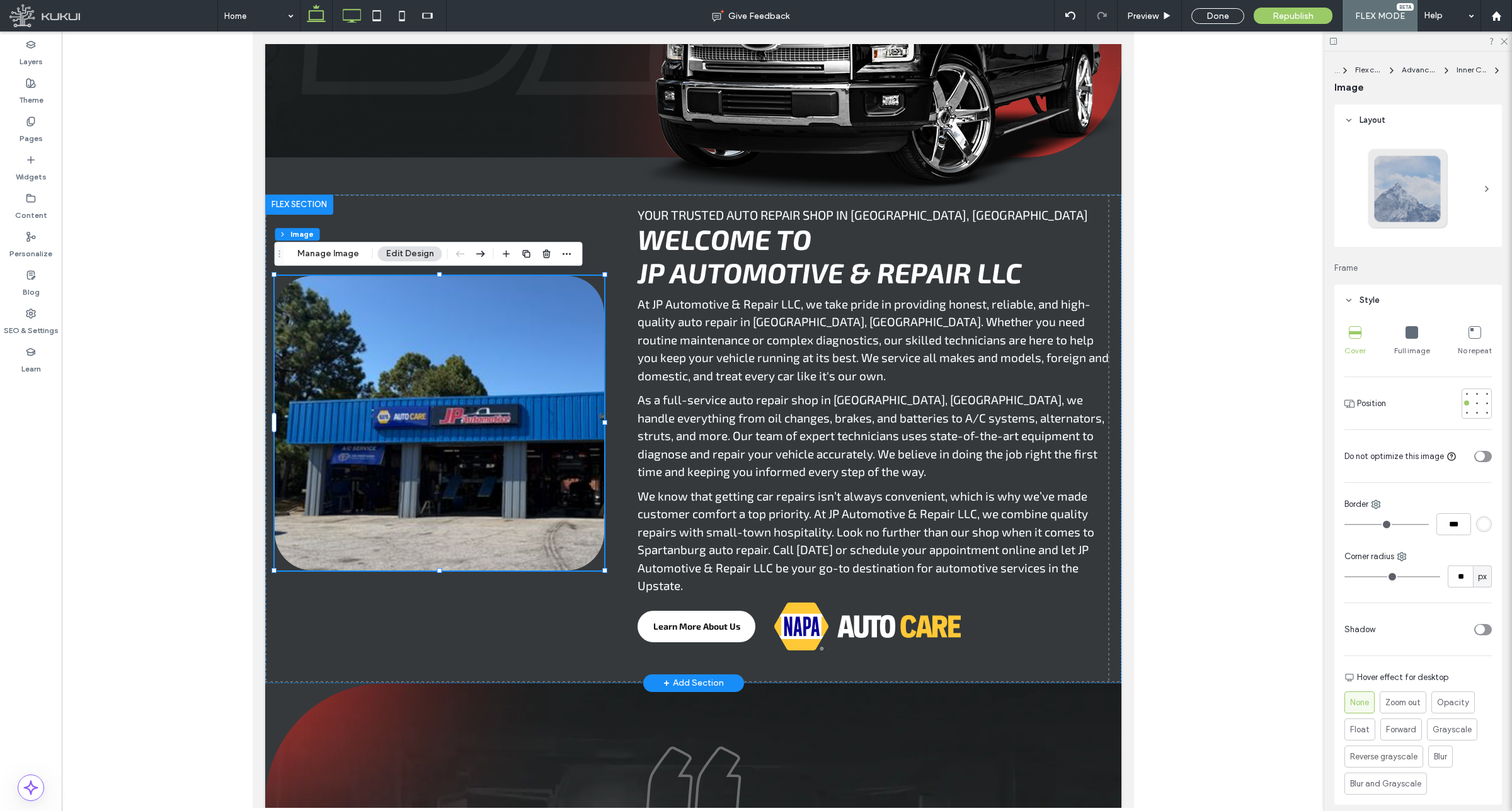
click at [359, 17] on icon at bounding box center [351, 16] width 26 height 26
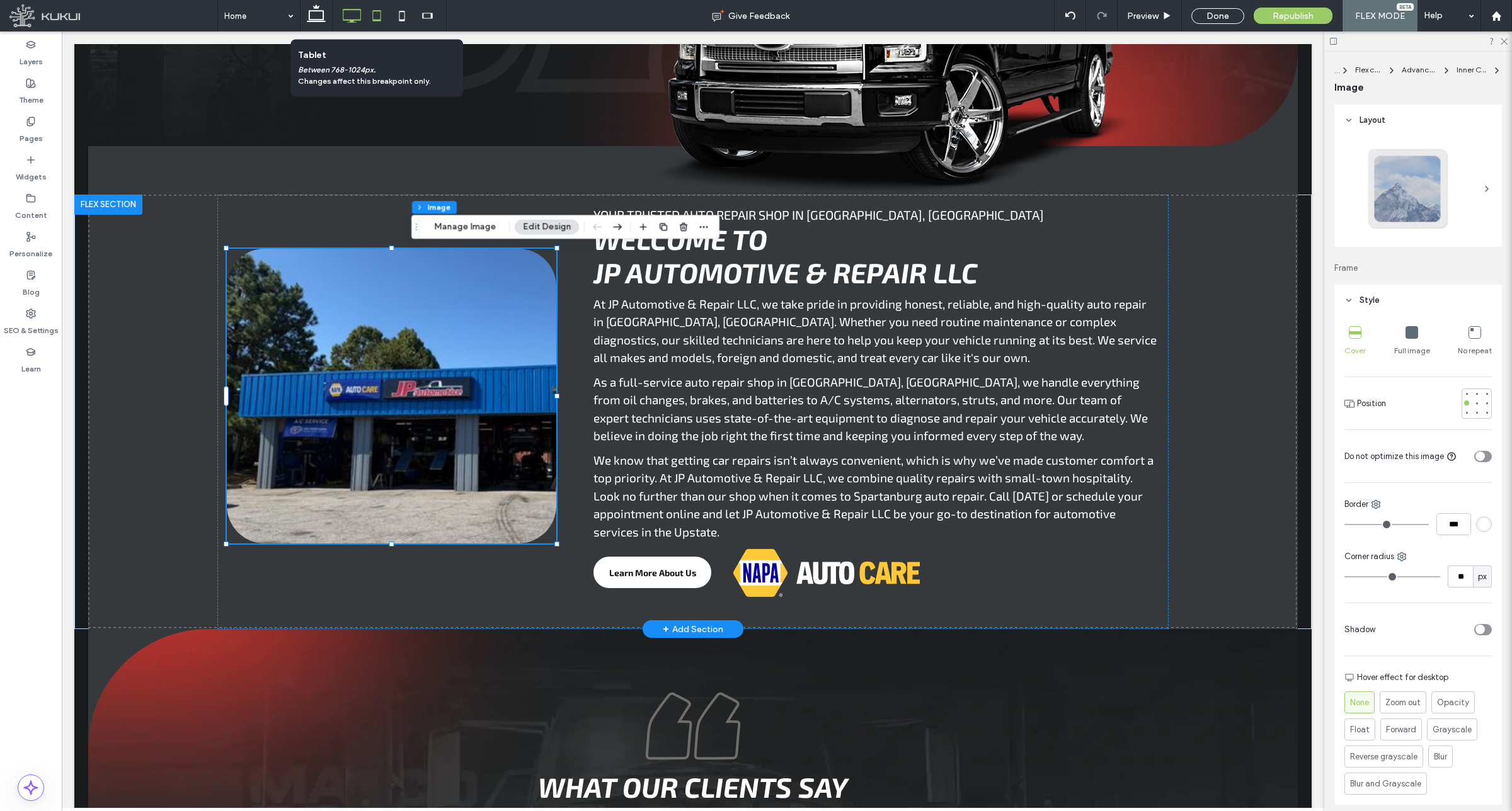
click at [382, 17] on icon at bounding box center [377, 16] width 26 height 26
type input "***"
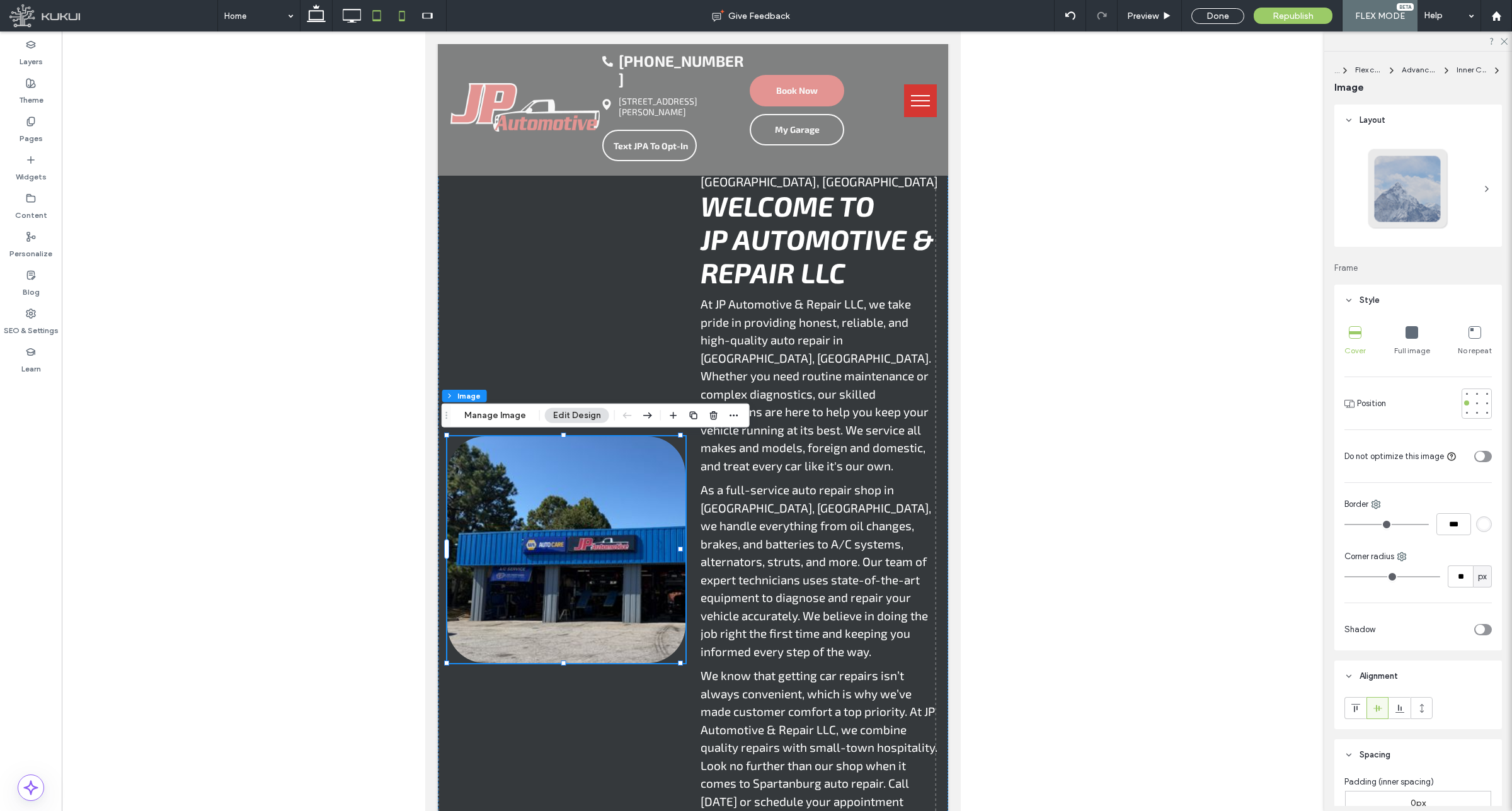
click at [398, 24] on icon at bounding box center [402, 16] width 26 height 26
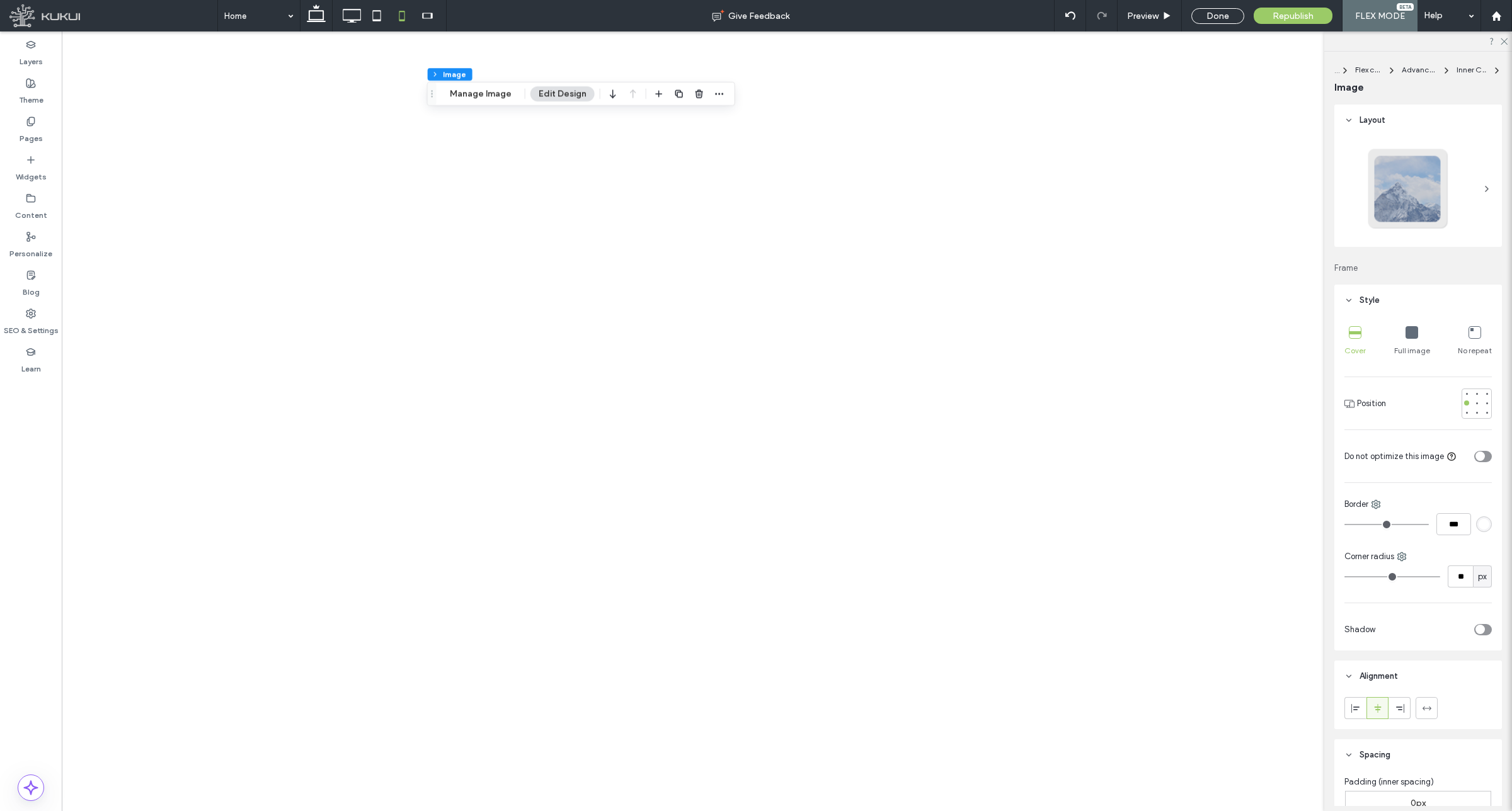
type input "***"
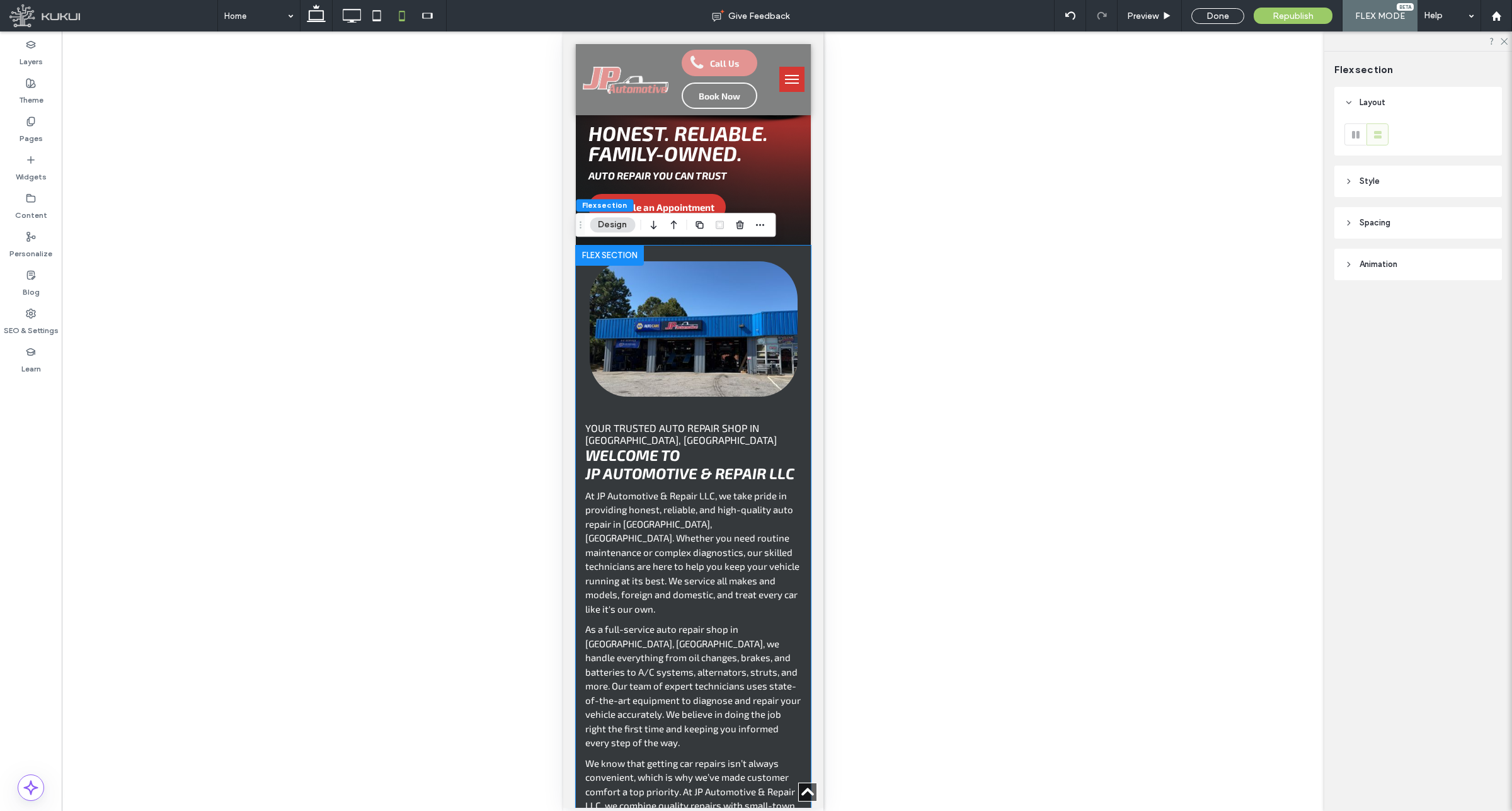
scroll to position [224, 0]
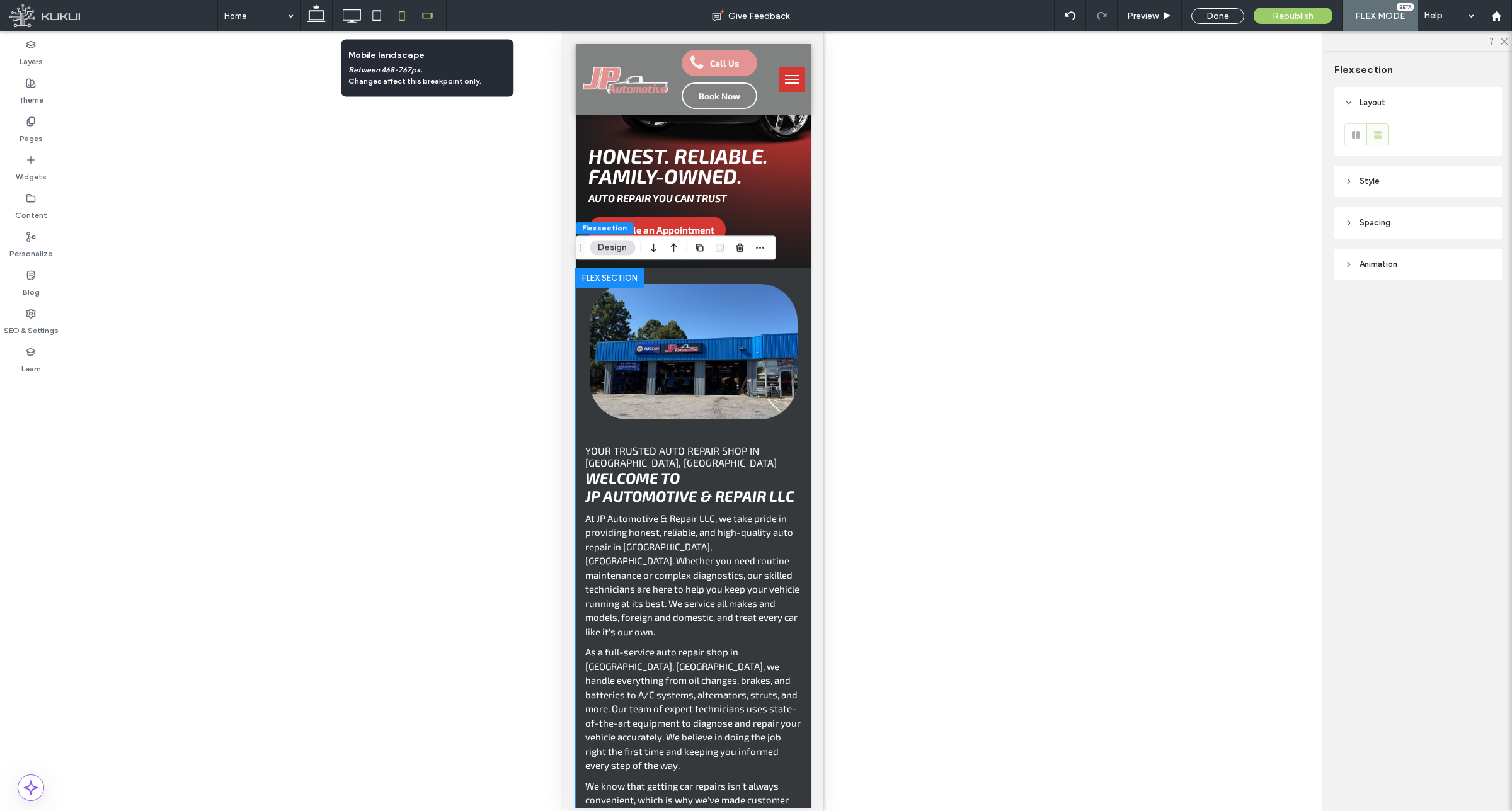
click at [430, 15] on icon at bounding box center [427, 16] width 26 height 26
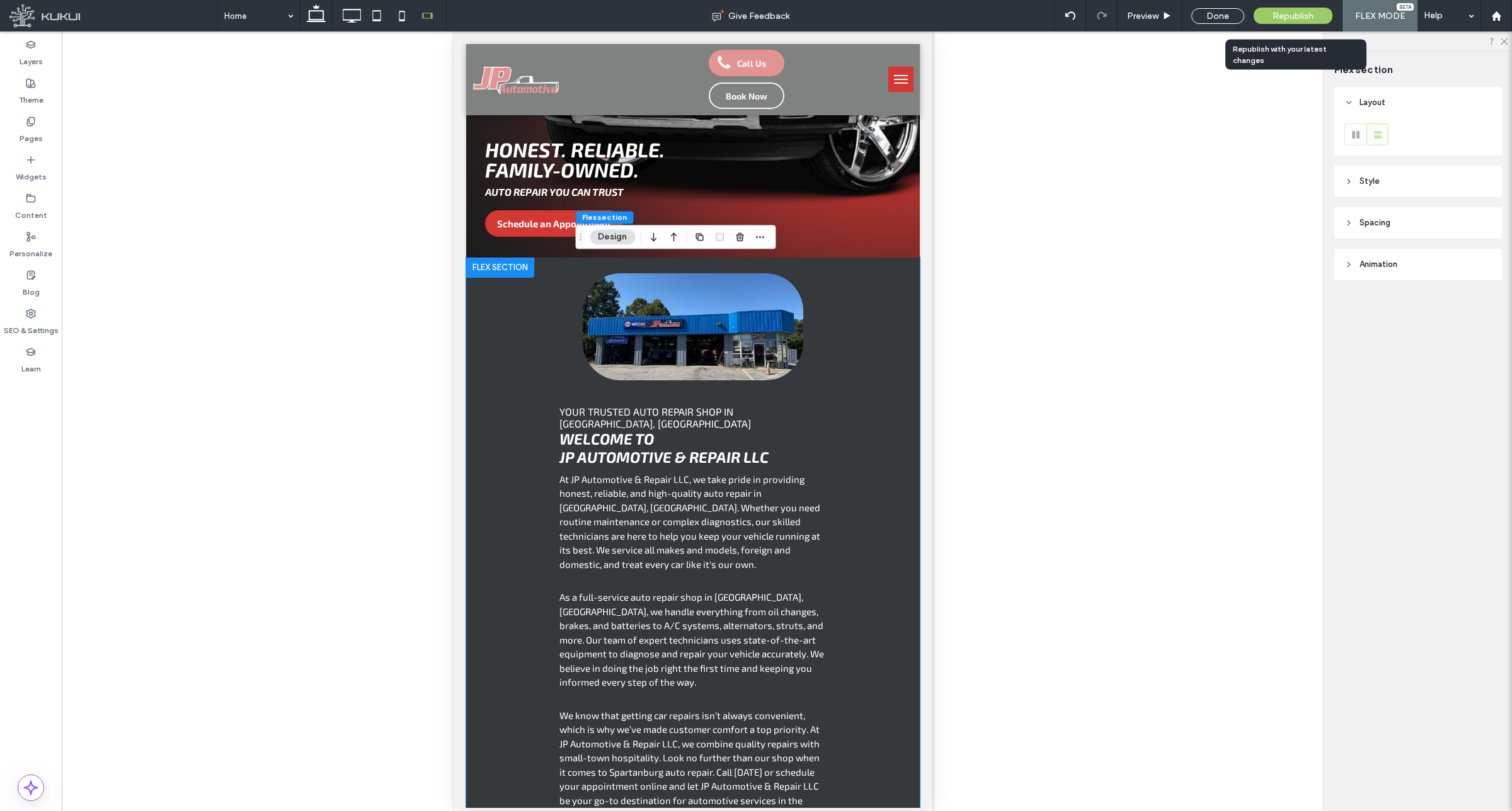
click at [1273, 18] on div "Republish" at bounding box center [1292, 16] width 79 height 17
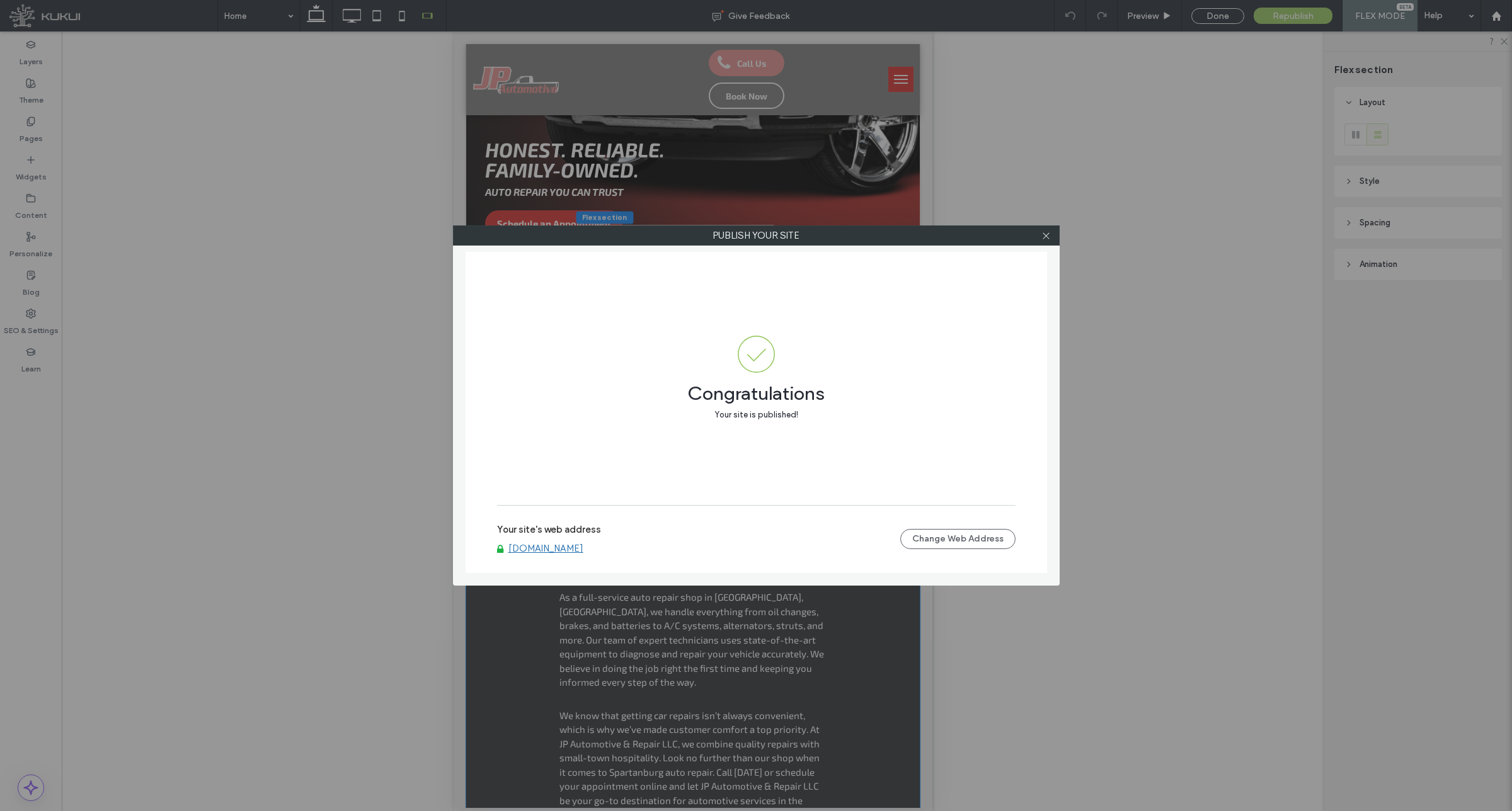
click at [1056, 238] on label "Publish your site" at bounding box center [756, 235] width 605 height 19
click at [1049, 238] on icon at bounding box center [1046, 236] width 10 height 10
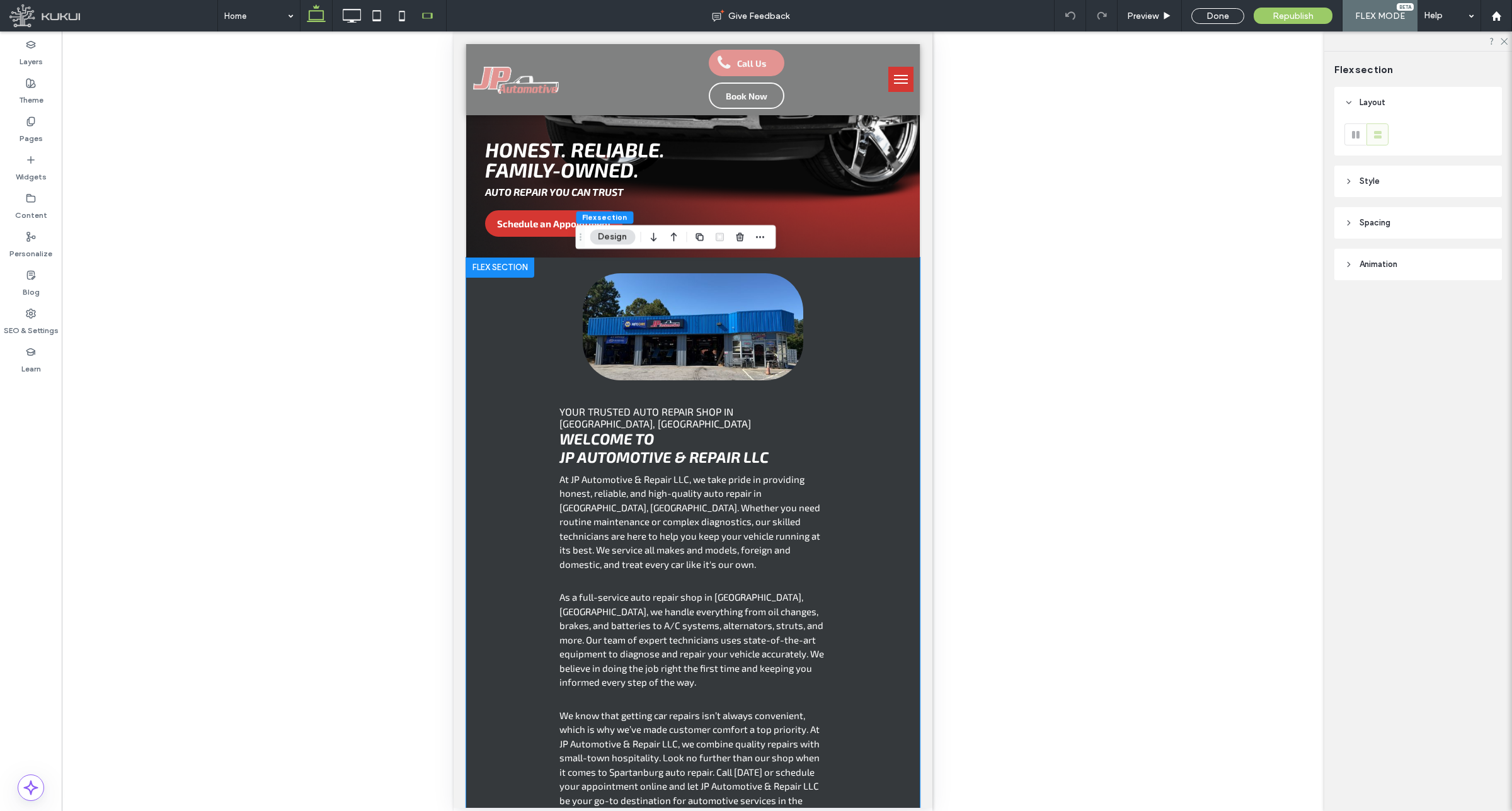
click at [310, 17] on icon at bounding box center [316, 16] width 26 height 26
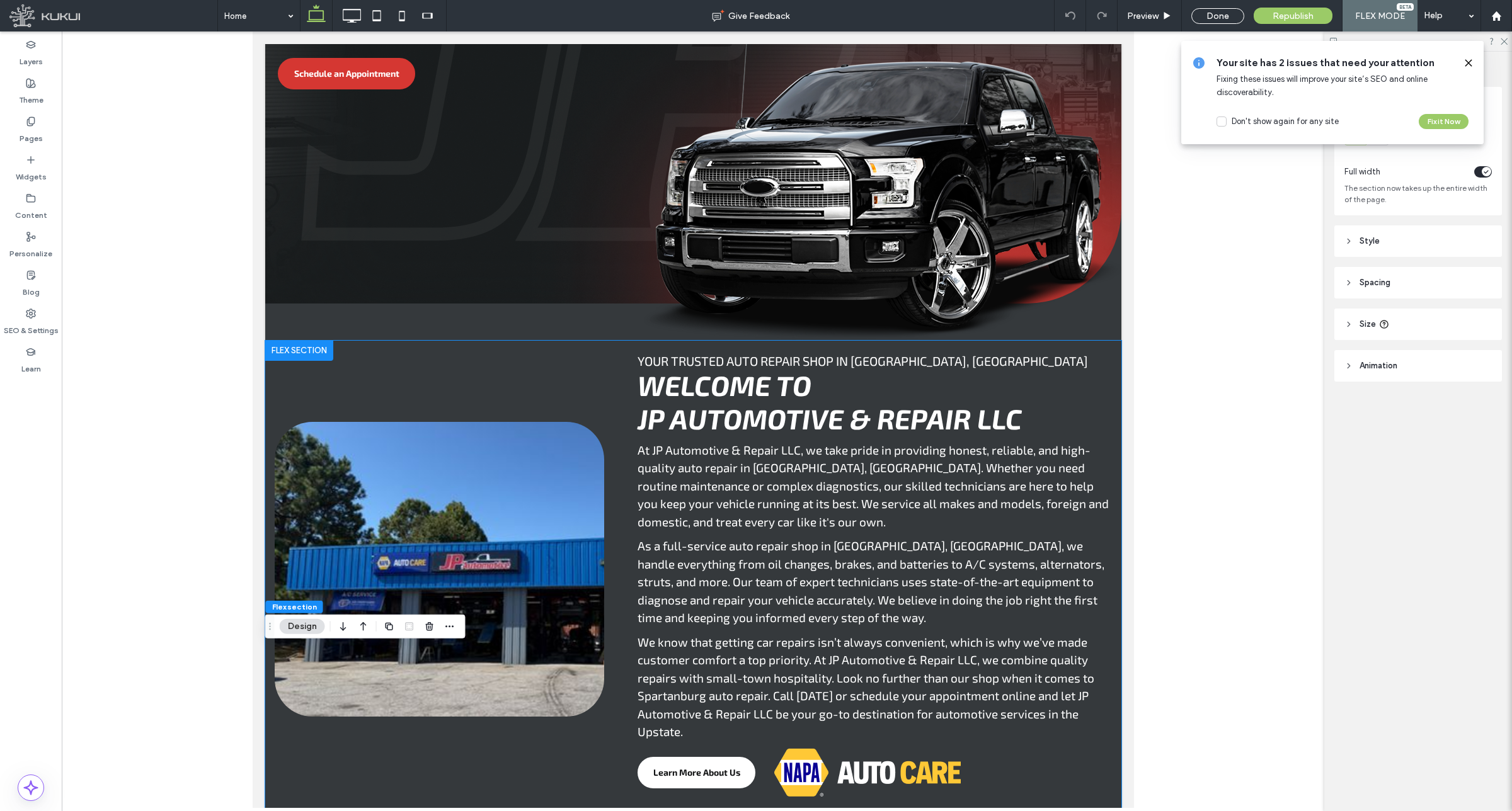
scroll to position [350, 0]
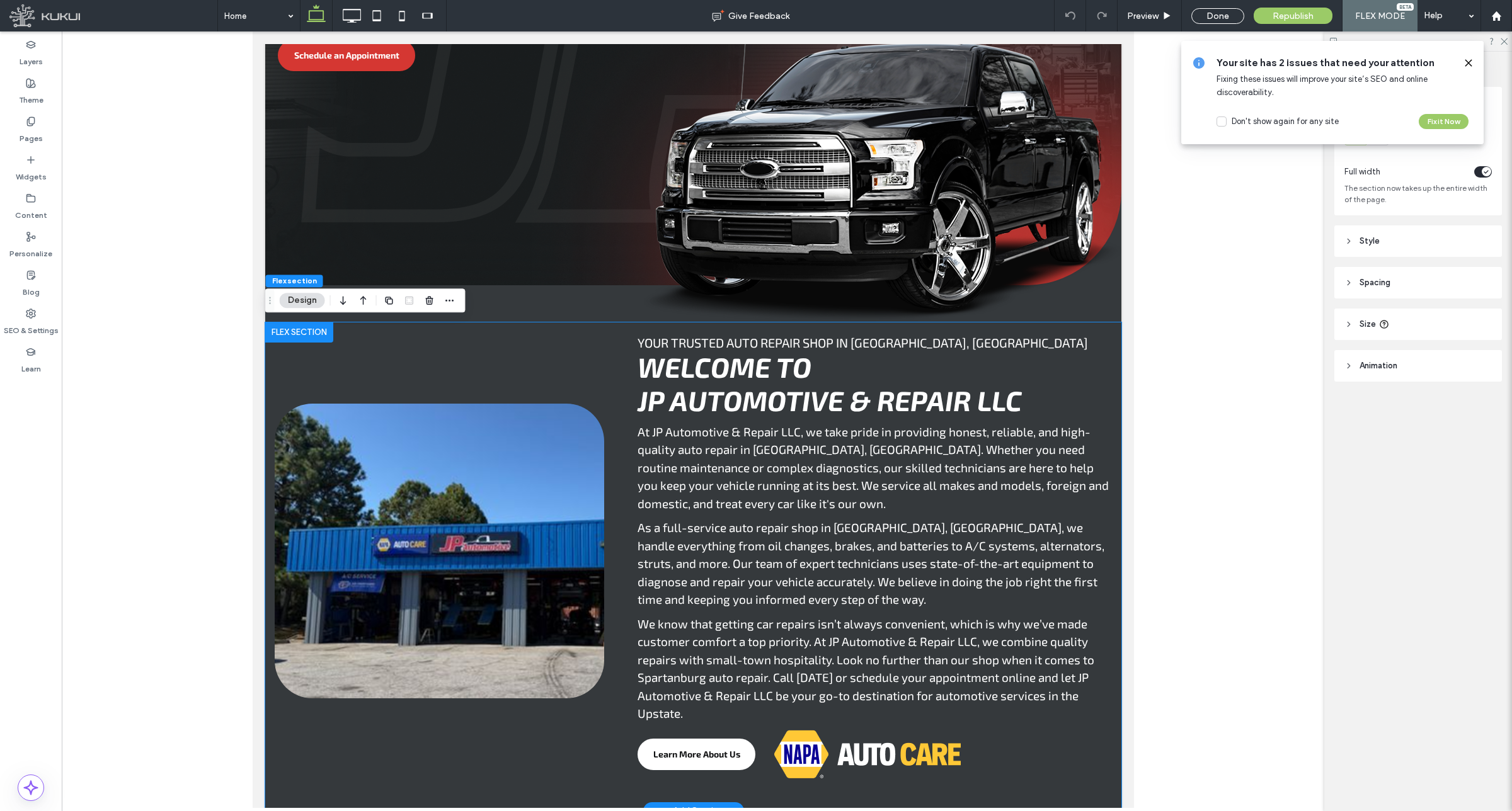
click at [440, 476] on img at bounding box center [438, 550] width 330 height 294
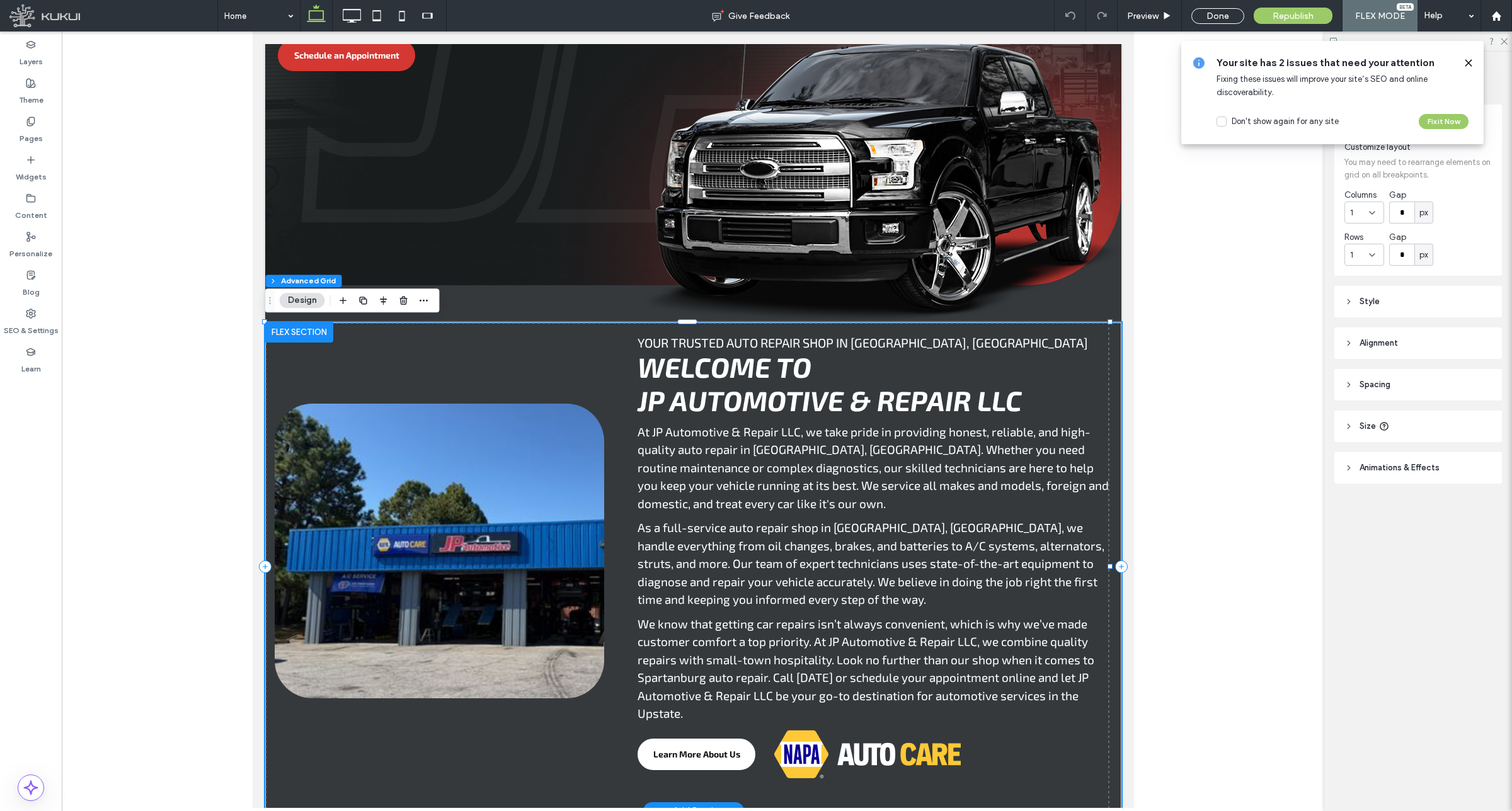
click at [419, 478] on img at bounding box center [438, 550] width 330 height 294
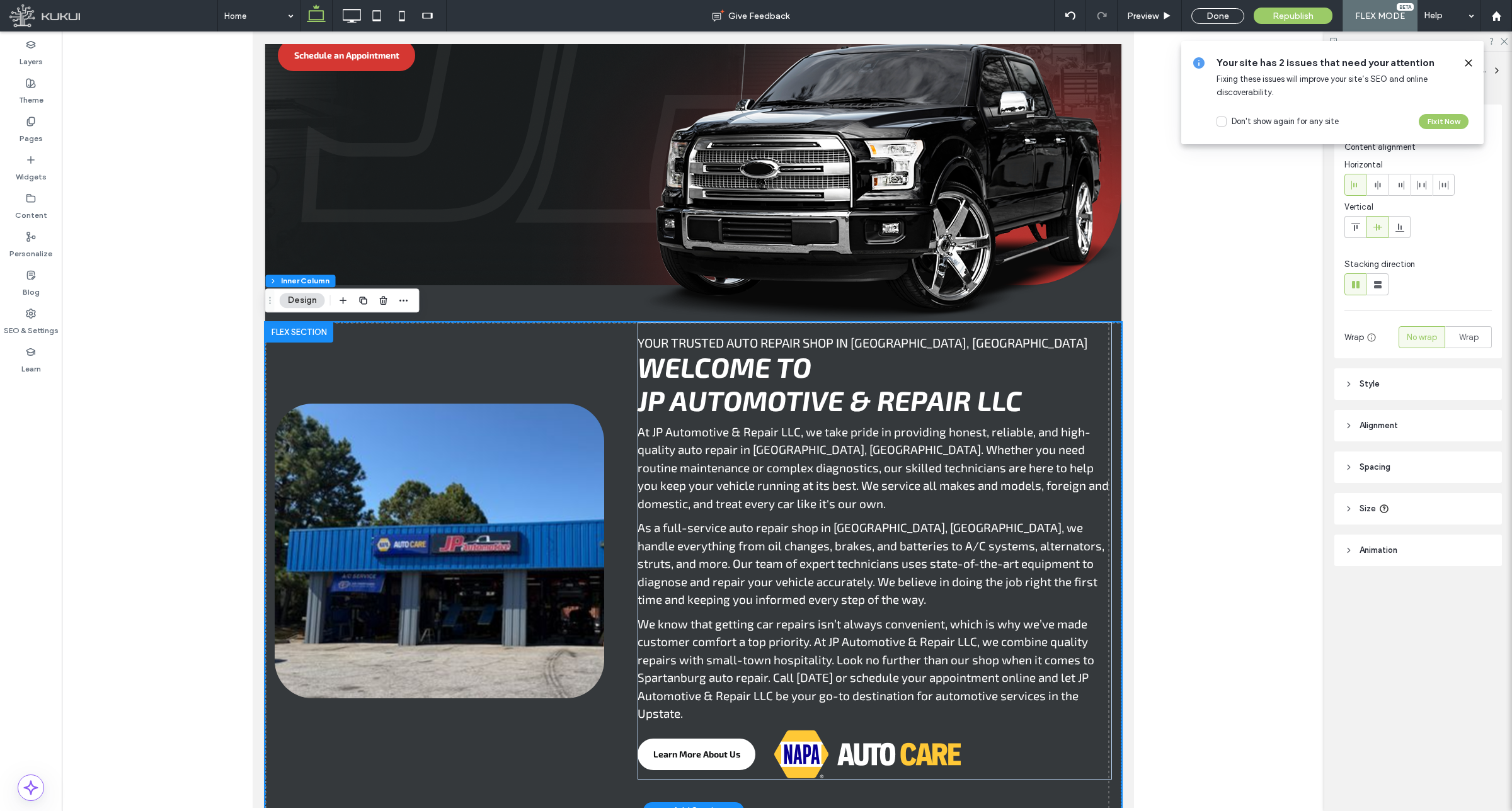
click at [1434, 384] on header "Style" at bounding box center [1418, 384] width 167 height 31
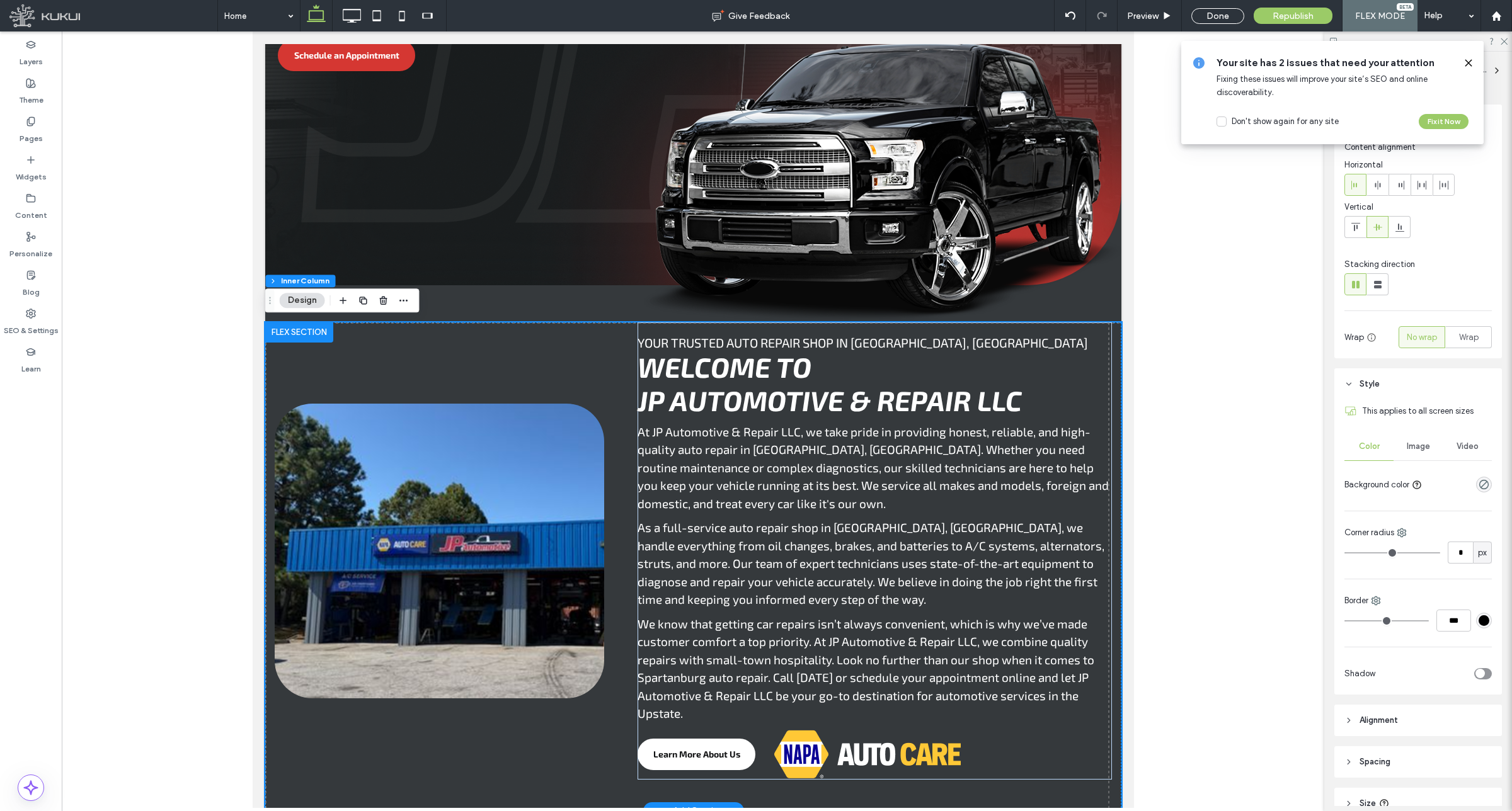
click at [1408, 382] on header "Style" at bounding box center [1418, 384] width 167 height 31
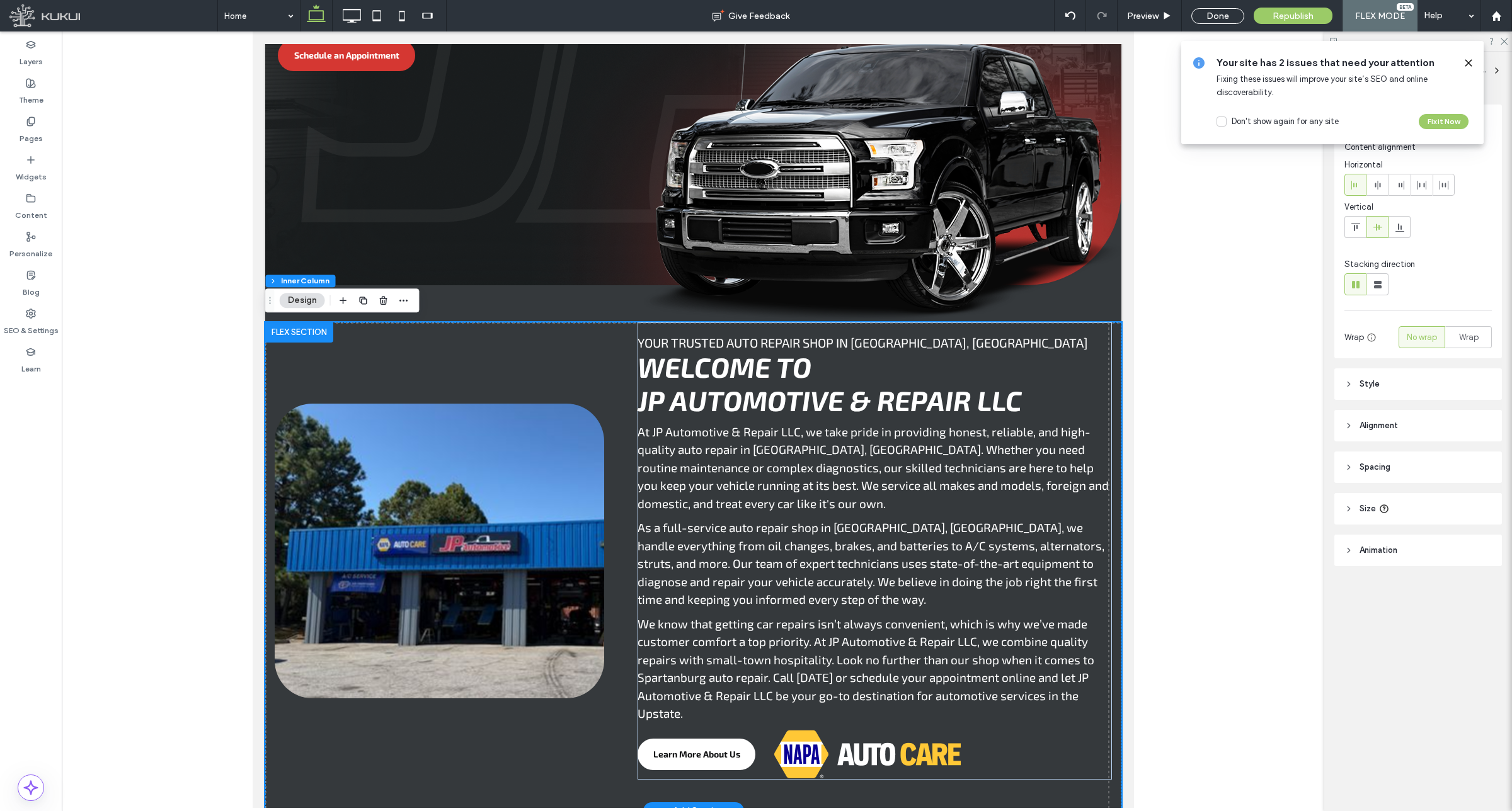
click at [1405, 378] on header "Style" at bounding box center [1418, 384] width 167 height 31
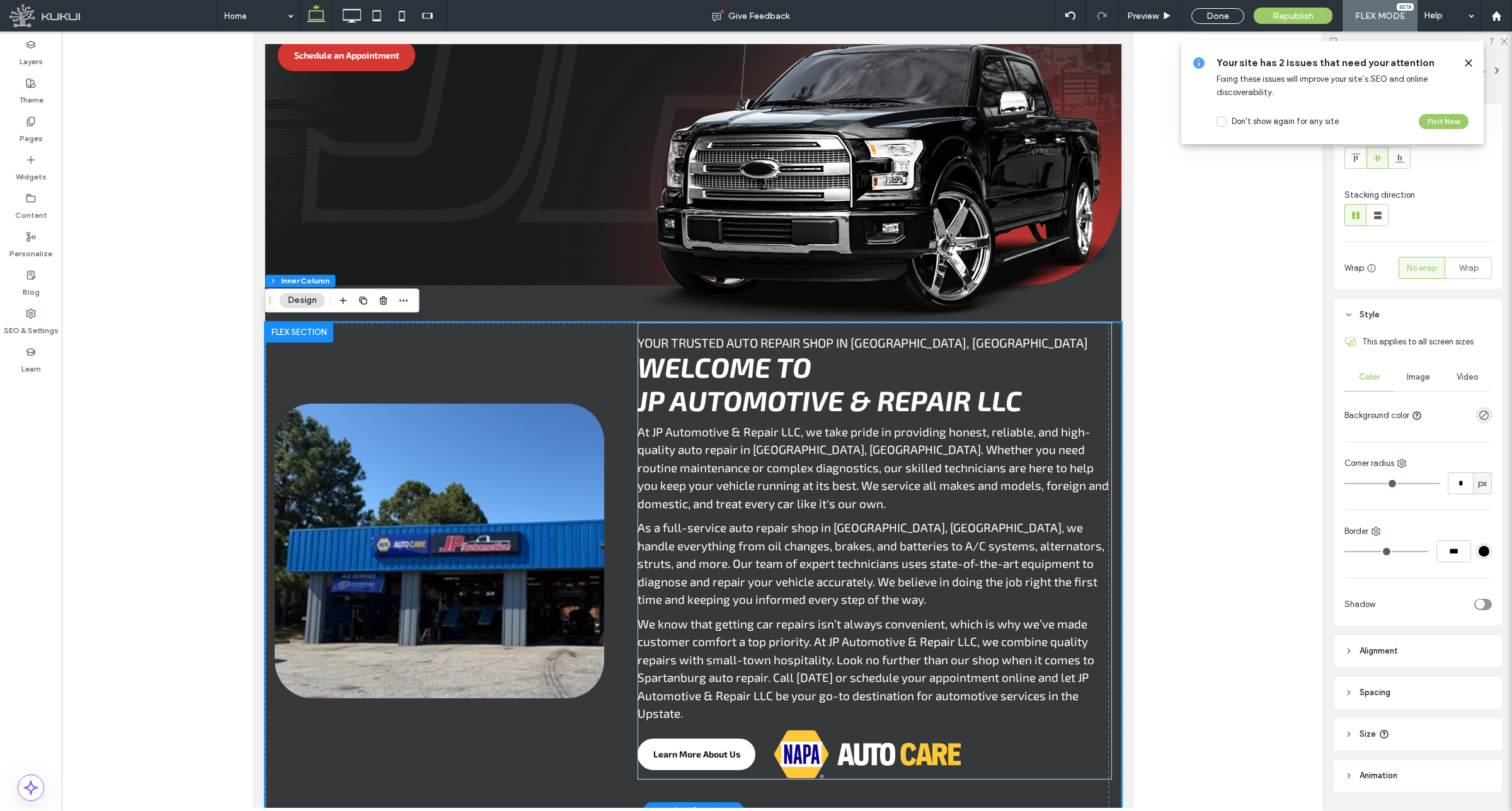
scroll to position [104, 0]
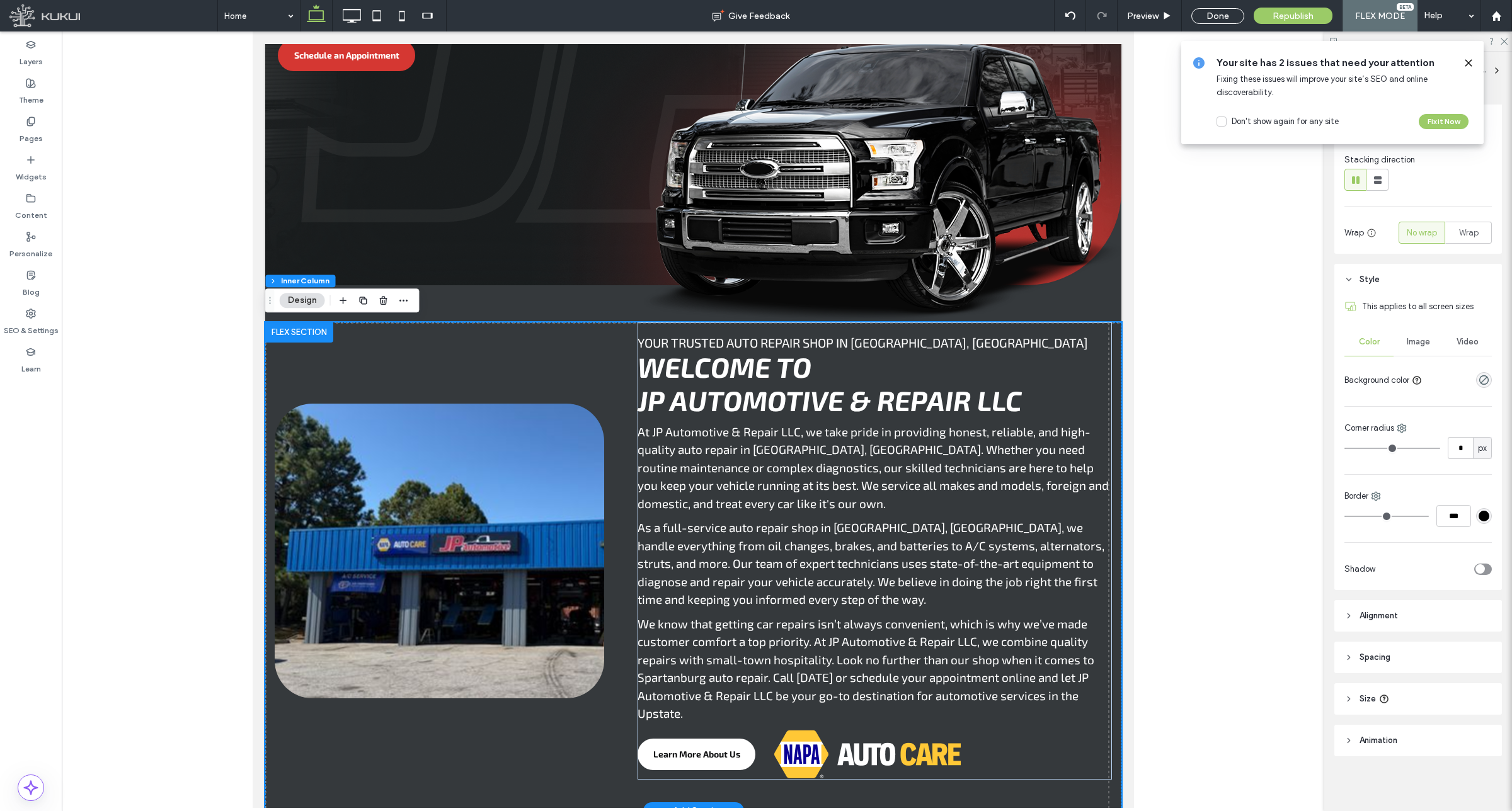
click at [1406, 618] on header "Alignment" at bounding box center [1418, 616] width 167 height 31
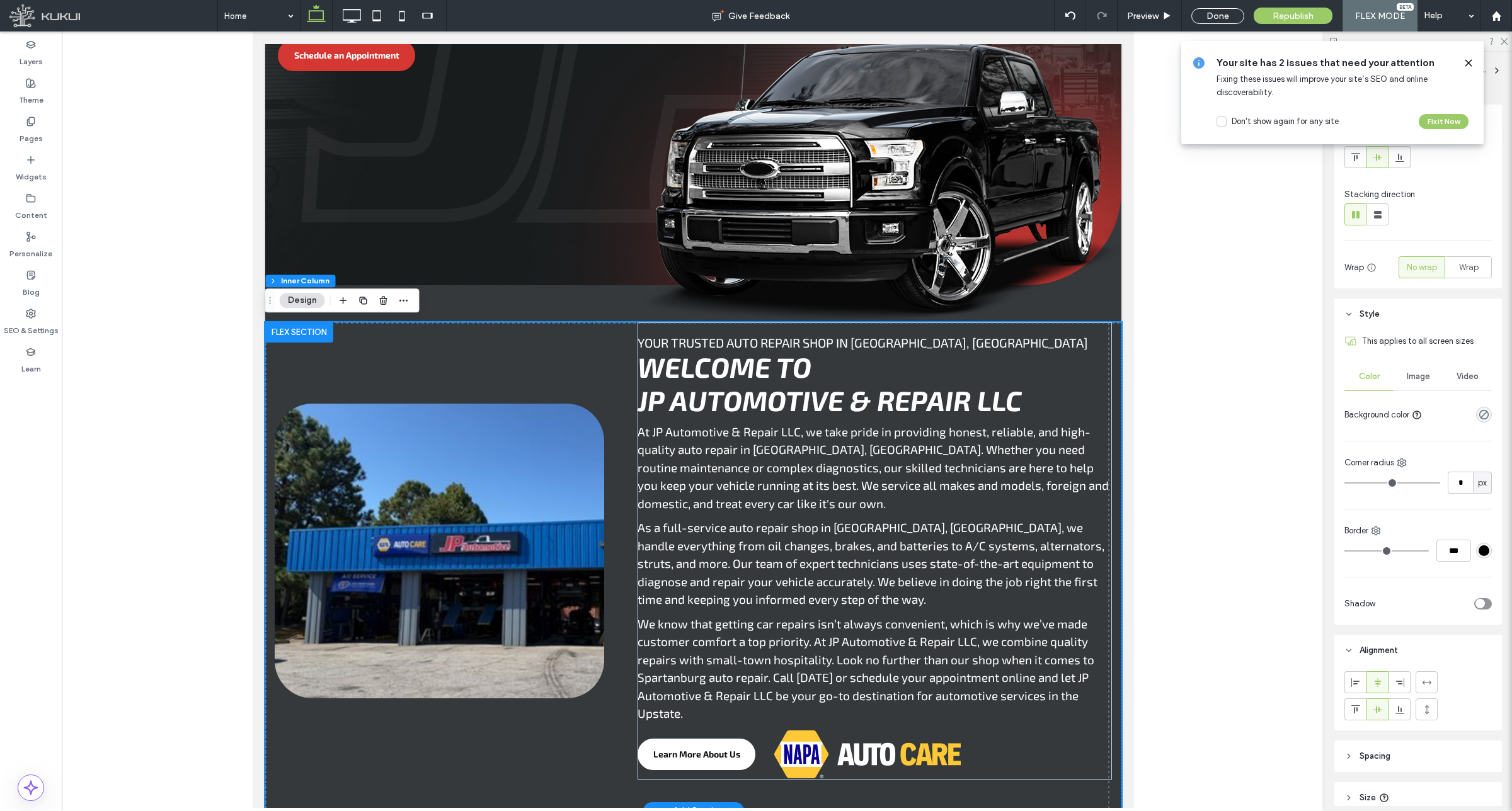
scroll to position [0, 0]
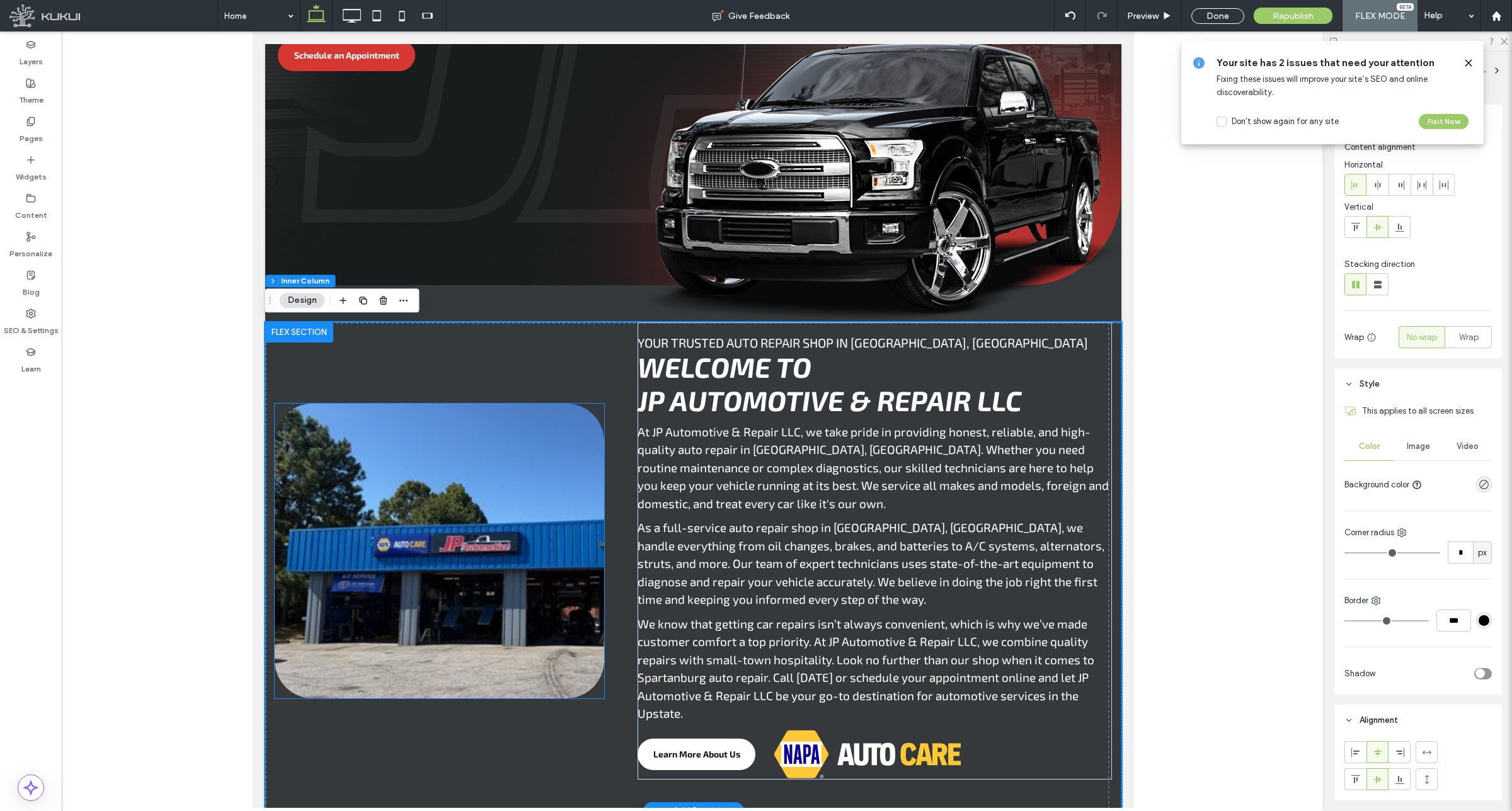
click at [421, 530] on img at bounding box center [438, 550] width 330 height 294
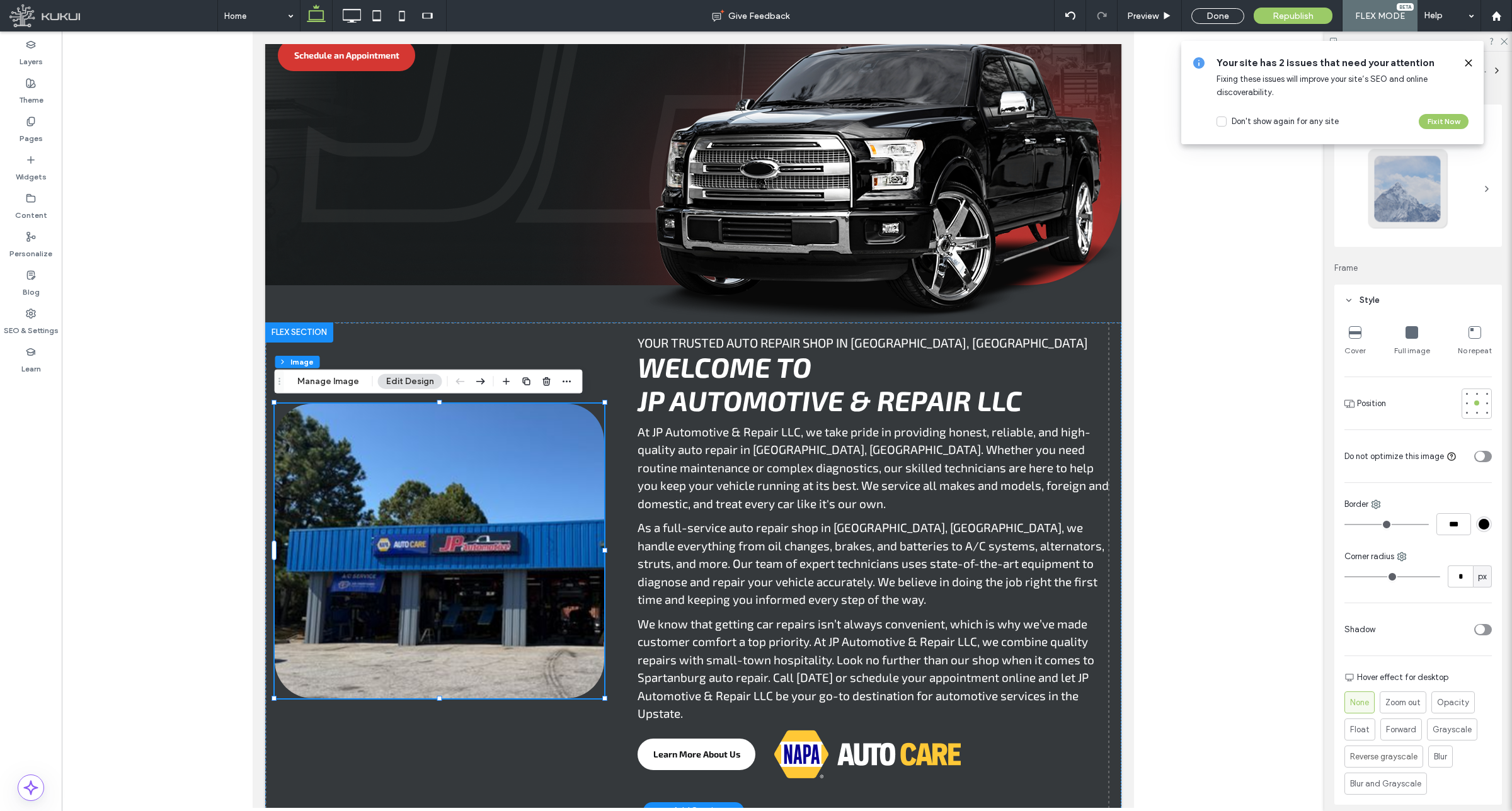
type input "**"
click at [1415, 342] on div "Full image" at bounding box center [1412, 341] width 35 height 40
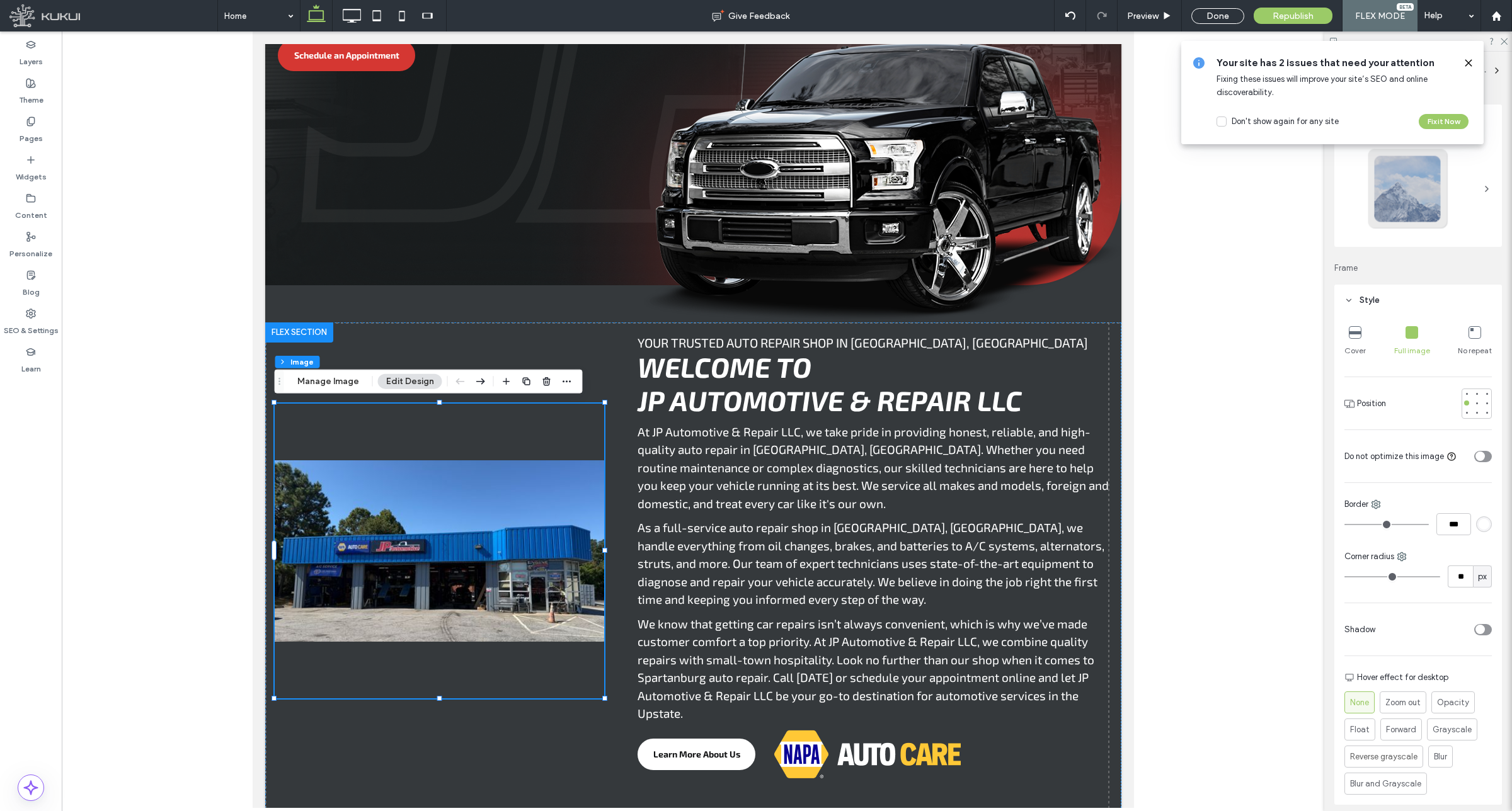
click at [1415, 342] on div "Full image" at bounding box center [1412, 341] width 35 height 40
click at [336, 375] on button "Manage Image" at bounding box center [328, 381] width 78 height 15
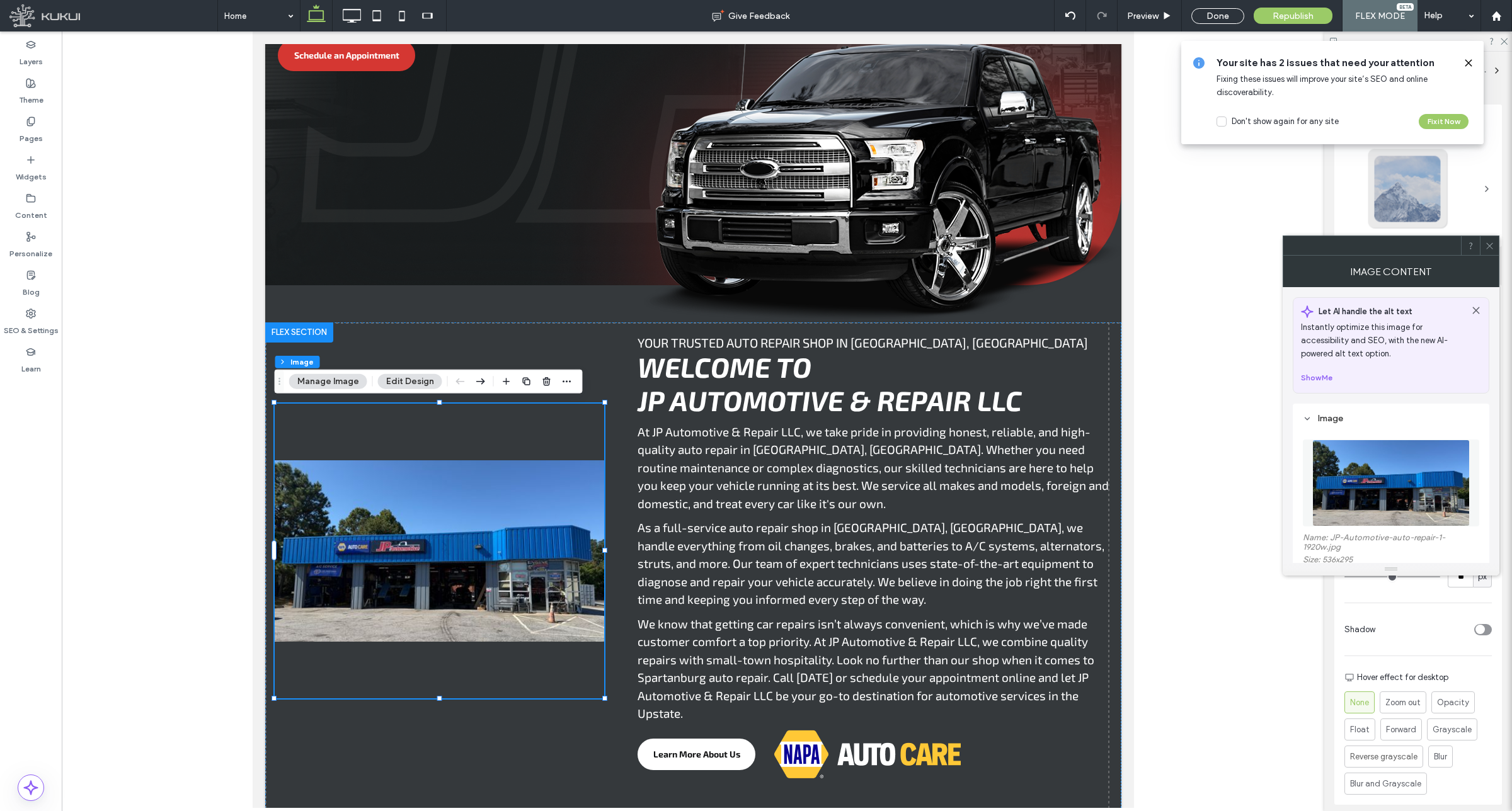
click at [1403, 472] on img at bounding box center [1390, 483] width 157 height 87
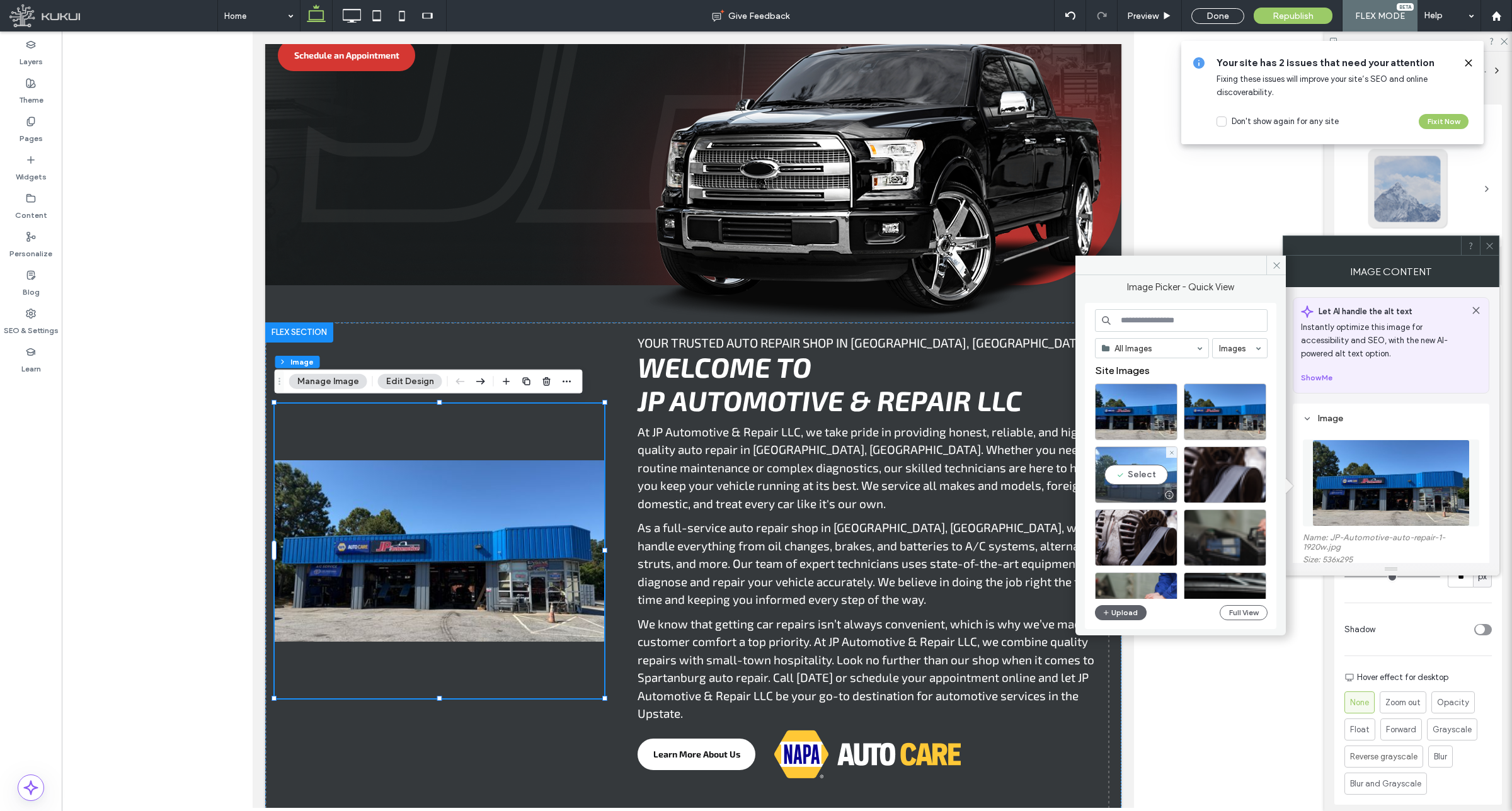
click at [1156, 485] on div "Select" at bounding box center [1136, 475] width 83 height 57
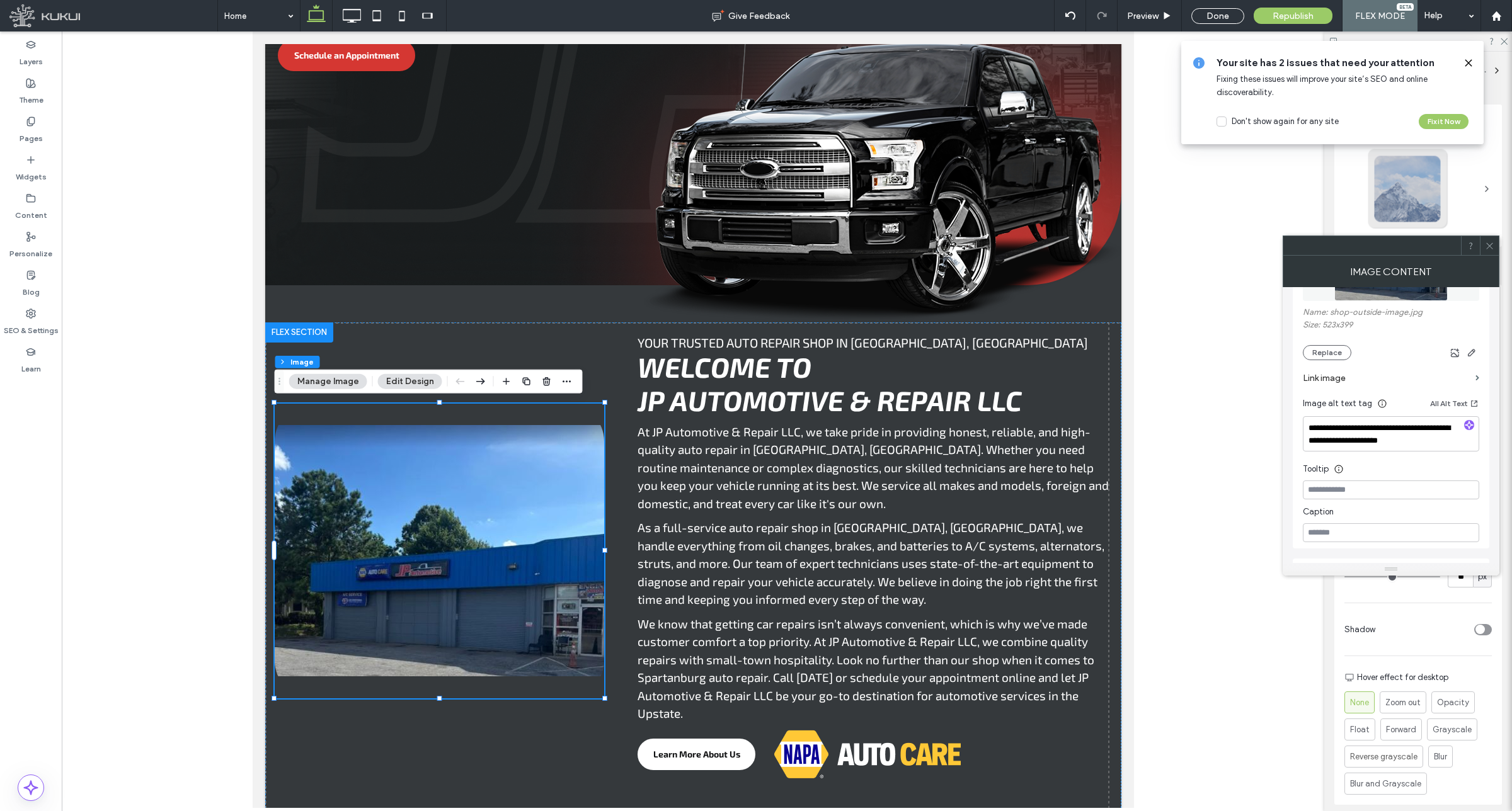
scroll to position [236, 0]
click at [1490, 246] on icon at bounding box center [1489, 246] width 10 height 10
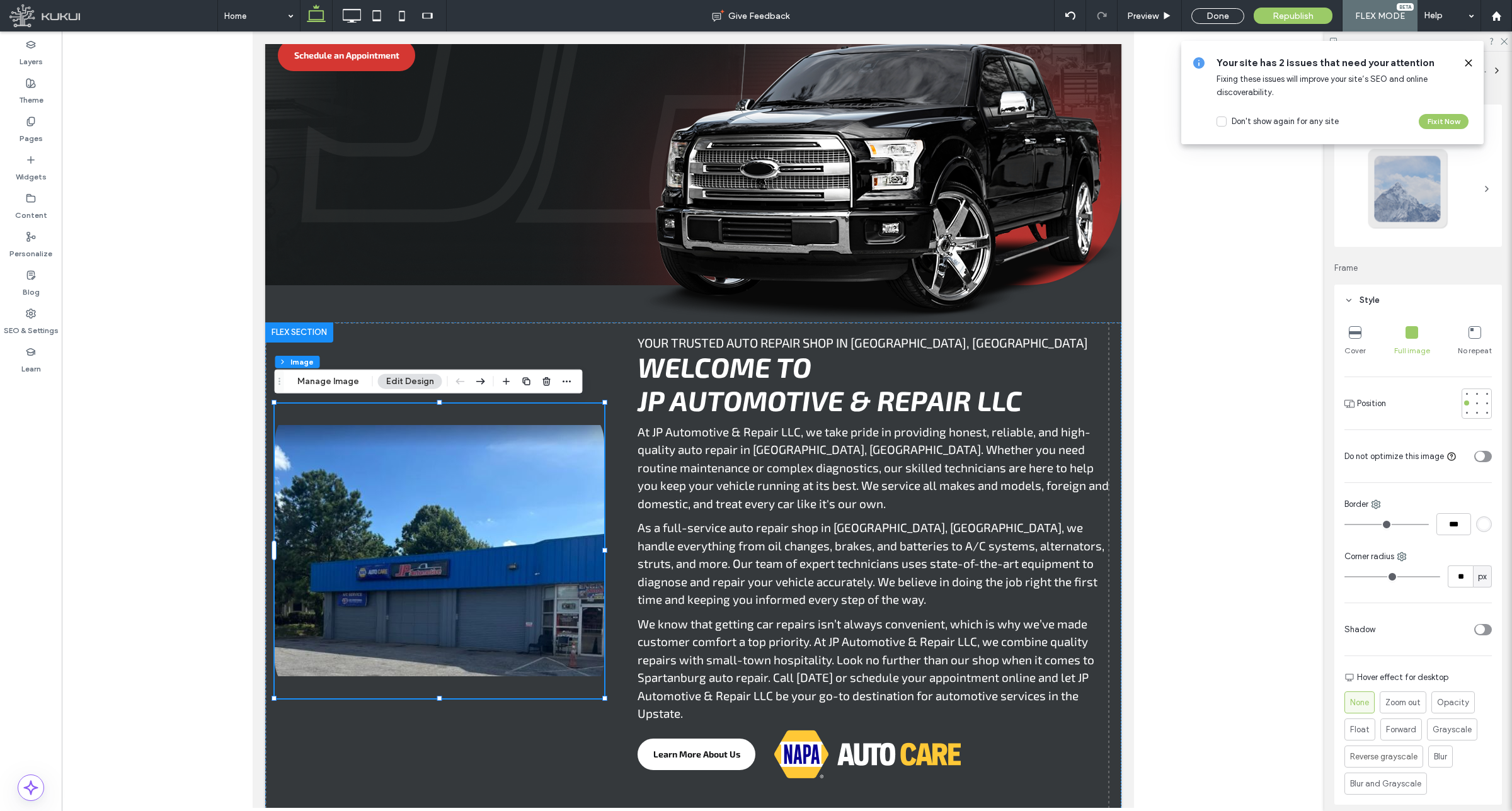
click at [1411, 336] on icon at bounding box center [1412, 332] width 13 height 13
click at [546, 505] on img at bounding box center [438, 550] width 330 height 294
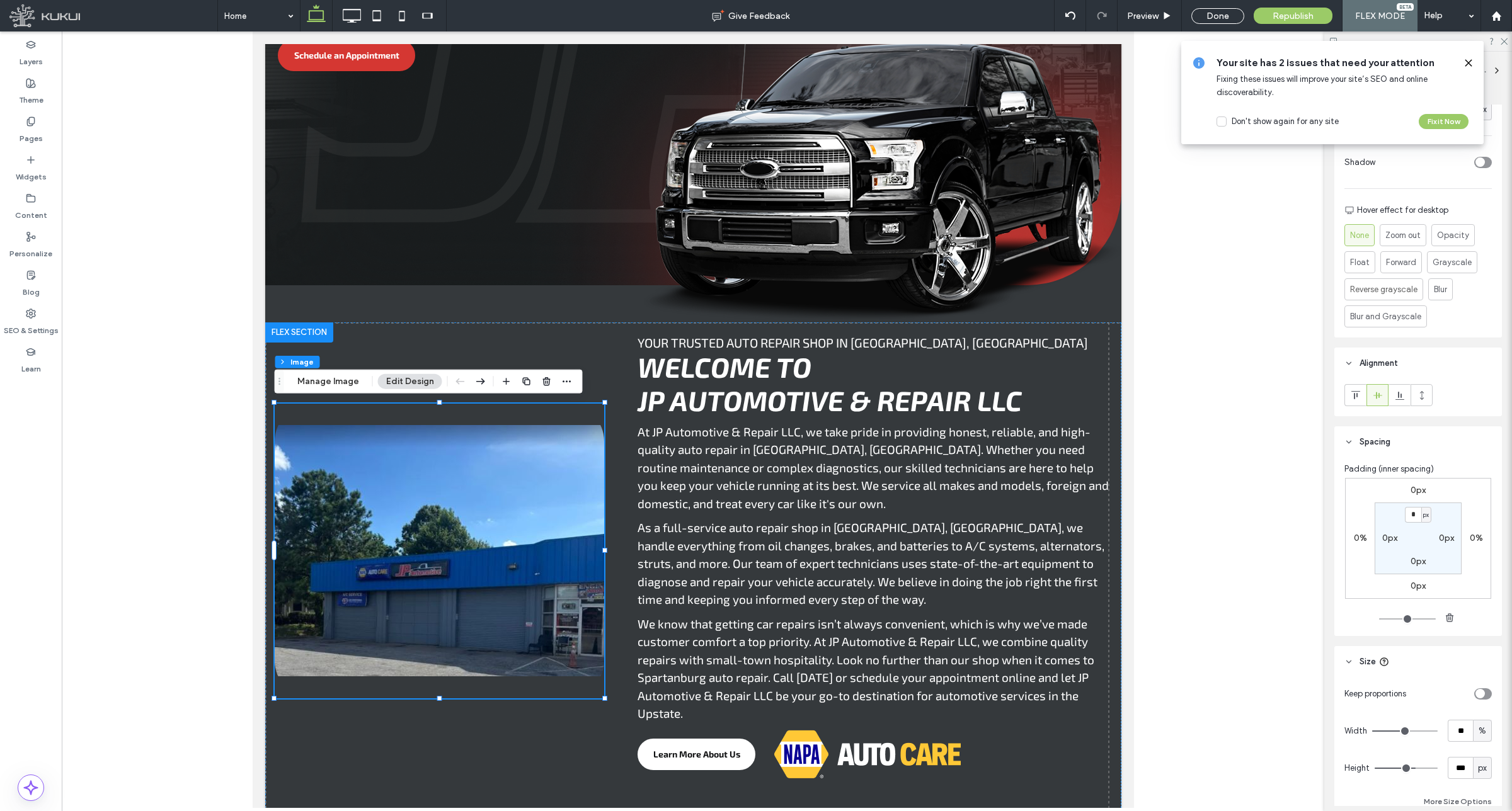
scroll to position [572, 0]
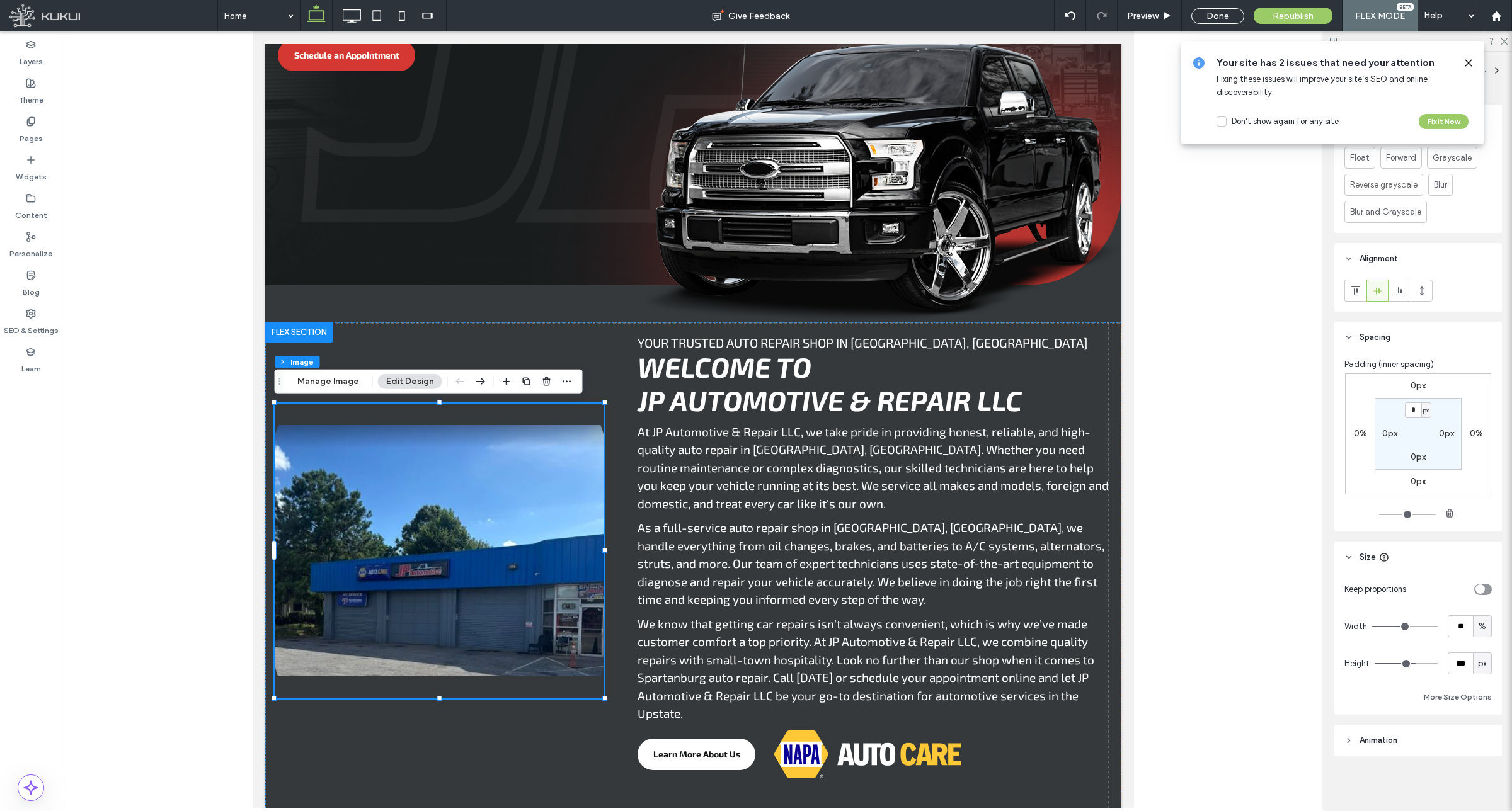
click at [1478, 660] on span "px" at bounding box center [1481, 663] width 9 height 13
click at [1476, 776] on span "A" at bounding box center [1474, 774] width 5 height 13
type input "*"
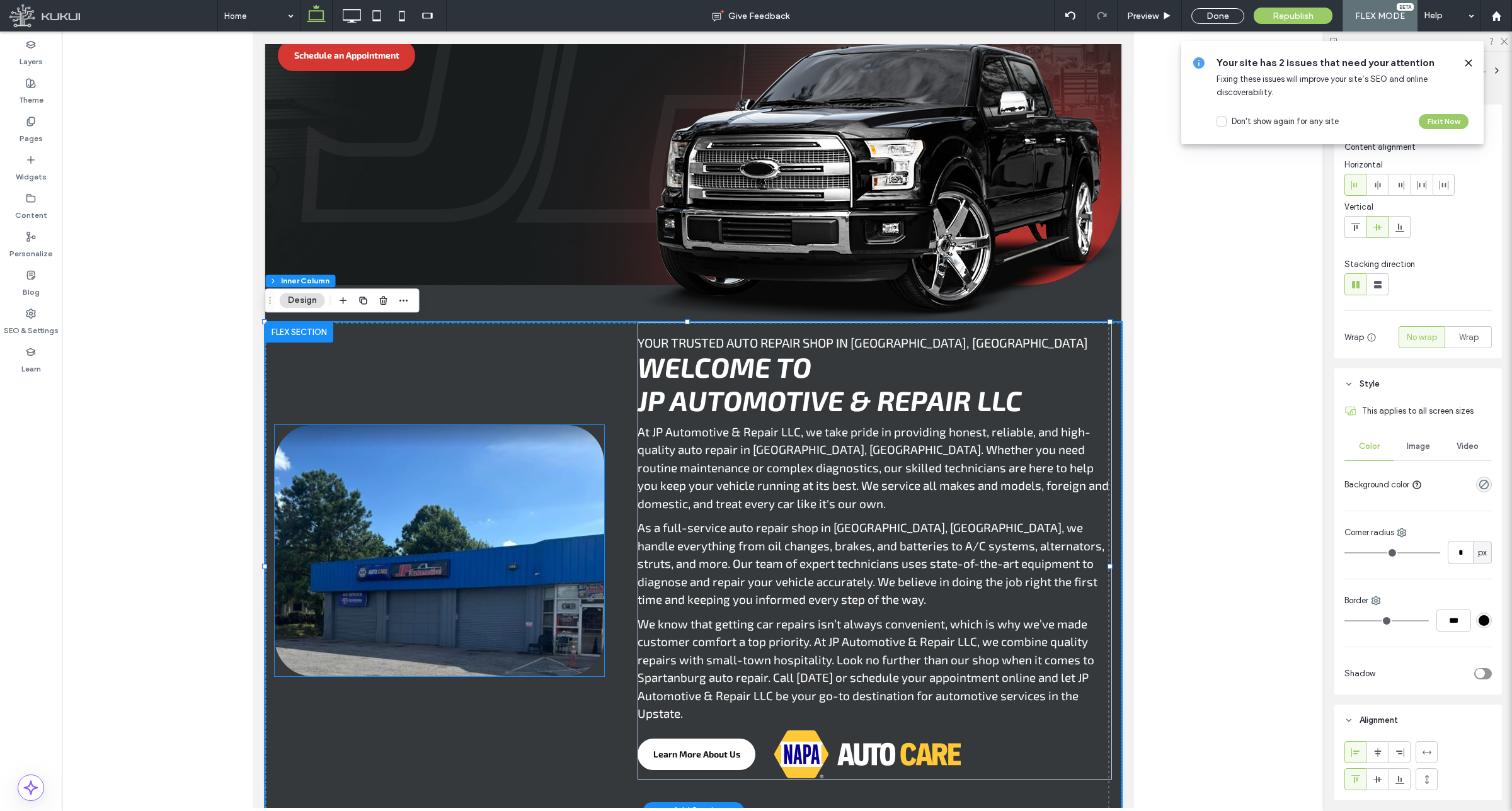
click at [478, 532] on img at bounding box center [438, 550] width 330 height 251
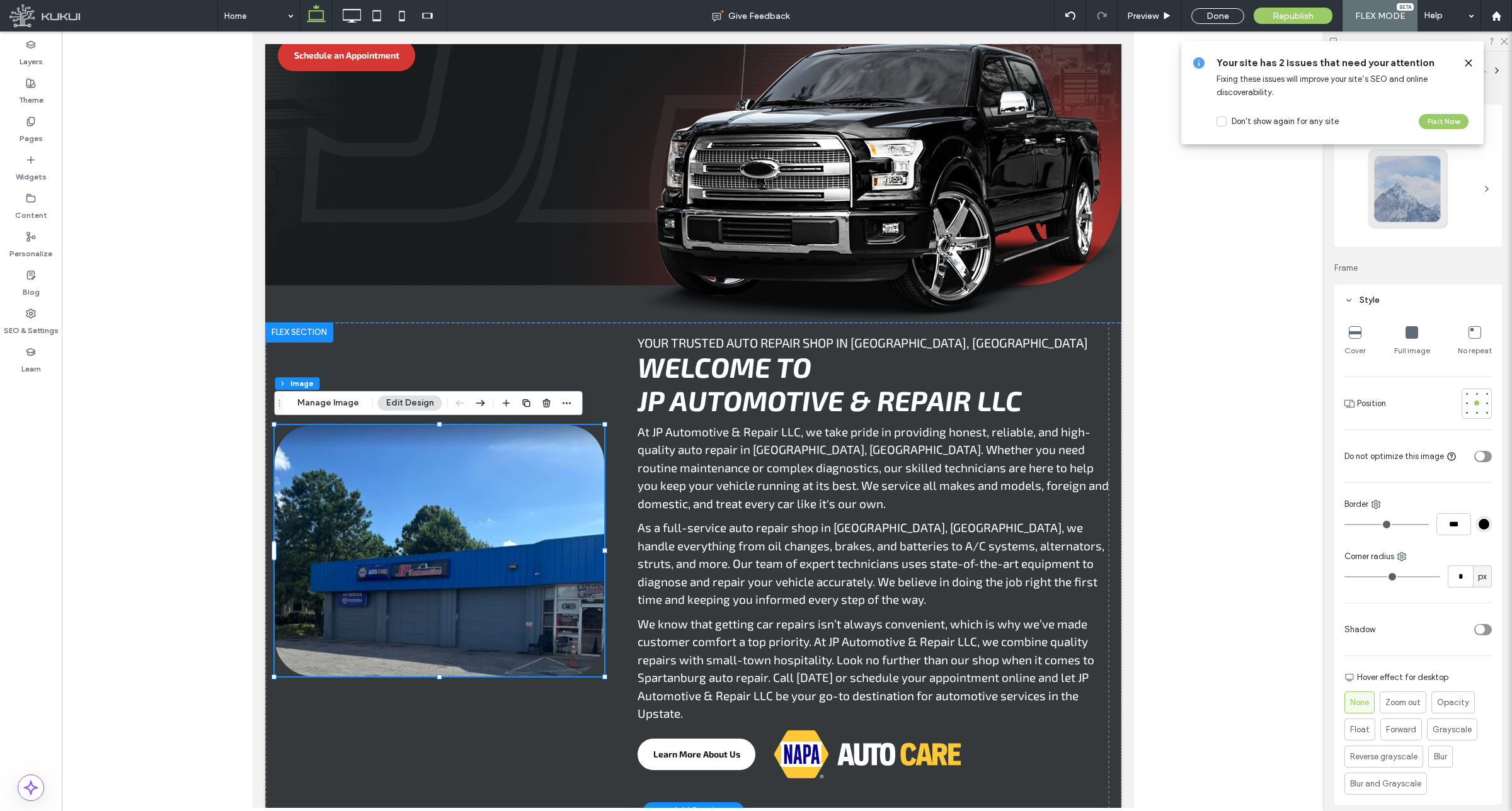
type input "**"
click at [330, 406] on button "Manage Image" at bounding box center [328, 403] width 78 height 15
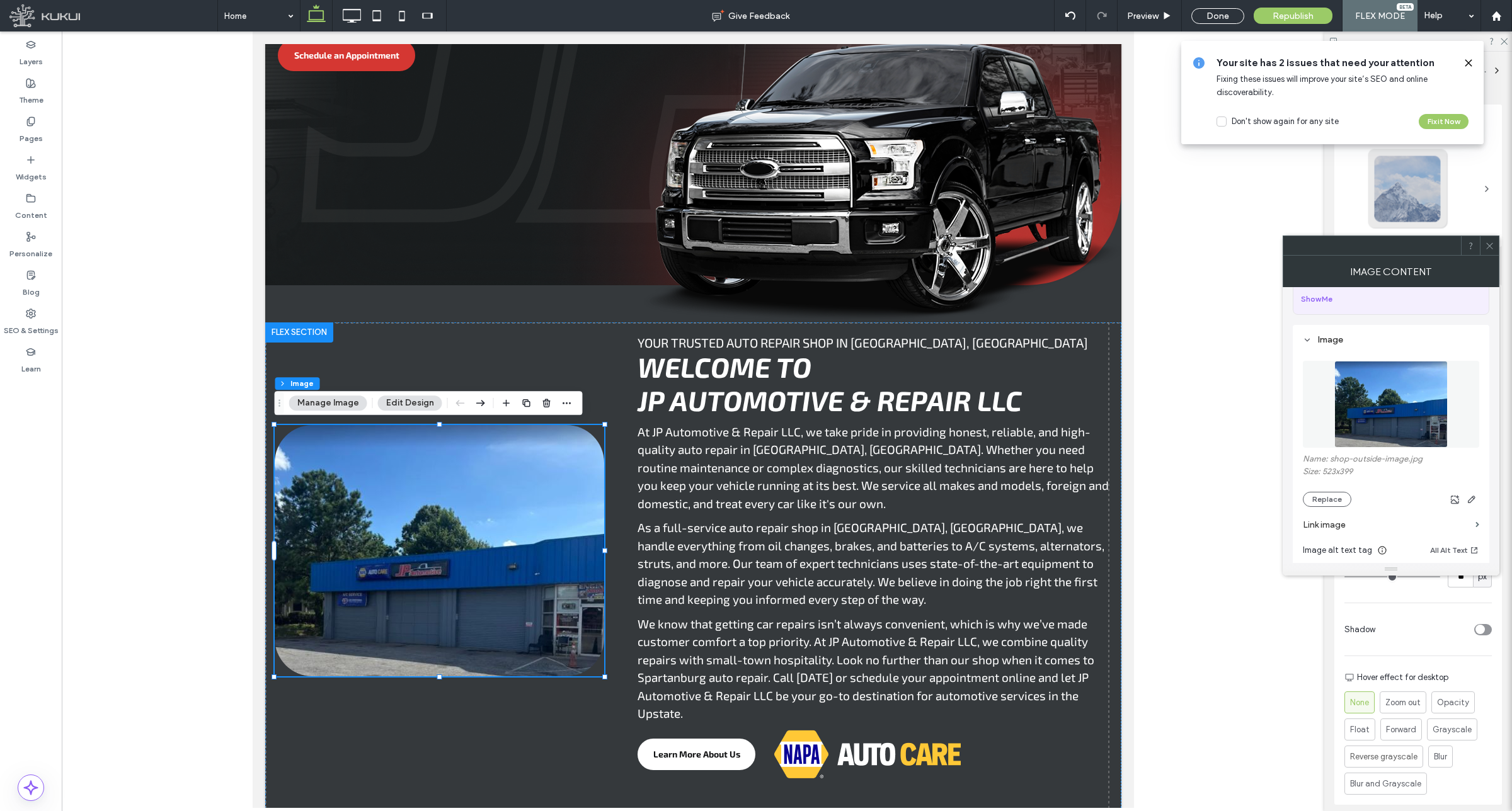
scroll to position [0, 0]
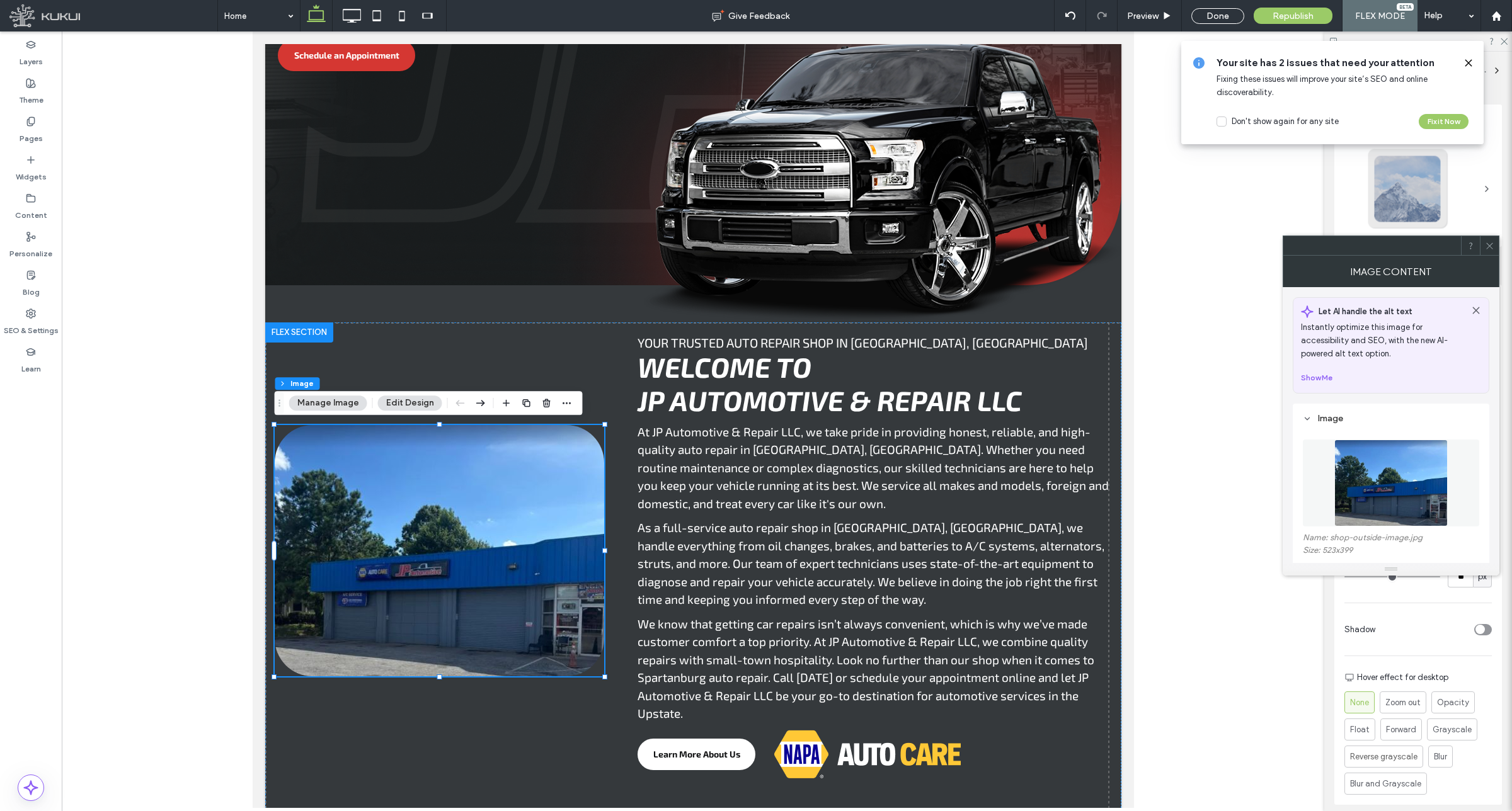
click at [1407, 473] on img at bounding box center [1390, 483] width 113 height 87
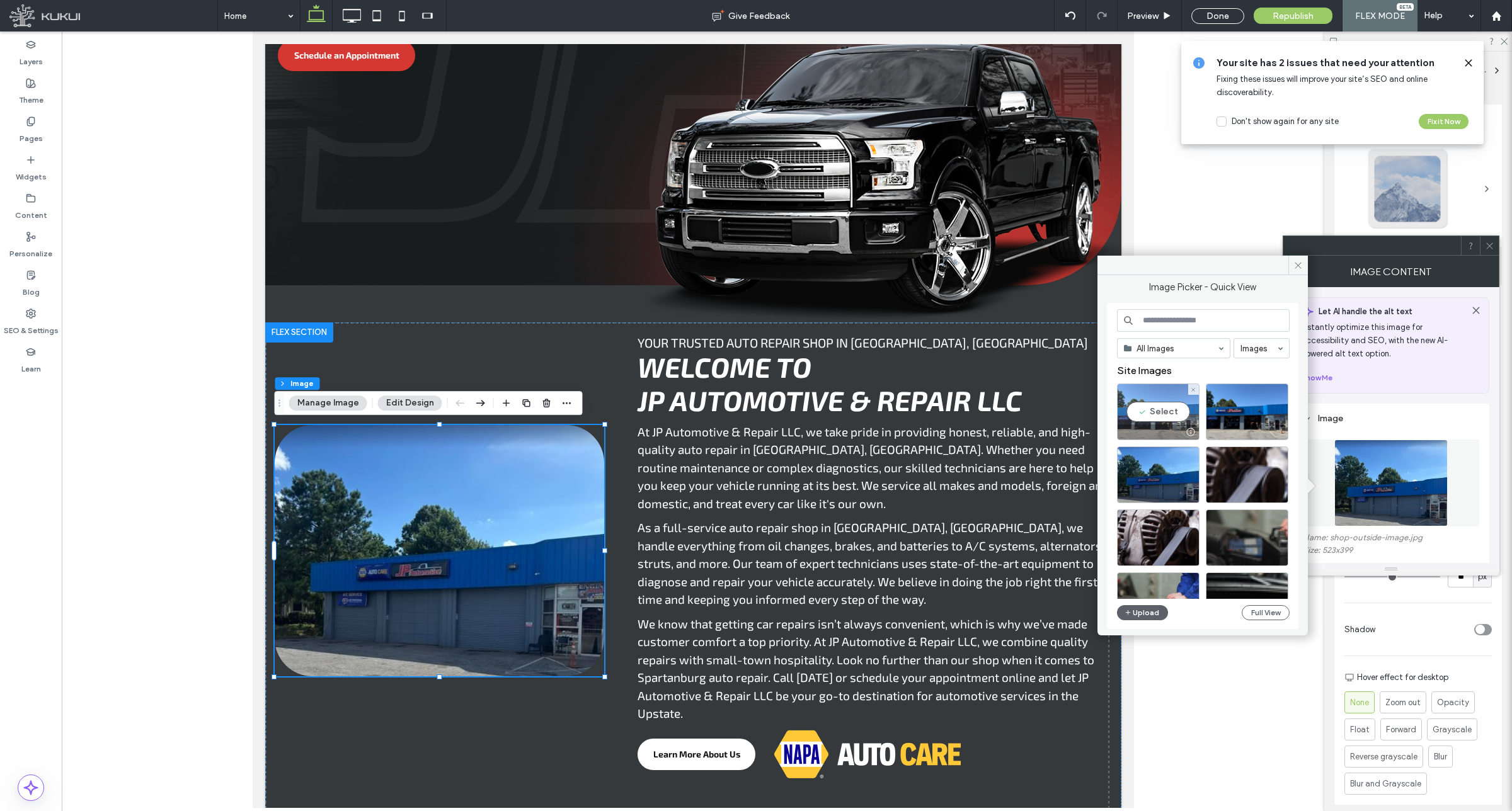
click at [1166, 404] on div "Select" at bounding box center [1159, 412] width 83 height 57
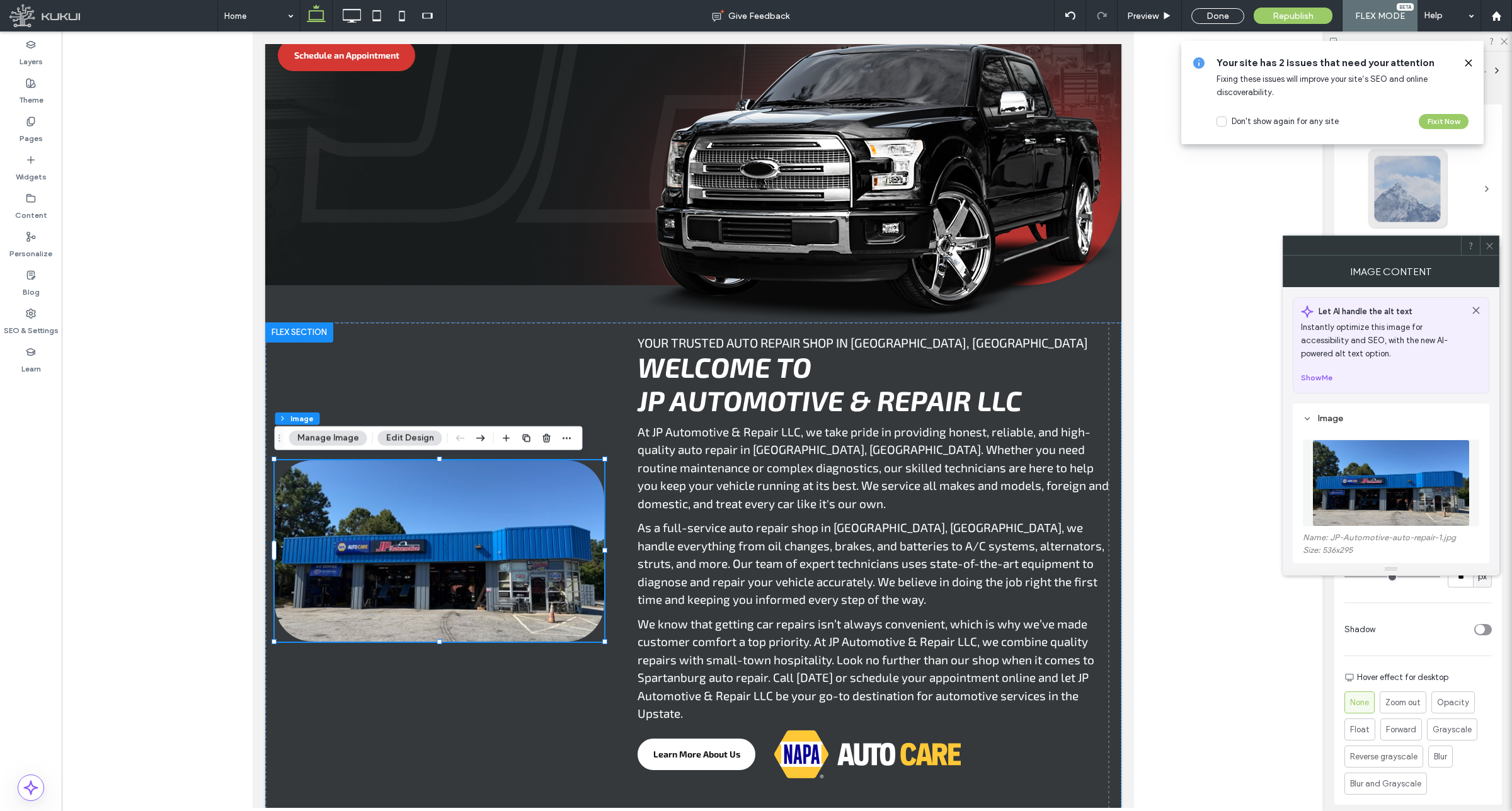
click at [1491, 247] on icon at bounding box center [1489, 246] width 10 height 10
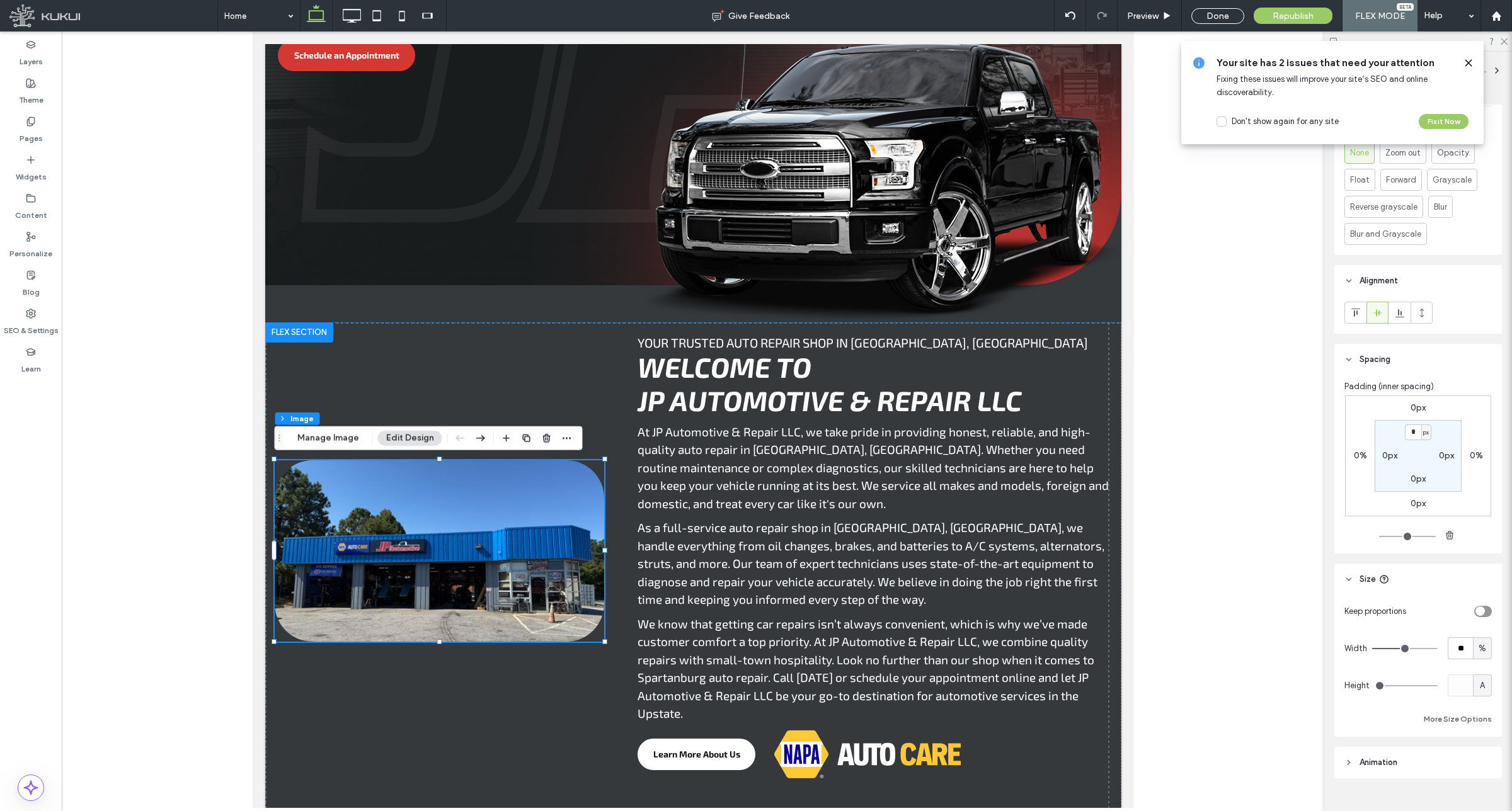
scroll to position [551, 0]
click at [1476, 608] on div "toggle" at bounding box center [1480, 610] width 10 height 10
click at [352, 433] on button "Manage Image" at bounding box center [328, 438] width 78 height 15
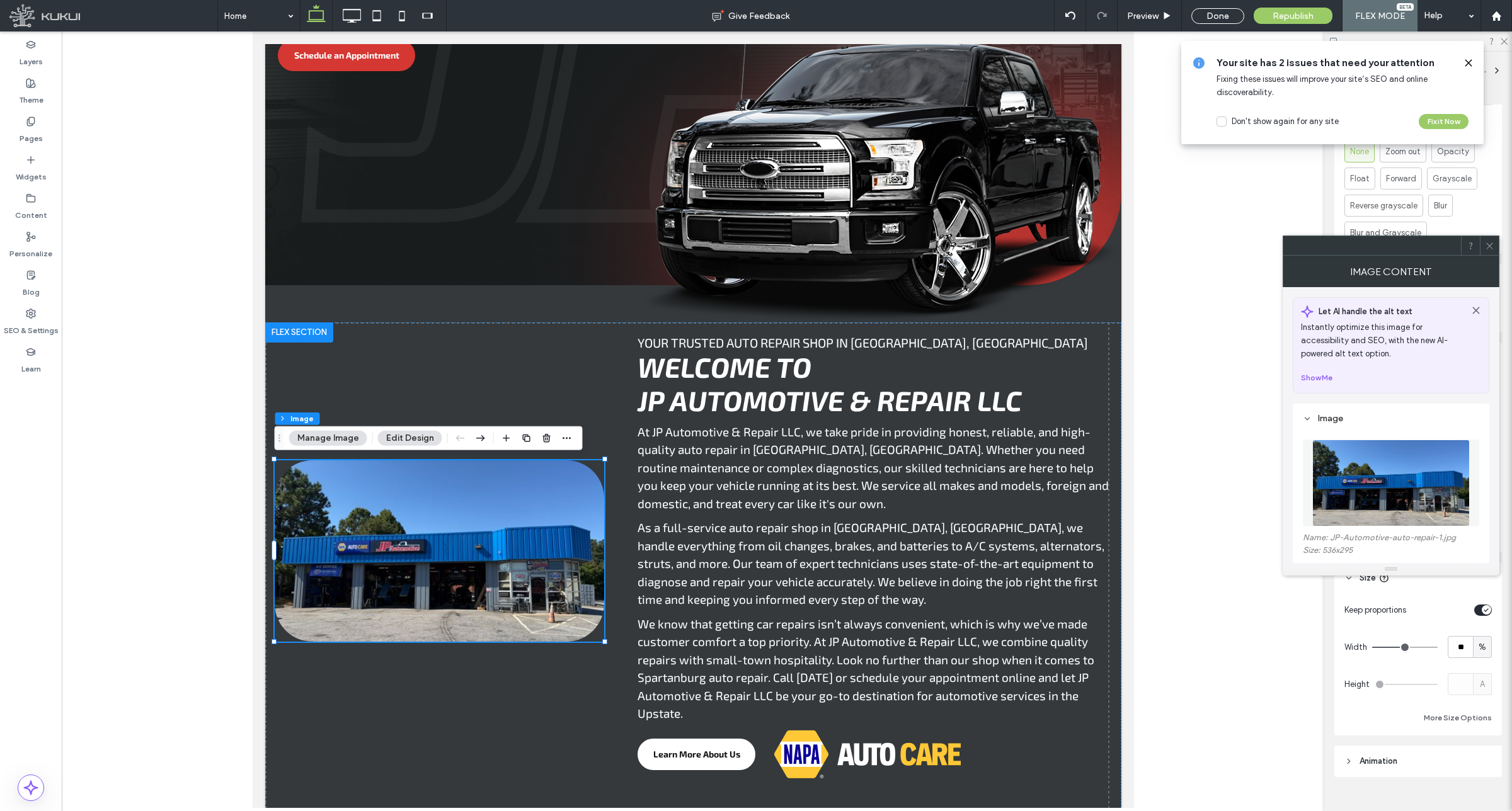
click at [1410, 464] on img at bounding box center [1390, 483] width 157 height 87
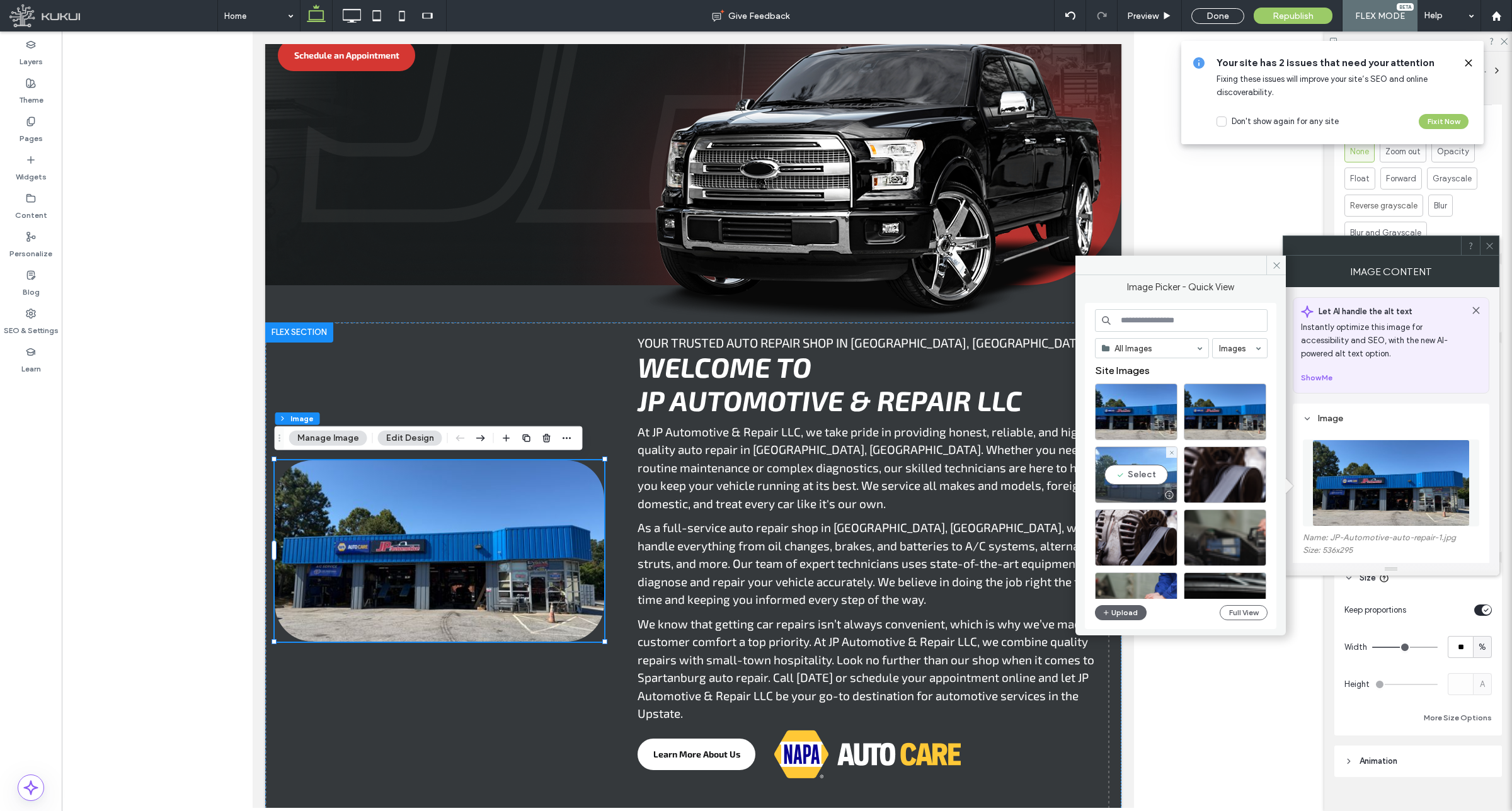
click at [1136, 469] on div "Select" at bounding box center [1136, 475] width 83 height 57
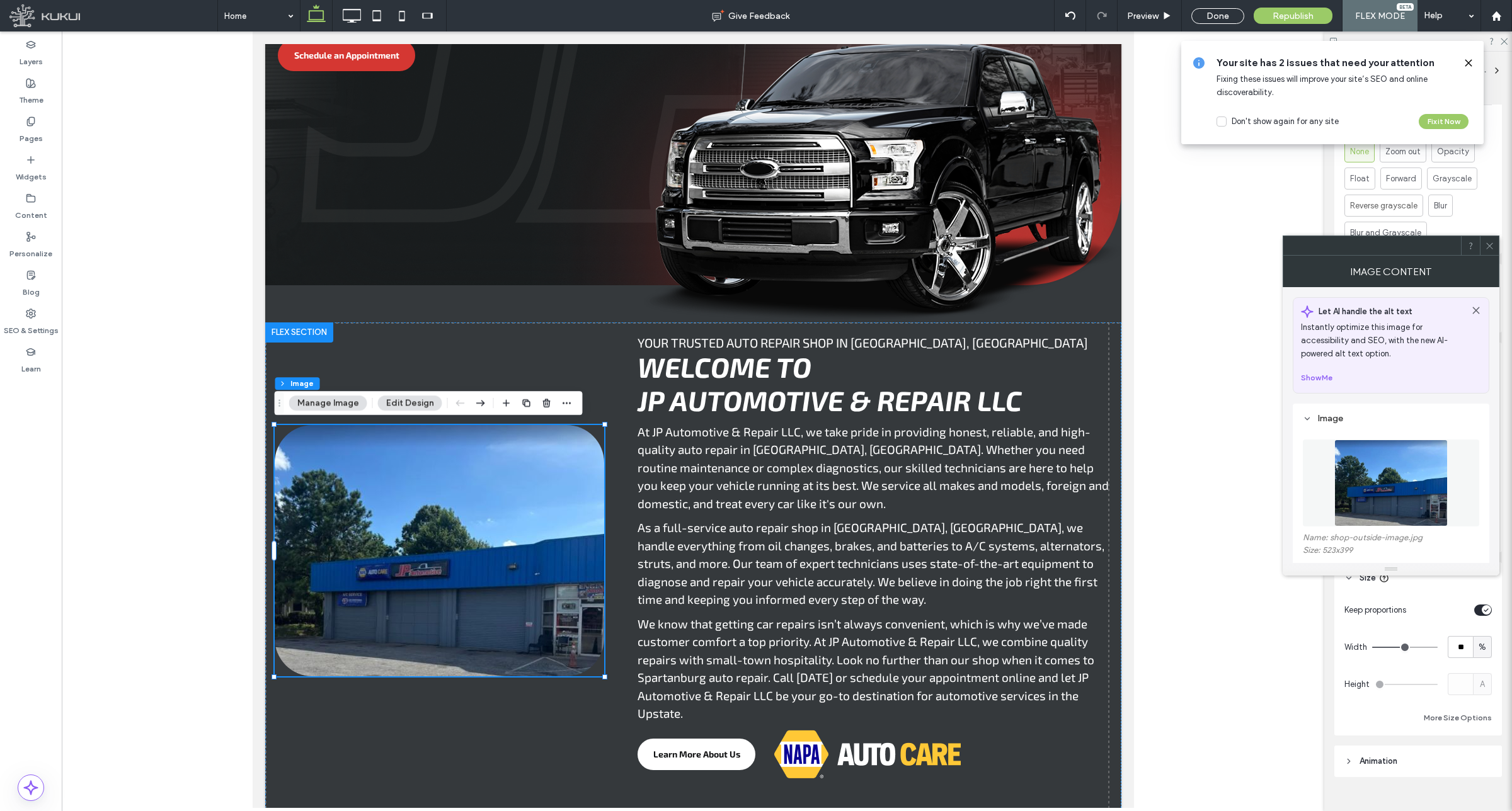
click at [1399, 465] on img at bounding box center [1390, 483] width 113 height 87
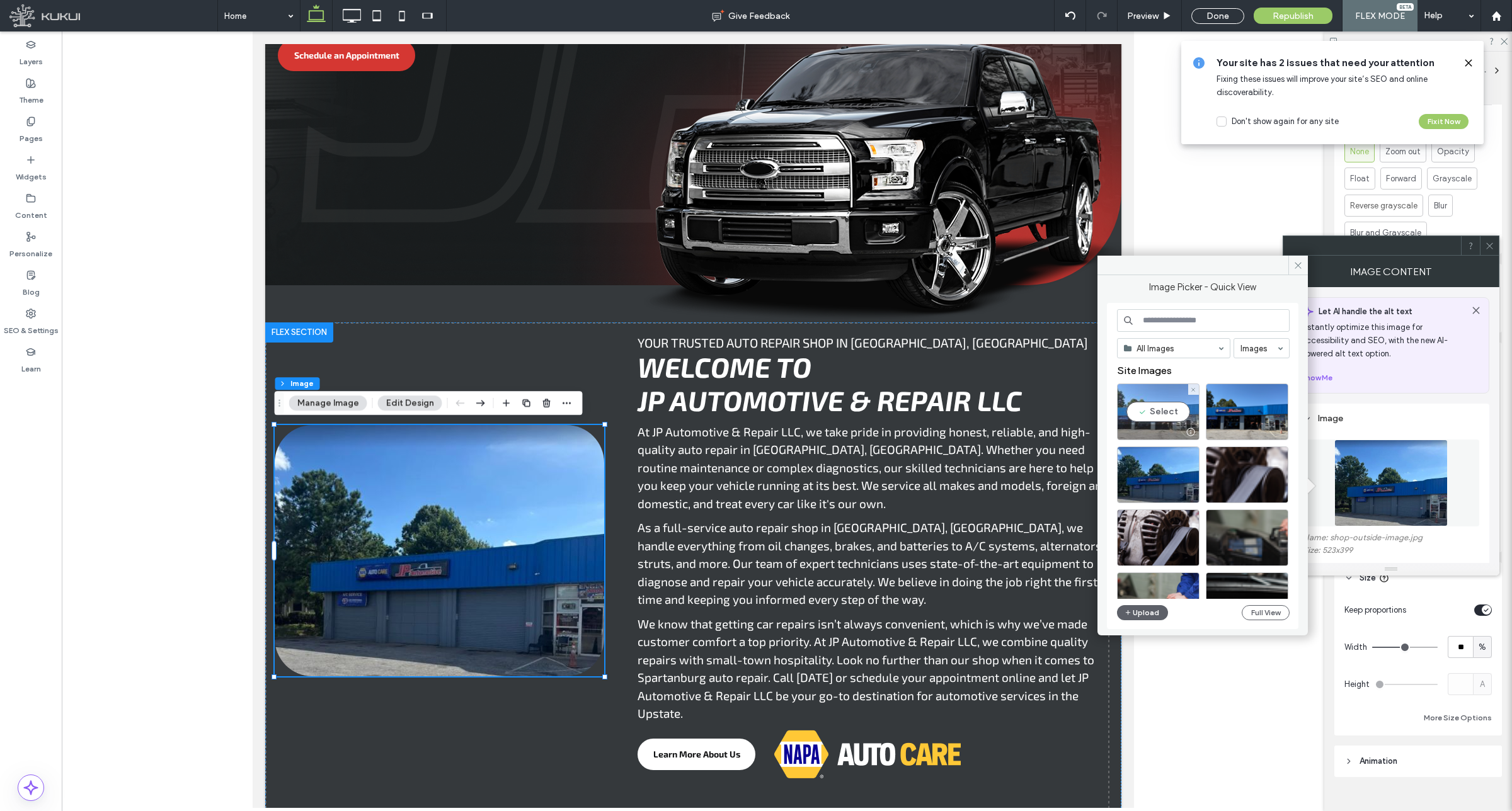
click at [1163, 405] on div "Select" at bounding box center [1159, 412] width 83 height 57
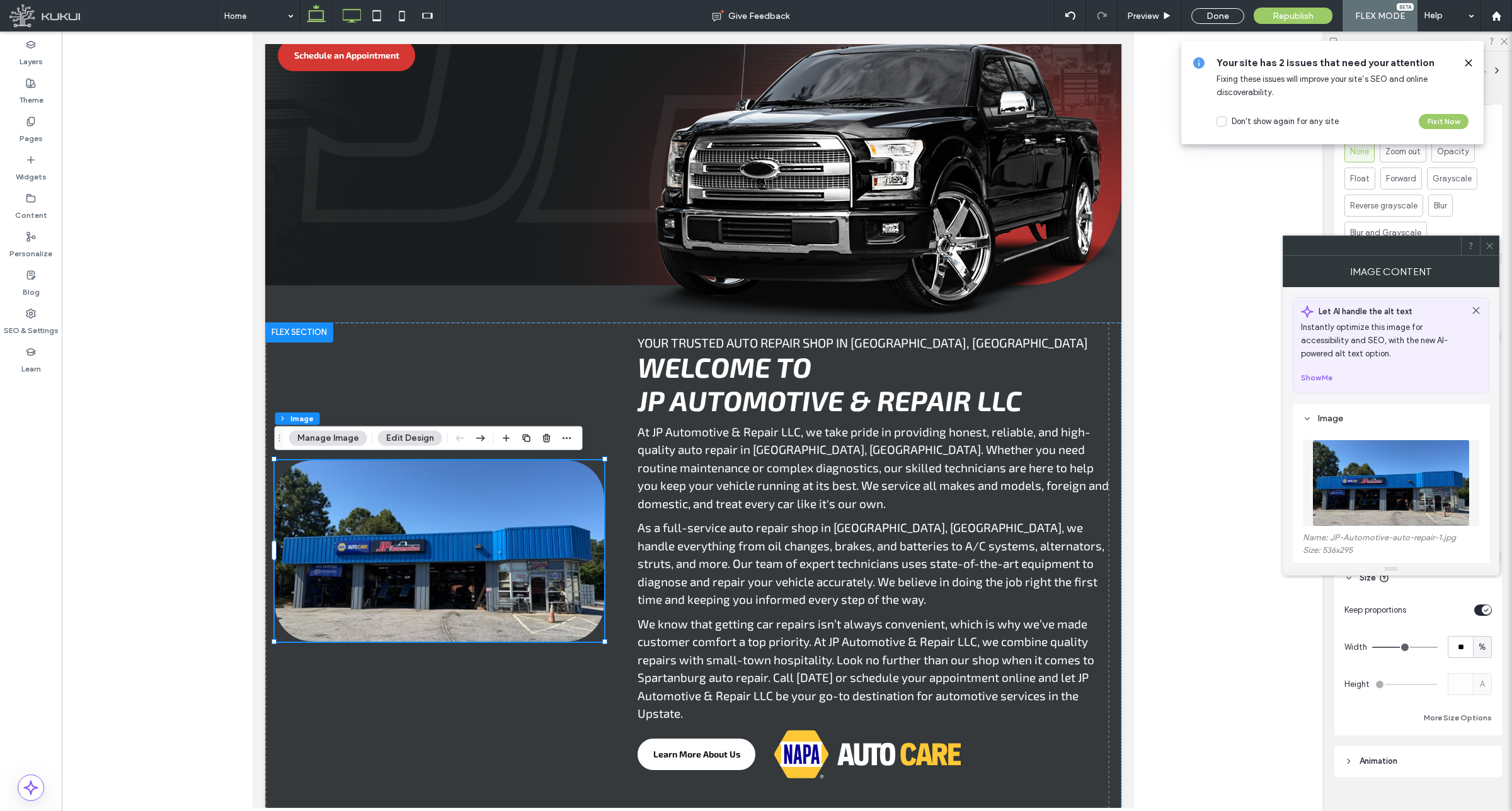
click at [351, 16] on icon at bounding box center [351, 16] width 26 height 26
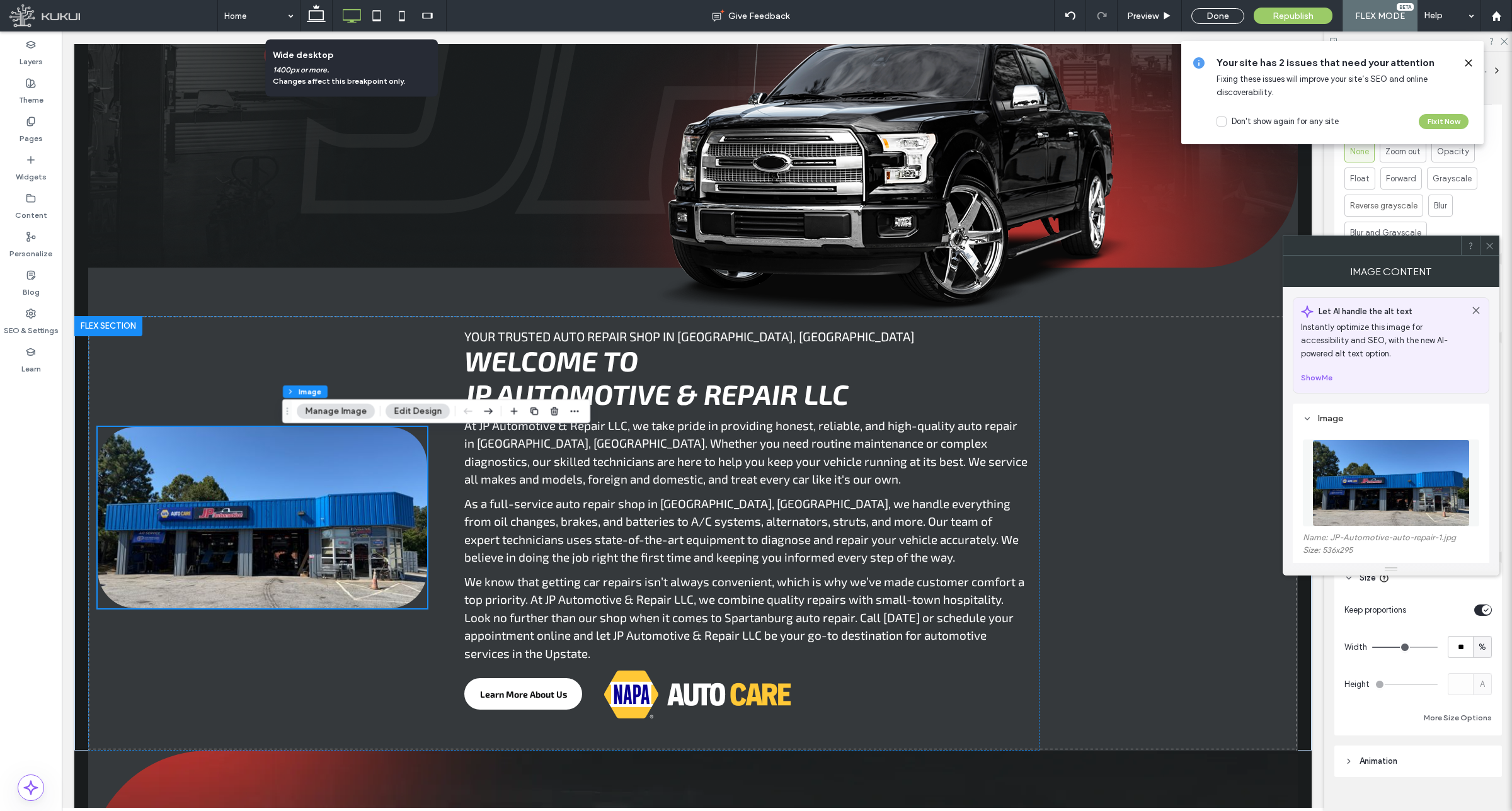
scroll to position [344, 0]
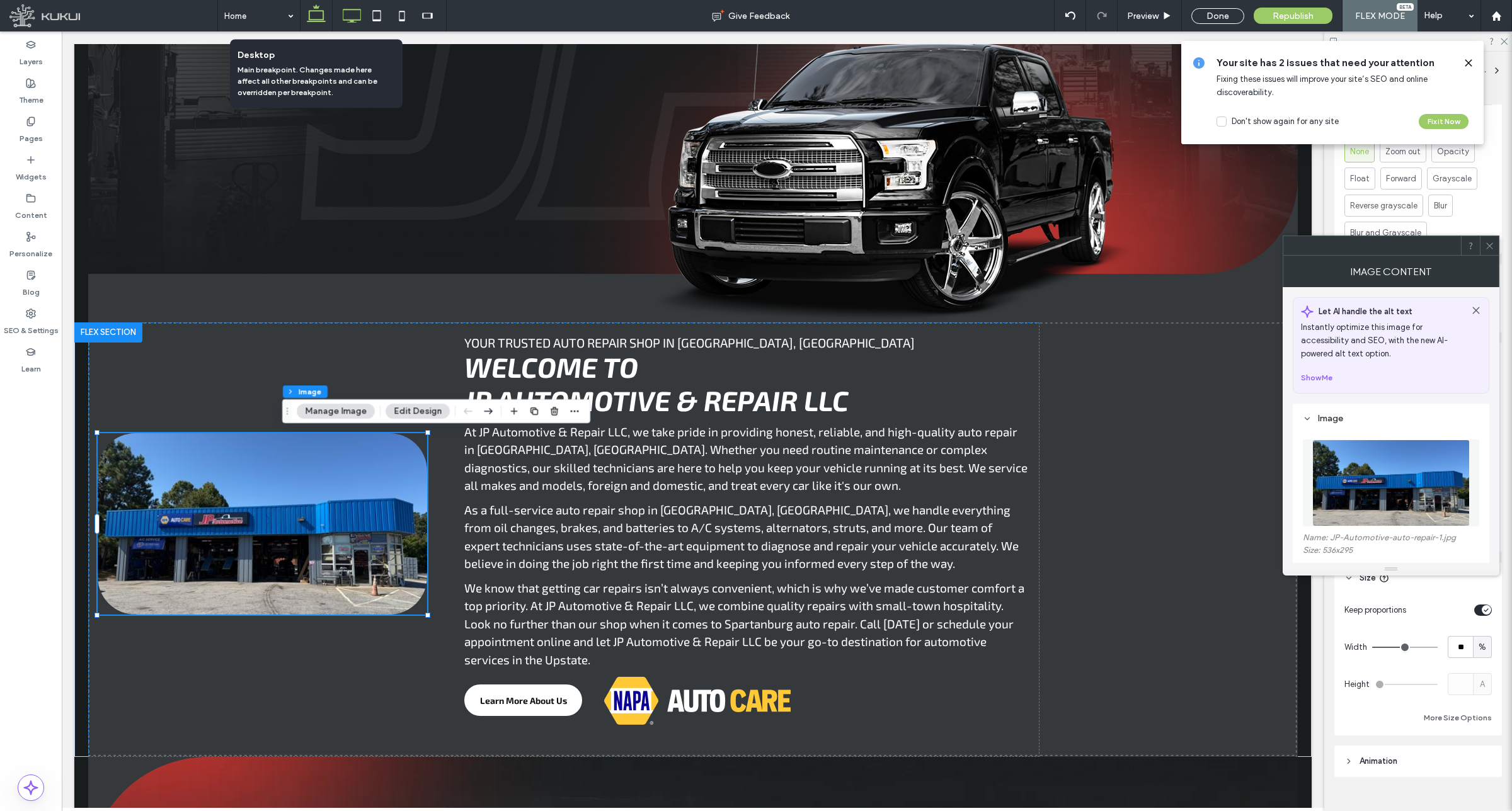
click at [317, 17] on icon at bounding box center [316, 16] width 26 height 26
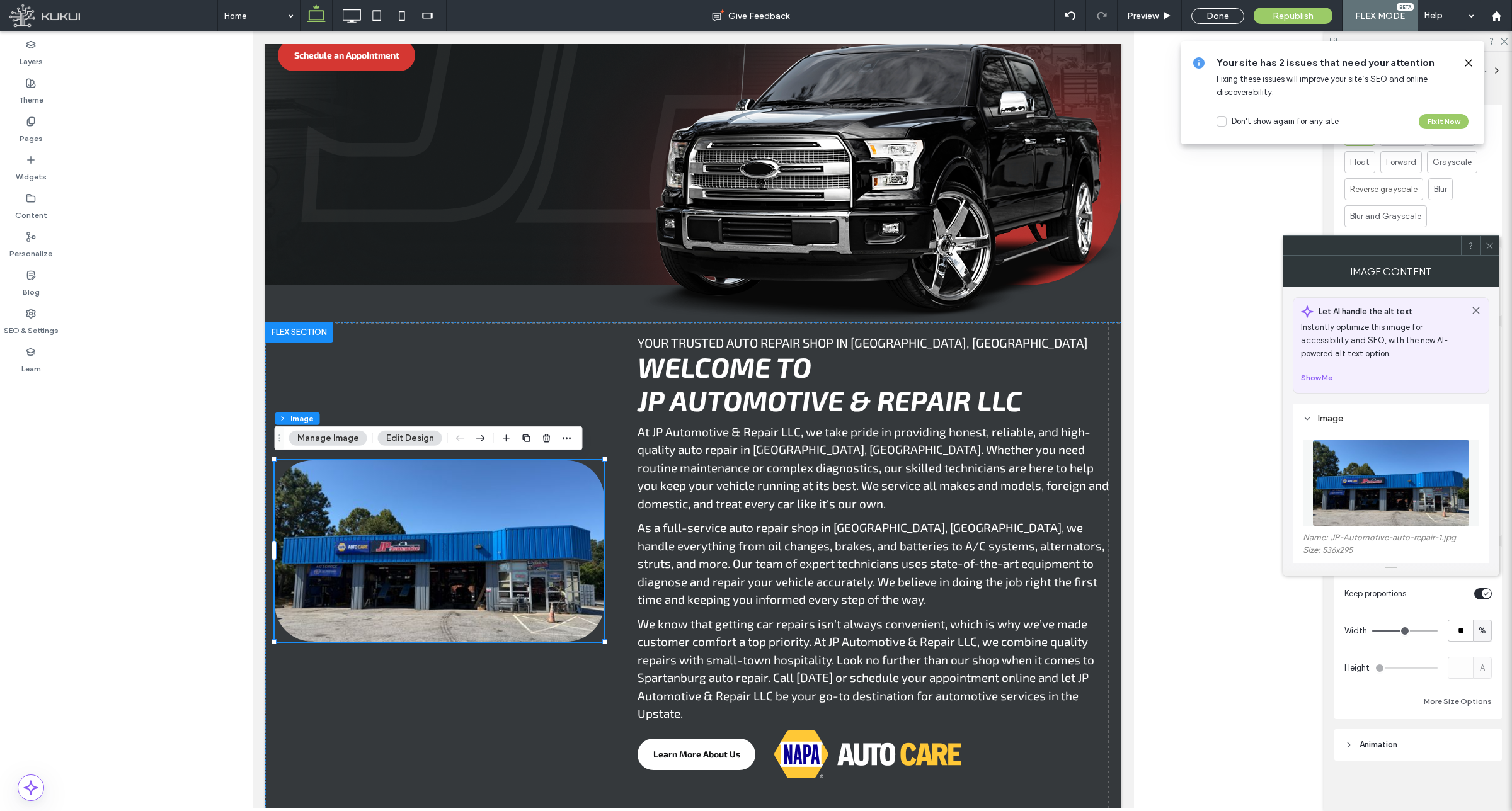
scroll to position [572, 0]
click at [1438, 701] on button "More Size Options" at bounding box center [1457, 697] width 68 height 15
drag, startPoint x: 341, startPoint y: 441, endPoint x: 495, endPoint y: 447, distance: 154.1
click at [341, 441] on button "Manage Image" at bounding box center [328, 438] width 78 height 15
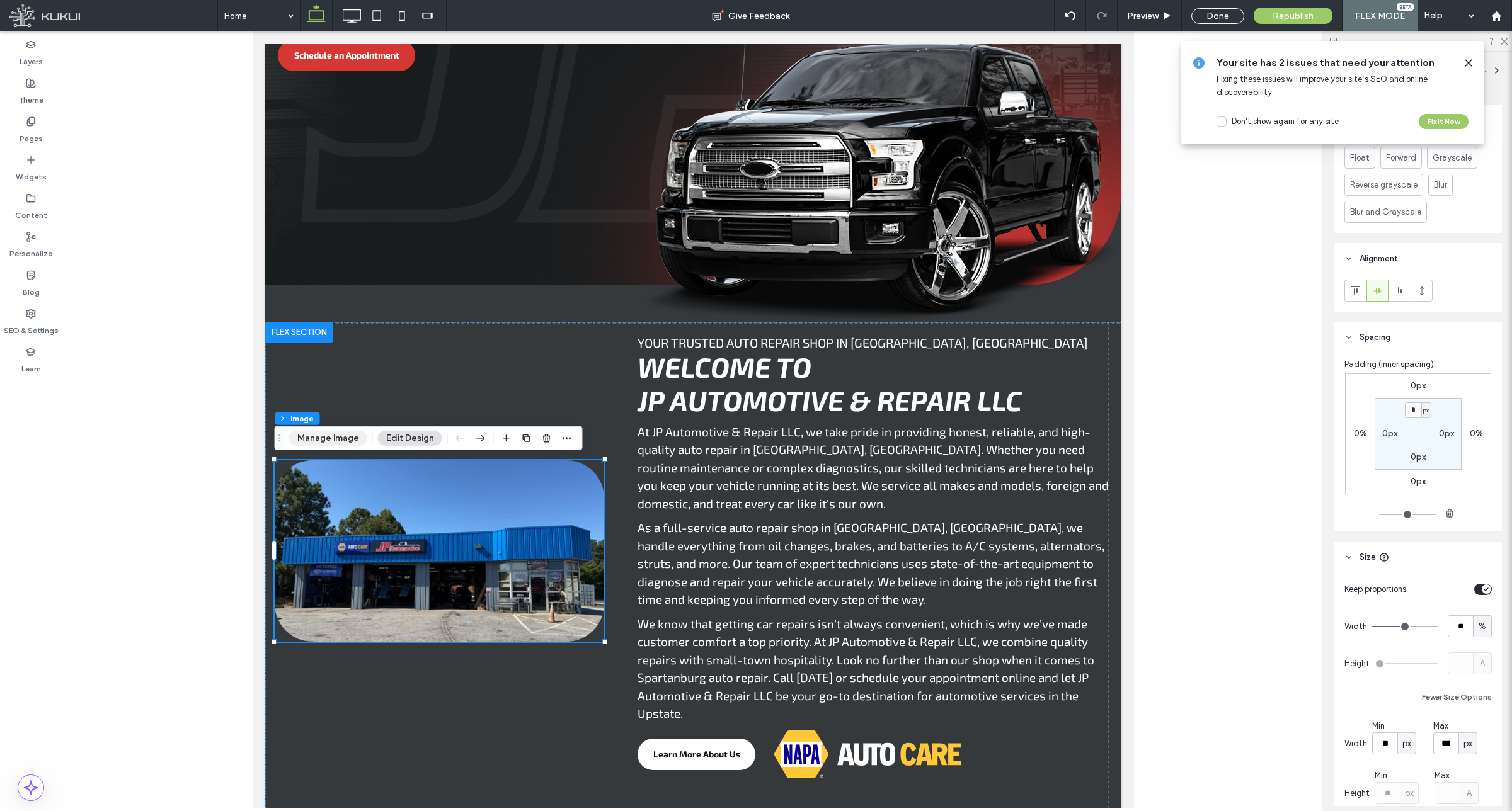
drag, startPoint x: 344, startPoint y: 436, endPoint x: 375, endPoint y: 427, distance: 32.3
click at [344, 436] on button "Manage Image" at bounding box center [328, 438] width 78 height 15
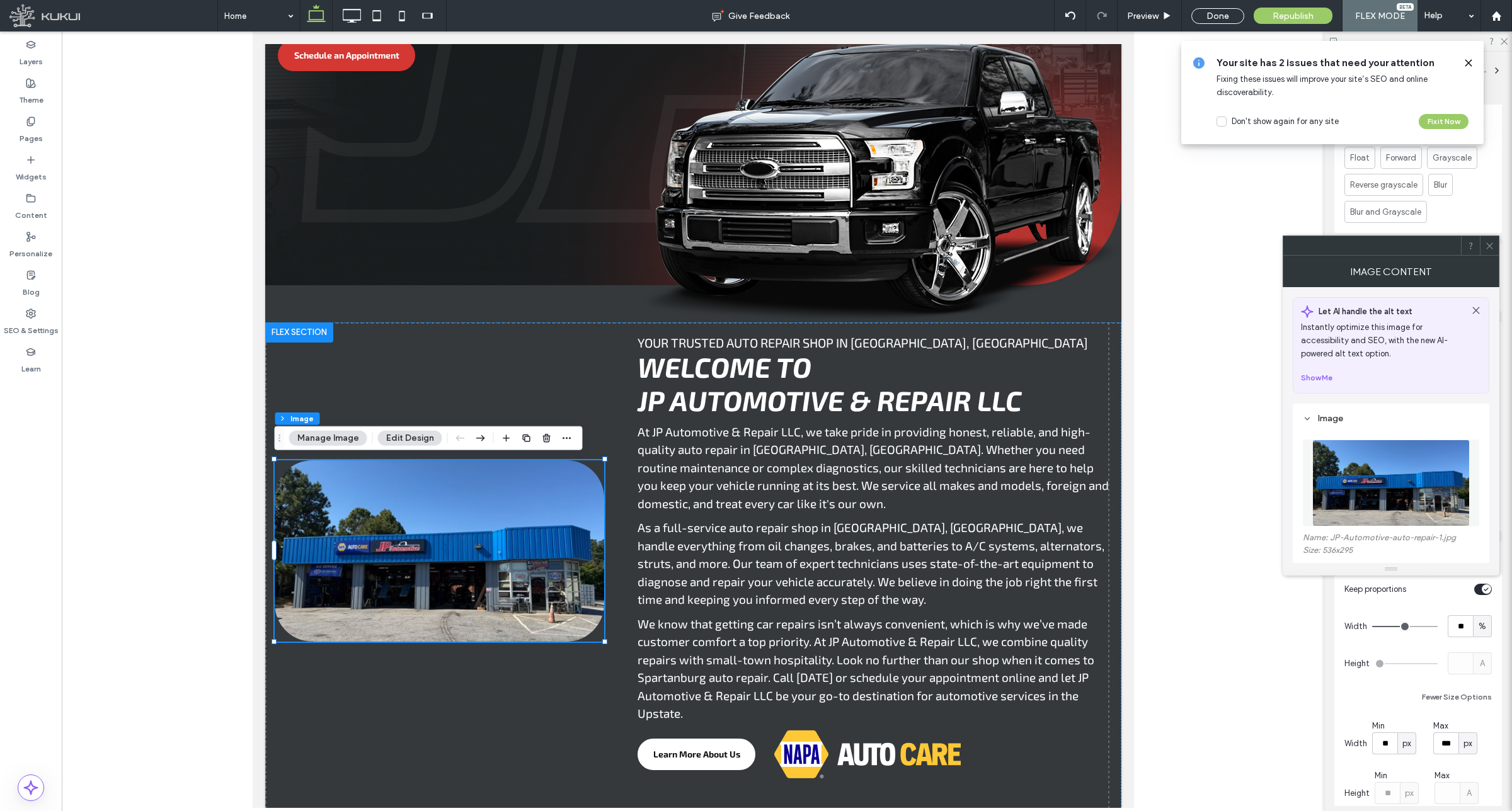
click at [1486, 241] on icon at bounding box center [1489, 246] width 10 height 10
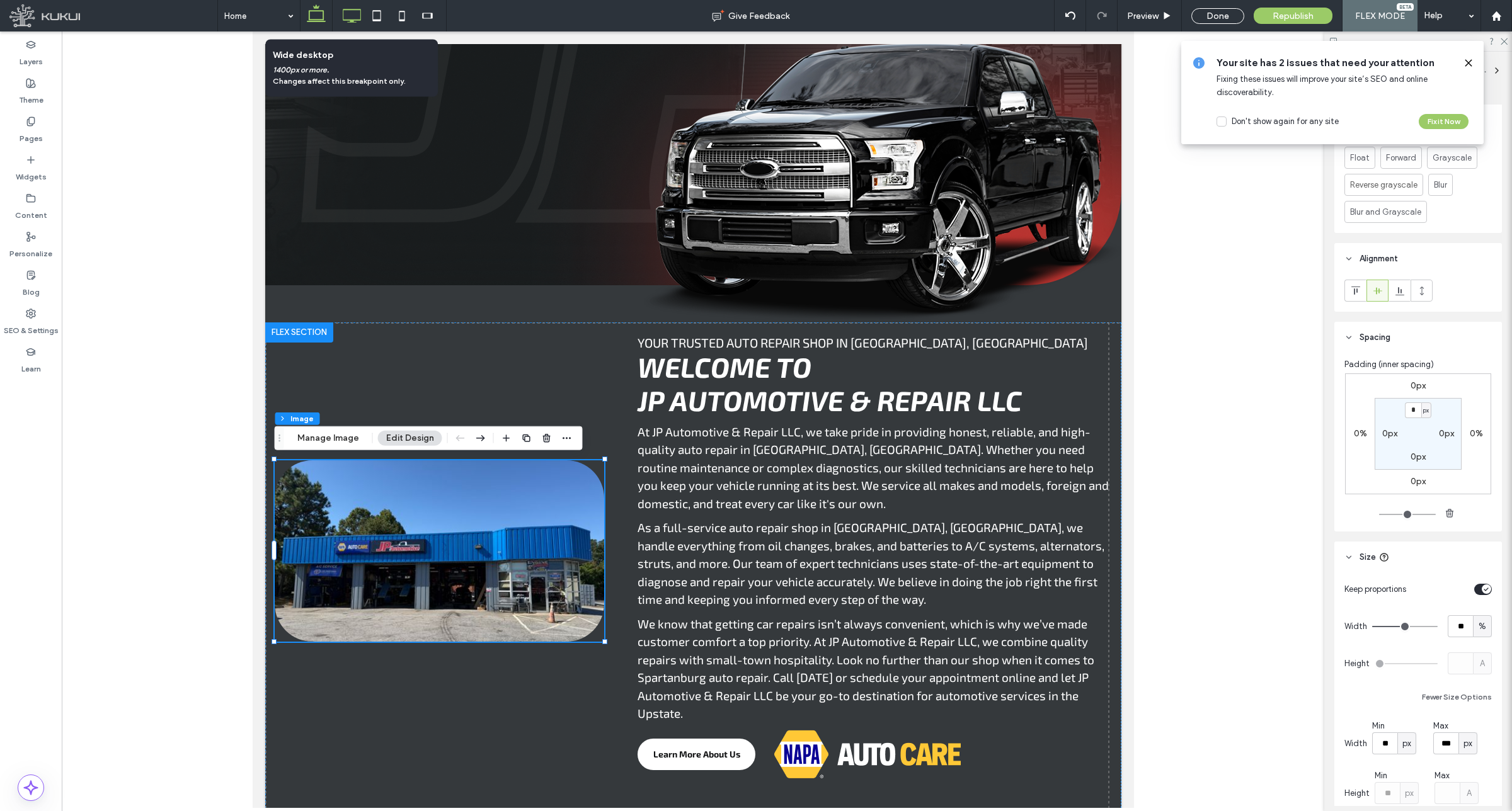
click at [356, 17] on icon at bounding box center [351, 16] width 26 height 26
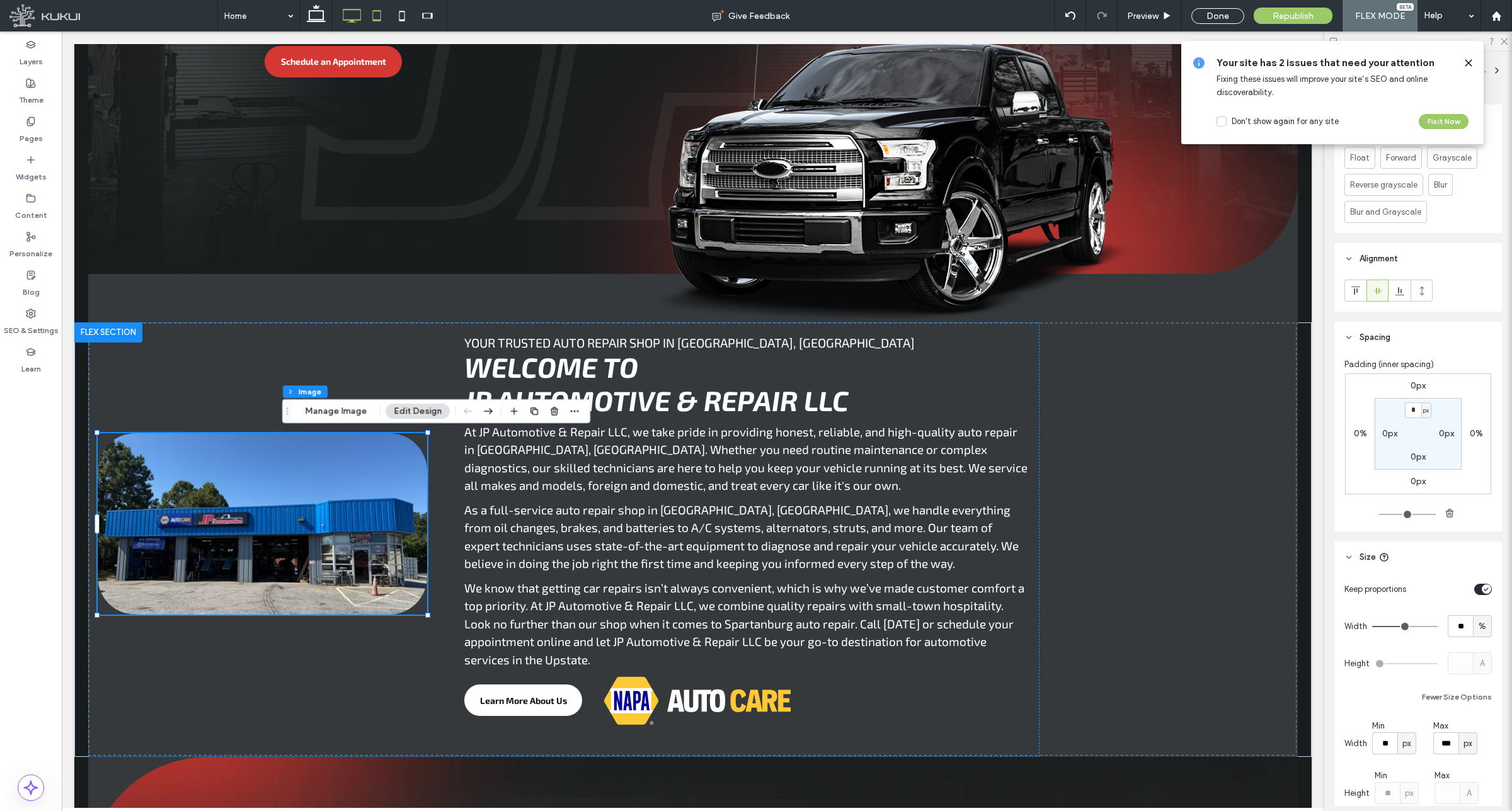
click at [370, 13] on icon at bounding box center [377, 16] width 26 height 26
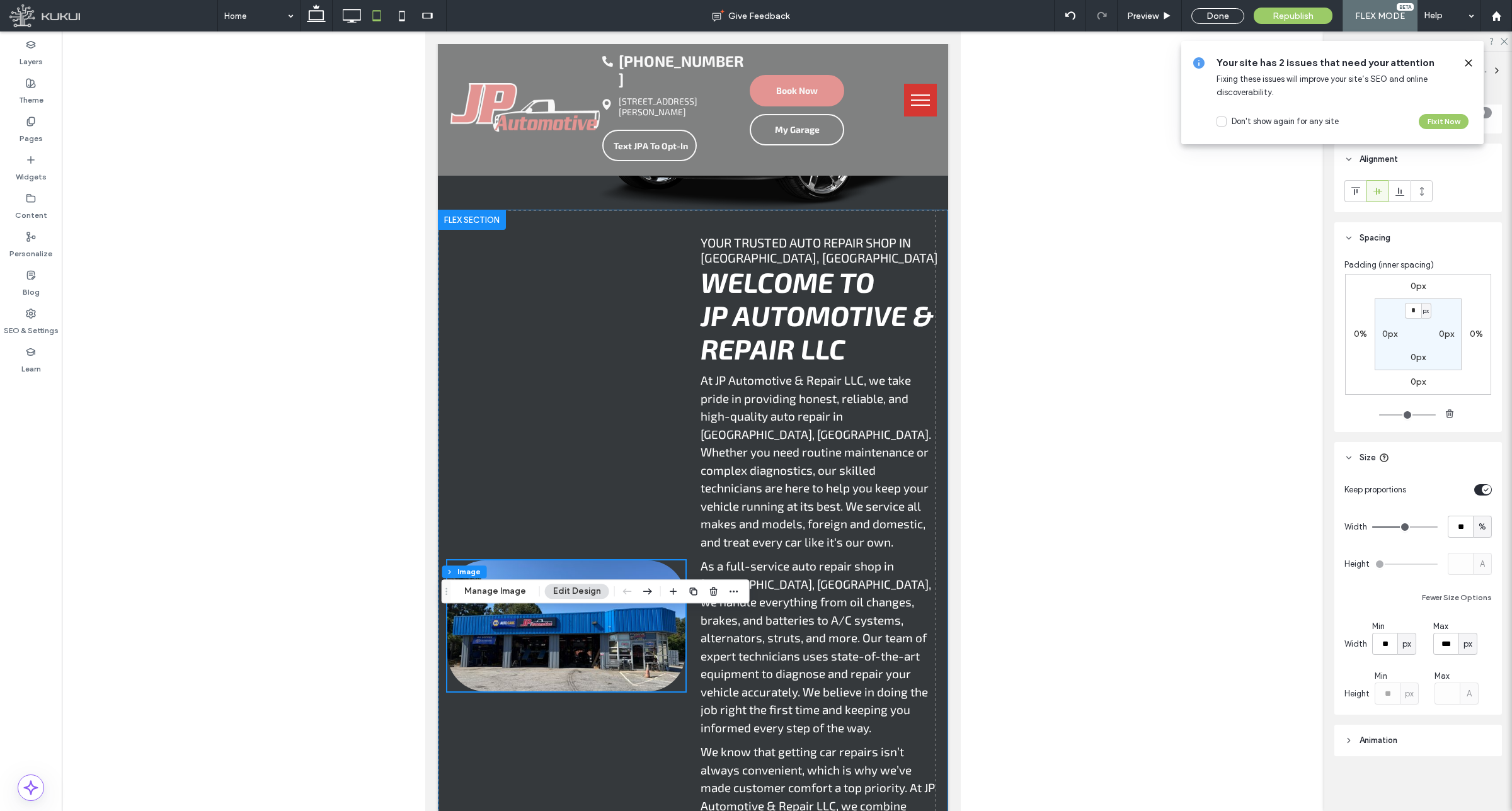
scroll to position [423, 0]
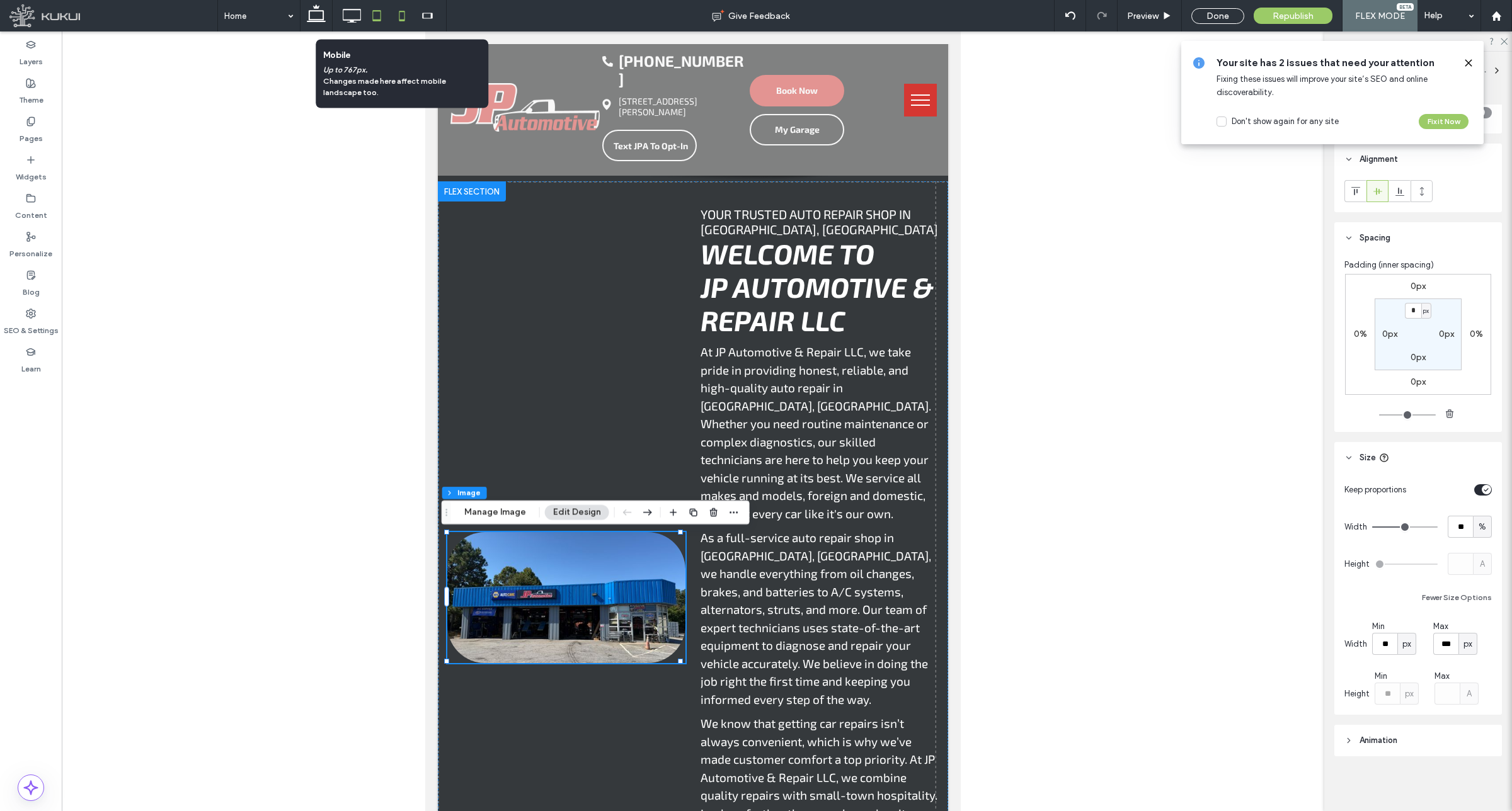
click at [398, 15] on icon at bounding box center [402, 16] width 26 height 26
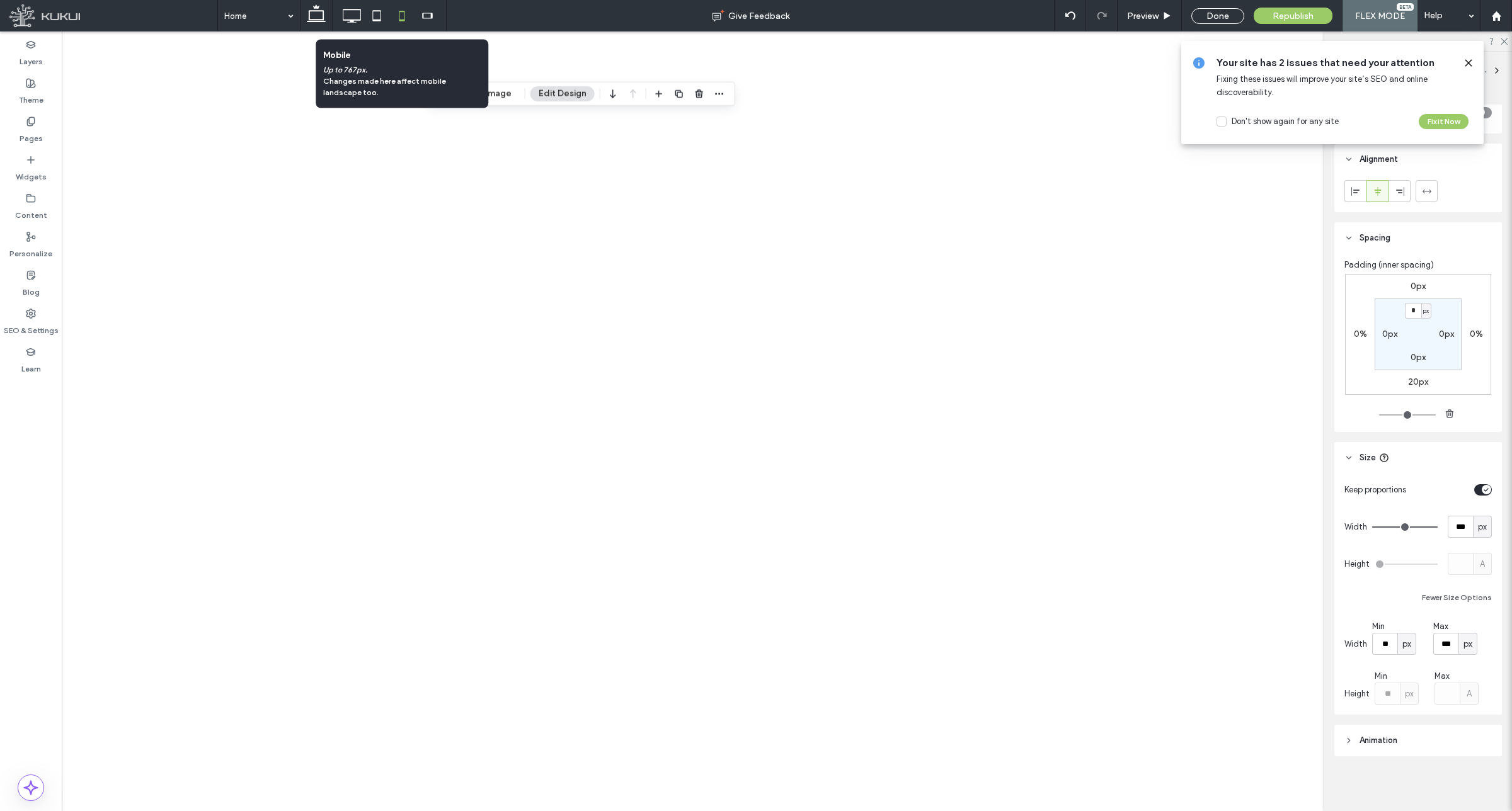
type input "***"
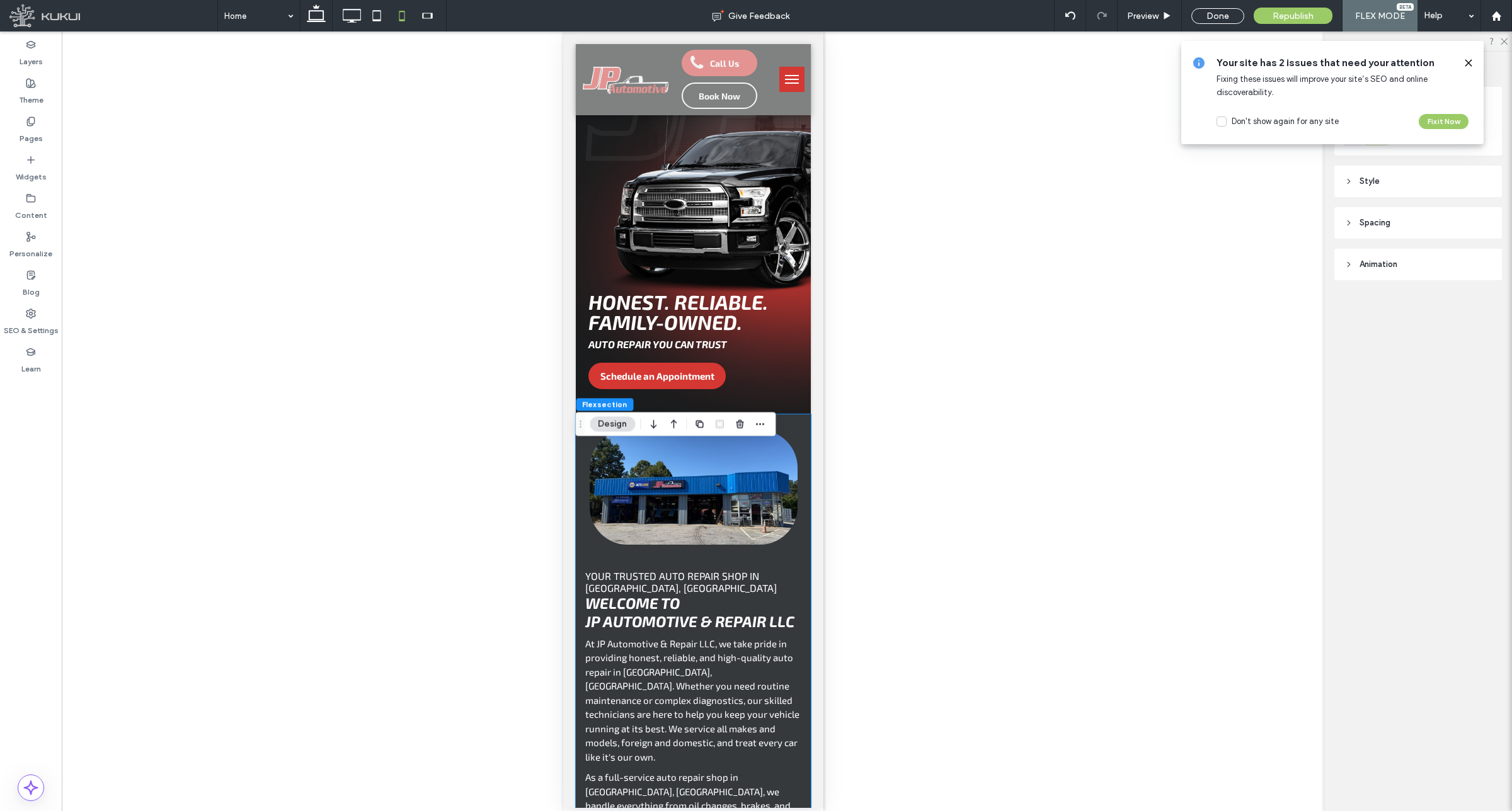
scroll to position [47, 0]
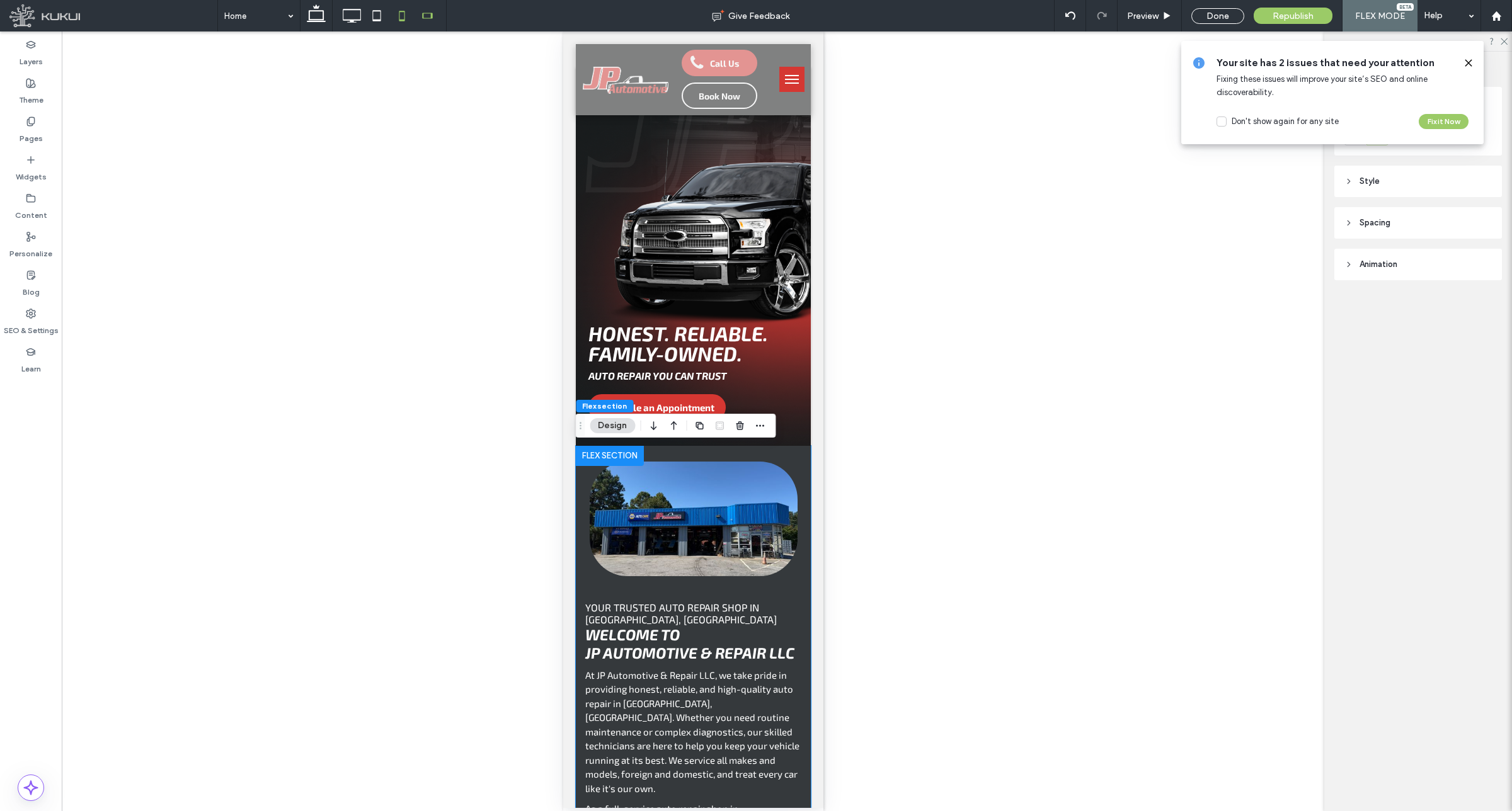
click at [428, 8] on icon at bounding box center [427, 16] width 26 height 26
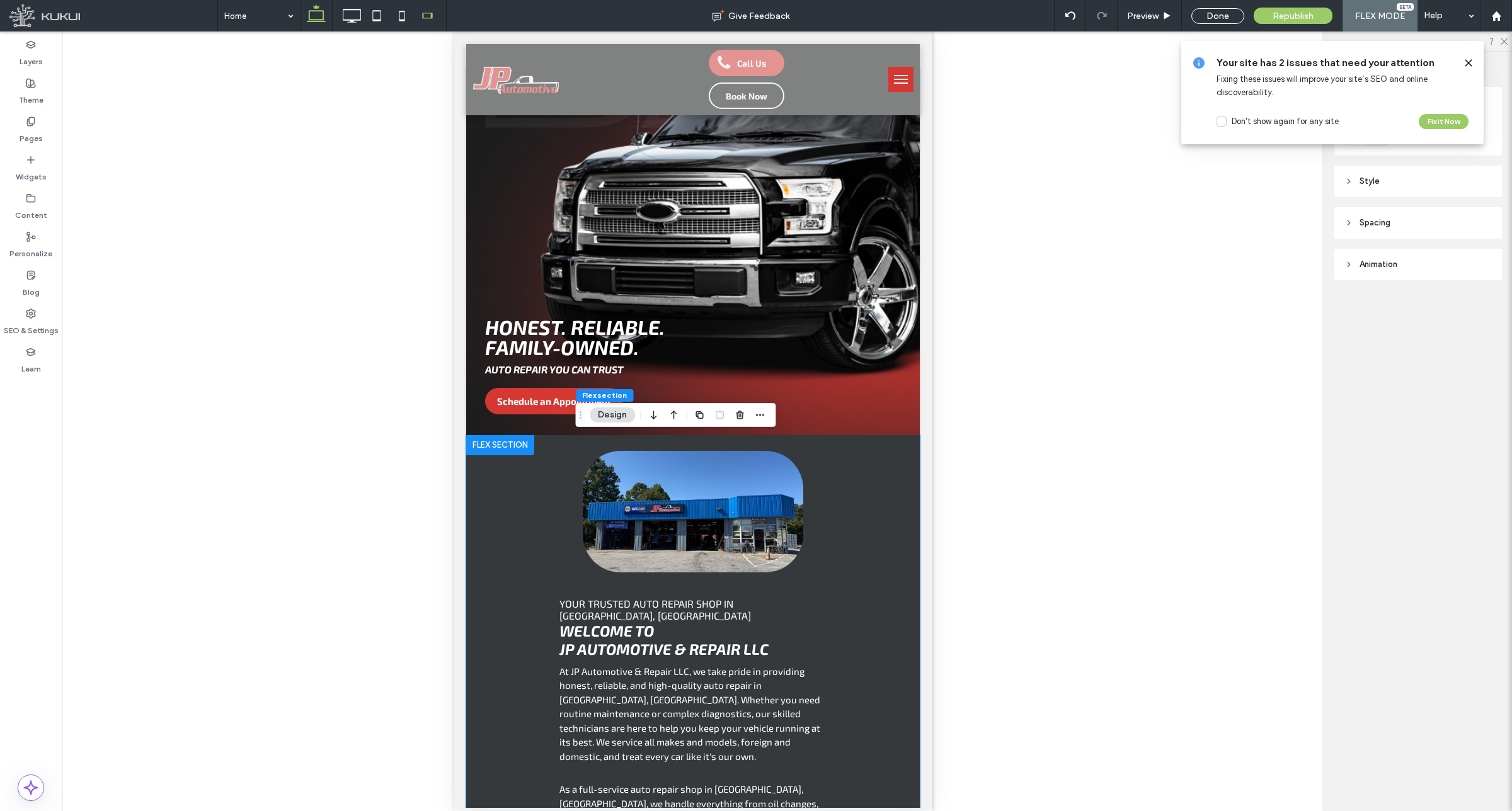
click at [306, 14] on icon at bounding box center [316, 16] width 26 height 26
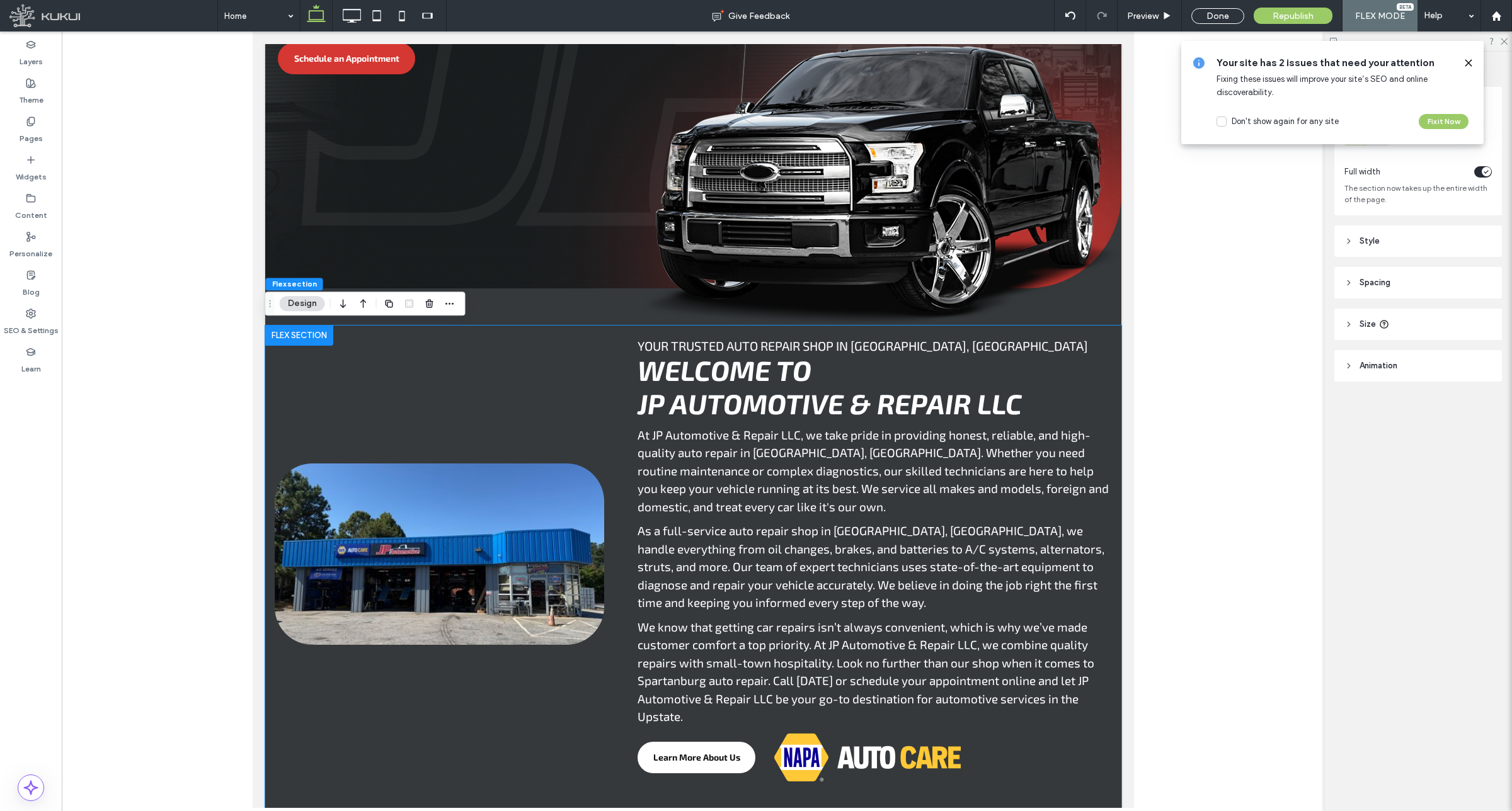
scroll to position [350, 0]
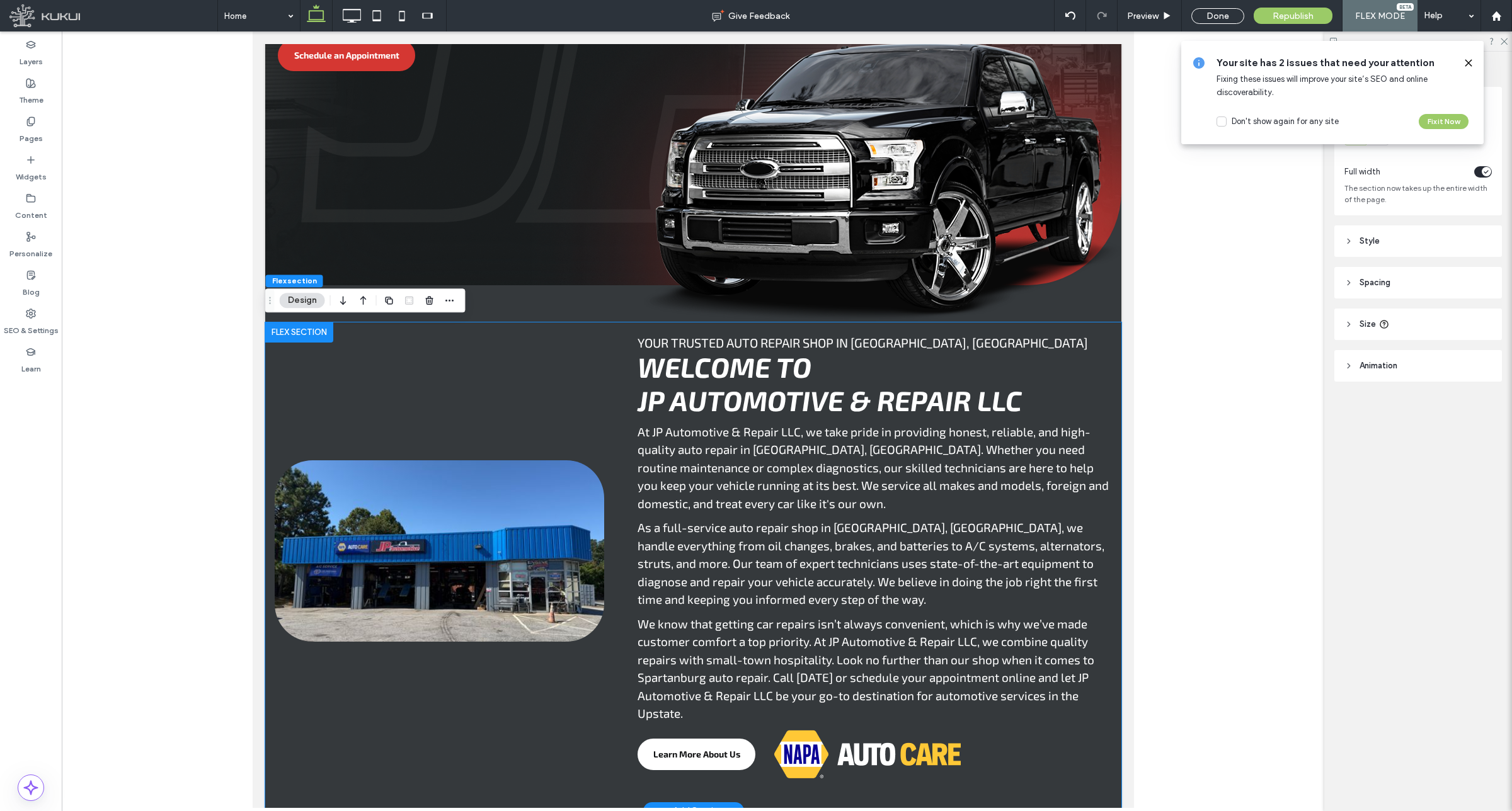
click at [526, 557] on img at bounding box center [438, 551] width 330 height 181
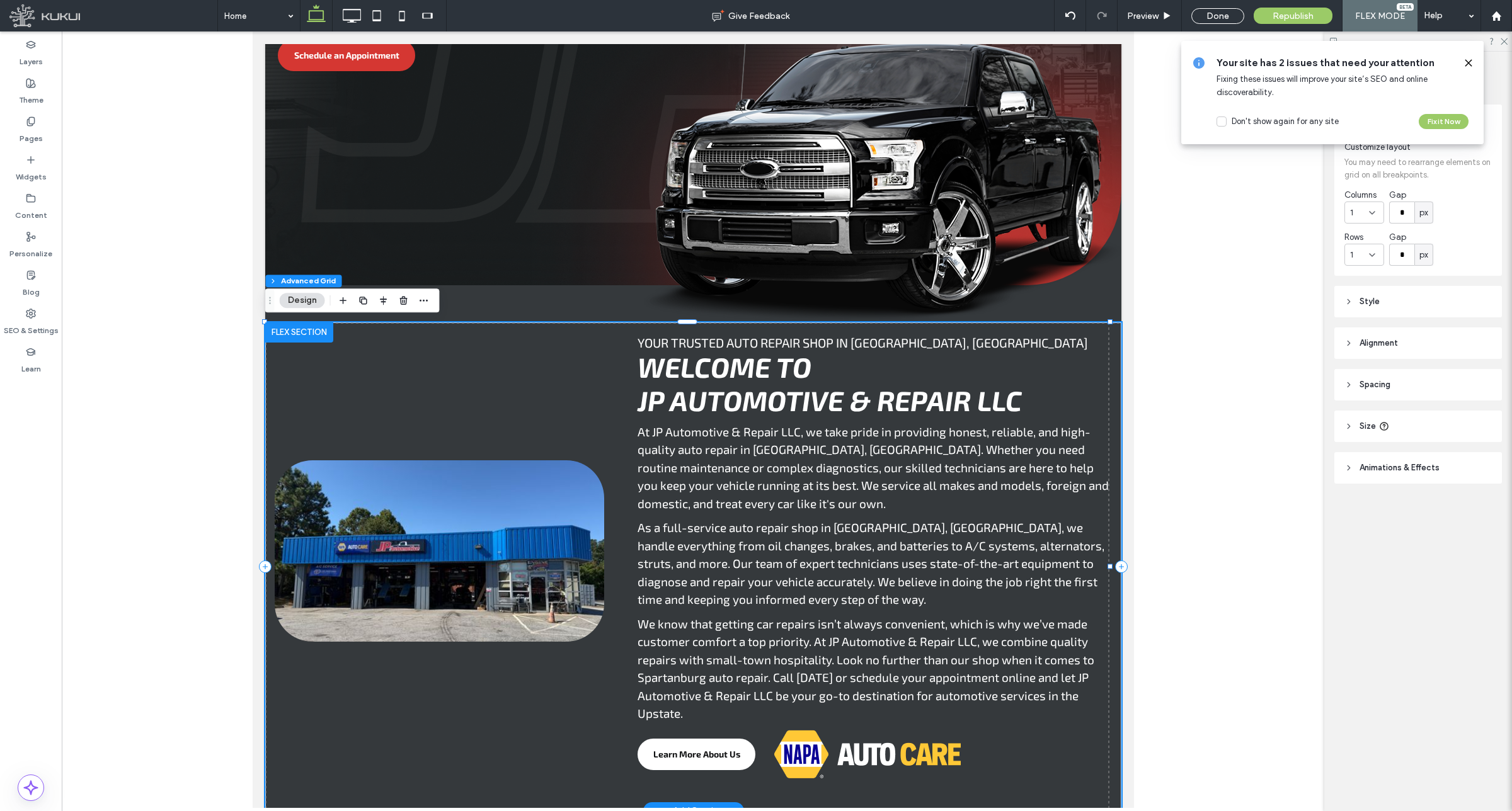
click at [447, 556] on img at bounding box center [438, 551] width 330 height 181
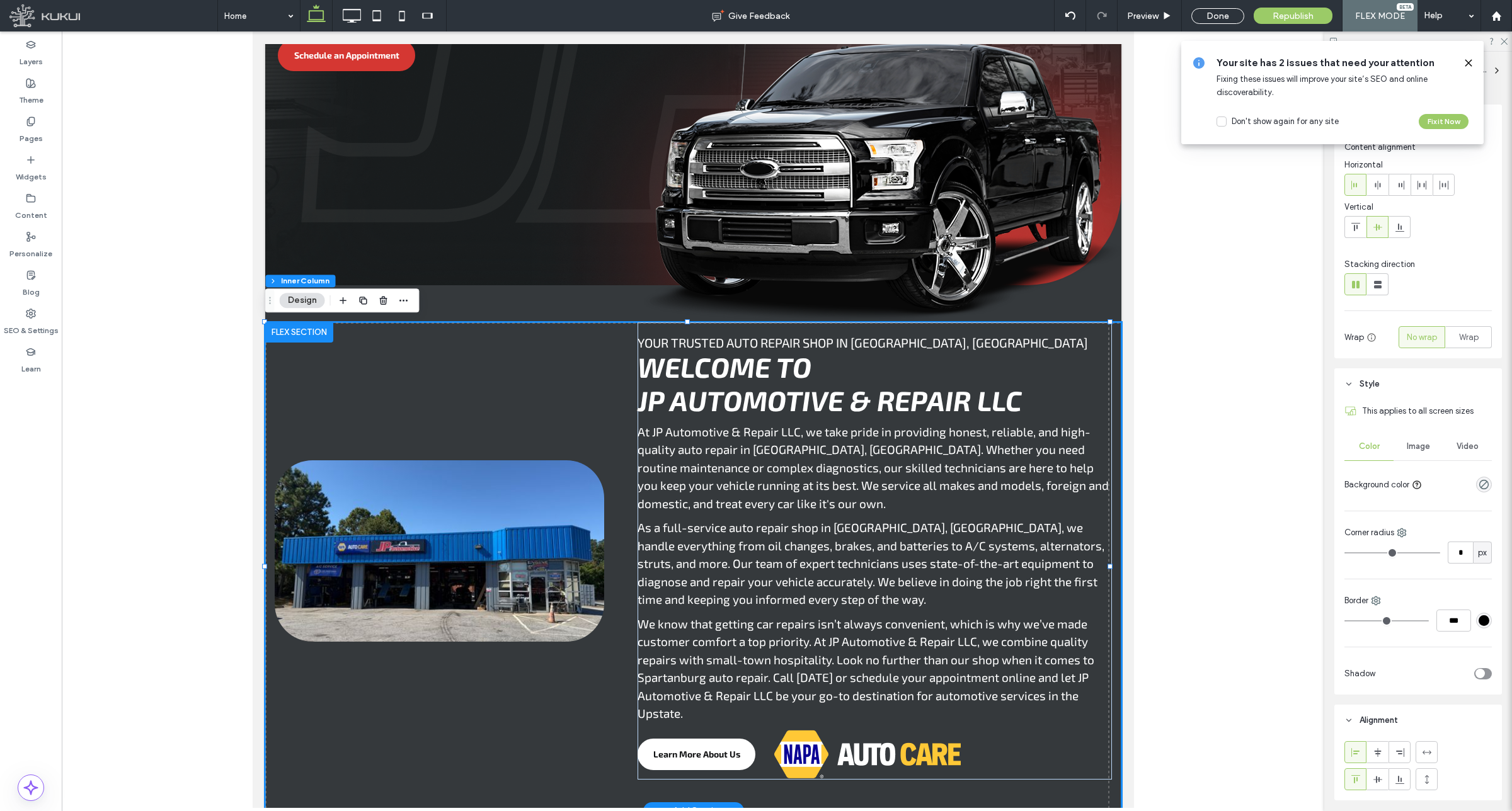
click at [447, 556] on img at bounding box center [438, 551] width 330 height 181
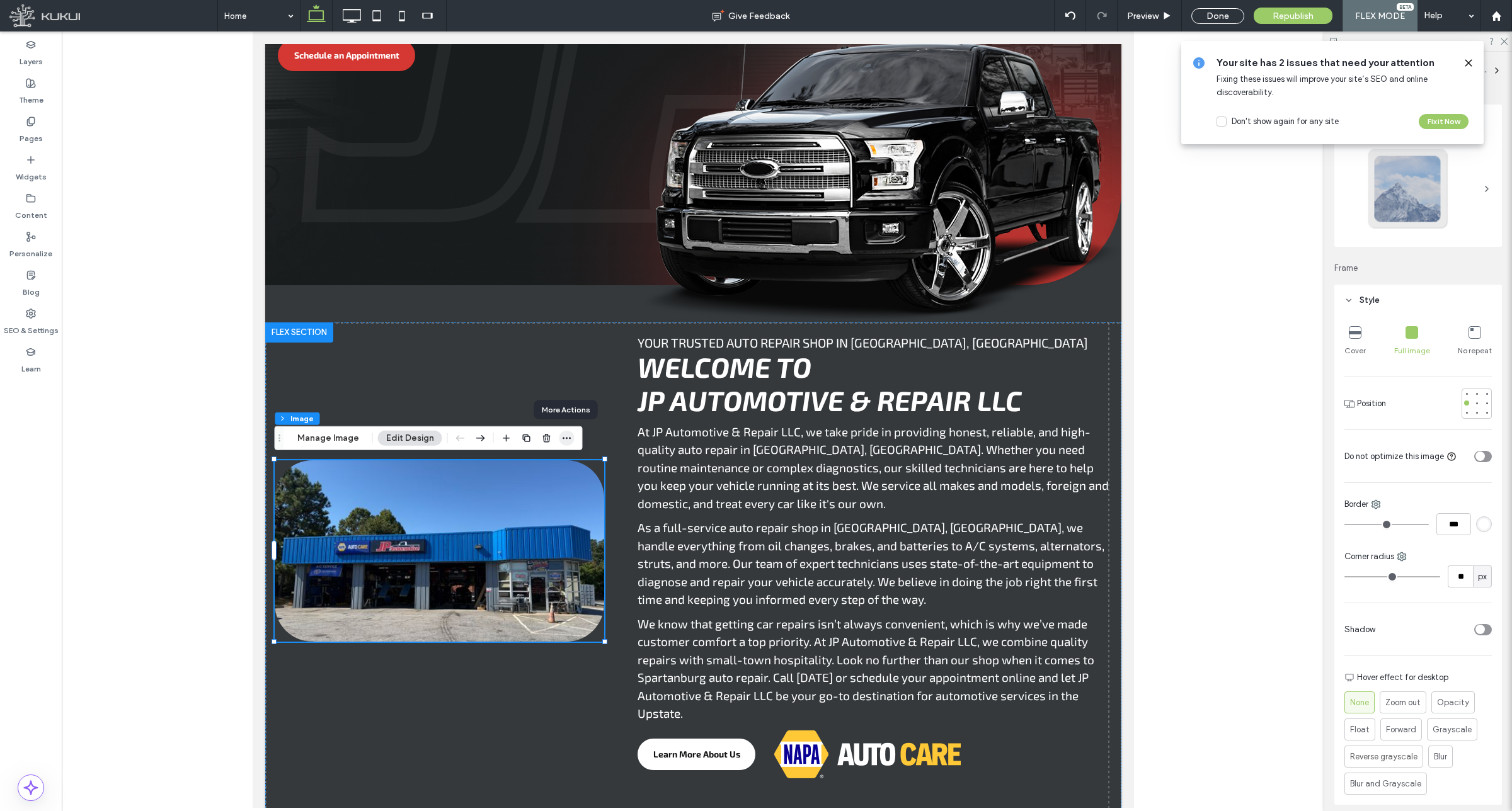
click at [566, 440] on icon "button" at bounding box center [567, 438] width 10 height 10
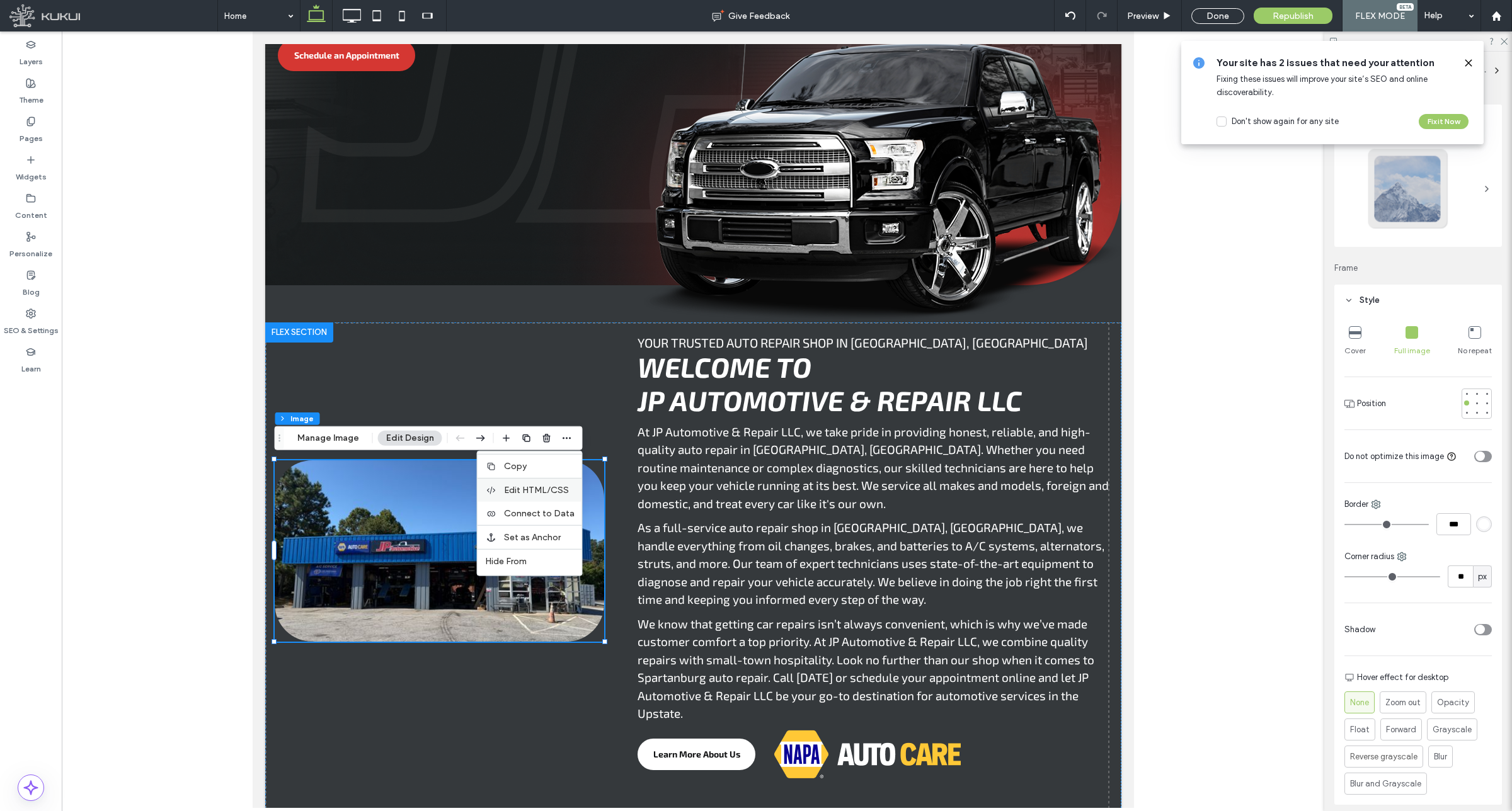
click at [543, 490] on span "Edit HTML/CSS" at bounding box center [536, 490] width 65 height 11
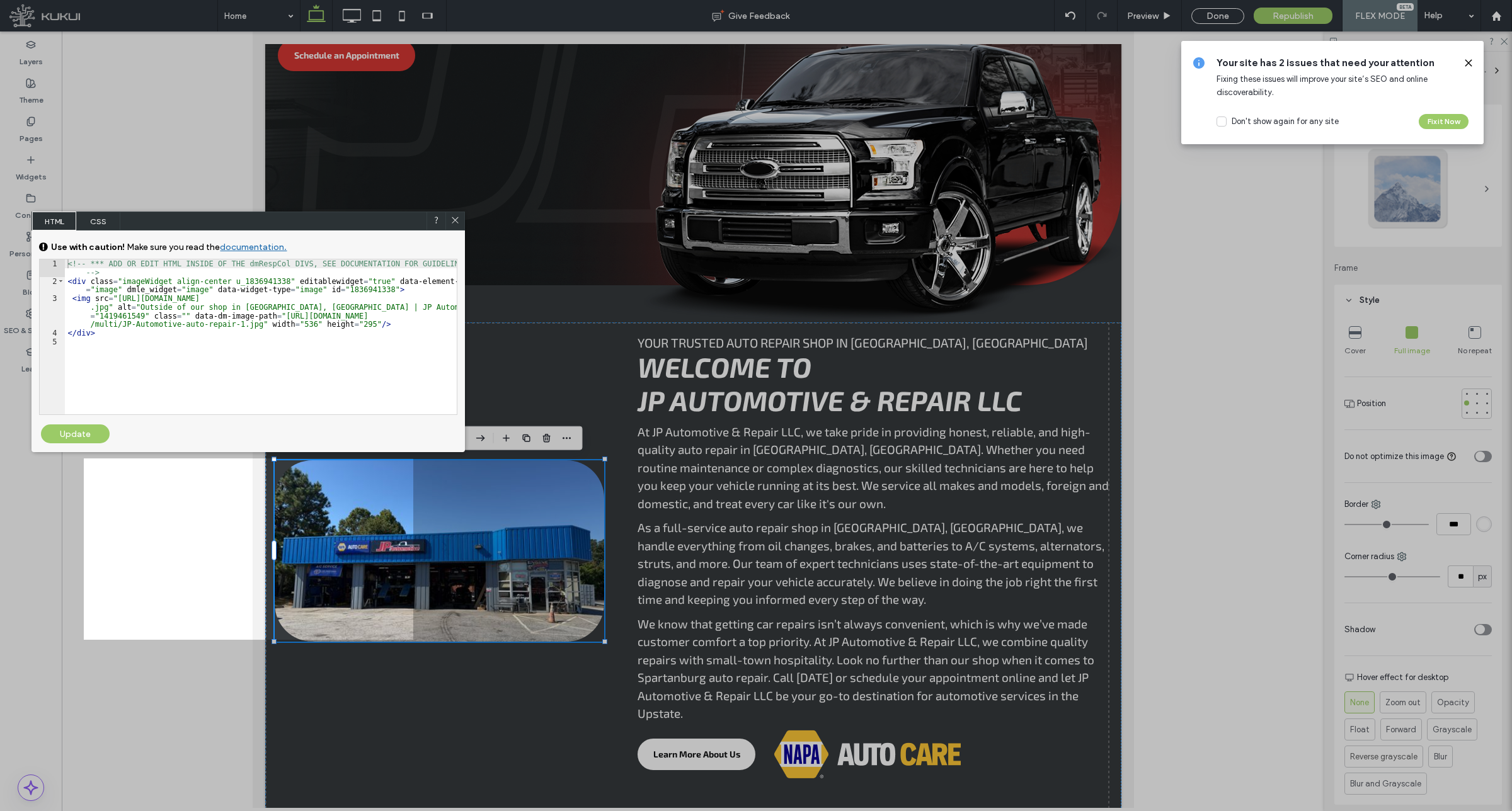
click at [104, 309] on div "<!-- *** ADD OR EDIT HTML INSIDE OF THE dmRespCol DIVS, SEE DOCUMENTATION FOR G…" at bounding box center [261, 350] width 392 height 181
click at [85, 428] on div "Update" at bounding box center [76, 433] width 69 height 19
click at [461, 221] on div at bounding box center [454, 220] width 19 height 19
click at [445, 221] on div at bounding box center [454, 220] width 19 height 19
click at [454, 220] on icon at bounding box center [456, 220] width 10 height 10
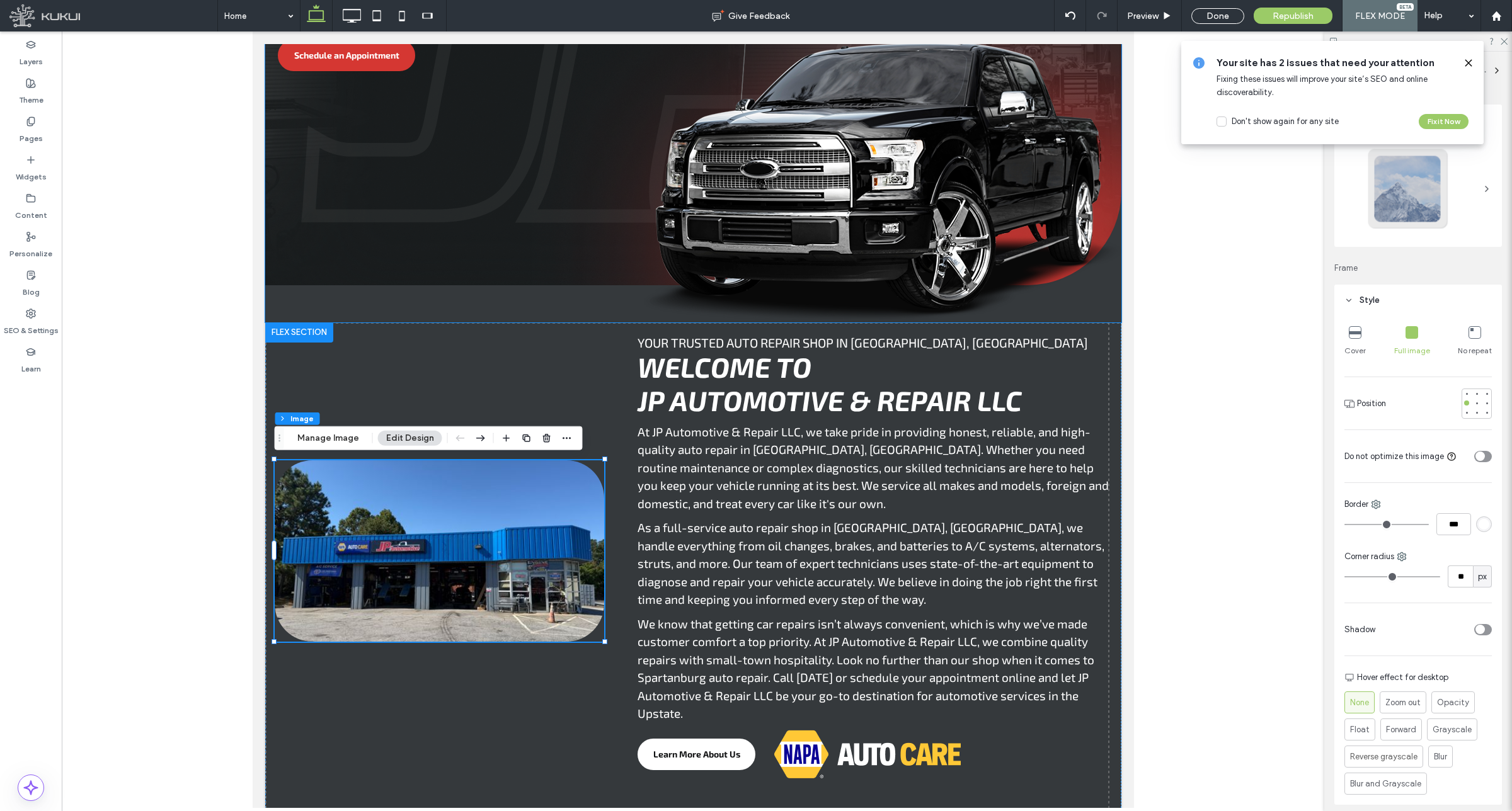
click at [454, 216] on div at bounding box center [693, 75] width 856 height 496
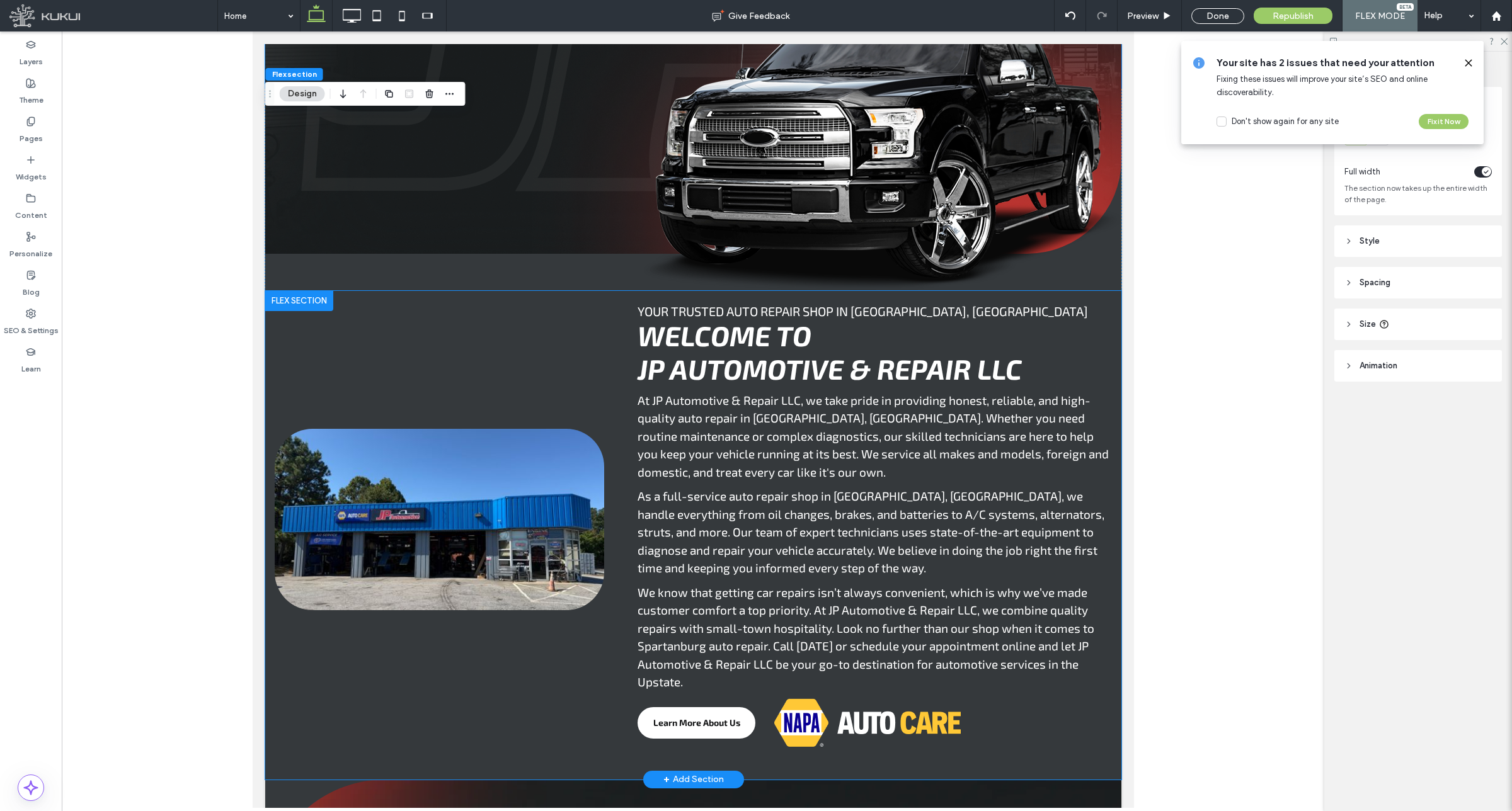
scroll to position [538, 0]
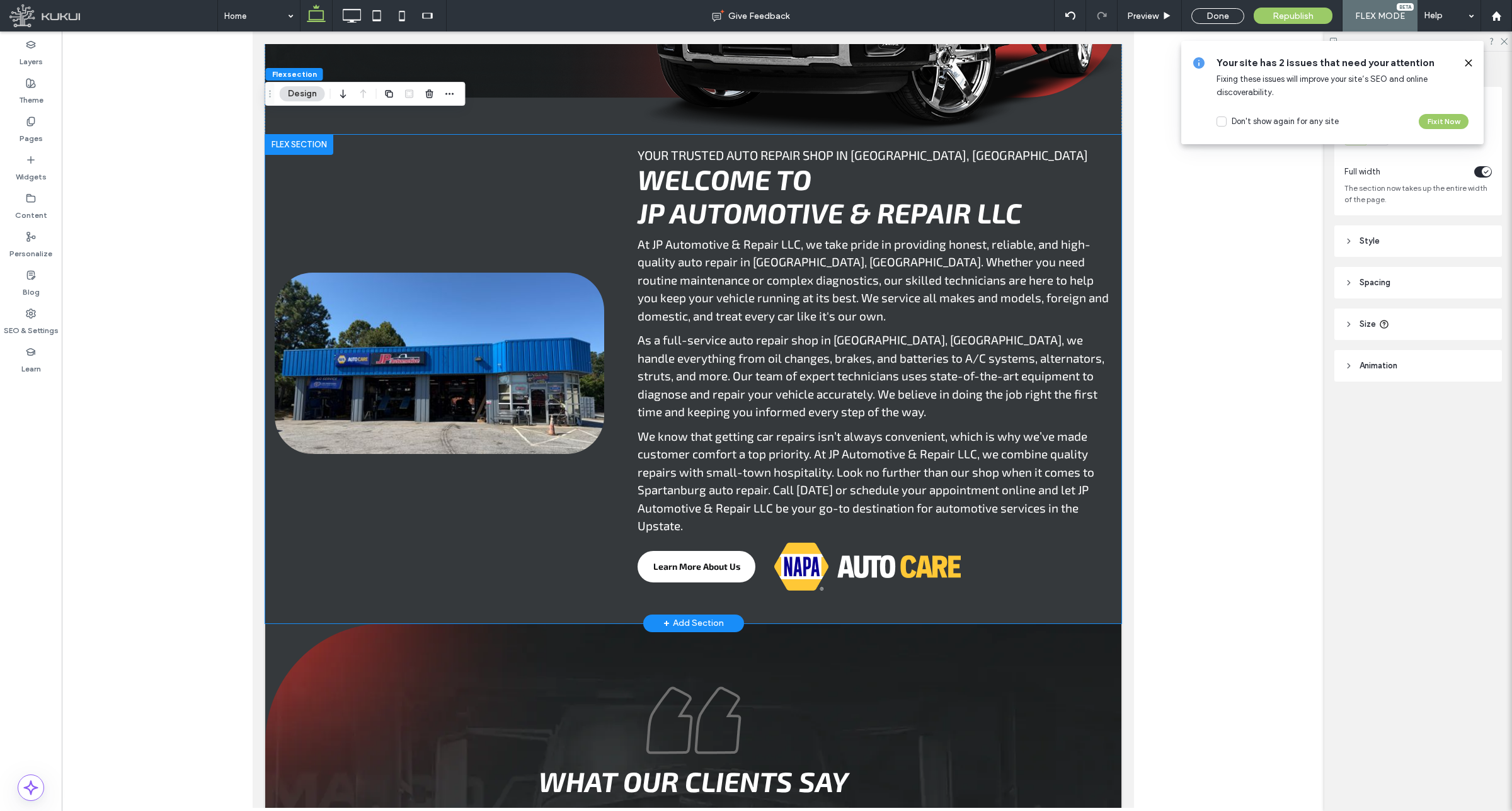
click at [441, 366] on img at bounding box center [438, 363] width 330 height 181
click at [438, 357] on img at bounding box center [438, 363] width 330 height 181
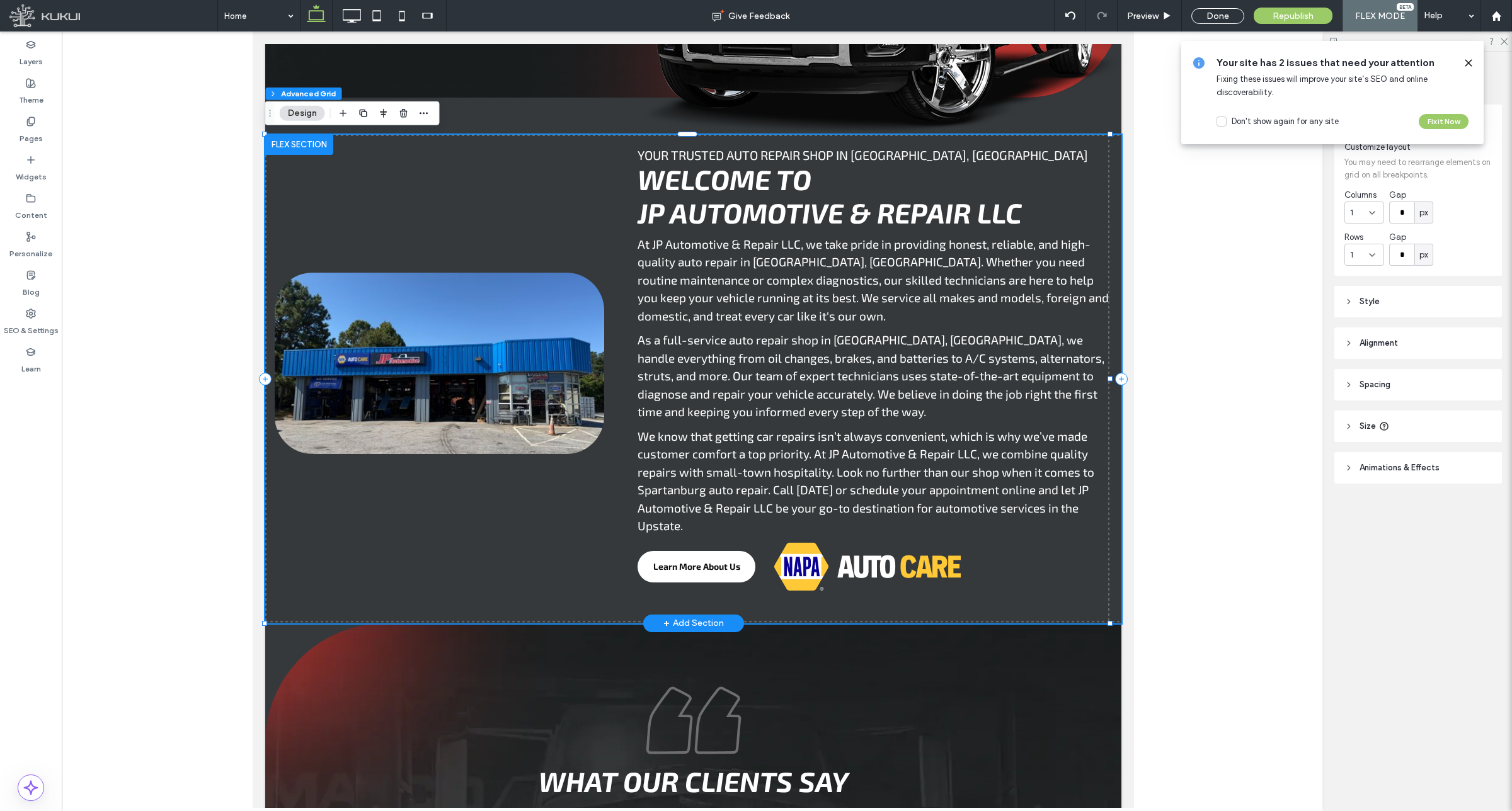
click at [411, 346] on img at bounding box center [438, 363] width 330 height 181
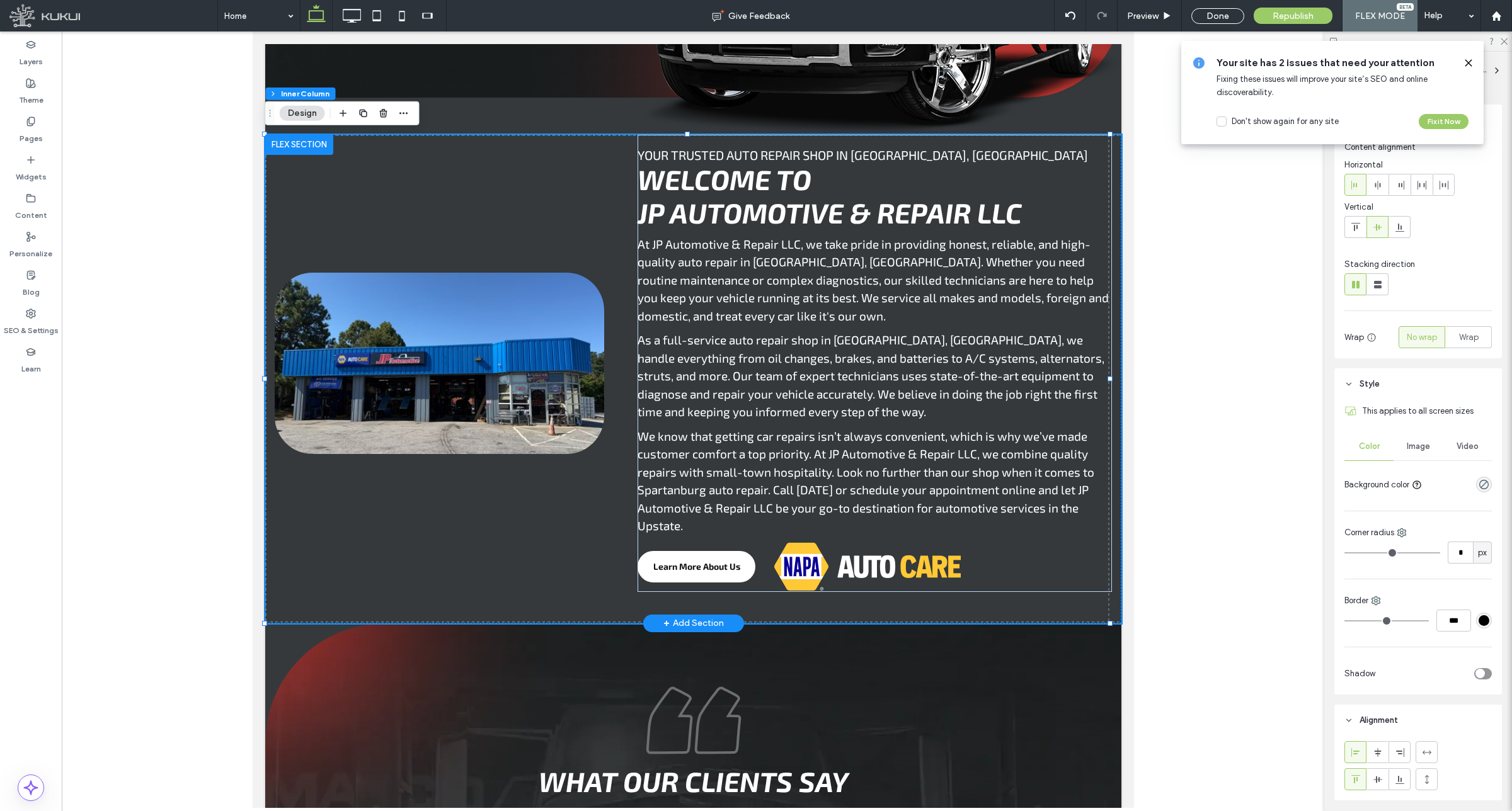
click at [432, 319] on img at bounding box center [438, 363] width 330 height 181
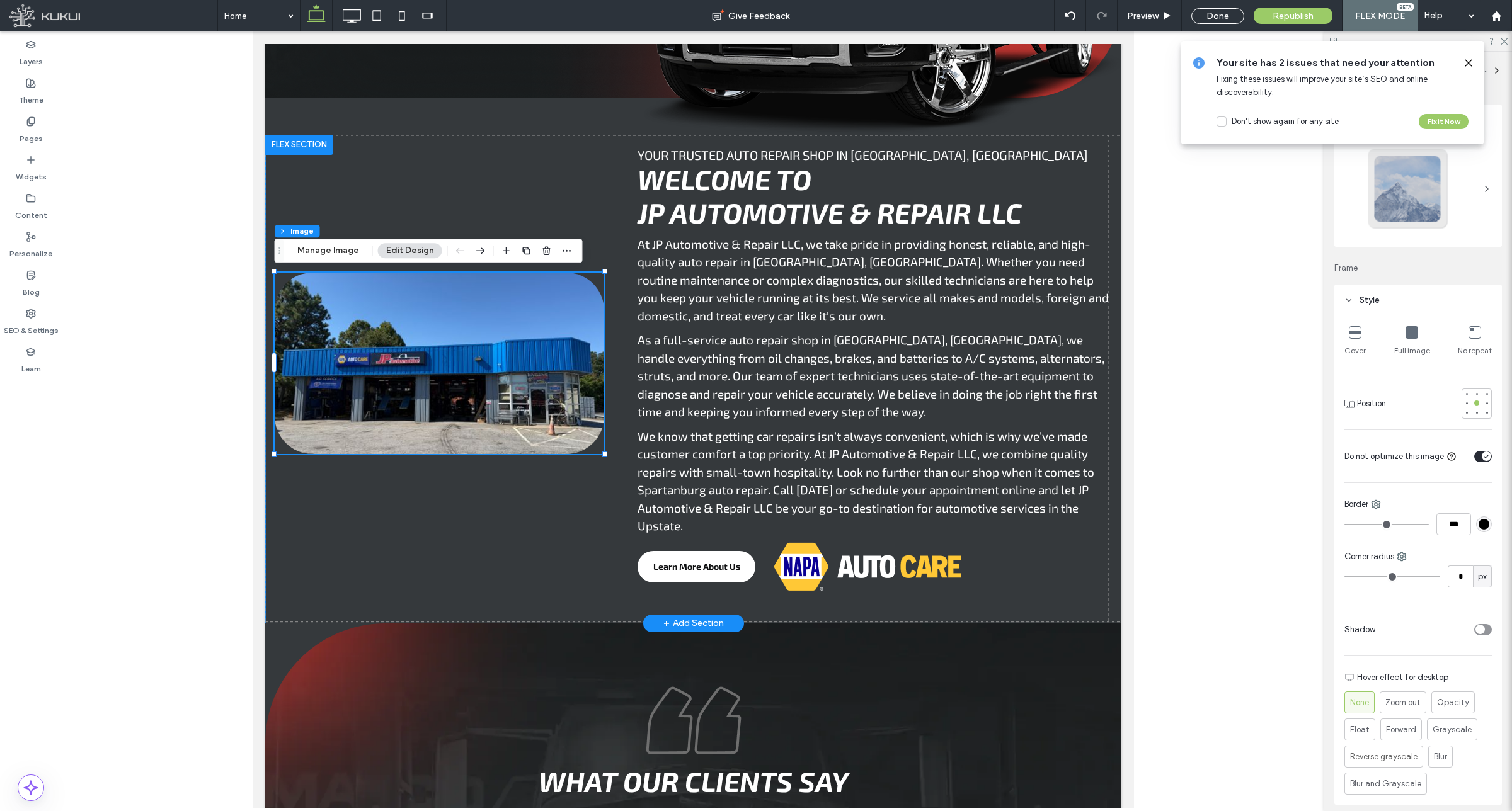
type input "**"
click at [567, 249] on icon "button" at bounding box center [567, 251] width 10 height 10
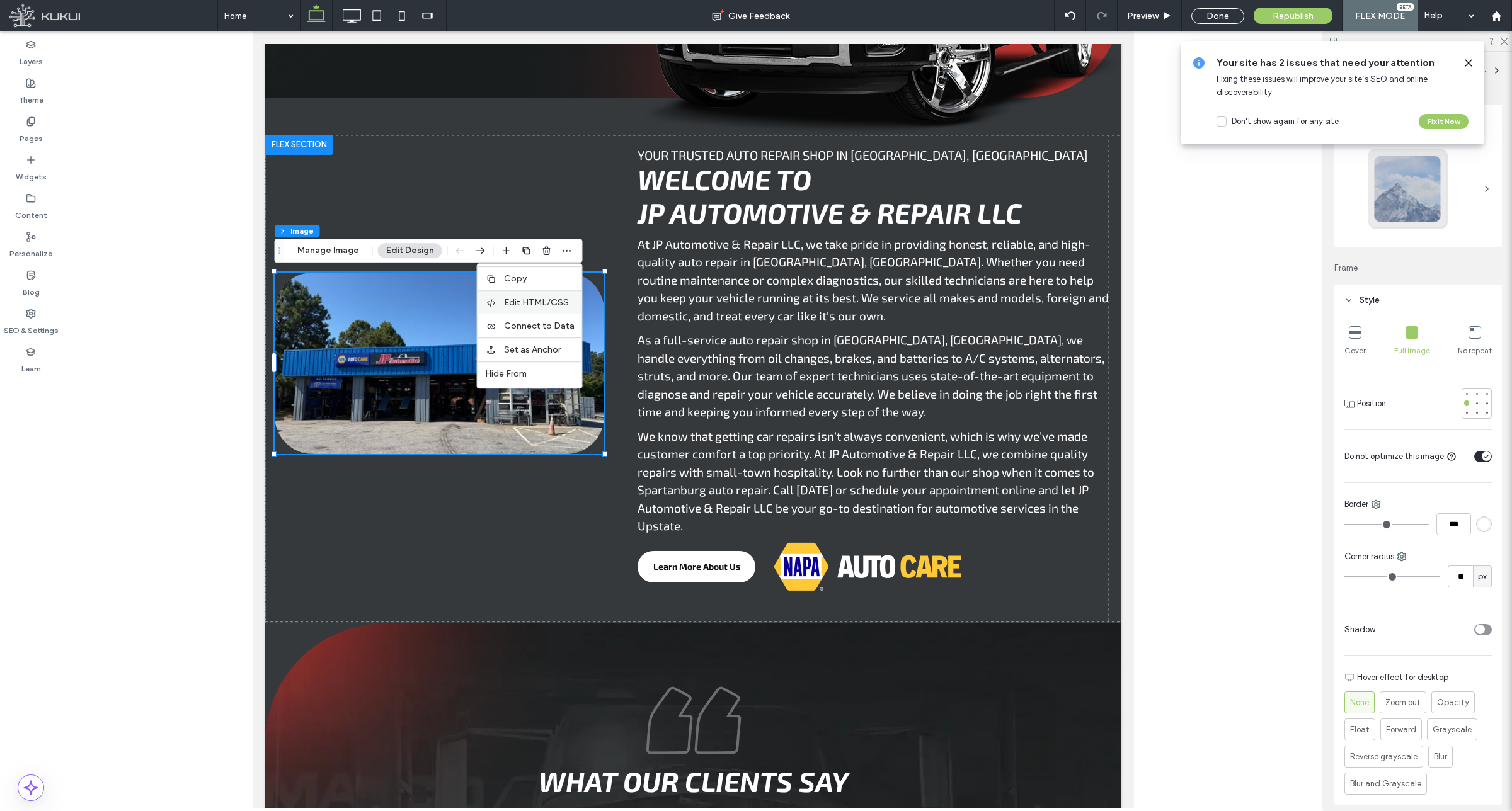
click at [521, 307] on span "Edit HTML/CSS" at bounding box center [536, 302] width 65 height 11
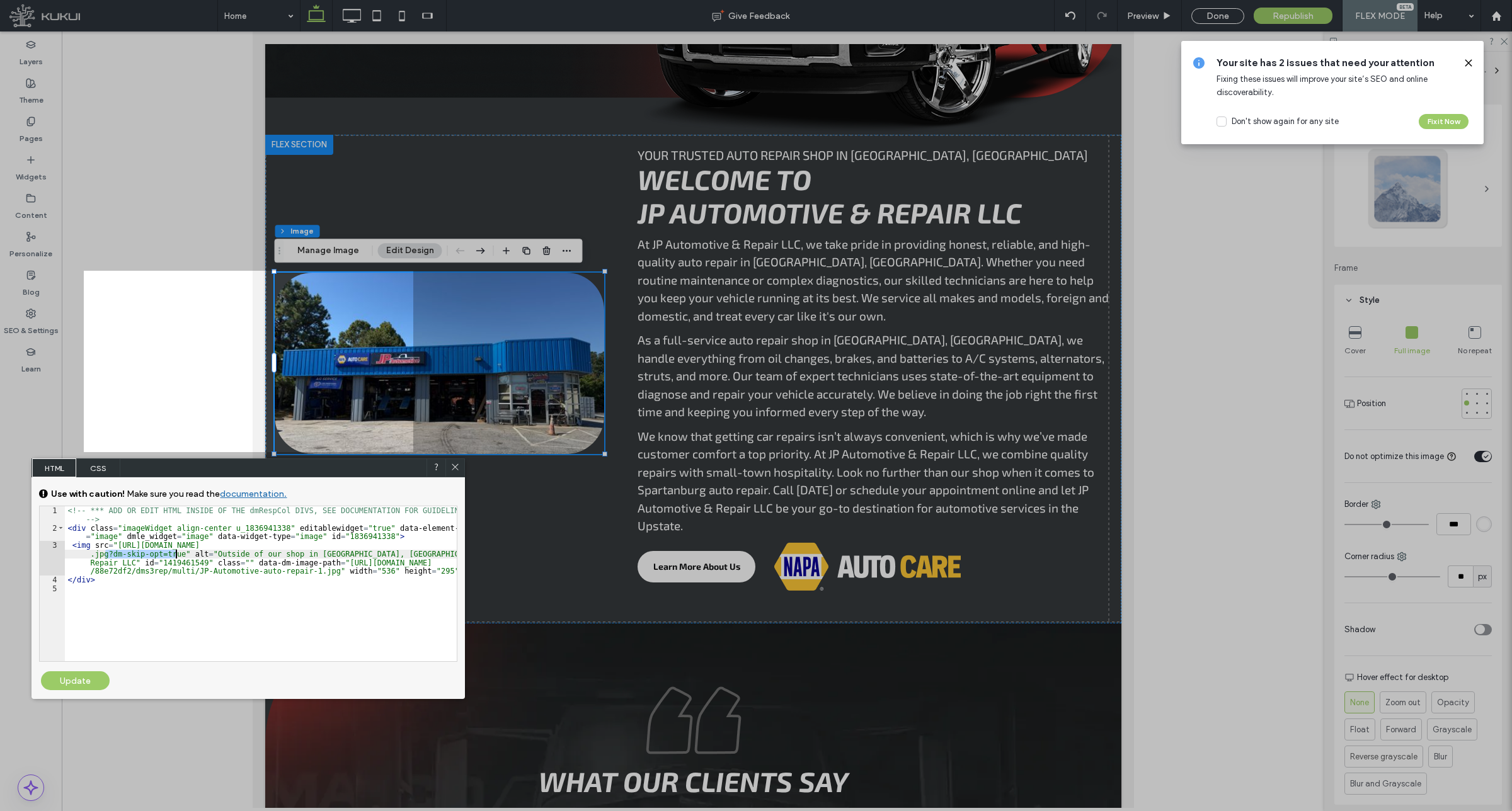
drag, startPoint x: 106, startPoint y: 552, endPoint x: 175, endPoint y: 554, distance: 69.0
click at [175, 554] on div "<!-- *** ADD OR EDIT HTML INSIDE OF THE dmRespCol DIVS, SEE DOCUMENTATION FOR G…" at bounding box center [261, 597] width 392 height 181
click at [86, 662] on div "GENERAL CSS FOR ALL DEVICES DEVICE SPECIFIC CSS Use with caution! Make sure you…" at bounding box center [248, 574] width 433 height 194
click at [84, 668] on div "GENERAL CSS FOR ALL DEVICES DEVICE SPECIFIC CSS Use with caution! Make sure you…" at bounding box center [248, 574] width 433 height 194
click at [89, 674] on div "Update" at bounding box center [76, 680] width 69 height 19
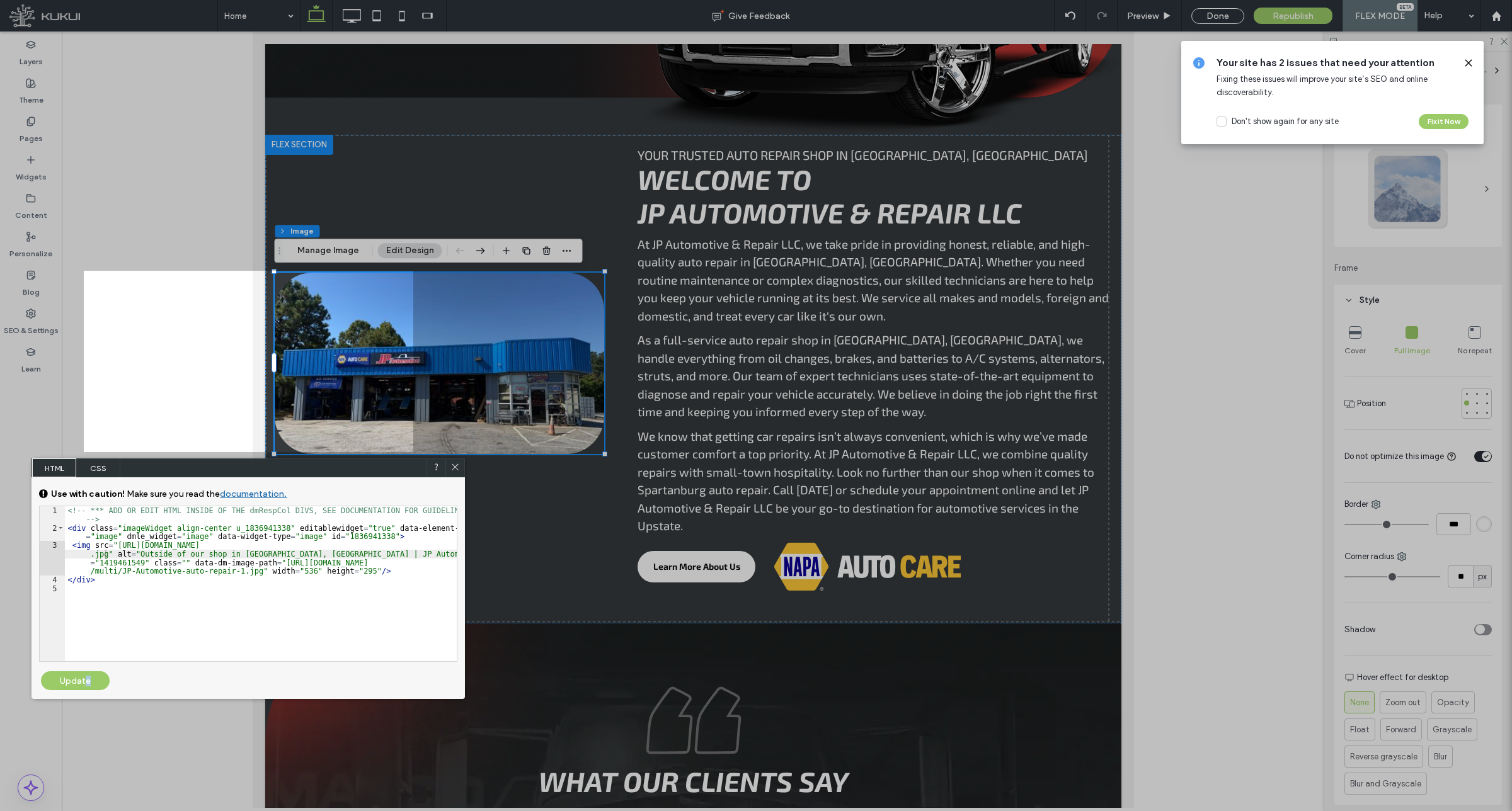
click at [89, 681] on div "Update" at bounding box center [76, 680] width 69 height 19
click at [454, 468] on icon at bounding box center [456, 468] width 10 height 10
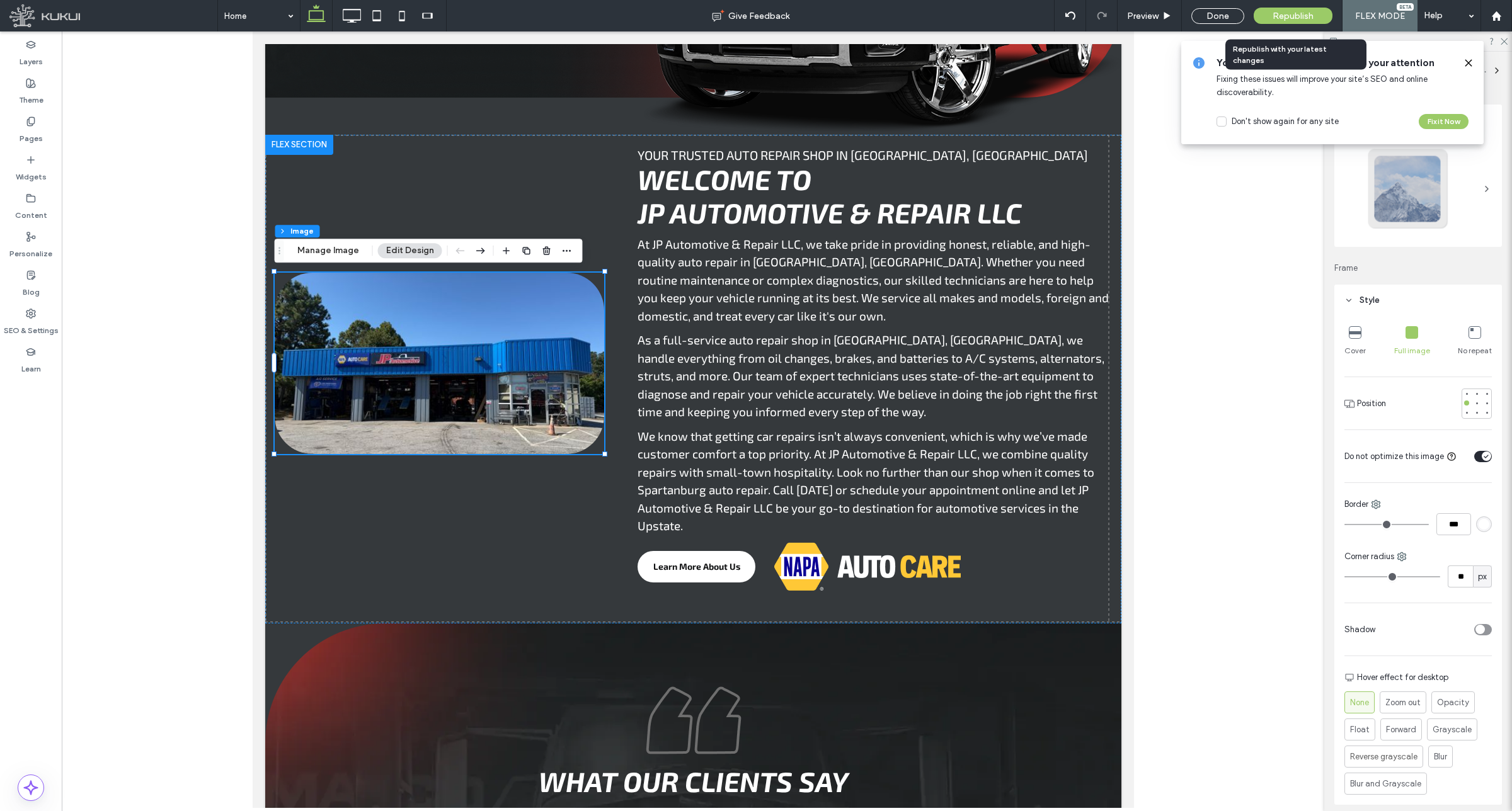
click at [1277, 5] on div "Republish" at bounding box center [1292, 16] width 79 height 31
click at [417, 379] on img at bounding box center [438, 363] width 330 height 181
click at [328, 254] on button "Manage Image" at bounding box center [328, 250] width 78 height 15
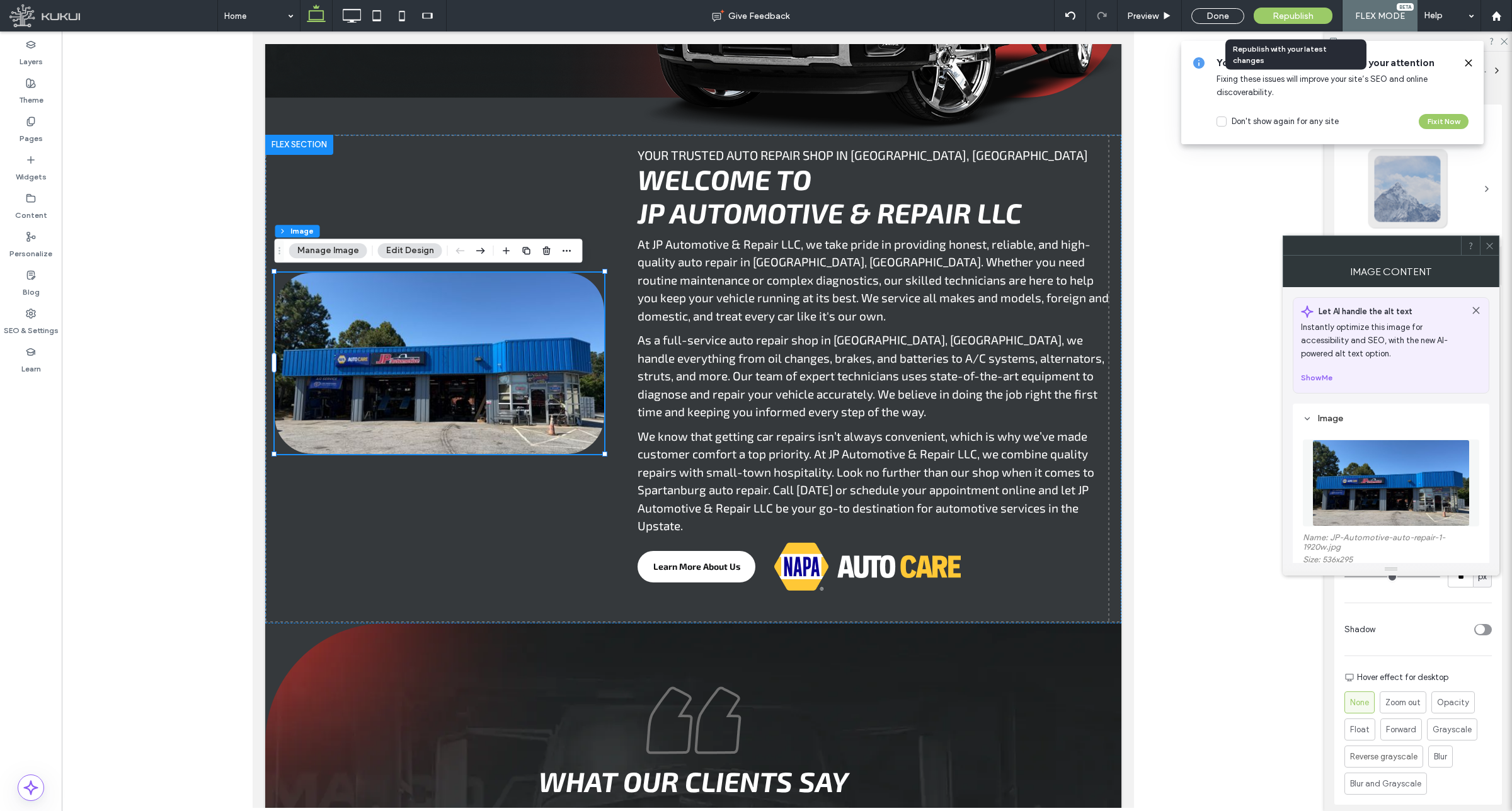
click at [1289, 20] on span "Republish" at bounding box center [1293, 16] width 41 height 11
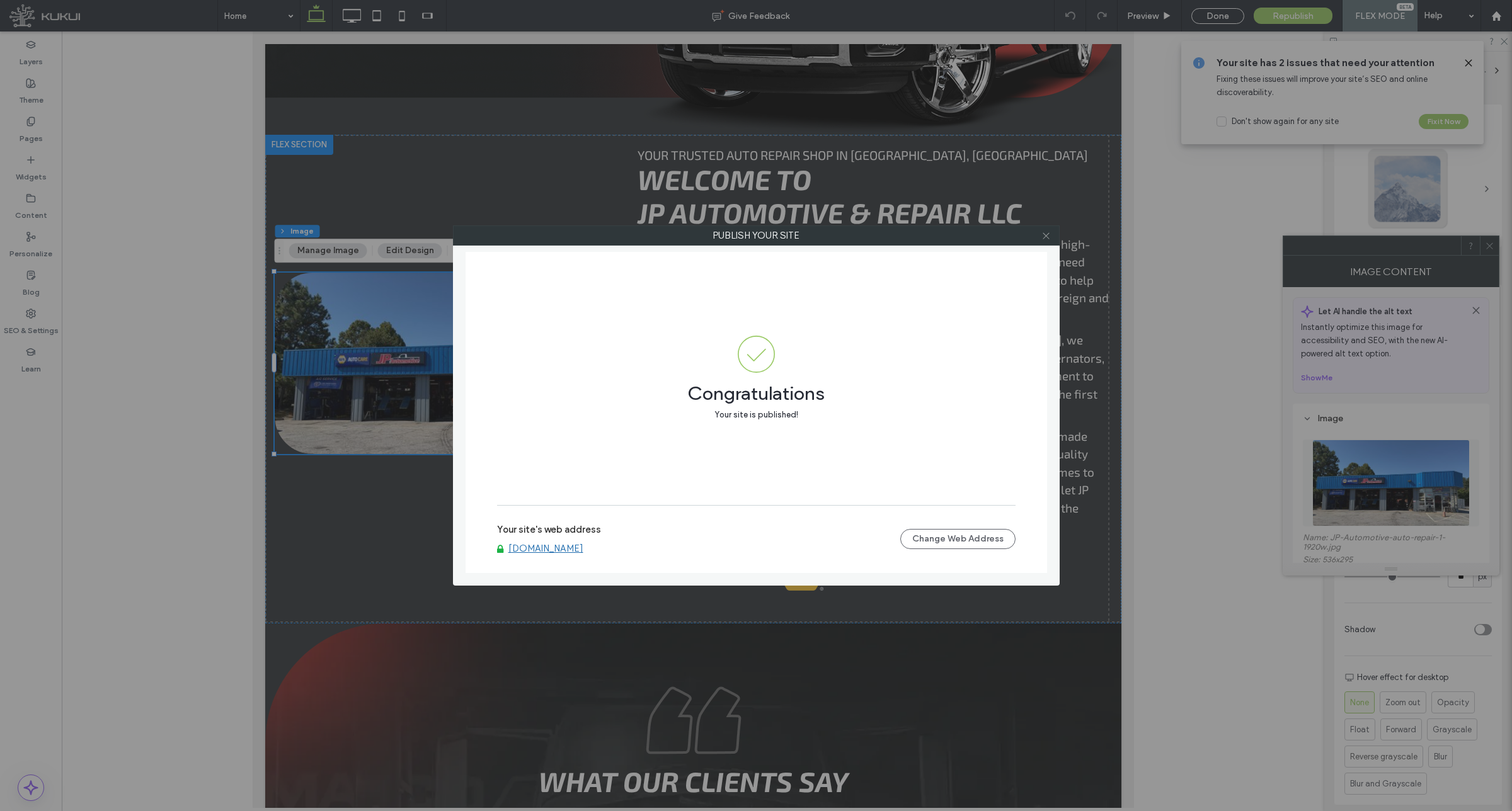
click at [1050, 231] on div at bounding box center [1045, 235] width 19 height 19
click at [1044, 231] on icon at bounding box center [1046, 236] width 10 height 10
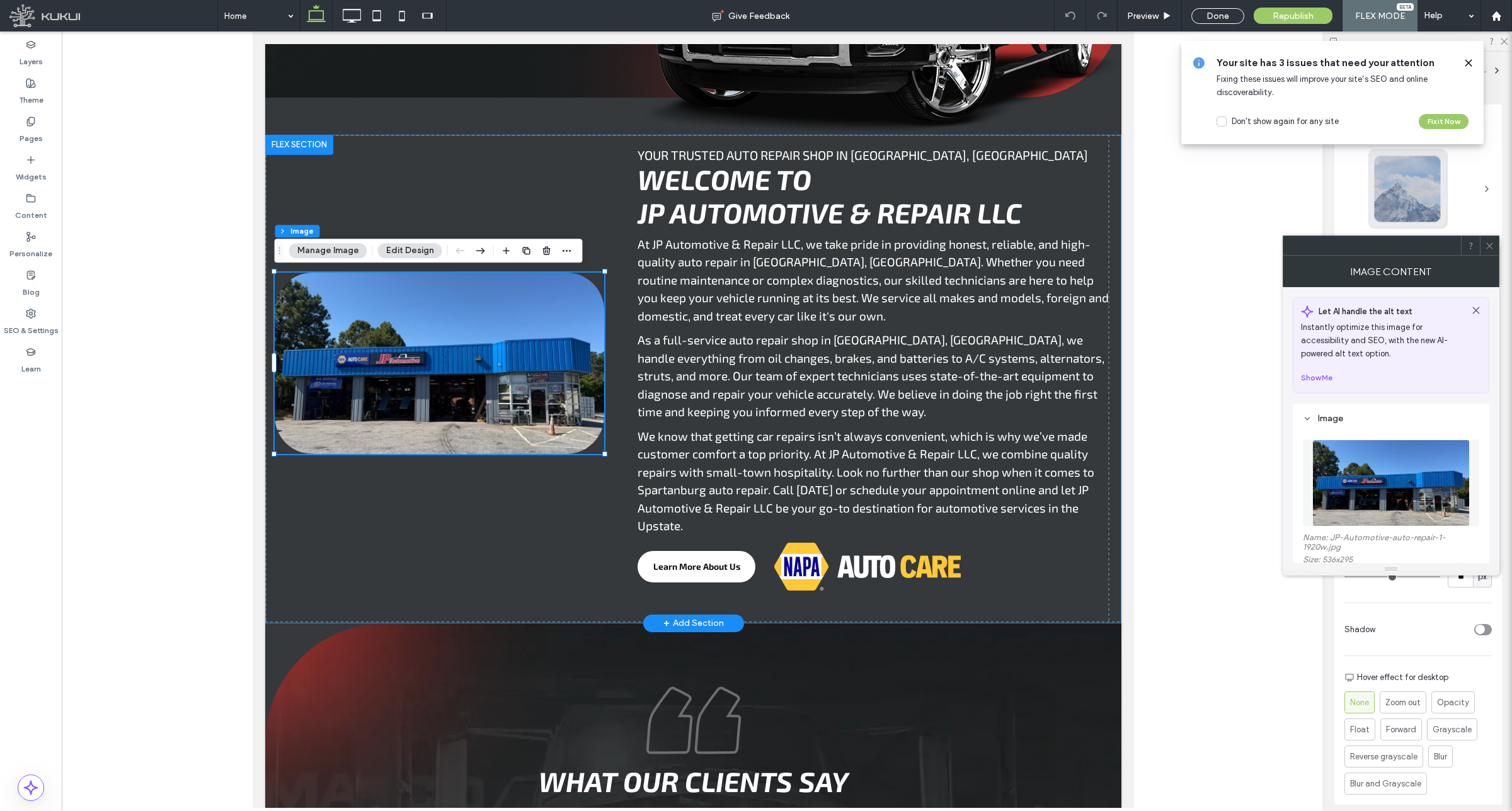
click at [349, 159] on div "At JP Automotive & Repair LLC, we take pride in providing honest, reliable, and…" at bounding box center [693, 379] width 856 height 489
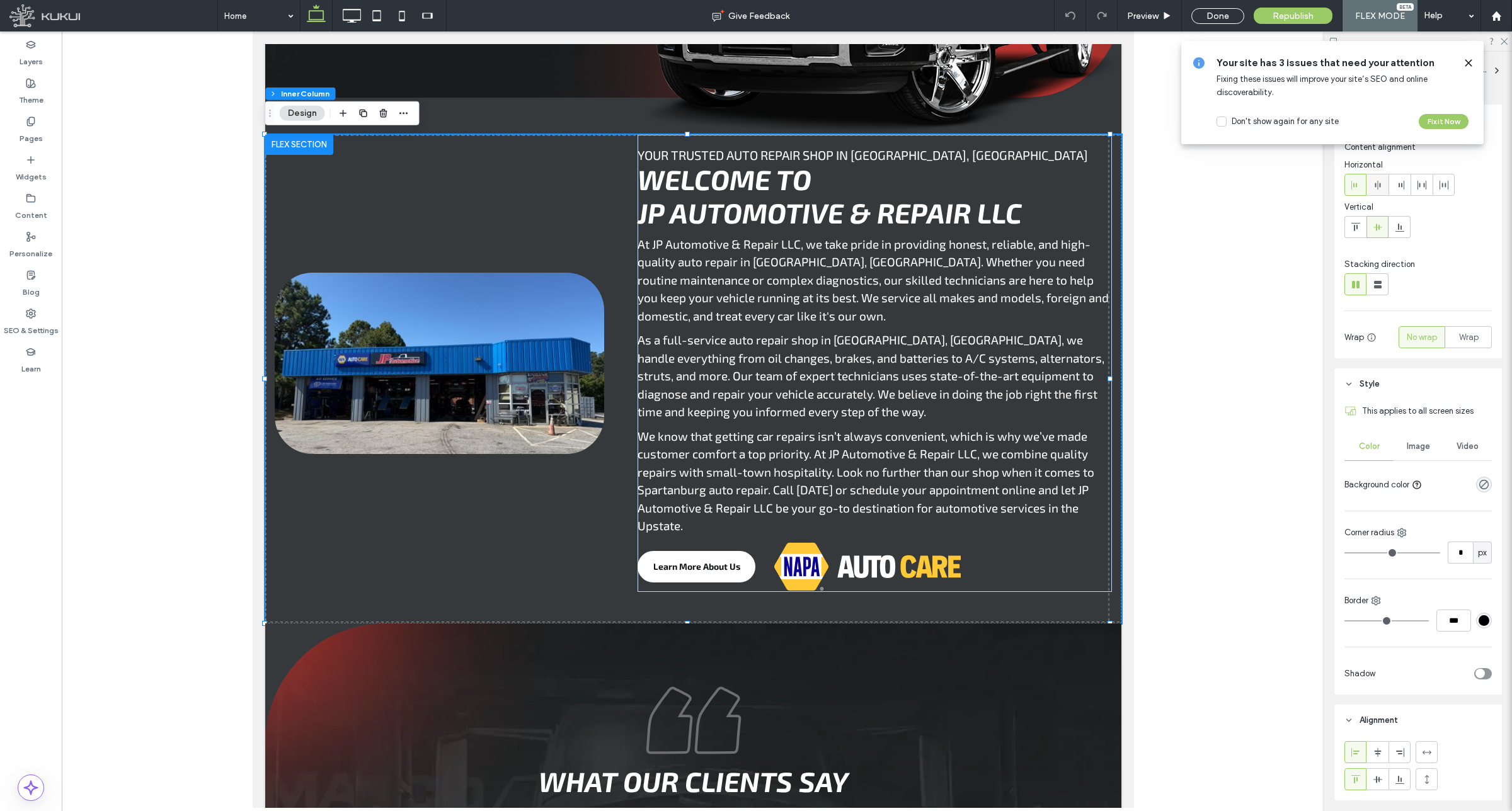
click at [1377, 181] on use at bounding box center [1377, 185] width 6 height 9
click at [1374, 181] on icon at bounding box center [1377, 185] width 10 height 10
click at [1145, 16] on span "Preview" at bounding box center [1143, 16] width 32 height 11
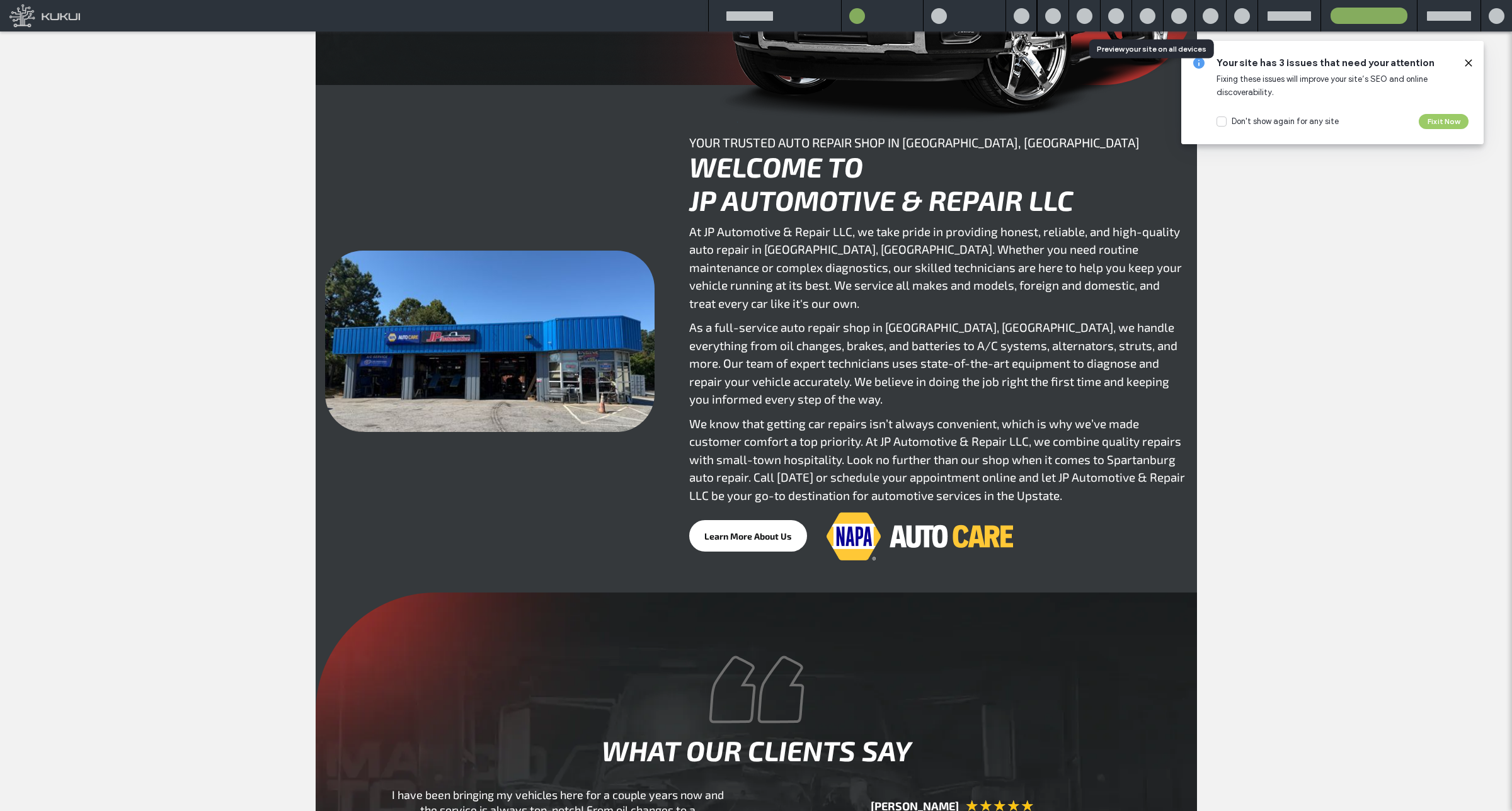
scroll to position [532, 0]
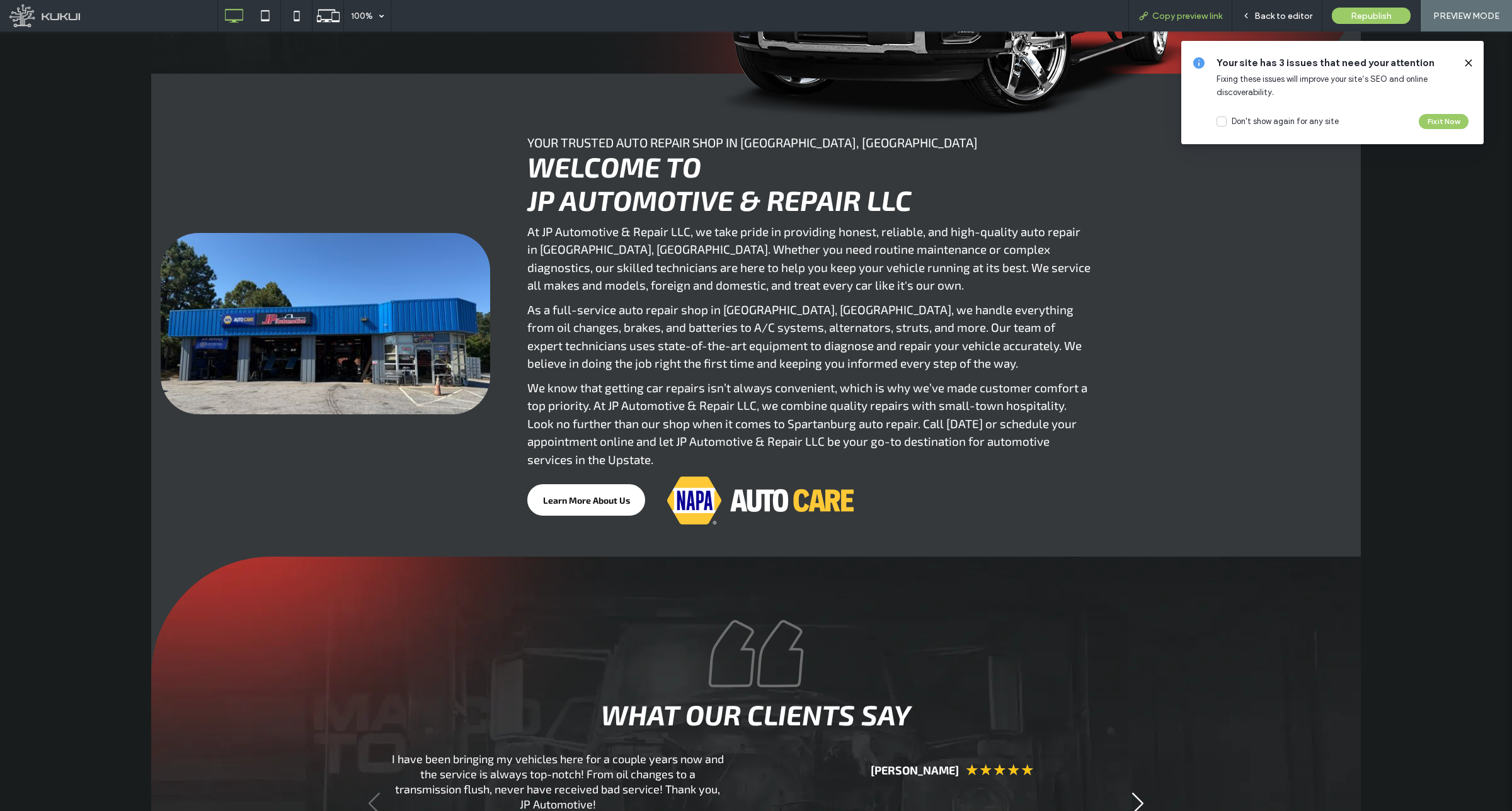
click at [1171, 16] on span "Copy preview link" at bounding box center [1186, 16] width 70 height 11
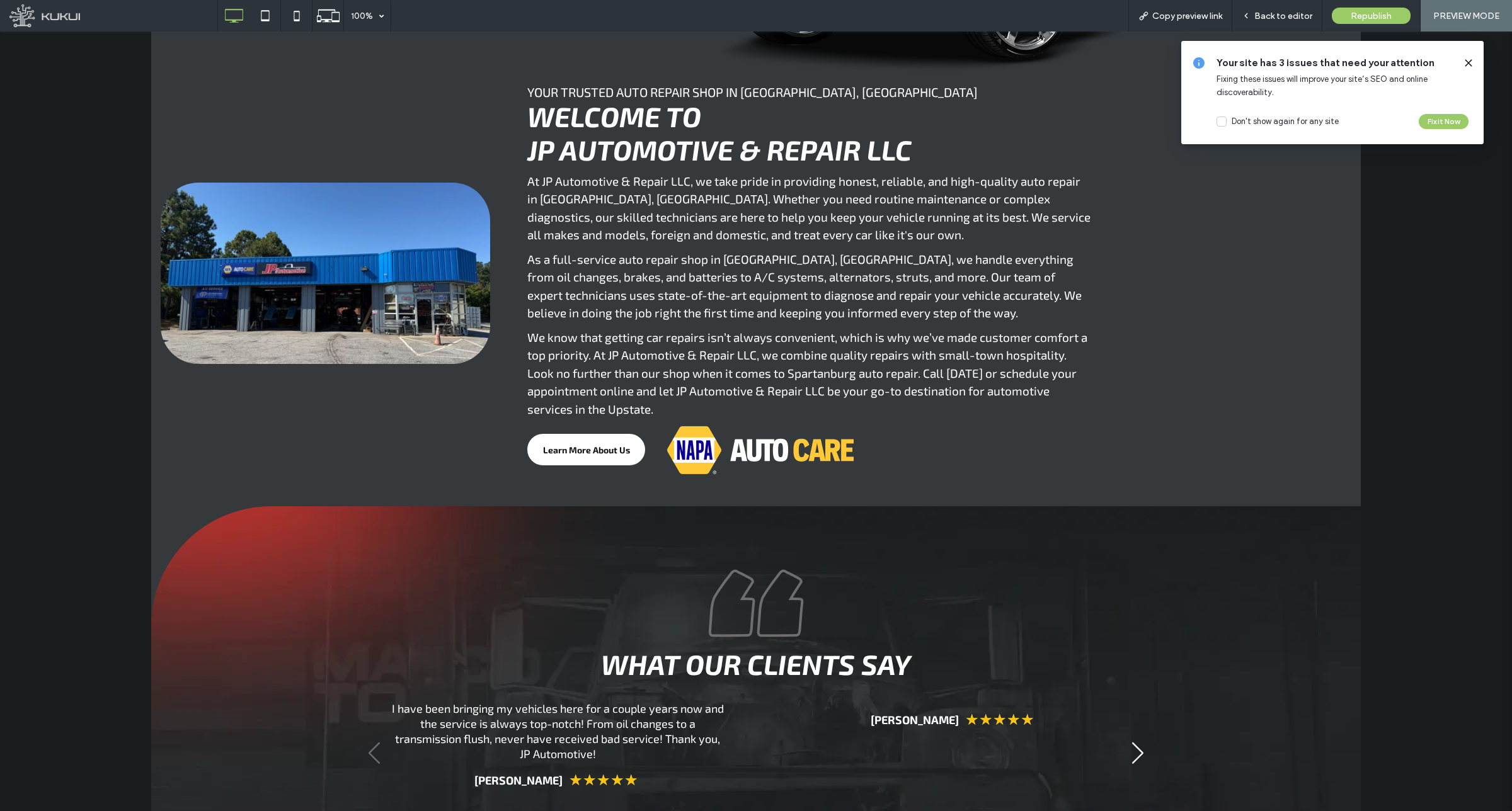
scroll to position [611, 0]
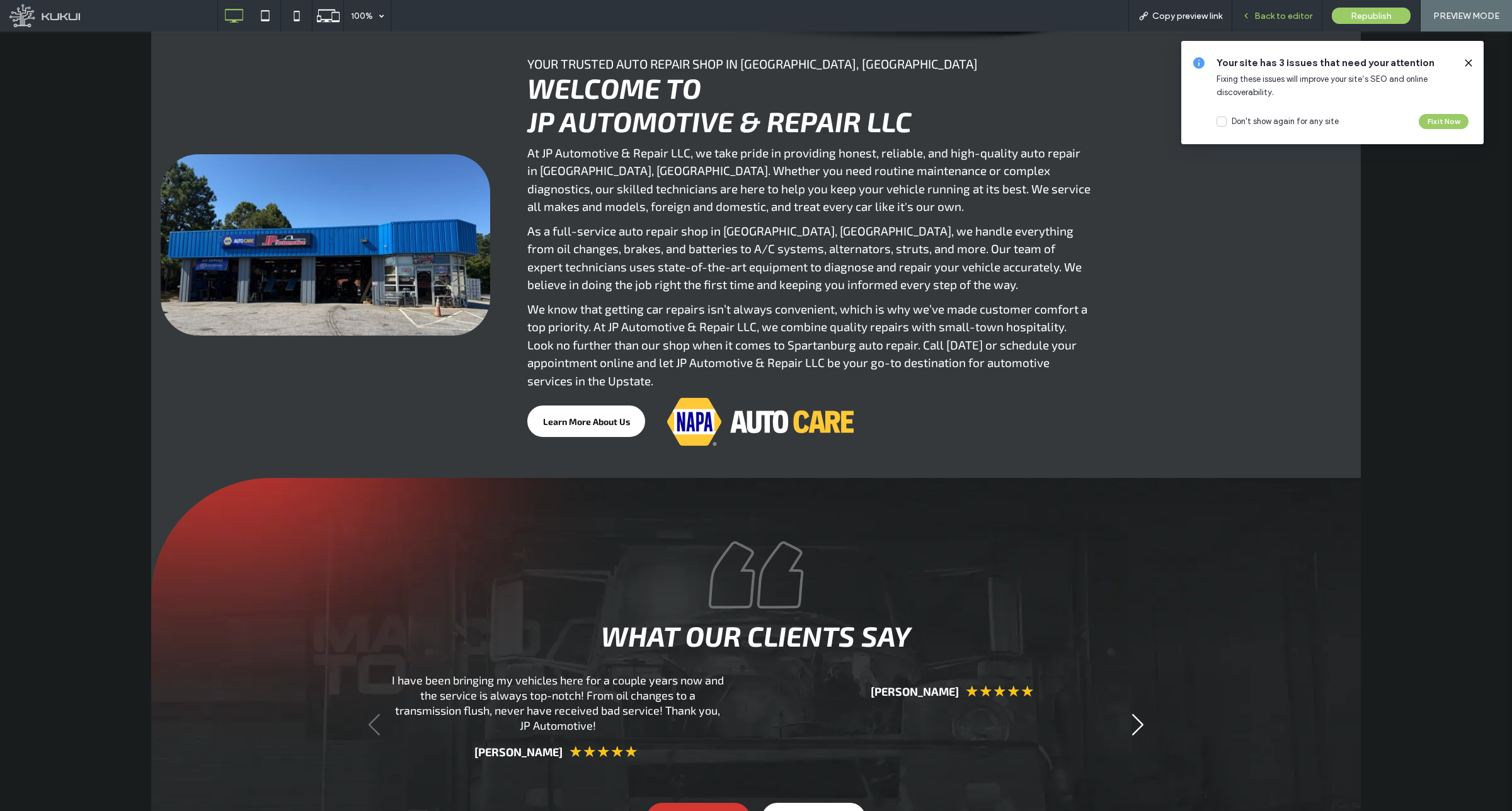
click at [1279, 11] on span "Back to editor" at bounding box center [1283, 16] width 58 height 11
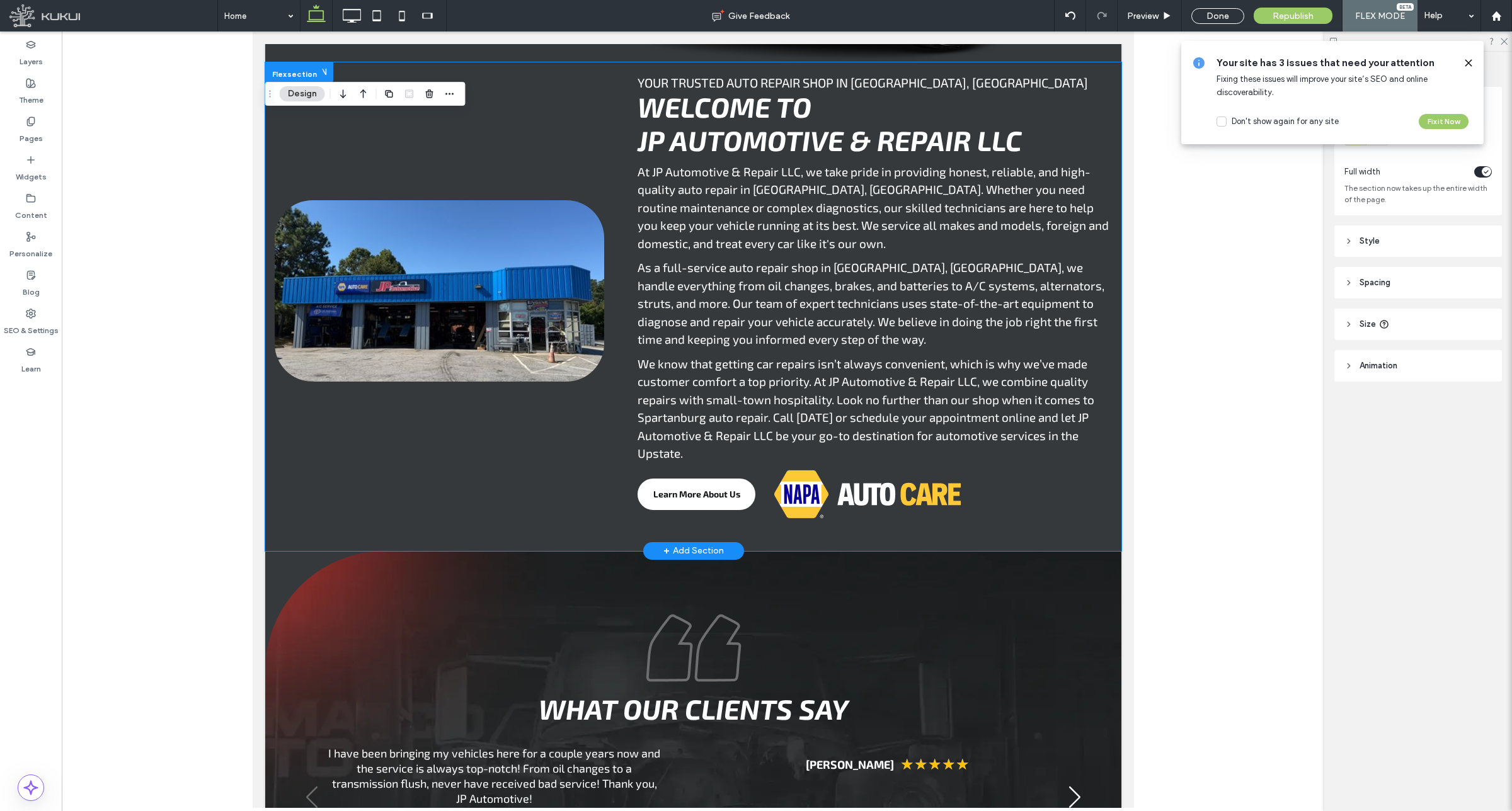
click at [368, 130] on div "At JP Automotive & Repair LLC, we take pride in providing honest, reliable, and…" at bounding box center [693, 306] width 856 height 489
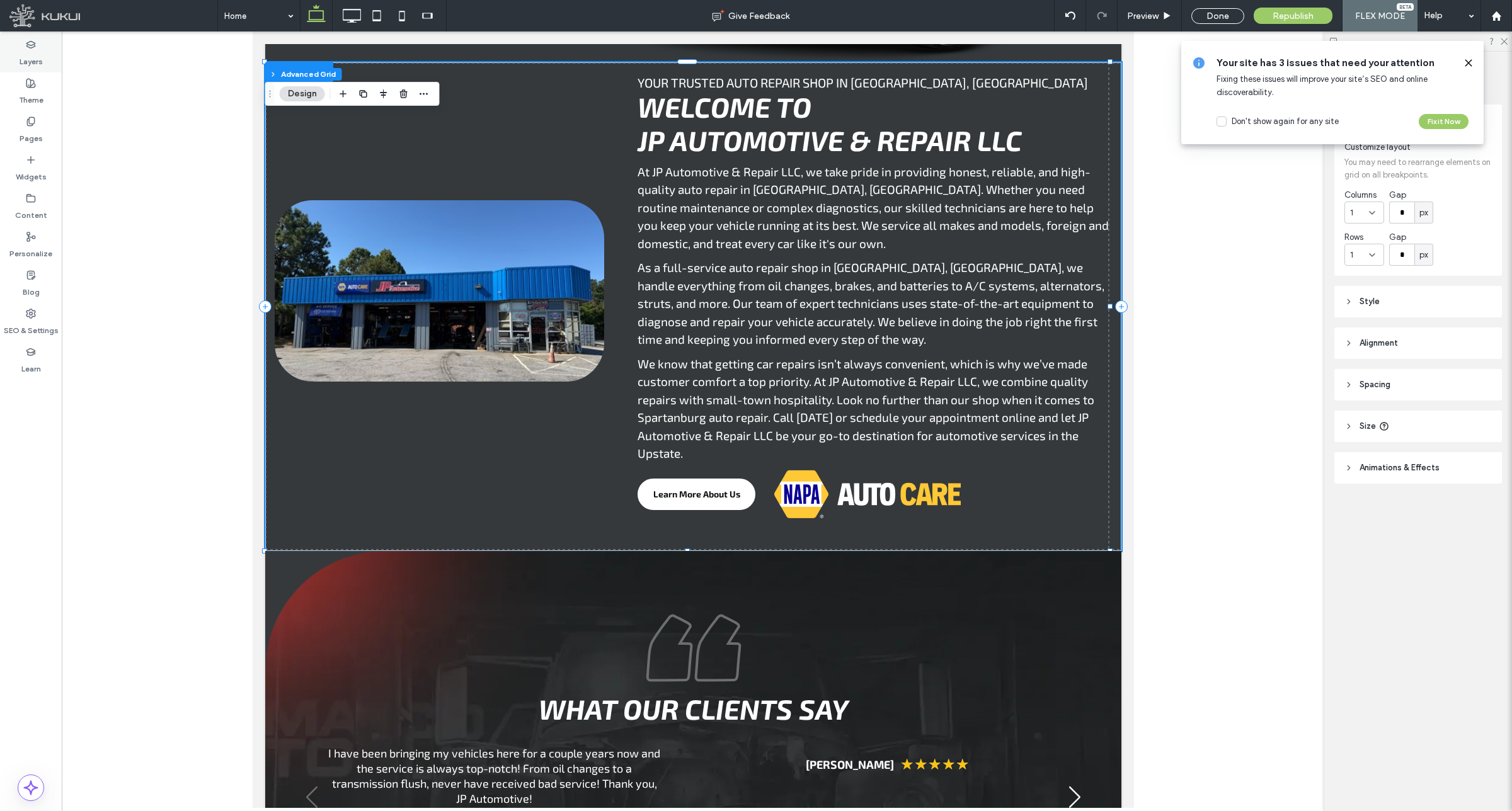
click at [12, 51] on div "Layers" at bounding box center [31, 53] width 62 height 38
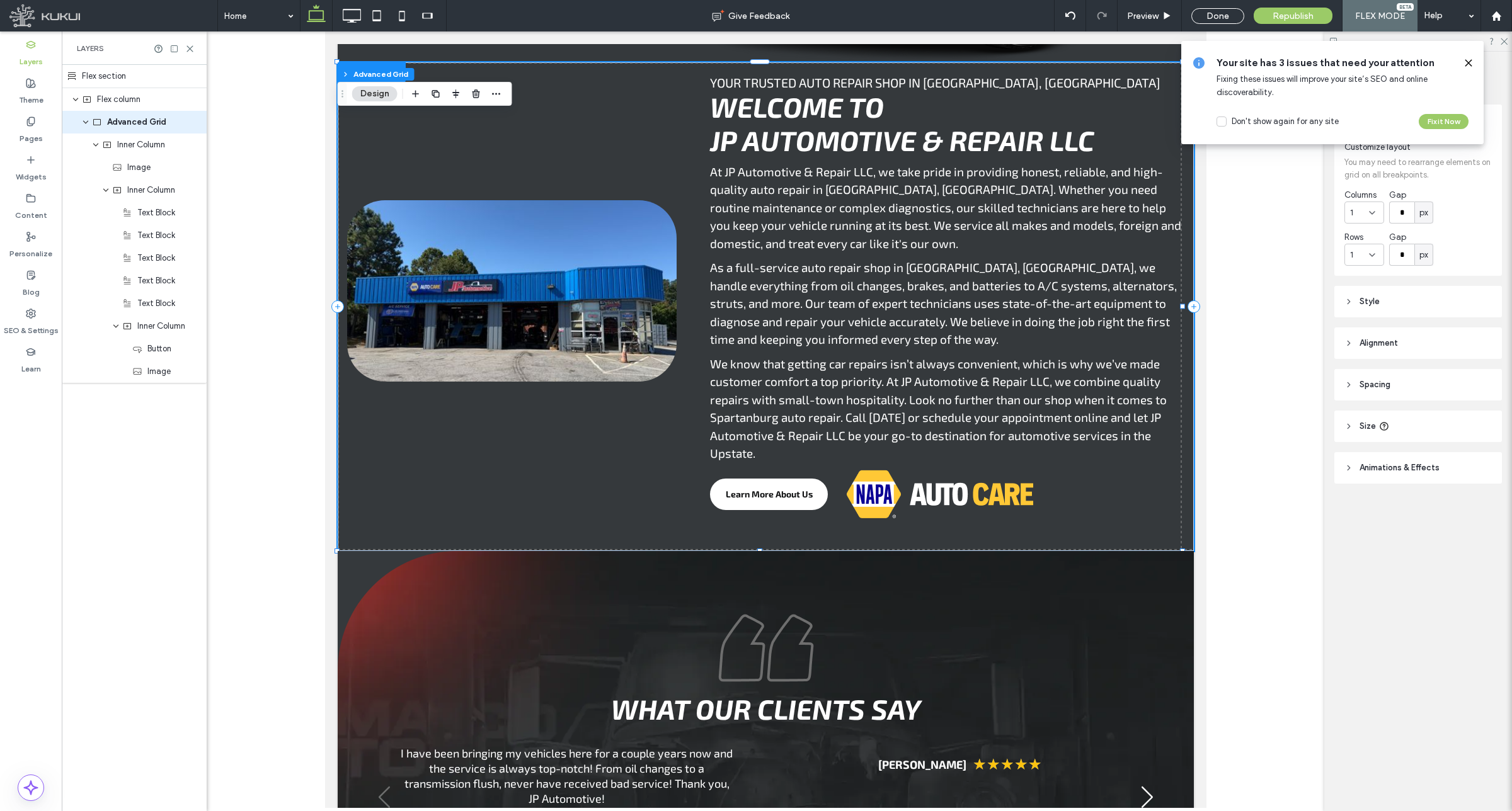
click at [1376, 347] on span "Alignment" at bounding box center [1378, 343] width 38 height 13
drag, startPoint x: 1358, startPoint y: 373, endPoint x: 1376, endPoint y: 373, distance: 18.0
click at [1358, 373] on icon at bounding box center [1355, 375] width 10 height 10
click at [1378, 373] on use at bounding box center [1377, 374] width 7 height 9
click at [147, 146] on span "Inner Column" at bounding box center [141, 145] width 48 height 13
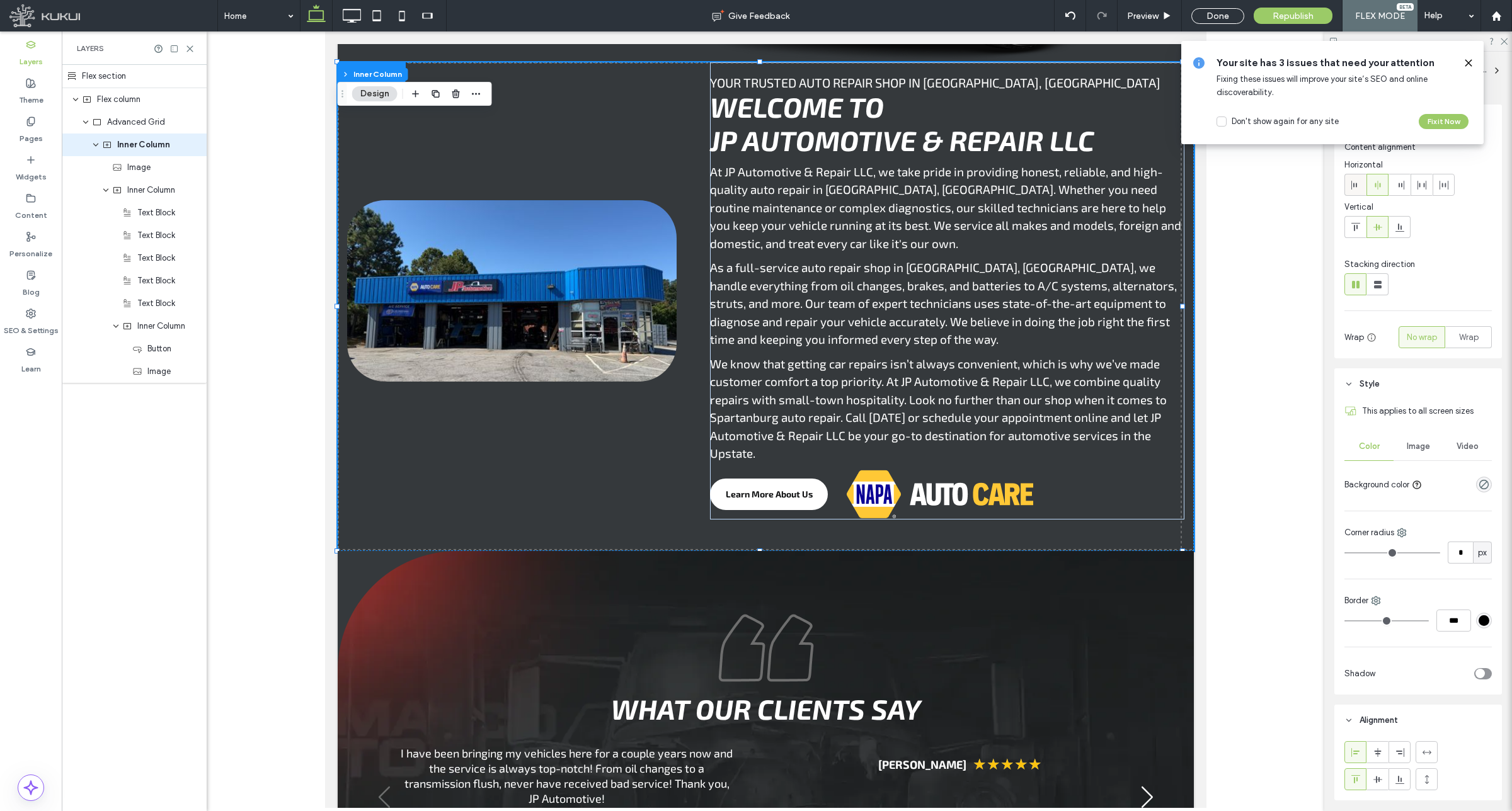
click at [1360, 191] on div at bounding box center [1354, 184] width 21 height 21
click at [1381, 188] on icon at bounding box center [1377, 185] width 10 height 10
click at [1470, 64] on use at bounding box center [1469, 63] width 6 height 6
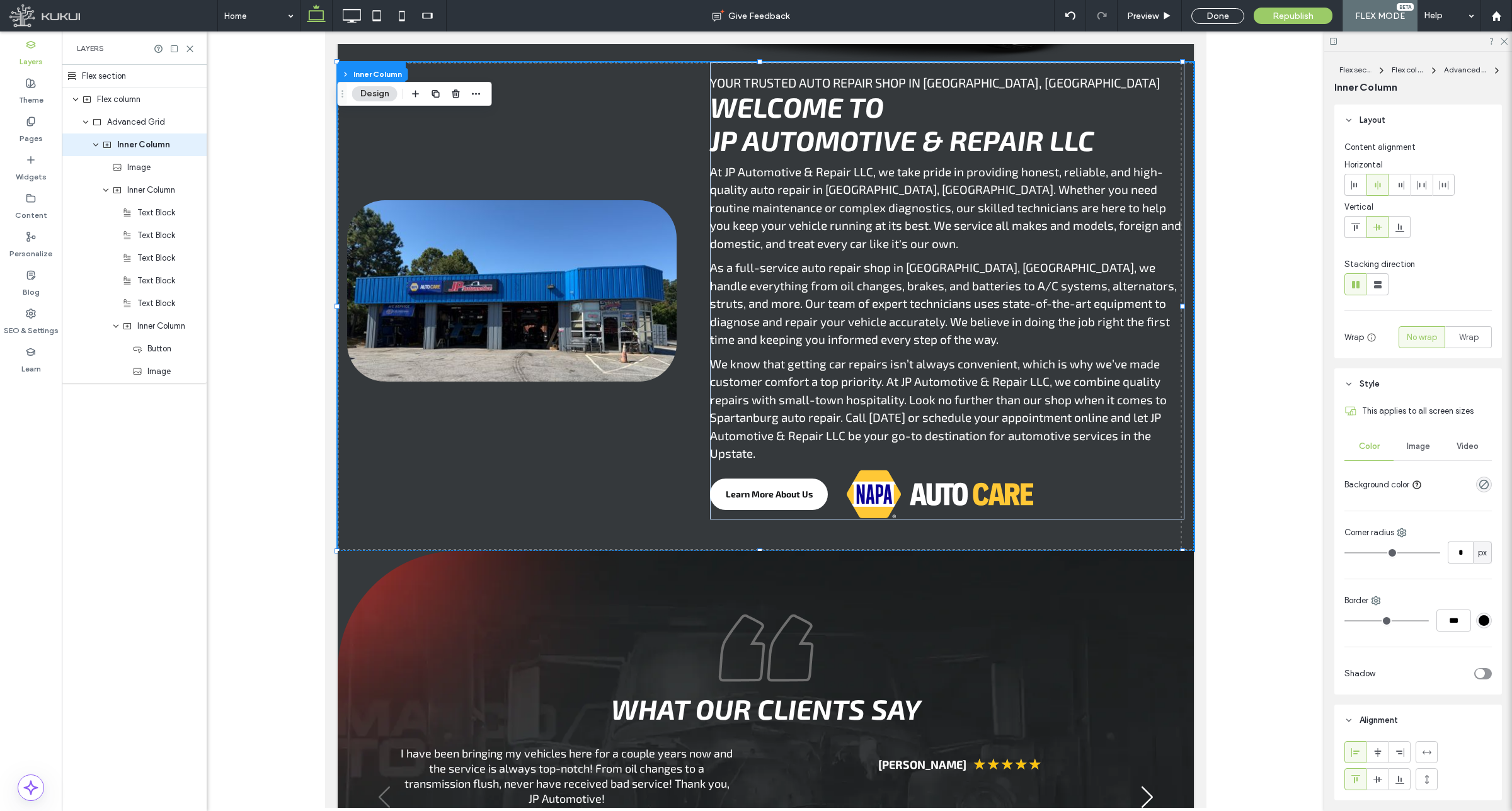
click at [1348, 382] on icon at bounding box center [1349, 384] width 9 height 9
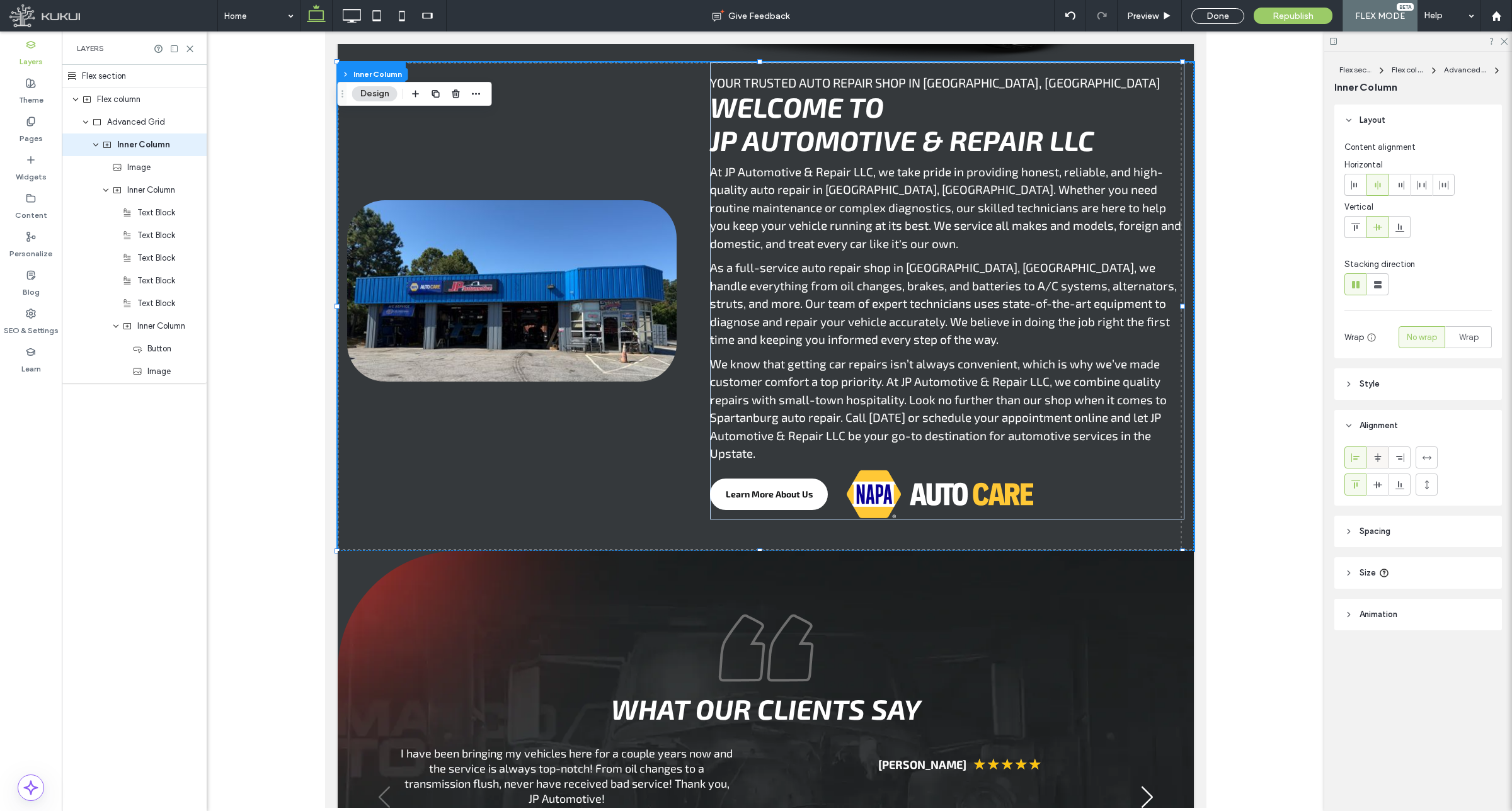
click at [1376, 462] on icon at bounding box center [1377, 458] width 10 height 10
click at [1280, 11] on span "Republish" at bounding box center [1293, 16] width 41 height 11
